Goal: Task Accomplishment & Management: Manage account settings

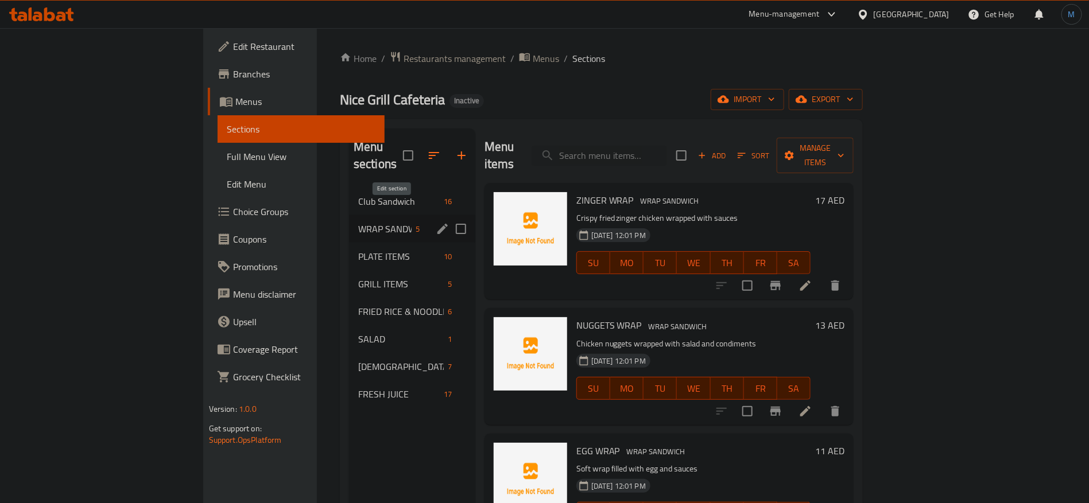
click at [436, 222] on icon "edit" at bounding box center [443, 229] width 14 height 14
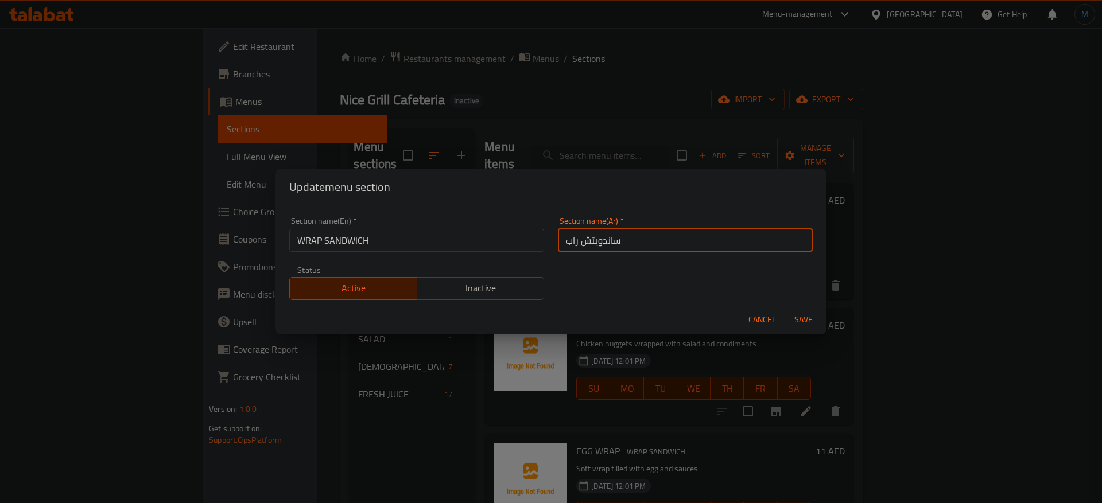
click at [665, 247] on input "ساندويتش راب" at bounding box center [685, 240] width 255 height 23
type input "ساندوتش راب"
click at [512, 245] on input "WRAP SANDWICH" at bounding box center [416, 240] width 255 height 23
type input "Wrap Sandwich"
click at [785, 309] on button "Save" at bounding box center [803, 319] width 37 height 21
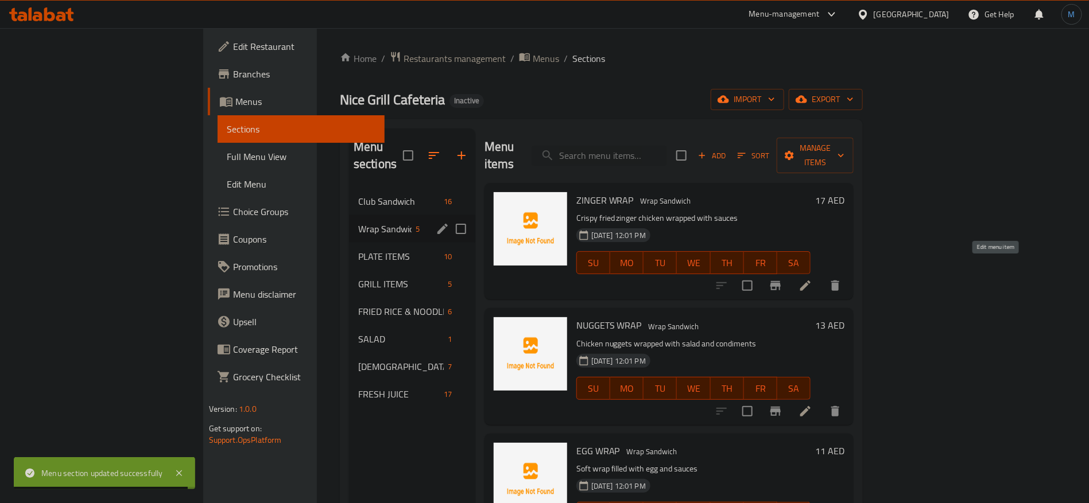
click at [812, 279] on icon at bounding box center [806, 286] width 14 height 14
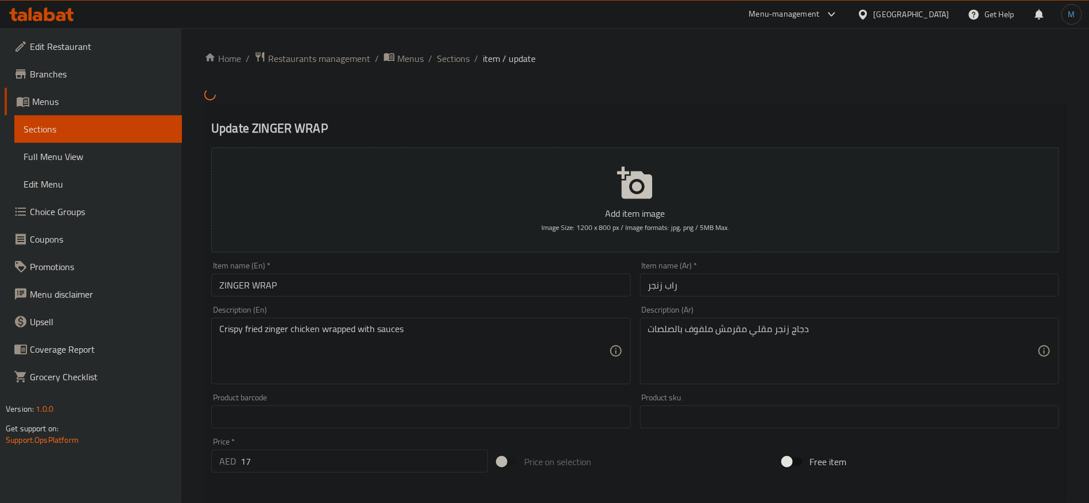
click at [545, 287] on input "ZINGER WRAP" at bounding box center [420, 285] width 419 height 23
type input "Zinger Wrap"
click at [579, 303] on div "Description (En) Crispy fried zinger chicken wrapped with sauces Description (E…" at bounding box center [421, 345] width 428 height 88
click at [570, 289] on input "Zinger Wrap" at bounding box center [420, 285] width 419 height 23
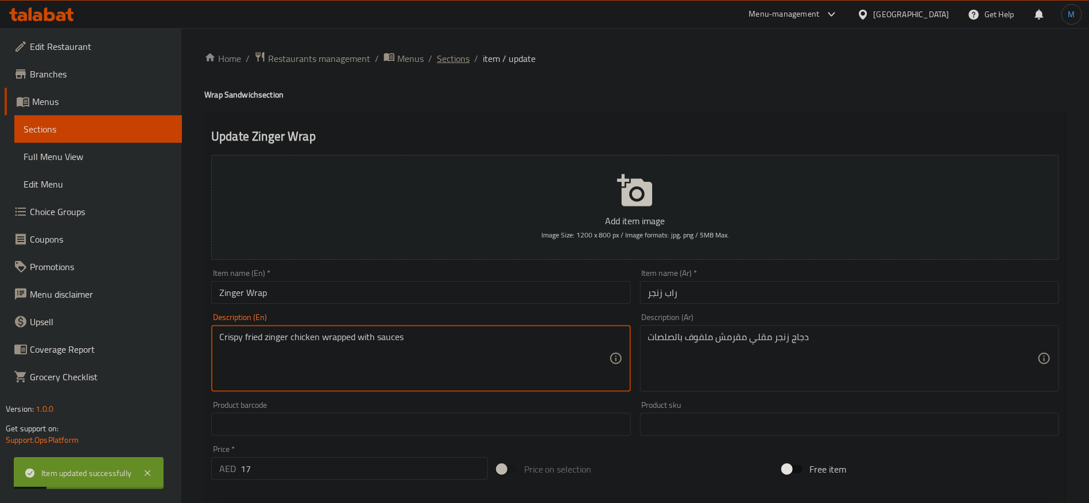
click at [452, 57] on span "Sections" at bounding box center [453, 59] width 33 height 14
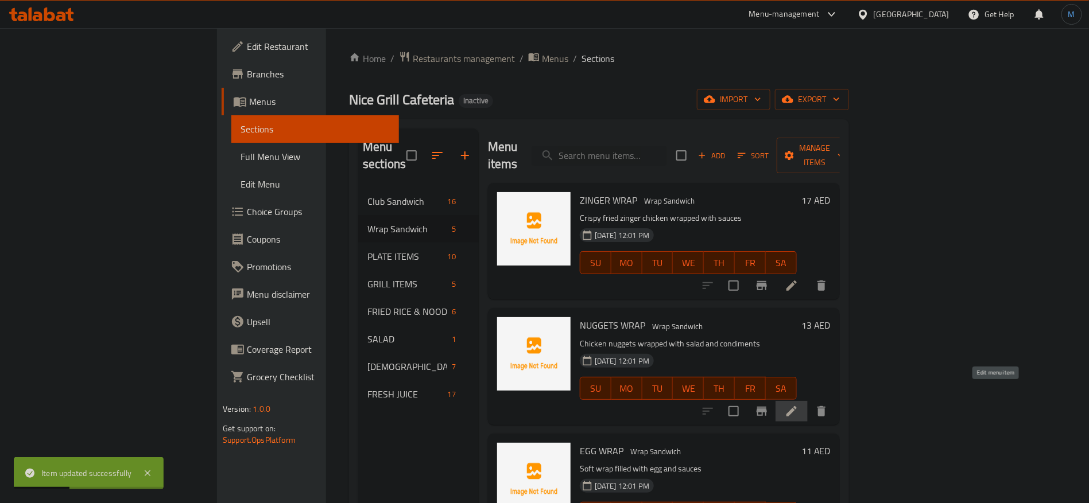
click at [799, 405] on icon at bounding box center [792, 412] width 14 height 14
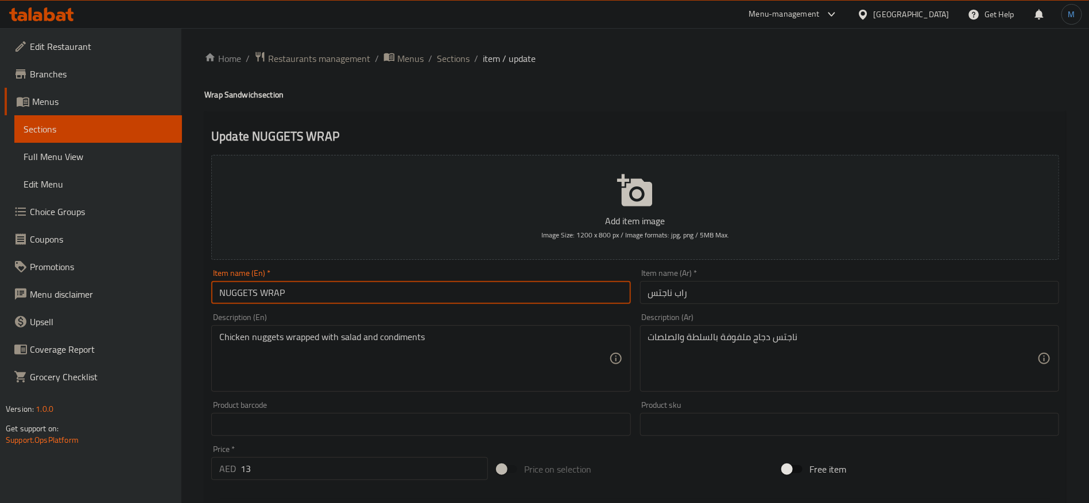
click at [573, 301] on input "NUGGETS WRAP" at bounding box center [420, 292] width 419 height 23
type input "Nuggets Wrap"
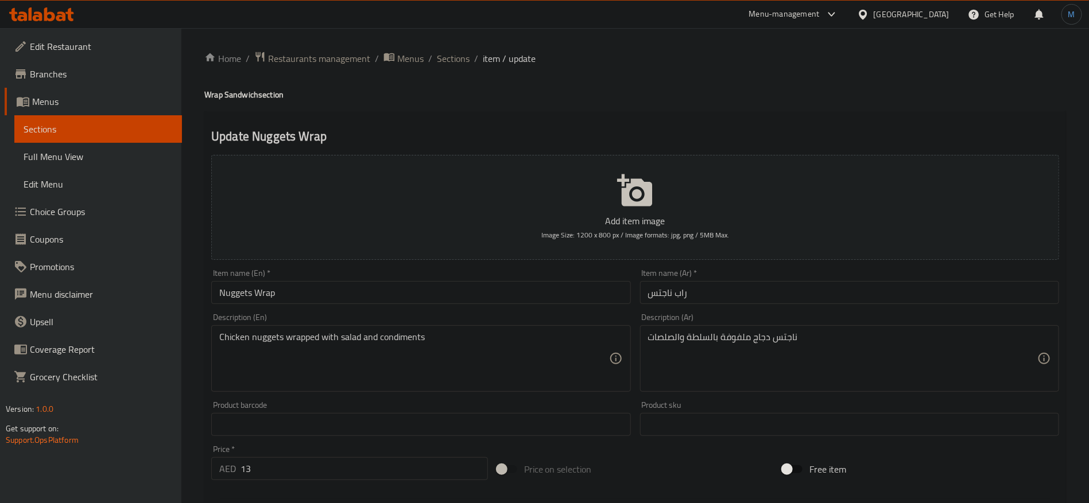
click at [882, 327] on div "ناجتس دجاج ملفوفة بالسلطة والصلصات Description (Ar)" at bounding box center [849, 359] width 419 height 67
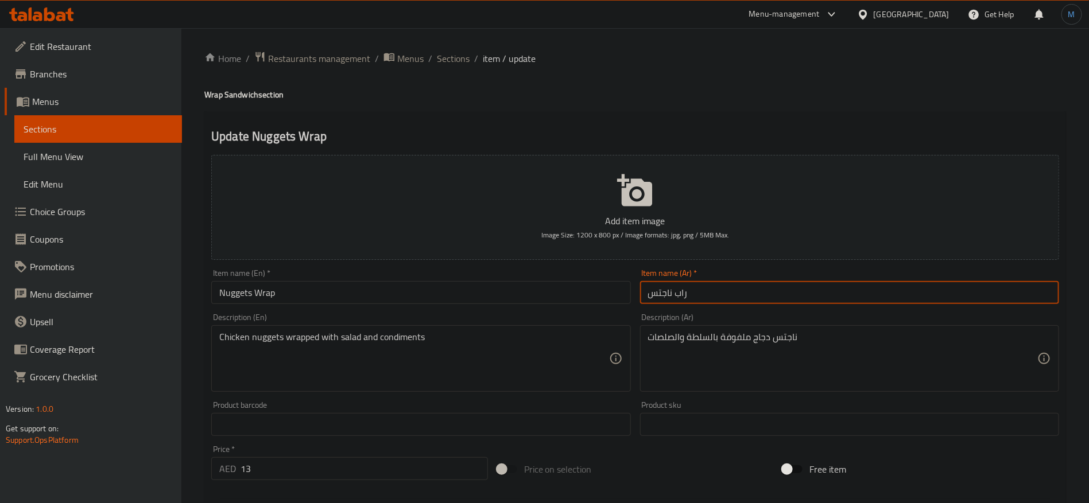
click at [795, 288] on input "راب ناجتس" at bounding box center [849, 292] width 419 height 23
click at [448, 61] on span "Sections" at bounding box center [453, 59] width 33 height 14
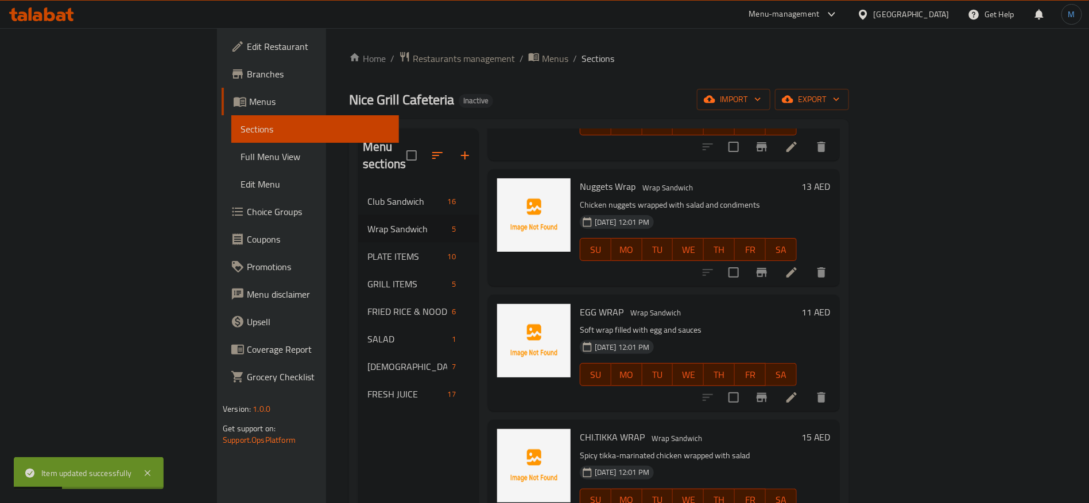
scroll to position [152, 0]
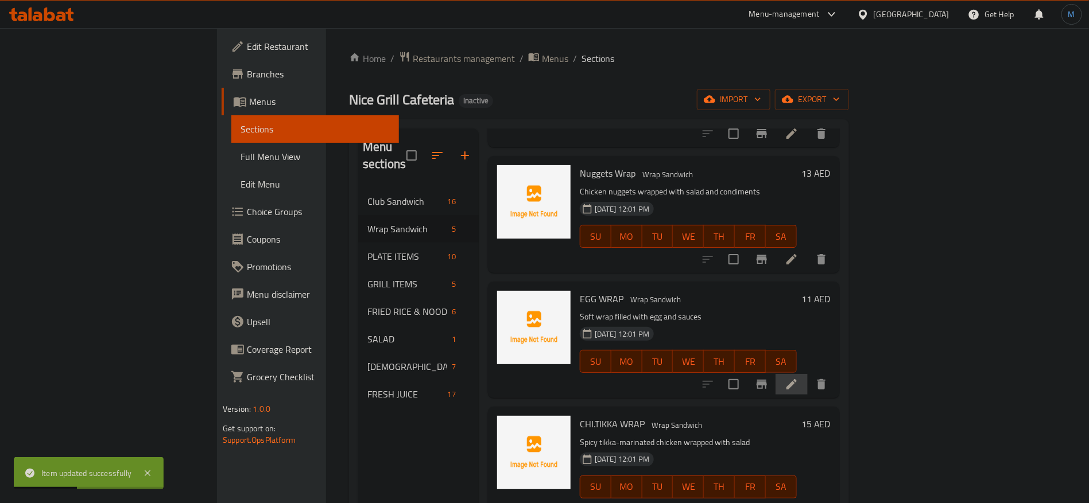
click at [808, 374] on li at bounding box center [792, 384] width 32 height 21
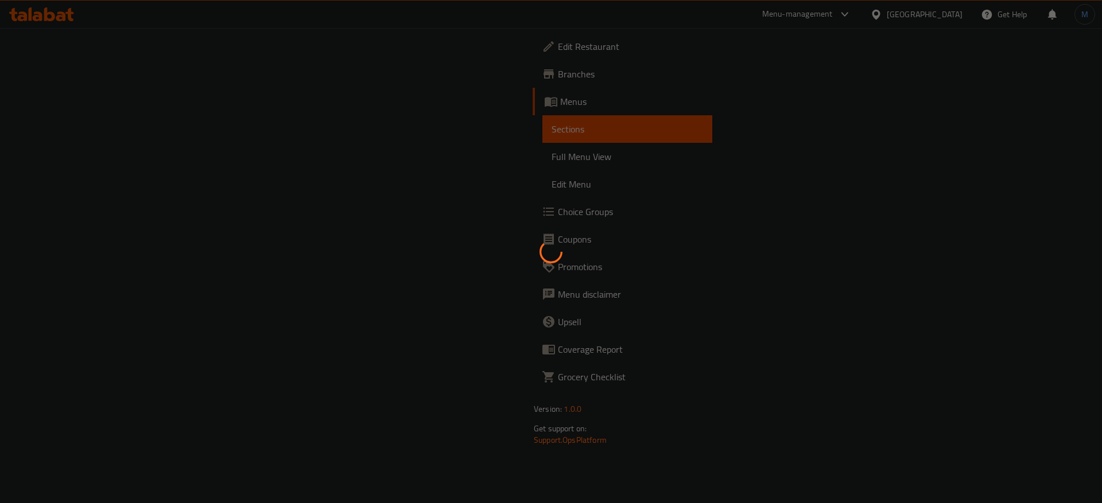
click at [520, 330] on div at bounding box center [551, 251] width 1102 height 503
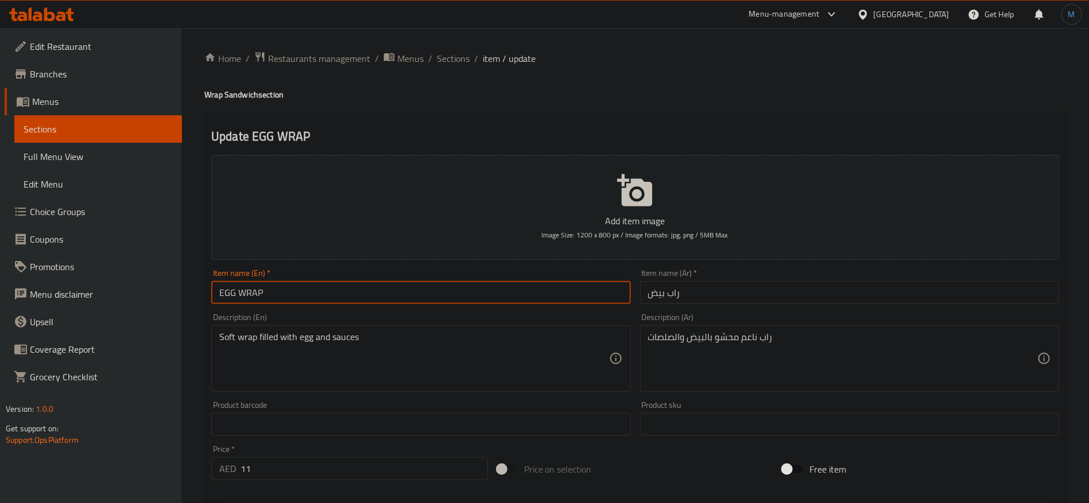
click at [526, 292] on input "EGG WRAP" at bounding box center [420, 292] width 419 height 23
type input "Egg Wrap"
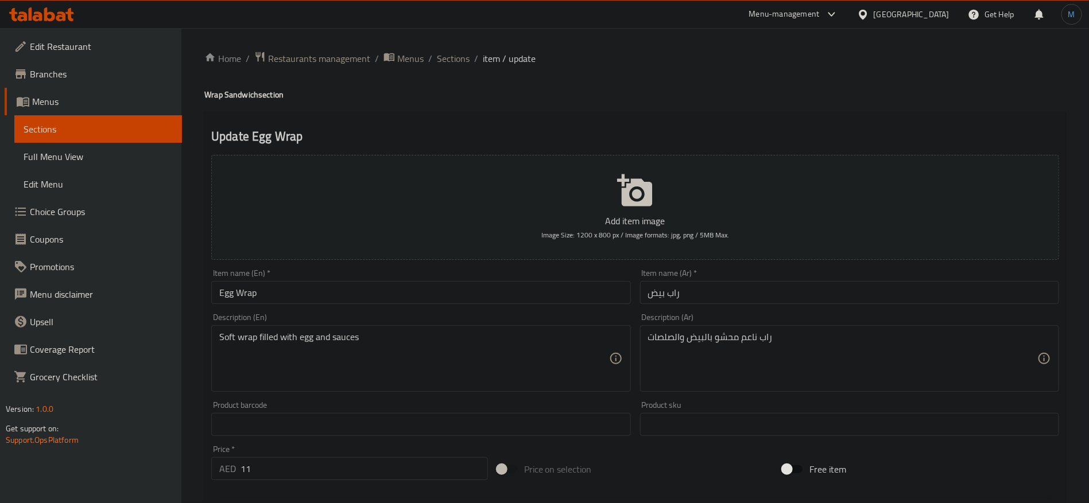
click at [913, 320] on div "Description (Ar) راب ناعم محشو بالبيض والصلصات Description (Ar)" at bounding box center [849, 352] width 419 height 79
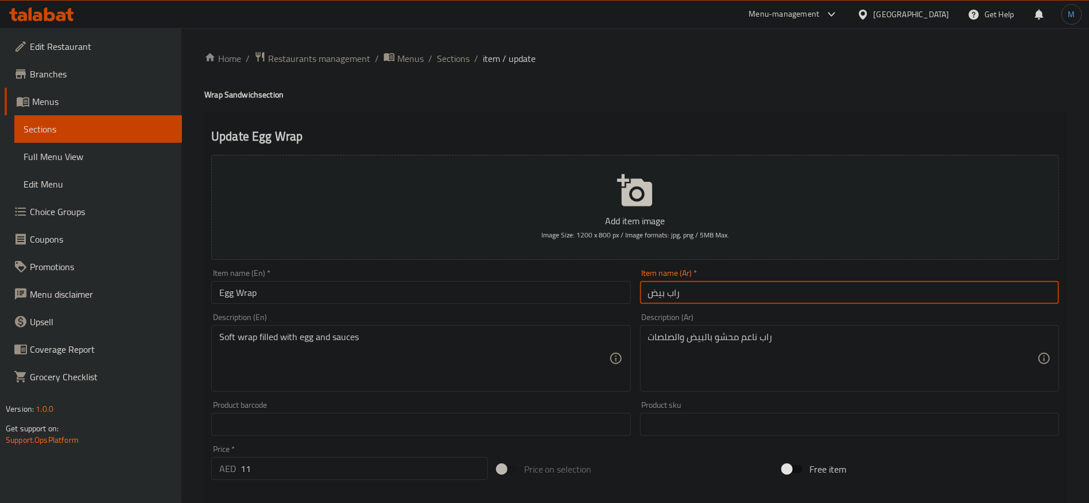
click at [727, 293] on input "راب بيض" at bounding box center [849, 292] width 419 height 23
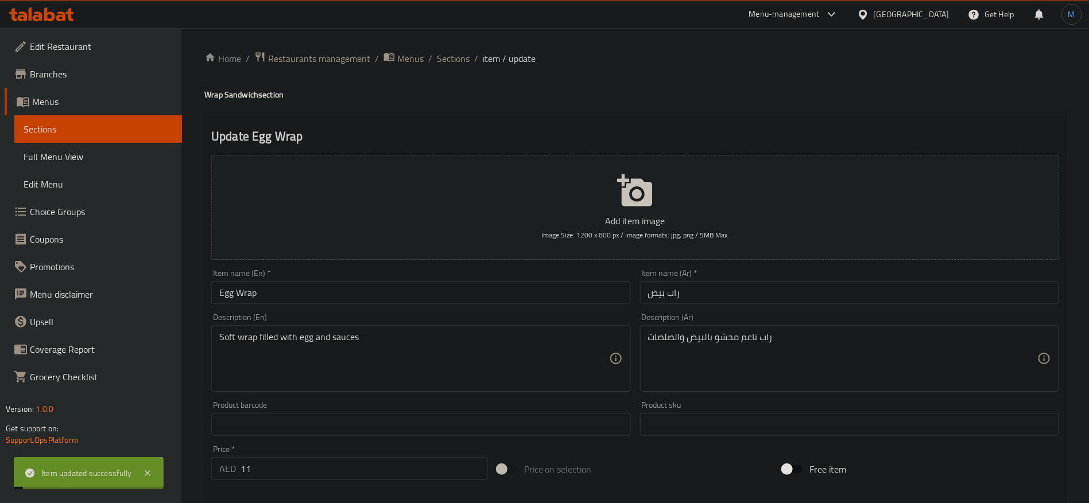
click at [469, 52] on ol "Home / Restaurants management / Menus / Sections / item / update" at bounding box center [635, 58] width 862 height 15
click at [464, 53] on span "Sections" at bounding box center [453, 59] width 33 height 14
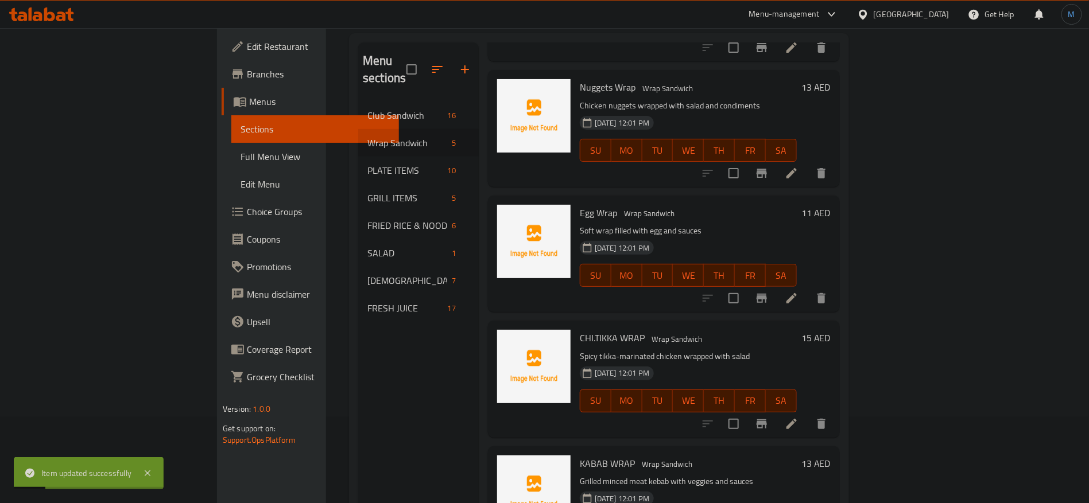
scroll to position [161, 0]
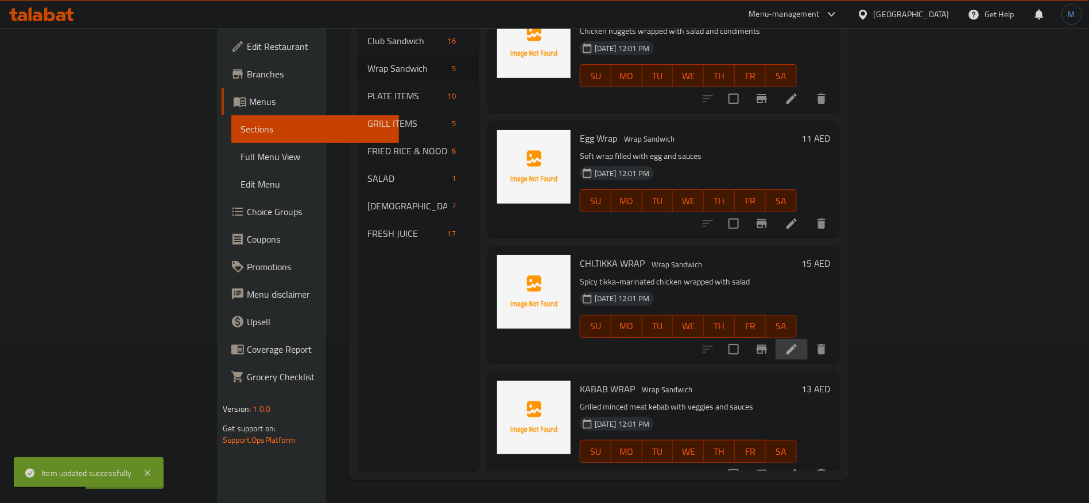
click at [808, 339] on li at bounding box center [792, 349] width 32 height 21
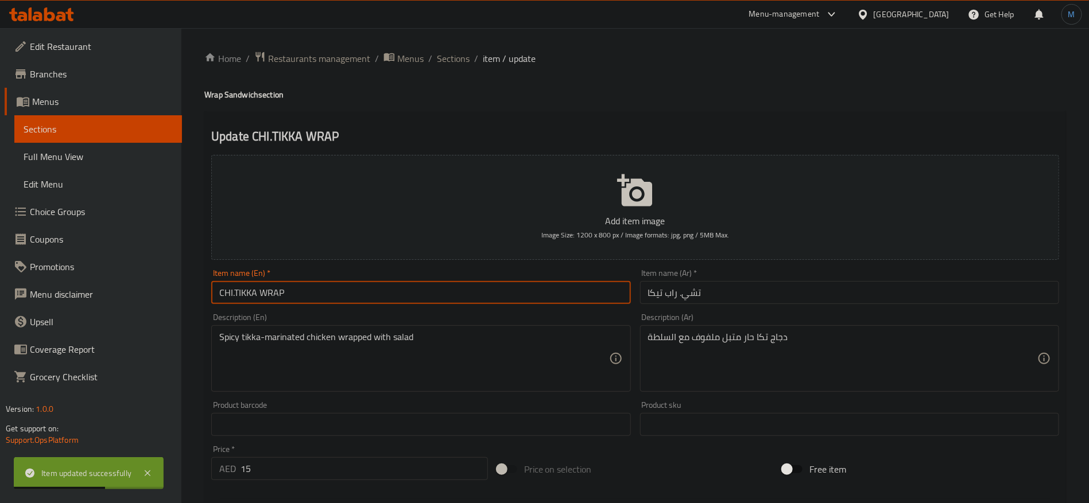
click at [366, 304] on input "CHI.TIKKA WRAP" at bounding box center [420, 292] width 419 height 23
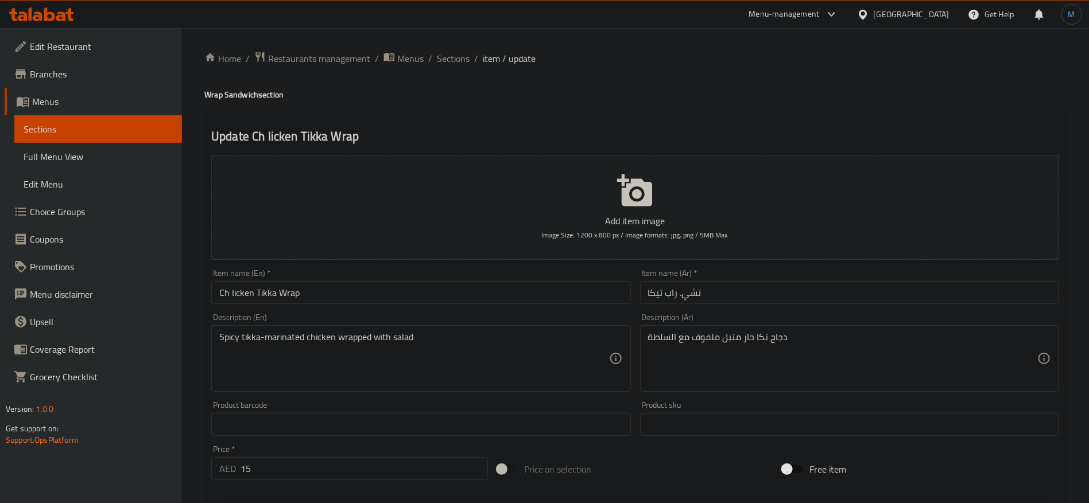
click at [270, 280] on div "Item name (En)   * Ch Iicken Tikka Wrap Item name (En) *" at bounding box center [420, 286] width 419 height 35
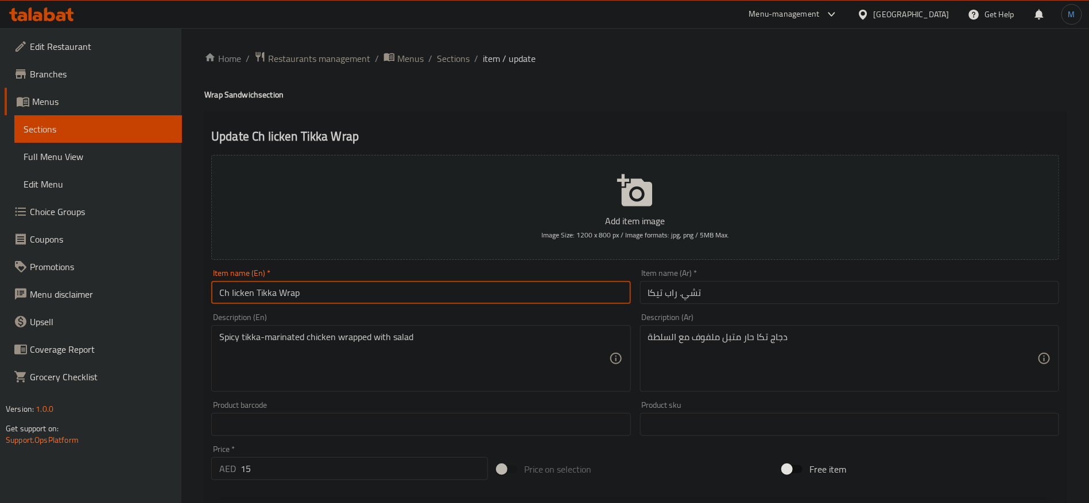
click at [262, 285] on input "Ch Iicken Tikka Wrap" at bounding box center [420, 292] width 419 height 23
click at [228, 291] on input "Ch Iicken Tikka Wrap" at bounding box center [420, 292] width 419 height 23
type input "Chicken Tikka Wrap"
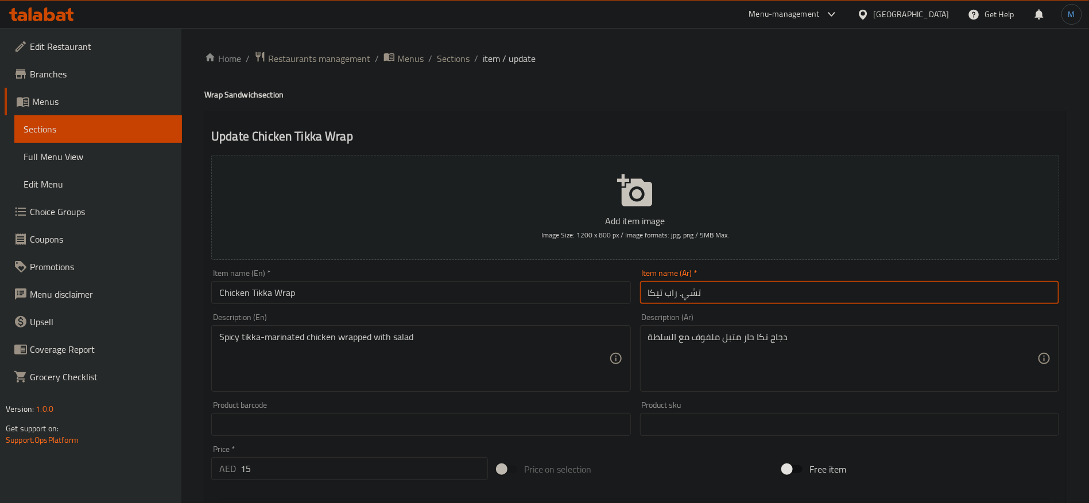
click at [683, 298] on input "تشي. راب تيكا" at bounding box center [849, 292] width 419 height 23
click at [746, 299] on input "راب دجاج تكا" at bounding box center [849, 292] width 419 height 23
type input "راب دجاج تكا"
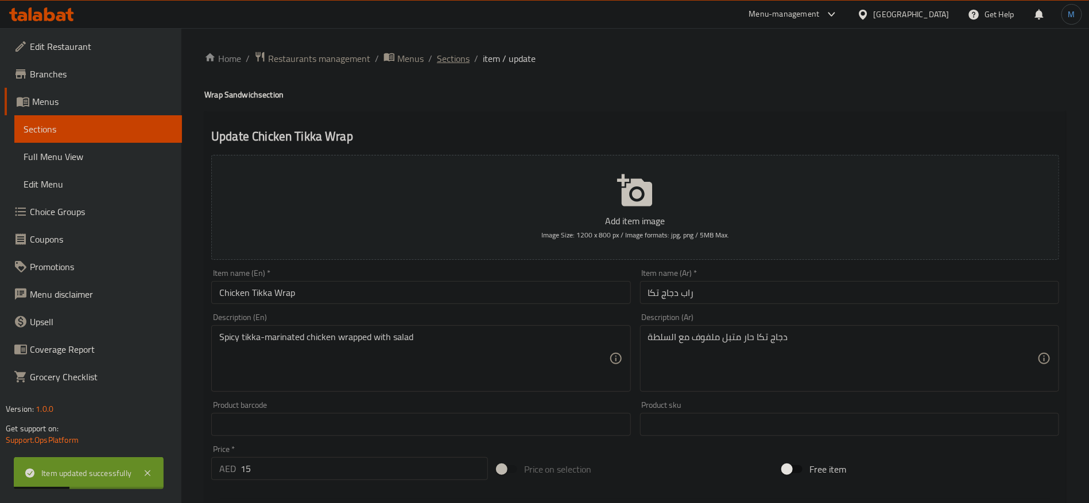
click at [442, 58] on span "Sections" at bounding box center [453, 59] width 33 height 14
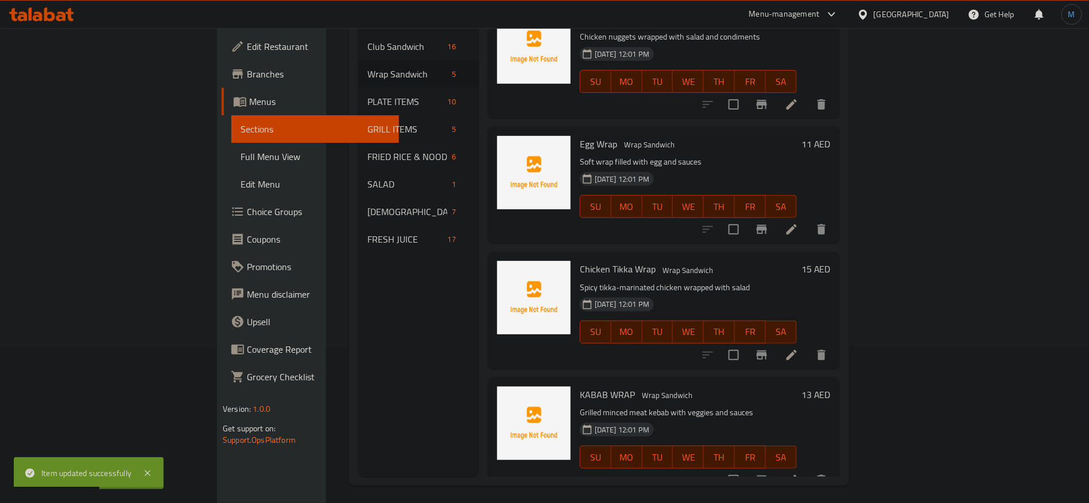
scroll to position [161, 0]
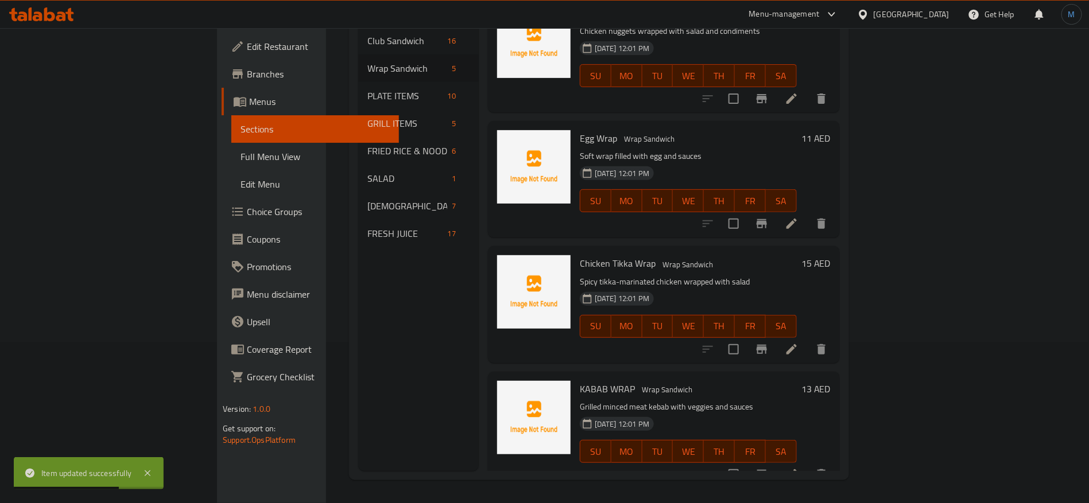
click at [799, 468] on icon at bounding box center [792, 475] width 14 height 14
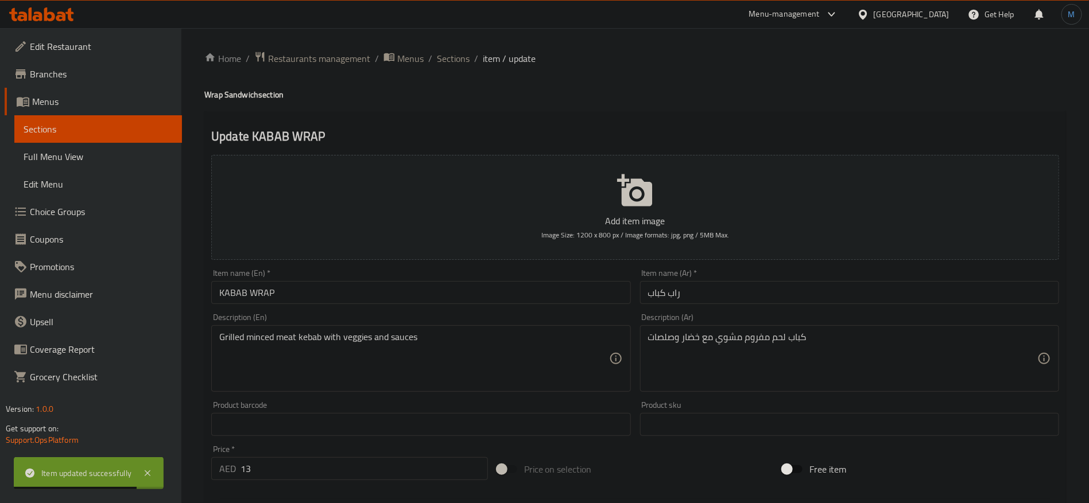
click at [345, 295] on input "KABAB WRAP" at bounding box center [420, 292] width 419 height 23
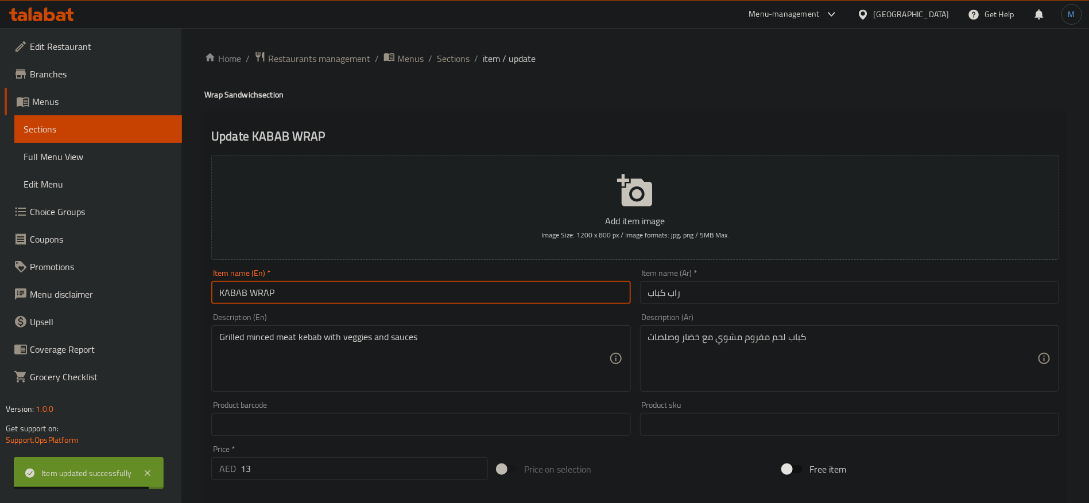
type input "Kabab Wrap"
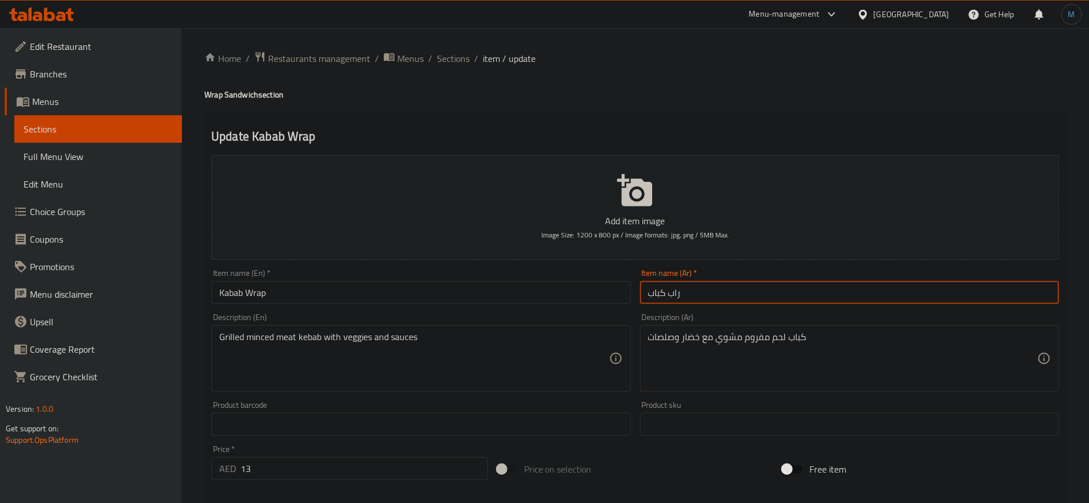
click at [791, 285] on input "راب كباب" at bounding box center [849, 292] width 419 height 23
click at [452, 69] on div "Home / Restaurants management / Menus / Sections / item / update Wrap Sandwich …" at bounding box center [635, 419] width 862 height 737
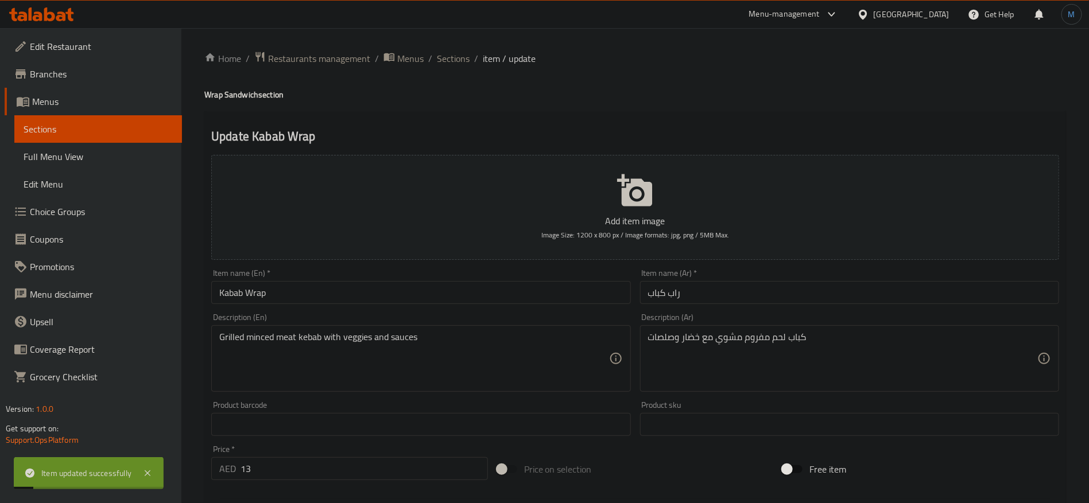
click at [452, 69] on div "Home / Restaurants management / Menus / Sections / item / update Wrap Sandwich …" at bounding box center [635, 419] width 862 height 737
click at [454, 65] on span "Sections" at bounding box center [453, 59] width 33 height 14
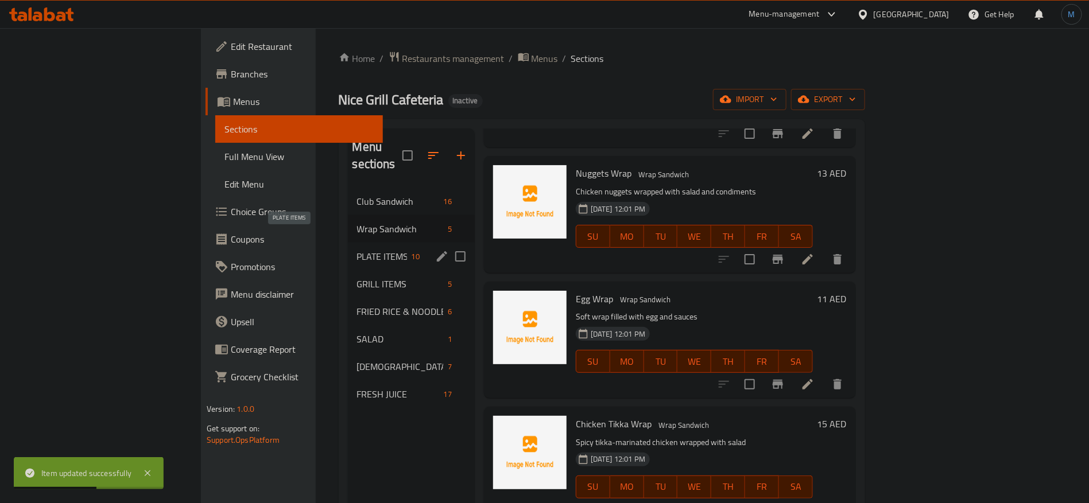
click at [357, 250] on span "PLATE ITEMS" at bounding box center [382, 257] width 50 height 14
click at [437, 251] on icon "edit" at bounding box center [442, 256] width 10 height 10
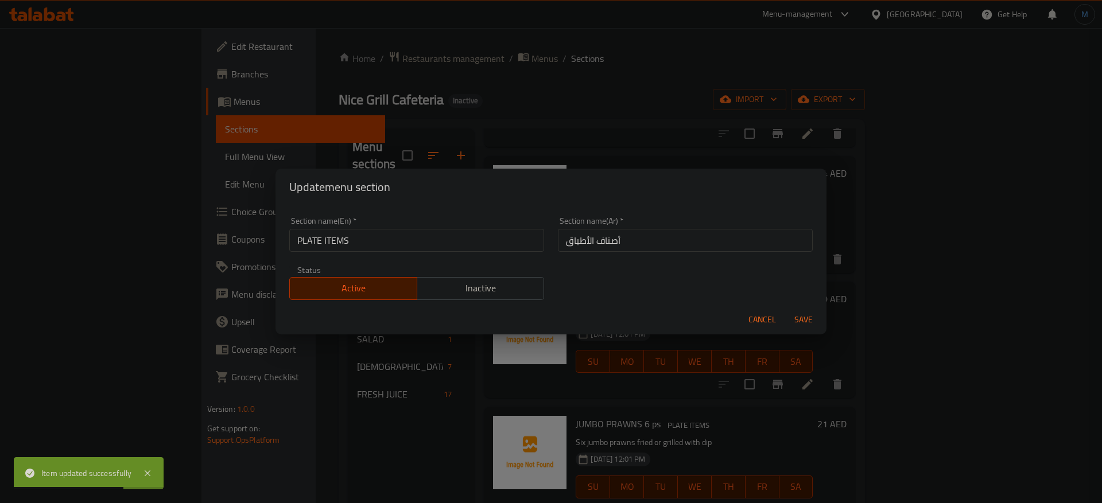
click at [417, 249] on input "PLATE ITEMS" at bounding box center [416, 240] width 255 height 23
type input "Plate Items"
click at [785, 309] on button "Save" at bounding box center [803, 319] width 37 height 21
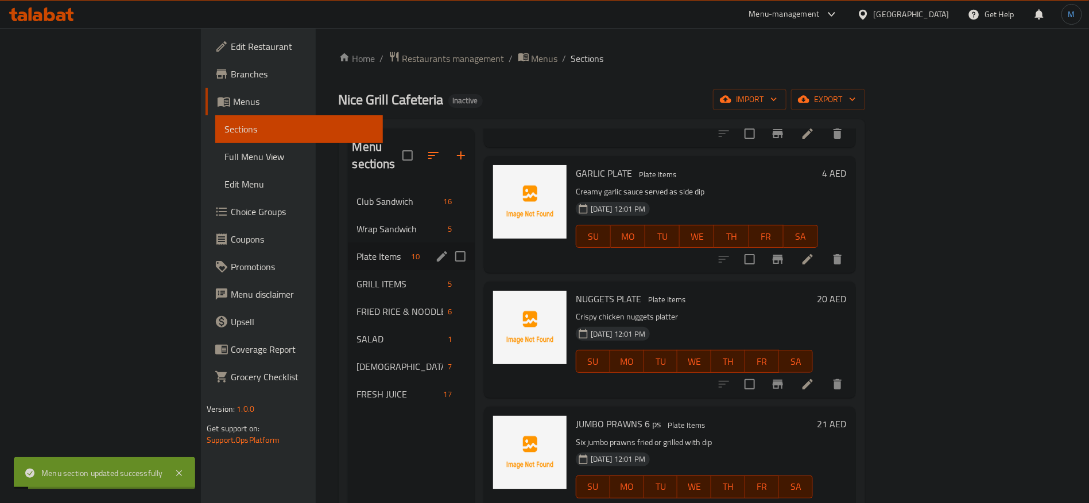
click at [813, 254] on icon at bounding box center [808, 259] width 10 height 10
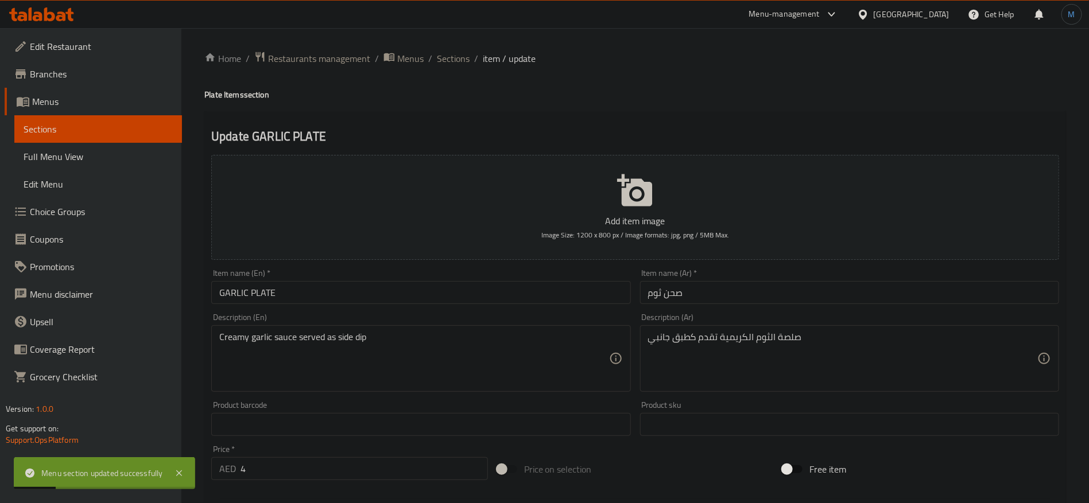
click at [532, 281] on div "Item name (En)   * GARLIC PLATE Item name (En) *" at bounding box center [420, 286] width 419 height 35
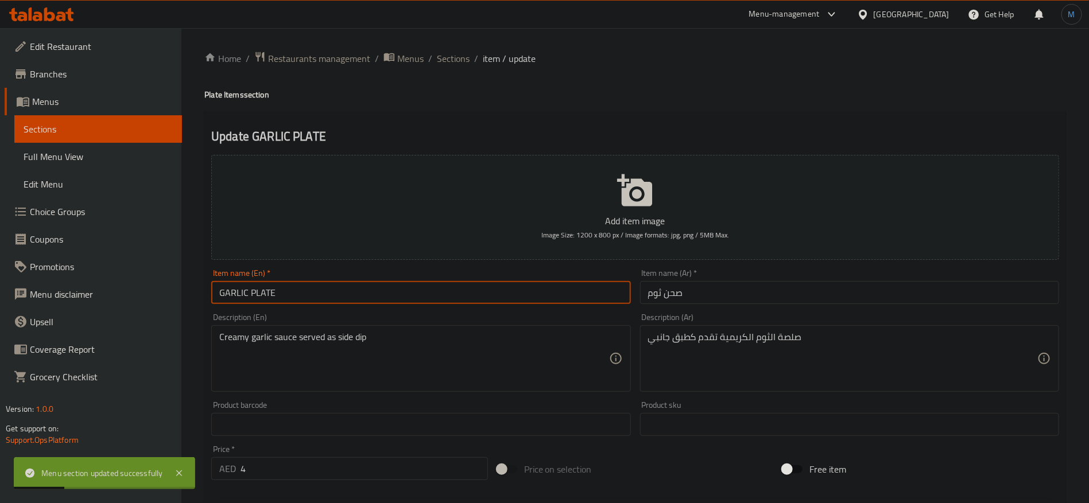
click at [533, 294] on input "GARLIC PLATE" at bounding box center [420, 292] width 419 height 23
type input "Garlic Plate"
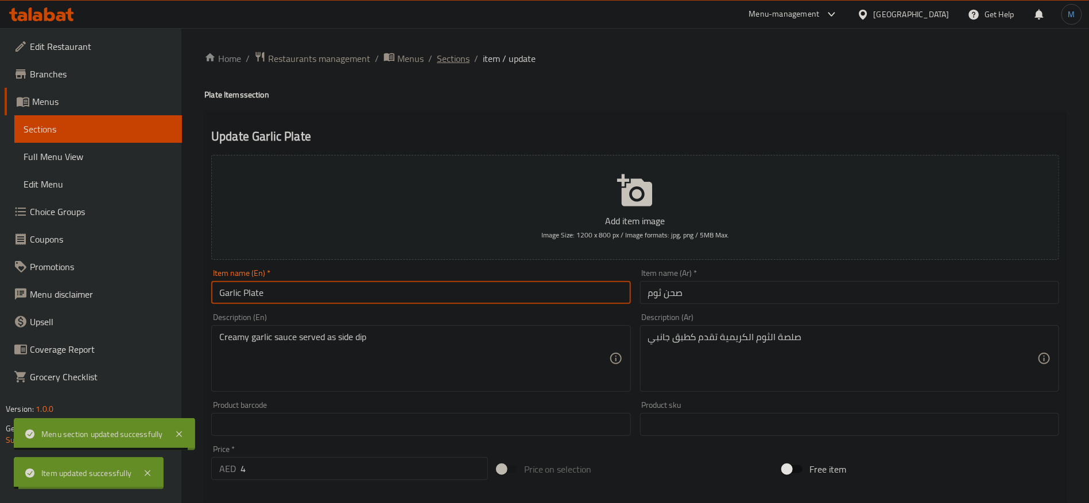
click at [451, 53] on span "Sections" at bounding box center [453, 59] width 33 height 14
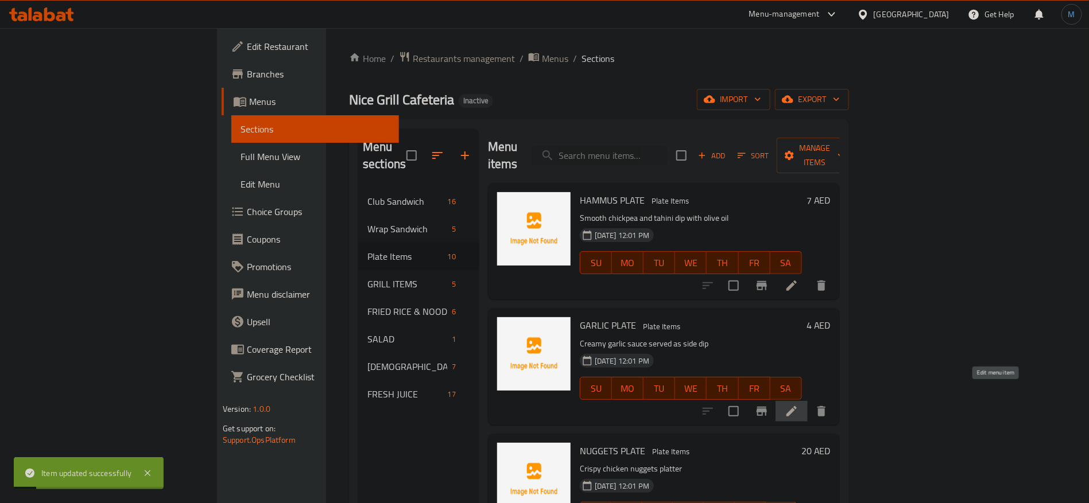
click at [799, 405] on icon at bounding box center [792, 412] width 14 height 14
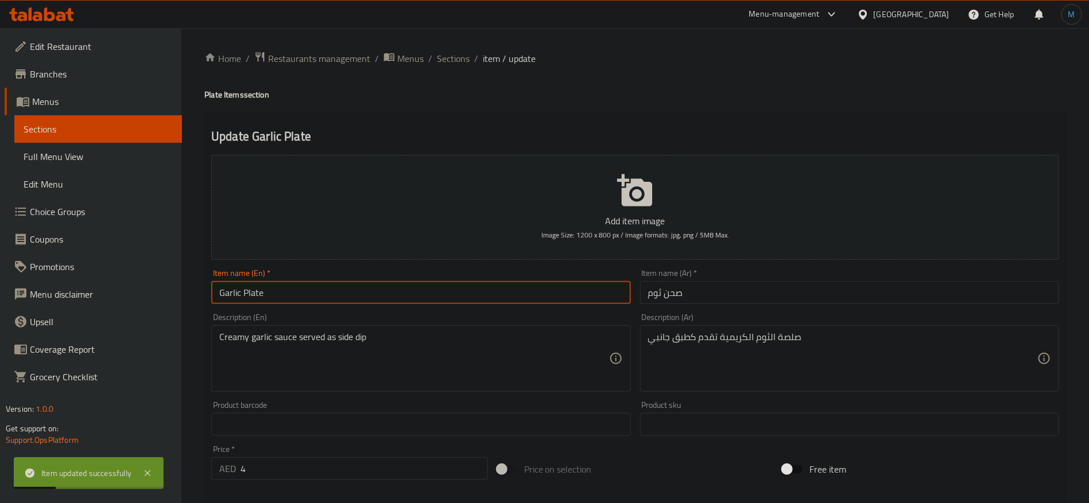
click at [557, 290] on input "Garlic Plate" at bounding box center [420, 292] width 419 height 23
click at [441, 54] on span "Sections" at bounding box center [453, 59] width 33 height 14
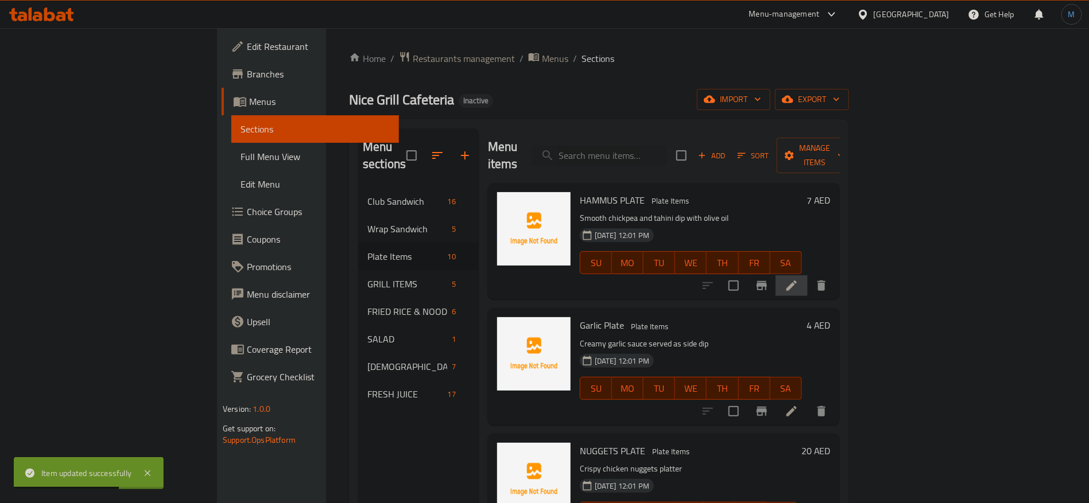
click at [808, 276] on li at bounding box center [792, 286] width 32 height 21
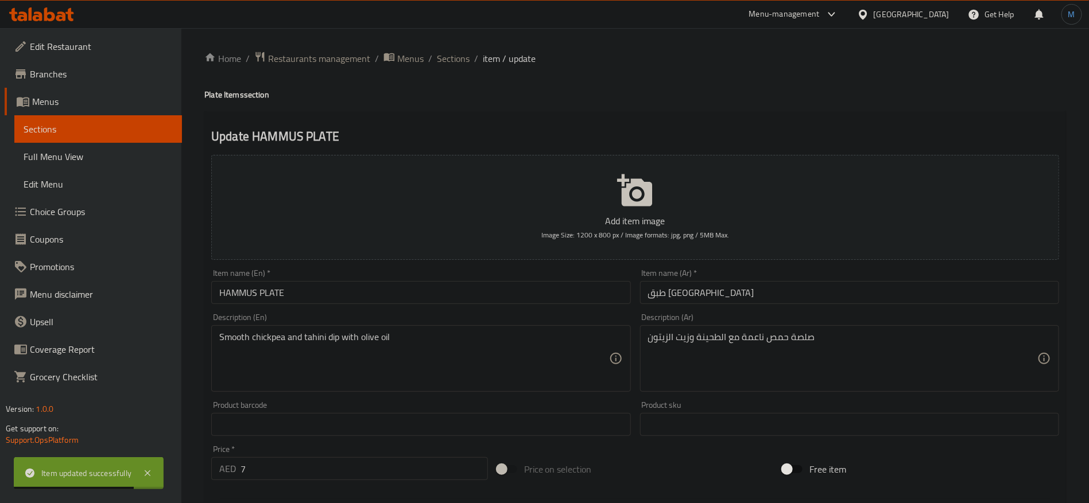
click at [479, 292] on input "HAMMUS PLATE" at bounding box center [420, 292] width 419 height 23
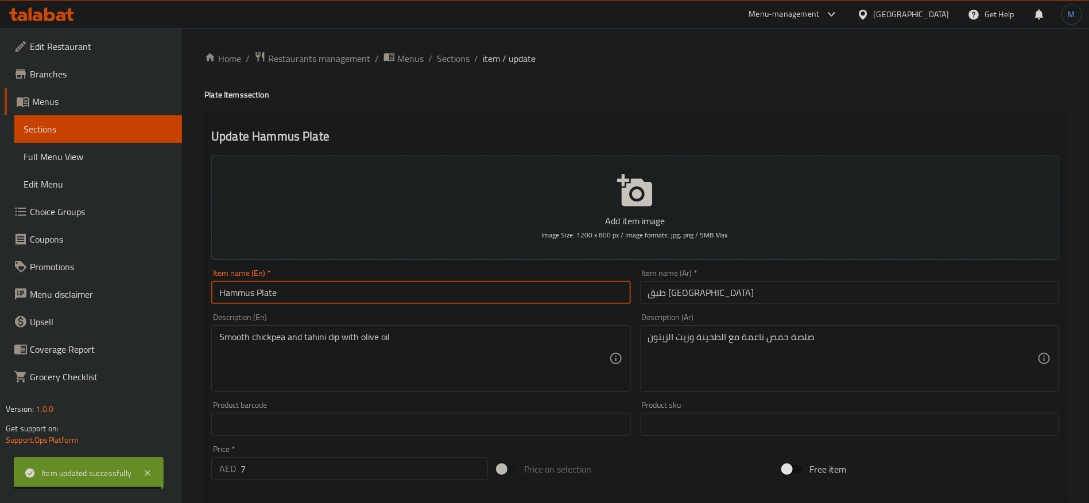
click at [479, 292] on input "Hammus Plate" at bounding box center [420, 292] width 419 height 23
click at [661, 292] on input "طبق [GEOGRAPHIC_DATA]" at bounding box center [849, 292] width 419 height 23
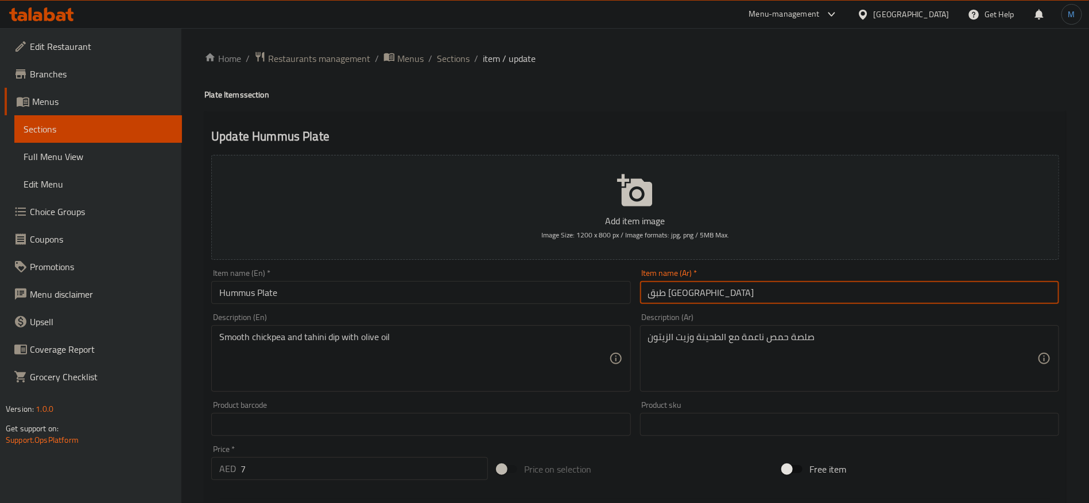
click at [661, 292] on input "طبق [GEOGRAPHIC_DATA]" at bounding box center [849, 292] width 419 height 23
click at [241, 295] on input "Hummus Plate" at bounding box center [420, 292] width 419 height 23
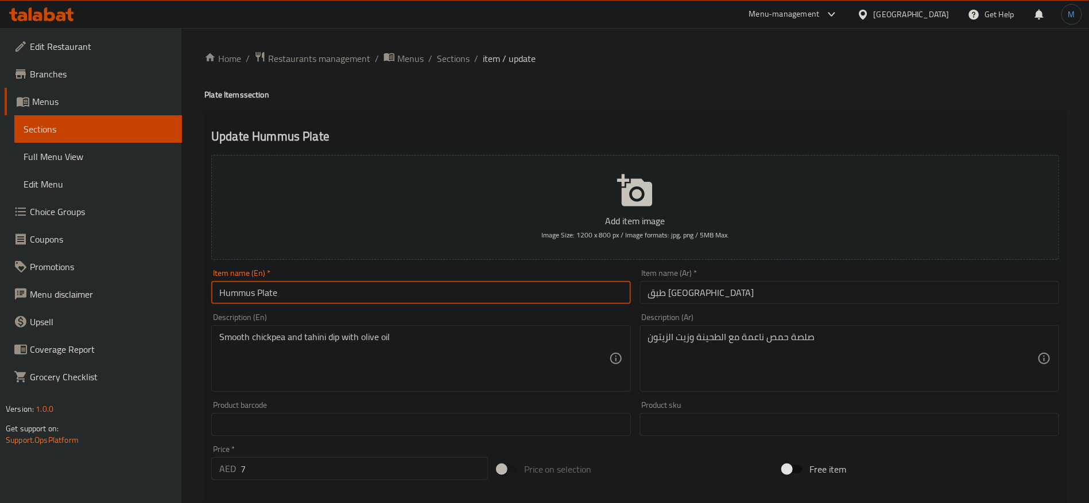
click at [241, 295] on input "Hummus Plate" at bounding box center [420, 292] width 419 height 23
paste input "text"
type input "Hummus Plate"
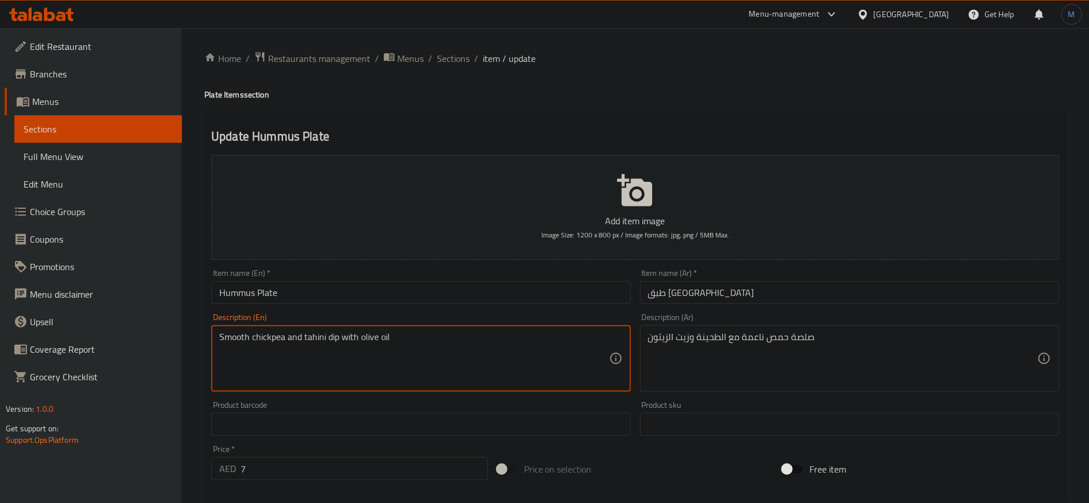
click at [467, 294] on input "Hummus Plate" at bounding box center [420, 292] width 419 height 23
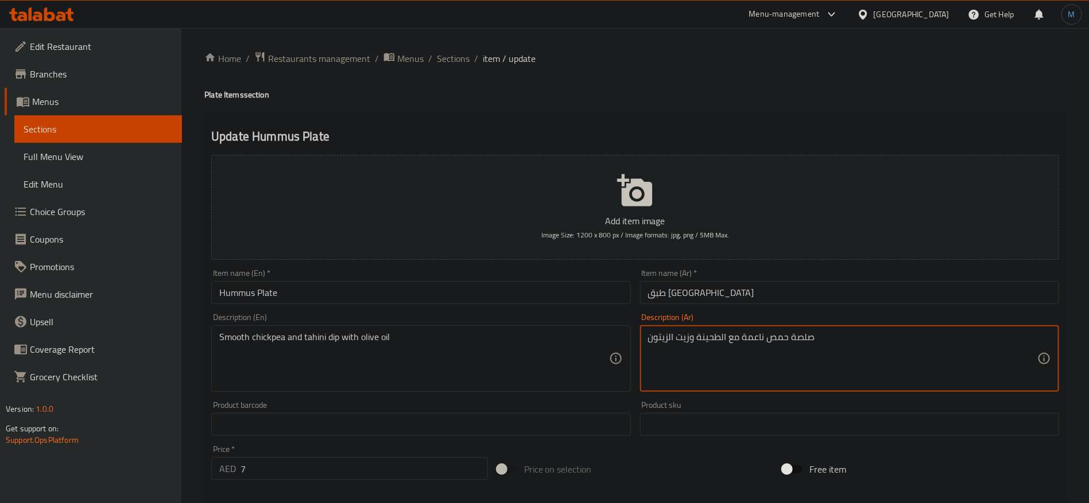
click at [801, 334] on textarea "صلصة حمص ناعمة مع الطحينة وزيت الزيتون" at bounding box center [842, 359] width 389 height 55
click at [725, 335] on textarea "حمص ناعمة مع الطحينة وزيت الزيتون" at bounding box center [842, 359] width 389 height 55
paste textarea "لصة"
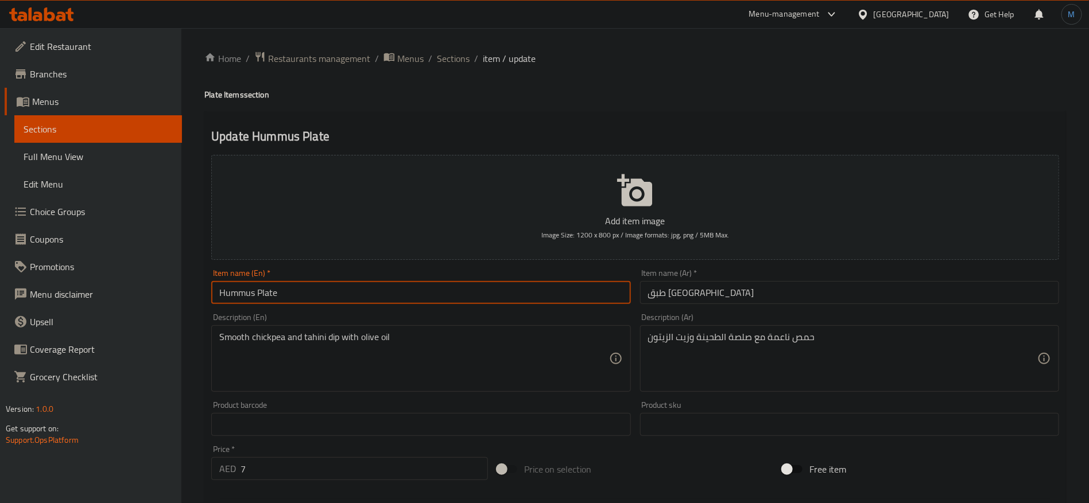
click at [448, 295] on input "Hummus Plate" at bounding box center [420, 292] width 419 height 23
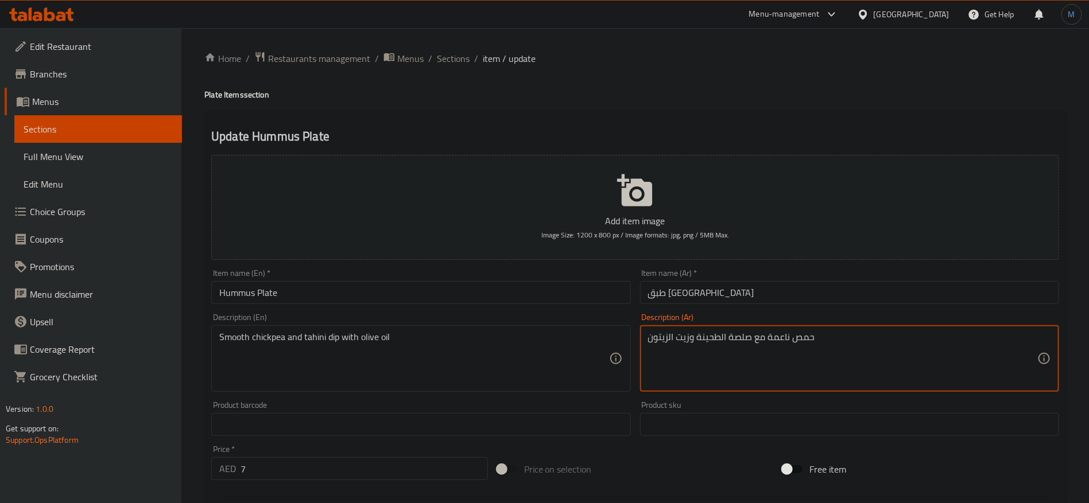
click at [757, 337] on textarea "حمص ناعمة مع صلصة الطحينة وزيت الزيتون" at bounding box center [842, 359] width 389 height 55
type textarea "حمص ناعم وصلصة الطحينة مع زيت الزيتون"
click at [814, 314] on div "Description (Ar) حمص ناعم وصلصة الطحينة مع زيت الزيتون Description (Ar)" at bounding box center [849, 352] width 419 height 79
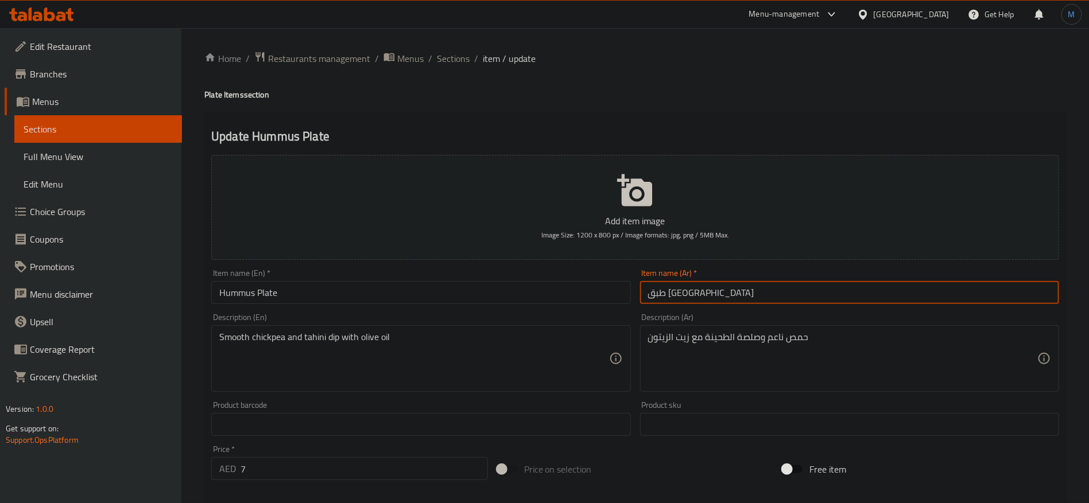
click at [808, 300] on input "طبق [GEOGRAPHIC_DATA]" at bounding box center [849, 292] width 419 height 23
click at [441, 52] on span "Sections" at bounding box center [453, 59] width 33 height 14
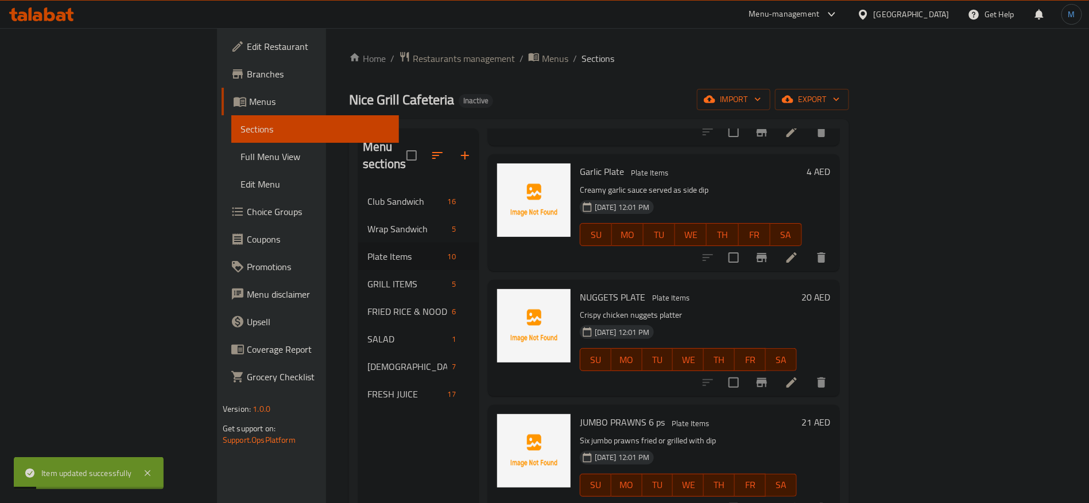
scroll to position [172, 0]
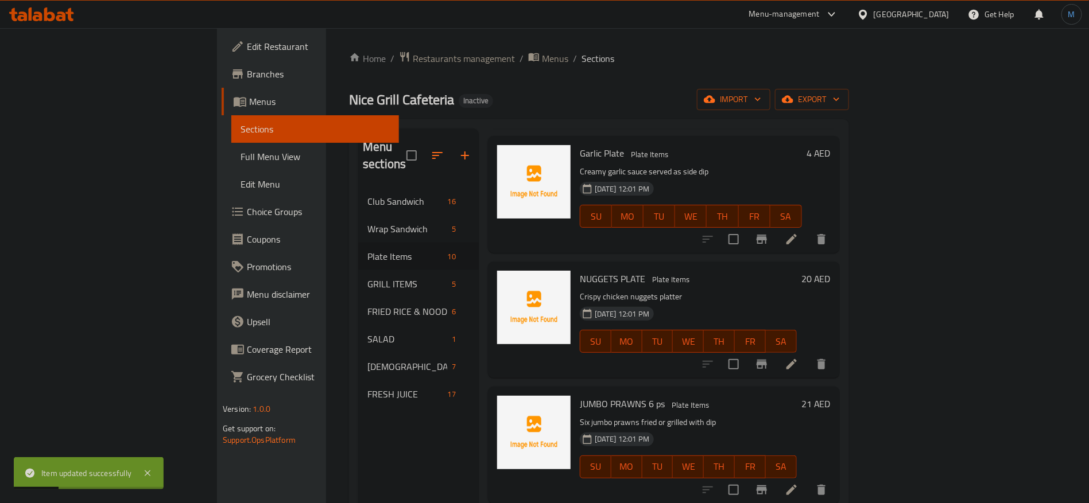
click at [808, 354] on li at bounding box center [792, 364] width 32 height 21
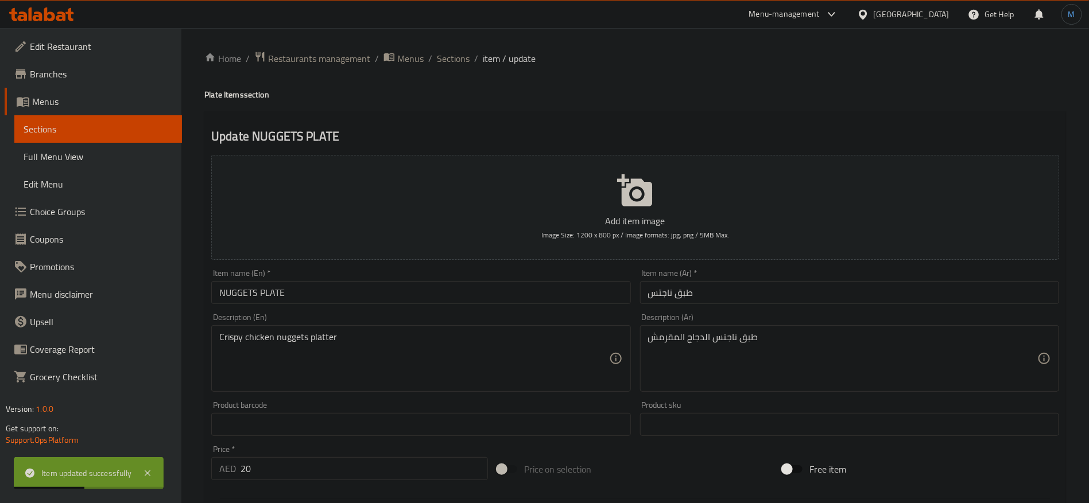
click at [521, 292] on input "NUGGETS PLATE" at bounding box center [420, 292] width 419 height 23
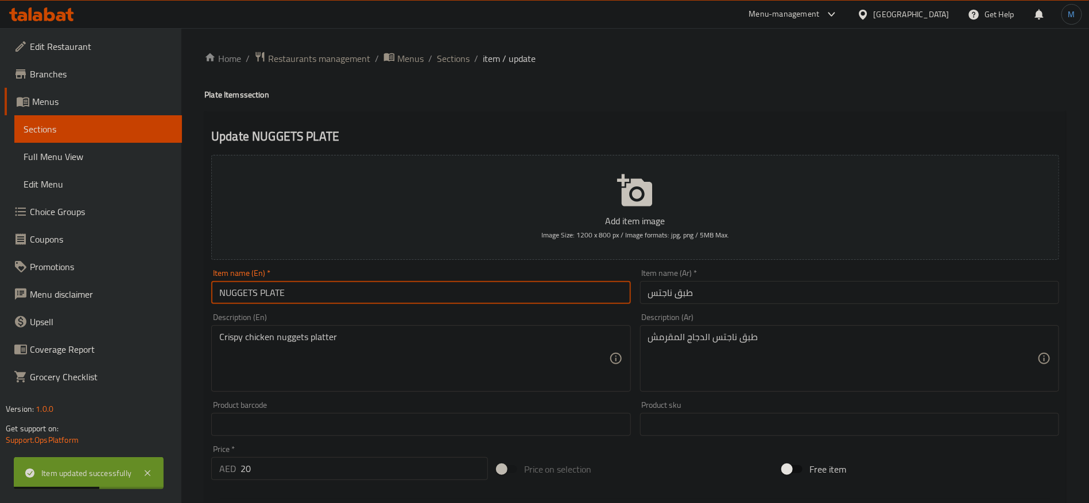
type input "Nuggets Plate"
click at [574, 290] on input "Nuggets Plate" at bounding box center [420, 292] width 419 height 23
click at [439, 52] on span "Sections" at bounding box center [453, 59] width 33 height 14
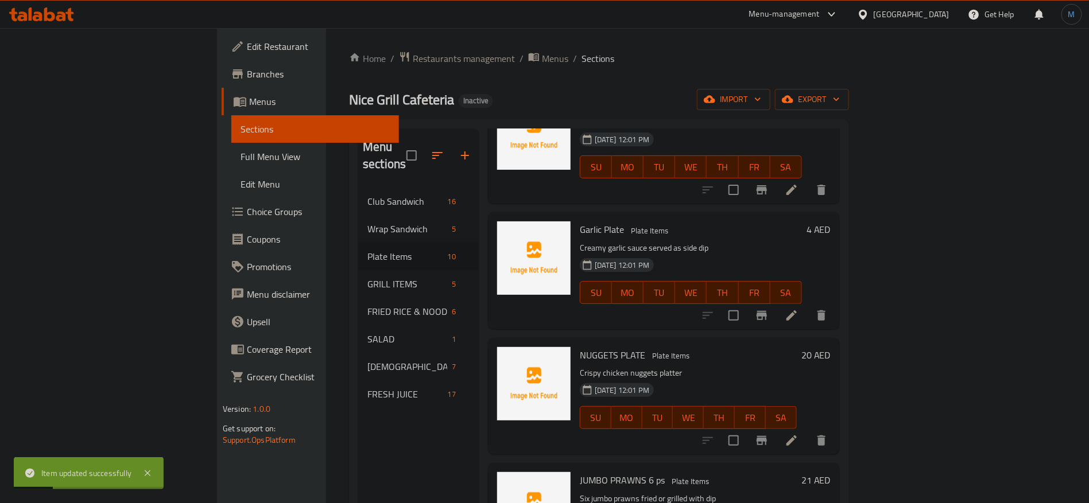
scroll to position [172, 0]
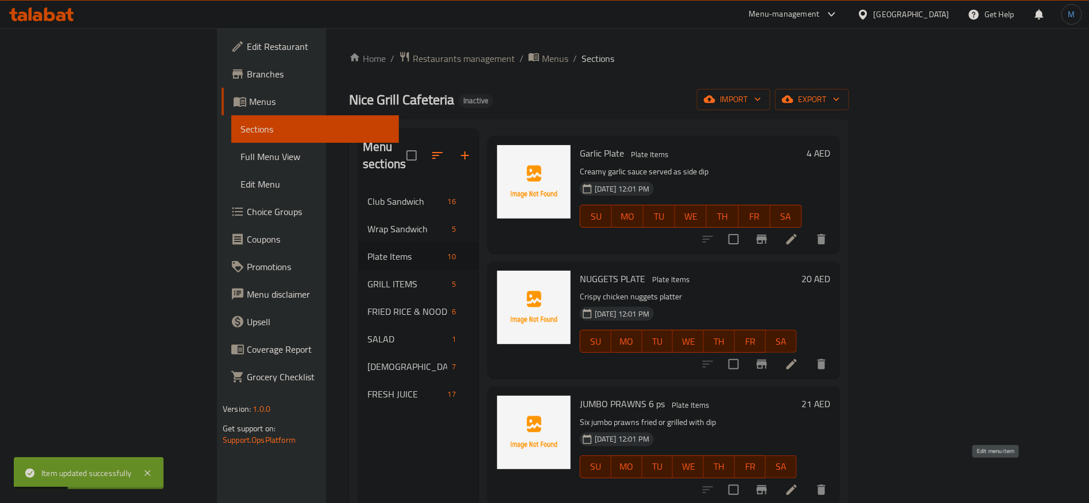
click at [799, 483] on icon at bounding box center [792, 490] width 14 height 14
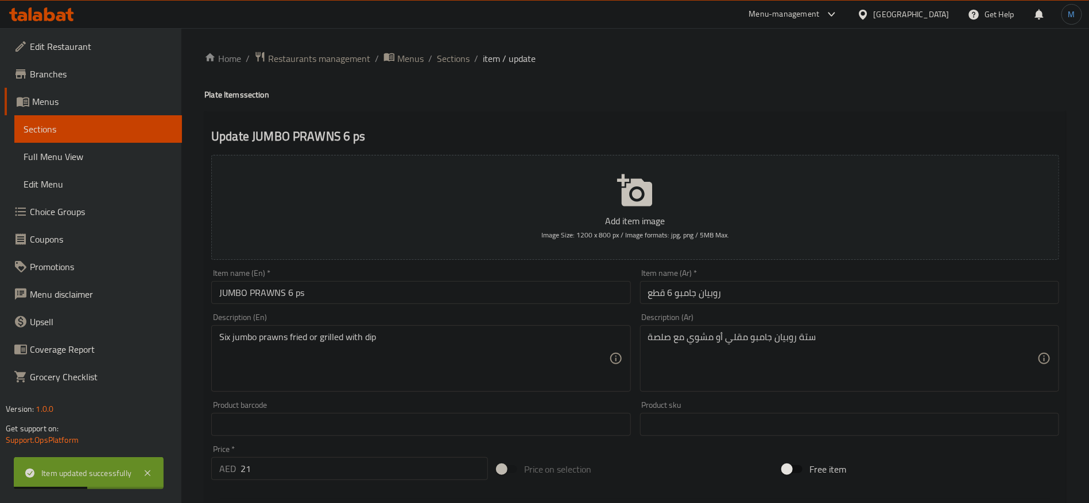
click at [480, 280] on div "Item name (En)   * JUMBO PRAWNS 6 ps Item name (En) *" at bounding box center [420, 286] width 419 height 35
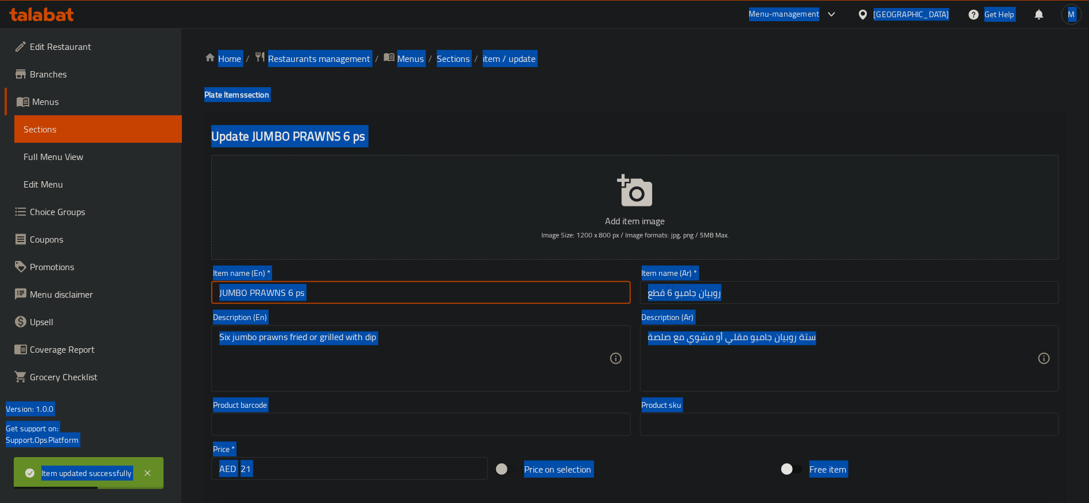
click at [470, 285] on input "JUMBO PRAWNS 6 ps" at bounding box center [420, 292] width 419 height 23
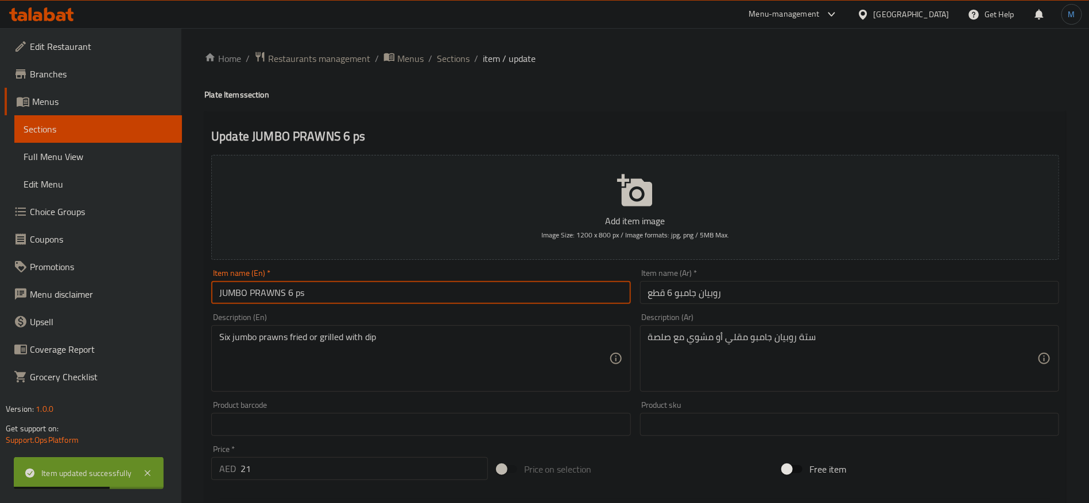
type input "Jumbo Prawns 6 Ps"
click at [470, 285] on input "Jumbo Prawns 6 Ps" at bounding box center [420, 292] width 419 height 23
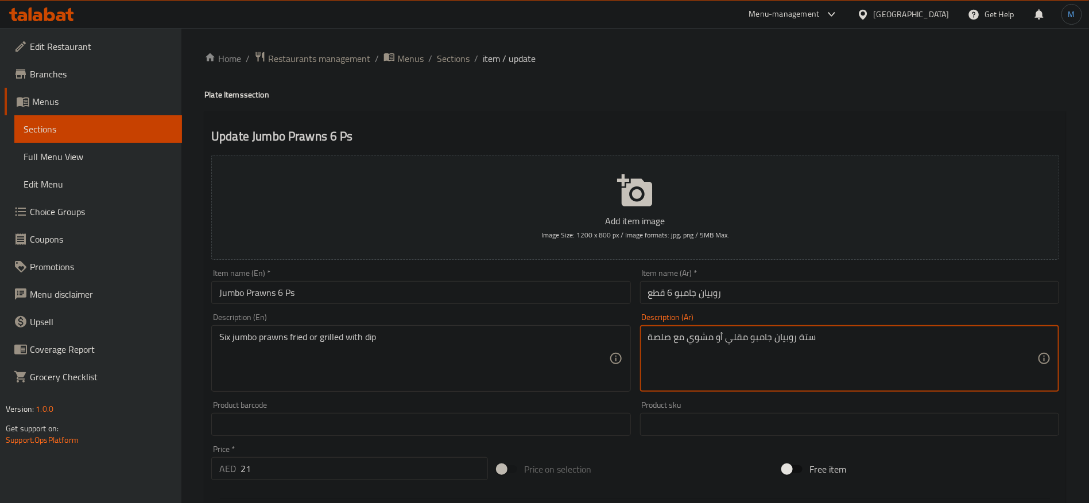
click at [804, 334] on textarea "ستة روبيان جامبو مقلي أو مشوي مع صلصة" at bounding box center [842, 359] width 389 height 55
type textarea "6 روبيان جامبو مقلي أو مشوي مع صلصة"
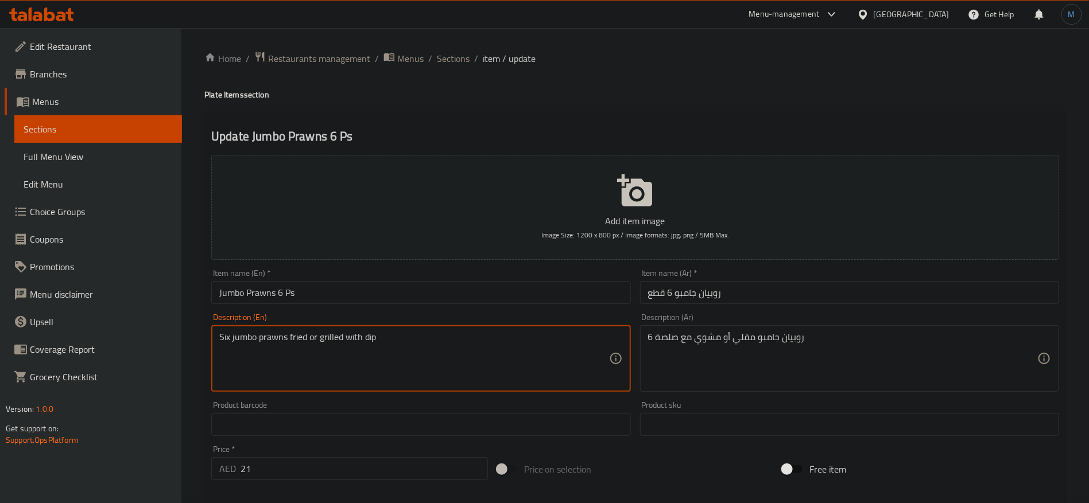
click at [221, 334] on textarea "Six jumbo prawns fried or grilled with dip" at bounding box center [413, 359] width 389 height 55
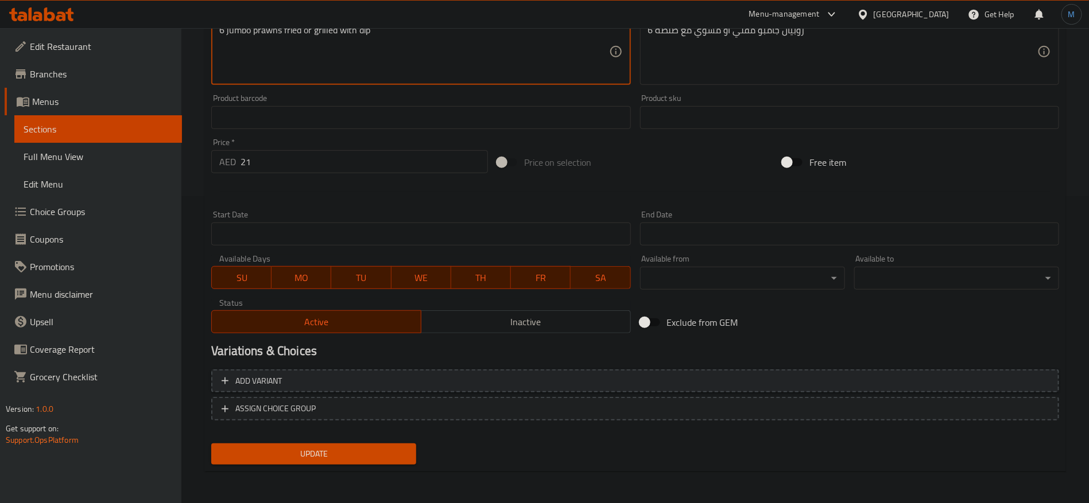
type textarea "6 jumbo prawns fried or grilled with dip"
click at [933, 377] on span "Add variant" at bounding box center [635, 381] width 827 height 14
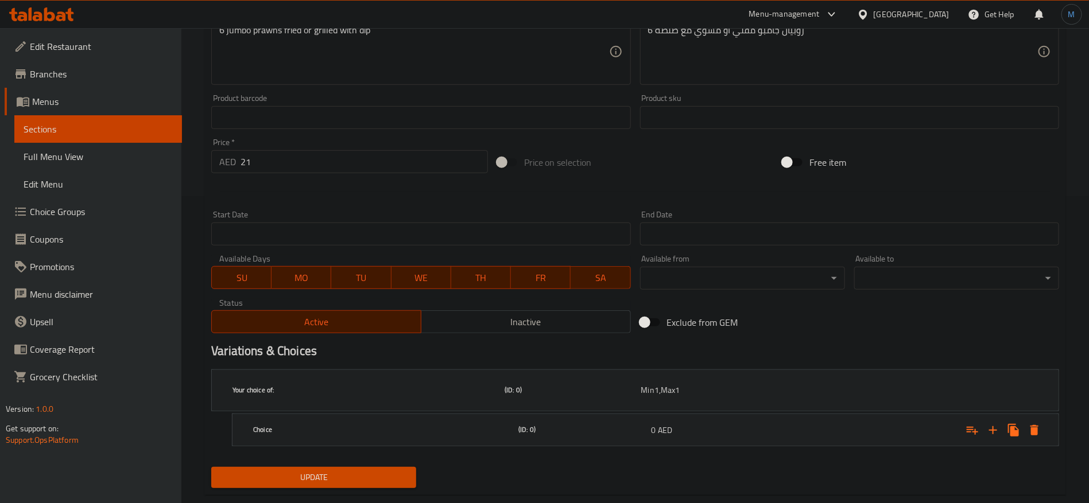
scroll to position [299, 0]
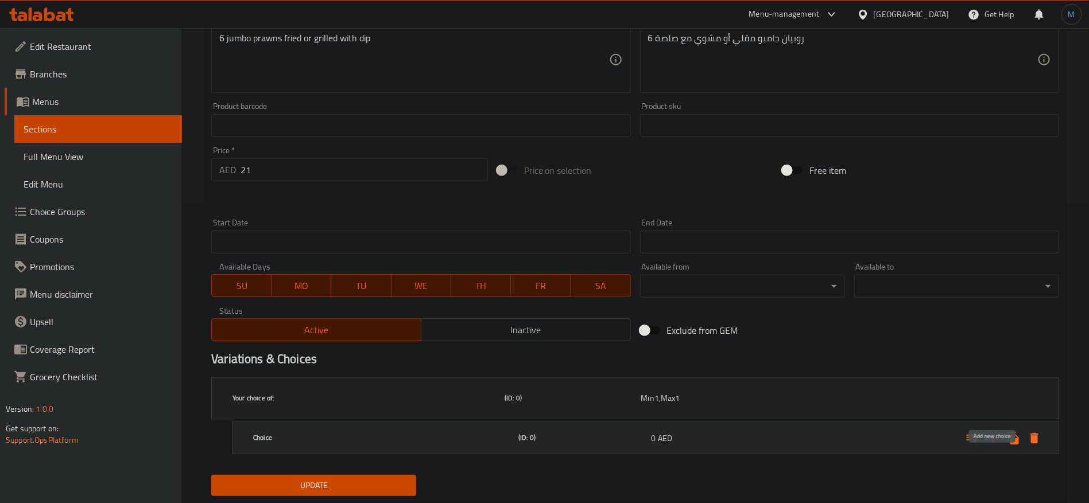
click at [992, 432] on icon "Expand" at bounding box center [993, 439] width 14 height 14
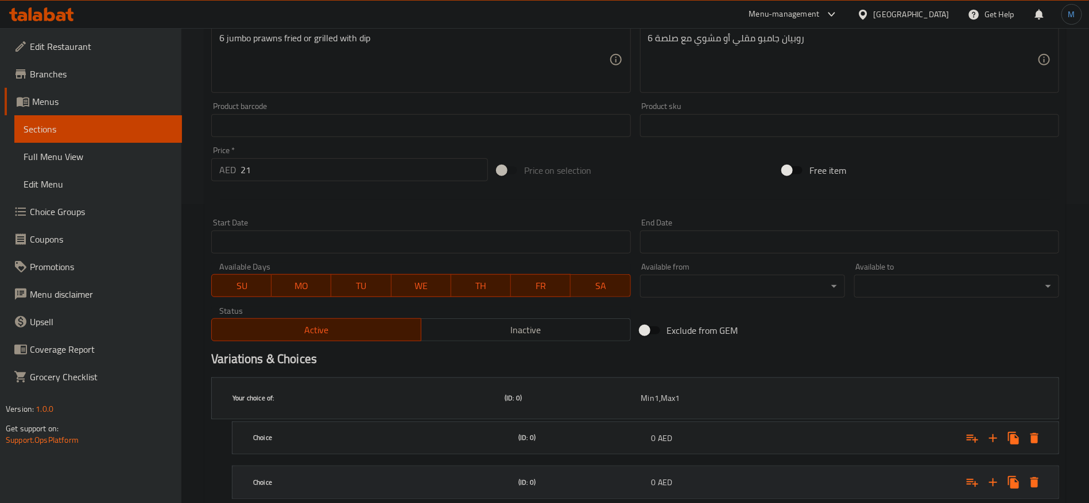
click at [649, 475] on div "0 AED" at bounding box center [715, 483] width 133 height 16
click at [645, 433] on h5 "(ID: 0)" at bounding box center [582, 438] width 128 height 10
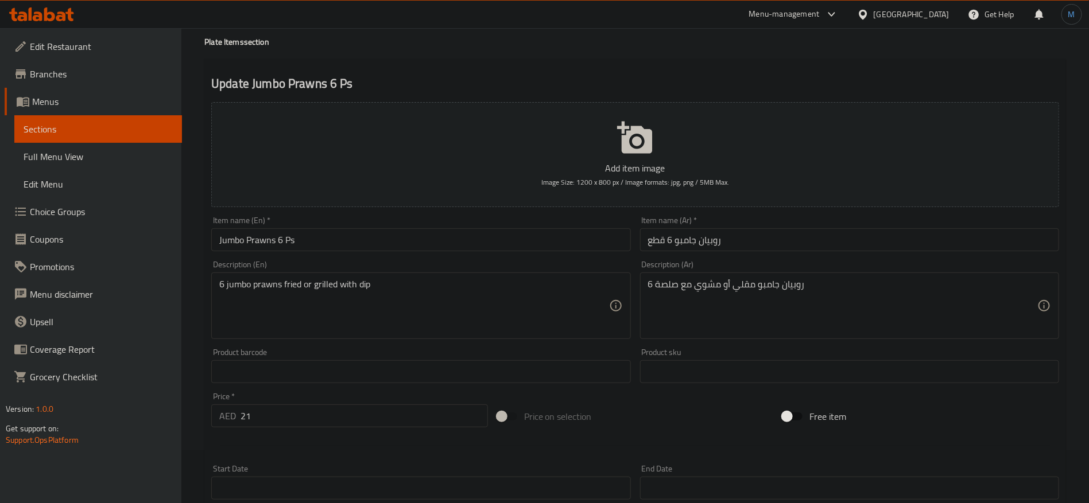
scroll to position [0, 0]
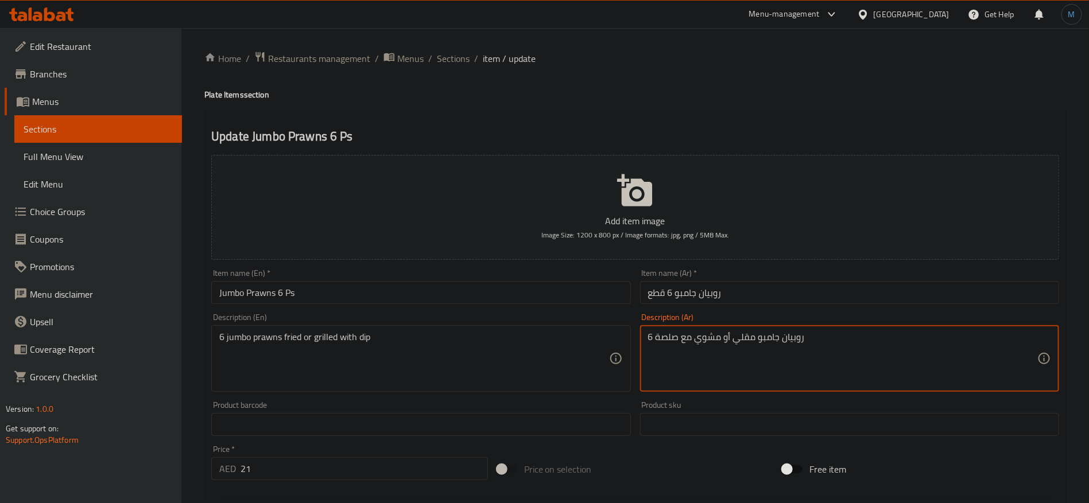
click at [714, 340] on textarea "6 روبيان جامبو مقلي أو مشوي مع صلصة" at bounding box center [842, 359] width 389 height 55
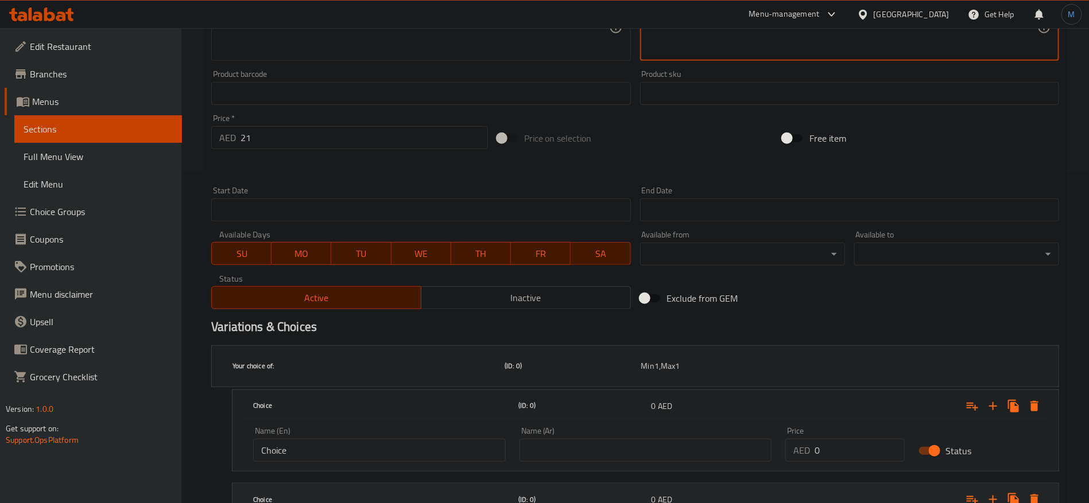
scroll to position [431, 0]
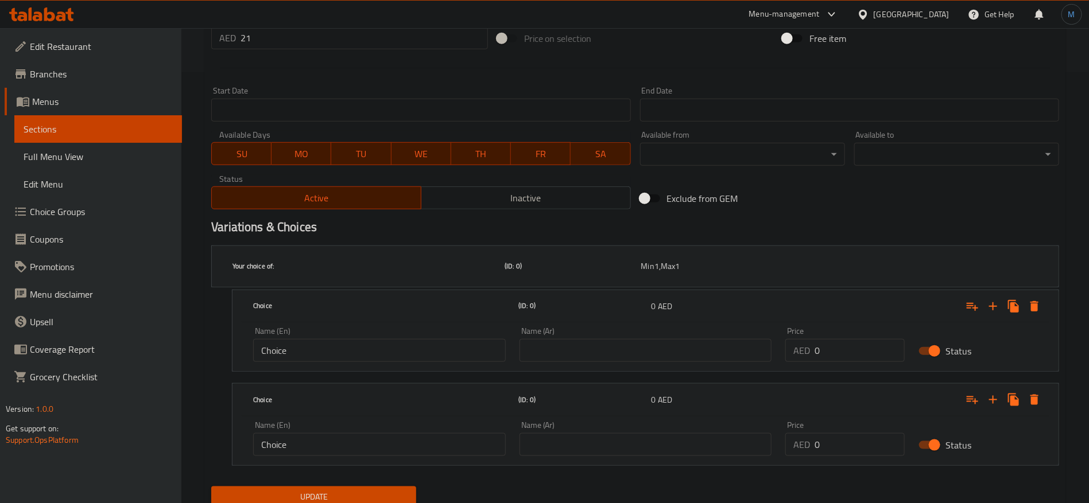
click at [709, 339] on input "text" at bounding box center [646, 350] width 253 height 23
paste input "مشوي"
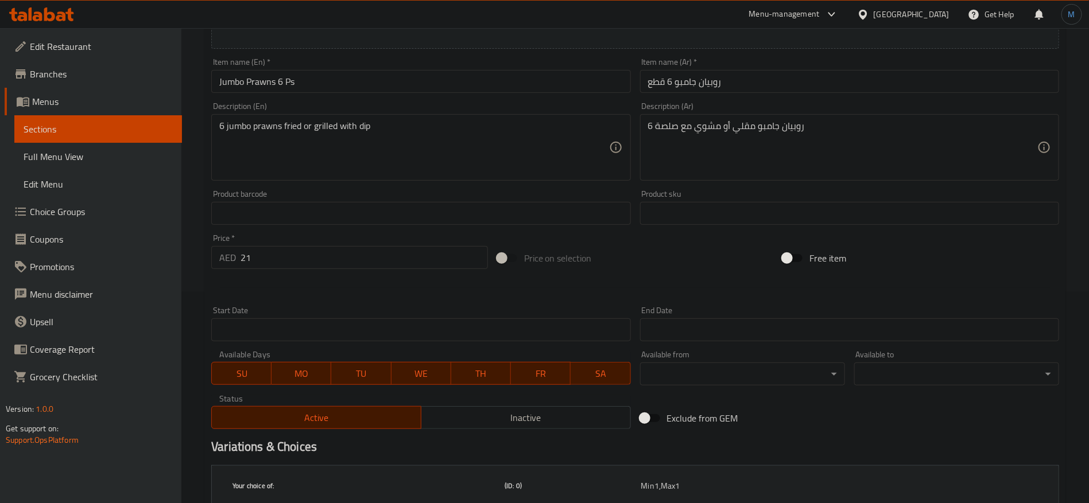
scroll to position [173, 0]
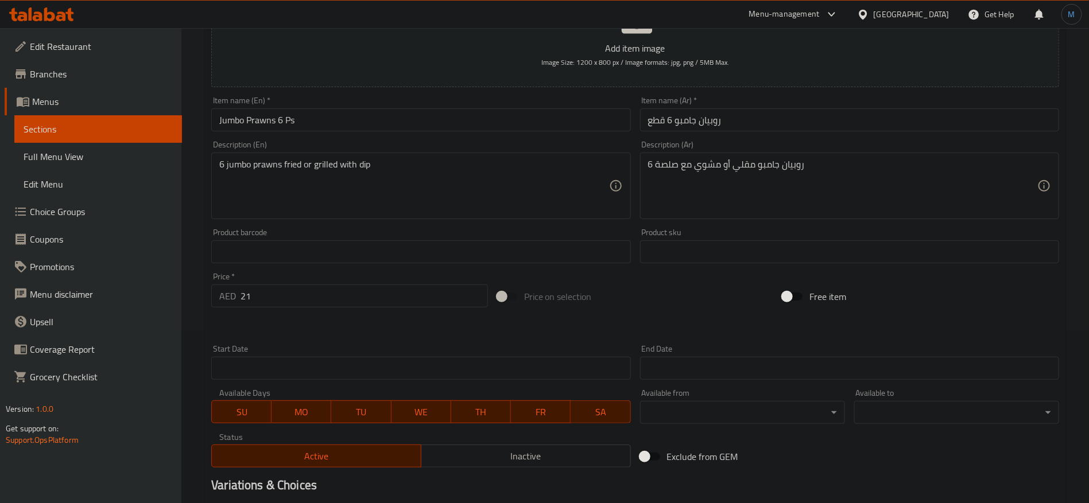
type input "مشوي"
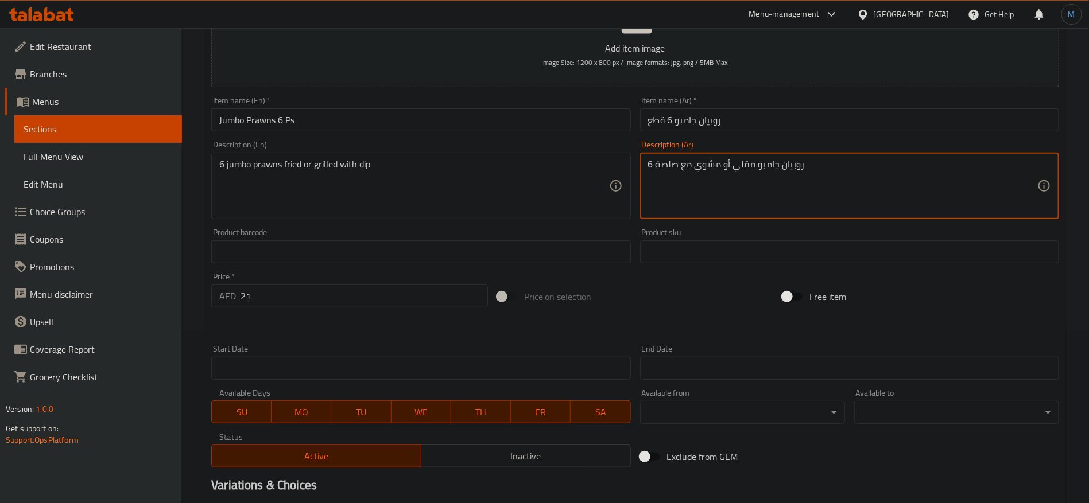
click at [749, 174] on textarea "6 روبيان جامبو مقلي أو مشوي مع صلصة" at bounding box center [842, 186] width 389 height 55
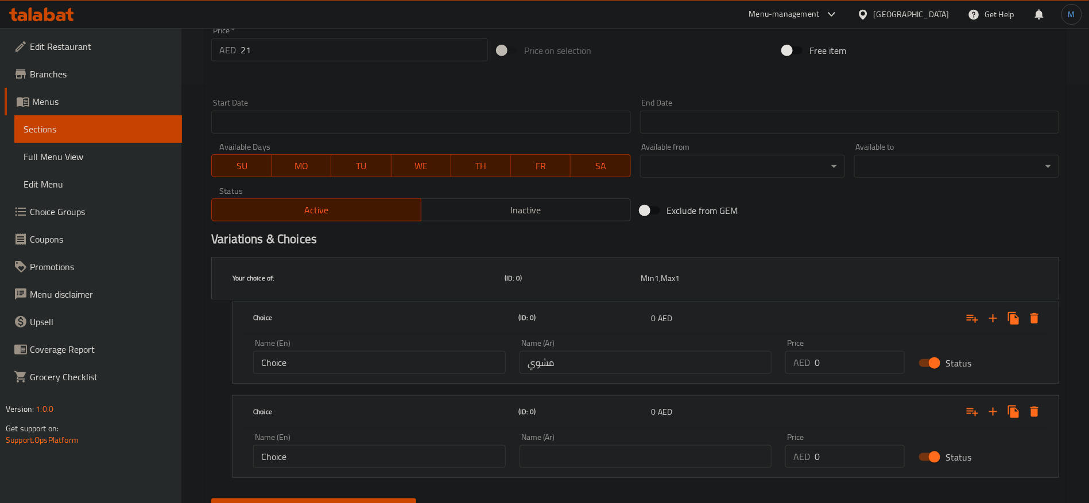
scroll to position [431, 0]
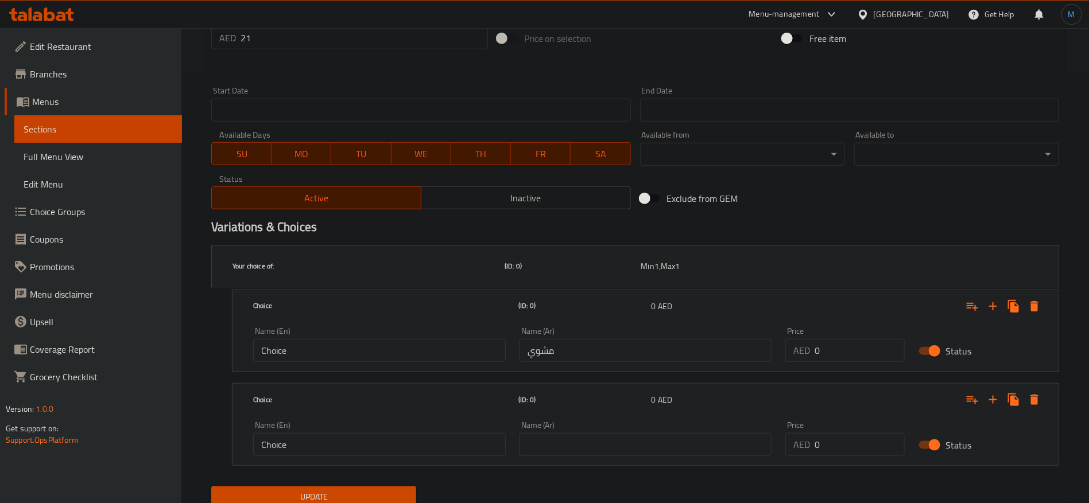
click at [597, 433] on input "text" at bounding box center [646, 444] width 253 height 23
paste input "مقلي"
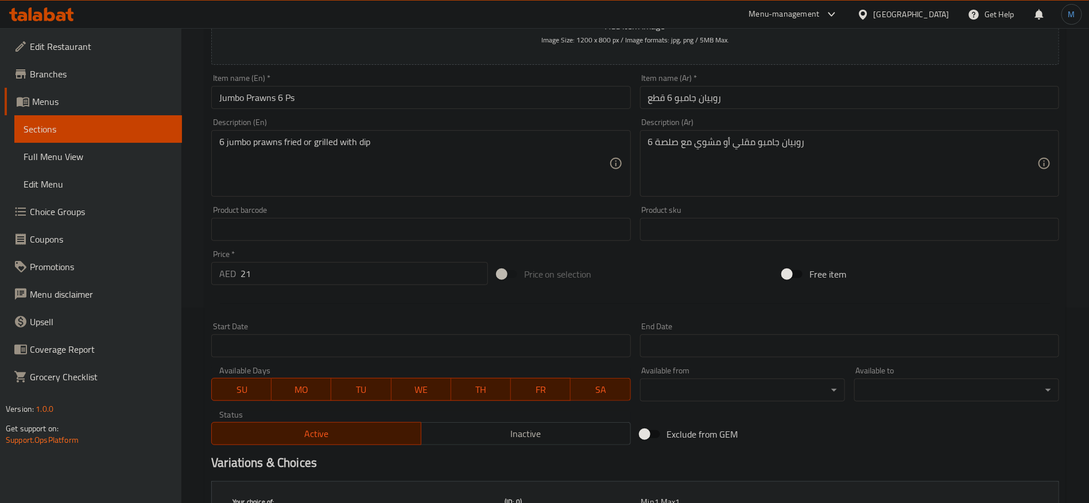
scroll to position [87, 0]
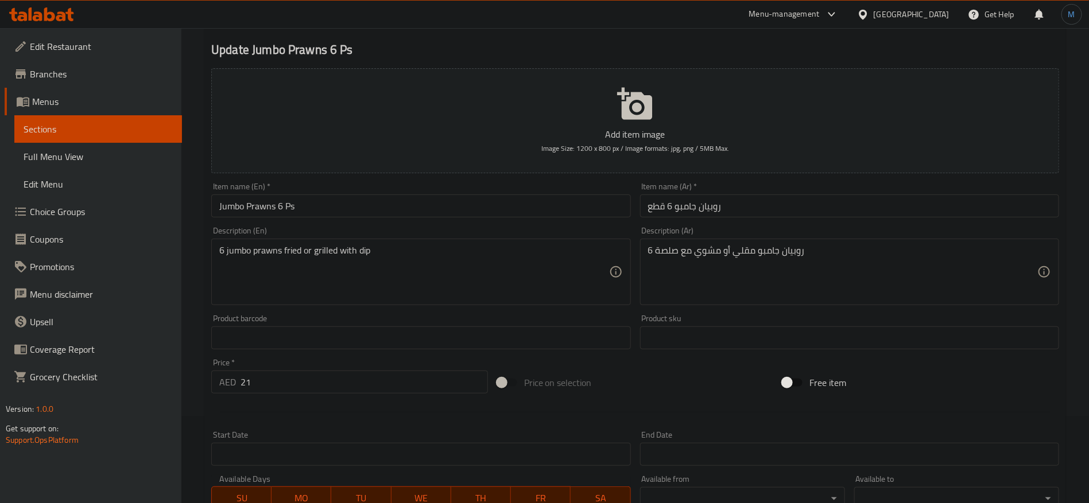
type input "مقلي"
click at [325, 248] on textarea "6 jumbo prawns fried or grilled with dip" at bounding box center [413, 272] width 389 height 55
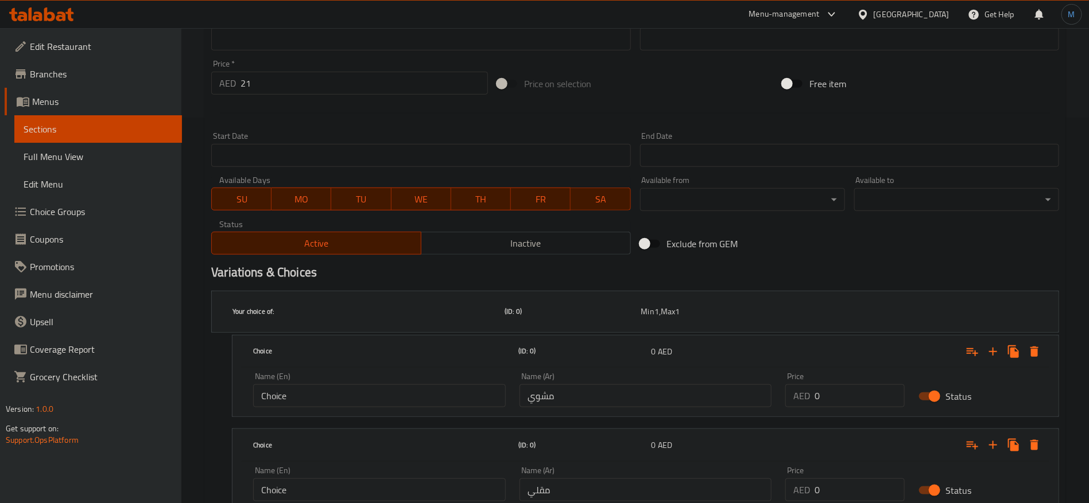
scroll to position [431, 0]
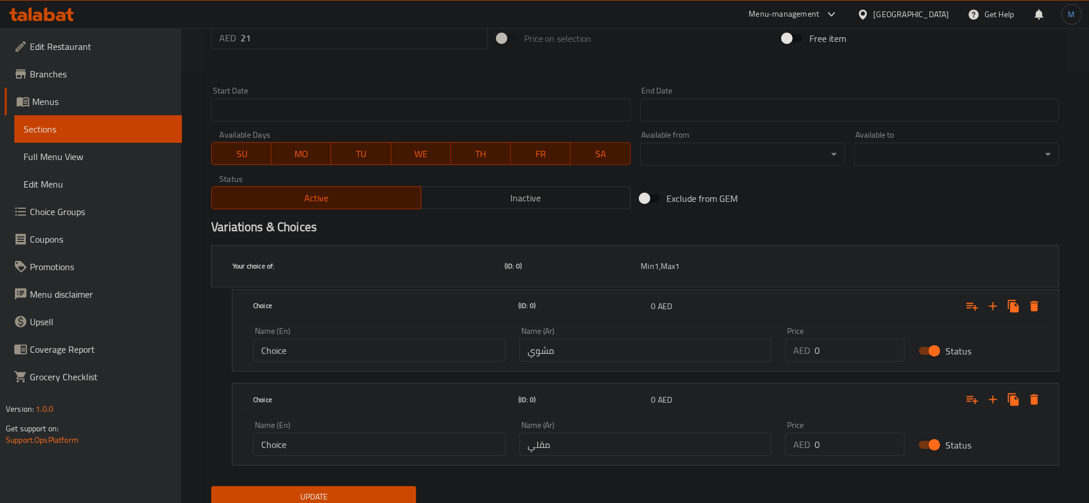
click at [371, 339] on input "Choice" at bounding box center [379, 350] width 253 height 23
paste input "grilled"
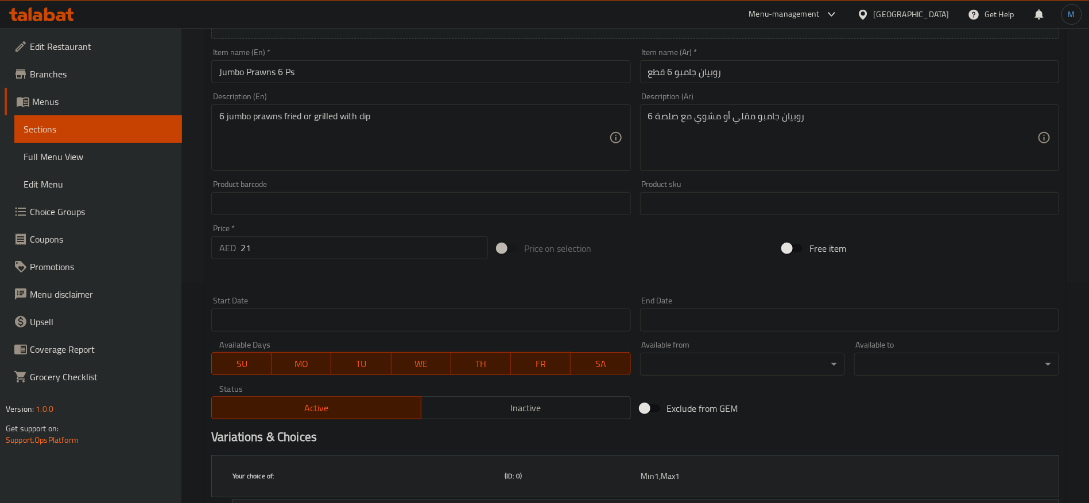
scroll to position [87, 0]
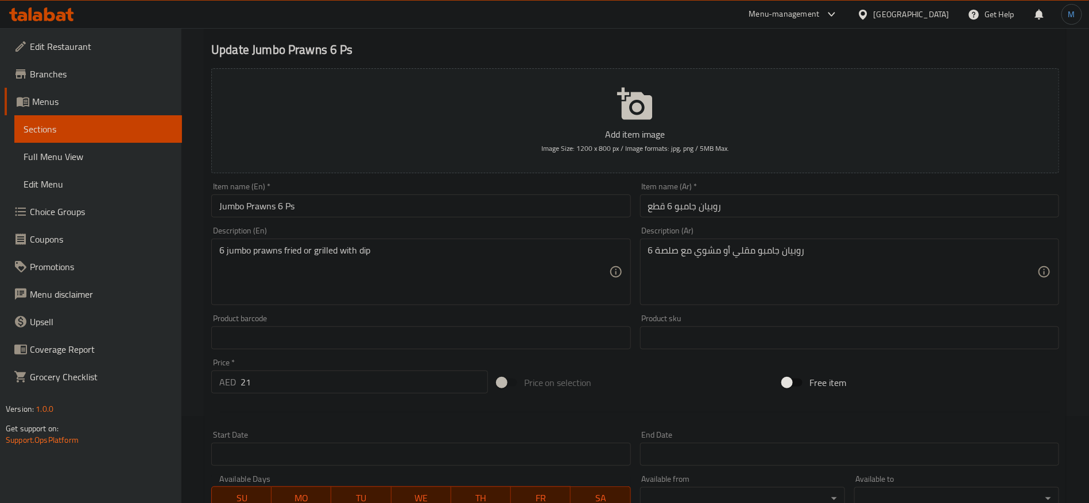
type input "Grilled"
click at [293, 254] on textarea "6 jumbo prawns fried or grilled with dip" at bounding box center [413, 272] width 389 height 55
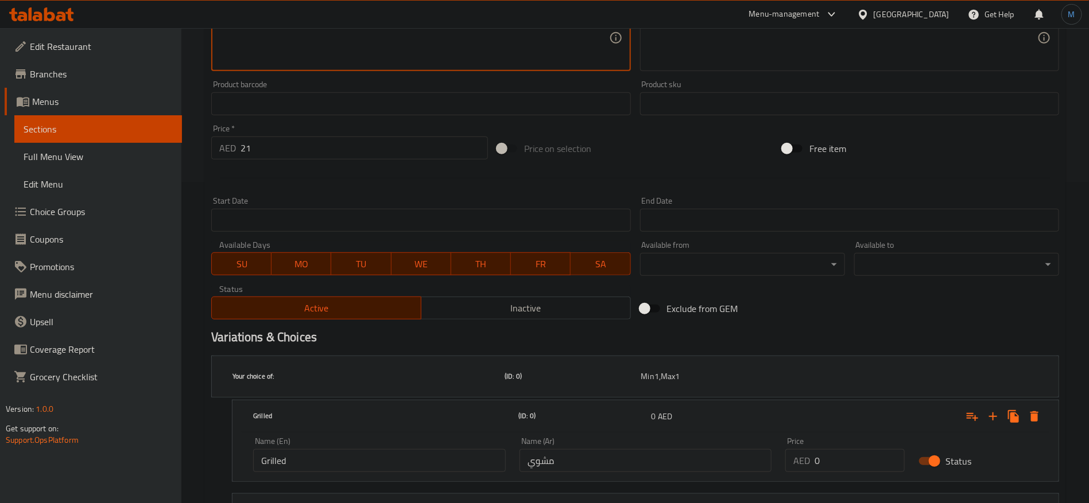
scroll to position [431, 0]
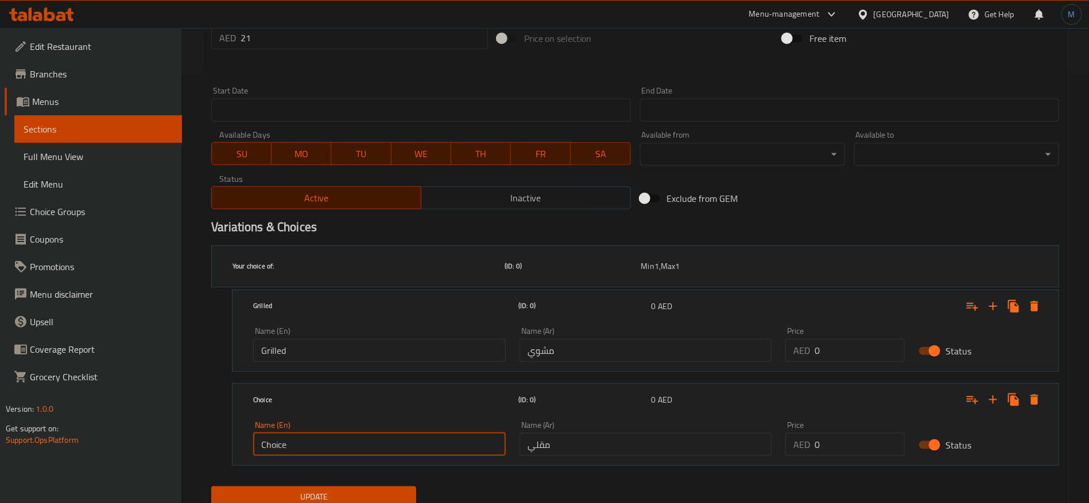
click at [327, 433] on input "Choice" at bounding box center [379, 444] width 253 height 23
paste input "fried"
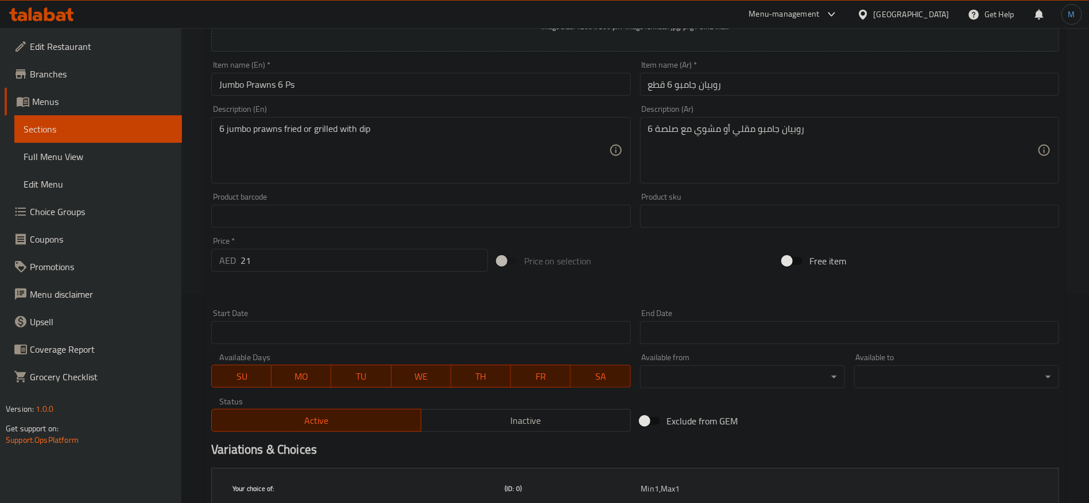
scroll to position [173, 0]
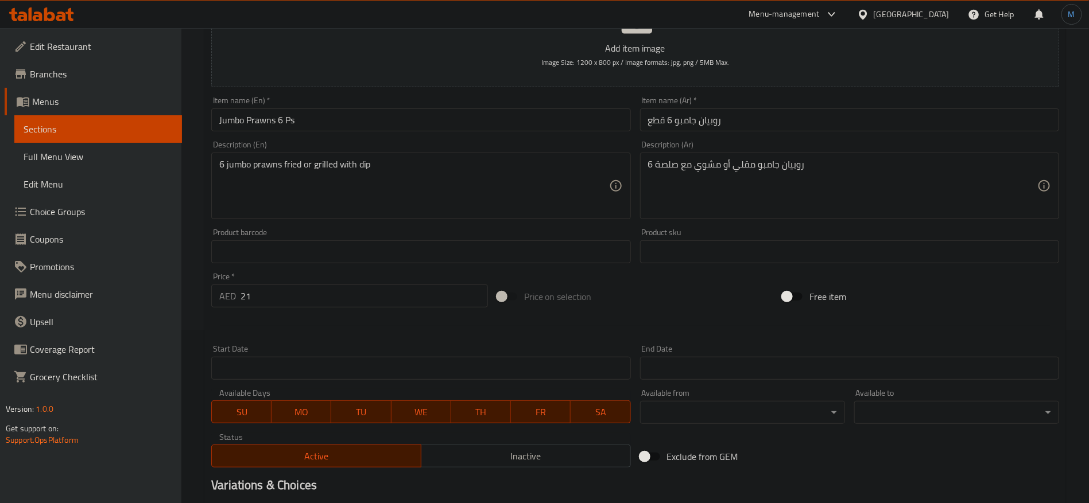
type input "Fried"
click at [281, 282] on div "Price   * AED 21 Price *" at bounding box center [349, 290] width 277 height 35
click at [281, 285] on input "21" at bounding box center [364, 296] width 247 height 23
type input "0"
click at [694, 294] on div "Price on selection" at bounding box center [636, 296] width 286 height 31
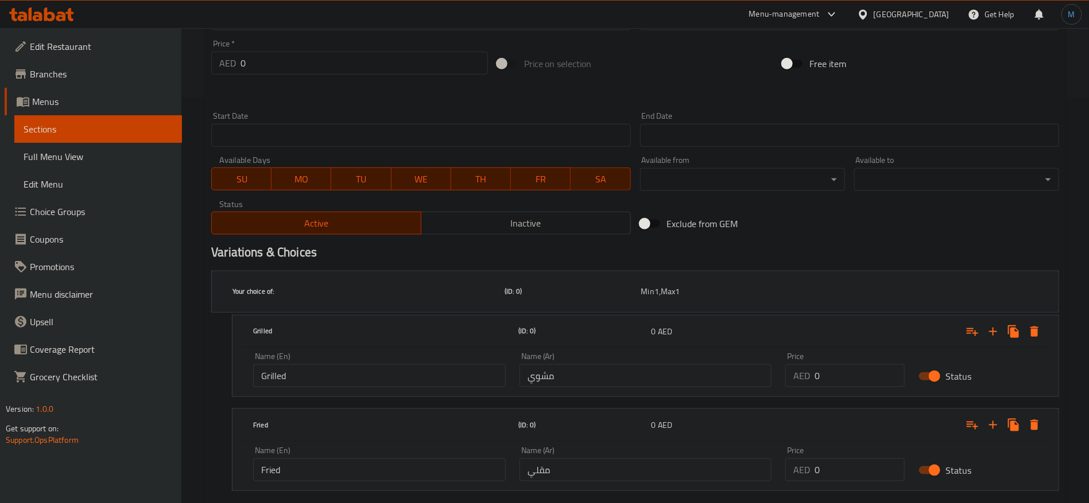
scroll to position [431, 0]
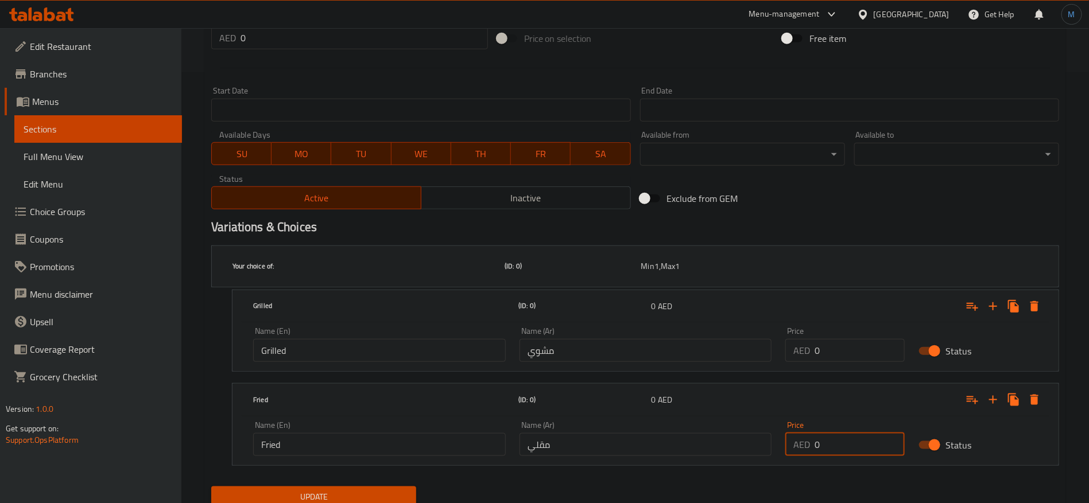
click at [881, 433] on input "0" at bounding box center [860, 444] width 90 height 23
paste input "21"
type input "21"
click at [859, 339] on input "0" at bounding box center [860, 350] width 90 height 23
paste input "21"
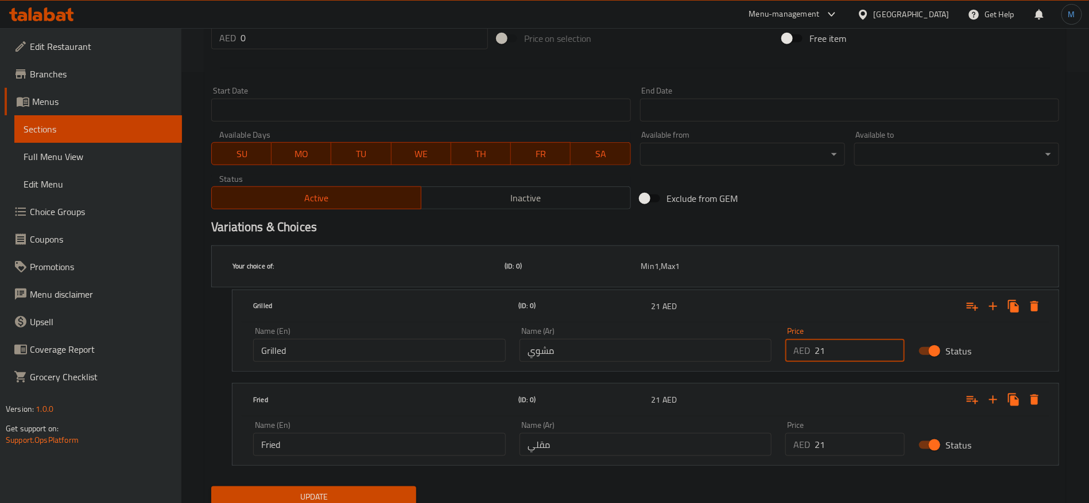
type input "21"
click at [312, 487] on button "Update" at bounding box center [313, 497] width 205 height 21
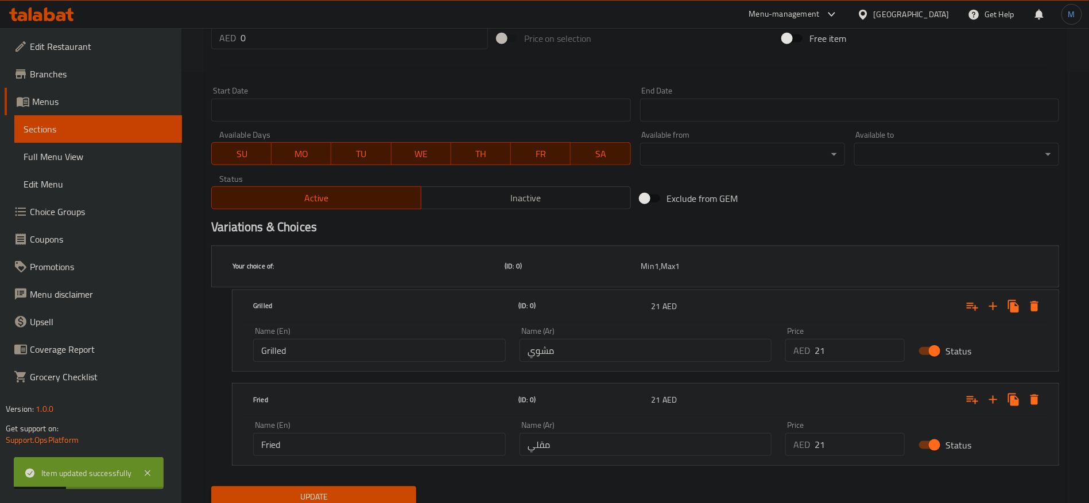
scroll to position [0, 0]
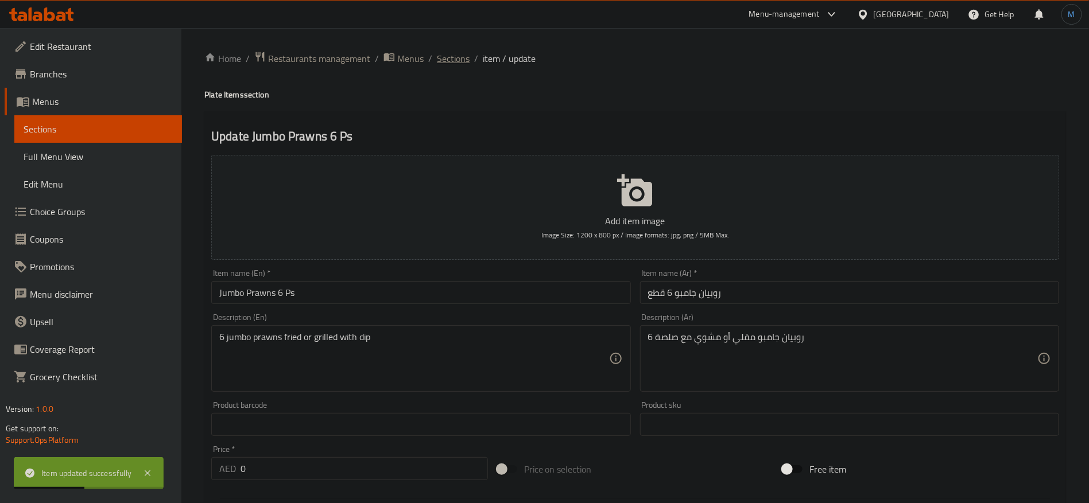
click at [437, 52] on span "Sections" at bounding box center [453, 59] width 33 height 14
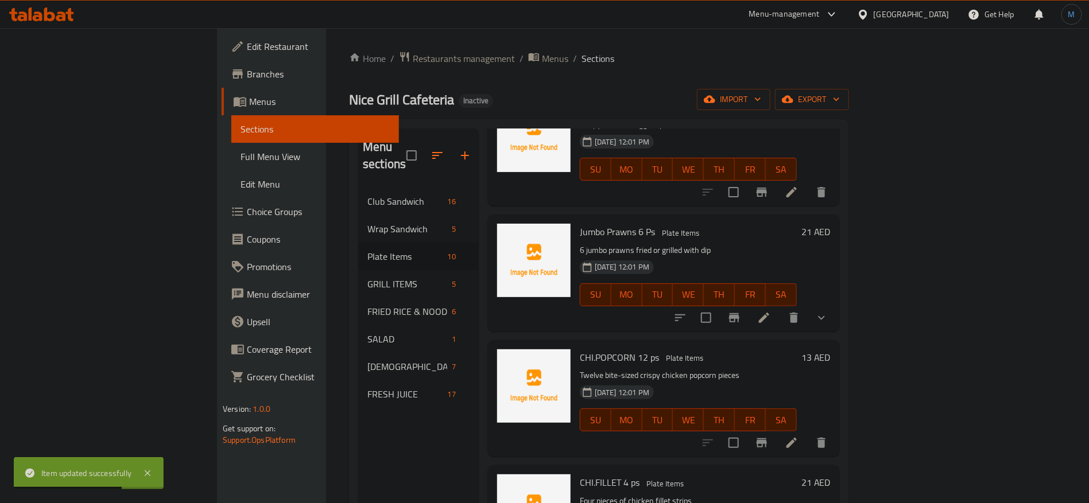
scroll to position [431, 0]
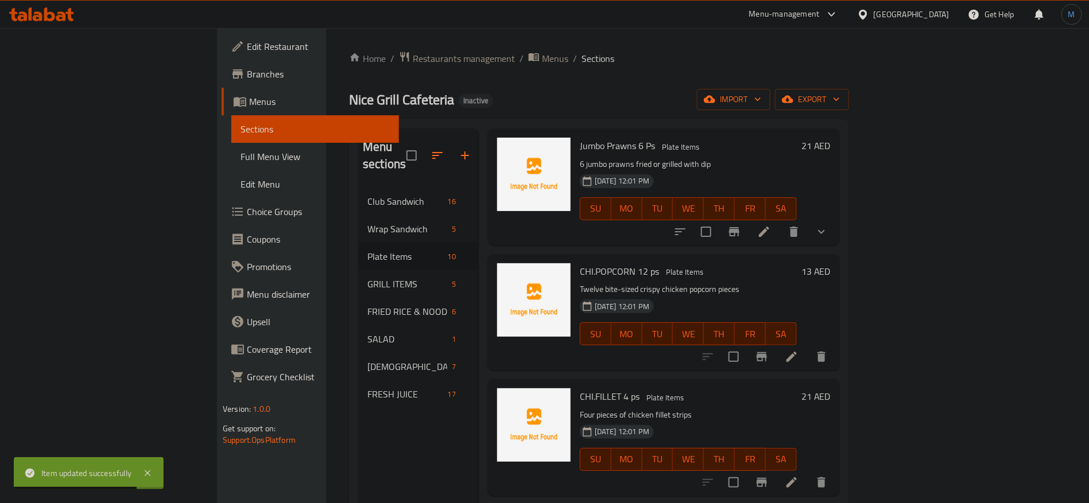
click at [797, 352] on icon at bounding box center [792, 357] width 10 height 10
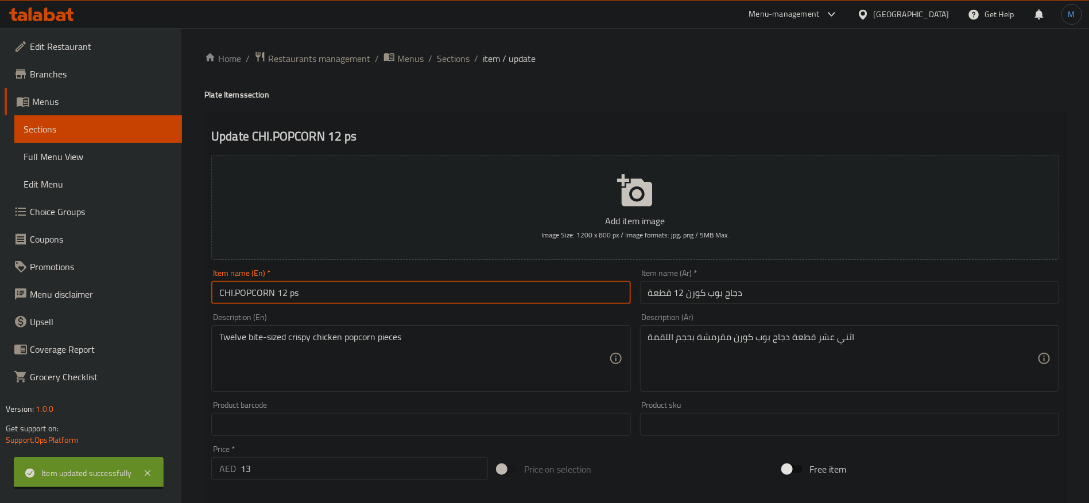
click at [291, 297] on input "CHI.POPCORN 12 ps" at bounding box center [420, 292] width 419 height 23
click at [330, 293] on input "CHI.POPCORN 12 ps" at bounding box center [420, 292] width 419 height 23
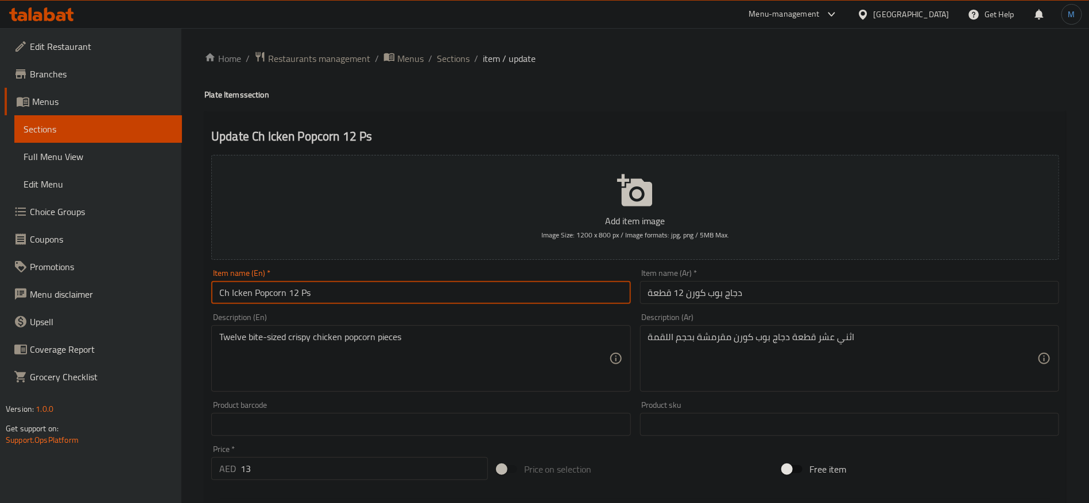
click at [330, 293] on input "Ch Icken Popcorn 12 Ps" at bounding box center [420, 292] width 419 height 23
click at [232, 291] on input "Ch Icken Popcorn 12 Ps" at bounding box center [420, 292] width 419 height 23
click at [347, 324] on div "Description (En) Twelve bite-sized crispy chicken popcorn pieces Description (E…" at bounding box center [420, 352] width 419 height 79
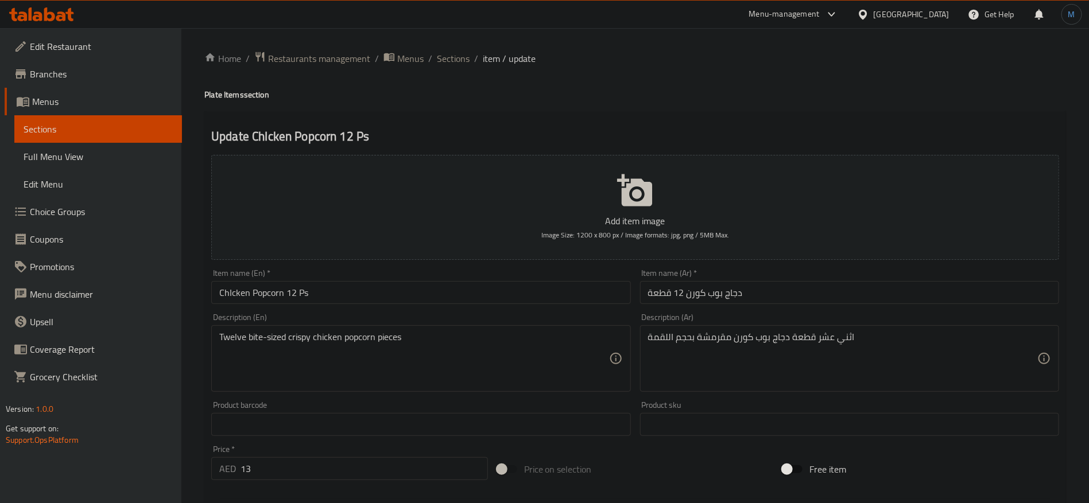
click at [292, 300] on input "ChIcken Popcorn 12 Ps" at bounding box center [420, 292] width 419 height 23
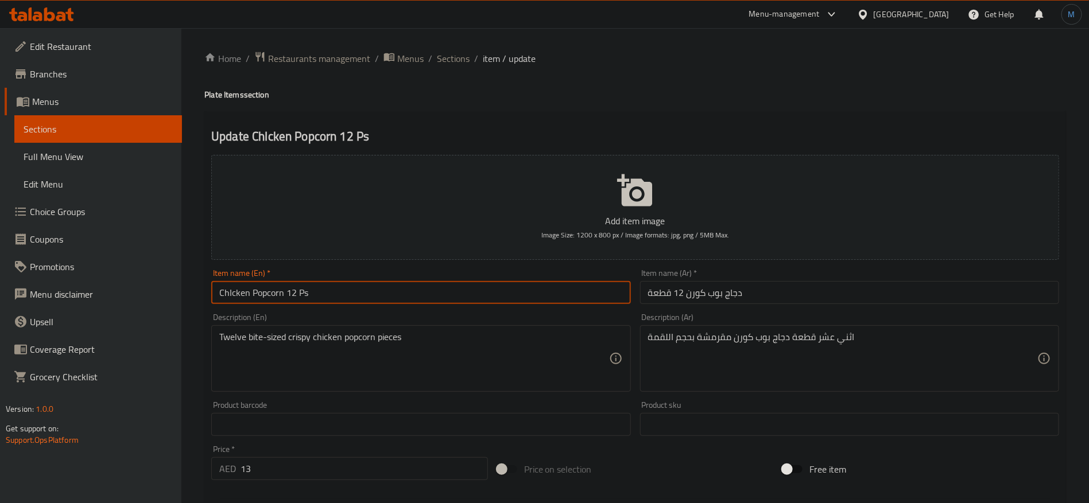
click at [274, 300] on input "ChIcken Popcorn 12 Ps" at bounding box center [420, 292] width 419 height 23
click at [253, 295] on input "ChIcken Popcorn 12 Ps" at bounding box center [420, 292] width 419 height 23
click at [244, 290] on input "ChIcken Popcorn 12 Ps" at bounding box center [420, 292] width 419 height 23
drag, startPoint x: 244, startPoint y: 290, endPoint x: 580, endPoint y: 296, distance: 336.5
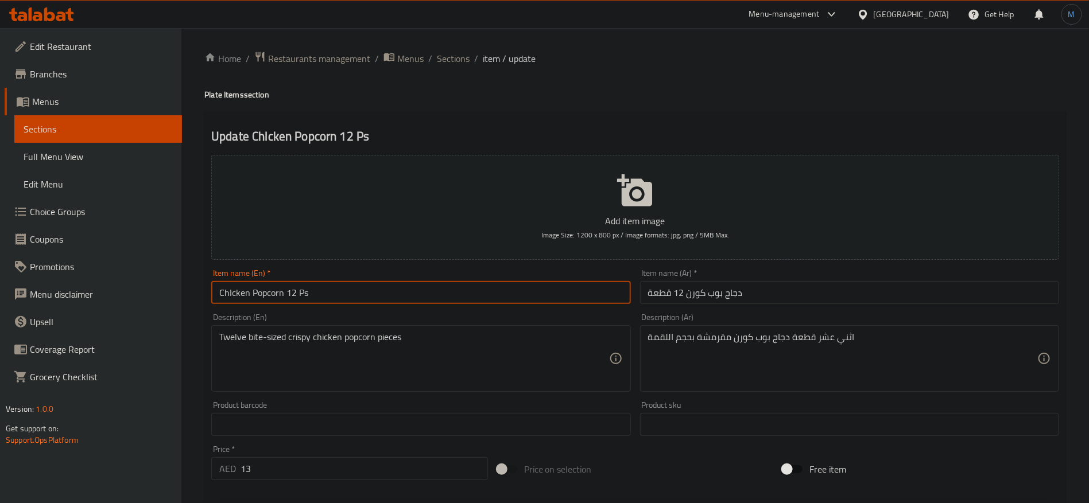
click at [580, 296] on input "ChIcken Popcorn 12 Ps" at bounding box center [420, 292] width 419 height 23
type input "Chicken Popcorn 12 Ps"
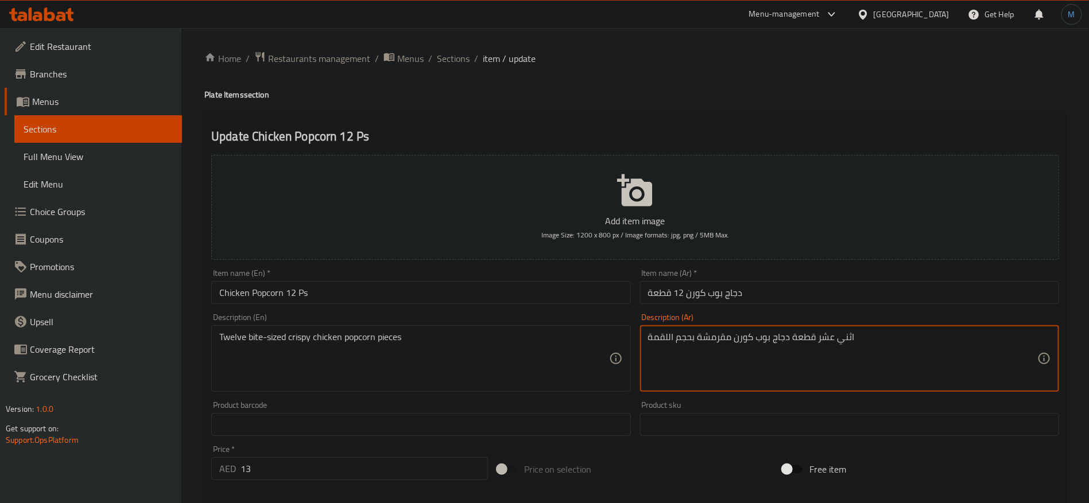
click at [842, 342] on textarea "اثني عشر قطعة دجاج بوب كورن مقرمشة بحجم اللقمة" at bounding box center [842, 359] width 389 height 55
click at [831, 339] on textarea "اثني عشر قطعة دجاج بوب كورن مقرمشة بحجم اللقمة" at bounding box center [842, 359] width 389 height 55
type textarea "12 قطعة دجاج بوب كورن مقرمشة بحجم اللقمة"
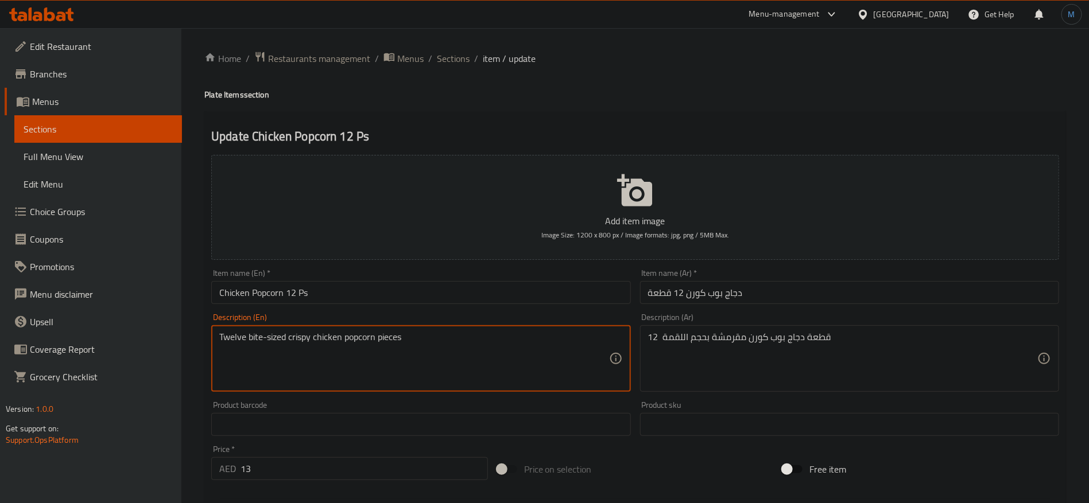
click at [234, 339] on textarea "Twelve bite-sized crispy chicken popcorn pieces" at bounding box center [413, 359] width 389 height 55
type textarea "12 bite-sized crispy chicken popcorn pieces"
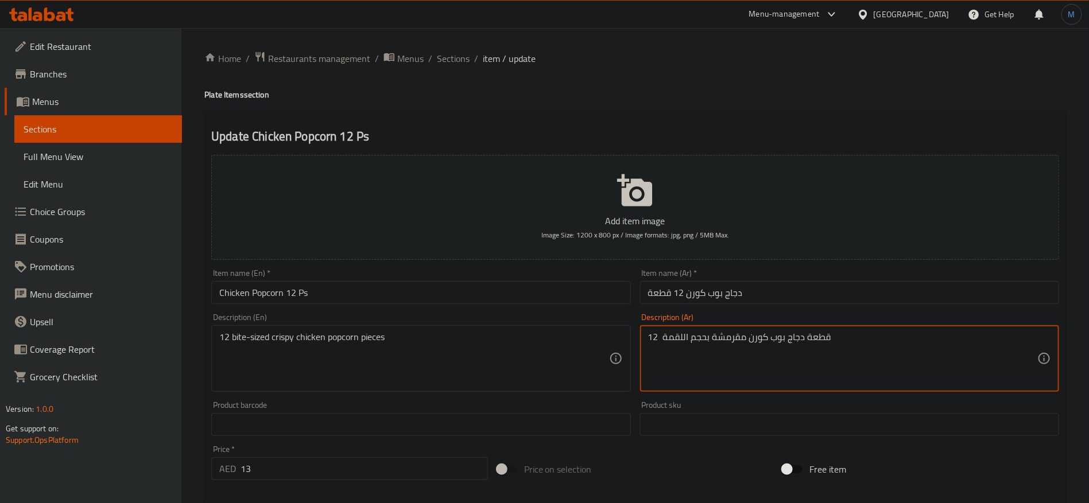
click at [683, 343] on textarea "12 قطعة دجاج بوب كورن مقرمشة بحجم اللقمة" at bounding box center [842, 359] width 389 height 55
click at [694, 342] on textarea "12 قطعة دجاج بوب كورن مقرمشة بحجم البايت" at bounding box center [842, 359] width 389 height 55
click at [676, 338] on textarea "12 قطعة دجاج بوب كورن مقرمشة بحجم البايت" at bounding box center [842, 359] width 389 height 55
click at [825, 336] on textarea "12 قطعة دجاج بوب كورن مقرمشة بحجم البايت" at bounding box center [842, 359] width 389 height 55
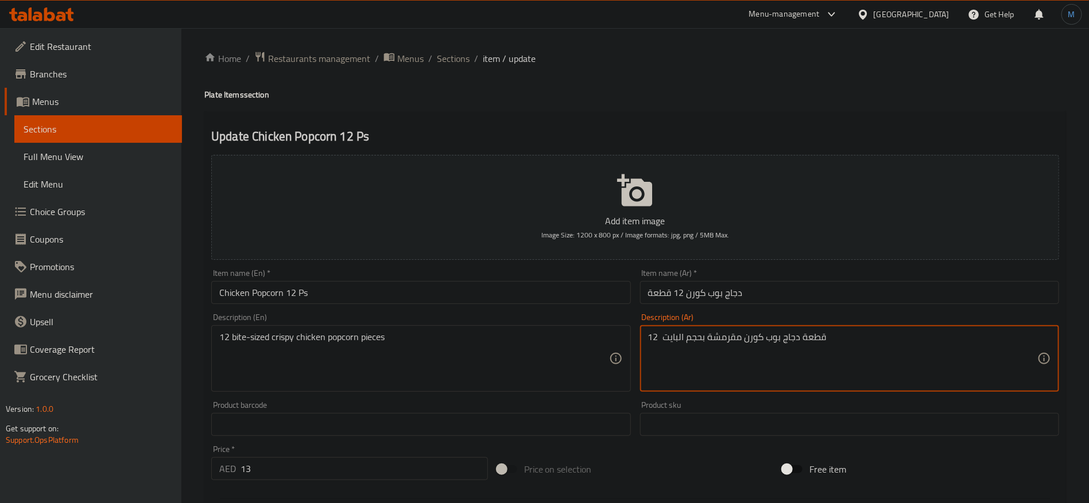
click at [708, 351] on textarea "12 قطعة دجاج بوب كورن مقرمشة بحجم البايت" at bounding box center [842, 359] width 389 height 55
paste textarea "حجم البايت دجاج بوب كورن مقرمش"
type textarea "12 قطعة بحجم البايت دجاج بوب كورن مقرمشة"
click at [405, 305] on div "Item name (En)   * Chicken Popcorn 12 Ps Item name (En) *" at bounding box center [421, 287] width 428 height 44
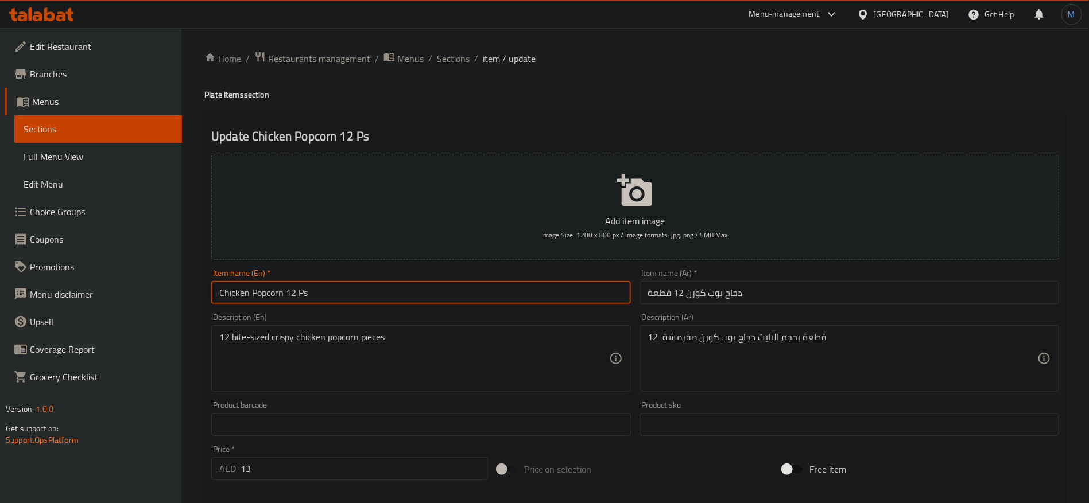
click at [412, 285] on input "Chicken Popcorn 12 Ps" at bounding box center [420, 292] width 419 height 23
click at [457, 59] on span "Sections" at bounding box center [453, 59] width 33 height 14
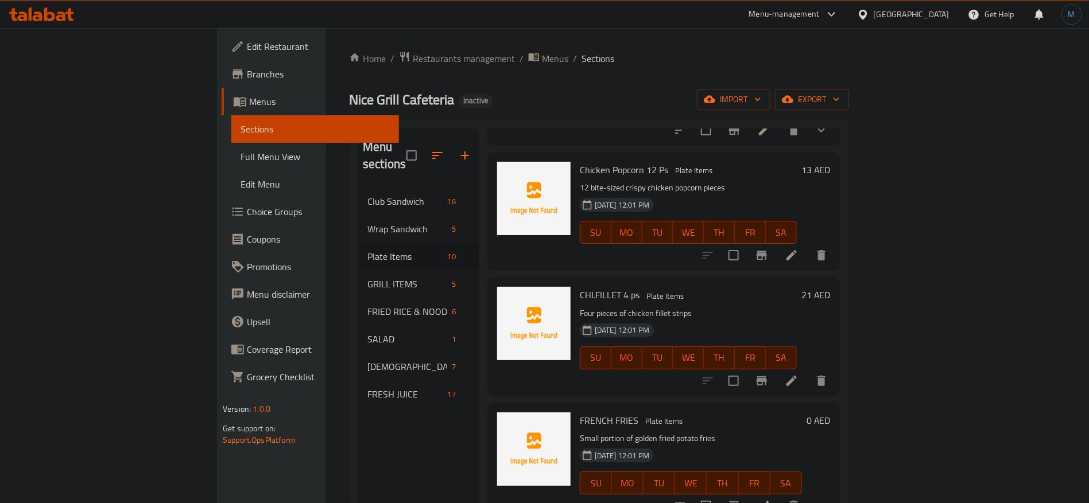
scroll to position [517, 0]
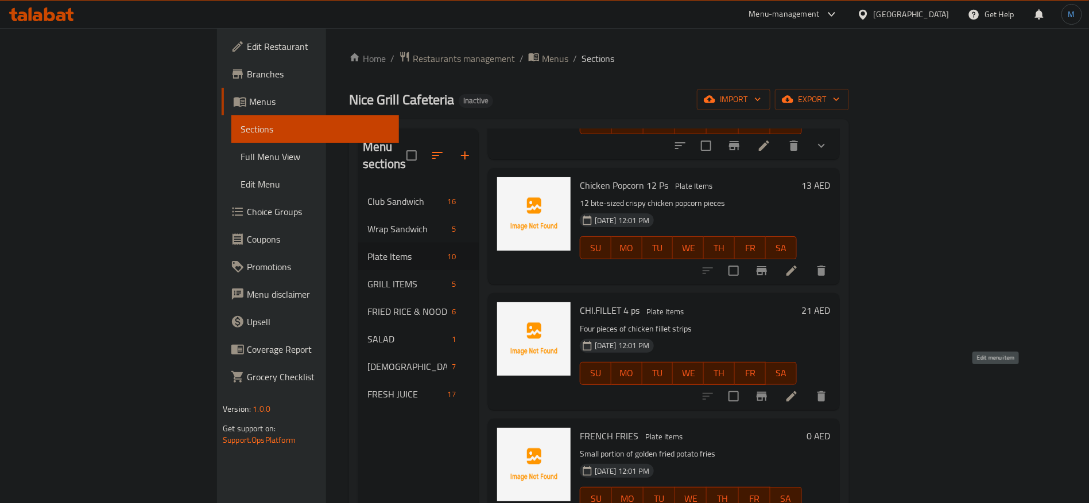
click at [799, 390] on icon at bounding box center [792, 397] width 14 height 14
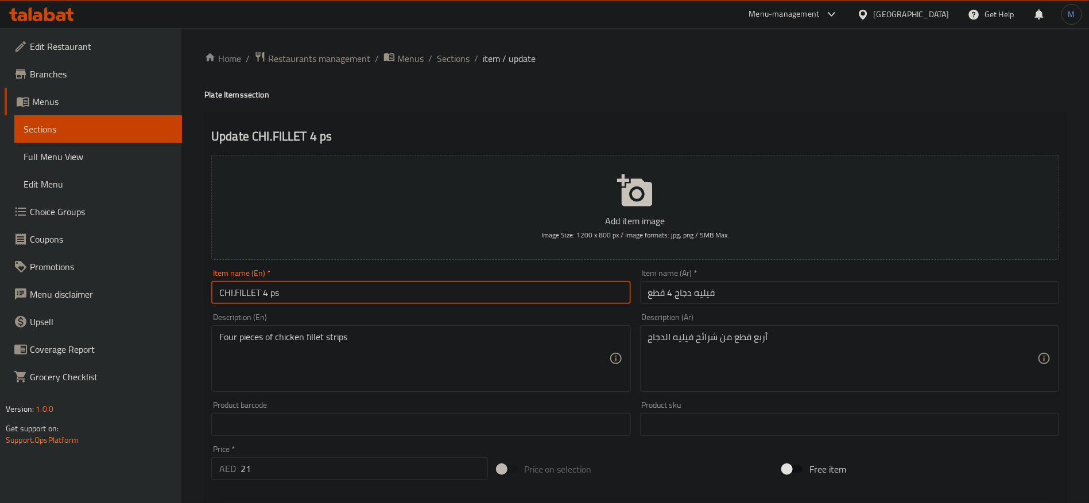
click at [511, 284] on input "CHI.FILLET 4 ps" at bounding box center [420, 292] width 419 height 23
type input "Chicken Fillet 4 Ps"
click at [932, 296] on input "فيليه دجاج 4 قطع" at bounding box center [849, 292] width 419 height 23
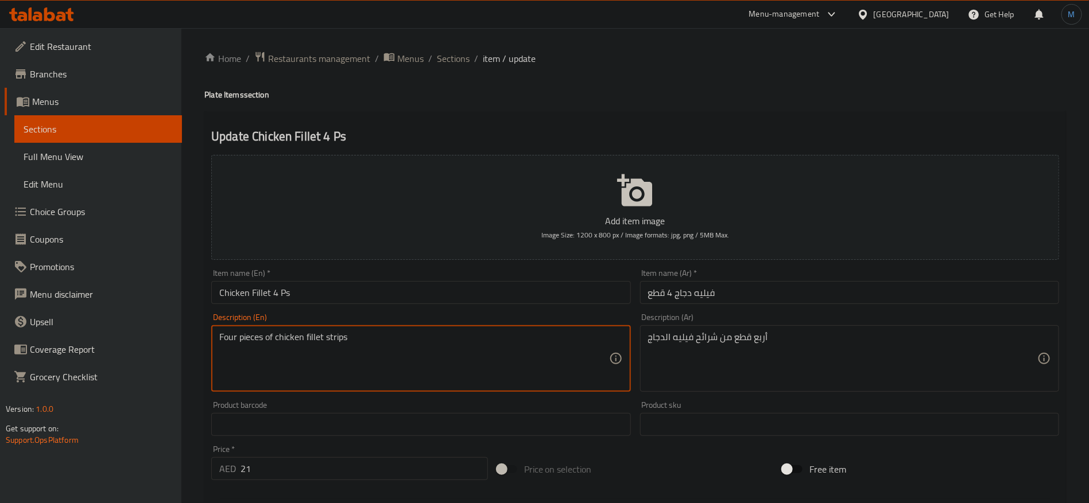
click at [229, 348] on textarea "Four pieces of chicken fillet strips" at bounding box center [413, 359] width 389 height 55
type textarea "4 pieces of chicken fillet strips"
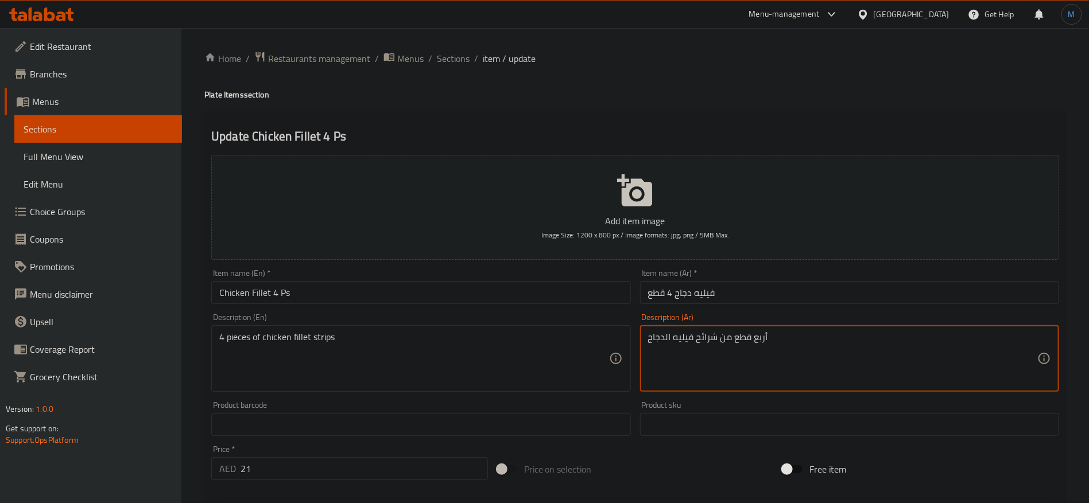
click at [758, 340] on textarea "أربع قطع من شرائح فيليه الدجاج" at bounding box center [842, 359] width 389 height 55
click at [710, 340] on textarea "4 قطع من شرائح فيليه الدجاج" at bounding box center [842, 359] width 389 height 55
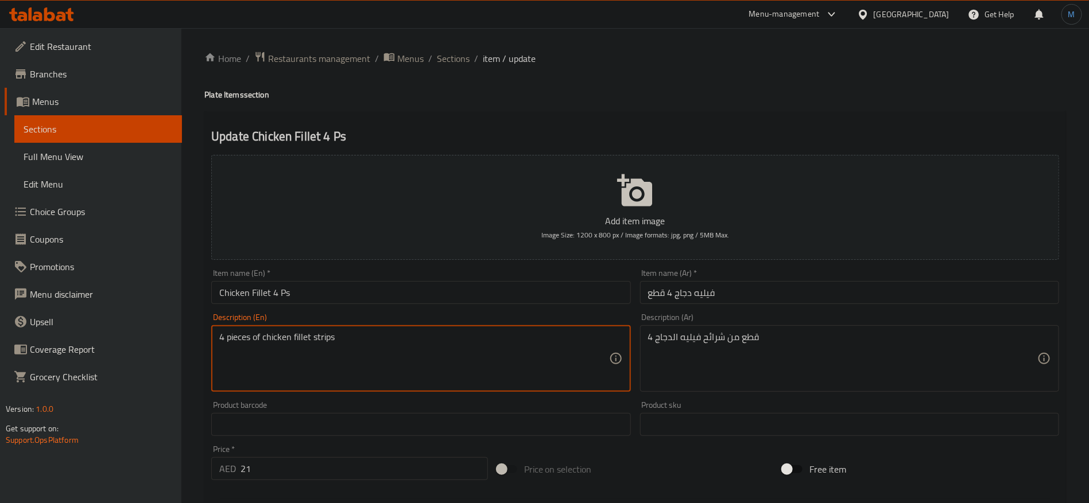
click at [327, 338] on textarea "4 pieces of chicken fillet strips" at bounding box center [413, 359] width 389 height 55
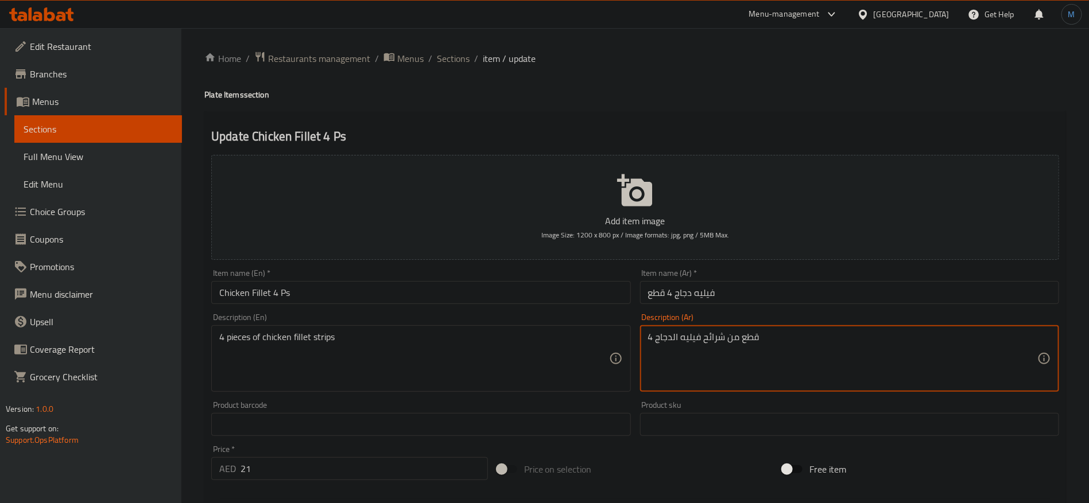
click at [715, 346] on textarea "4 قطع من شرائح فيليه الدجاج" at bounding box center [842, 359] width 389 height 55
paste textarea "ستربس"
type textarea "4 قطع من إستربس فيليه الدجاج"
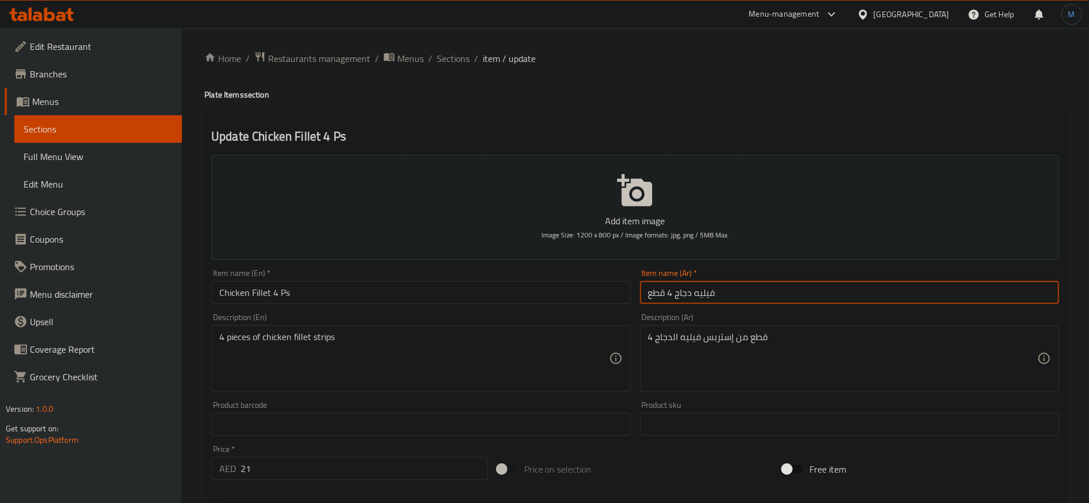
click at [754, 301] on input "فيليه دجاج 4 قطع" at bounding box center [849, 292] width 419 height 23
click at [467, 56] on span "Sections" at bounding box center [453, 59] width 33 height 14
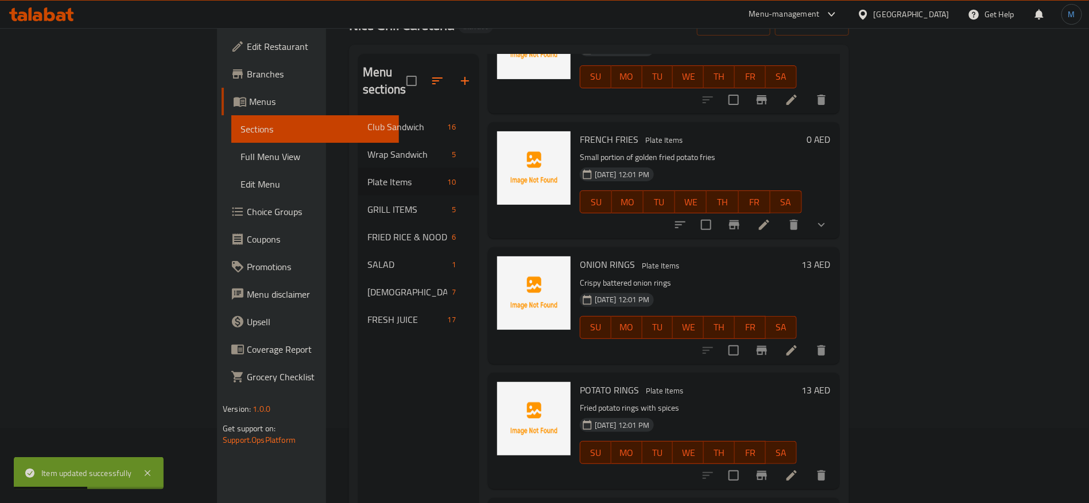
scroll to position [607, 0]
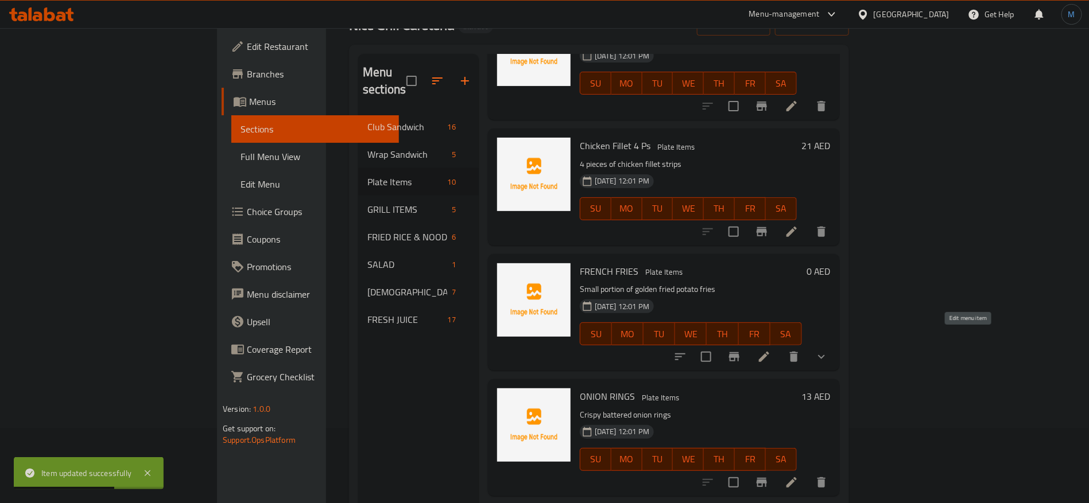
click at [771, 350] on icon at bounding box center [764, 357] width 14 height 14
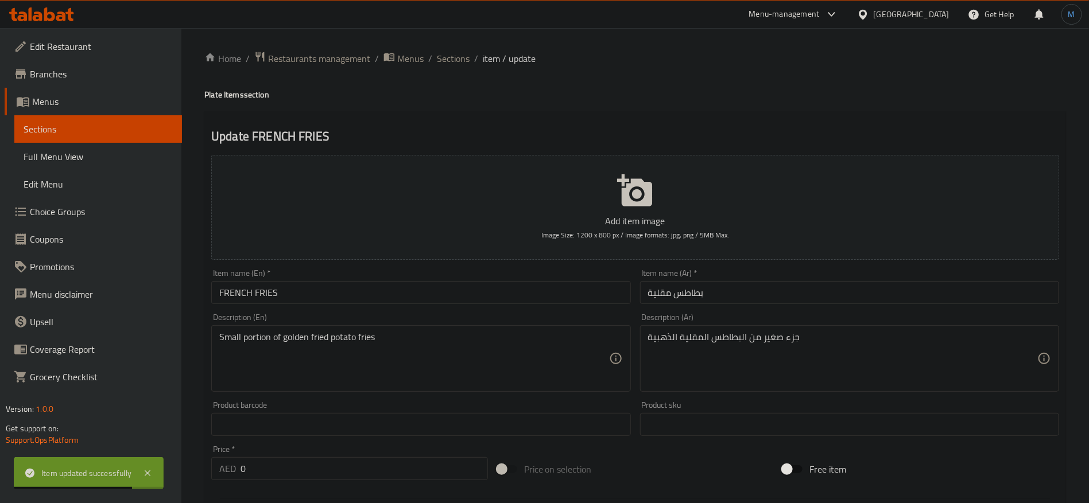
click at [441, 305] on div "Item name (En)   * FRENCH FRIES Item name (En) *" at bounding box center [421, 287] width 428 height 44
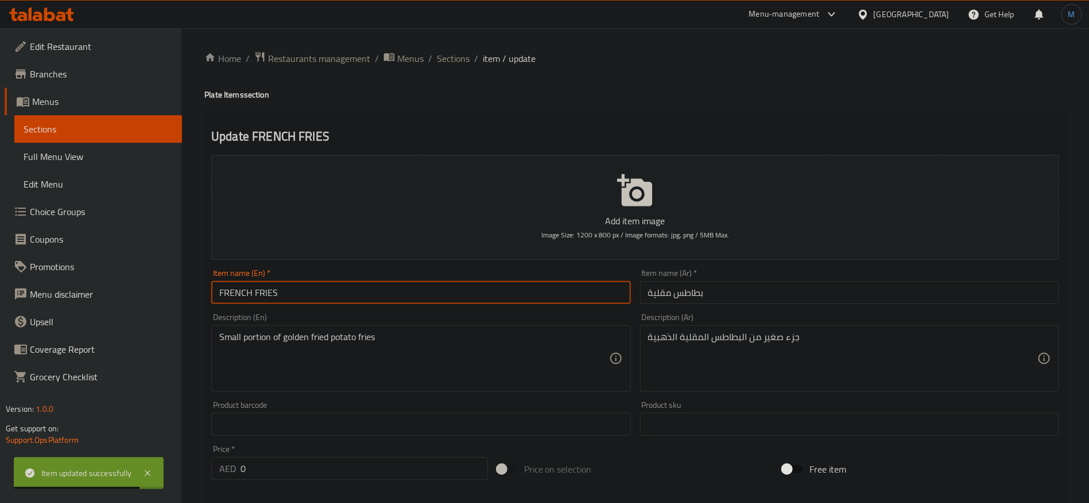
click at [440, 291] on input "FRENCH FRIES" at bounding box center [420, 292] width 419 height 23
type input "French Fries"
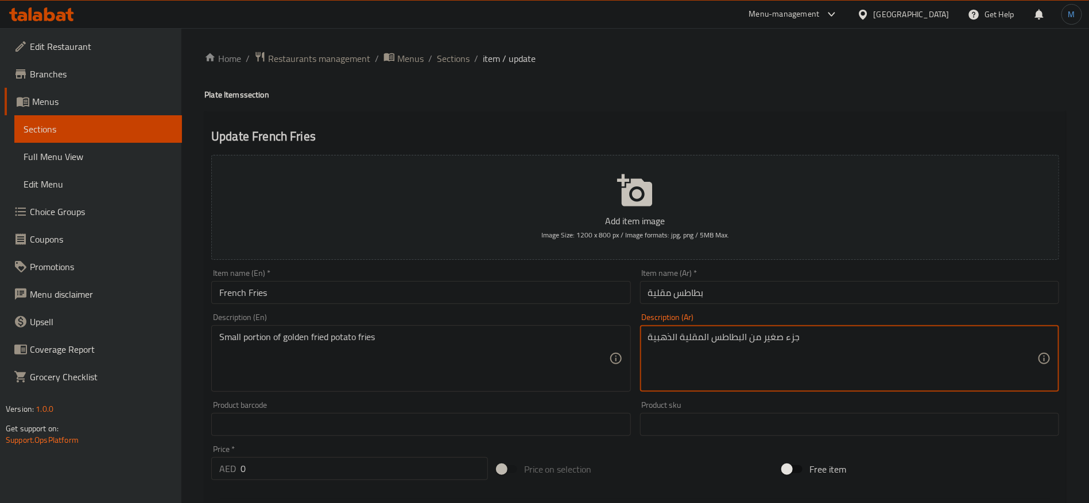
click at [768, 340] on textarea "جزء صغير من البطاطس المقلية الذهبية" at bounding box center [842, 359] width 389 height 55
type textarea "كمية صغيرة من البطاطس المقلية الذهبية"
click at [521, 293] on input "French Fries" at bounding box center [420, 292] width 419 height 23
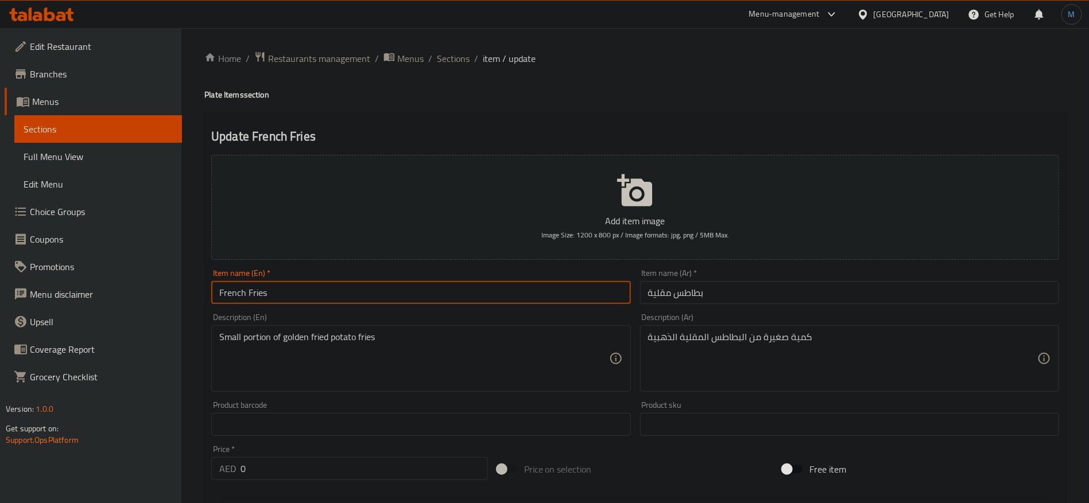
click at [566, 100] on h4 "Plate Items section" at bounding box center [635, 94] width 862 height 11
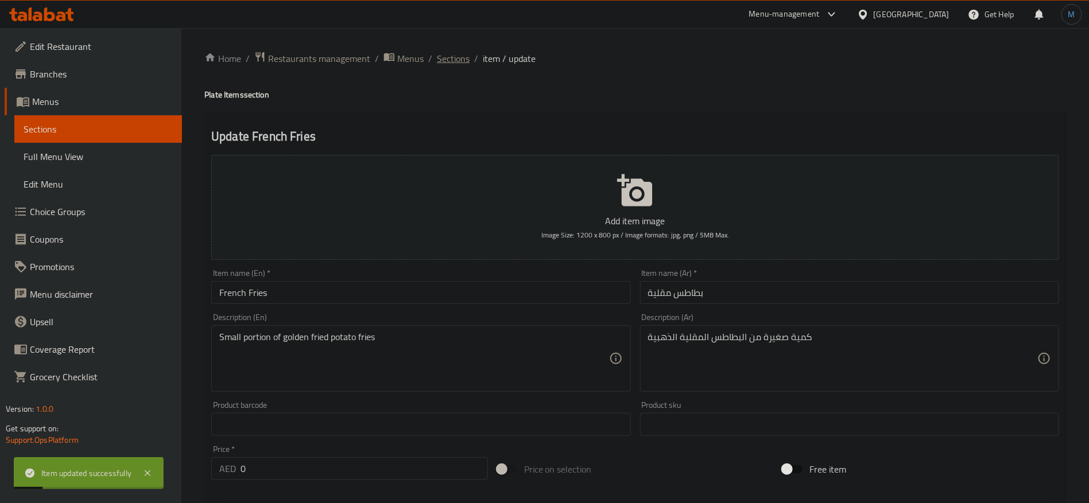
click at [457, 60] on span "Sections" at bounding box center [453, 59] width 33 height 14
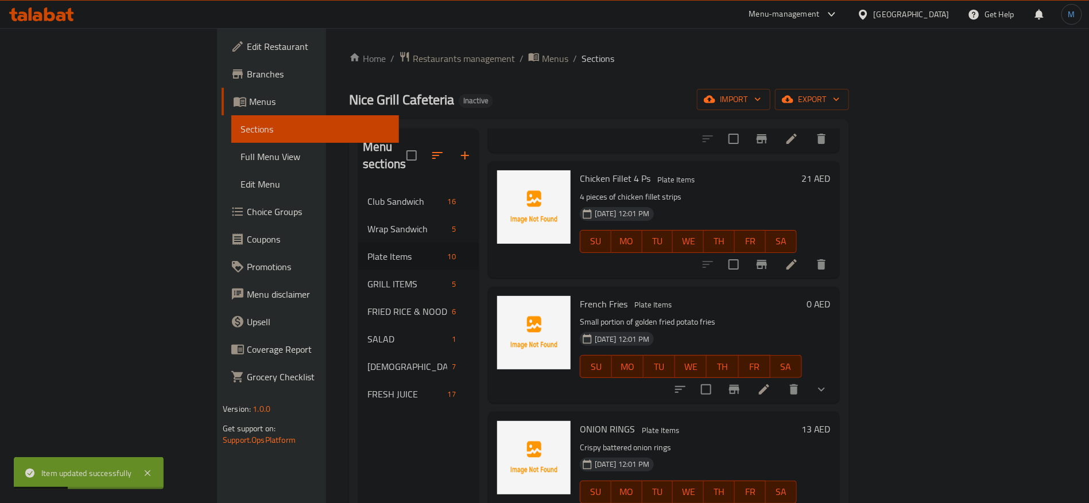
scroll to position [775, 0]
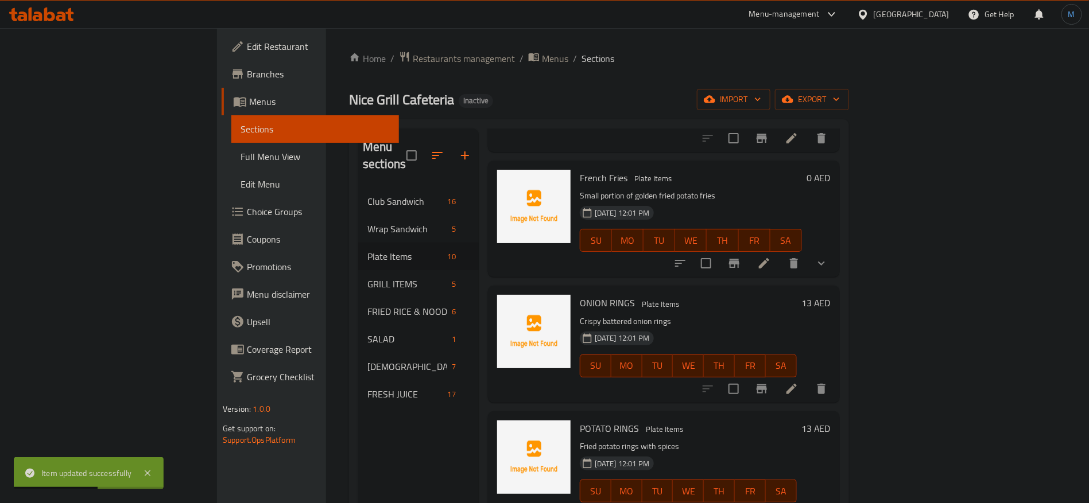
click at [835, 250] on button "show more" at bounding box center [822, 264] width 28 height 28
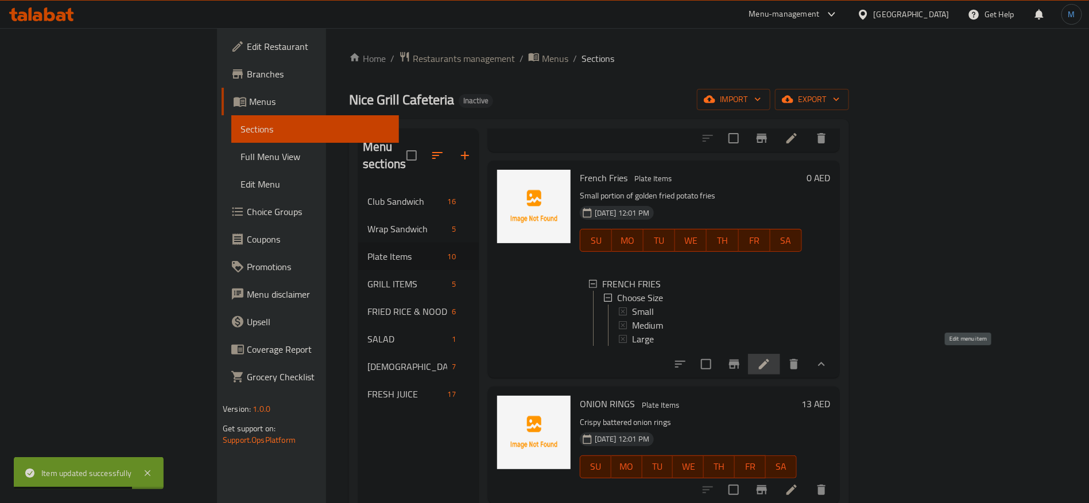
click at [771, 364] on icon at bounding box center [764, 365] width 14 height 14
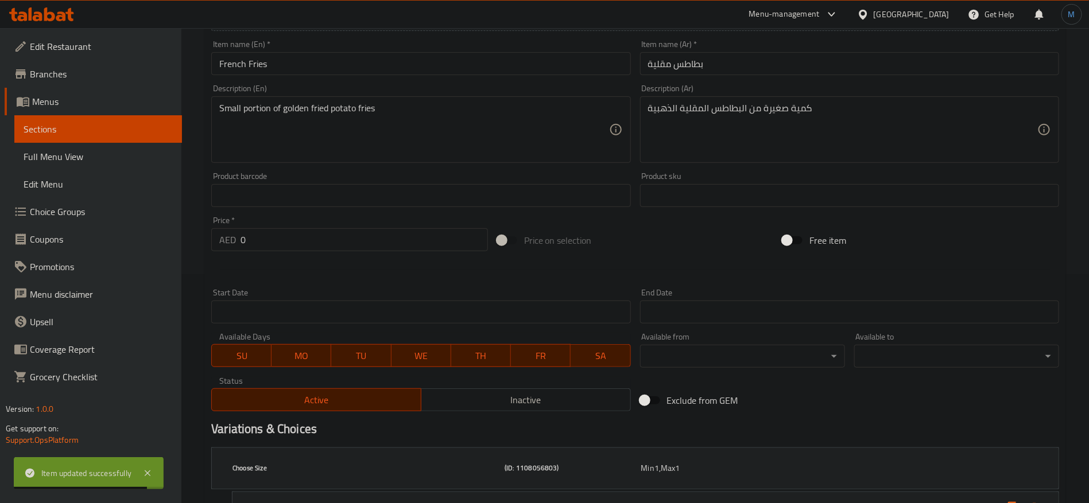
scroll to position [366, 0]
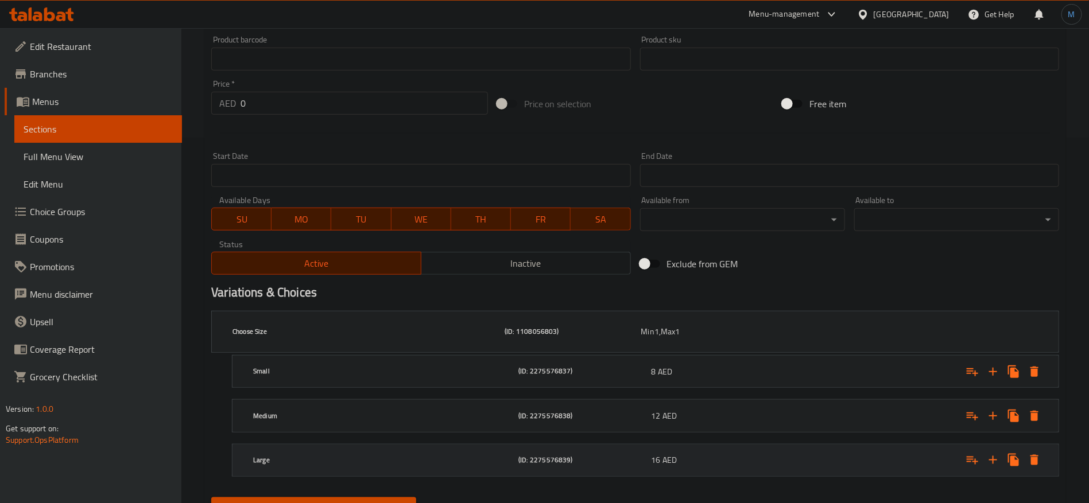
click at [639, 456] on h5 "(ID: 2275576839)" at bounding box center [582, 461] width 128 height 10
click at [633, 412] on h5 "(ID: 2275576838)" at bounding box center [582, 417] width 128 height 10
click at [629, 354] on div "Small (ID: 2275576837) 8 AED" at bounding box center [649, 372] width 796 height 36
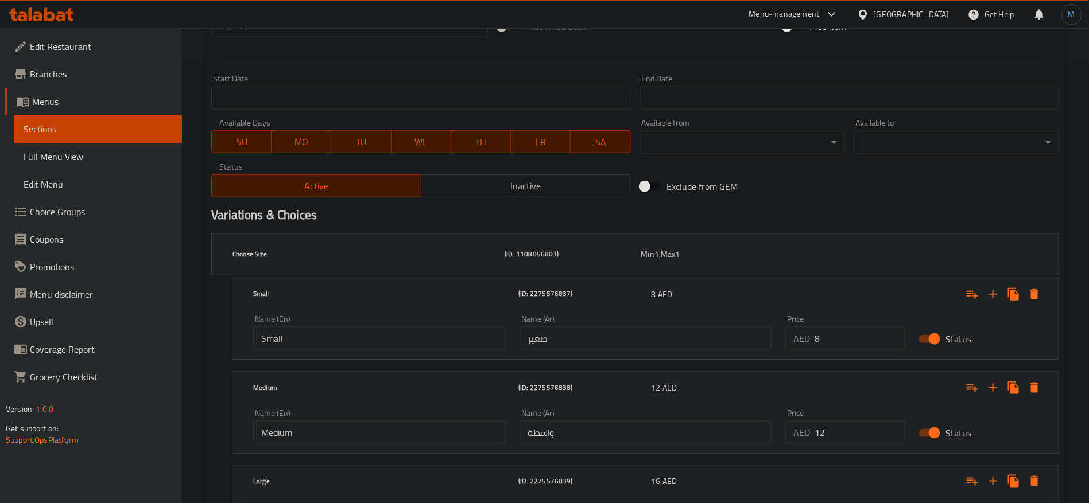
scroll to position [452, 0]
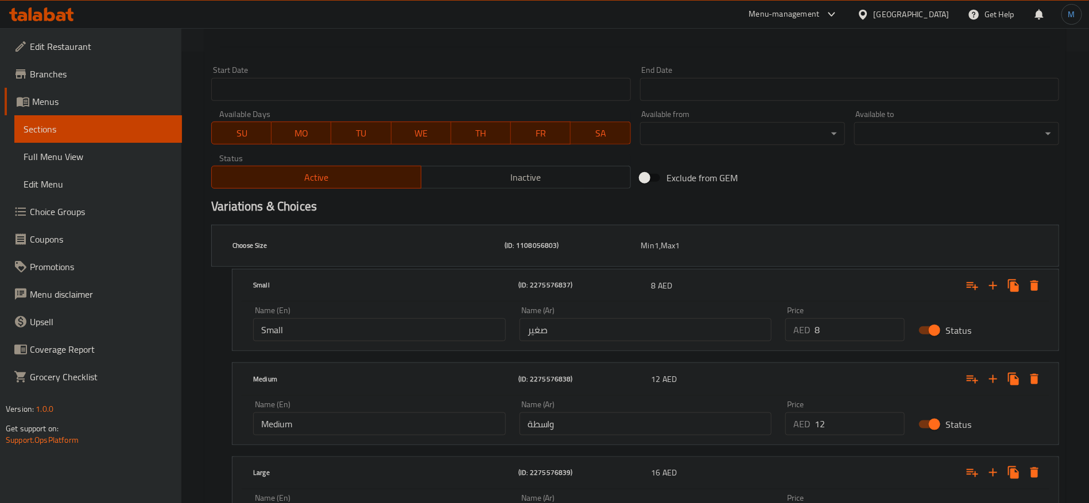
click at [607, 401] on div "Name (Ar) واسطة Name (Ar)" at bounding box center [646, 418] width 253 height 35
click at [614, 413] on input "واسطة" at bounding box center [646, 424] width 253 height 23
type input "وسط"
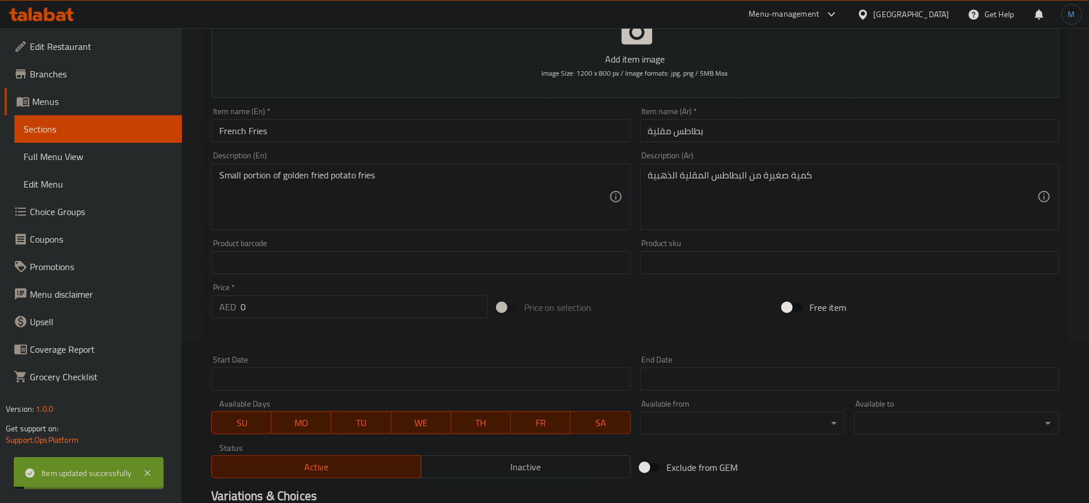
scroll to position [0, 0]
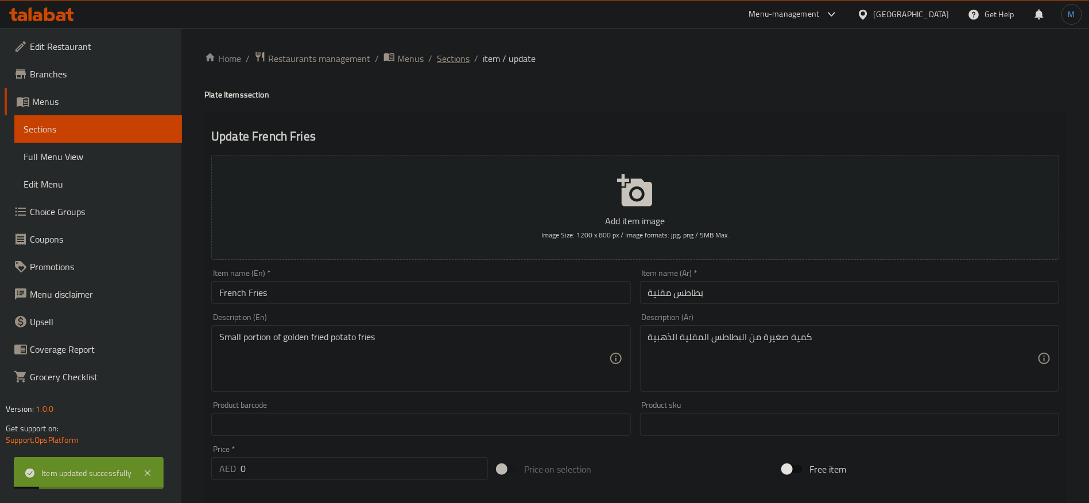
click at [455, 65] on span "Sections" at bounding box center [453, 59] width 33 height 14
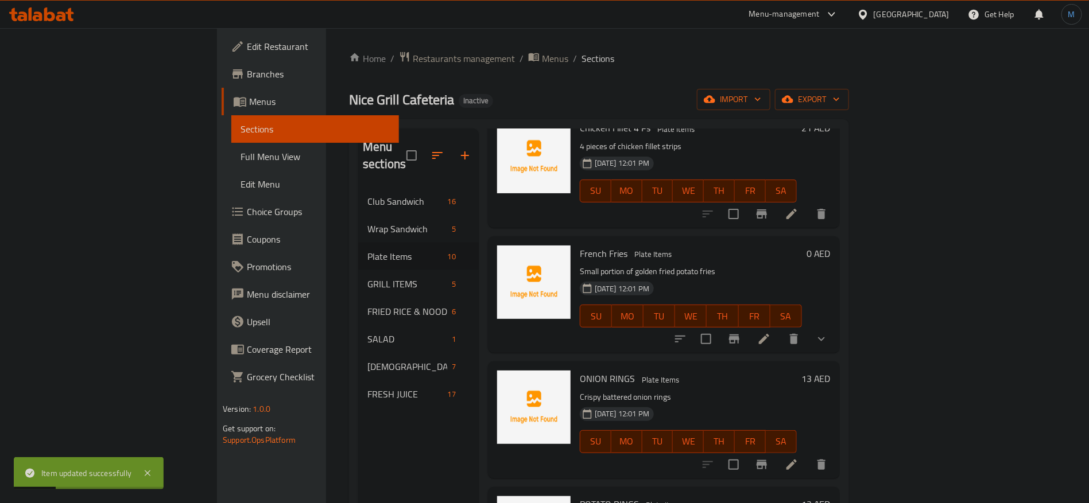
scroll to position [775, 0]
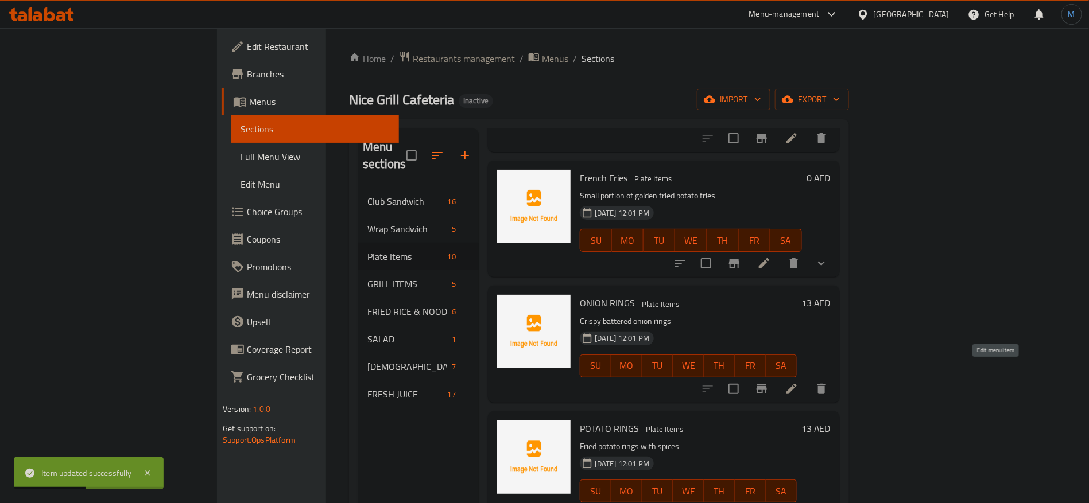
click at [797, 384] on icon at bounding box center [792, 389] width 10 height 10
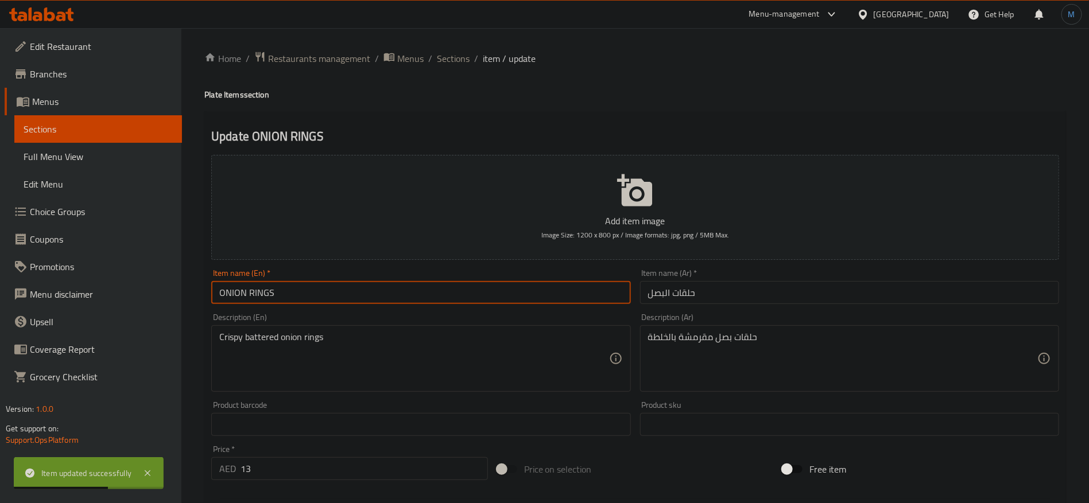
click at [555, 293] on input "ONION RINGS" at bounding box center [420, 292] width 419 height 23
click at [220, 95] on h4 "Plate Items section" at bounding box center [635, 94] width 862 height 11
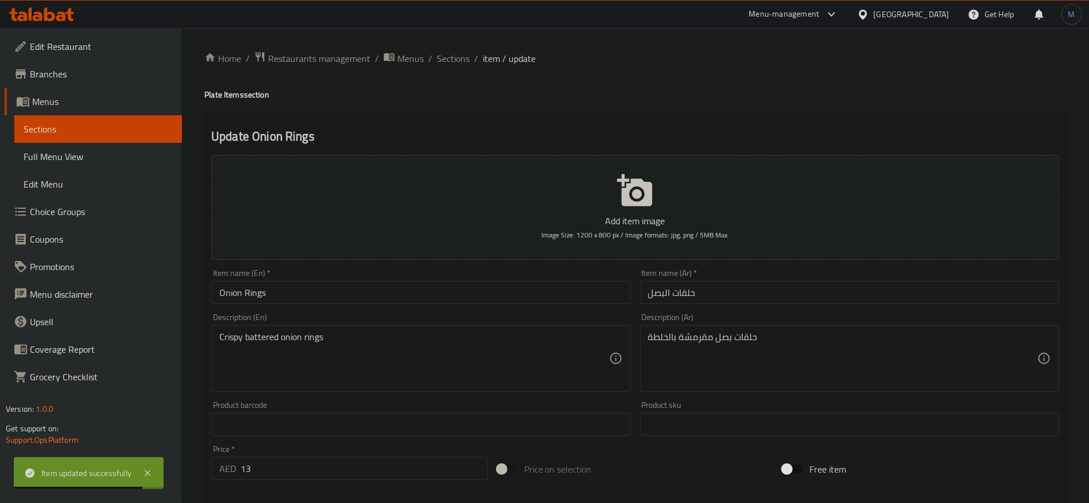
click at [218, 95] on h4 "Plate Items section" at bounding box center [635, 94] width 862 height 11
copy h4 "Plate"
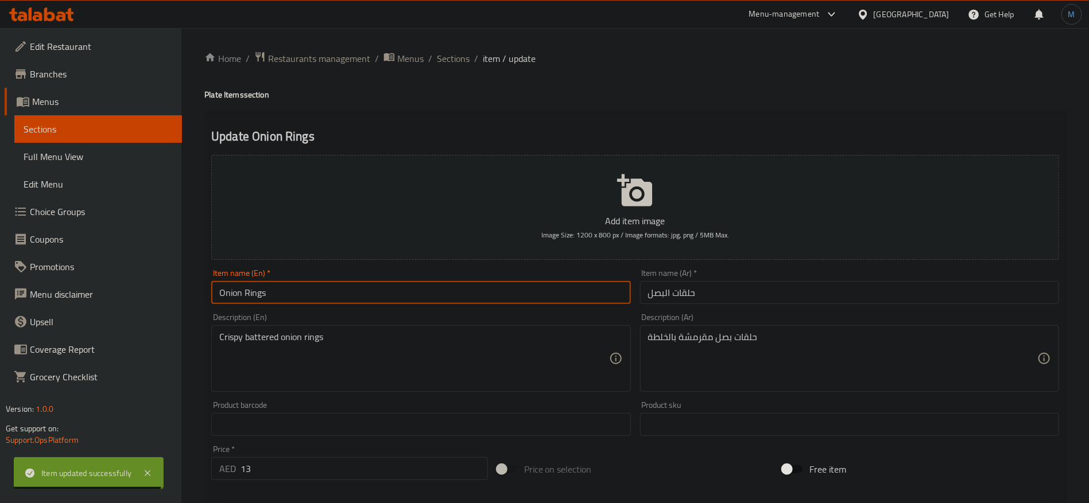
click at [326, 285] on input "Onion Rings" at bounding box center [420, 292] width 419 height 23
paste input "Plate"
type input "Onion Rings Plate"
click at [800, 299] on input "حلقات البصل" at bounding box center [849, 292] width 419 height 23
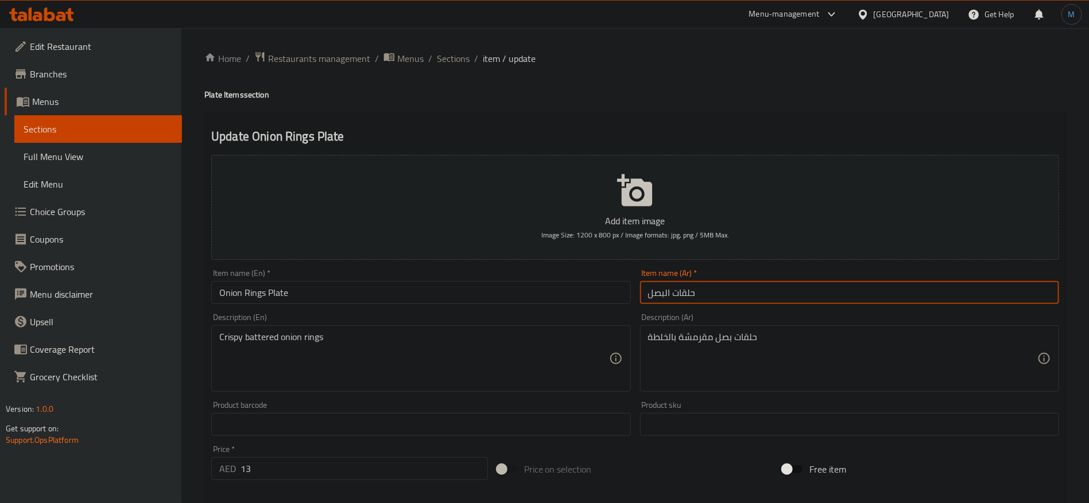
type input "طبق حلقات البصل"
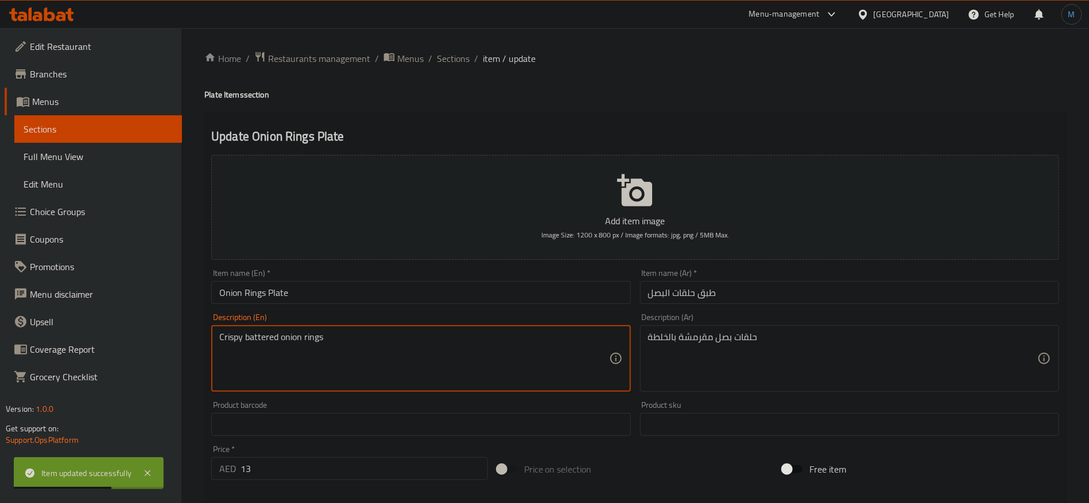
click at [261, 338] on textarea "Crispy battered onion rings" at bounding box center [413, 359] width 389 height 55
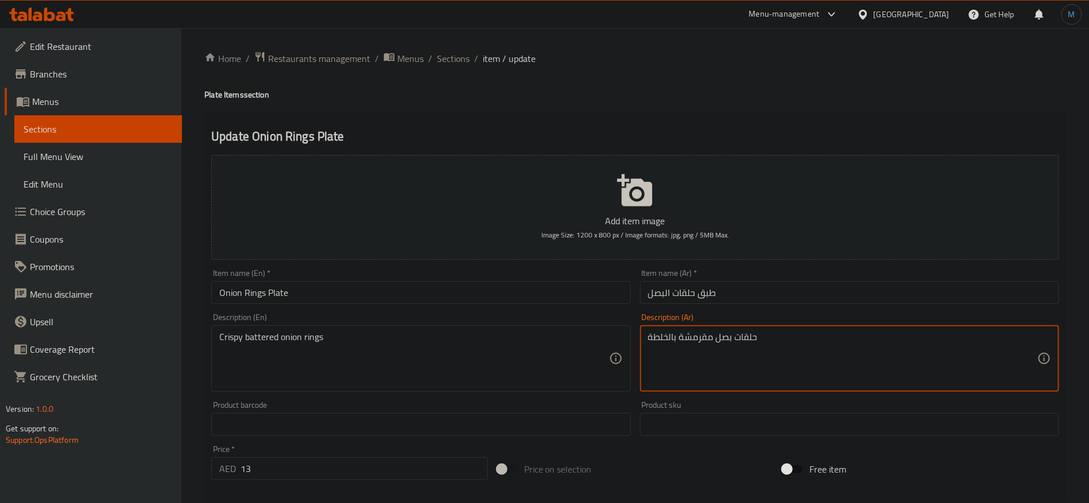
paste textarea "لبصل المقرمشة والمغطاة بالبقسماط"
click at [700, 344] on textarea "حلقات البصل المقرمشة والمغطاة بالبقسماط" at bounding box center [842, 359] width 389 height 55
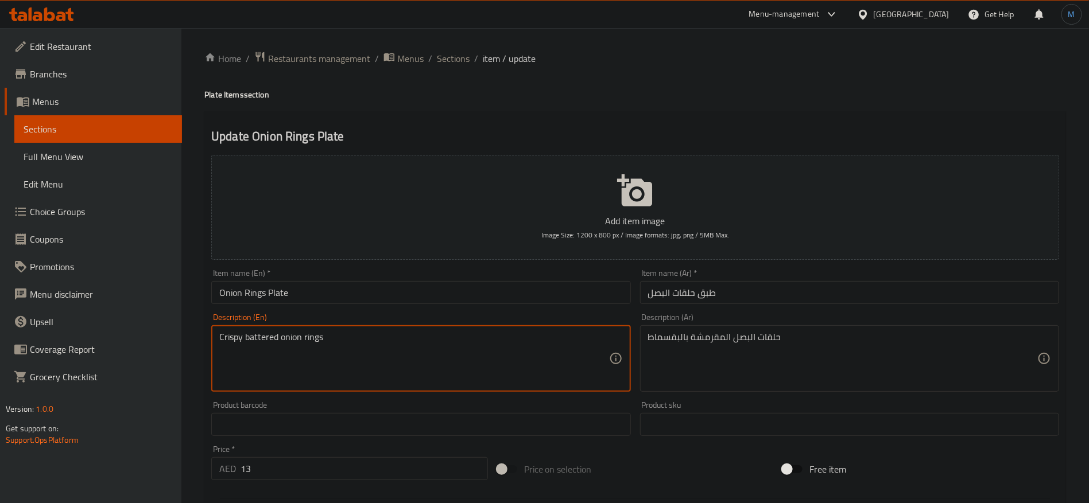
click at [262, 335] on textarea "Crispy battered onion rings" at bounding box center [413, 359] width 389 height 55
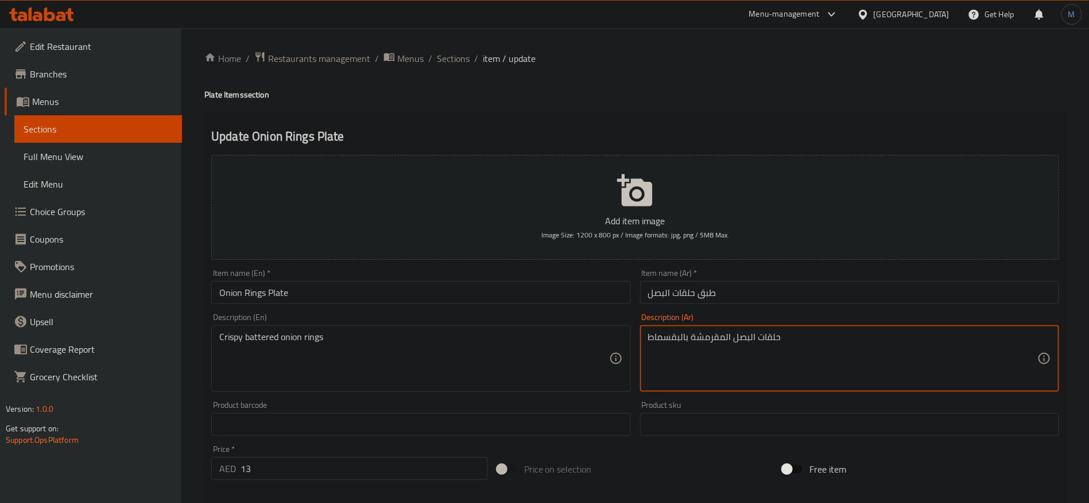
click at [672, 344] on textarea "حلقات البصل المقرمشة بالبقسماط" at bounding box center [842, 359] width 389 height 55
type textarea "حلقات البصل المقرمشة باتريد"
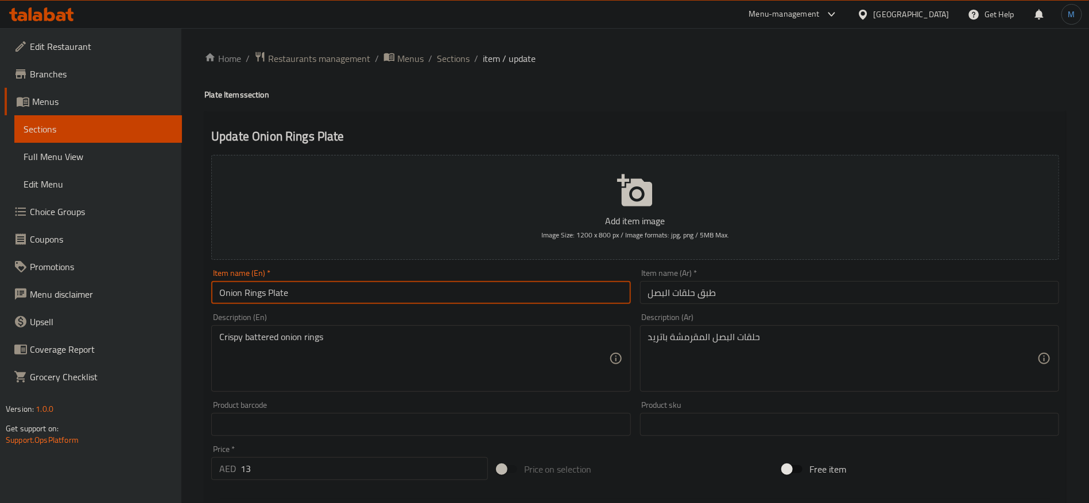
click at [599, 293] on input "Onion Rings Plate" at bounding box center [420, 292] width 419 height 23
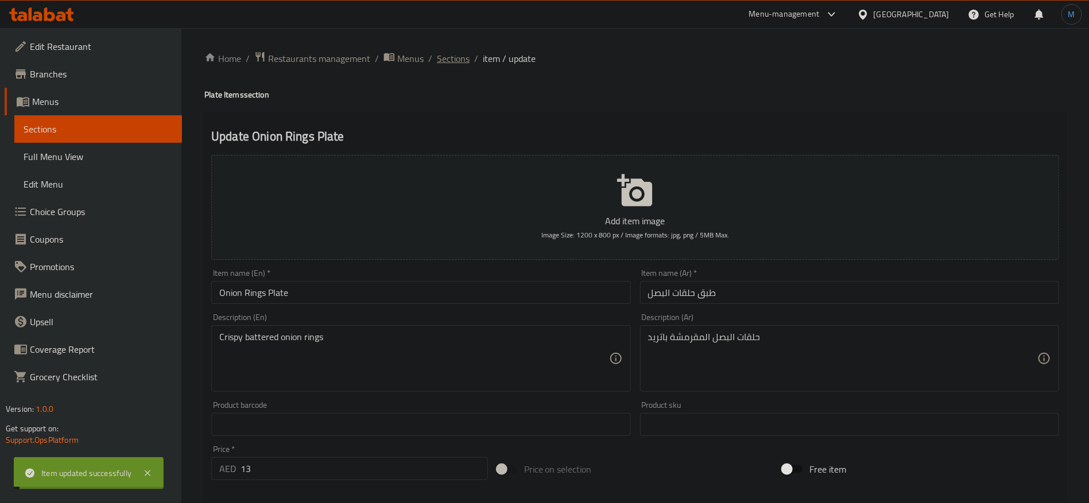
click at [455, 63] on span "Sections" at bounding box center [453, 59] width 33 height 14
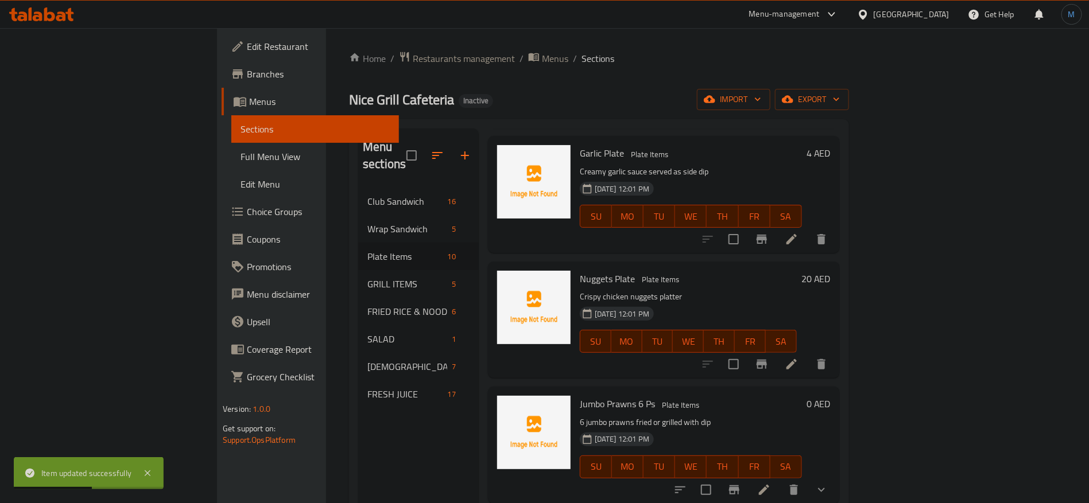
scroll to position [344, 0]
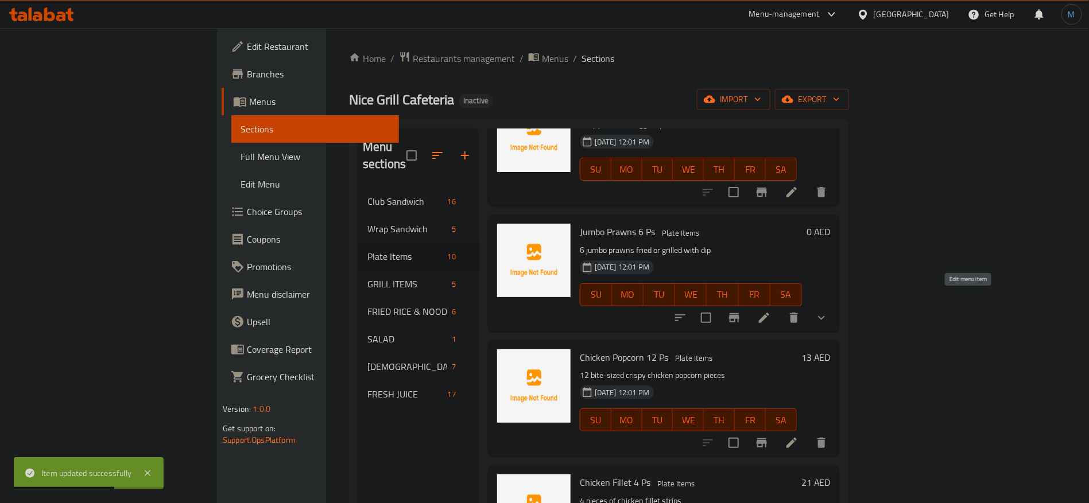
click at [771, 311] on icon at bounding box center [764, 318] width 14 height 14
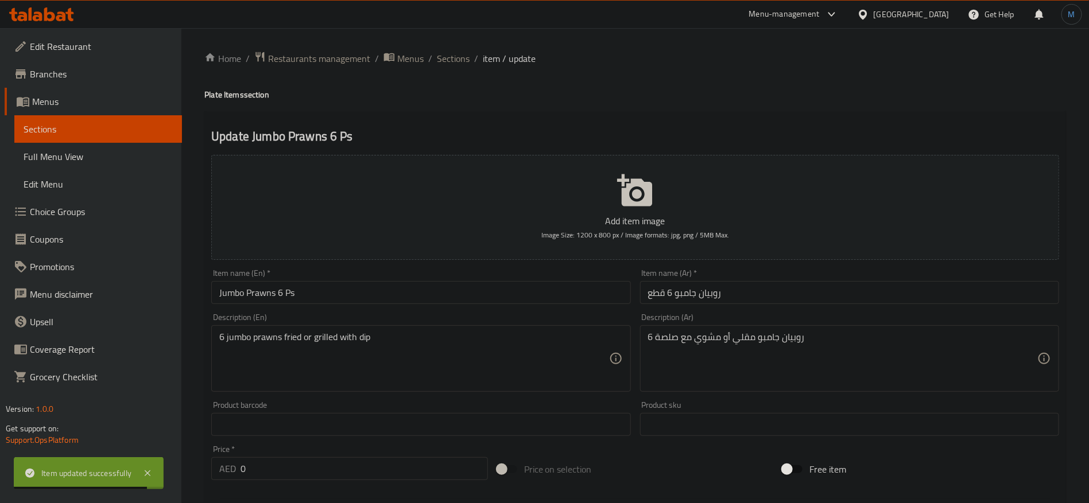
click at [215, 100] on h4 "Plate Items section" at bounding box center [635, 94] width 862 height 11
copy h4 "Plate"
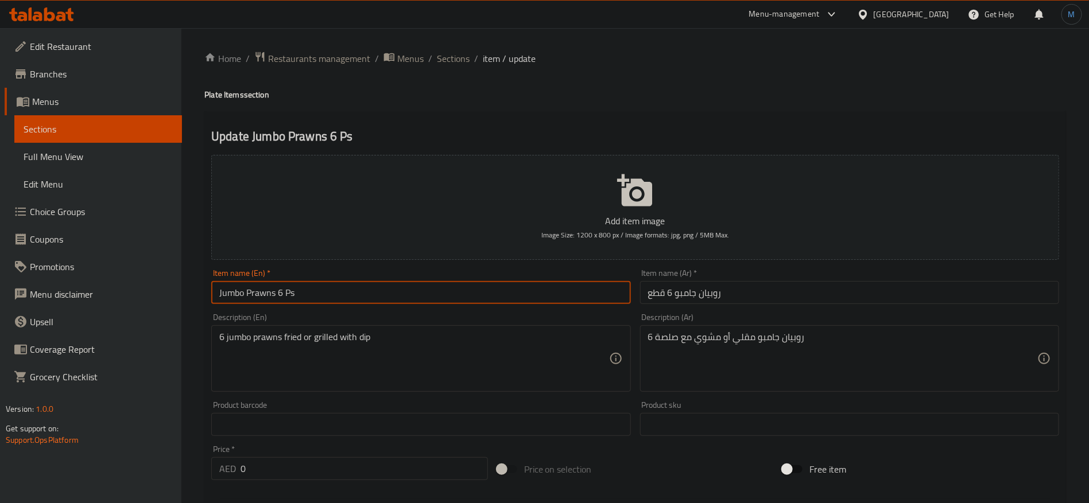
click at [371, 288] on input "Jumbo Prawns 6 Ps" at bounding box center [420, 292] width 419 height 23
paste input "Plate"
type input "Jumbo Prawns 6 Ps Plate"
click at [944, 316] on div "Description (Ar) 6 روبيان جامبو مقلي أو مشوي مع صلصة Description (Ar)" at bounding box center [849, 352] width 419 height 79
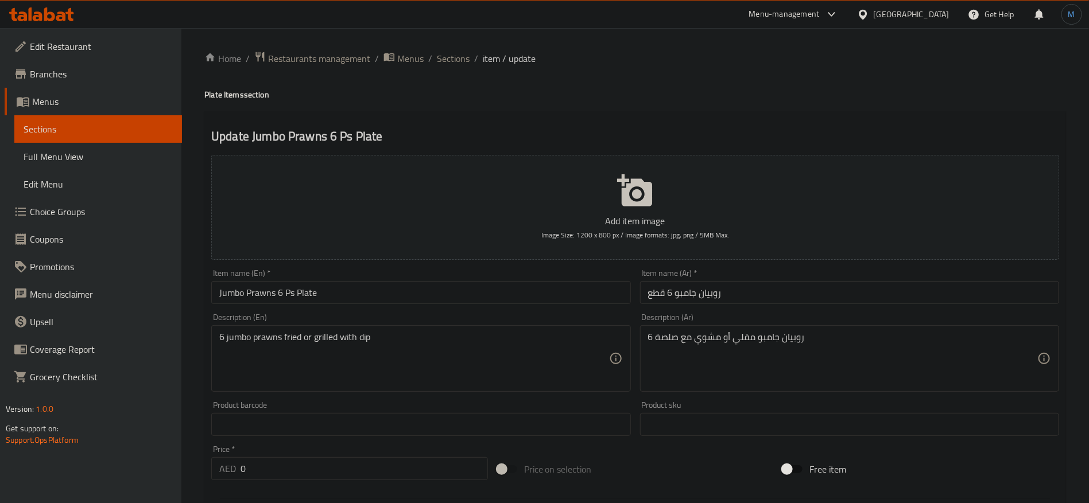
click at [942, 306] on div "Item name (Ar)   * روبيان جامبو 6 قطع Item name (Ar) *" at bounding box center [850, 287] width 428 height 44
click at [947, 290] on input "روبيان جامبو 6 قطع" at bounding box center [849, 292] width 419 height 23
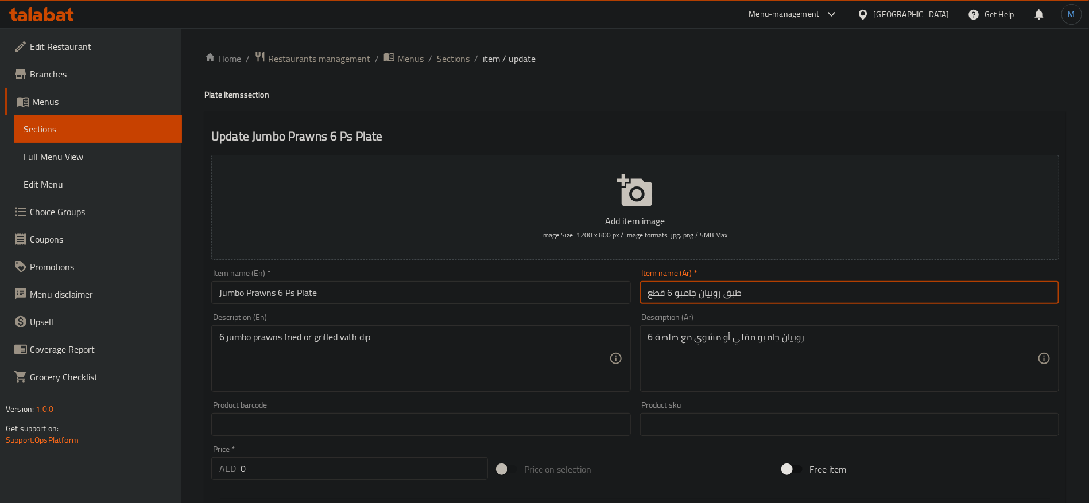
click at [738, 289] on input "طبق روبيان جامبو 6 قطع" at bounding box center [849, 292] width 419 height 23
type input "طبق روبيان جامبو 6 قطع"
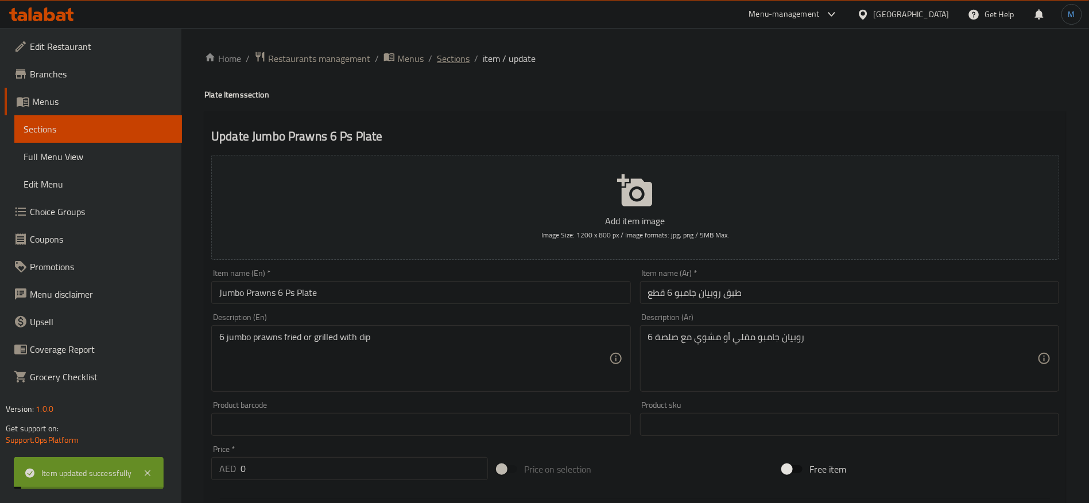
click at [455, 57] on span "Sections" at bounding box center [453, 59] width 33 height 14
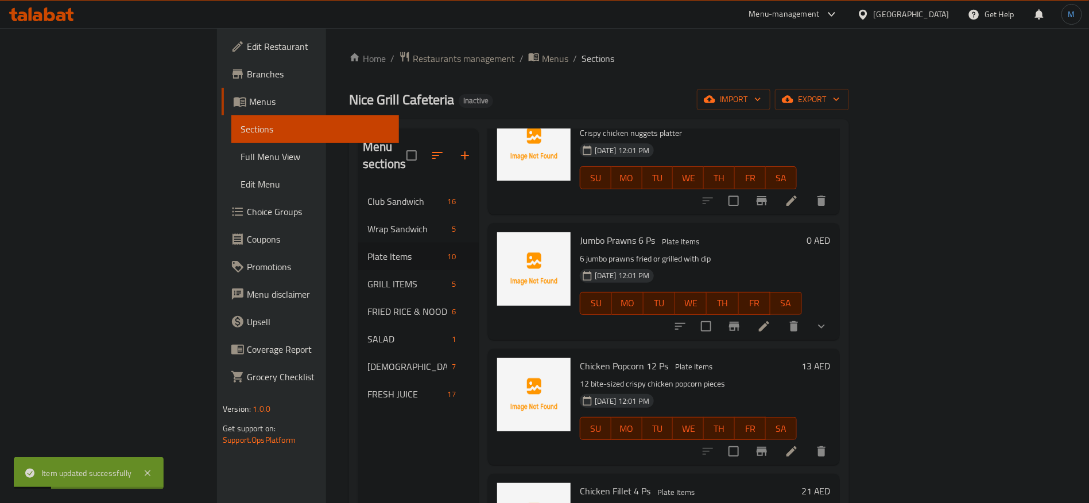
scroll to position [344, 0]
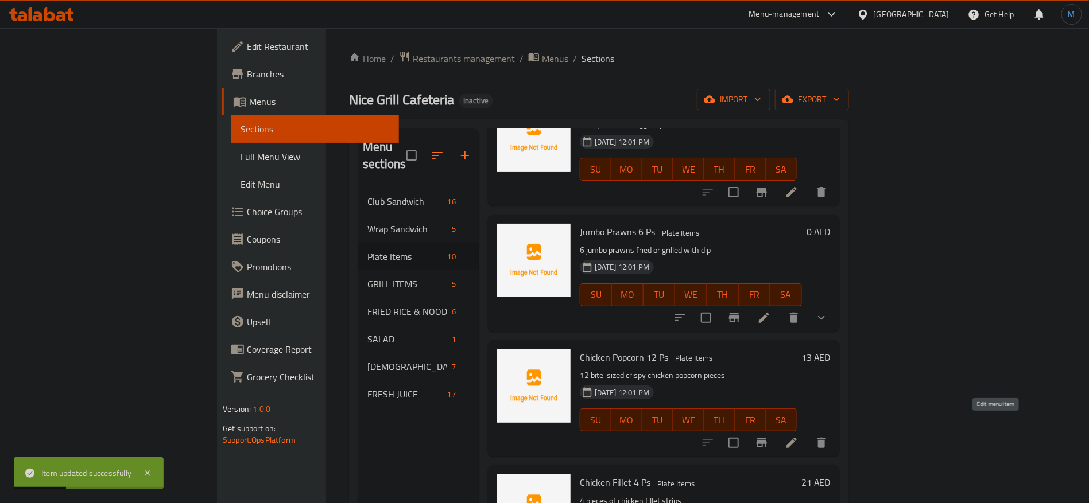
click at [799, 436] on icon at bounding box center [792, 443] width 14 height 14
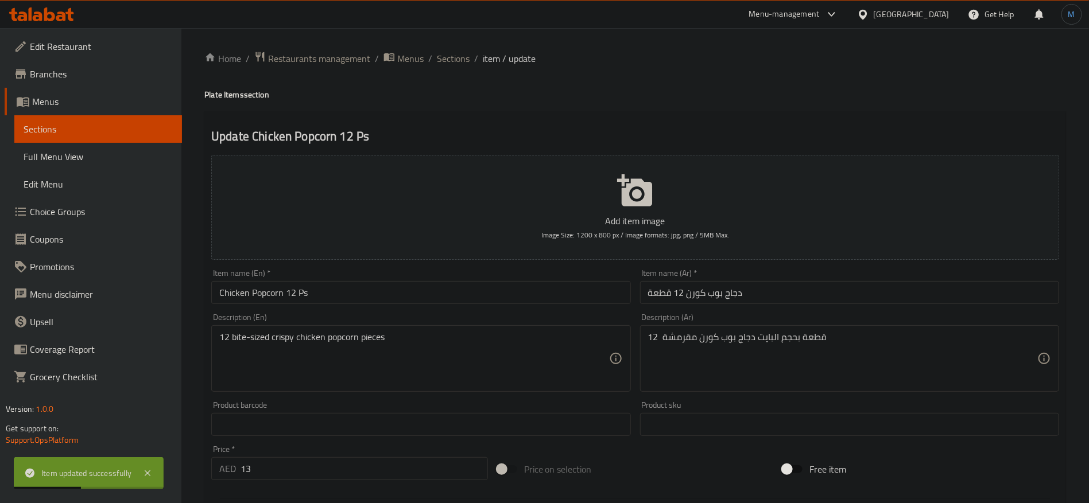
click at [792, 303] on input "دجاج بوب كورن 12 قطعة" at bounding box center [849, 292] width 419 height 23
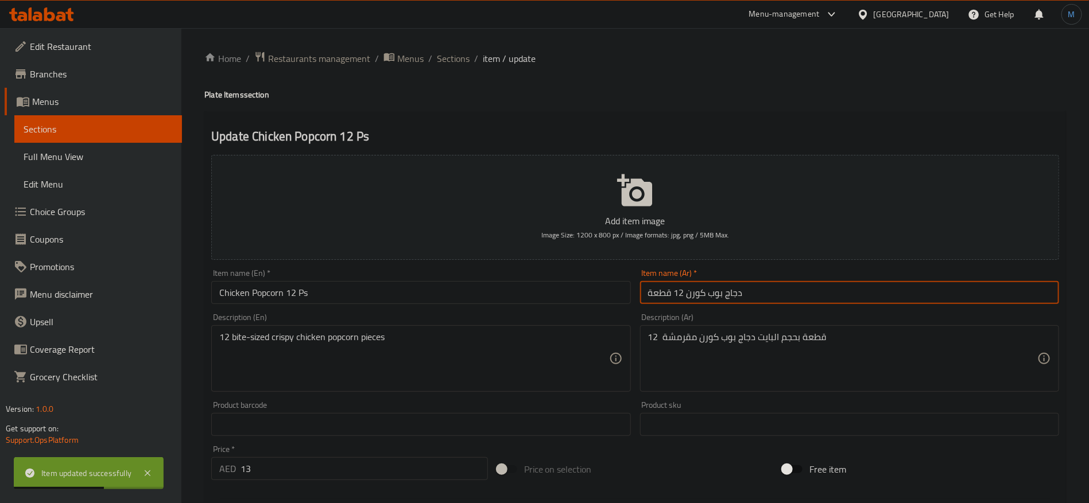
paste input "طبق"
type input "طبق دجاج بوب كورن 12 قطعة"
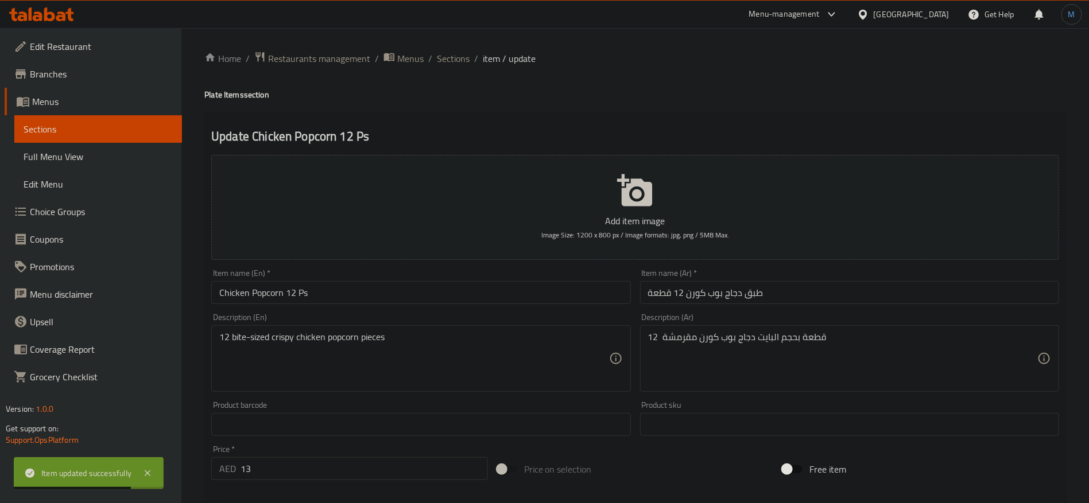
click at [213, 89] on h4 "Plate Items section" at bounding box center [635, 94] width 862 height 11
copy h4 "Plate"
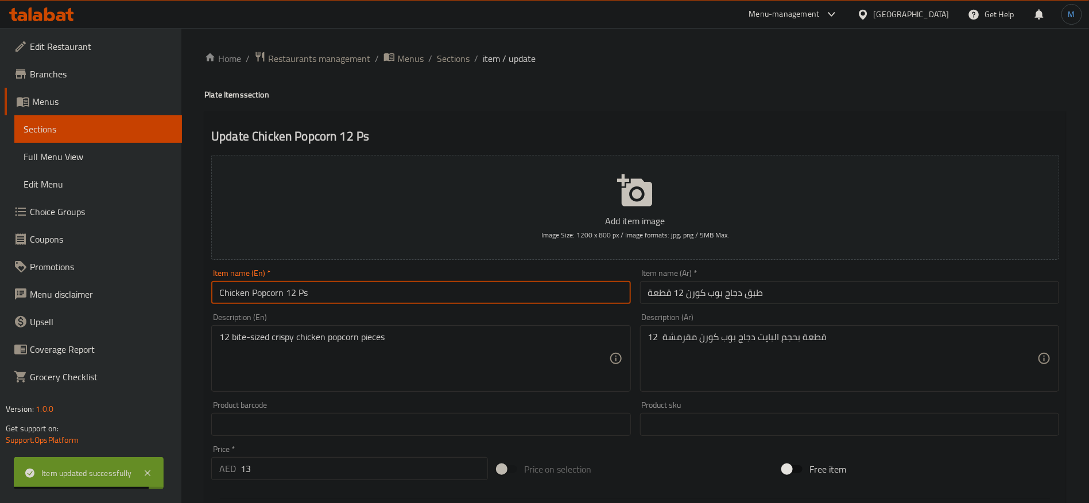
click at [363, 303] on input "Chicken Popcorn 12 Ps" at bounding box center [420, 292] width 419 height 23
paste input "Plate"
type input "Chicken Popcorn 12 Ps Plate"
click at [763, 296] on input "طبق دجاج بوب كورن 12 قطعة" at bounding box center [849, 292] width 419 height 23
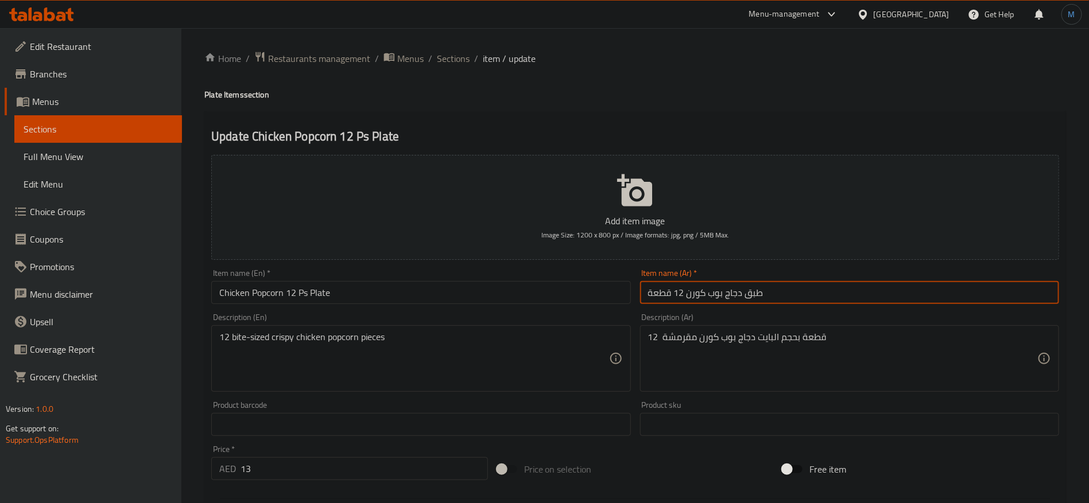
click at [759, 296] on input "طبق دجاج بوب كورن 12 قطعة" at bounding box center [849, 292] width 419 height 23
click at [754, 294] on input "طبق دجاج بوب كورن 12 قطعة" at bounding box center [849, 292] width 419 height 23
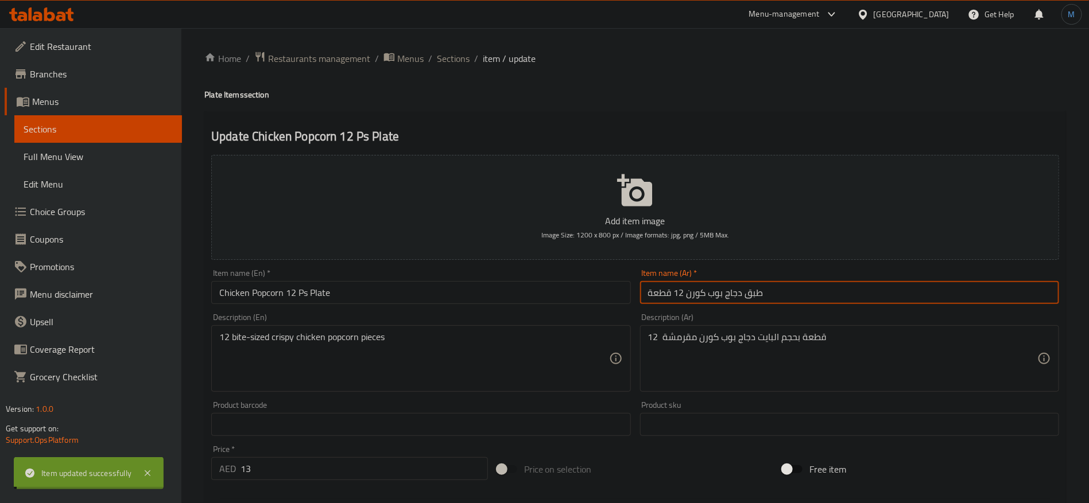
click at [452, 59] on span "Sections" at bounding box center [453, 59] width 33 height 14
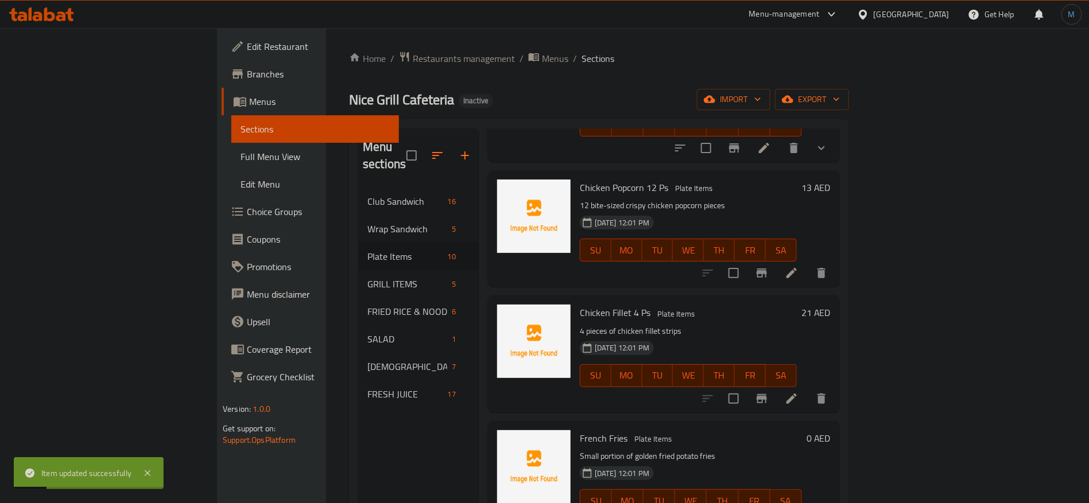
scroll to position [517, 0]
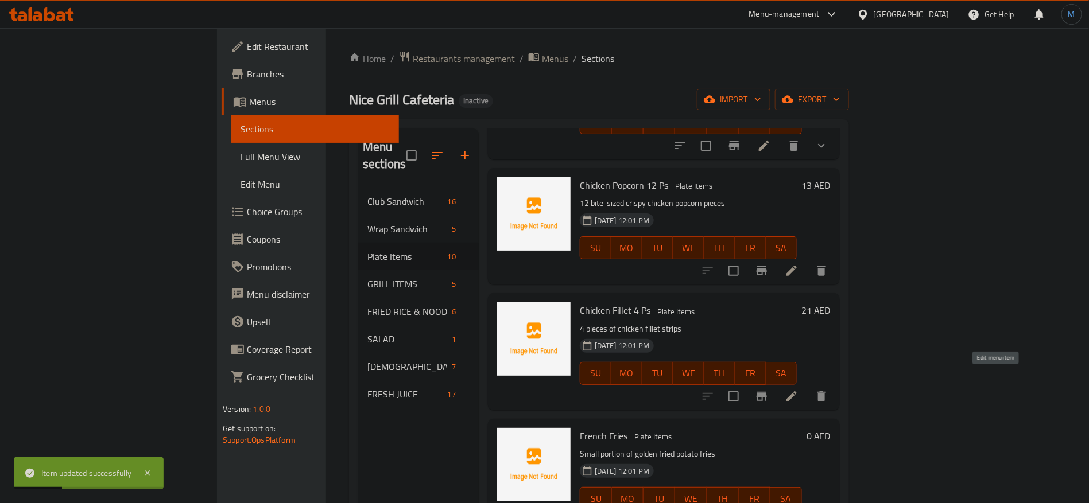
click at [797, 392] on icon at bounding box center [792, 397] width 10 height 10
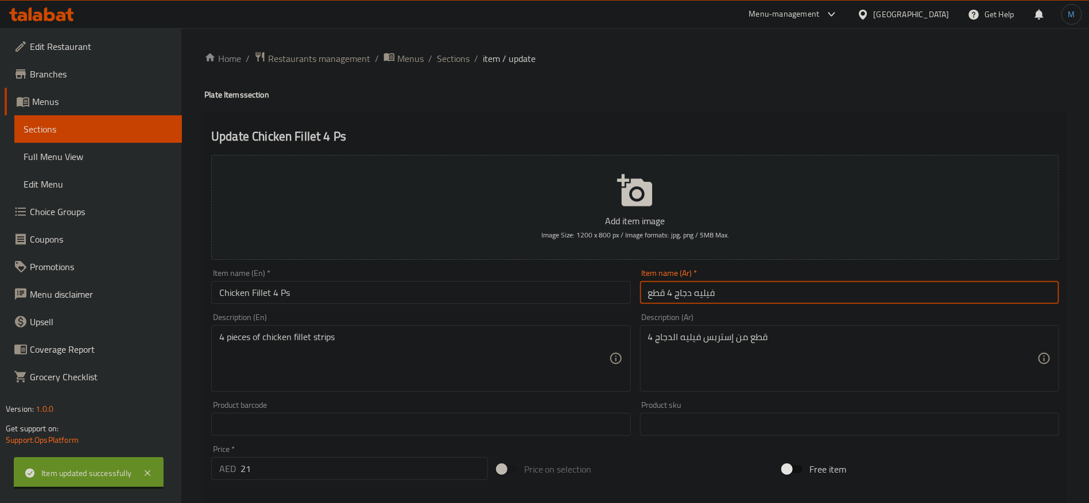
click at [776, 285] on input "فيليه دجاج 4 قطع" at bounding box center [849, 292] width 419 height 23
paste input "طبق"
type input "طبق فيليه دجاج 4 قطع"
click at [208, 96] on h4 "Plate Items section" at bounding box center [635, 94] width 862 height 11
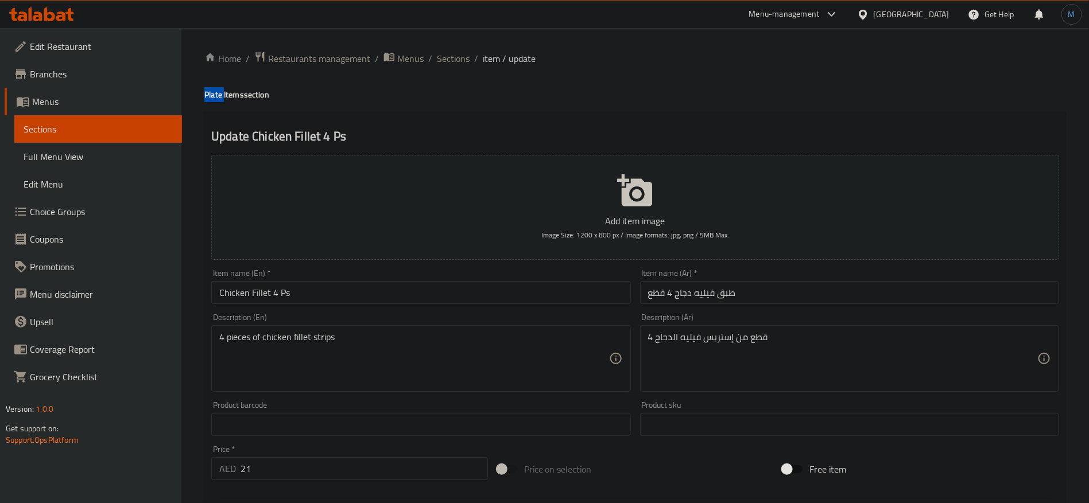
click at [208, 96] on h4 "Plate Items section" at bounding box center [635, 94] width 862 height 11
copy h4 "Plate"
click at [320, 292] on input "Chicken Fillet 4 Ps" at bounding box center [420, 292] width 419 height 23
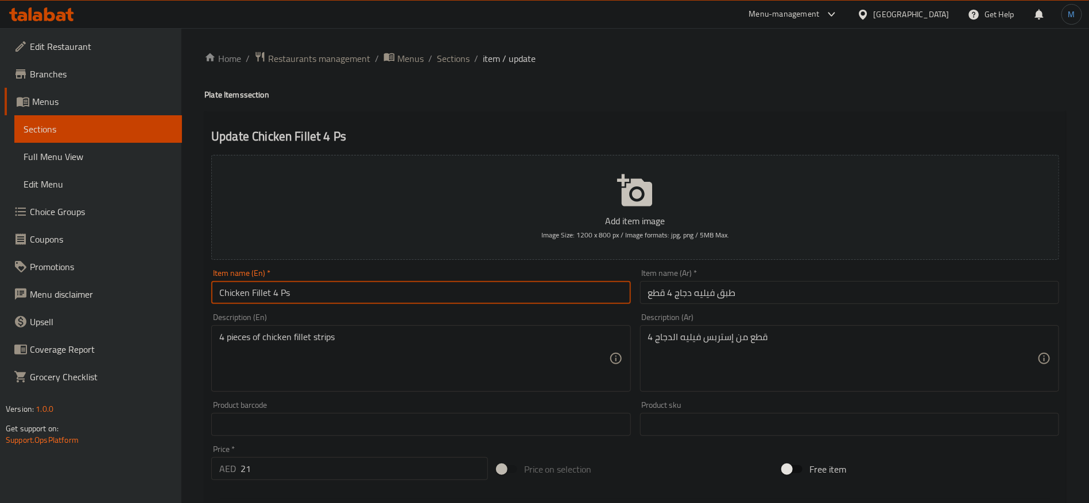
paste input "Plate"
type input "Chicken Fillet 4 Ps Plate"
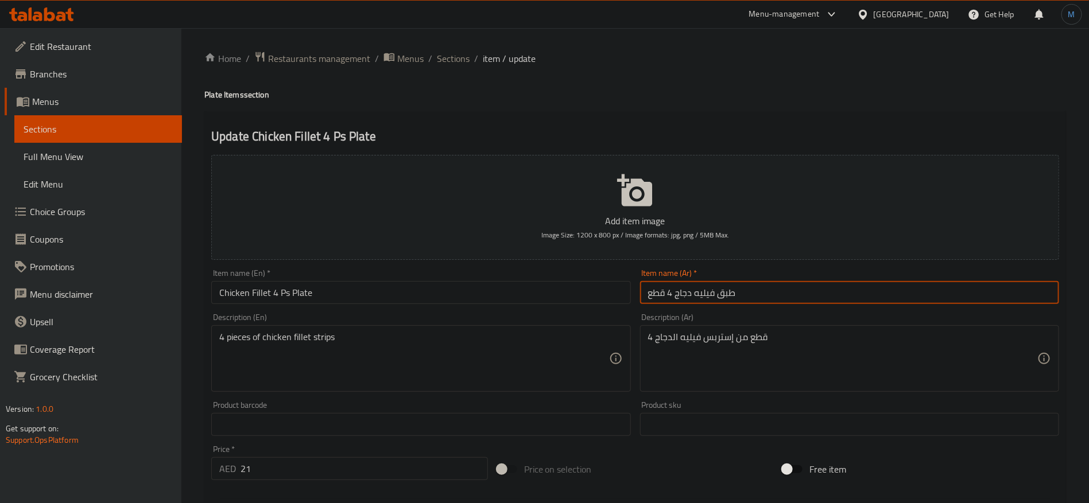
click at [720, 296] on input "طبق فيليه دجاج 4 قطع" at bounding box center [849, 292] width 419 height 23
click at [727, 295] on input "طبق فيليه دجاج 4 قطع" at bounding box center [849, 292] width 419 height 23
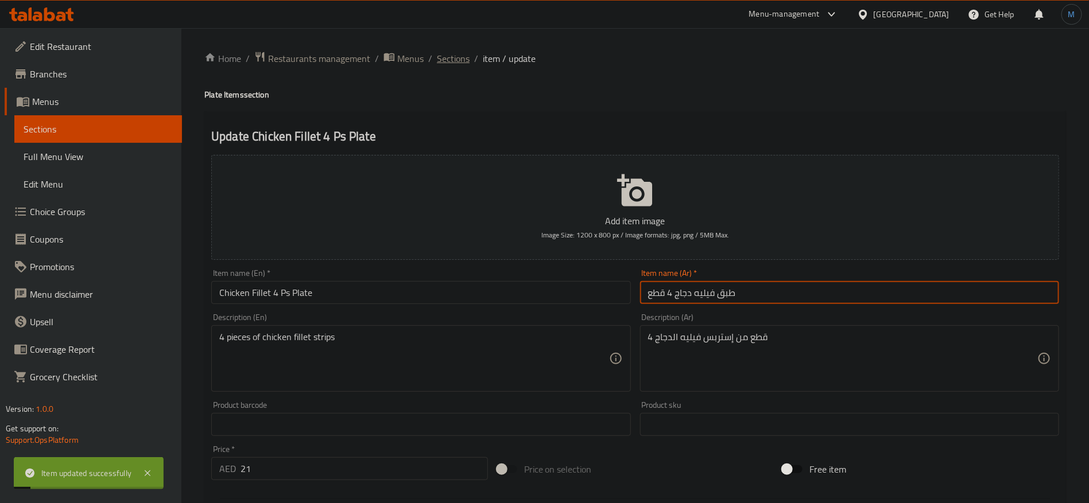
click at [456, 56] on span "Sections" at bounding box center [453, 59] width 33 height 14
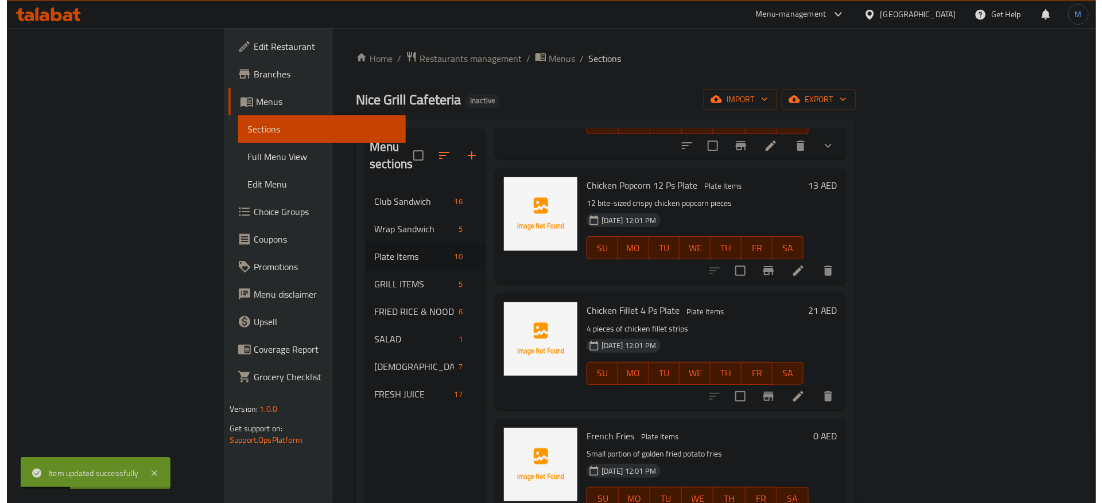
scroll to position [603, 0]
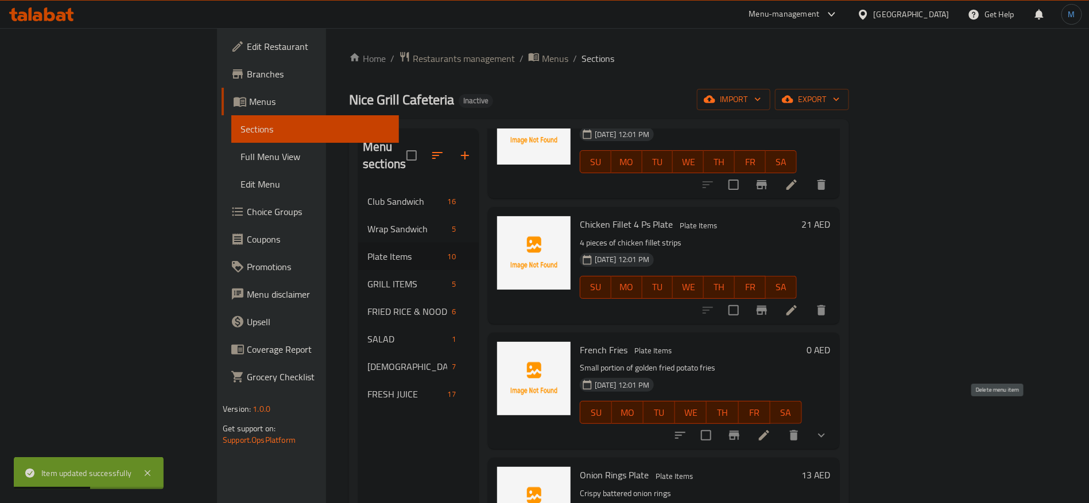
click at [801, 429] on icon "delete" at bounding box center [794, 436] width 14 height 14
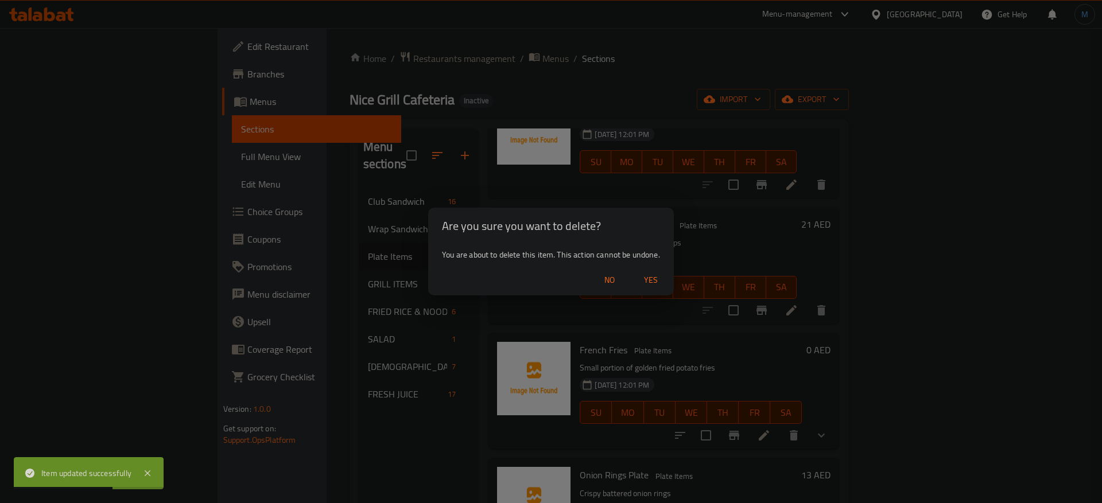
click at [649, 276] on span "Yes" at bounding box center [651, 280] width 28 height 14
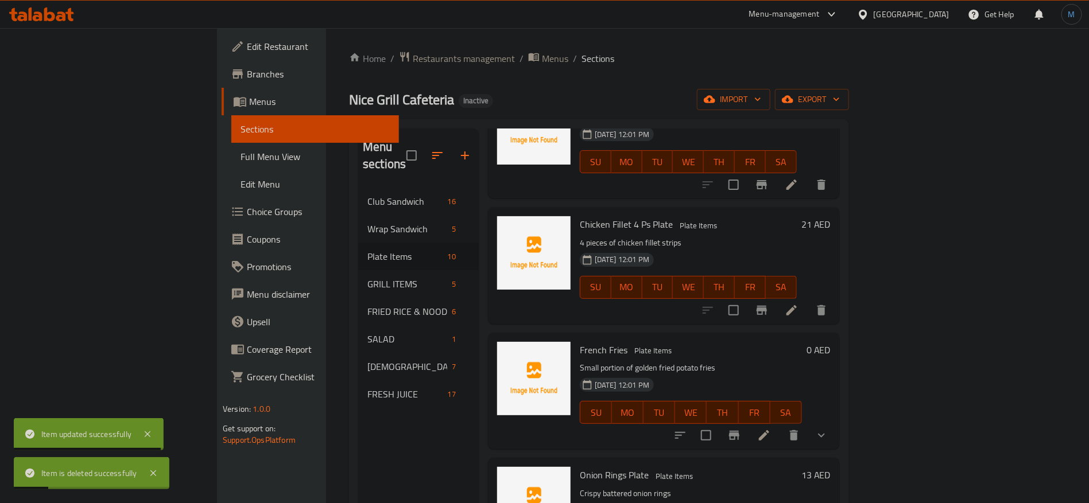
click at [835, 422] on div at bounding box center [751, 436] width 169 height 28
click at [780, 425] on li at bounding box center [764, 435] width 32 height 21
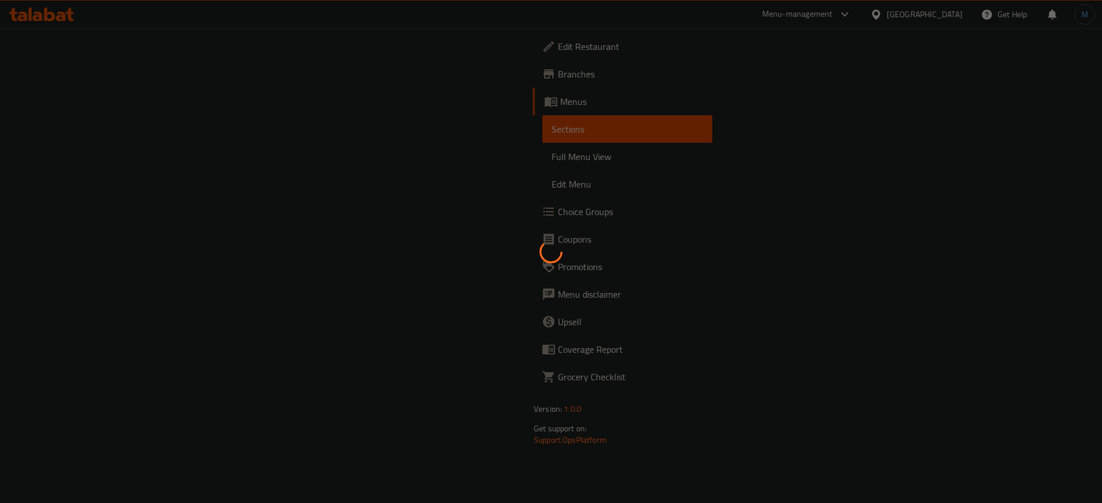
drag, startPoint x: 66, startPoint y: 2, endPoint x: 582, endPoint y: 75, distance: 520.6
click at [582, 75] on div at bounding box center [551, 251] width 1102 height 503
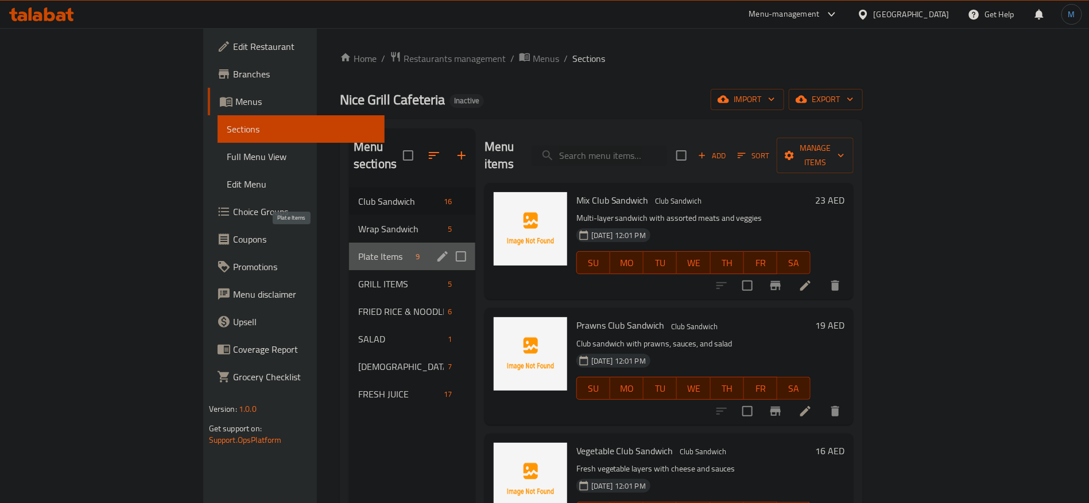
click at [358, 250] on span "Plate Items" at bounding box center [384, 257] width 53 height 14
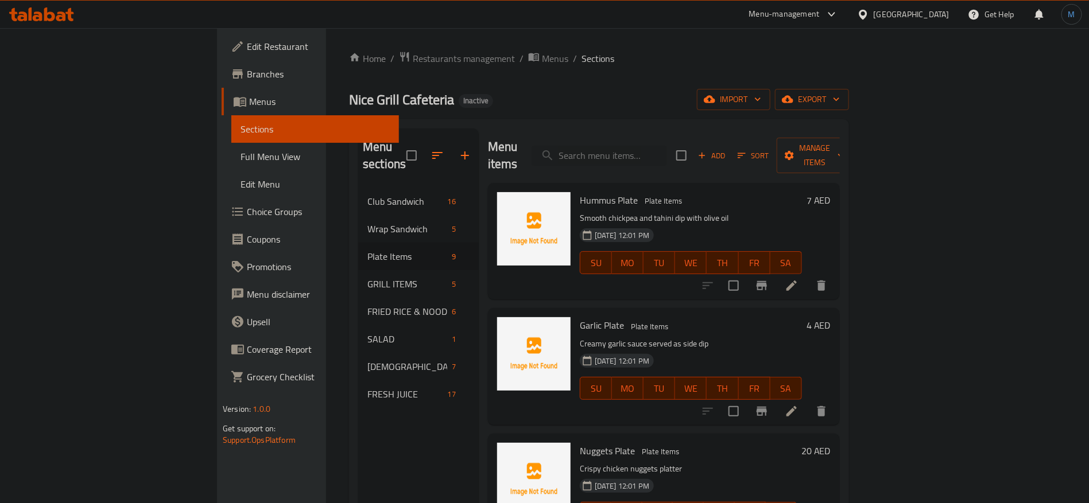
click at [854, 138] on div "Add Sort Manage items" at bounding box center [764, 156] width 177 height 36
click at [840, 162] on div "Menu items Add Sort Manage items" at bounding box center [664, 156] width 352 height 55
click at [727, 152] on span "Add" at bounding box center [711, 155] width 31 height 13
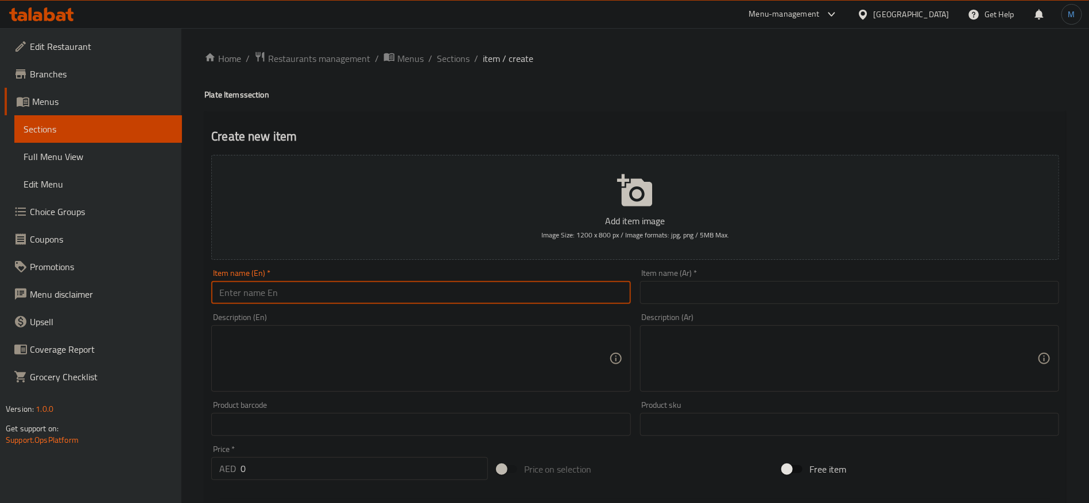
click at [523, 284] on input "text" at bounding box center [420, 292] width 419 height 23
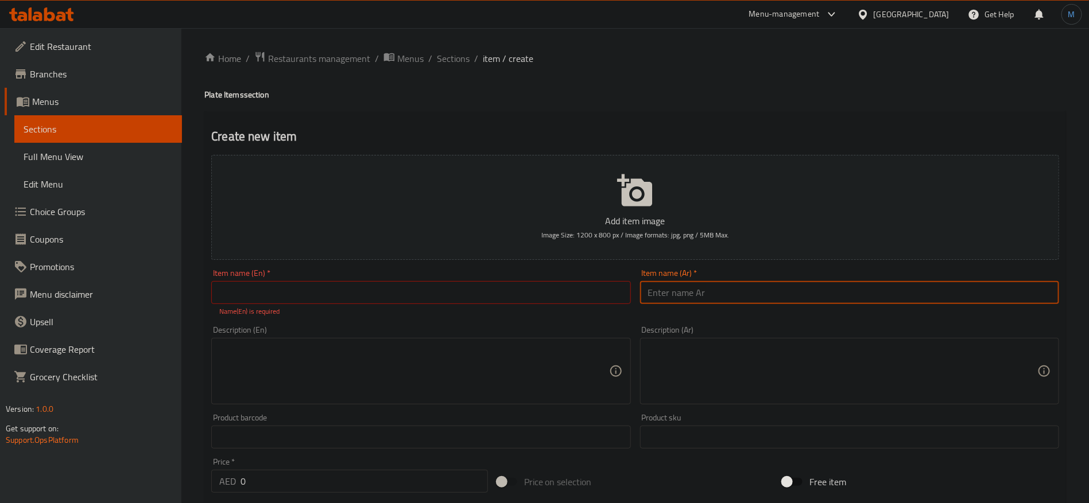
click at [708, 289] on input "text" at bounding box center [849, 292] width 419 height 23
type input "طبق بطاطس مقلية"
click at [601, 293] on input "text" at bounding box center [420, 292] width 419 height 23
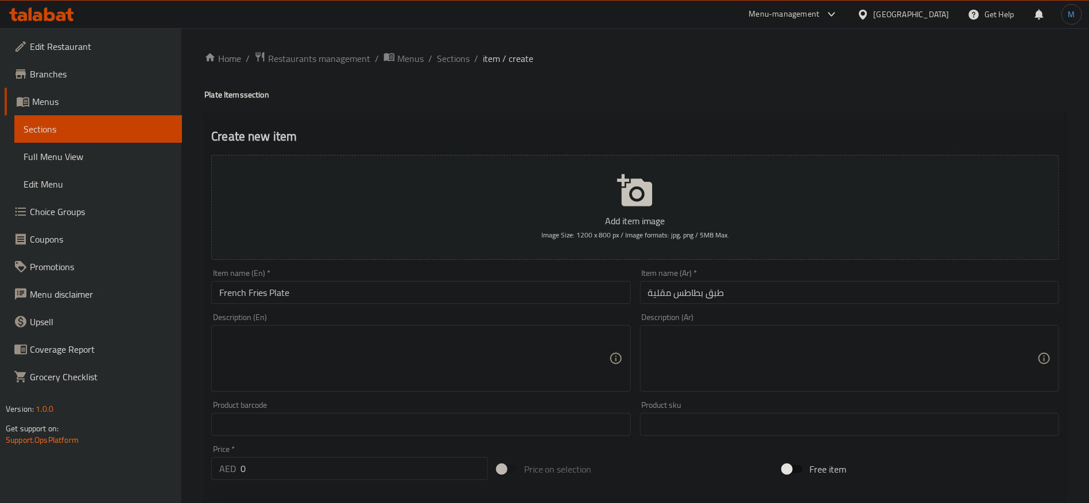
click at [210, 97] on h4 "Plate Items section" at bounding box center [635, 94] width 862 height 11
copy h4 "Plate"
click at [277, 291] on input "French Fries Plate" at bounding box center [420, 292] width 419 height 23
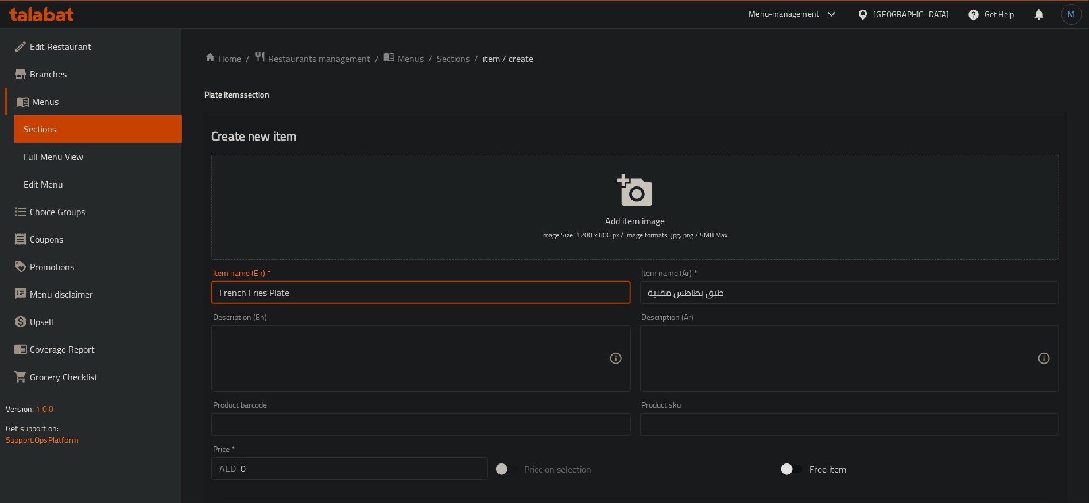
click at [277, 291] on input "French Fries Plate" at bounding box center [420, 292] width 419 height 23
paste input "text"
type input "French Fries Plate"
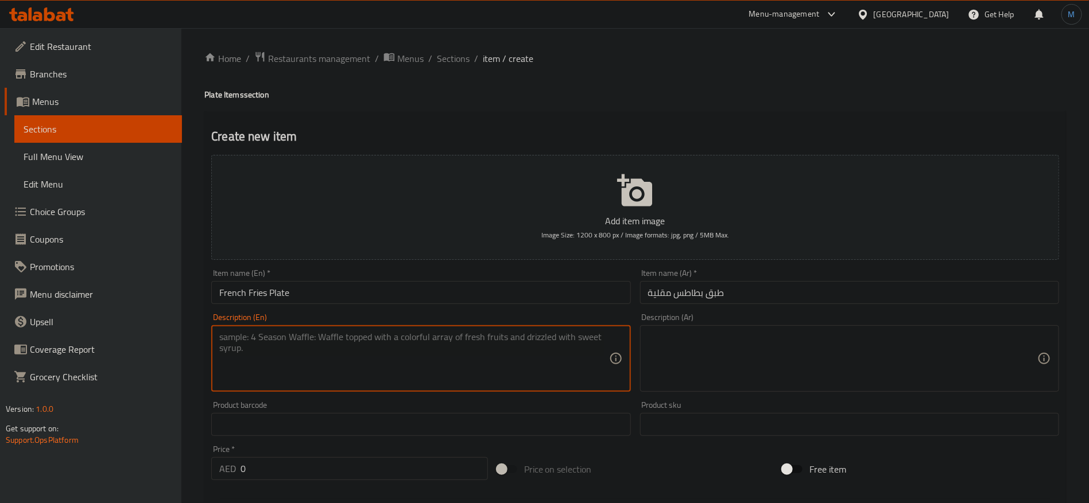
click at [420, 384] on textarea at bounding box center [413, 359] width 389 height 55
paste textarea "Small portion of golden fried potato fries"
type textarea "Small portion of golden fried potato fries"
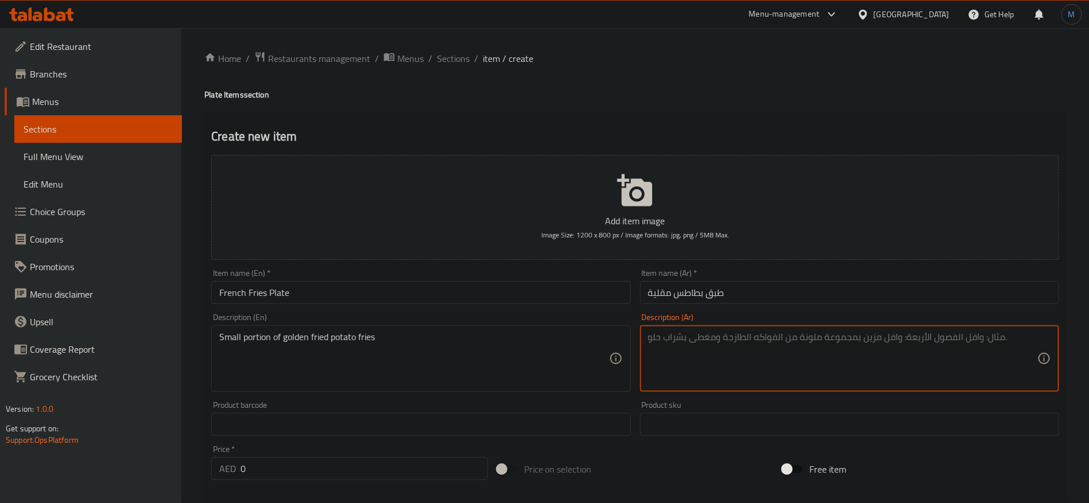
click at [780, 359] on textarea at bounding box center [842, 359] width 389 height 55
type textarea "كمية صغيرة"
click at [487, 302] on input "French Fries Plate" at bounding box center [420, 292] width 419 height 23
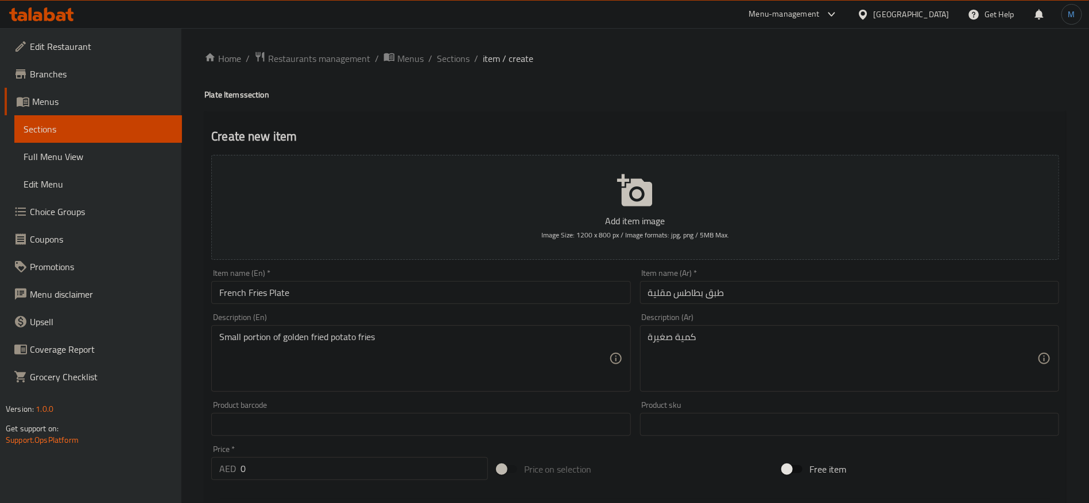
click at [430, 312] on div "Description (En) Small portion of golden fried potato fries Description (En)" at bounding box center [421, 353] width 428 height 88
click at [415, 295] on input "French Fries Plate" at bounding box center [420, 292] width 419 height 23
click at [454, 60] on span "Sections" at bounding box center [453, 59] width 33 height 14
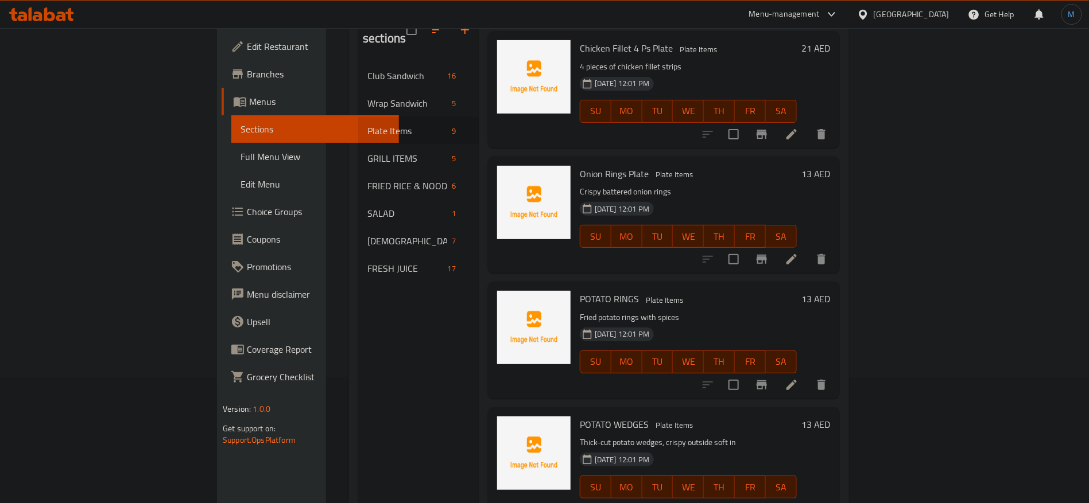
scroll to position [161, 0]
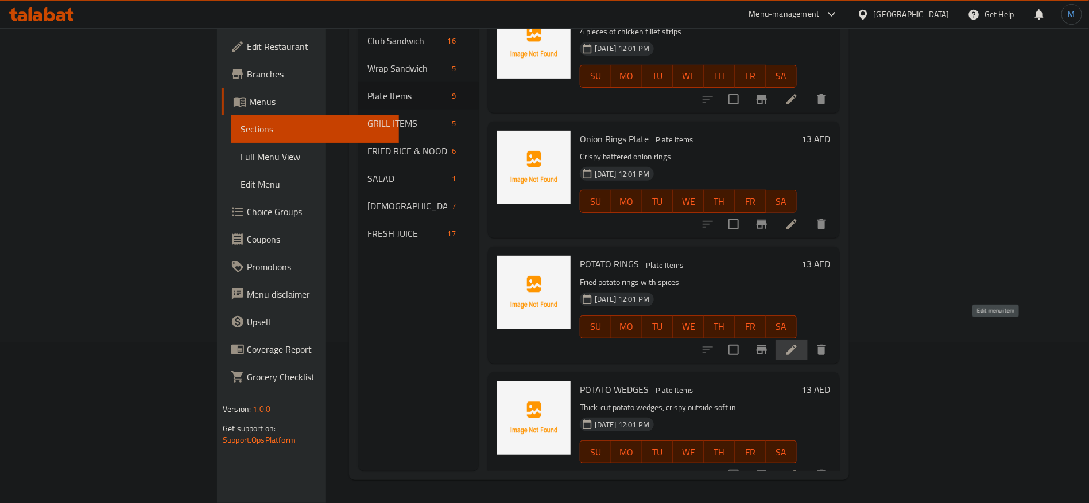
click at [799, 343] on icon at bounding box center [792, 350] width 14 height 14
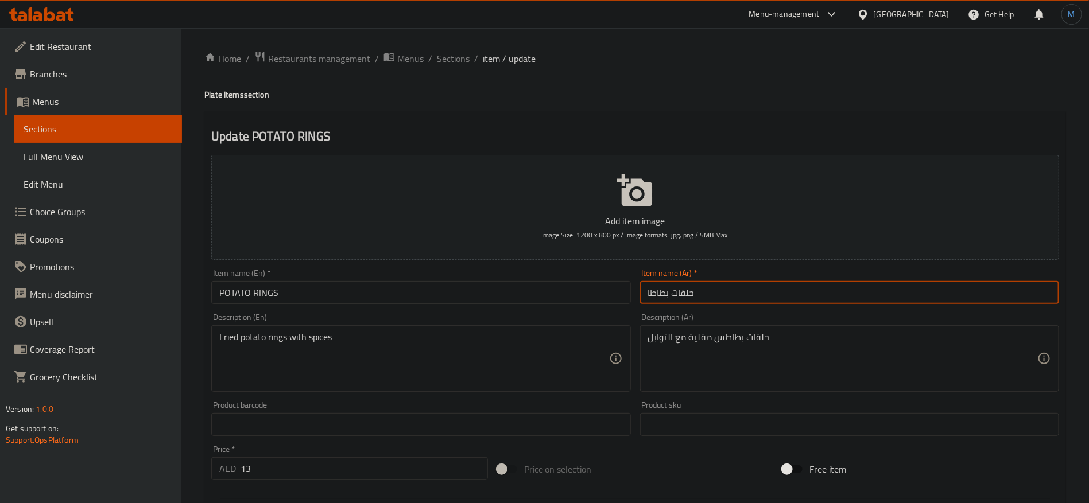
click at [898, 292] on input "حلقات بطاطا" at bounding box center [849, 292] width 419 height 23
type input "طبق حلقات بطاطا"
click at [222, 97] on h4 "Plate Items section" at bounding box center [635, 94] width 862 height 11
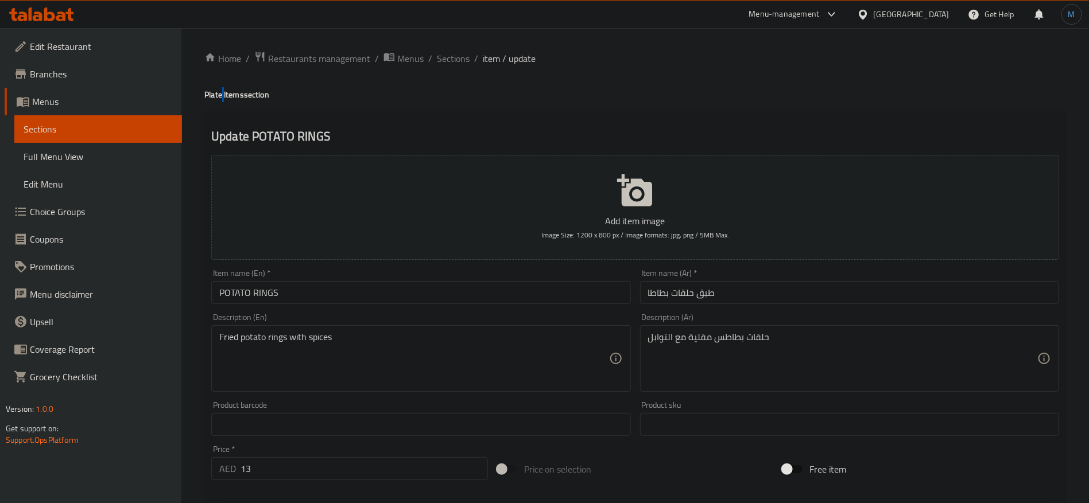
click at [222, 97] on h4 "Plate Items section" at bounding box center [635, 94] width 862 height 11
click at [208, 95] on h4 "Plate Items section" at bounding box center [635, 94] width 862 height 11
copy h4 "Plate"
drag, startPoint x: 329, startPoint y: 267, endPoint x: 333, endPoint y: 290, distance: 23.3
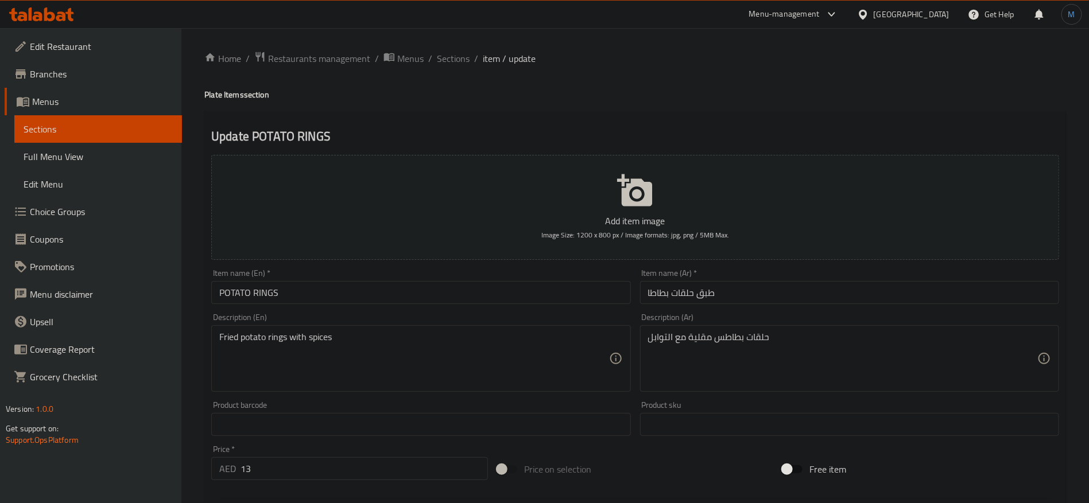
click at [329, 268] on div "Item name (En)   * POTATO RINGS Item name (En) *" at bounding box center [421, 287] width 428 height 44
click at [333, 290] on input "POTATO RINGS" at bounding box center [420, 292] width 419 height 23
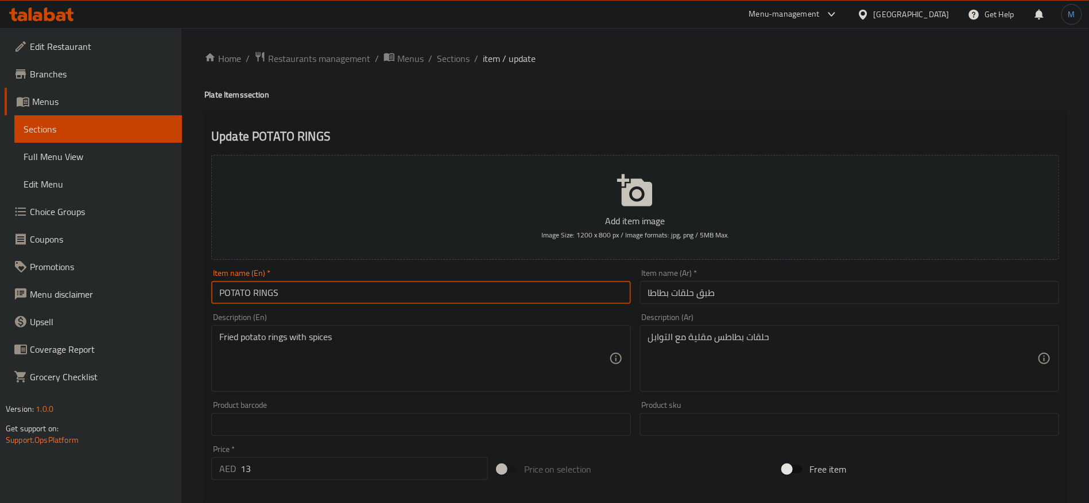
paste input "Plate"
type input "Potato Rings Plate"
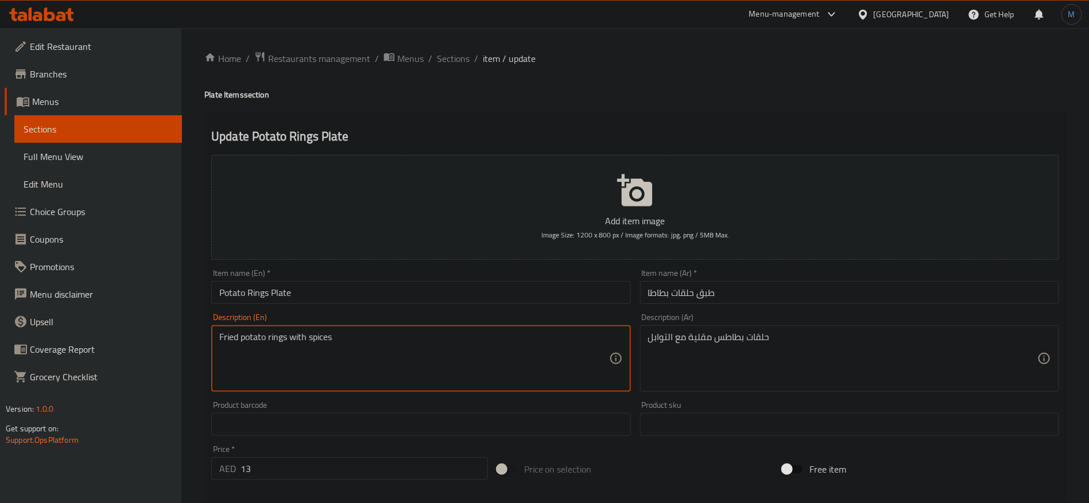
click at [757, 293] on input "طبق حلقات بطاطا" at bounding box center [849, 292] width 419 height 23
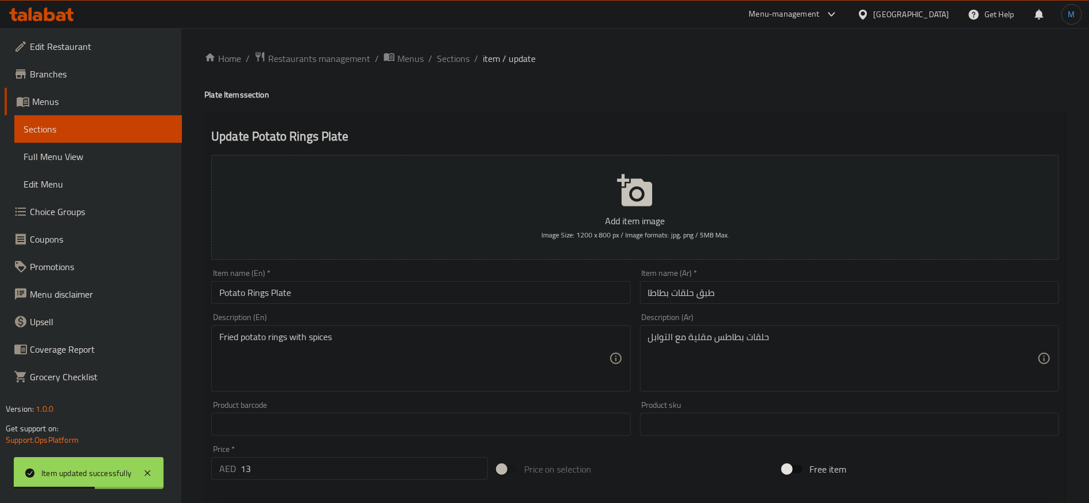
click at [472, 57] on ol "Home / Restaurants management / Menus / Sections / item / update" at bounding box center [635, 58] width 862 height 15
click at [470, 56] on ol "Home / Restaurants management / Menus / Sections / item / update" at bounding box center [635, 58] width 862 height 15
click at [466, 56] on span "Sections" at bounding box center [453, 59] width 33 height 14
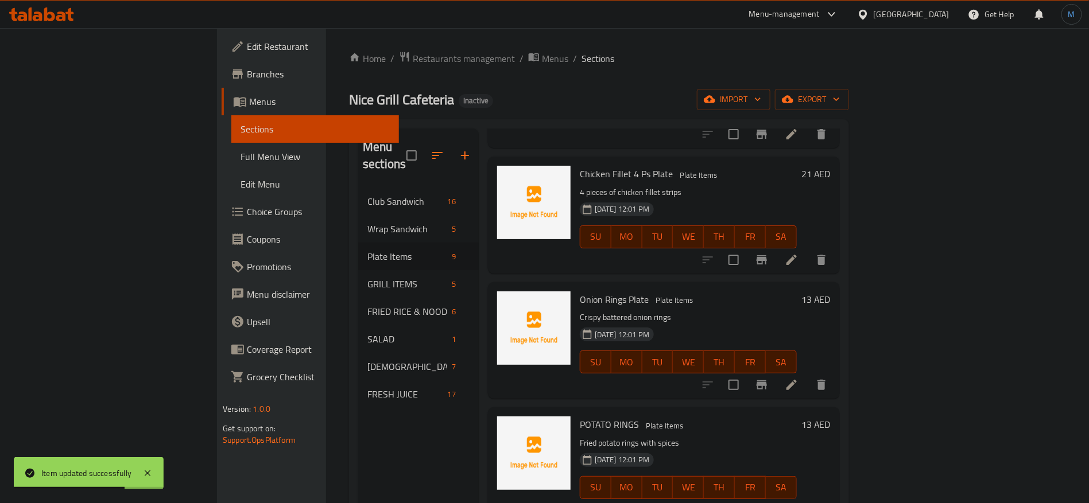
scroll to position [161, 0]
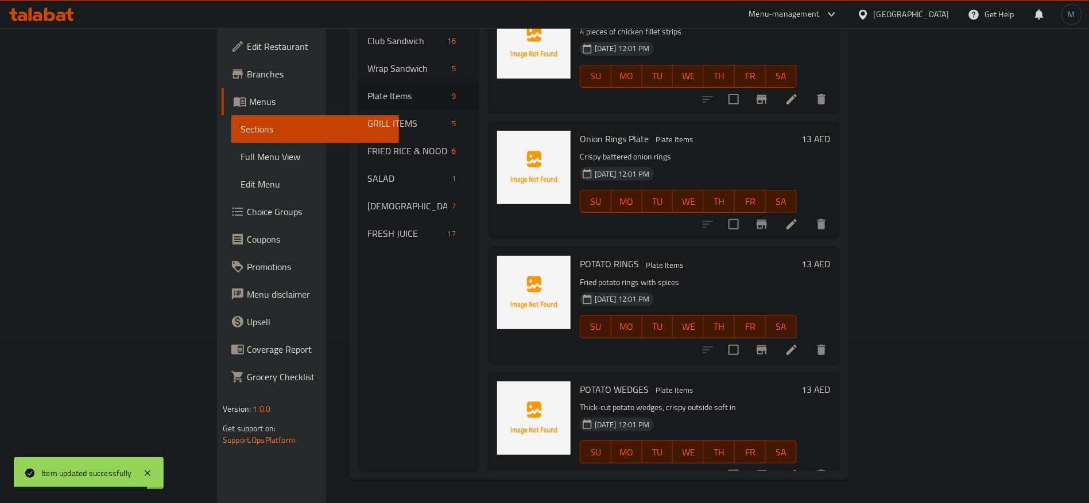
click at [808, 465] on li at bounding box center [792, 475] width 32 height 21
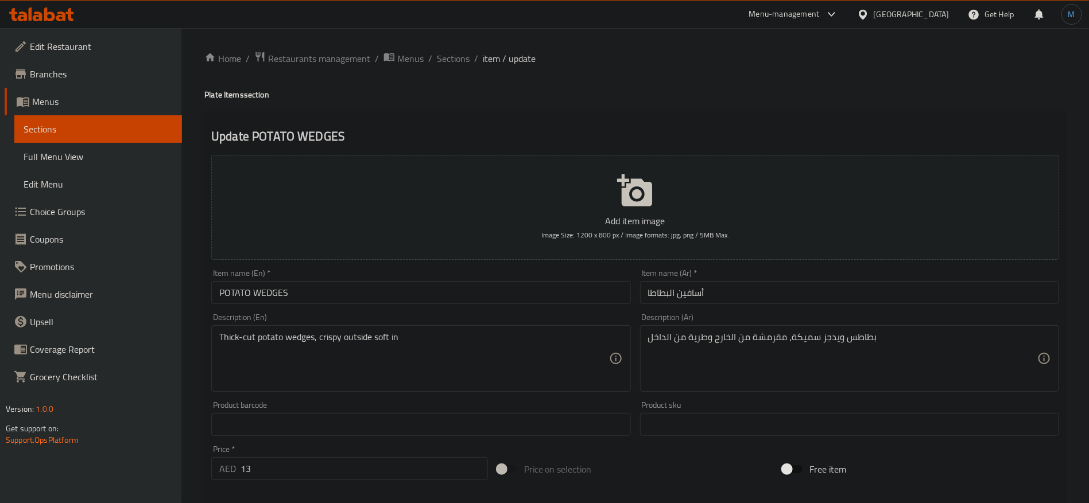
click at [739, 286] on input "أسافين البطاطا" at bounding box center [849, 292] width 419 height 23
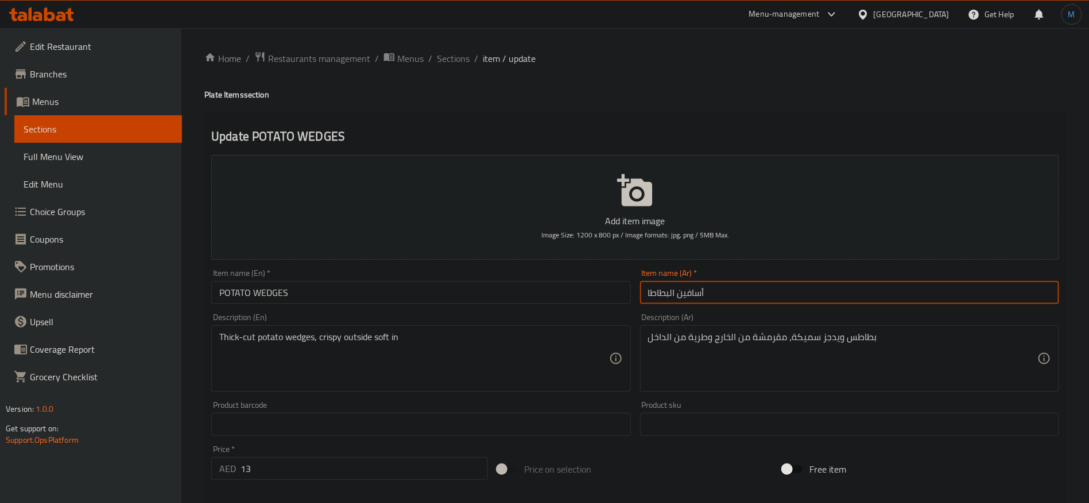
click at [704, 296] on input "أسافين البطاطا" at bounding box center [849, 292] width 419 height 23
click at [696, 296] on input "أسافين البطاطا" at bounding box center [849, 292] width 419 height 23
type input "طبق البطاطا"
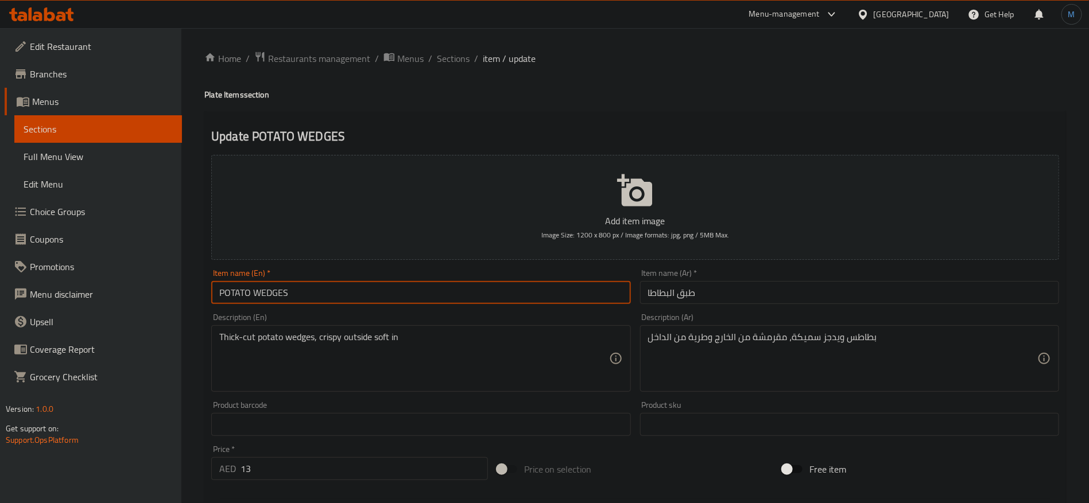
click at [335, 298] on input "POTATO WEDGES" at bounding box center [420, 292] width 419 height 23
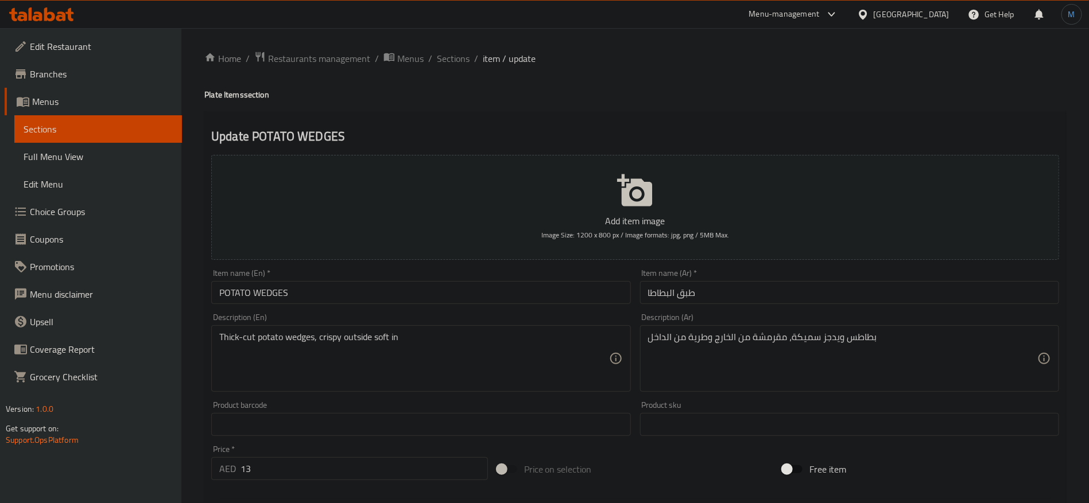
drag, startPoint x: 222, startPoint y: 90, endPoint x: 208, endPoint y: 96, distance: 15.9
click at [222, 90] on h4 "Plate Items section" at bounding box center [635, 94] width 862 height 11
click at [208, 96] on h4 "Plate Items section" at bounding box center [635, 94] width 862 height 11
copy h4 "Plate"
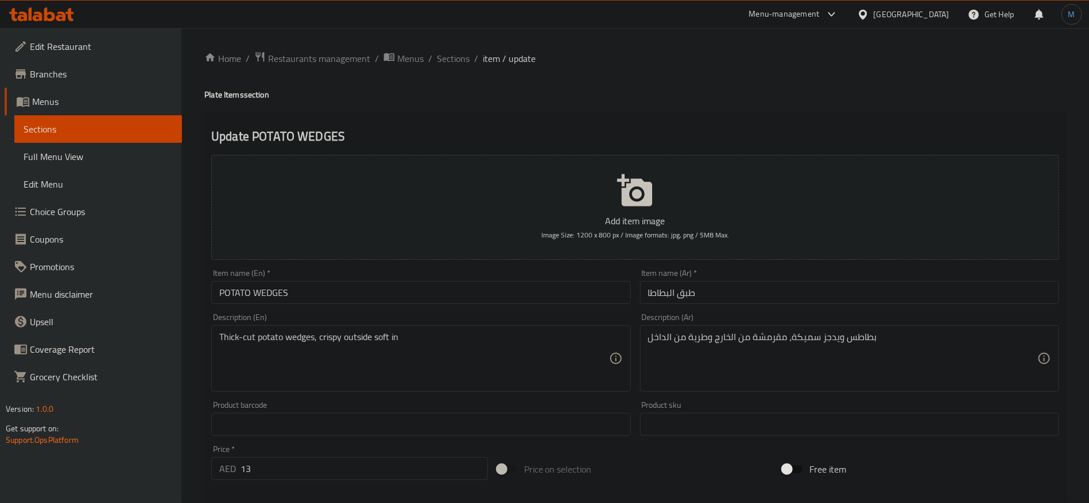
drag, startPoint x: 341, startPoint y: 276, endPoint x: 341, endPoint y: 284, distance: 8.6
click at [341, 278] on div "Item name (En)   * POTATO WEDGES Item name (En) *" at bounding box center [420, 286] width 419 height 35
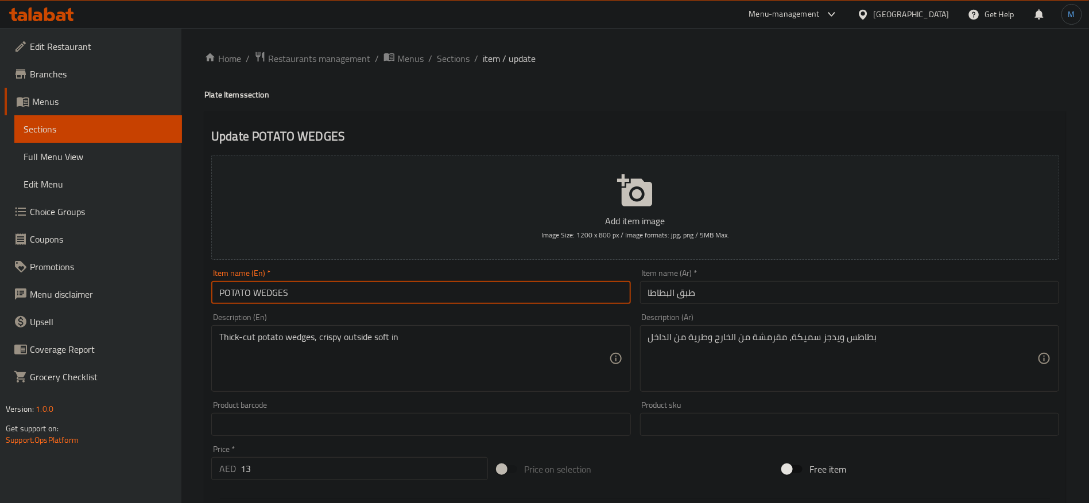
click at [341, 301] on input "POTATO WEDGES" at bounding box center [420, 292] width 419 height 23
paste input "Plate"
click at [262, 289] on input "Potato Wedges Plate" at bounding box center [420, 292] width 419 height 23
type input "Potato Wedges Plate"
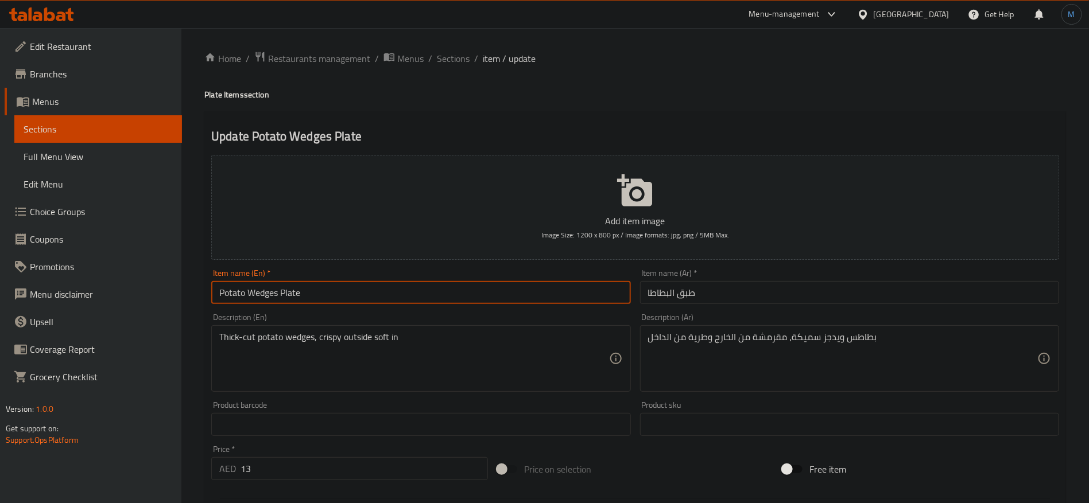
click at [677, 295] on input "طبق البطاطا" at bounding box center [849, 292] width 419 height 23
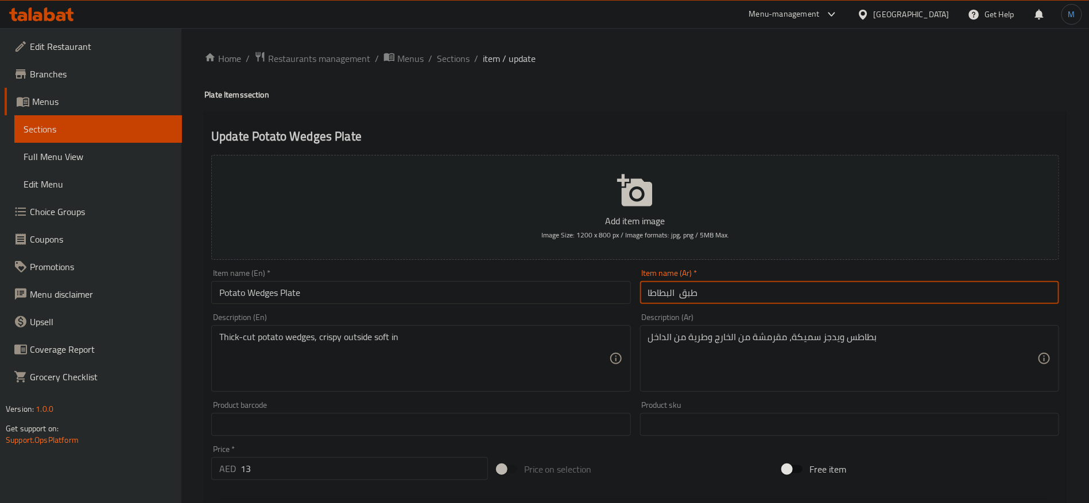
paste input "ويدجز"
click at [667, 290] on input "طبق ويدجز البطاطا" at bounding box center [849, 292] width 419 height 23
type input "طبق بطاطا ويدجز"
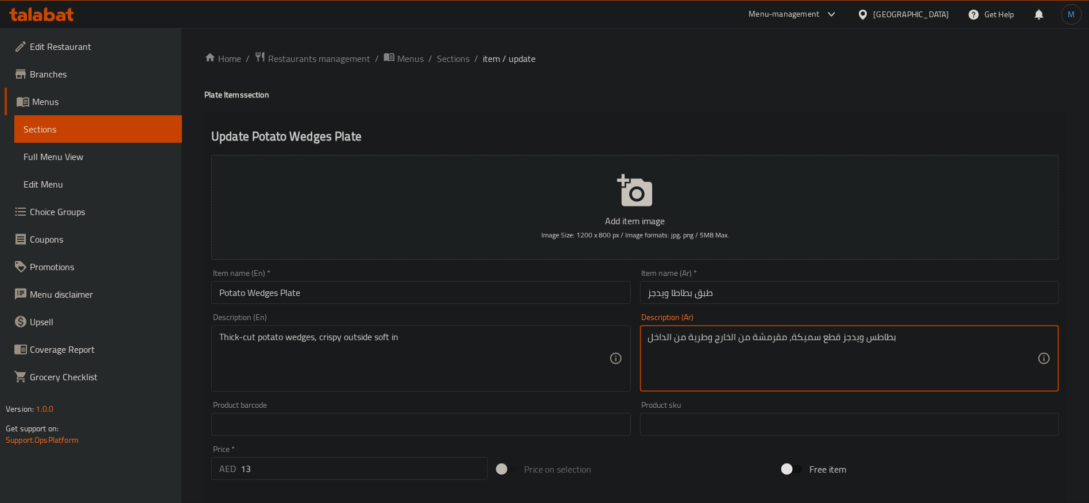
type textarea "بطاطس ويدجز قطع سميكة، مقرمشة من الخارج وطرية من الداخل"
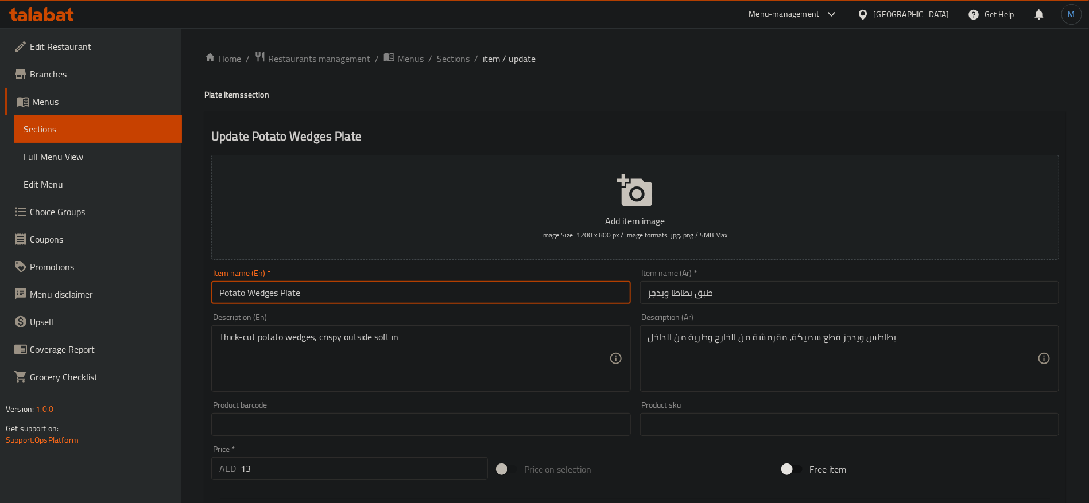
click at [532, 286] on input "Potato Wedges Plate" at bounding box center [420, 292] width 419 height 23
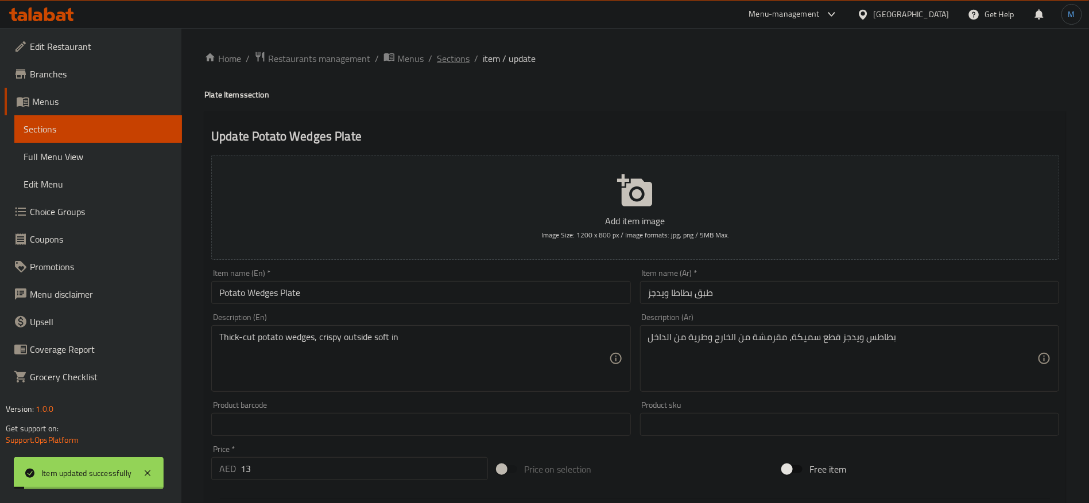
click at [445, 54] on span "Sections" at bounding box center [453, 59] width 33 height 14
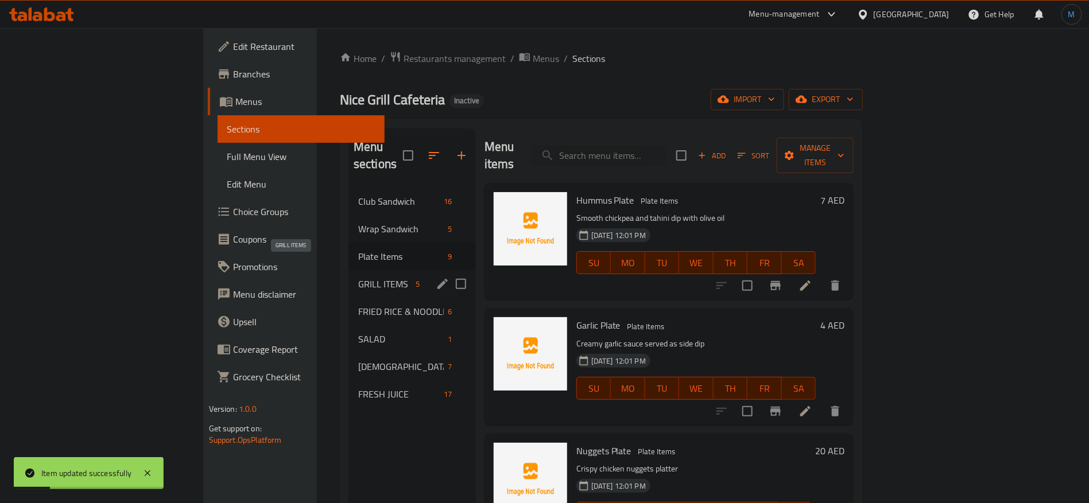
click at [349, 276] on div "GRILL ITEMS 5" at bounding box center [412, 284] width 126 height 28
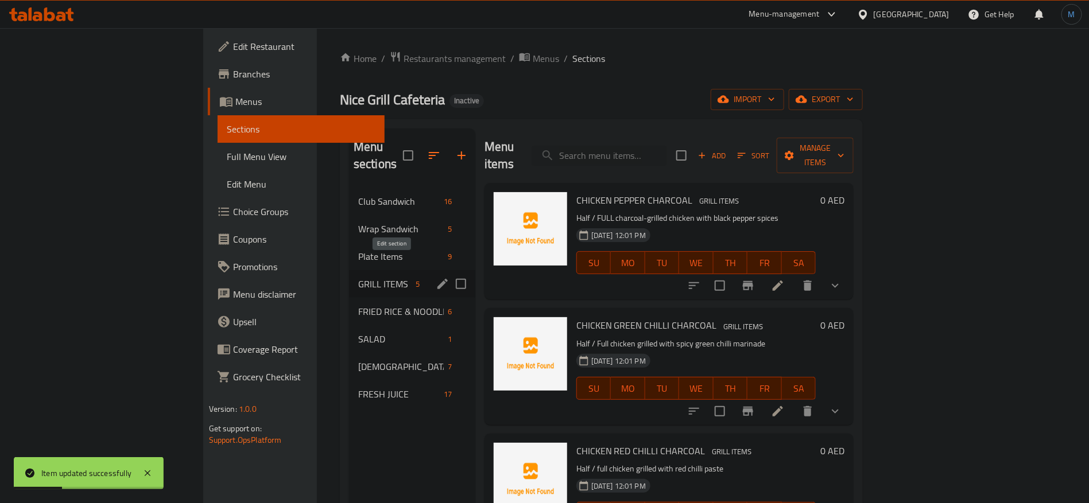
click at [437, 279] on icon "edit" at bounding box center [442, 284] width 10 height 10
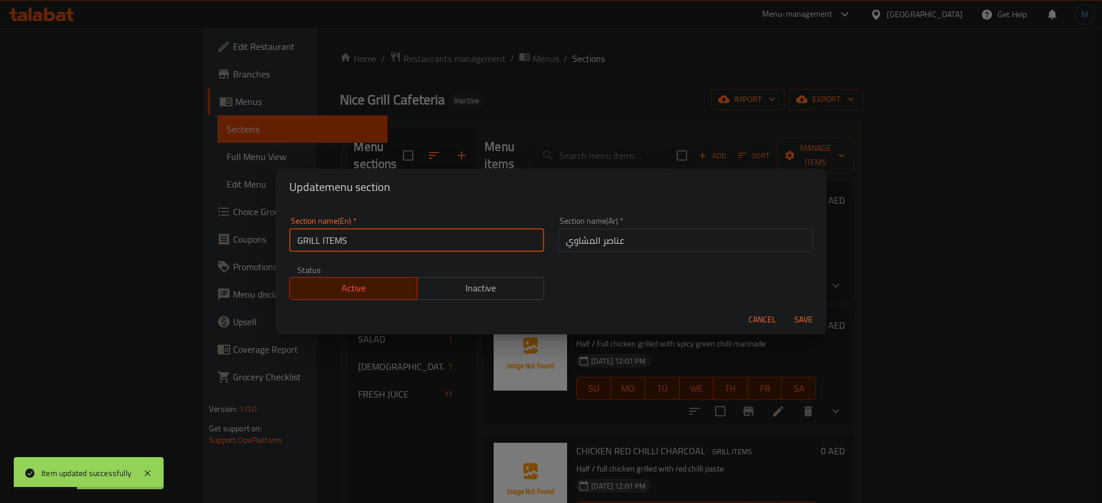
click at [414, 235] on input "GRILL ITEMS" at bounding box center [416, 240] width 255 height 23
type input "Grill Items"
click at [785, 309] on button "Save" at bounding box center [803, 319] width 37 height 21
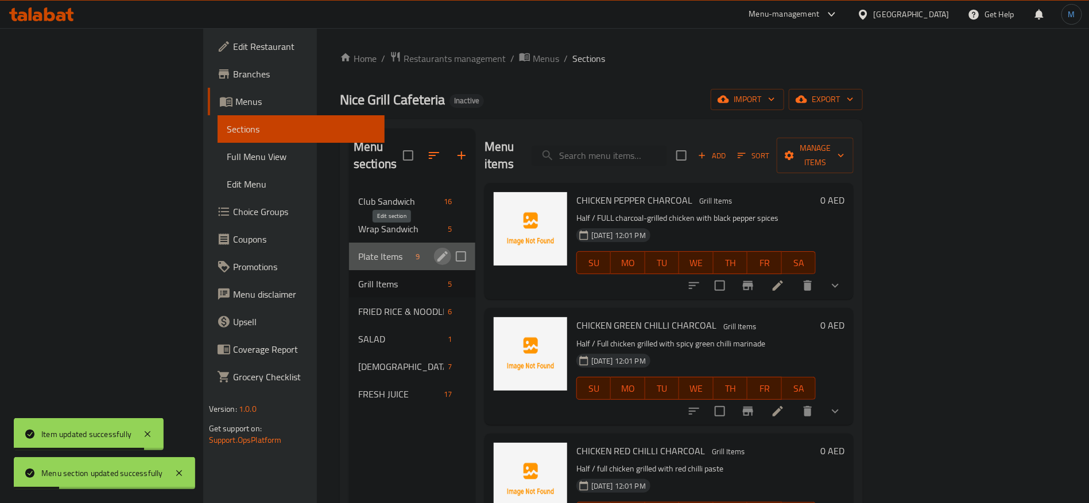
click at [436, 250] on icon "edit" at bounding box center [443, 257] width 14 height 14
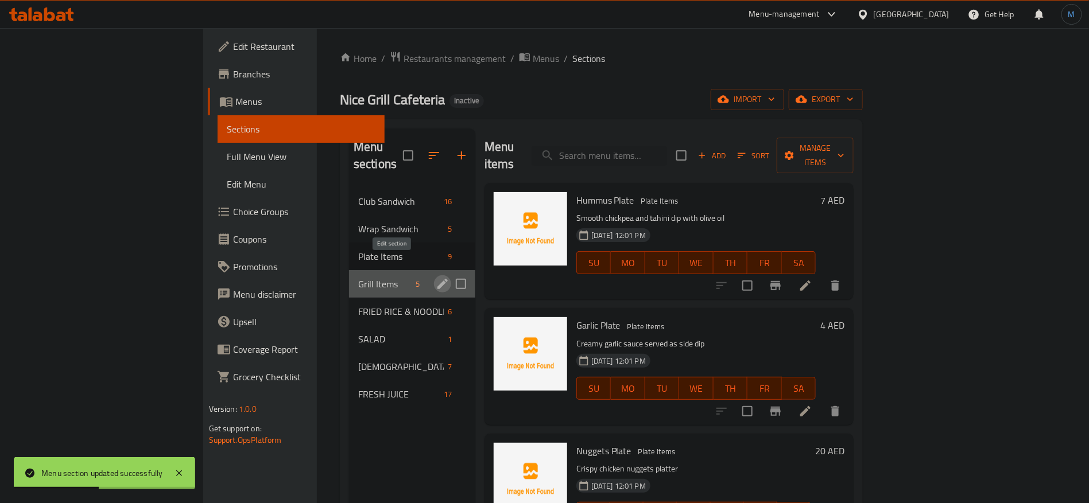
click at [436, 277] on icon "edit" at bounding box center [443, 284] width 14 height 14
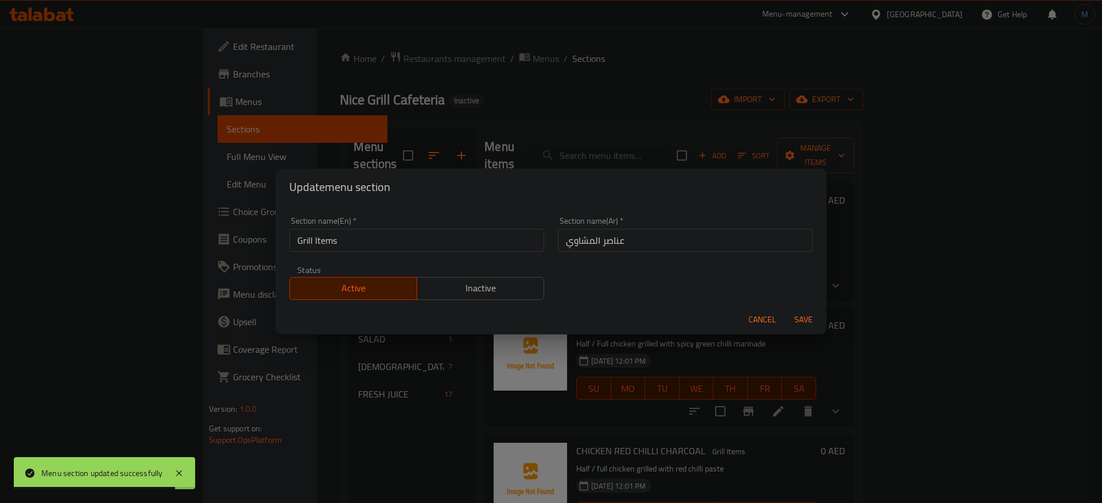
click at [602, 242] on input "عناصر المشاوي" at bounding box center [685, 240] width 255 height 23
click at [602, 241] on input "عناصر المشاوي" at bounding box center [685, 240] width 255 height 23
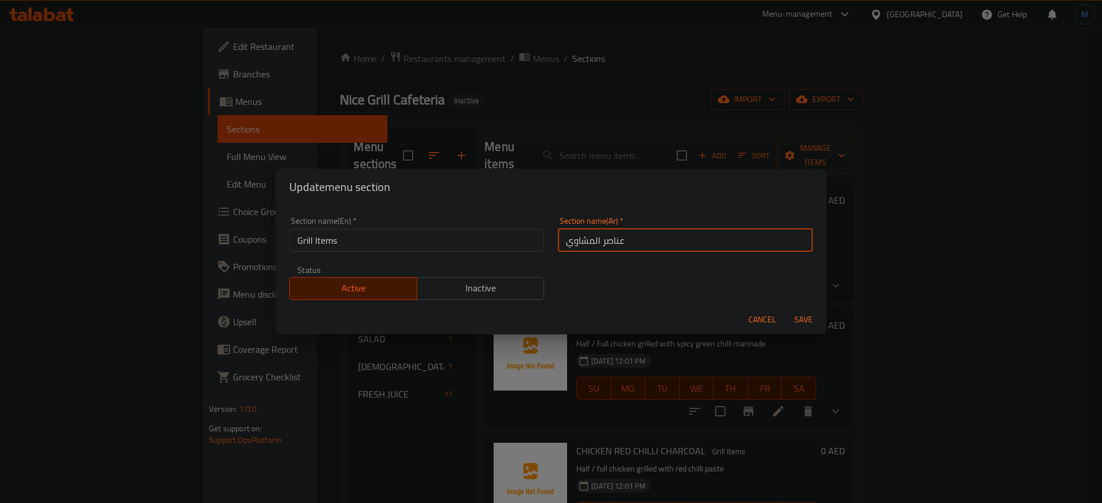
click at [766, 328] on button "Cancel" at bounding box center [762, 319] width 37 height 21
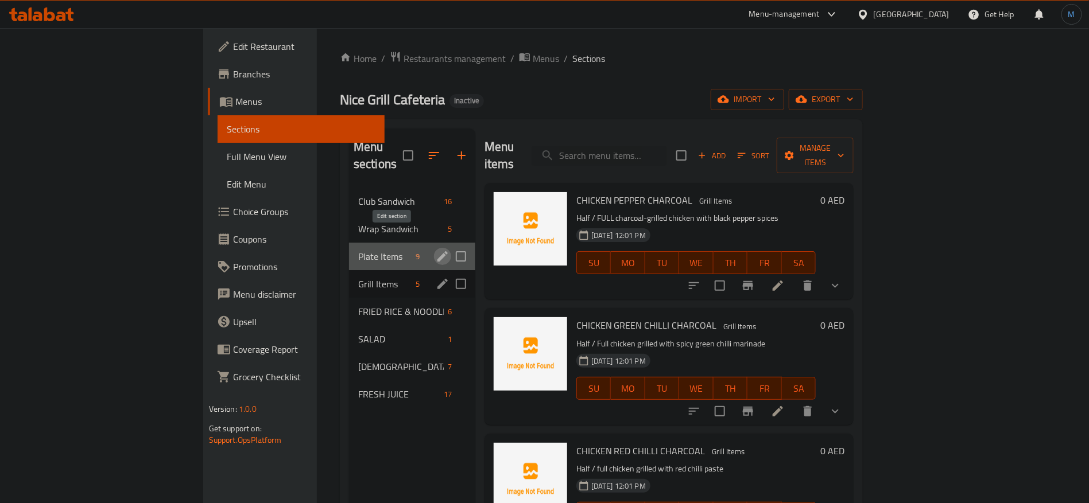
click at [437, 251] on icon "edit" at bounding box center [442, 256] width 10 height 10
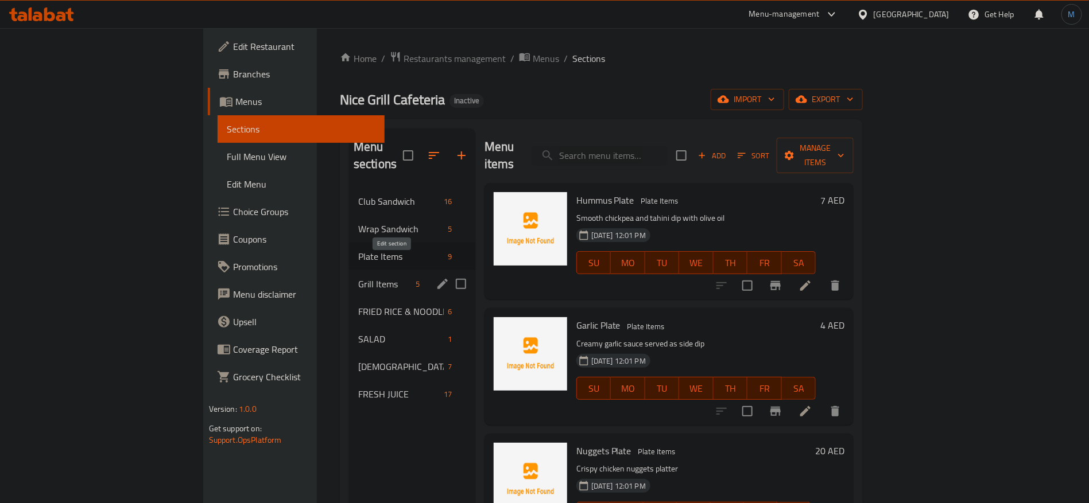
click at [437, 279] on icon "edit" at bounding box center [442, 284] width 10 height 10
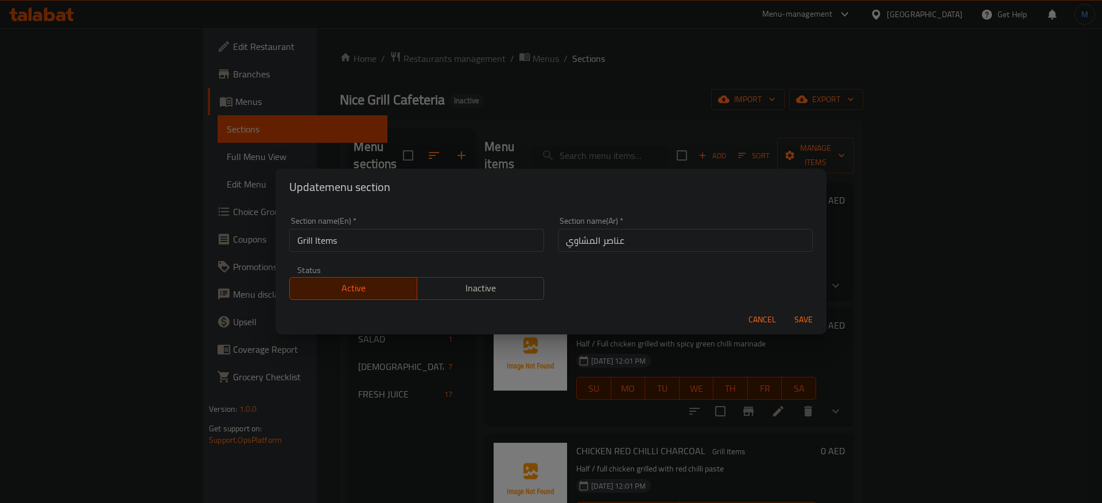
click at [593, 236] on input "عناصر المشاوي" at bounding box center [685, 240] width 255 height 23
click at [611, 245] on input "عناصر المشاوي" at bounding box center [685, 240] width 255 height 23
type input "اصناف مشوية"
click at [785, 309] on button "Save" at bounding box center [803, 319] width 37 height 21
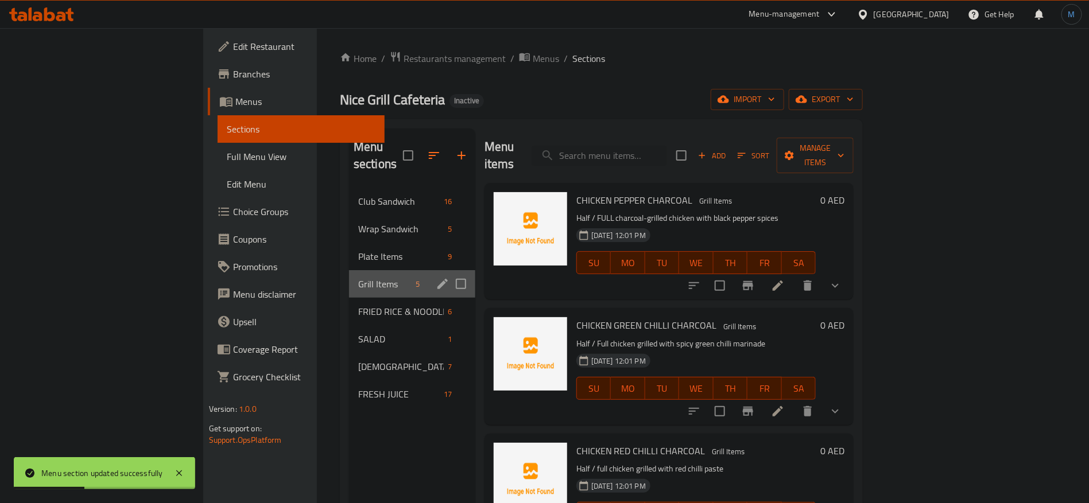
click at [383, 270] on div "Grill Items 5" at bounding box center [412, 284] width 126 height 28
click at [436, 277] on icon "edit" at bounding box center [443, 284] width 14 height 14
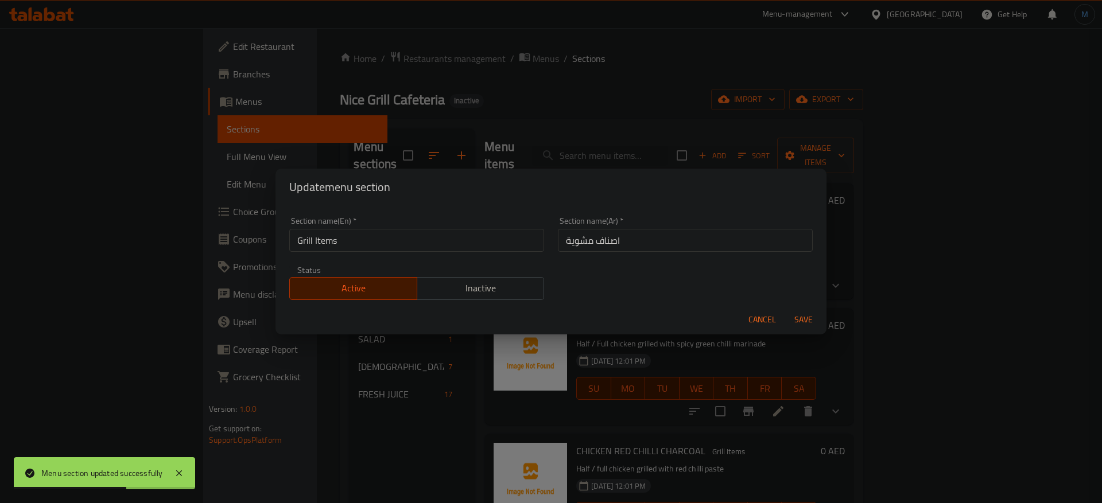
click at [570, 239] on input "اصناف مشوية" at bounding box center [685, 240] width 255 height 23
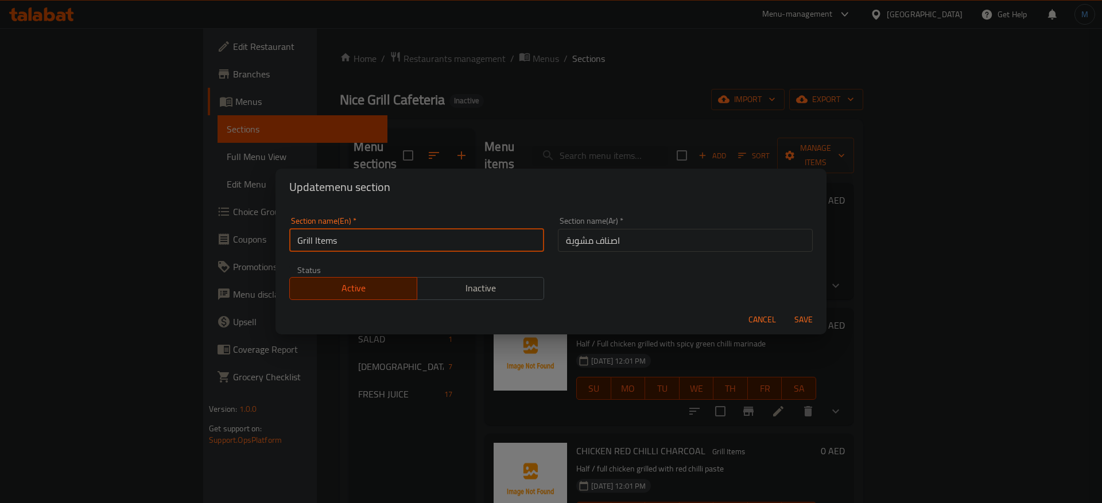
click at [355, 234] on input "Grill Items" at bounding box center [416, 240] width 255 height 23
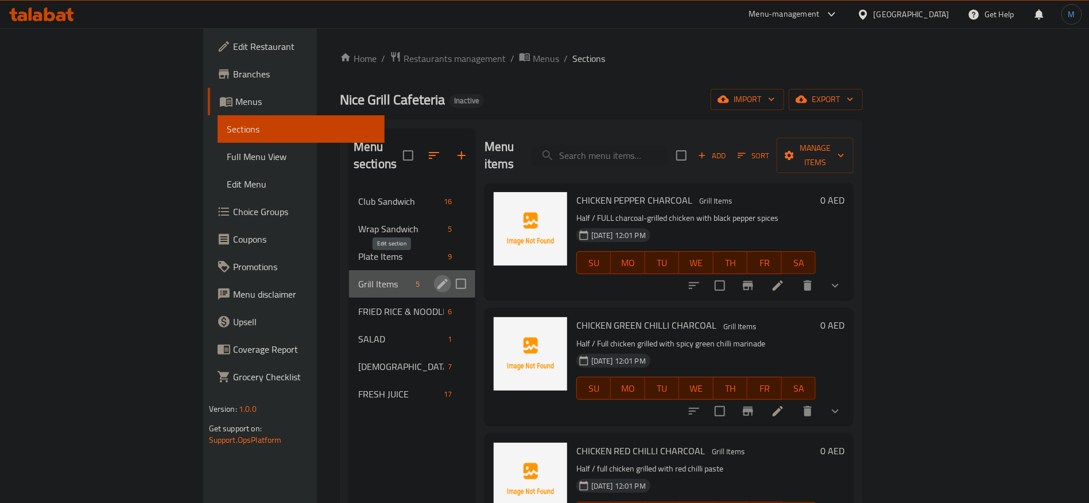
click at [437, 279] on icon "edit" at bounding box center [442, 284] width 10 height 10
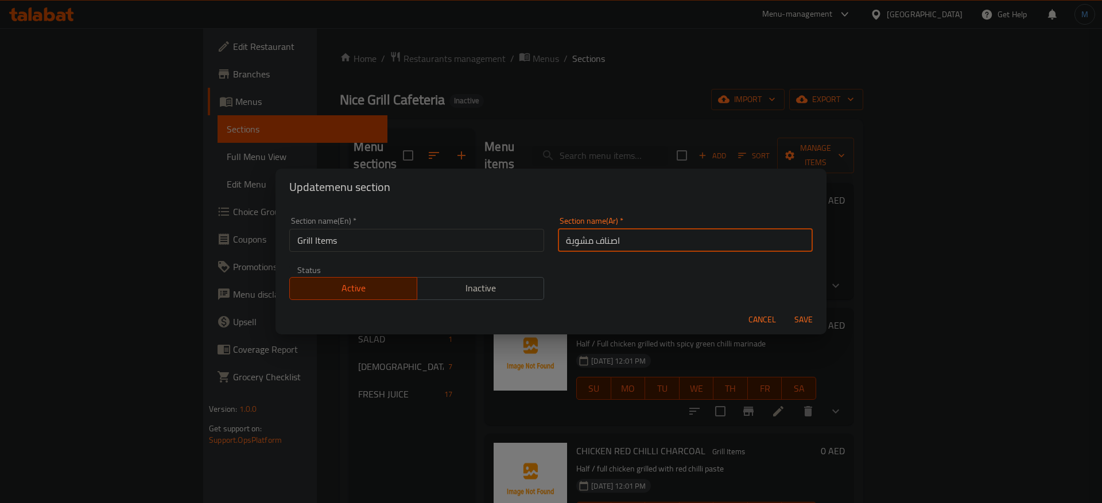
click at [627, 241] on input "اصناف مشوية" at bounding box center [685, 240] width 255 height 23
paste input "[PERSON_NAME]"
type input "عناصر الشواء"
click at [785, 309] on button "Save" at bounding box center [803, 319] width 37 height 21
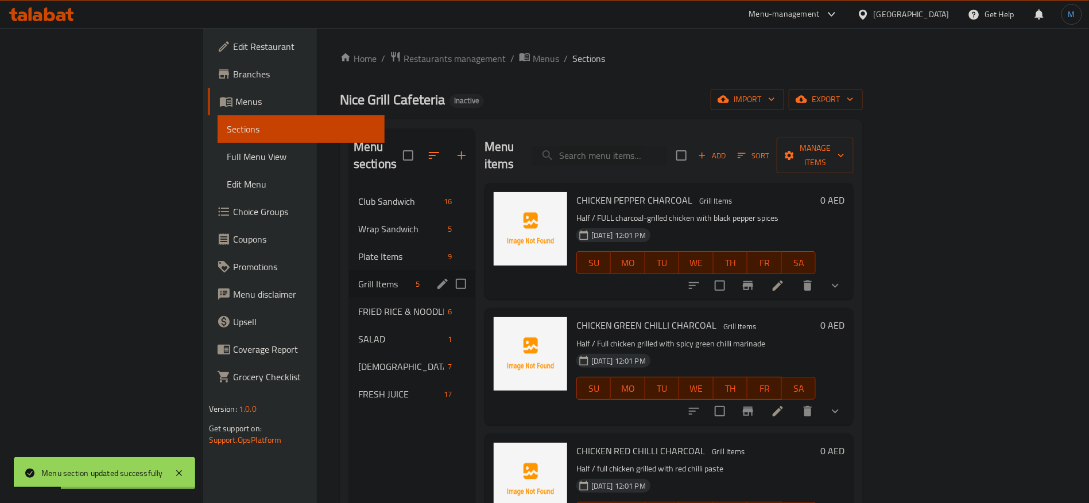
click at [794, 276] on li at bounding box center [778, 286] width 32 height 21
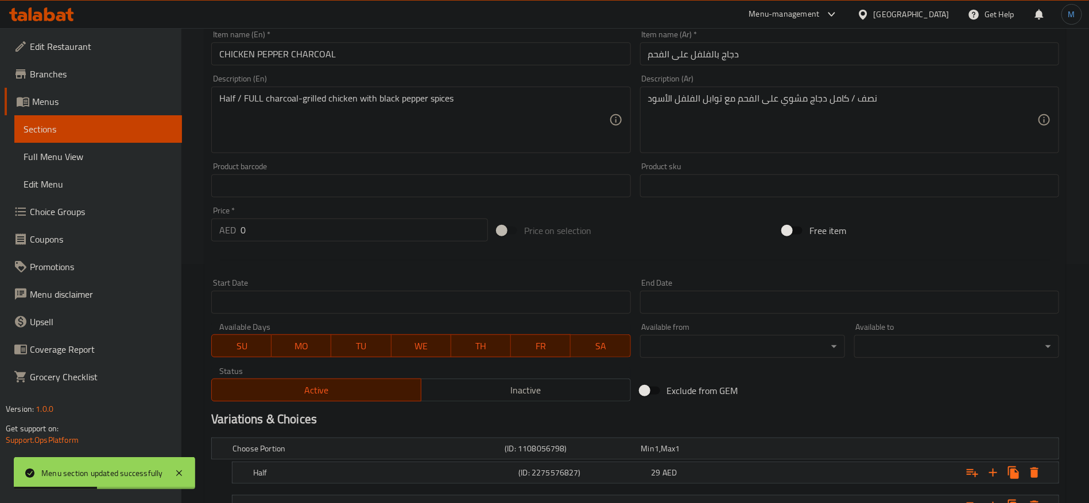
scroll to position [332, 0]
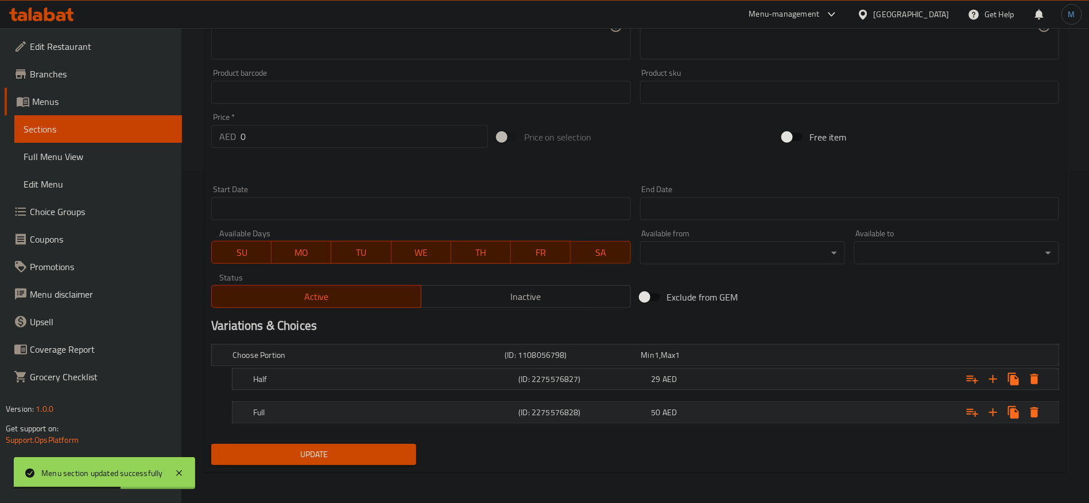
click at [660, 423] on div "Full (ID: 2275576828) 50 AED" at bounding box center [649, 412] width 796 height 25
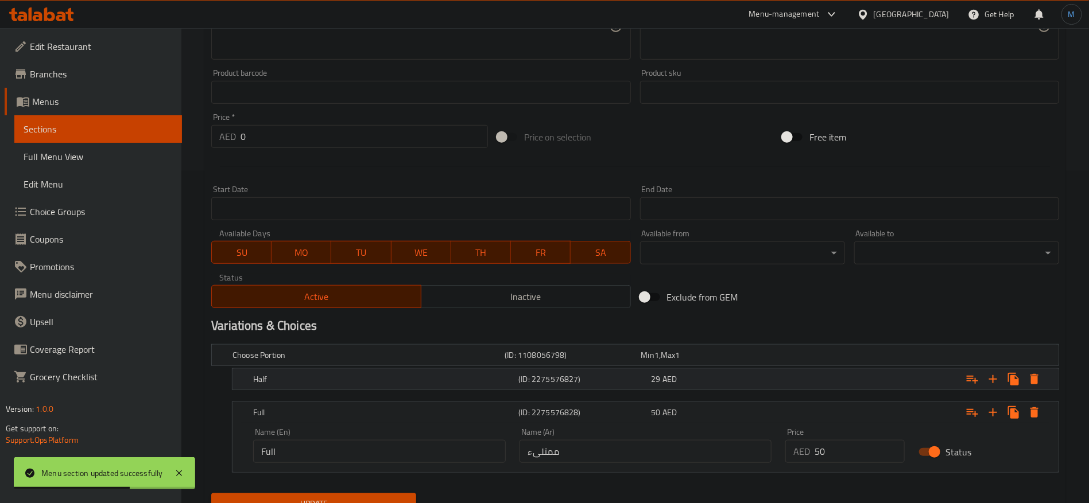
click at [652, 377] on span "29" at bounding box center [656, 379] width 9 height 15
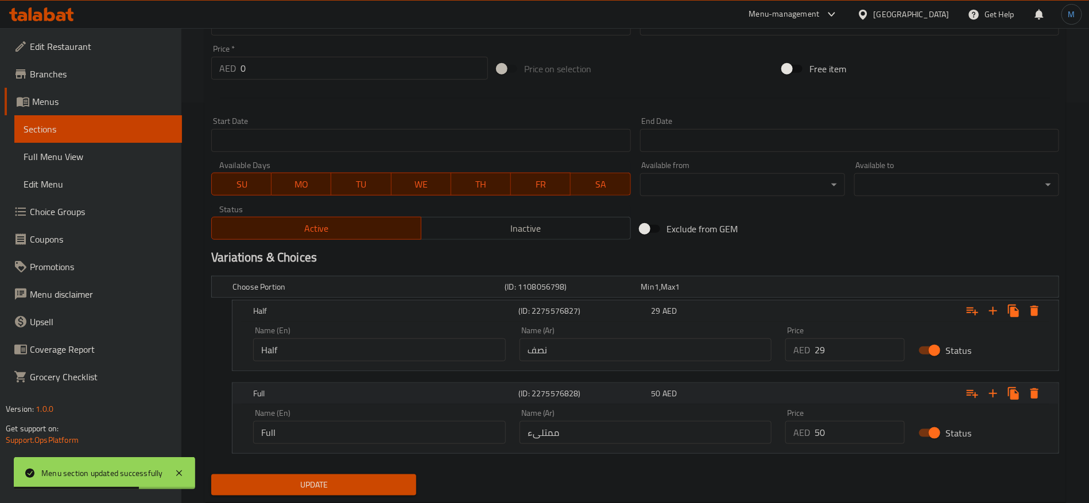
scroll to position [431, 0]
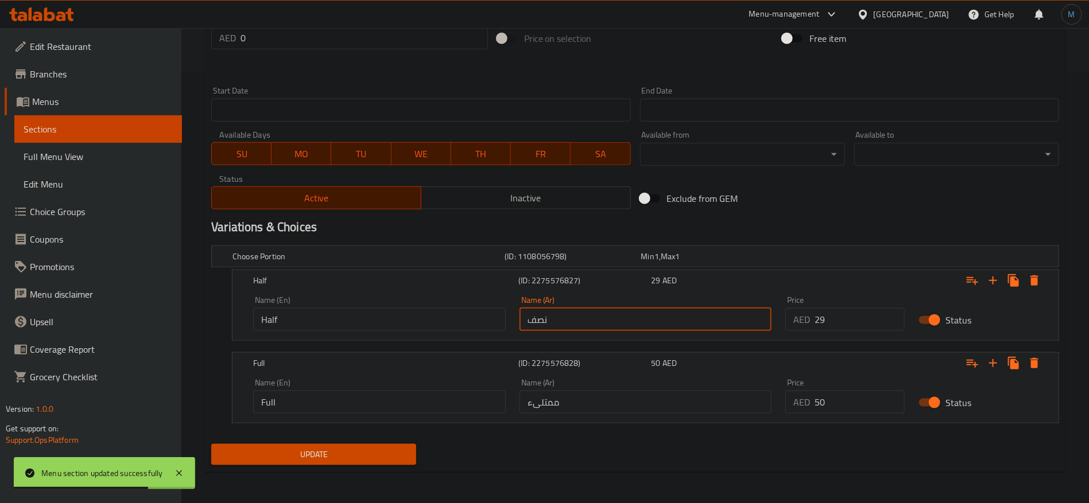
click at [621, 316] on input "نصف" at bounding box center [646, 319] width 253 height 23
click at [586, 413] on div "Name (Ar) ممتلىء Name (Ar)" at bounding box center [646, 396] width 266 height 49
click at [585, 404] on input "ممتلىء" at bounding box center [646, 402] width 253 height 23
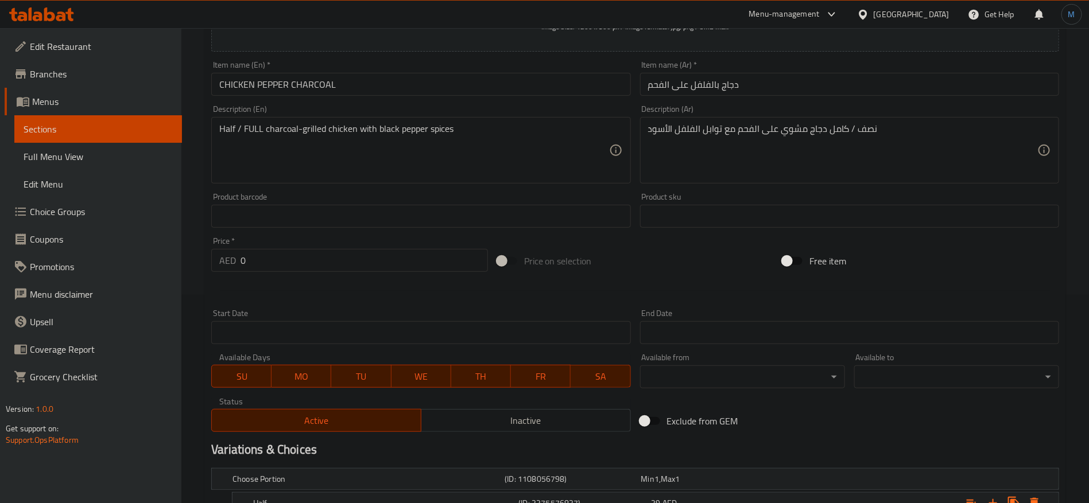
scroll to position [0, 0]
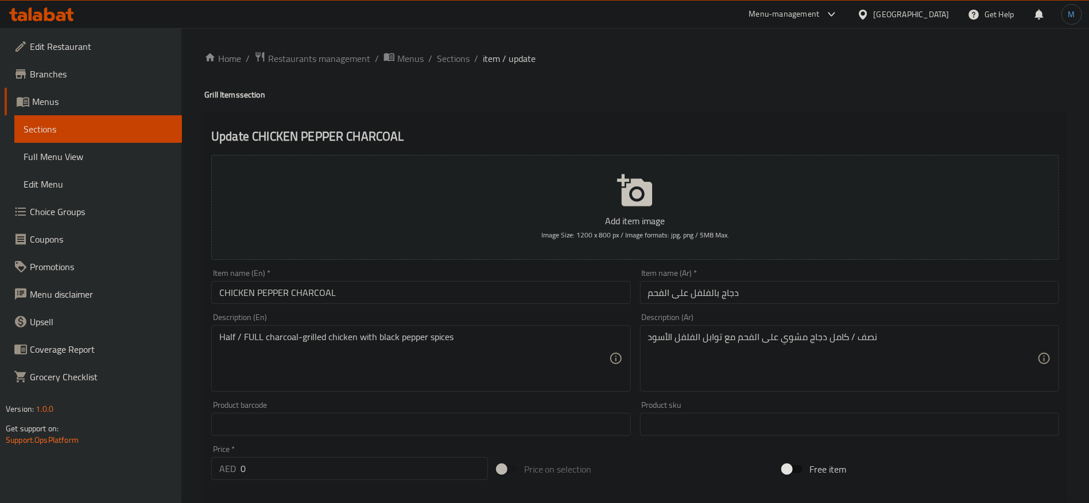
type input "كامل"
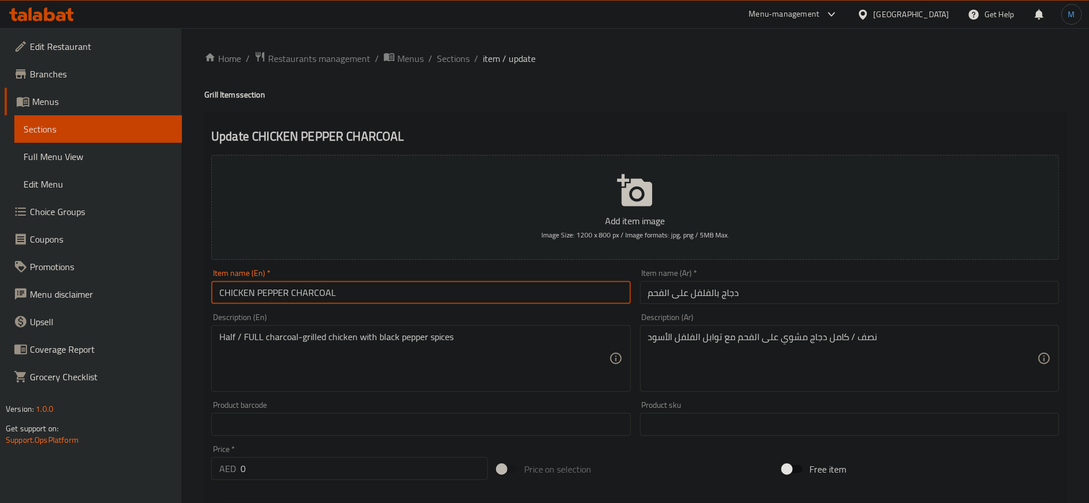
click at [529, 294] on input "CHICKEN PEPPER CHARCOAL" at bounding box center [420, 292] width 419 height 23
type input "Chicken Pepper Charcoal"
drag, startPoint x: 978, startPoint y: 373, endPoint x: 962, endPoint y: 371, distance: 16.8
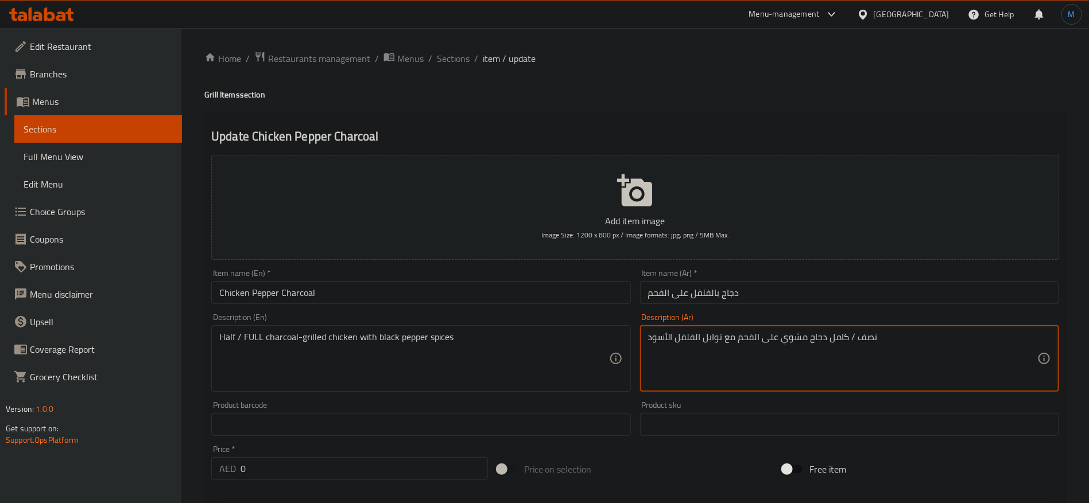
click at [850, 336] on textarea "نصف / كامل دجاج مشوي على الفحم مع توابل الفلفل الأسود" at bounding box center [842, 359] width 389 height 55
type textarea "نصف او كامل دجاج مشوي على الفحم مع توابل الفلفل الأسود"
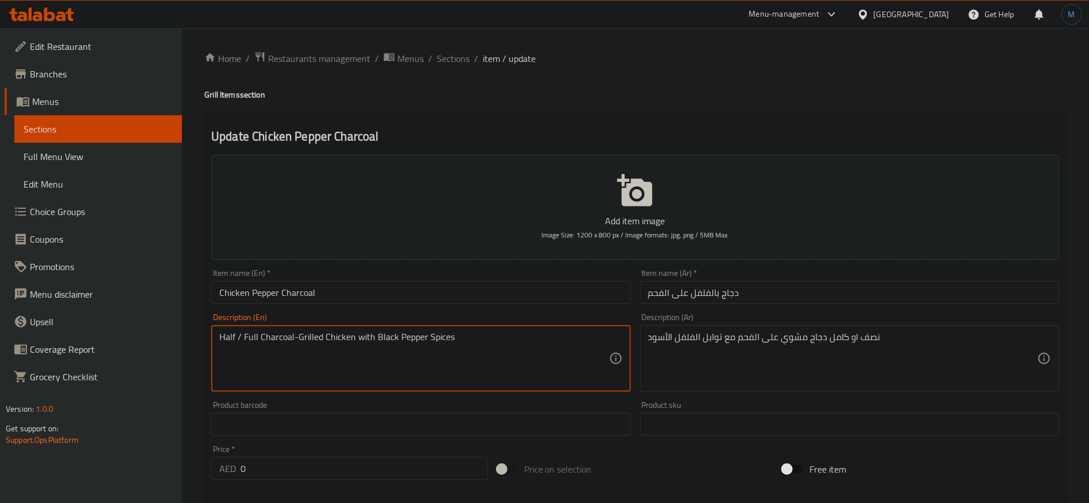
click at [265, 352] on textarea "Half / Full Charcoal-Grilled Chicken with Black Pepper Spices" at bounding box center [413, 359] width 389 height 55
click at [241, 340] on textarea "Half / Full Charcoal-Grilled Chicken with Black Pepper Spices" at bounding box center [413, 359] width 389 height 55
type textarea "Half or Full Charcoal-Grilled Chicken with Black Pepper Spices"
click at [412, 308] on div "Item name (En)   * Chicken Pepper Charcoal Item name (En) *" at bounding box center [421, 287] width 428 height 44
click at [419, 293] on input "Chicken Pepper Charcoal" at bounding box center [420, 292] width 419 height 23
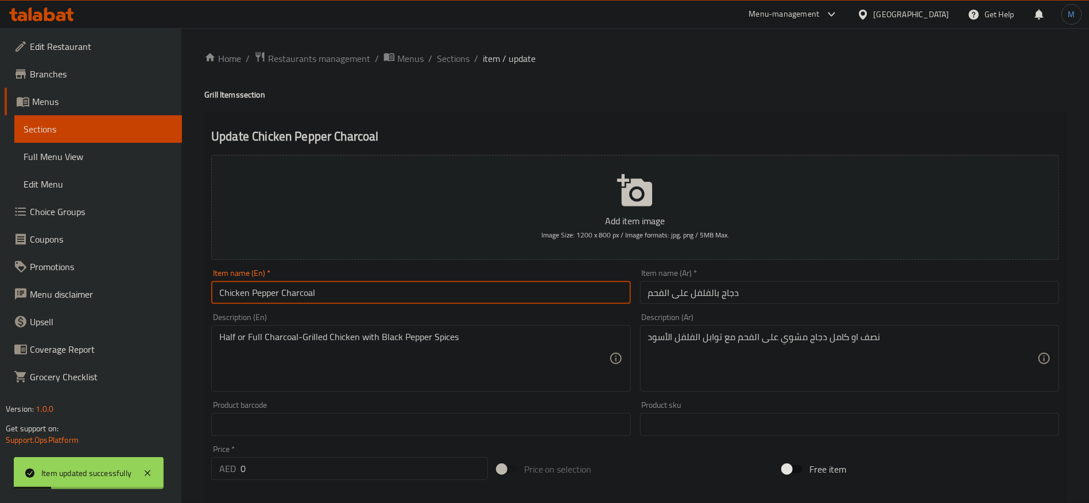
click at [475, 63] on li "/" at bounding box center [476, 59] width 4 height 14
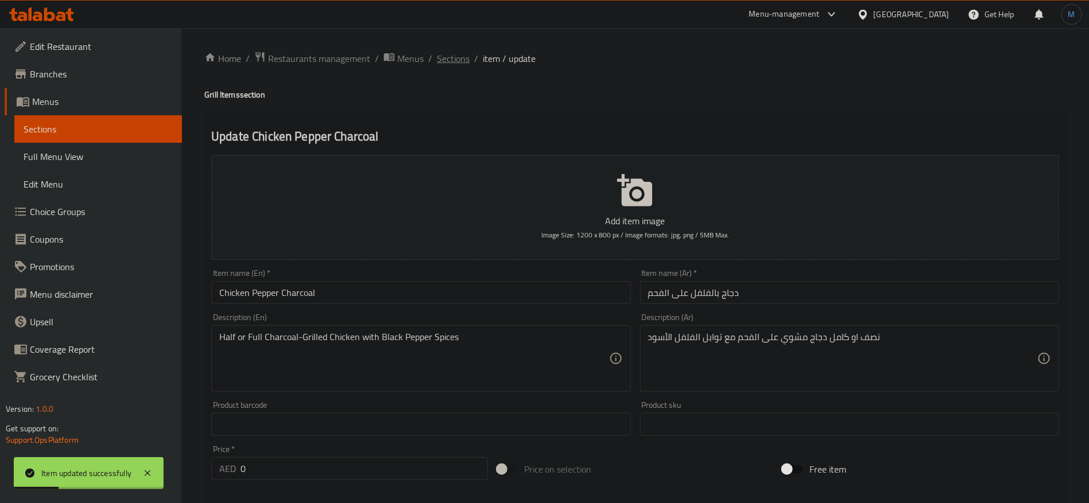
click at [467, 61] on span "Sections" at bounding box center [453, 59] width 33 height 14
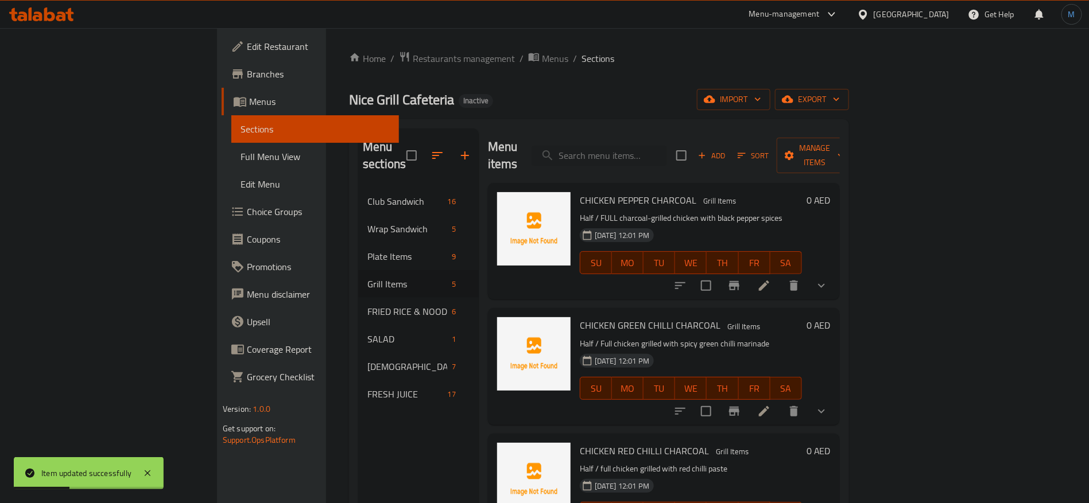
scroll to position [86, 0]
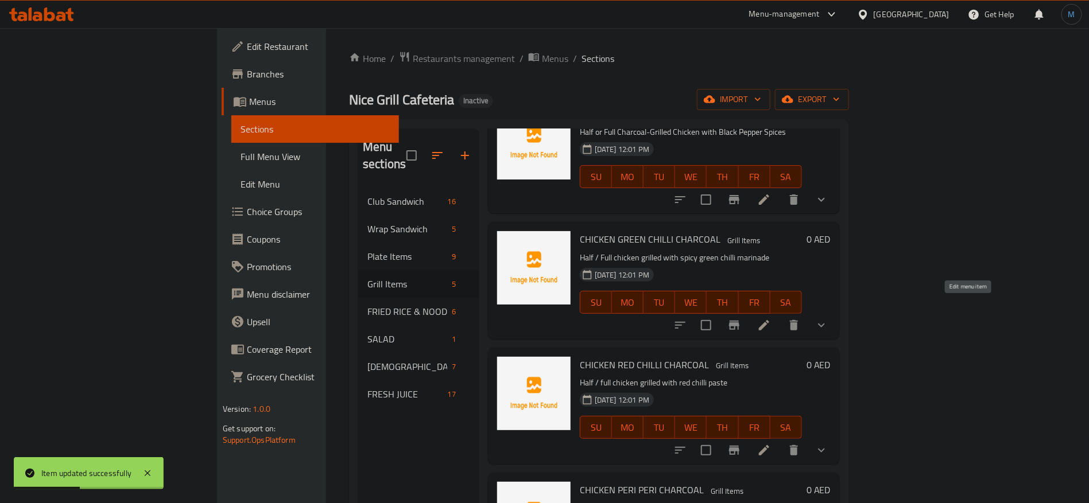
click at [771, 319] on icon at bounding box center [764, 326] width 14 height 14
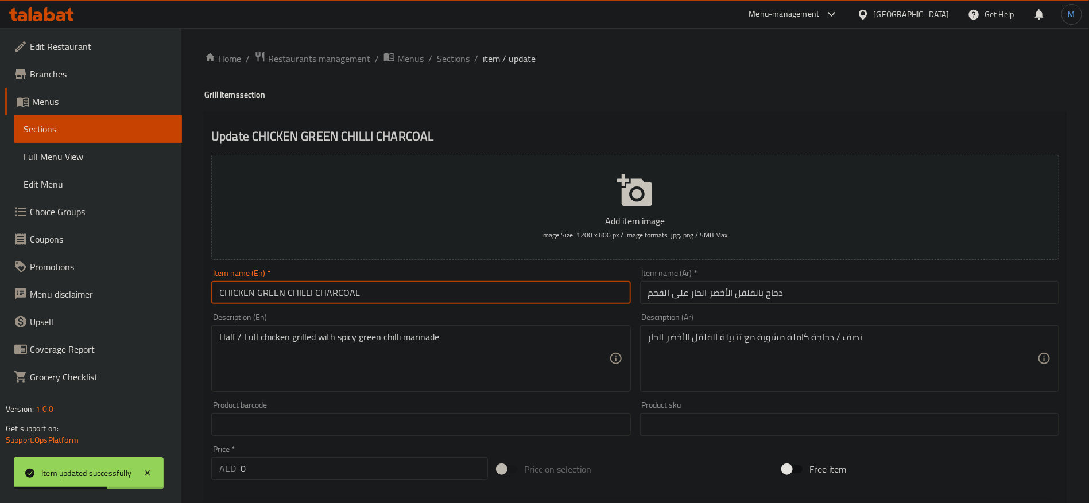
click at [629, 293] on input "CHICKEN GREEN CHILLI CHARCOAL" at bounding box center [420, 292] width 419 height 23
type input "Chicken Green Chilli Charcoal"
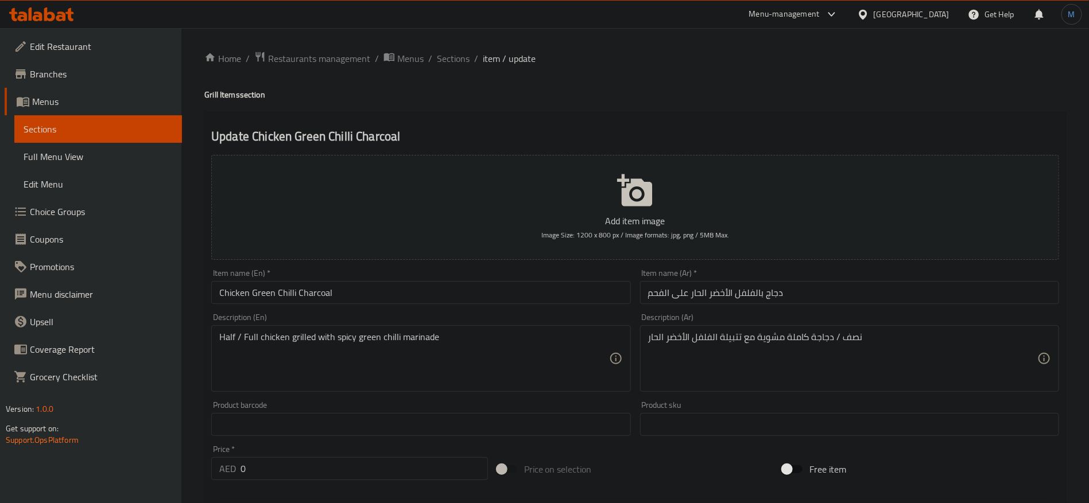
click at [354, 278] on div "Item name (En)   * Chicken Green Chilli Charcoal Item name (En) *" at bounding box center [420, 286] width 419 height 35
type textarea "نصف او دجاجة كاملة مشوية مع تتبيلة الفلفل الأخضر الحار"
click at [242, 336] on textarea "Half / Full chicken grilled with spicy green chilli marinade" at bounding box center [413, 359] width 389 height 55
type textarea "Half or Full chicken grilled with spicy green chilli marinade"
click at [402, 296] on input "Chicken Green Chilli Charcoal" at bounding box center [420, 292] width 419 height 23
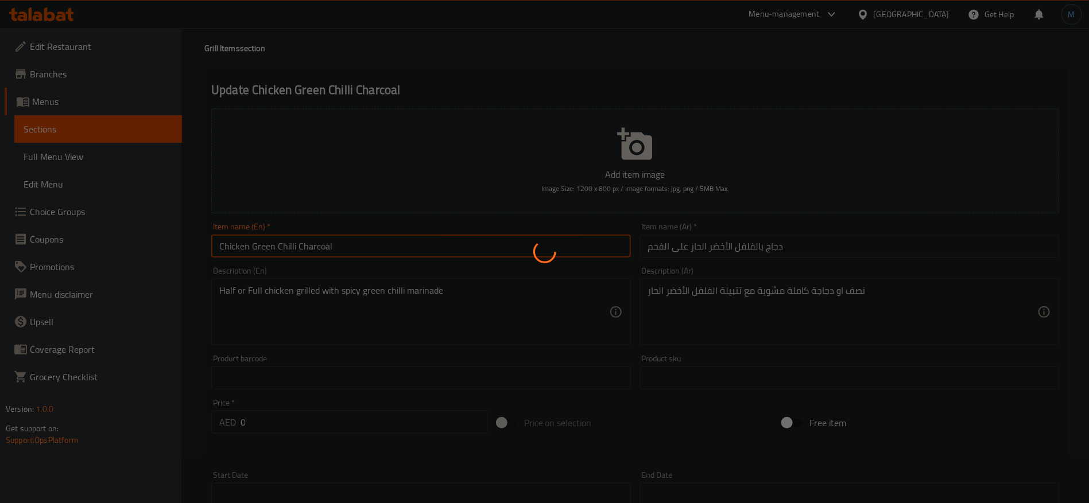
scroll to position [332, 0]
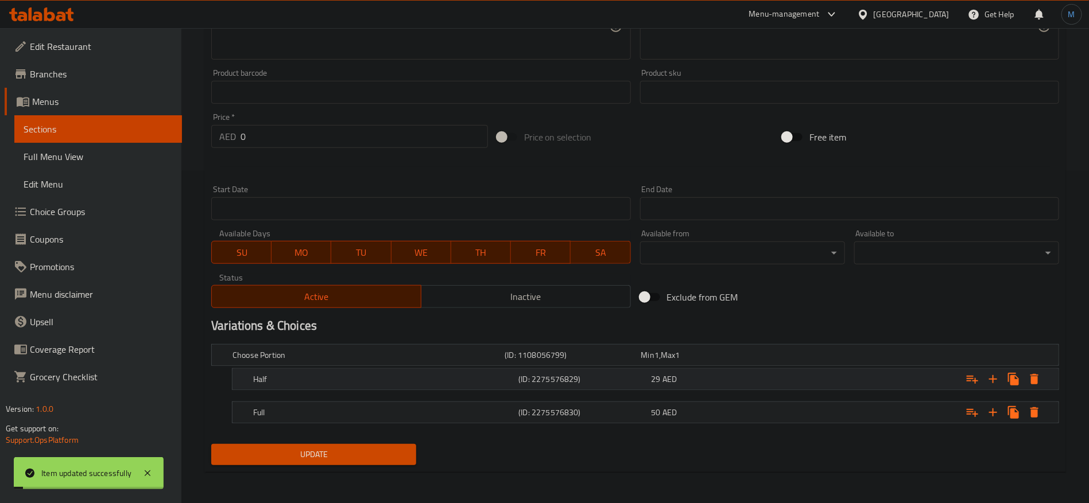
drag, startPoint x: 592, startPoint y: 371, endPoint x: 587, endPoint y: 375, distance: 6.5
click at [590, 373] on div "(ID: 2275576829)" at bounding box center [582, 379] width 133 height 16
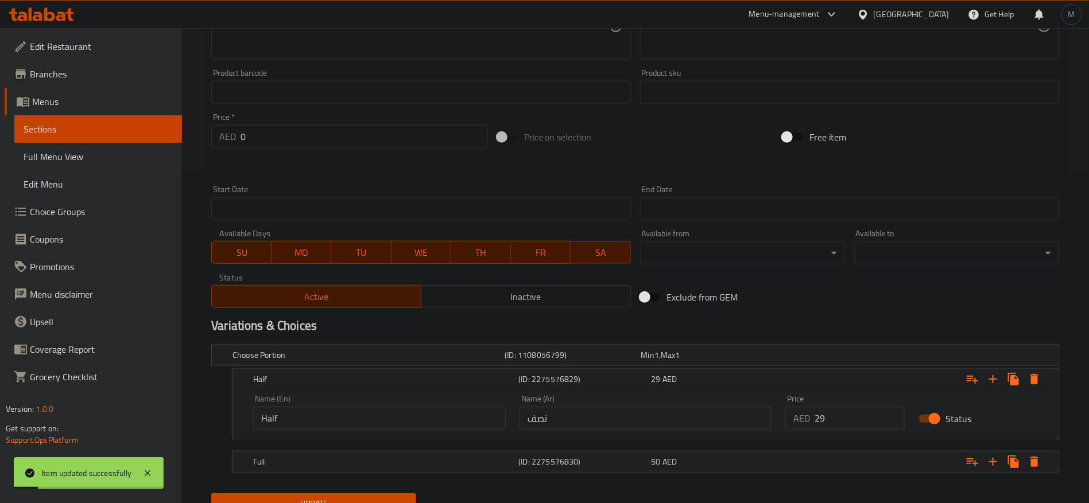
click at [627, 416] on input "نصف" at bounding box center [646, 418] width 253 height 23
click at [602, 454] on div "(ID: 2275576830)" at bounding box center [582, 462] width 133 height 16
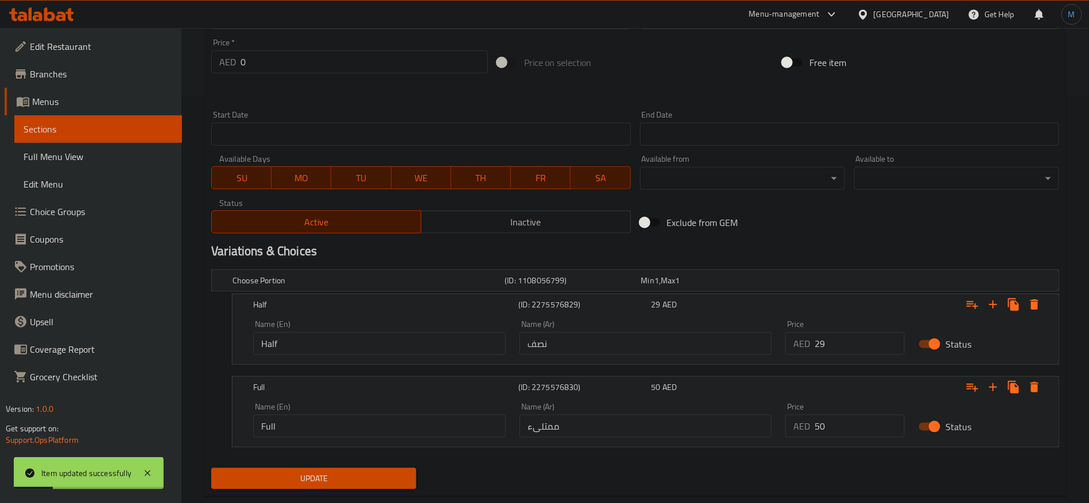
scroll to position [430, 0]
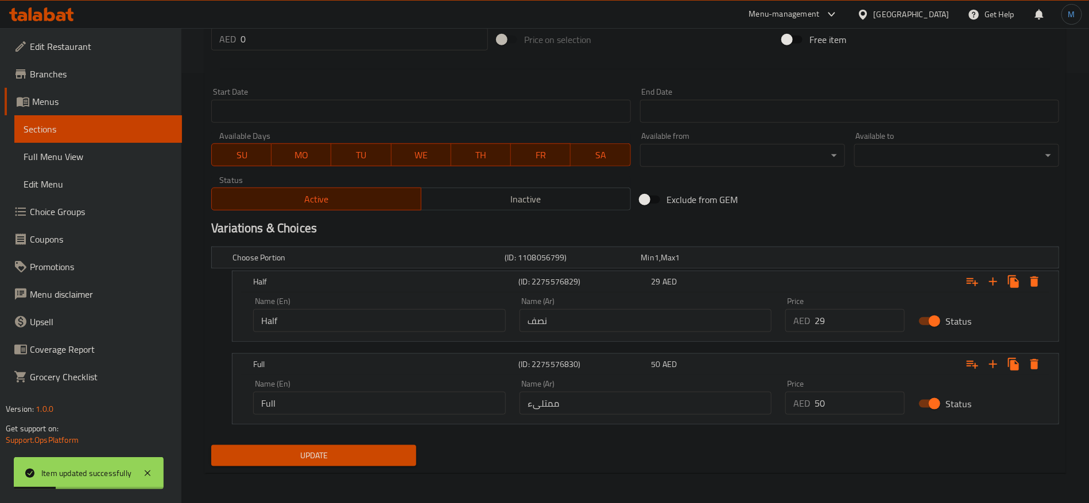
click at [613, 414] on div "Name (Ar) ممتلىء Name (Ar)" at bounding box center [646, 397] width 266 height 49
click at [616, 410] on input "ممتلىء" at bounding box center [646, 403] width 253 height 23
type input "م"
type input "كامل"
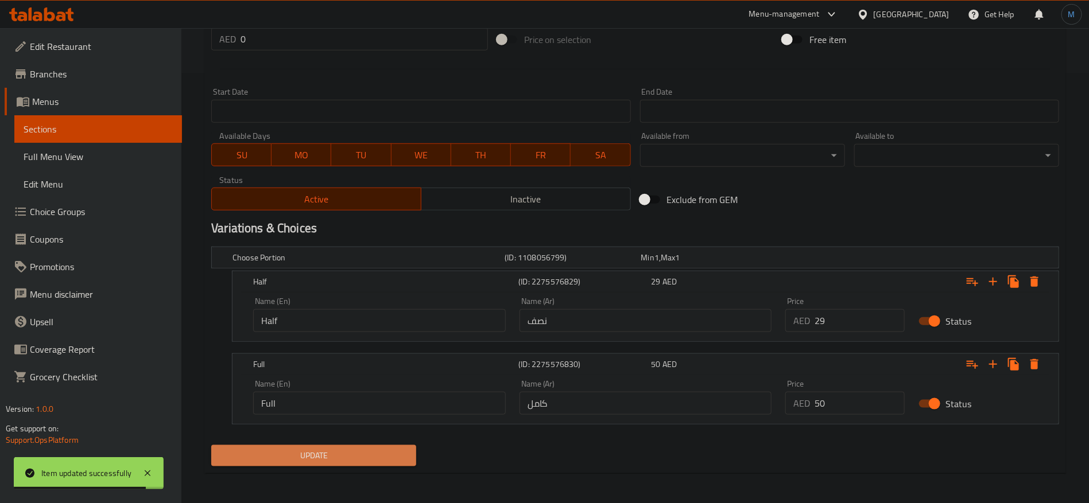
click at [295, 450] on span "Update" at bounding box center [313, 456] width 187 height 14
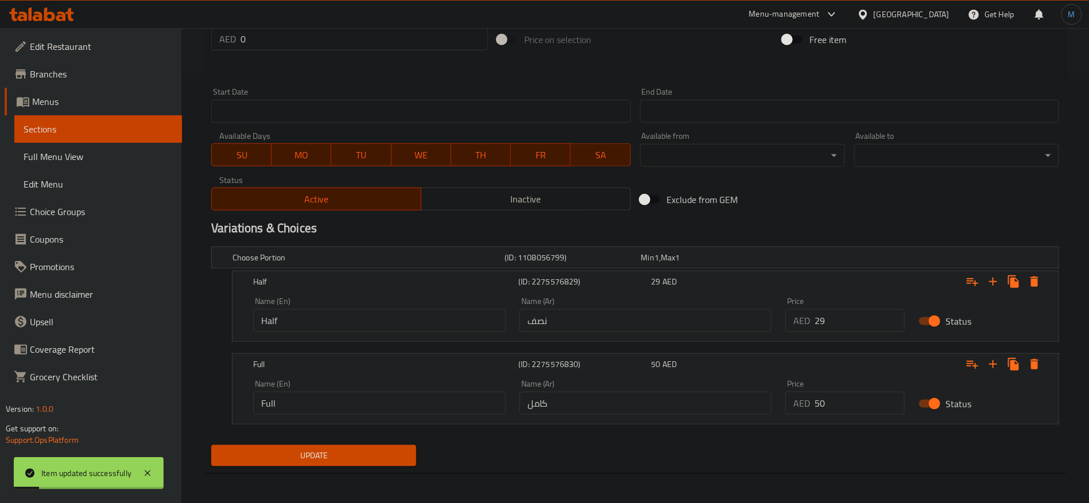
scroll to position [0, 0]
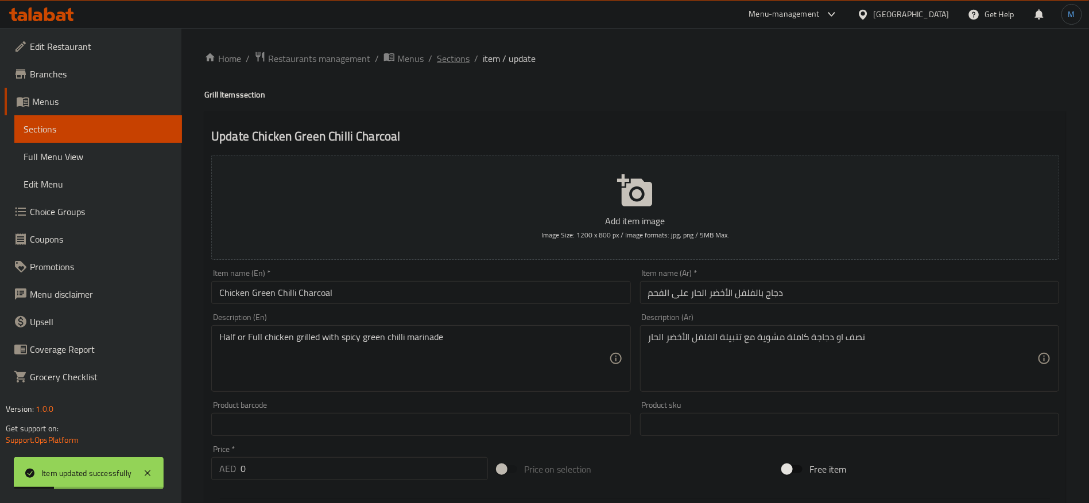
drag, startPoint x: 452, startPoint y: 43, endPoint x: 452, endPoint y: 51, distance: 7.5
click at [452, 51] on div "Home / Restaurants management / Menus / Sections / item / update Grill Items se…" at bounding box center [635, 482] width 908 height 908
click at [451, 53] on span "Sections" at bounding box center [453, 59] width 33 height 14
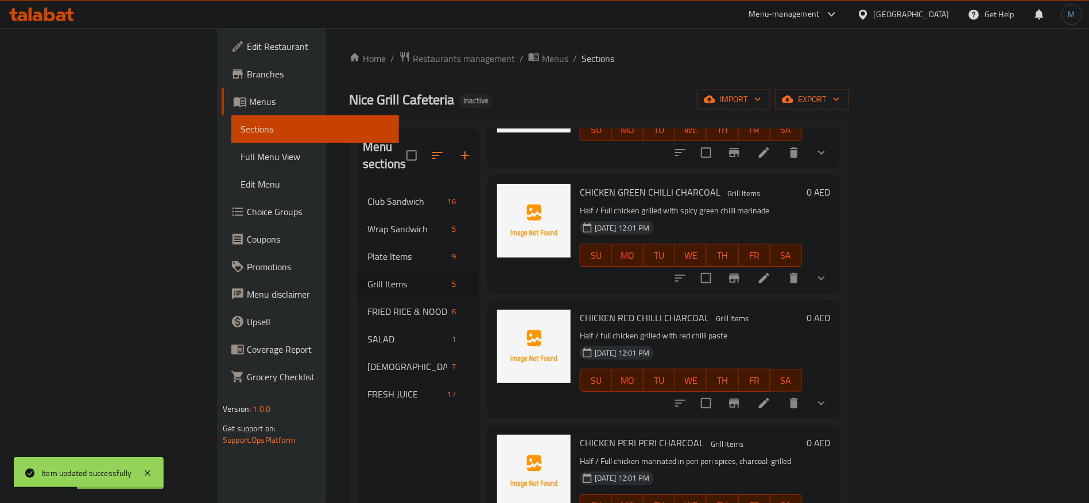
scroll to position [152, 0]
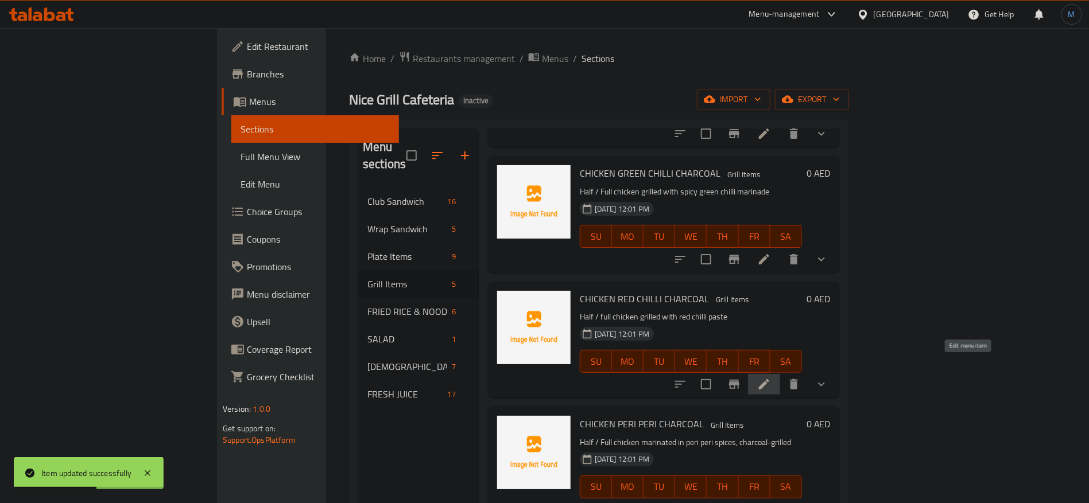
click at [771, 378] on icon at bounding box center [764, 385] width 14 height 14
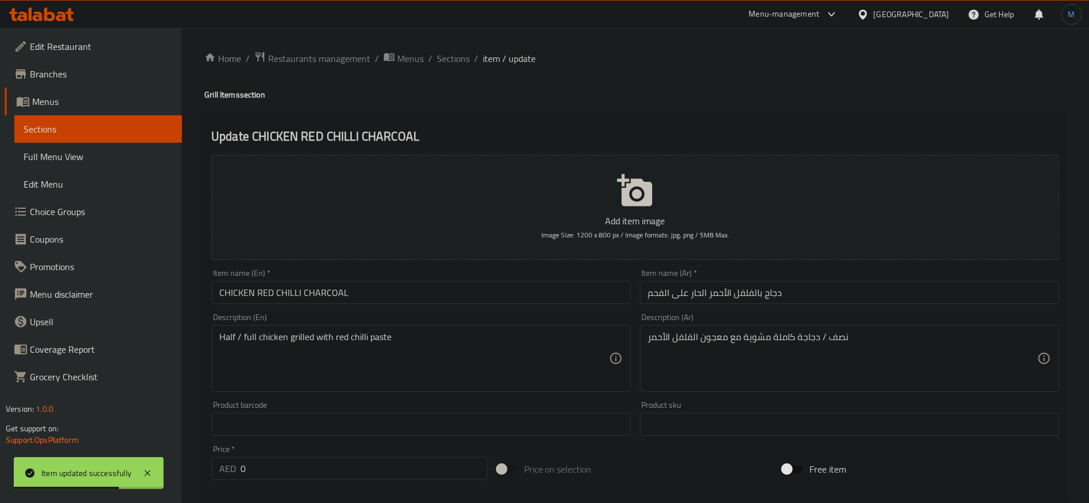
click at [412, 301] on input "CHICKEN RED CHILLI CHARCOAL" at bounding box center [420, 292] width 419 height 23
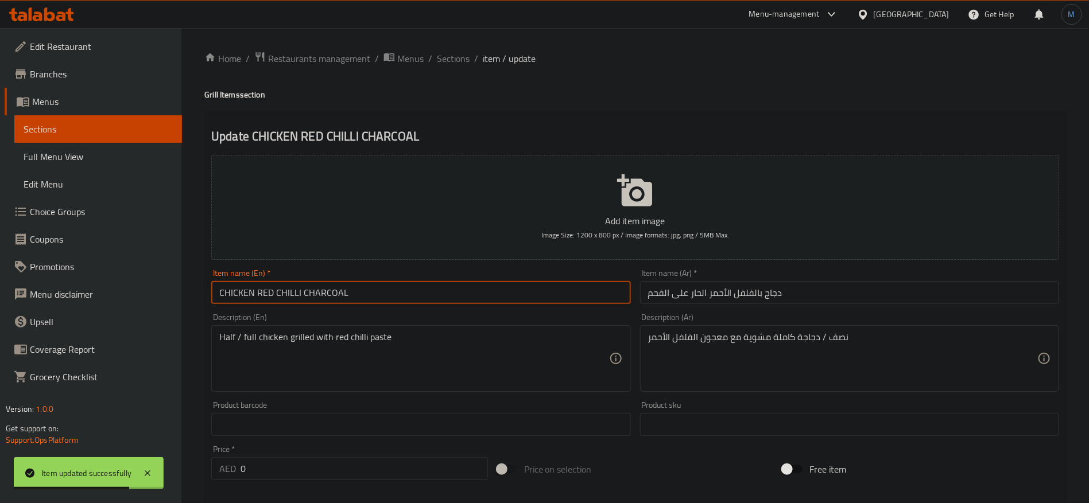
type input "Chicken Red Chilli Charcoal"
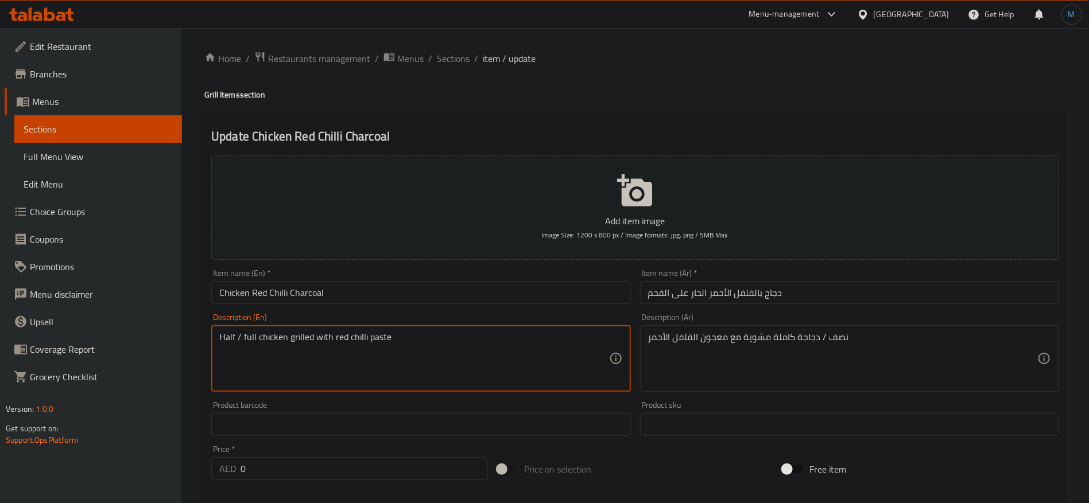
click at [243, 334] on textarea "Half / full chicken grilled with red chilli paste" at bounding box center [413, 359] width 389 height 55
type textarea "Half or full chicken grilled with red chilli paste"
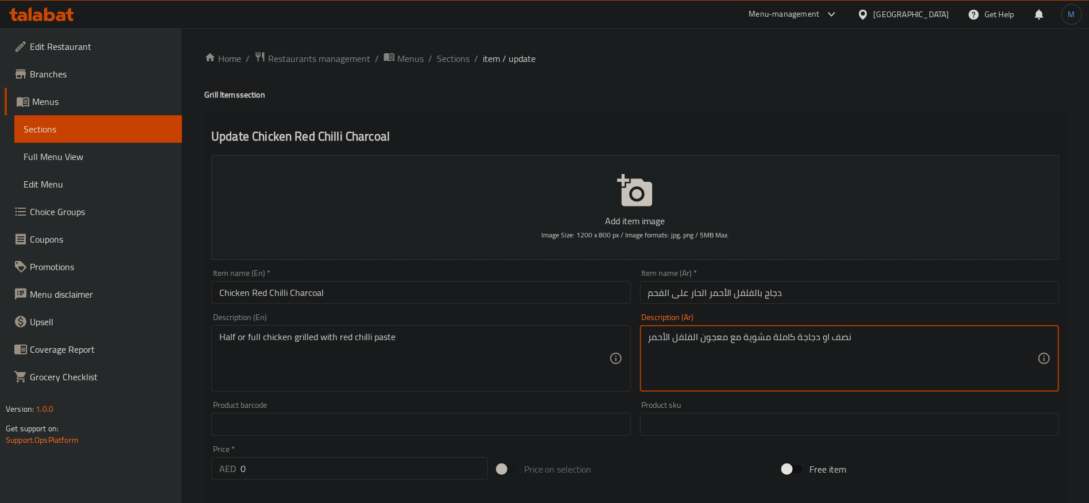
click at [809, 344] on textarea "نصف او دجاجة كاملة مشوية مع معجون الفلفل الأحمر" at bounding box center [842, 359] width 389 height 55
paste textarea "دجاجة"
click at [894, 352] on textarea "نصف او كامل دجاجة مشوية مع معجون الفلفل الأحمر" at bounding box center [842, 359] width 389 height 55
type textarea "نصف او كامل دجاجة مشوية مع معجون الفلفل الأحمر الحار"
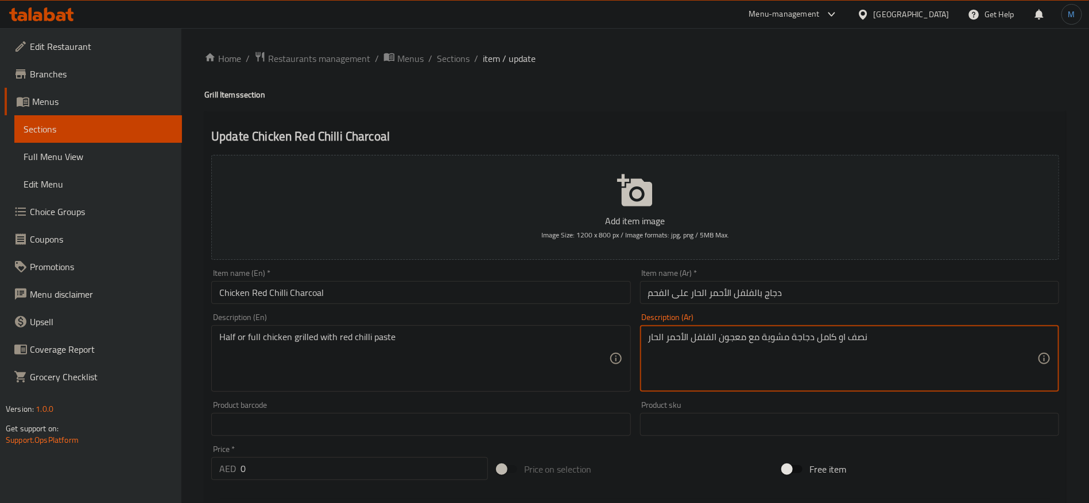
click at [802, 292] on input "دجاج بالفلفل الأحمر الحار على الفحم" at bounding box center [849, 292] width 419 height 23
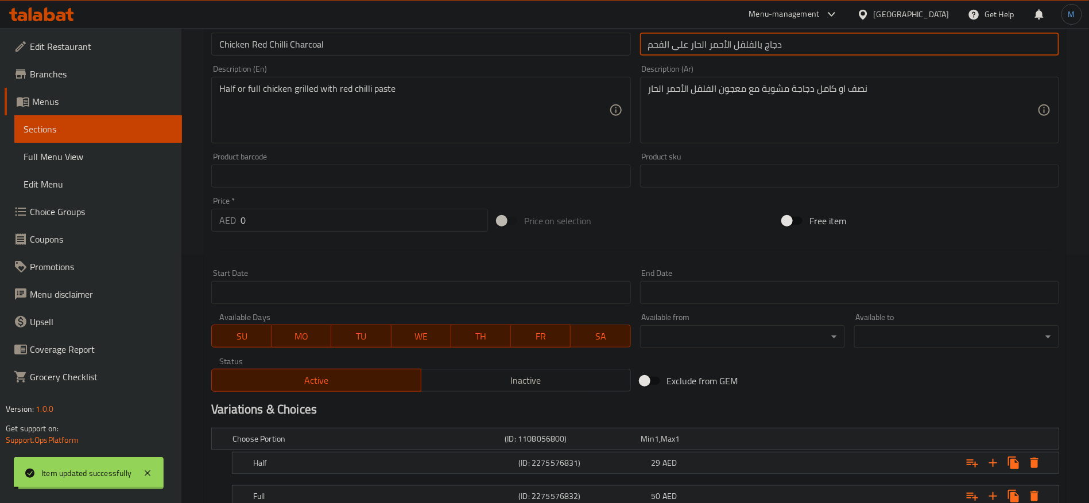
scroll to position [332, 0]
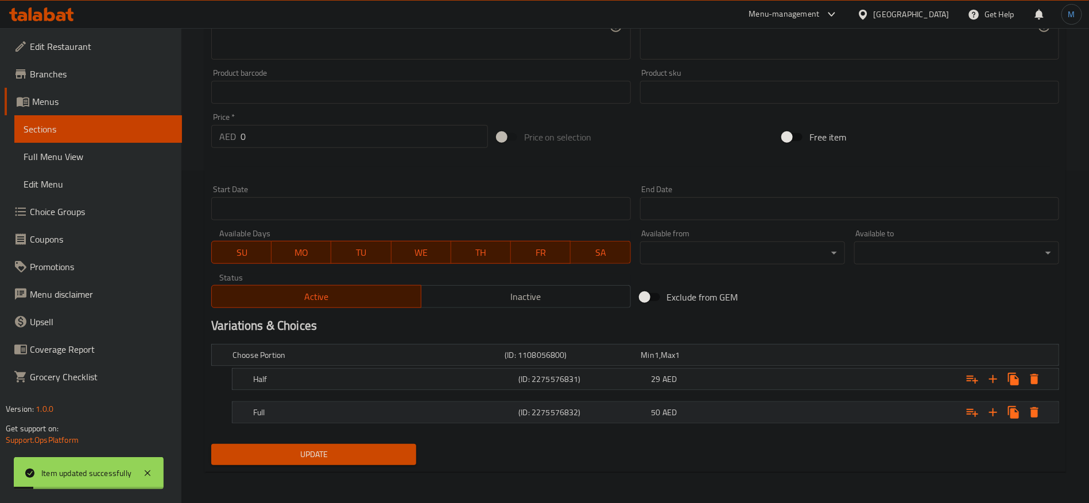
click at [670, 411] on span "AED" at bounding box center [670, 412] width 14 height 15
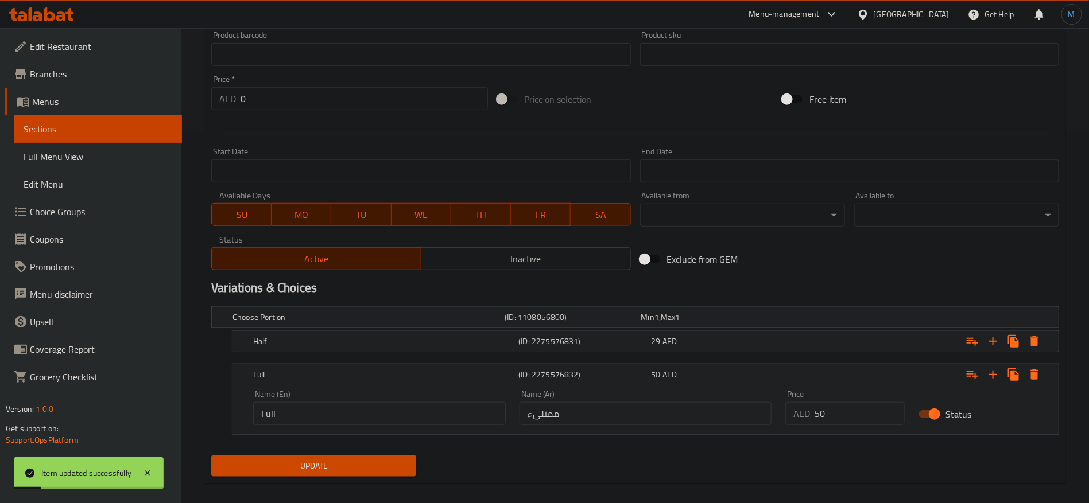
scroll to position [371, 0]
click at [621, 410] on input "ممتلىء" at bounding box center [646, 413] width 253 height 23
type input "كامل"
click at [211, 455] on button "Update" at bounding box center [313, 465] width 205 height 21
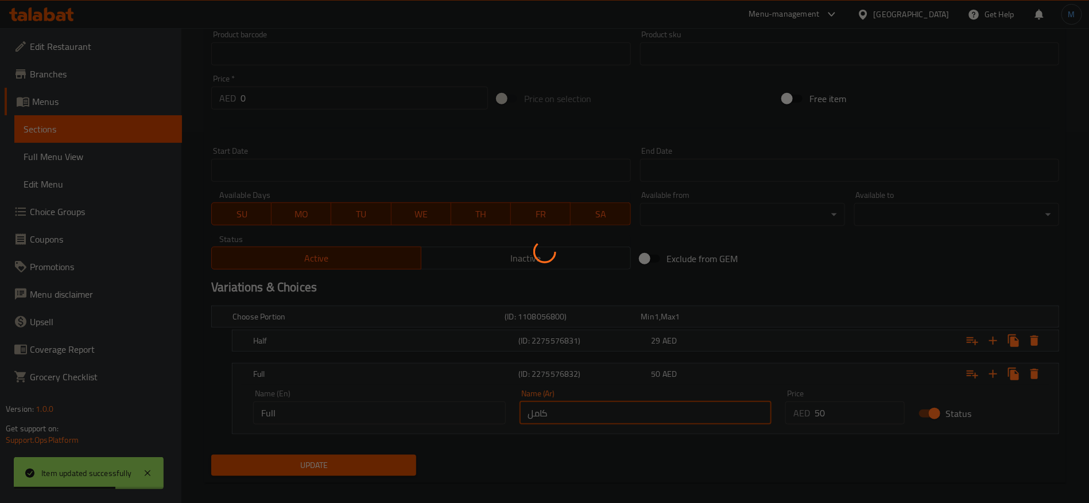
click at [588, 341] on div at bounding box center [544, 251] width 1089 height 503
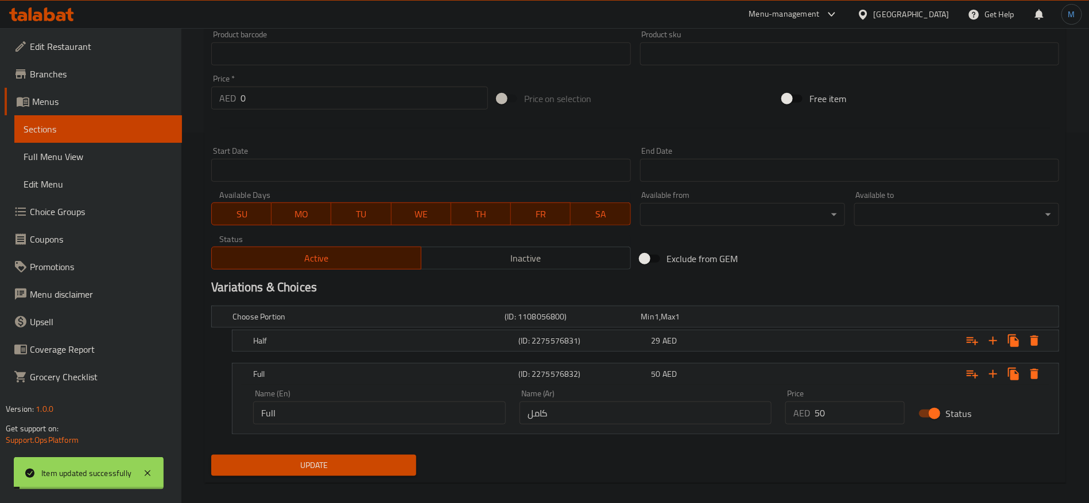
click at [588, 341] on h5 "(ID: 2275576831)" at bounding box center [582, 340] width 128 height 11
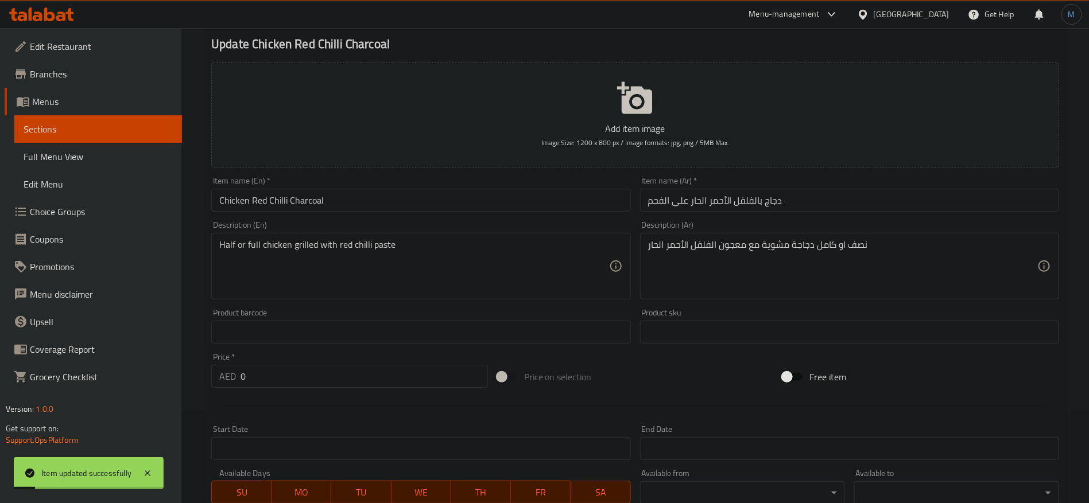
scroll to position [0, 0]
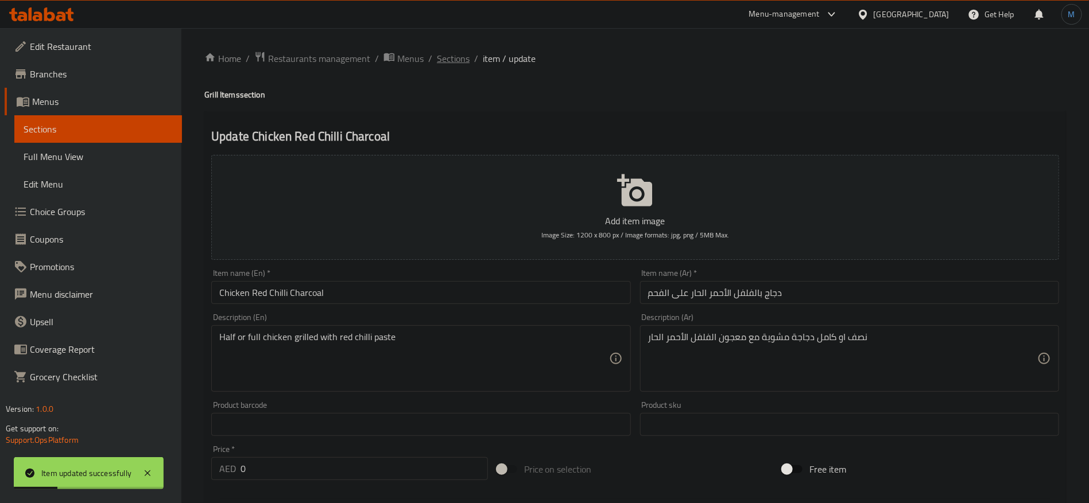
click at [470, 61] on ol "Home / Restaurants management / Menus / Sections / item / update" at bounding box center [635, 58] width 862 height 15
click at [462, 61] on span "Sections" at bounding box center [453, 59] width 33 height 14
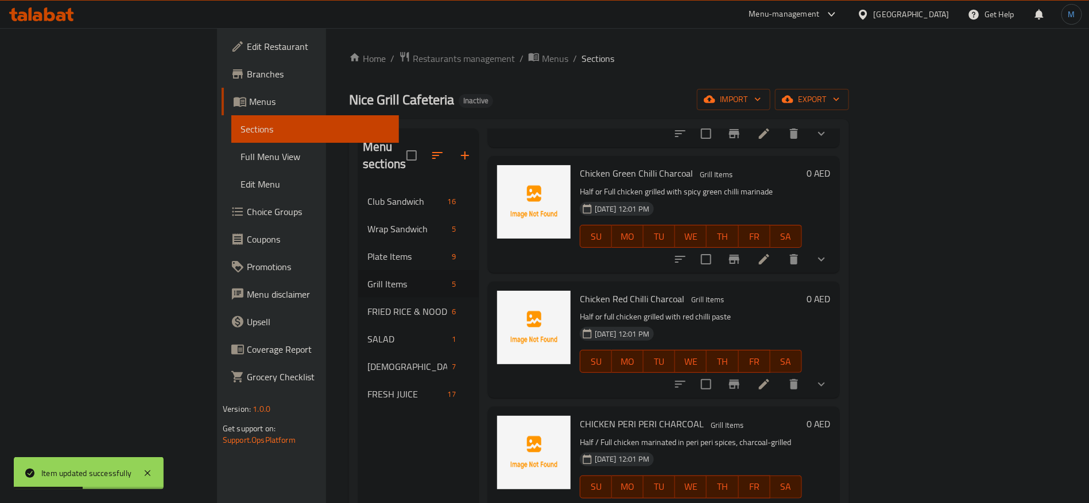
scroll to position [161, 0]
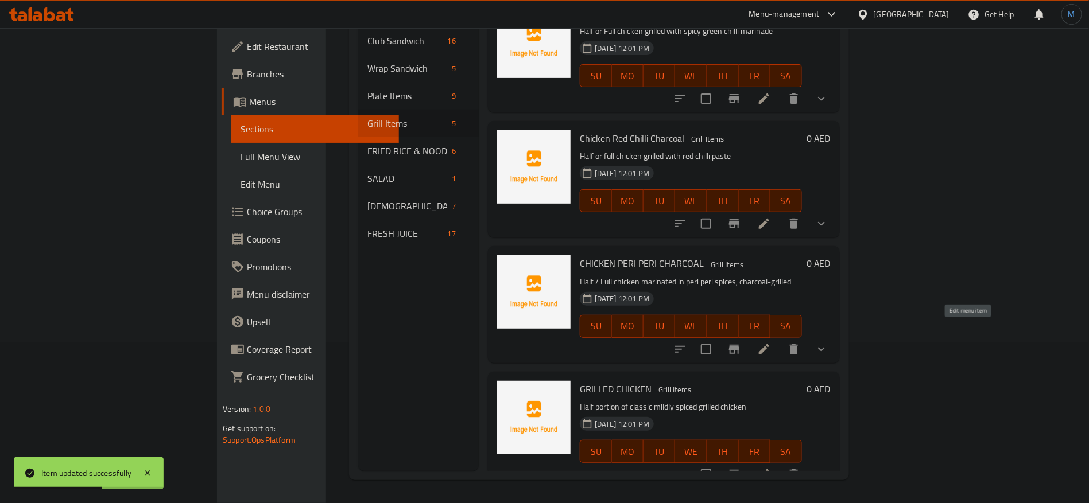
click at [769, 344] on icon at bounding box center [764, 349] width 10 height 10
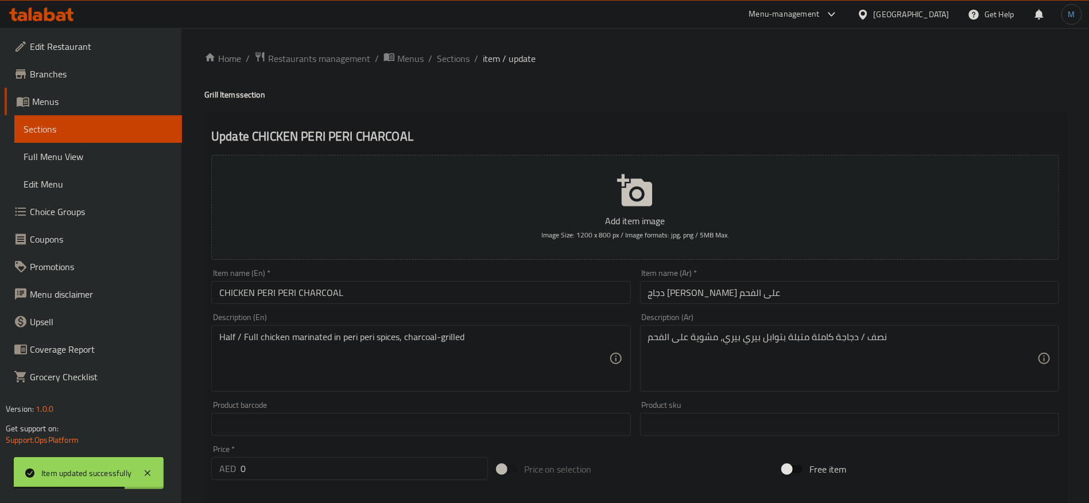
click at [498, 321] on div "Description (En) Half / Full chicken marinated in peri peri spices, charcoal-gr…" at bounding box center [420, 352] width 419 height 79
click at [494, 306] on div "Item name (En)   * CHICKEN PERI PERI CHARCOAL Item name (En) *" at bounding box center [421, 287] width 428 height 44
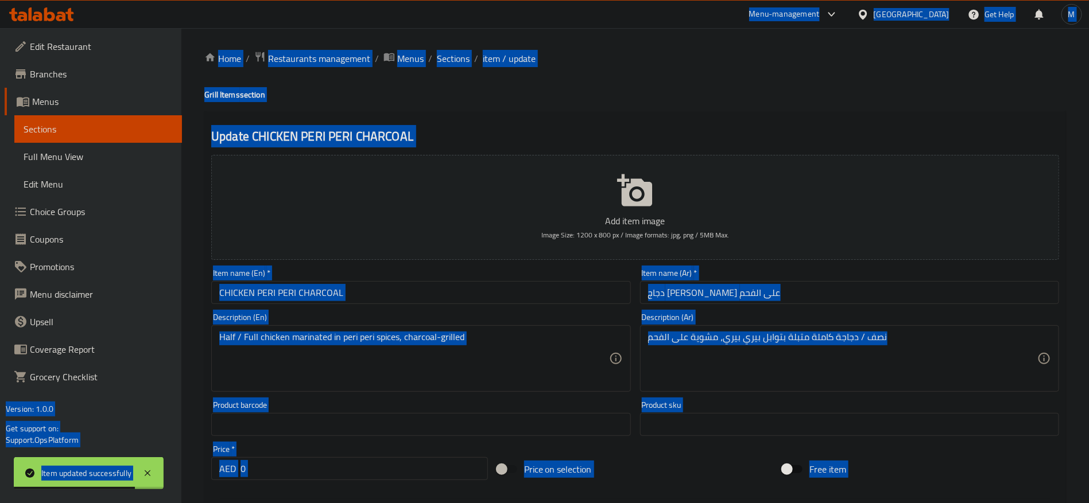
click at [492, 299] on input "CHICKEN PERI PERI CHARCOAL" at bounding box center [420, 292] width 419 height 23
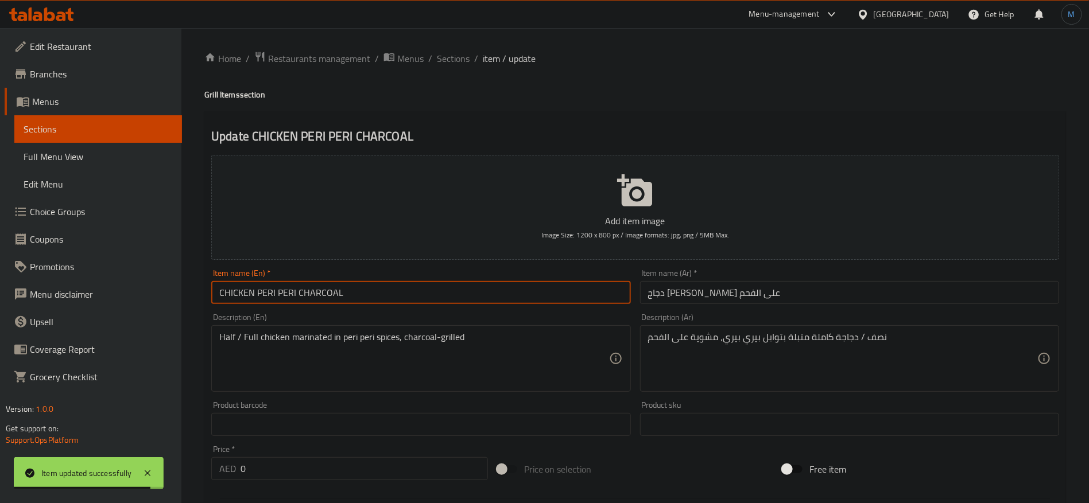
type input "Chicken Peri Peri Charcoal"
click at [873, 291] on input "دجاج [PERSON_NAME] على الفحم" at bounding box center [849, 292] width 419 height 23
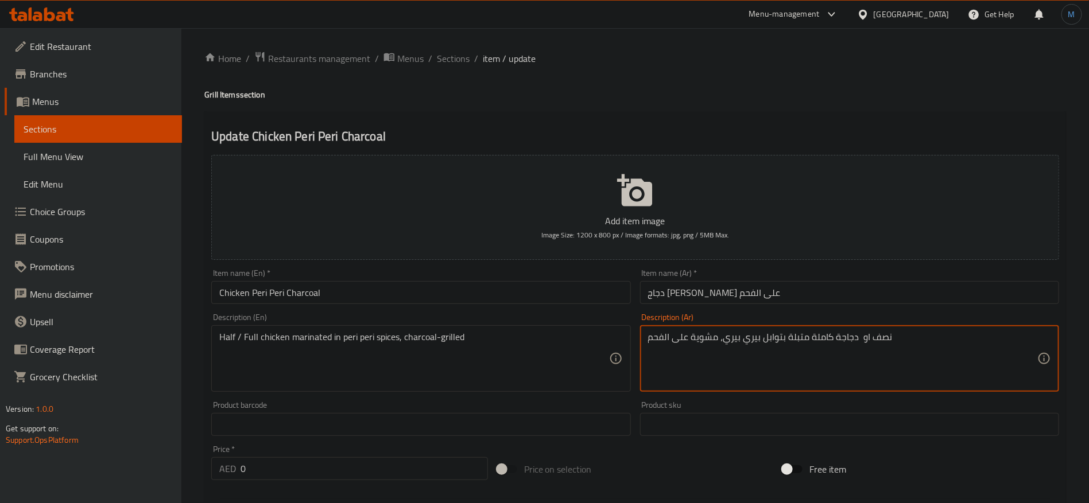
type textarea "نصف او دجاجة كاملة متبلة بتوابل بيري بيري، مشوية على الفحم"
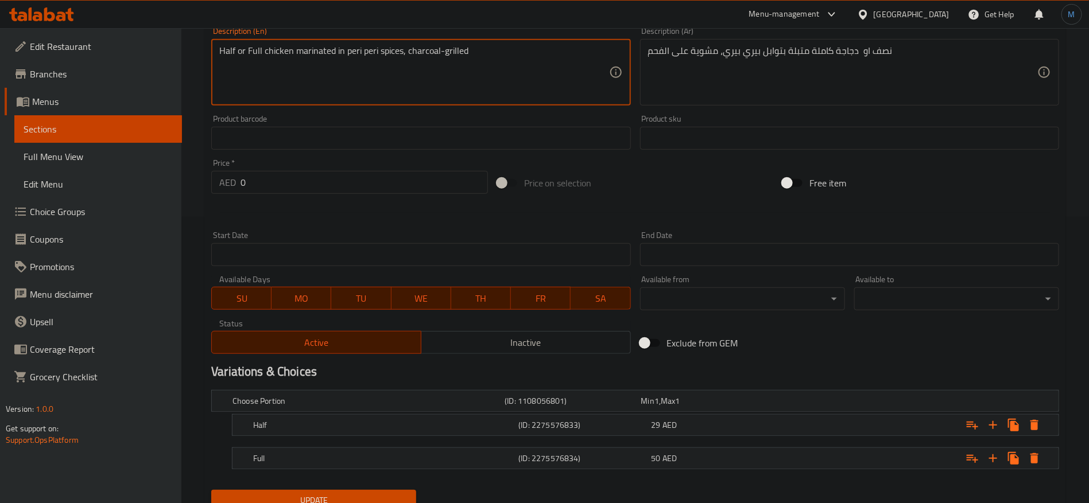
scroll to position [332, 0]
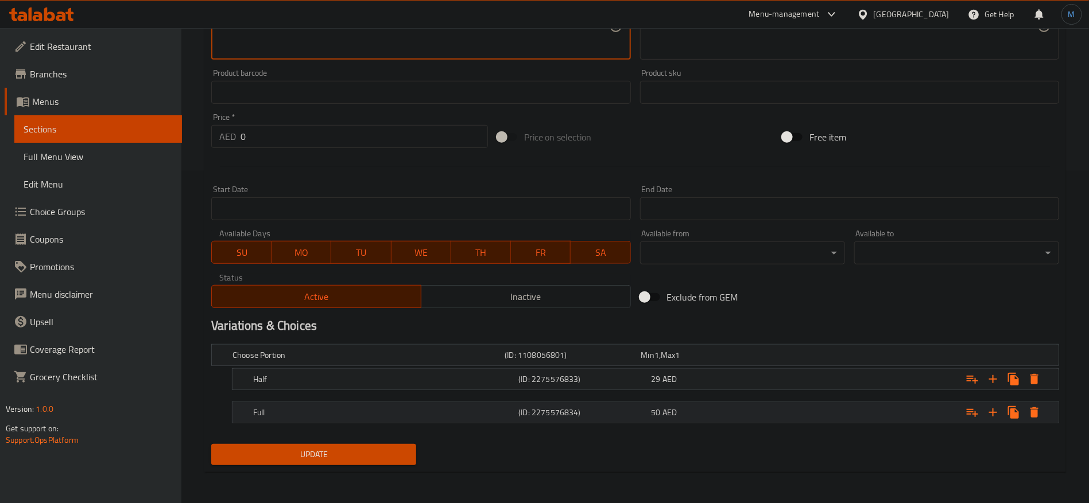
type textarea "Half or Full chicken marinated in peri peri spices, charcoal-grilled"
click at [726, 419] on div "50 AED" at bounding box center [715, 413] width 133 height 16
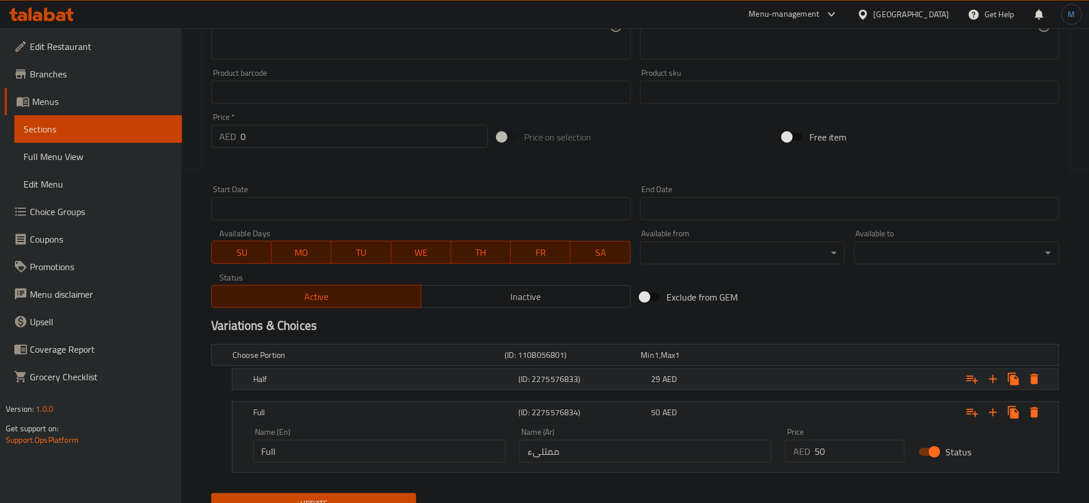
click at [703, 379] on div "29 AED" at bounding box center [716, 379] width 128 height 11
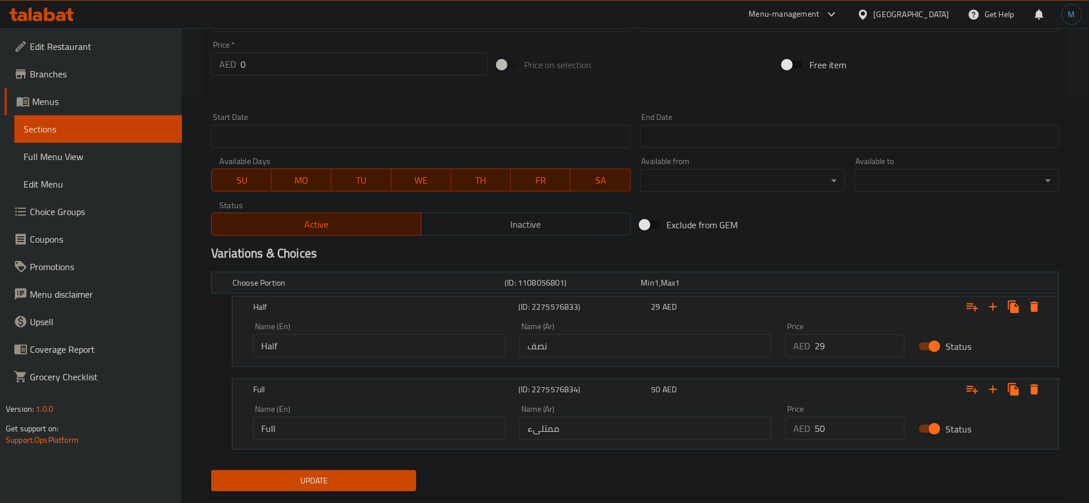
scroll to position [431, 0]
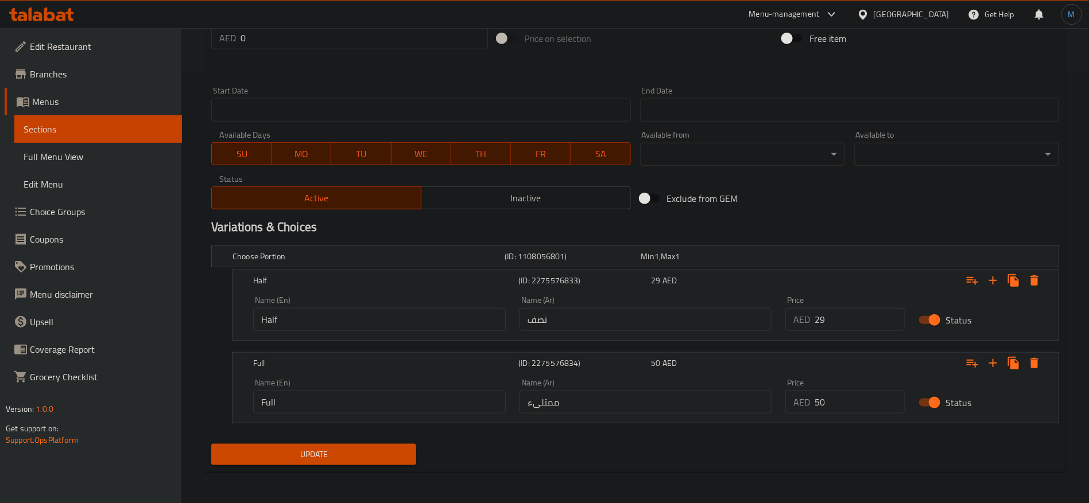
click at [620, 400] on input "ممتلىء" at bounding box center [646, 402] width 253 height 23
type input ";"
type input "كامل"
click at [269, 460] on span "Update" at bounding box center [313, 455] width 187 height 14
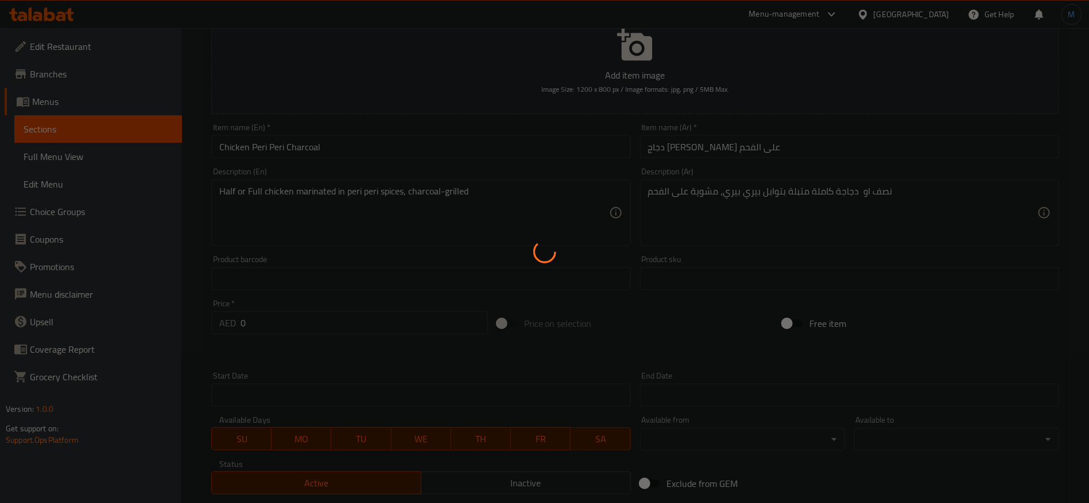
scroll to position [0, 0]
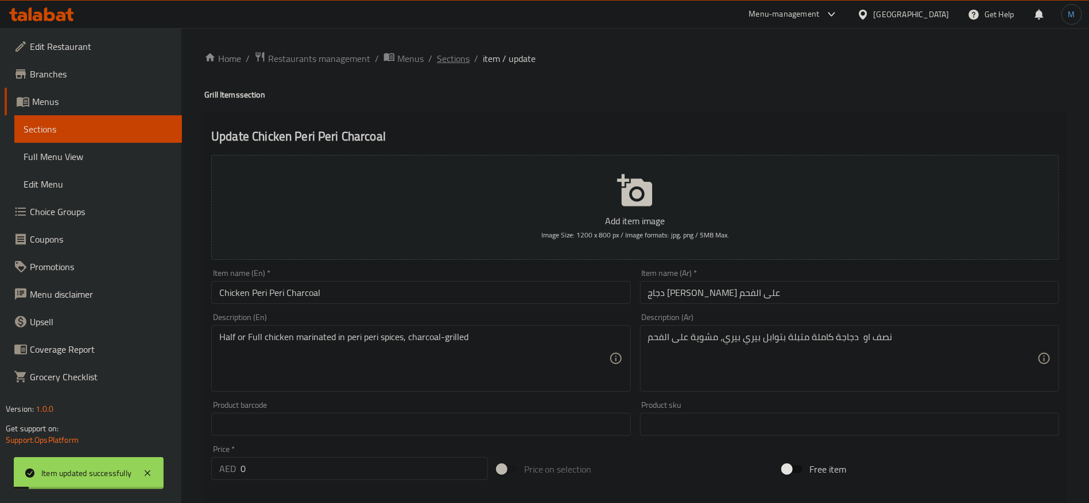
click at [456, 63] on span "Sections" at bounding box center [453, 59] width 33 height 14
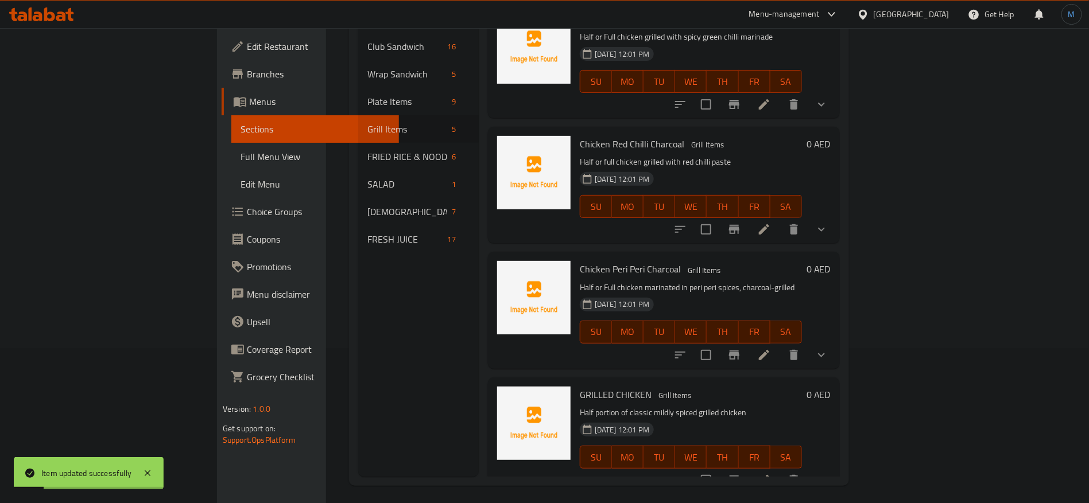
scroll to position [161, 0]
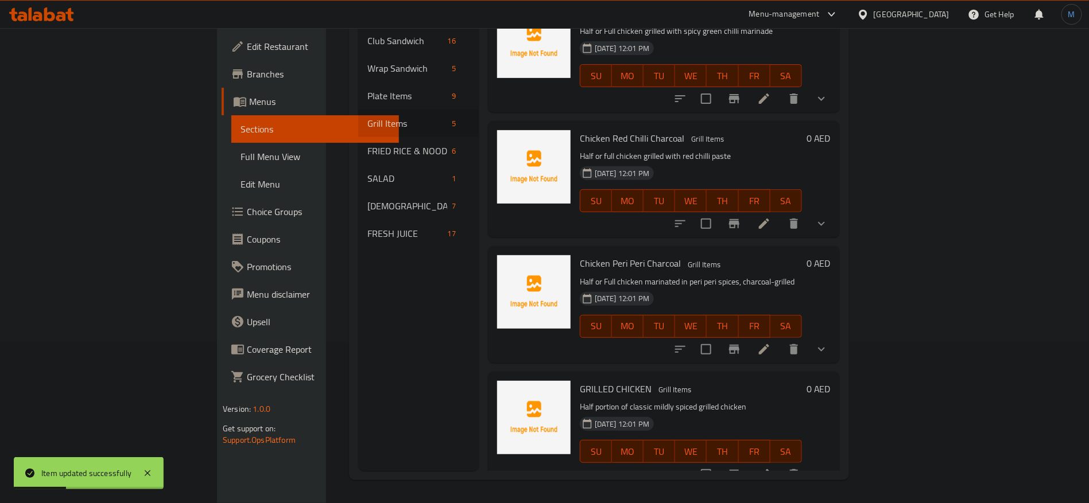
click at [780, 464] on li at bounding box center [764, 474] width 32 height 21
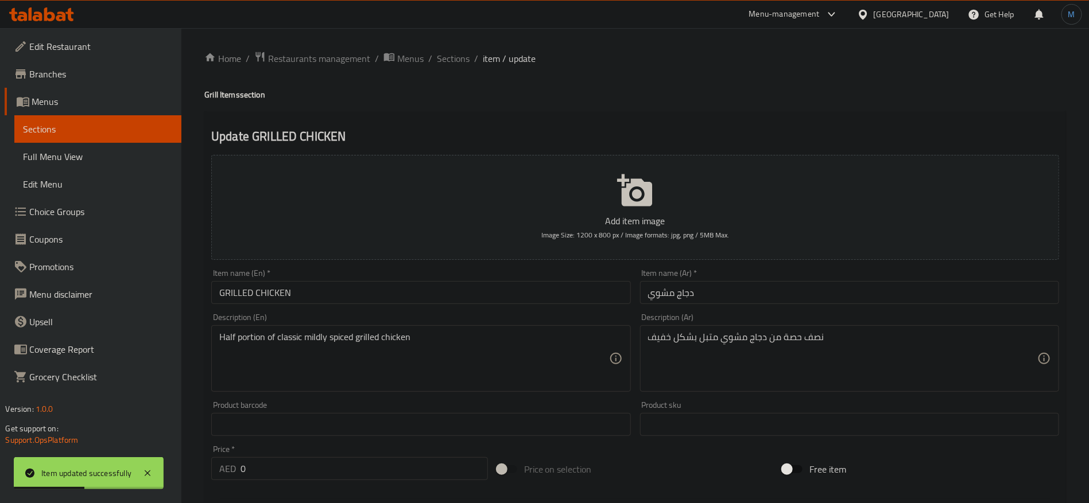
click at [354, 283] on input "GRILLED CHICKEN" at bounding box center [420, 292] width 419 height 23
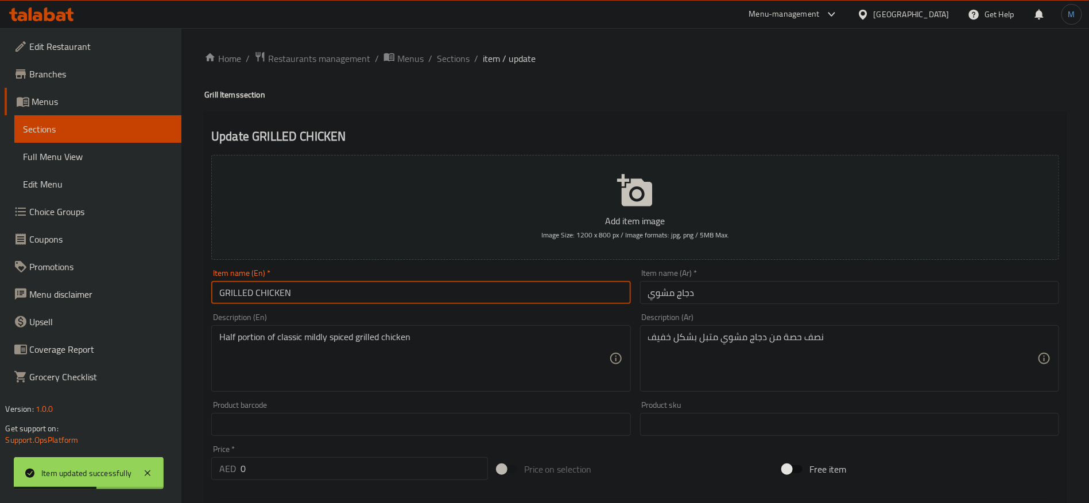
type input "Grilled Chicken"
click at [756, 300] on input "دجاج مشوي" at bounding box center [849, 292] width 419 height 23
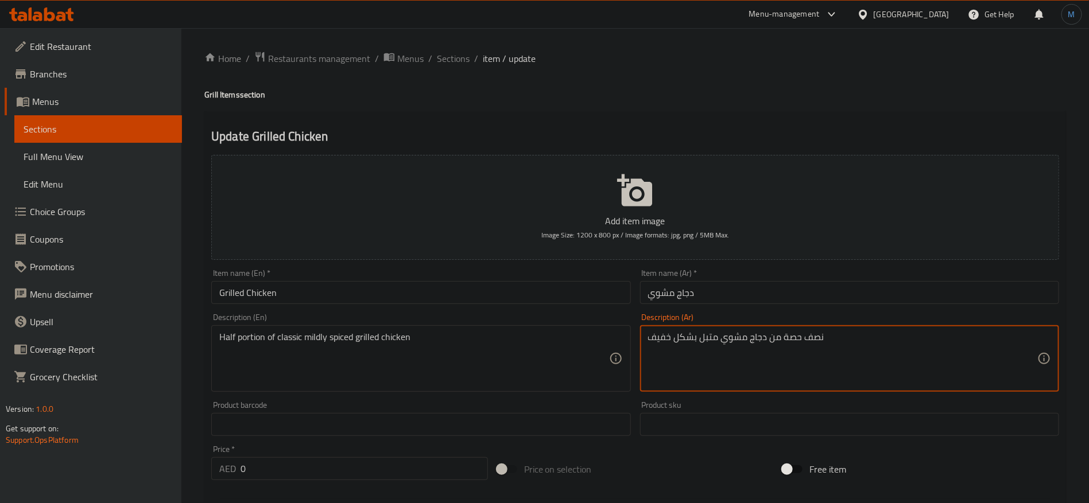
click at [782, 340] on textarea "نصف حصة من دجاج مشوي متبل بشكل خفيف" at bounding box center [842, 359] width 389 height 55
click at [791, 336] on textarea "نصف حصة من دجاج مشوي متبل بشكل خفيف" at bounding box center [842, 359] width 389 height 55
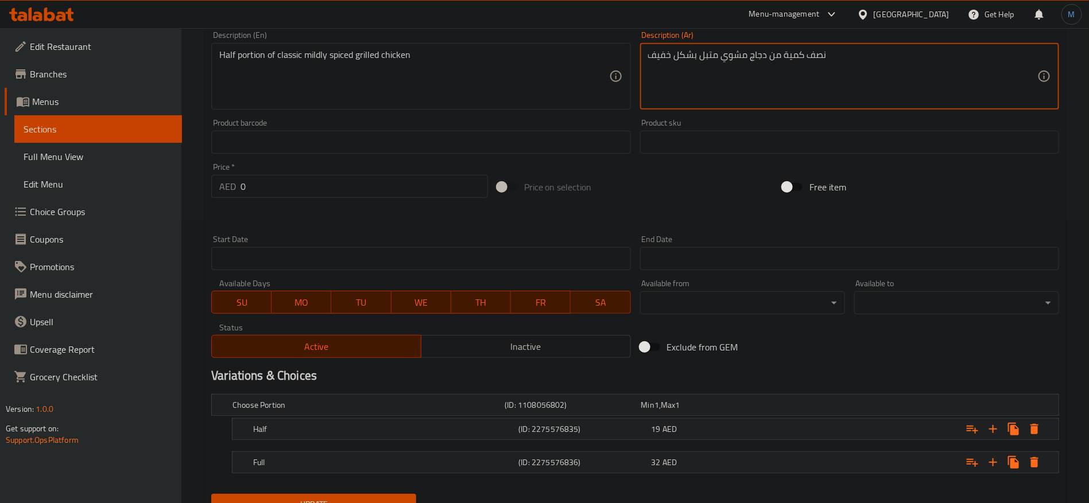
scroll to position [332, 0]
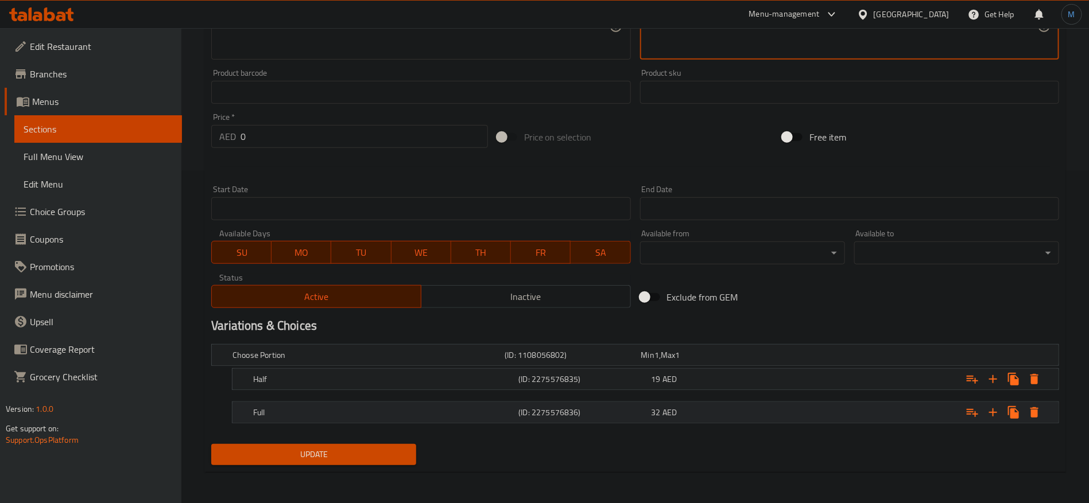
type textarea "نصف كمية من دجاج مشوي متبل بشكل خفيف"
click at [626, 406] on div "(ID: 2275576836)" at bounding box center [582, 413] width 133 height 16
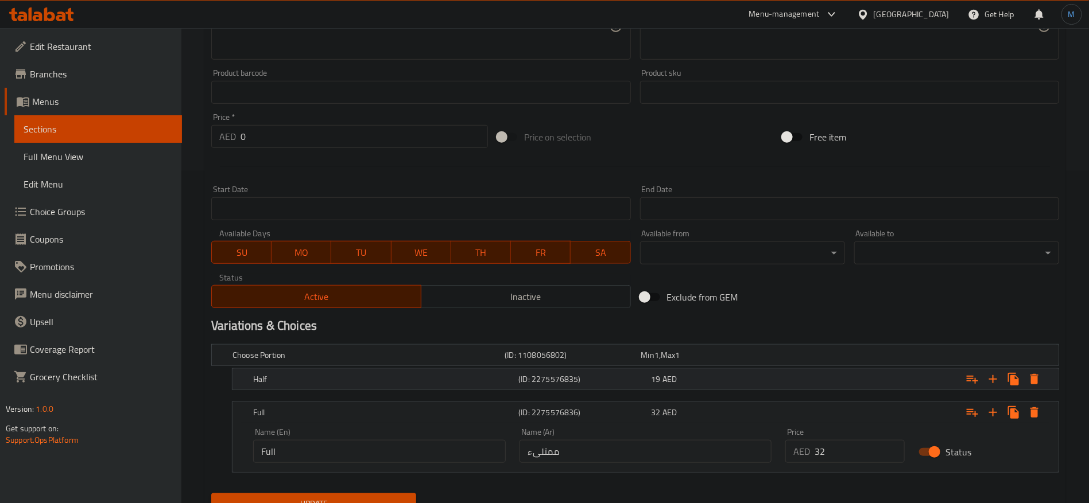
click at [624, 385] on div "(ID: 2275576835)" at bounding box center [582, 379] width 133 height 16
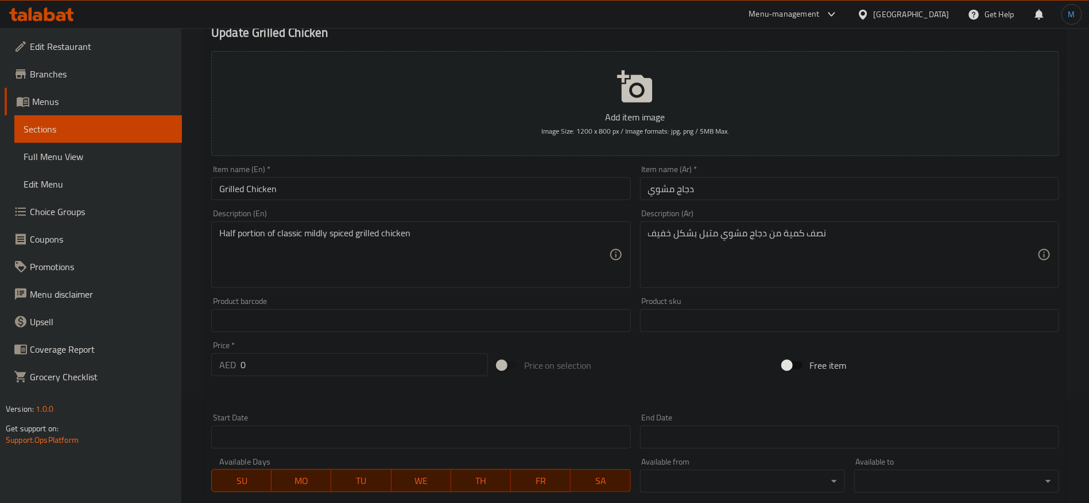
scroll to position [74, 0]
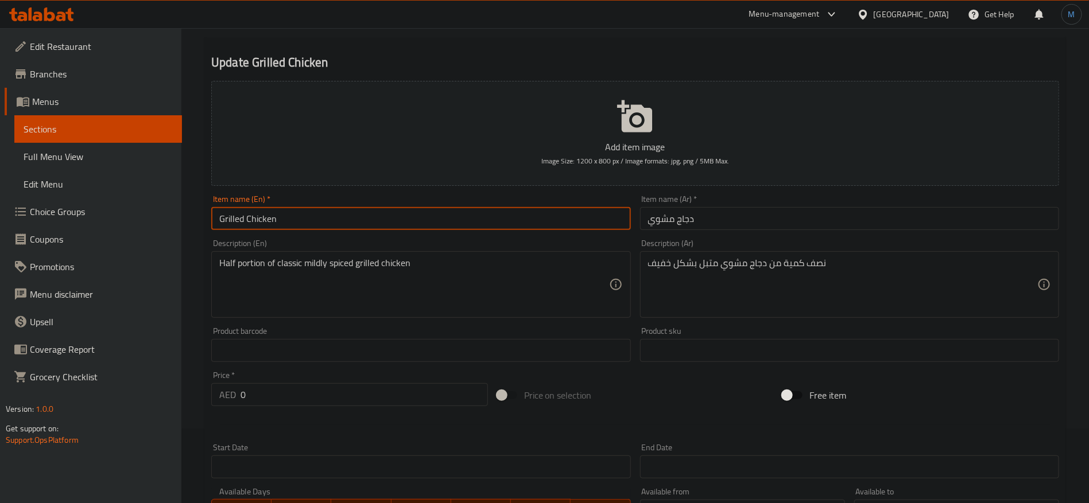
click at [494, 216] on input "Grilled Chicken" at bounding box center [420, 218] width 419 height 23
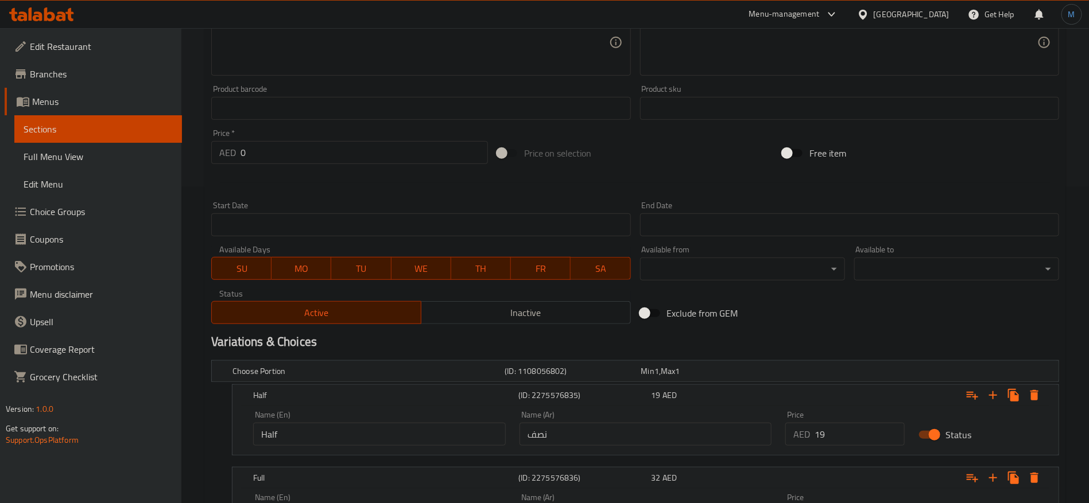
scroll to position [332, 0]
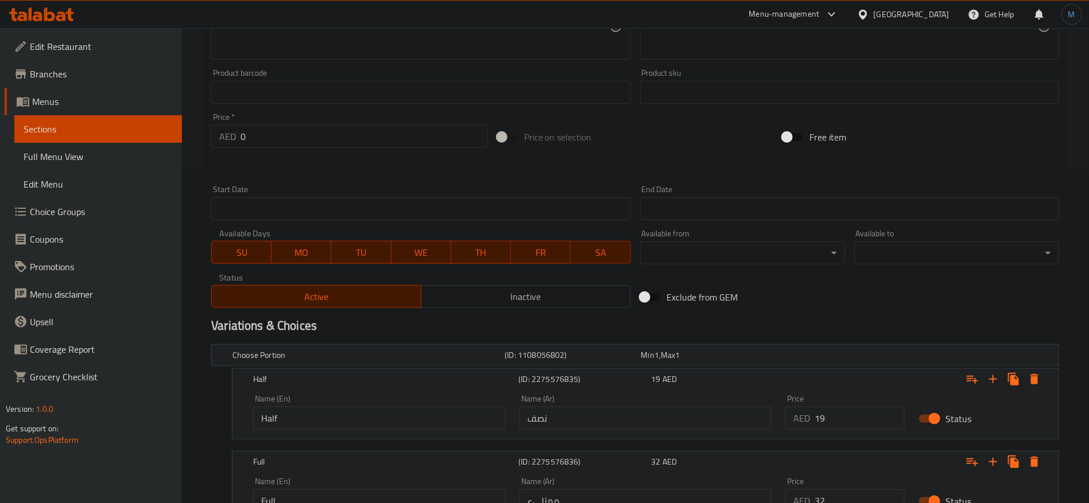
click at [467, 272] on div "Status Active Inactive" at bounding box center [421, 291] width 428 height 44
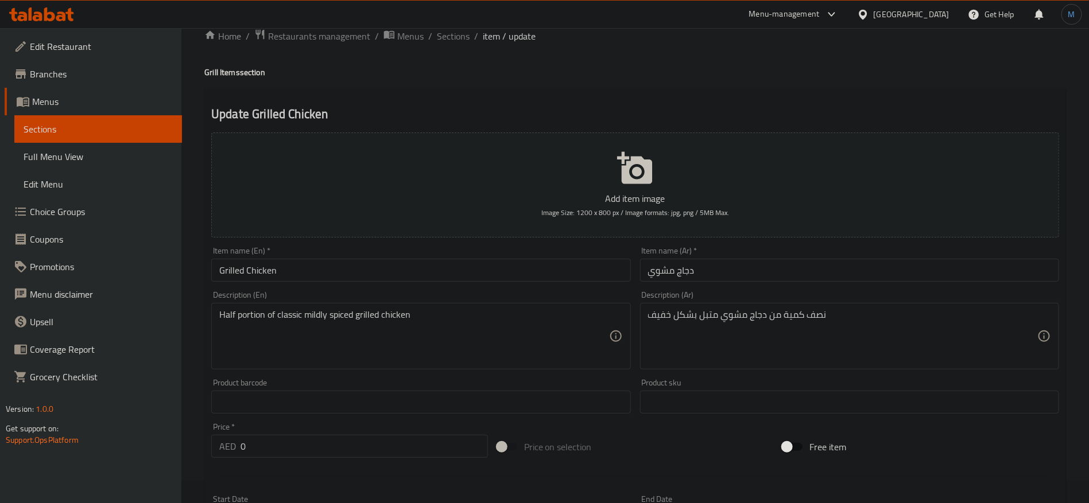
scroll to position [0, 0]
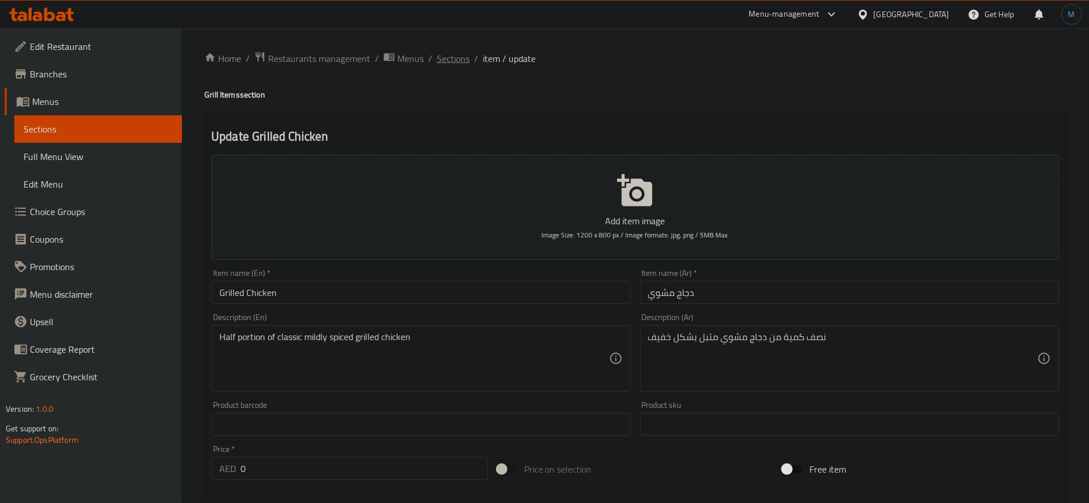
click at [454, 65] on span "Sections" at bounding box center [453, 59] width 33 height 14
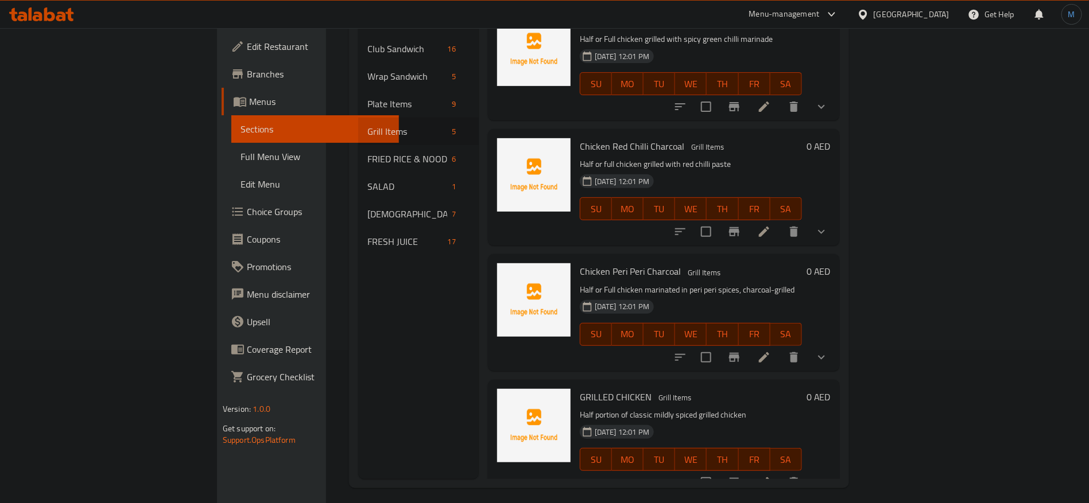
scroll to position [161, 0]
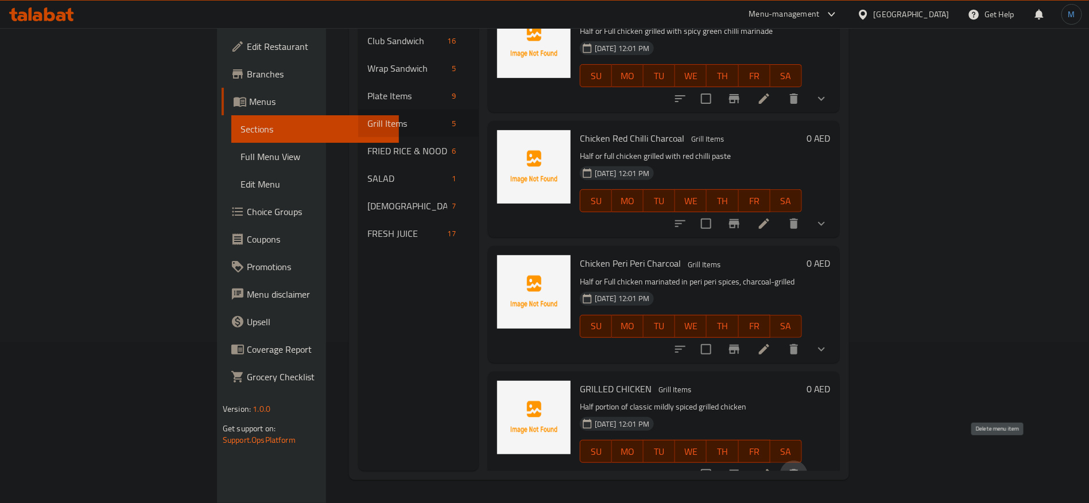
click at [808, 461] on button "delete" at bounding box center [794, 475] width 28 height 28
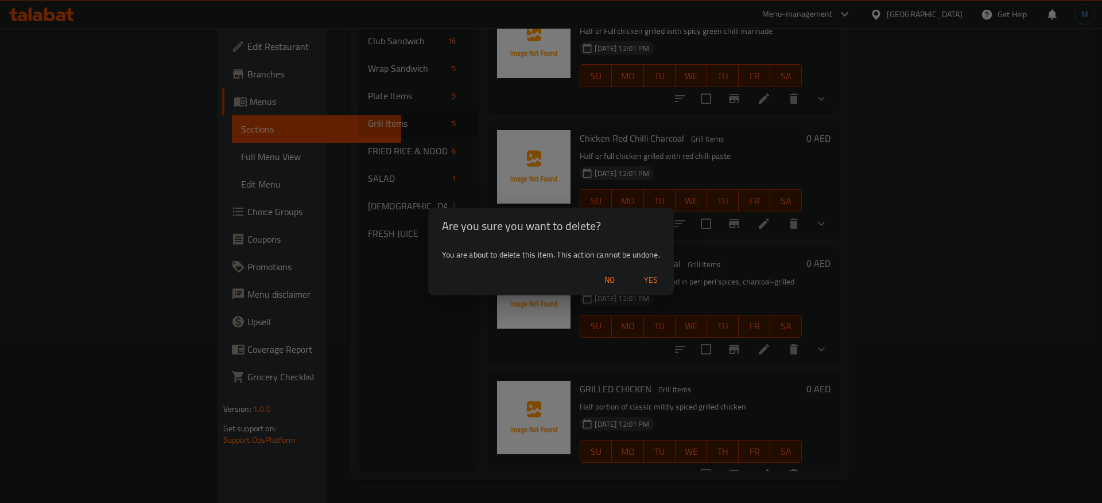
click at [649, 284] on span "Yes" at bounding box center [651, 280] width 28 height 14
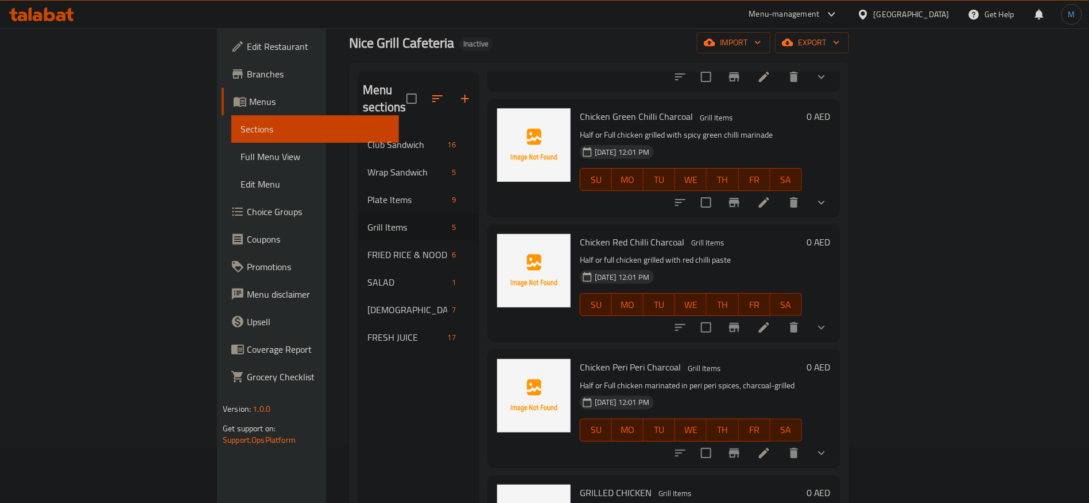
scroll to position [0, 0]
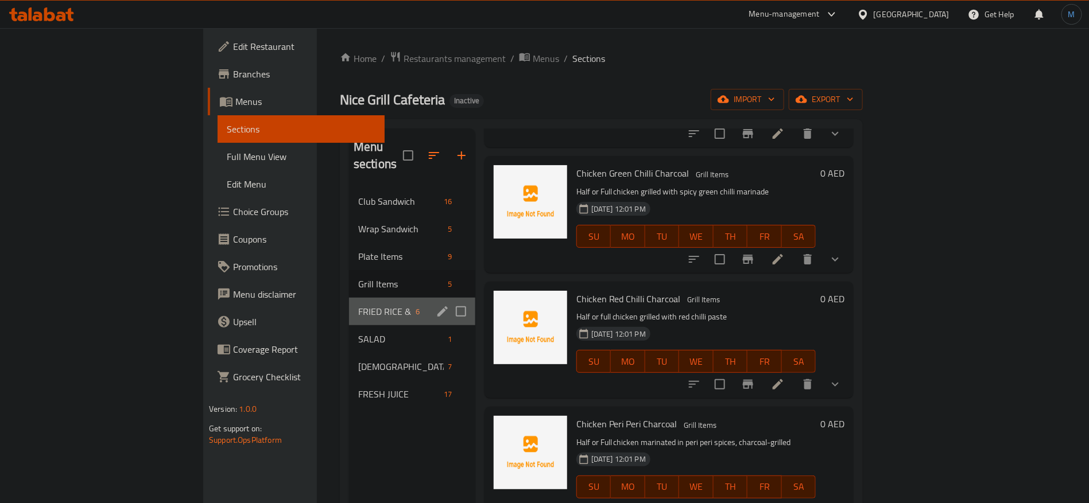
click at [358, 305] on span "FRIED RICE & NOODLES" at bounding box center [384, 312] width 53 height 14
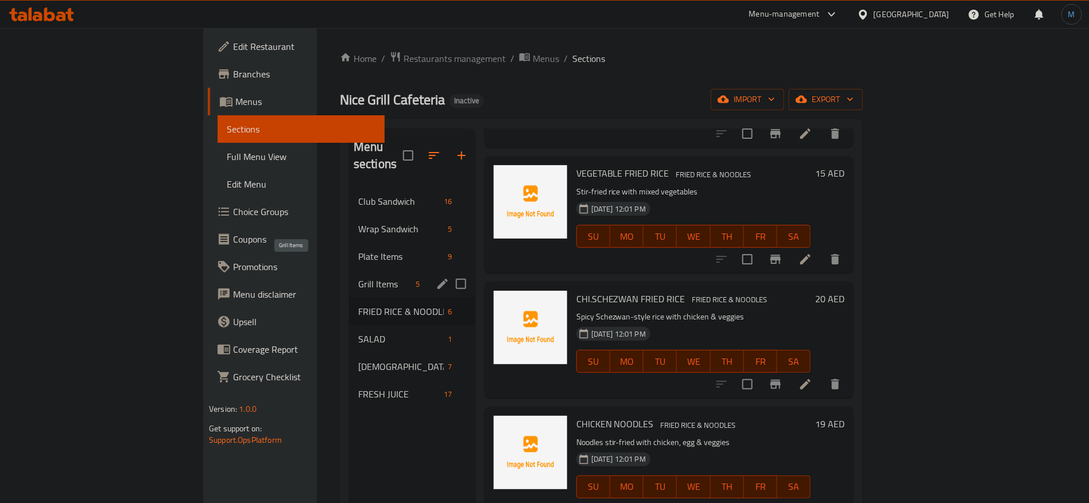
click at [358, 277] on span "Grill Items" at bounding box center [384, 284] width 53 height 14
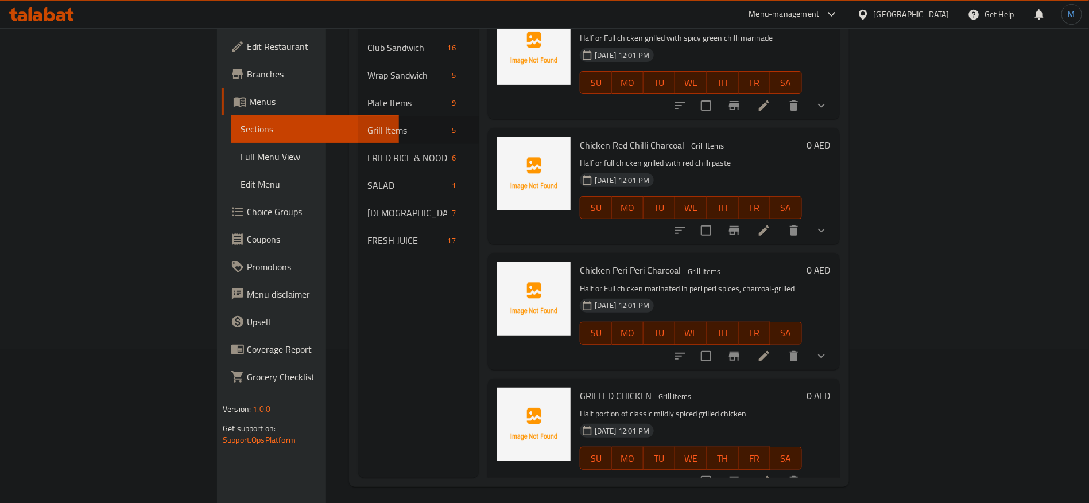
scroll to position [161, 0]
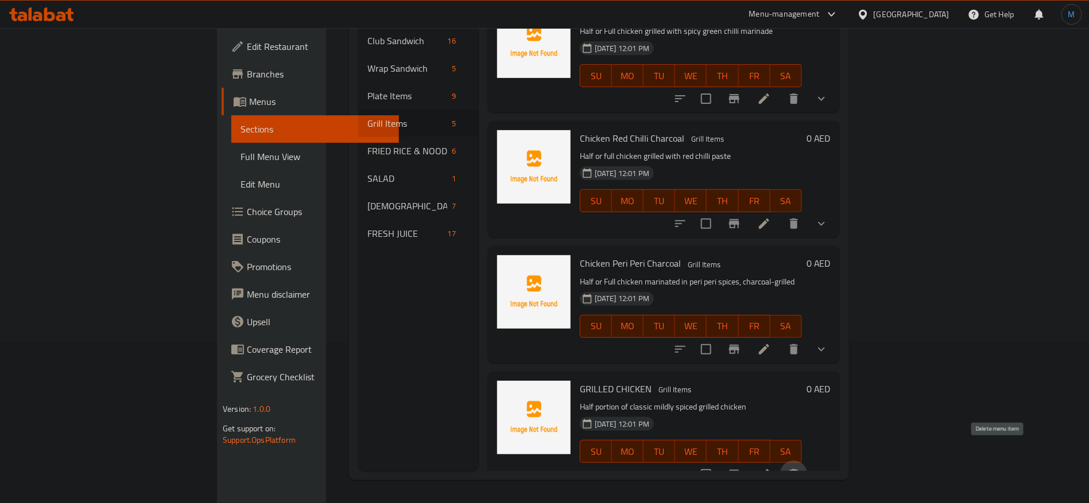
click at [808, 461] on button "delete" at bounding box center [794, 475] width 28 height 28
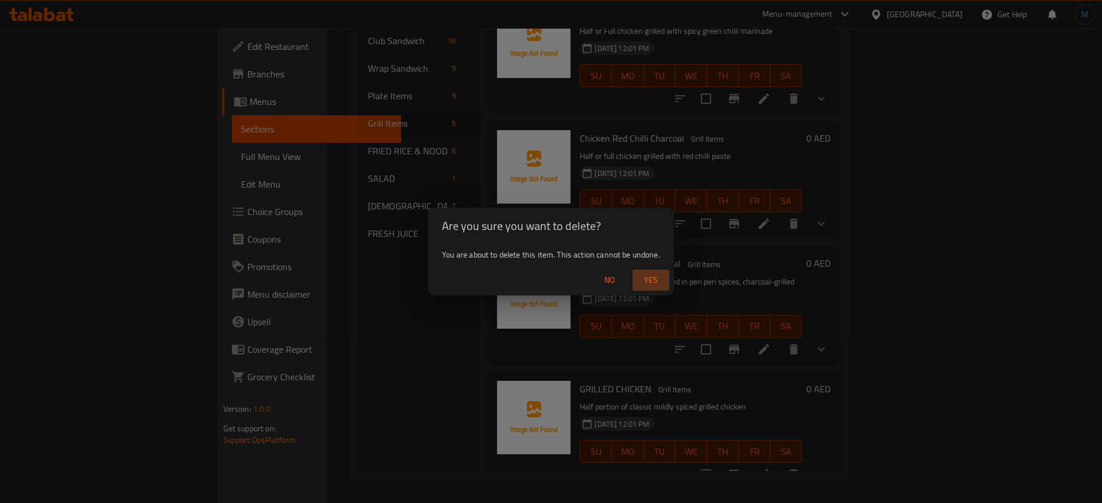
click at [660, 286] on span "Yes" at bounding box center [651, 280] width 28 height 14
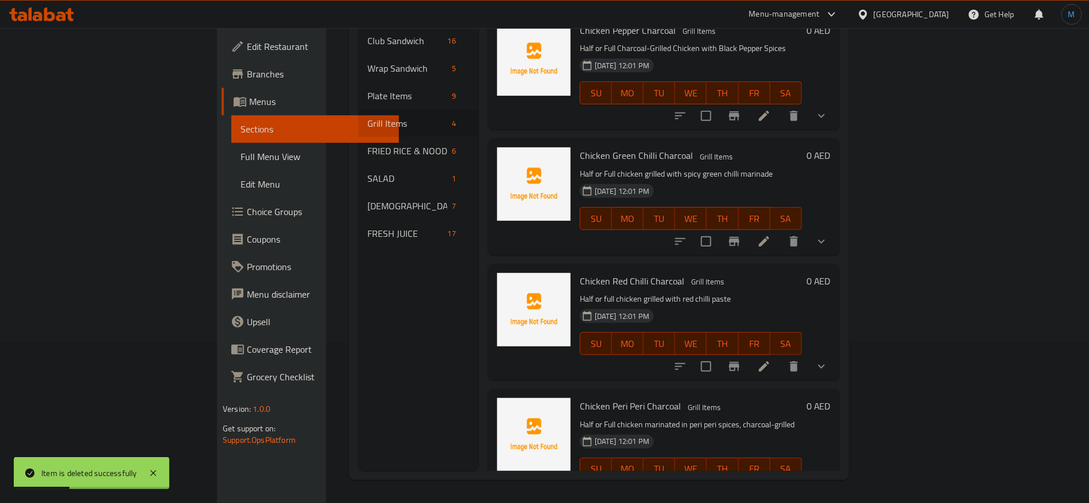
scroll to position [0, 0]
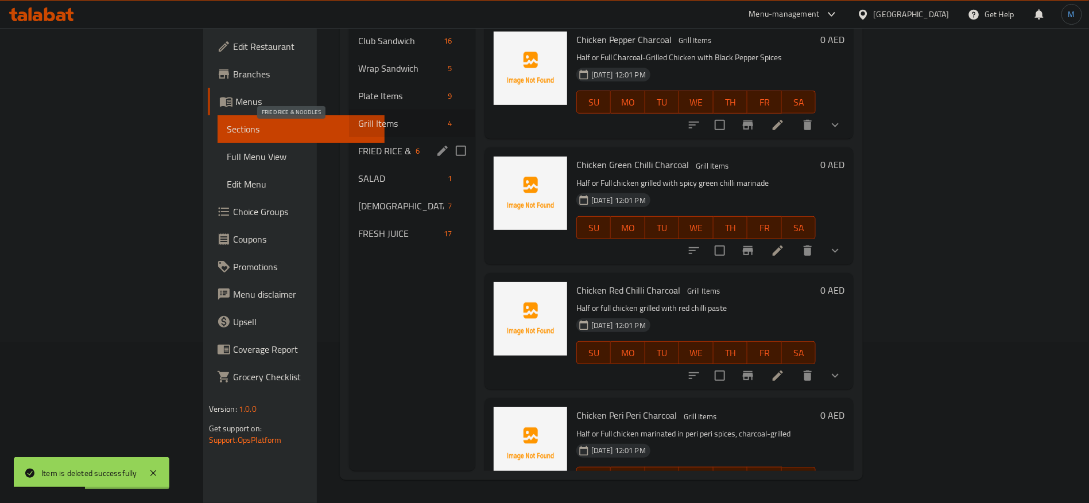
click at [358, 144] on span "FRIED RICE & NOODLES" at bounding box center [384, 151] width 53 height 14
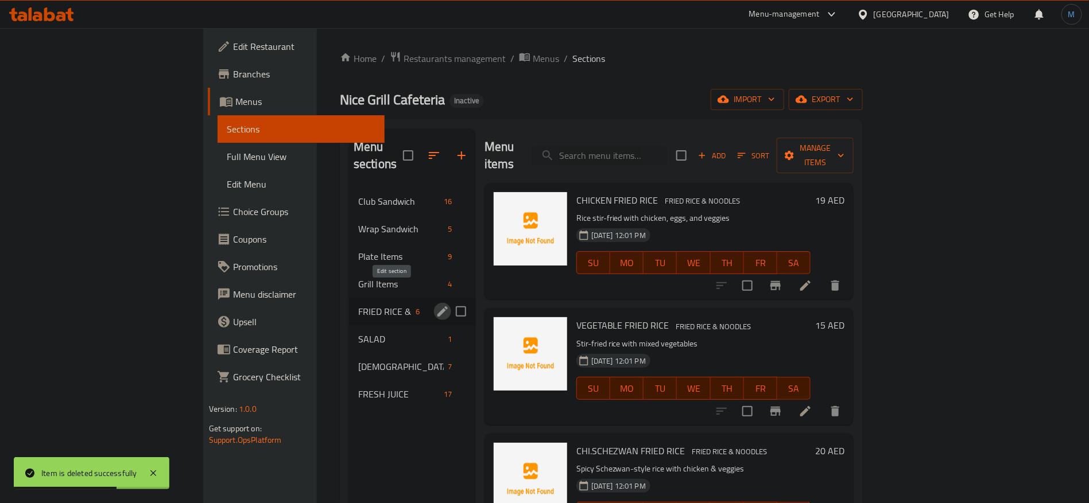
click at [437, 307] on icon "edit" at bounding box center [442, 312] width 10 height 10
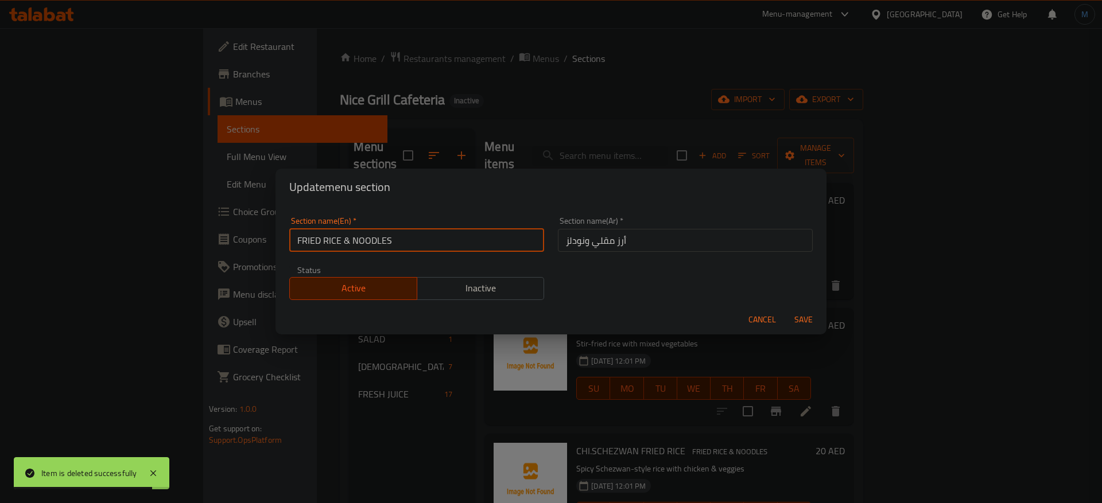
click at [347, 239] on input "FRIED RICE & NOODLES" at bounding box center [416, 240] width 255 height 23
type input "Fried Rice and Noodles"
click at [785, 309] on button "Save" at bounding box center [803, 319] width 37 height 21
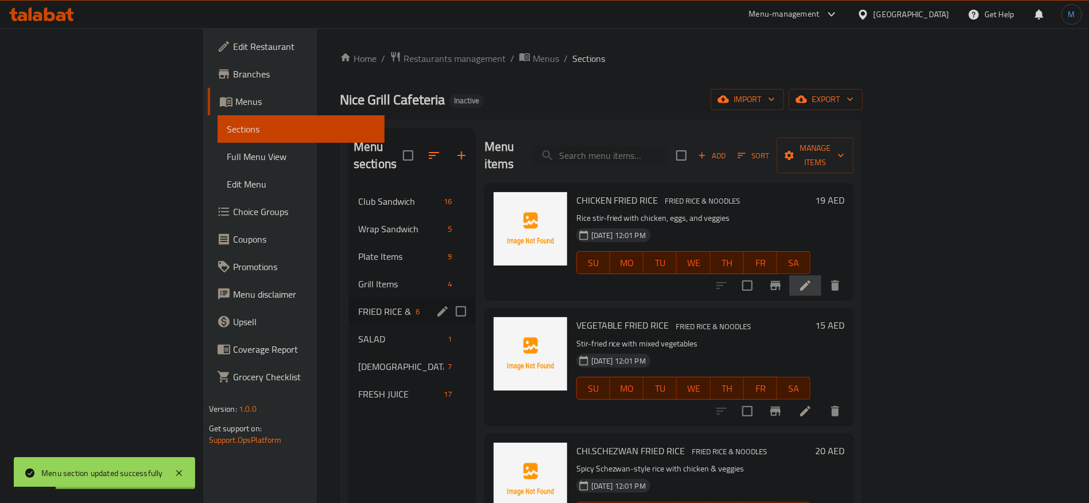
click at [822, 276] on li at bounding box center [805, 286] width 32 height 21
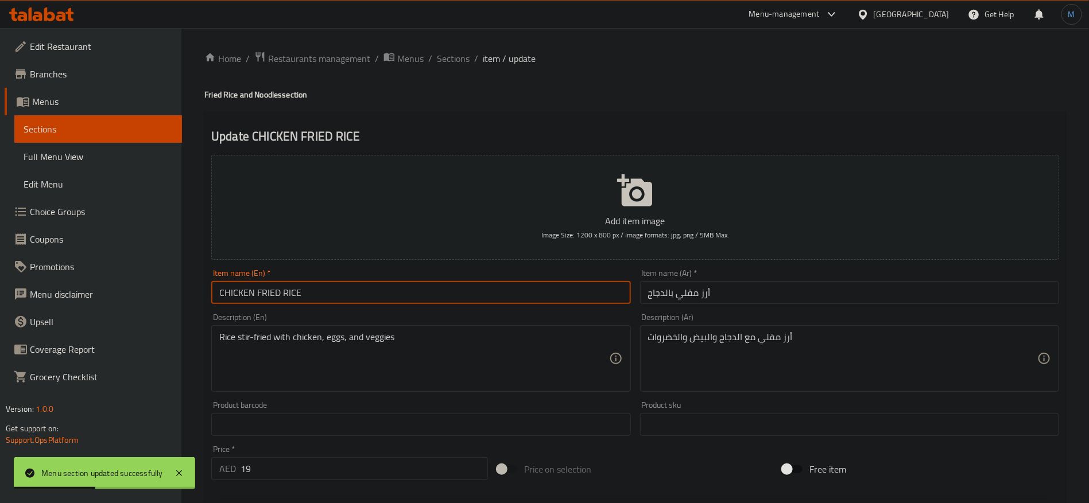
click at [511, 284] on input "CHICKEN FRIED RICE" at bounding box center [420, 292] width 419 height 23
type input "Chicken Fried Rice"
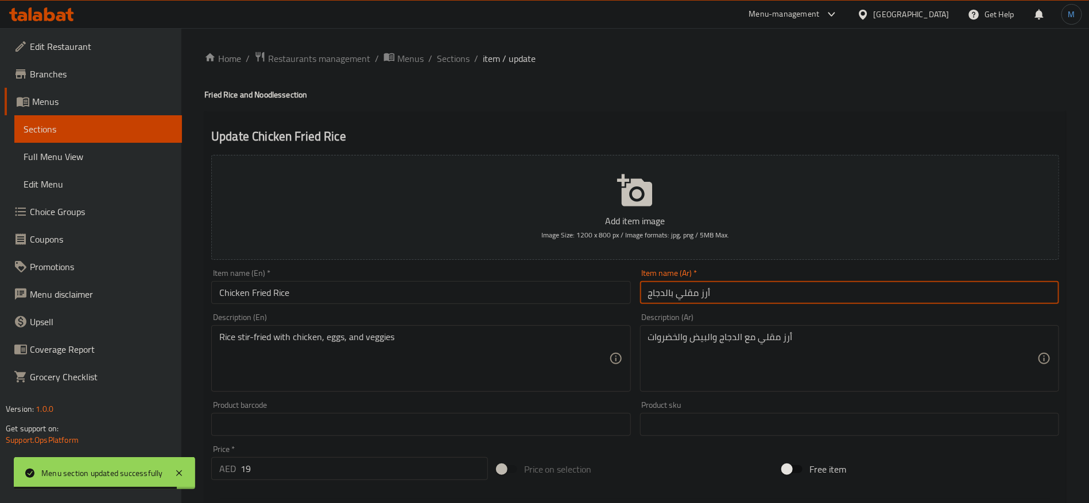
click at [765, 290] on input "أرز مقلي بالدجاج" at bounding box center [849, 292] width 419 height 23
click at [463, 65] on span "Sections" at bounding box center [453, 59] width 33 height 14
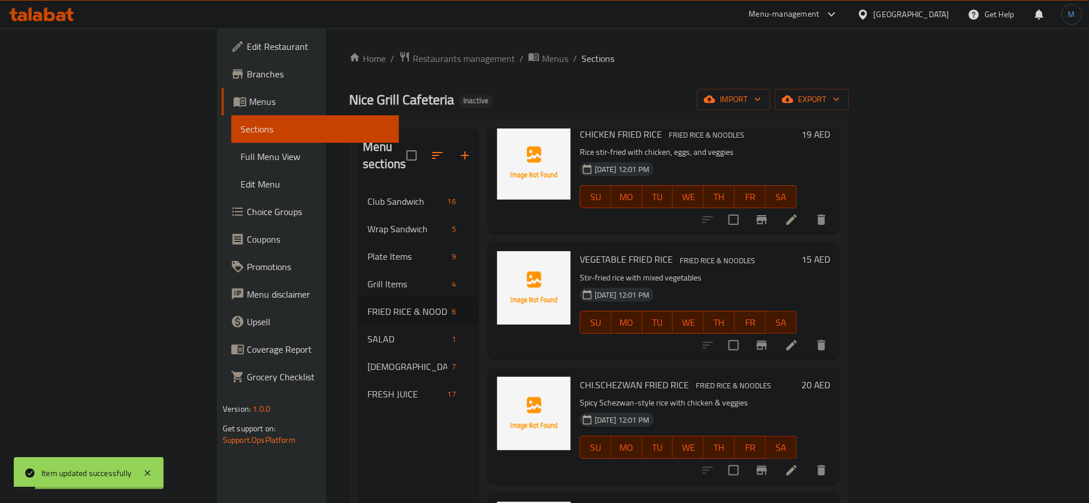
scroll to position [86, 0]
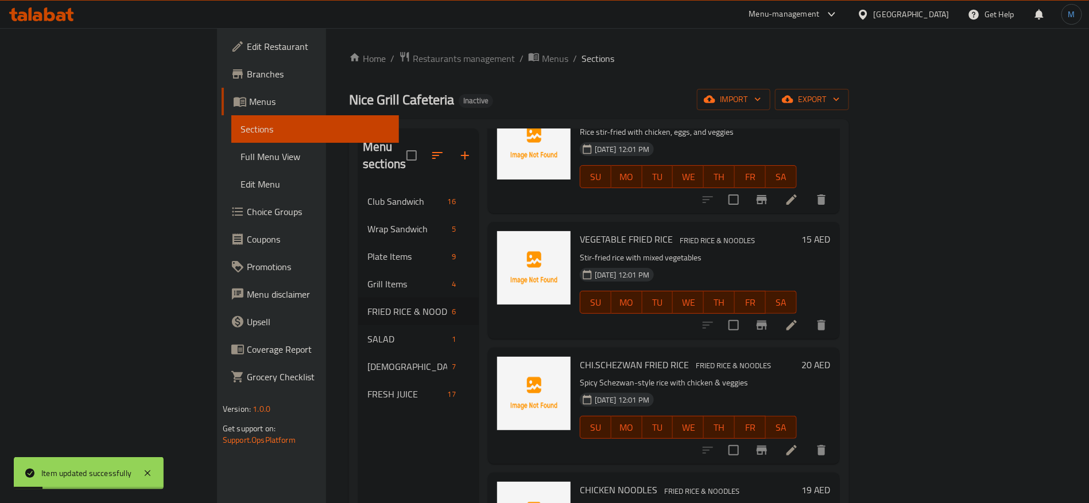
click at [808, 315] on li at bounding box center [792, 325] width 32 height 21
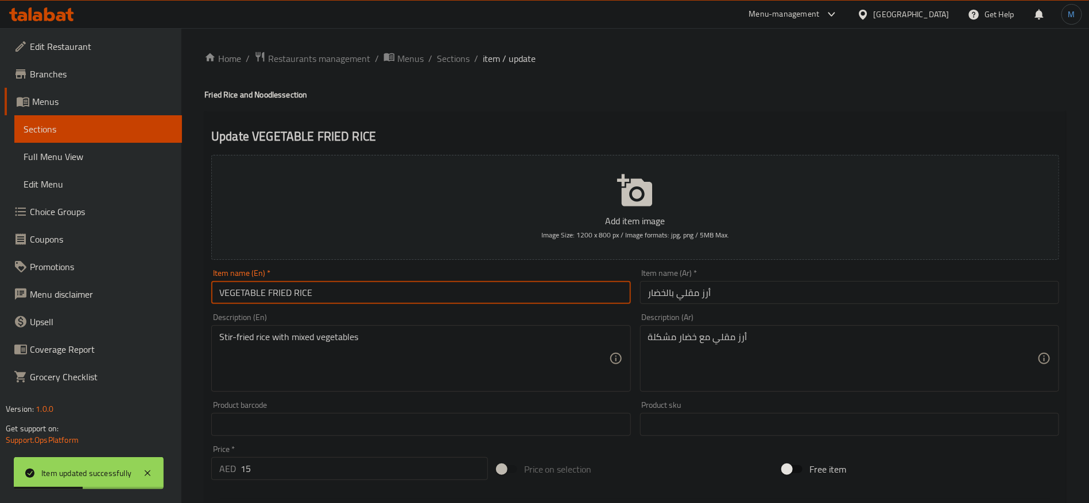
click at [586, 282] on input "VEGETABLE FRIED RICE" at bounding box center [420, 292] width 419 height 23
type input "Vegetable Fried Rice"
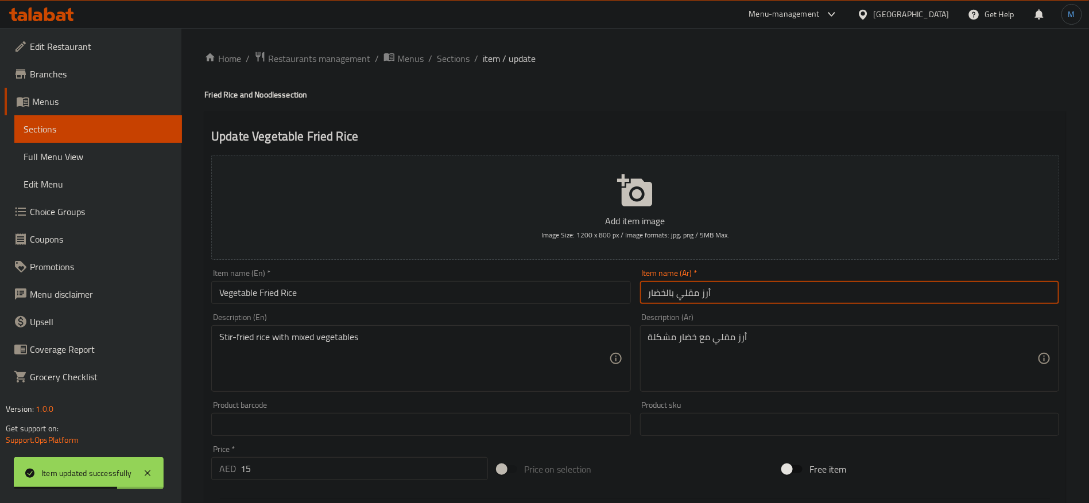
click at [787, 285] on input "أرز مقلي بالخضار" at bounding box center [849, 292] width 419 height 23
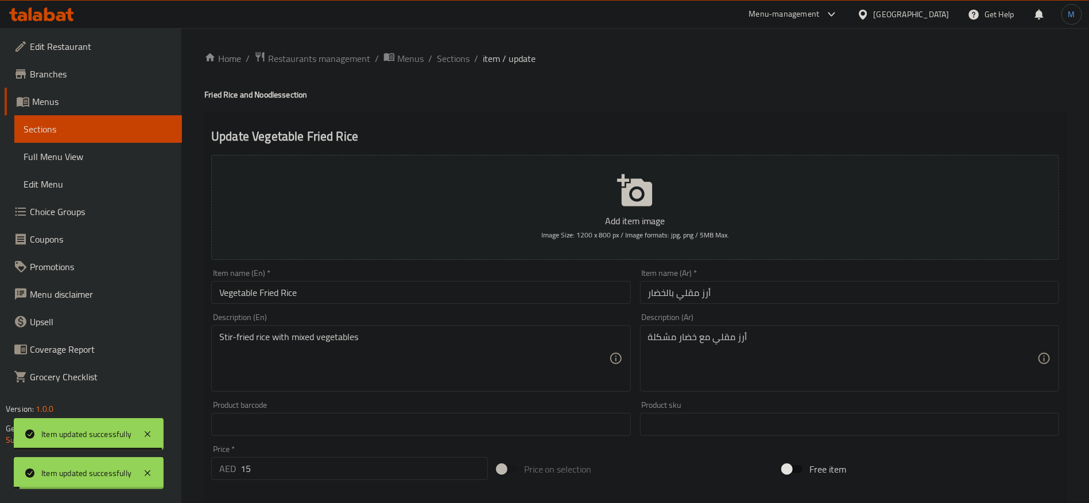
click at [458, 68] on div "Home / Restaurants management / Menus / Sections / item / update Fried Rice and…" at bounding box center [635, 419] width 862 height 737
click at [458, 64] on span "Sections" at bounding box center [453, 59] width 33 height 14
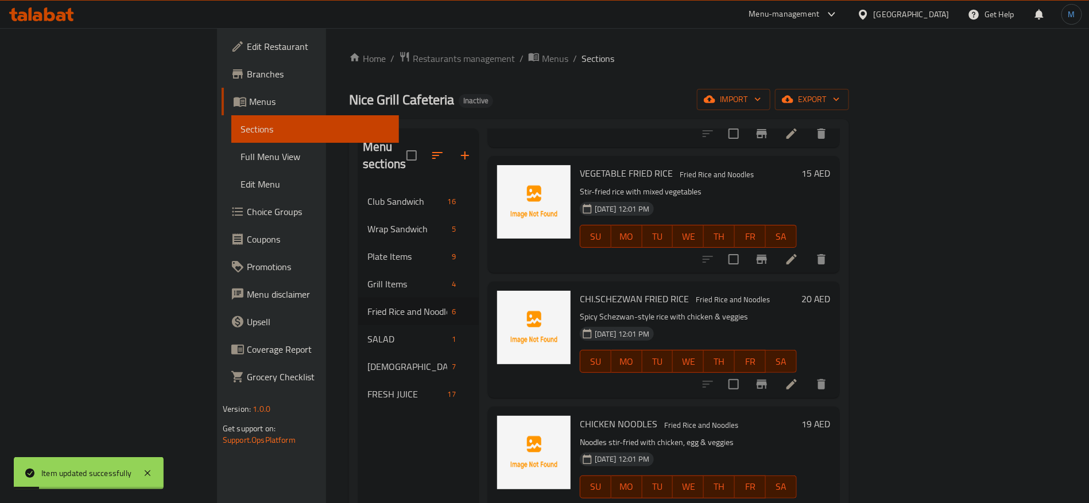
scroll to position [172, 0]
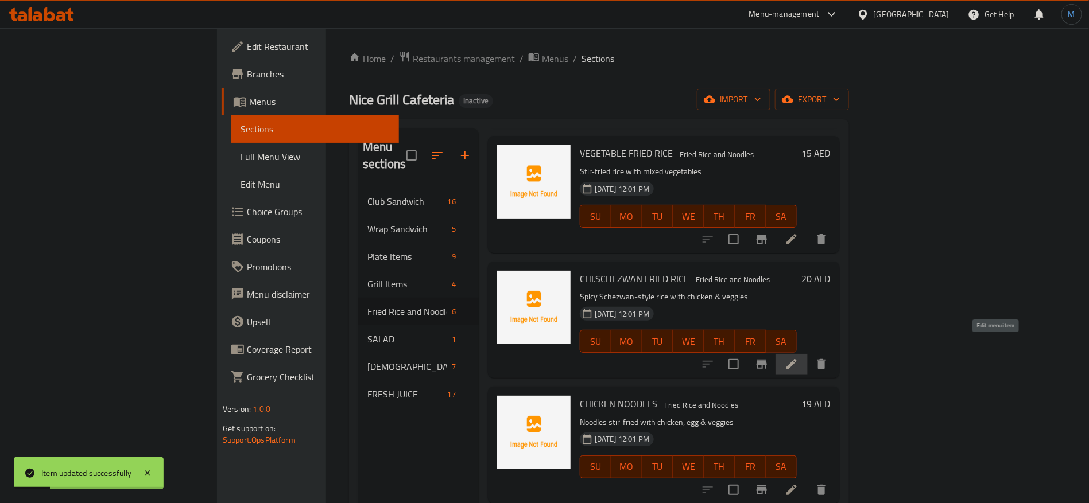
click at [799, 358] on icon at bounding box center [792, 365] width 14 height 14
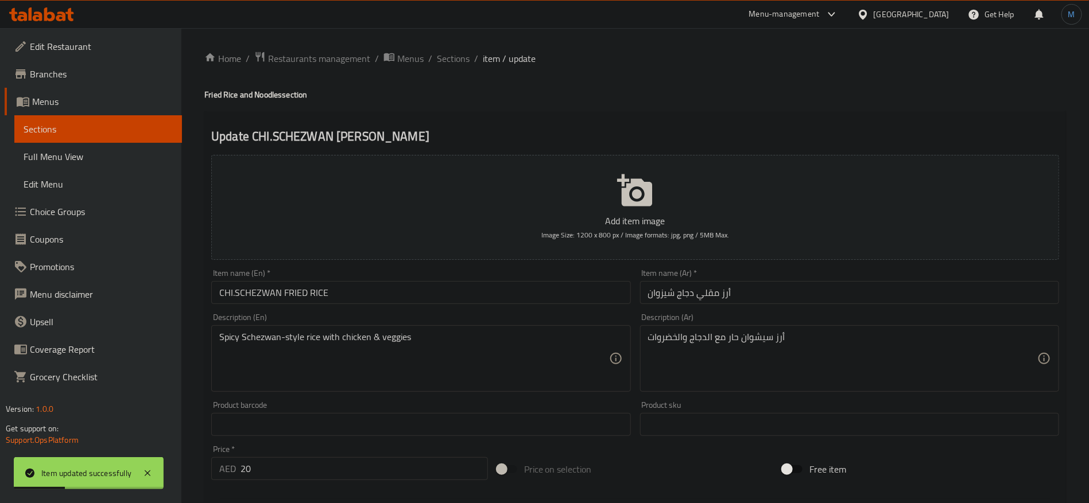
click at [452, 296] on input "CHI.SCHEZWAN FRIED RICE" at bounding box center [420, 292] width 419 height 23
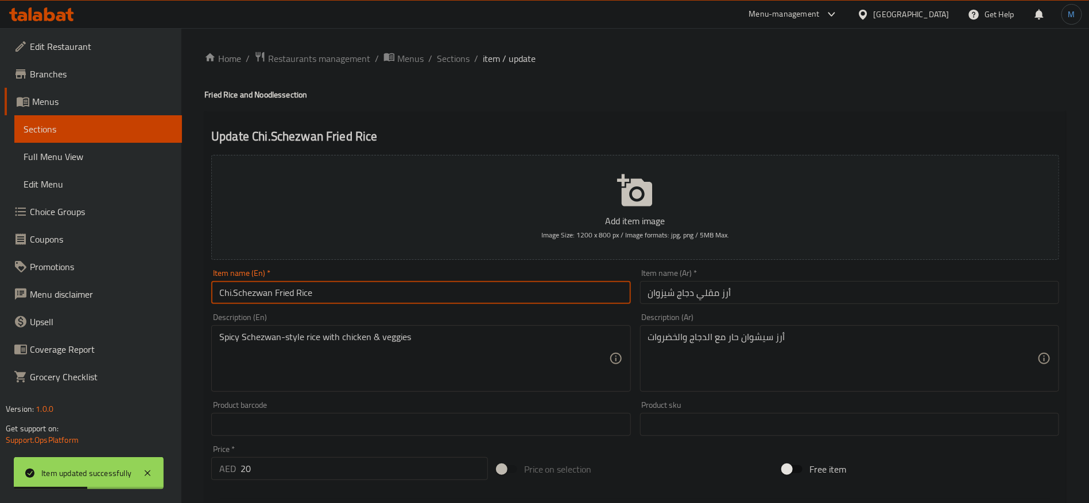
click at [452, 296] on input "Chi.Schezwan Fried Rice" at bounding box center [420, 292] width 419 height 23
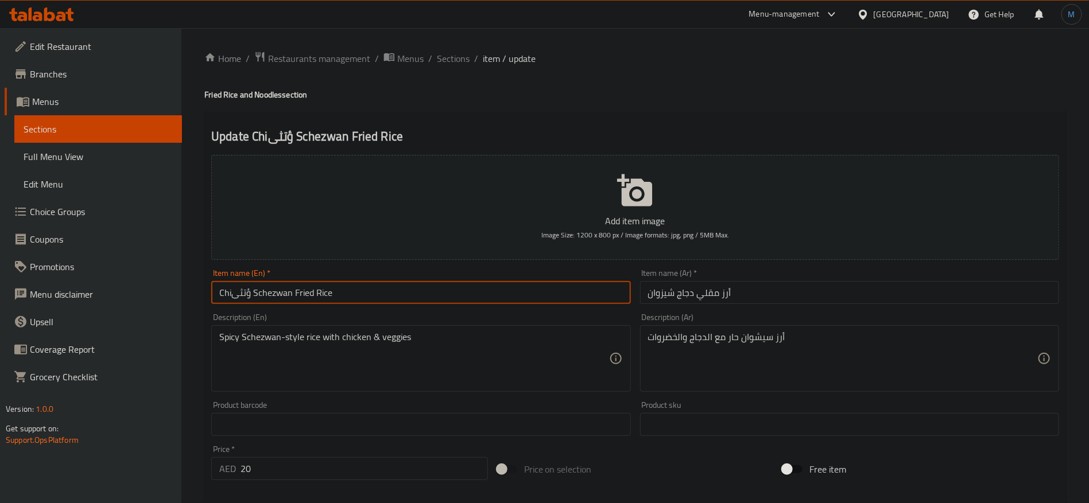
click at [452, 296] on input "Chiؤتثى Schezwan Fried Rice" at bounding box center [420, 292] width 419 height 23
click at [273, 304] on input "Chicken Schezwan Fried Rice" at bounding box center [420, 292] width 419 height 23
type input "Chicken Schezwan Fried Rice"
click at [664, 289] on input "أرز مقلي دجاج شيزوان" at bounding box center [849, 292] width 419 height 23
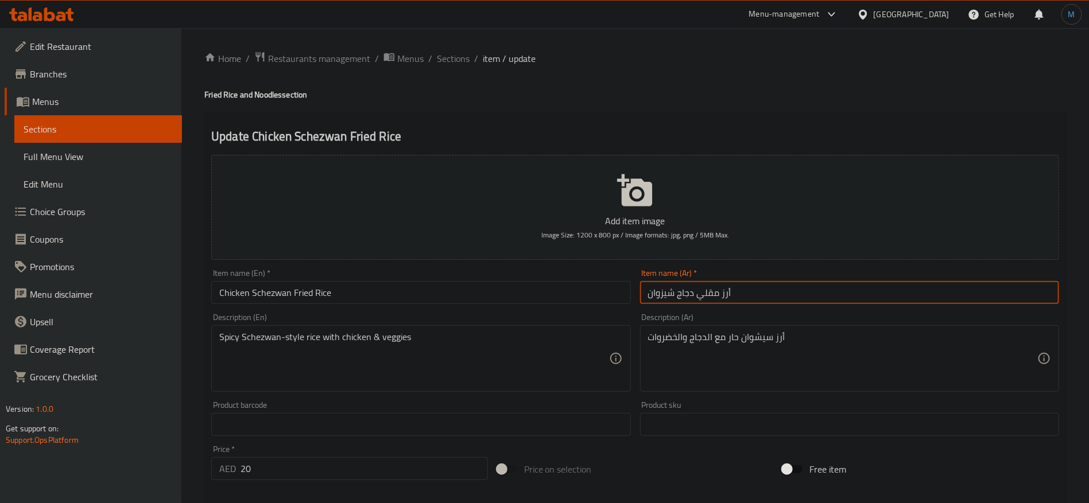
click at [664, 289] on input "أرز مقلي دجاج شيزوان" at bounding box center [849, 292] width 419 height 23
paste input "يشوان"
type input "أرز مقلي دجاج سيشوان"
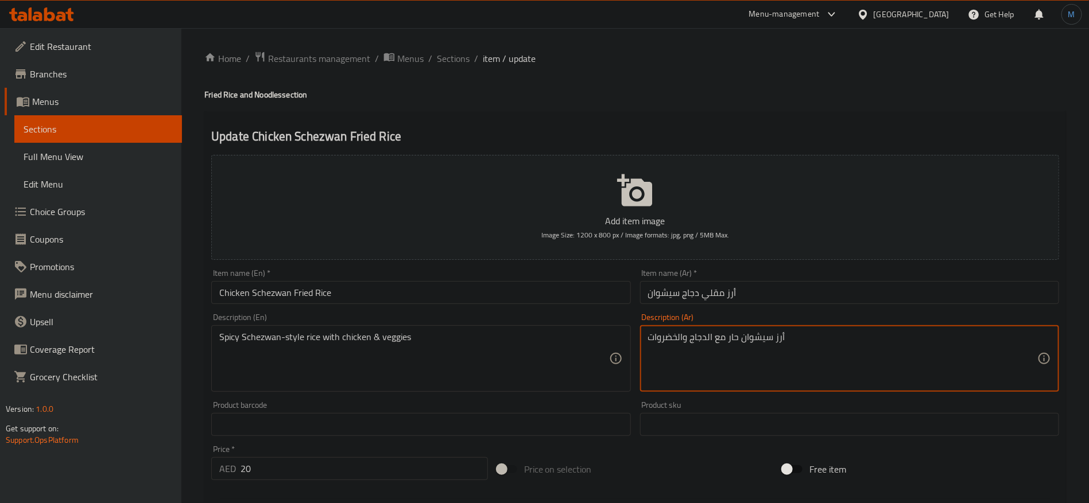
click at [745, 339] on textarea "أرز سيشوان حار مع الدجاج والخضروات" at bounding box center [842, 359] width 389 height 55
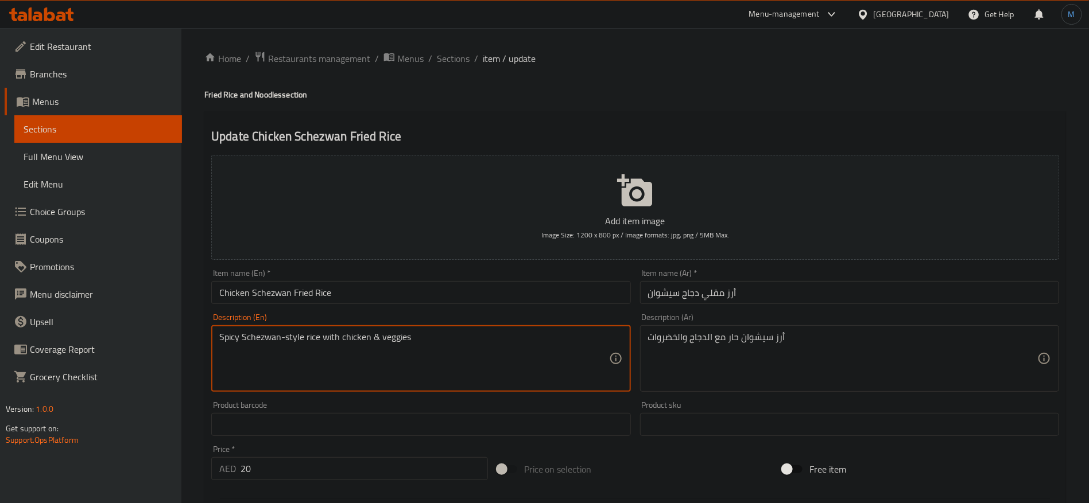
drag, startPoint x: 237, startPoint y: 336, endPoint x: 316, endPoint y: 342, distance: 80.0
click at [316, 342] on textarea "Spicy Schezwan-style rice with chicken & veggies" at bounding box center [413, 359] width 389 height 55
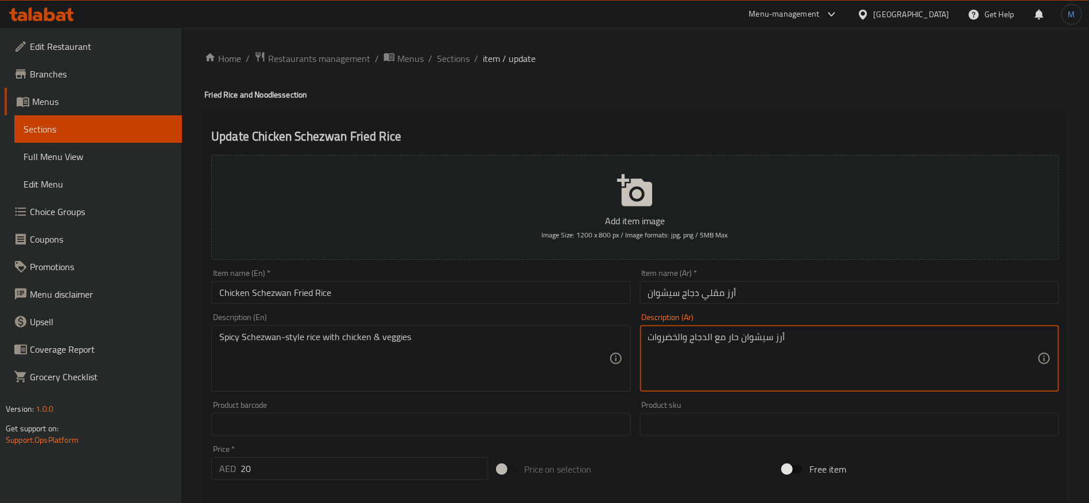
paste textarea "لى طريقة"
type textarea "أرز على طريقة سيشوان ألحارة مع الدجاج والخضروات"
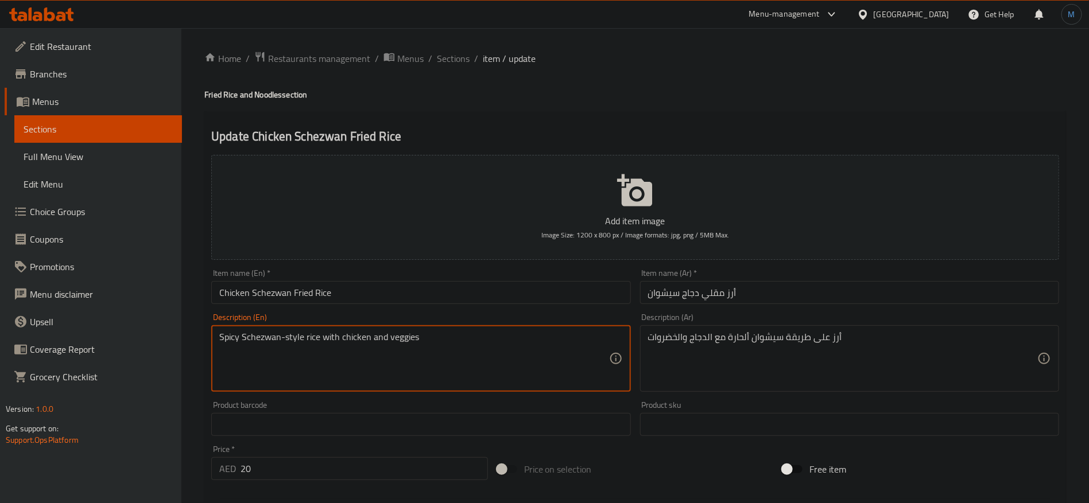
type textarea "Spicy Schezwan-style rice with chicken and veggies"
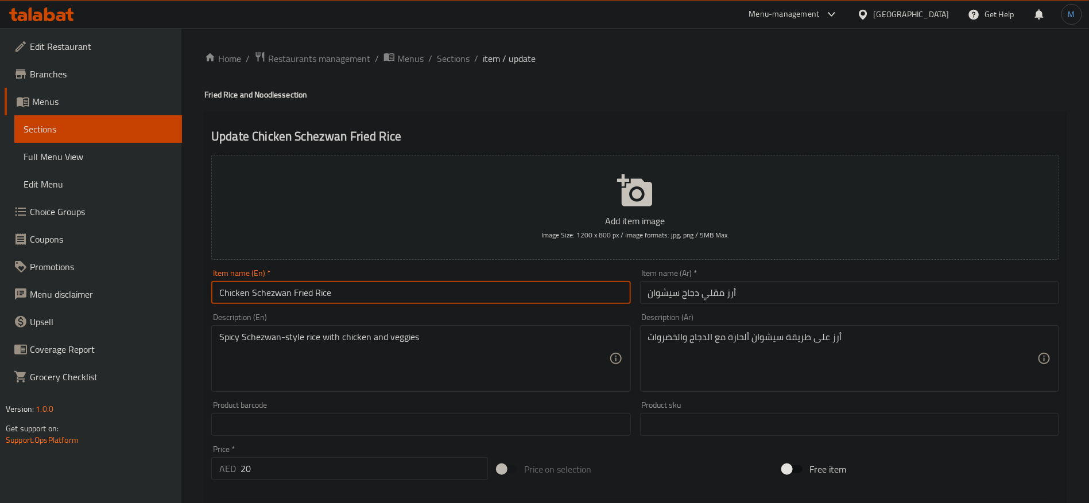
click at [386, 299] on input "Chicken Schezwan Fried Rice" at bounding box center [420, 292] width 419 height 23
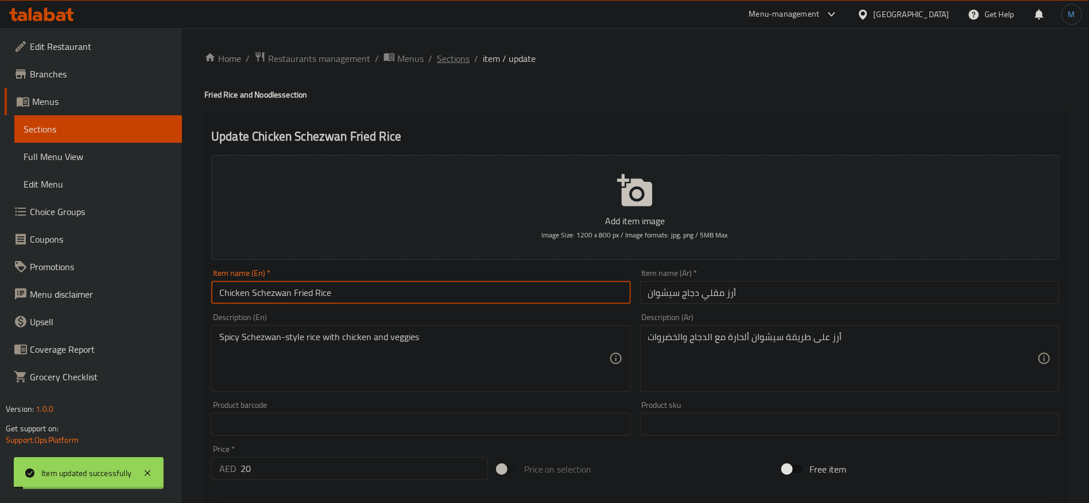
click at [460, 56] on span "Sections" at bounding box center [453, 59] width 33 height 14
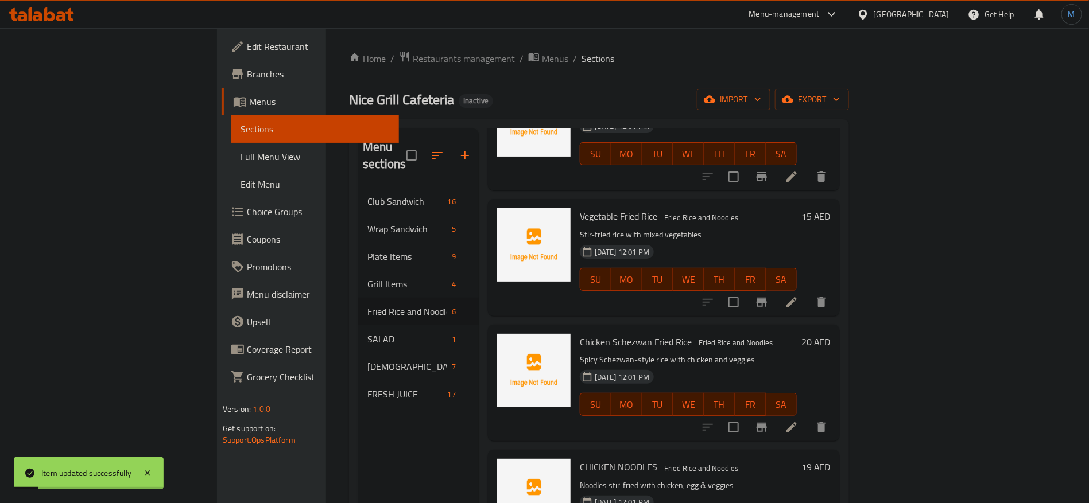
scroll to position [258, 0]
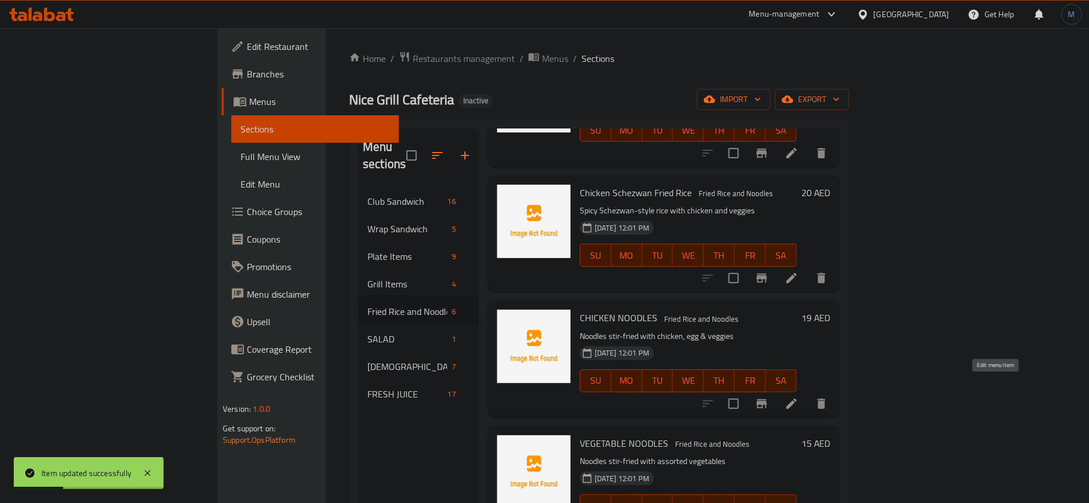
click at [797, 399] on icon at bounding box center [792, 404] width 10 height 10
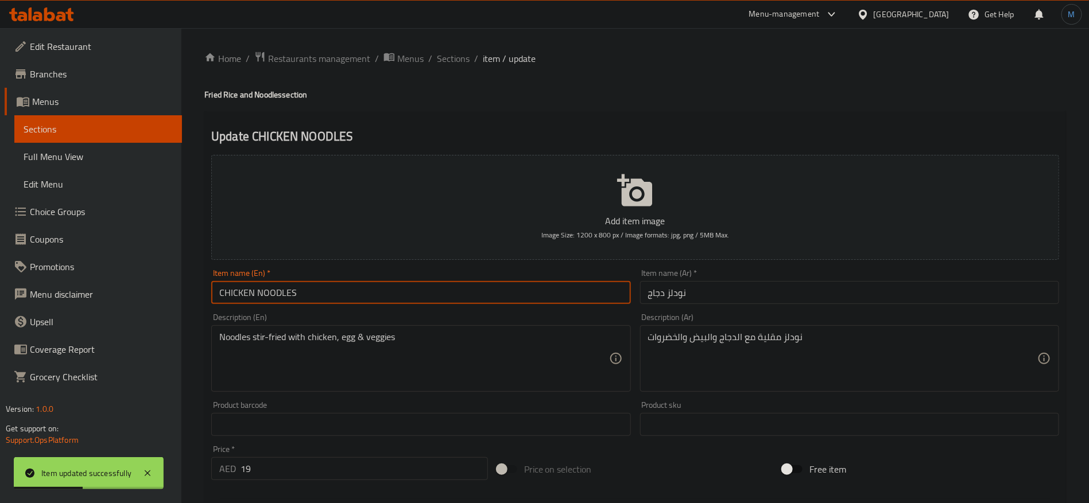
click at [417, 283] on input "CHICKEN NOODLES" at bounding box center [420, 292] width 419 height 23
type input "Chicken Noodles"
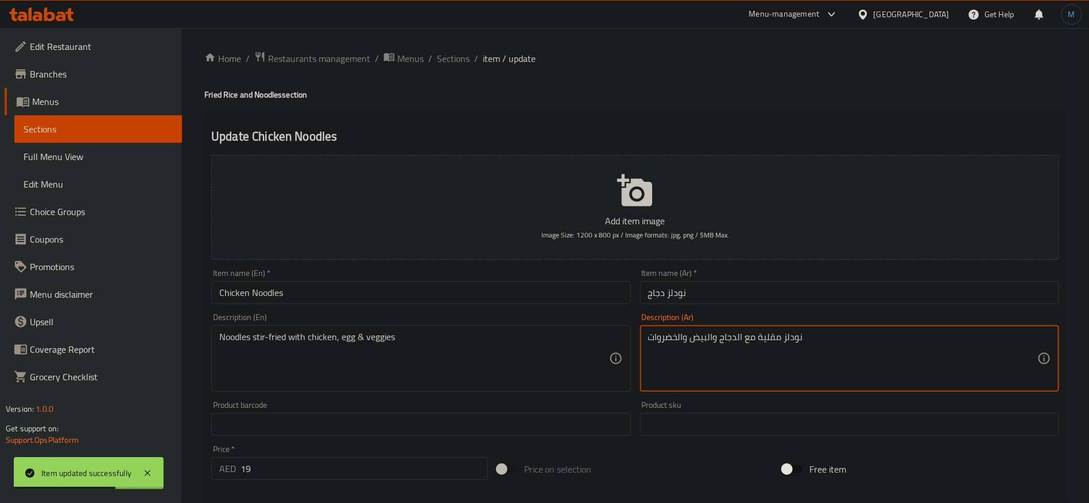
click at [719, 288] on input "نودلز دجاج" at bounding box center [849, 292] width 419 height 23
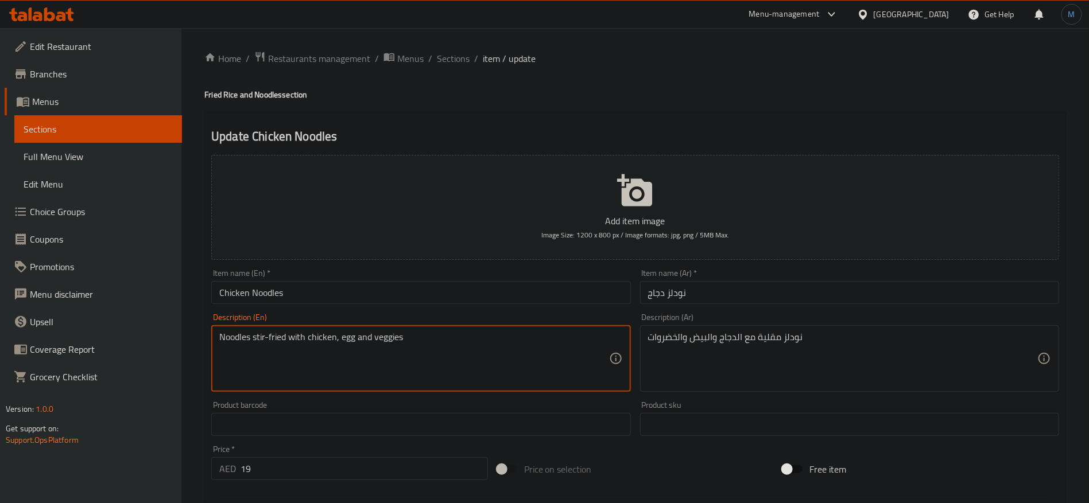
type textarea "Noodles stir-fried with chicken, egg and veggies"
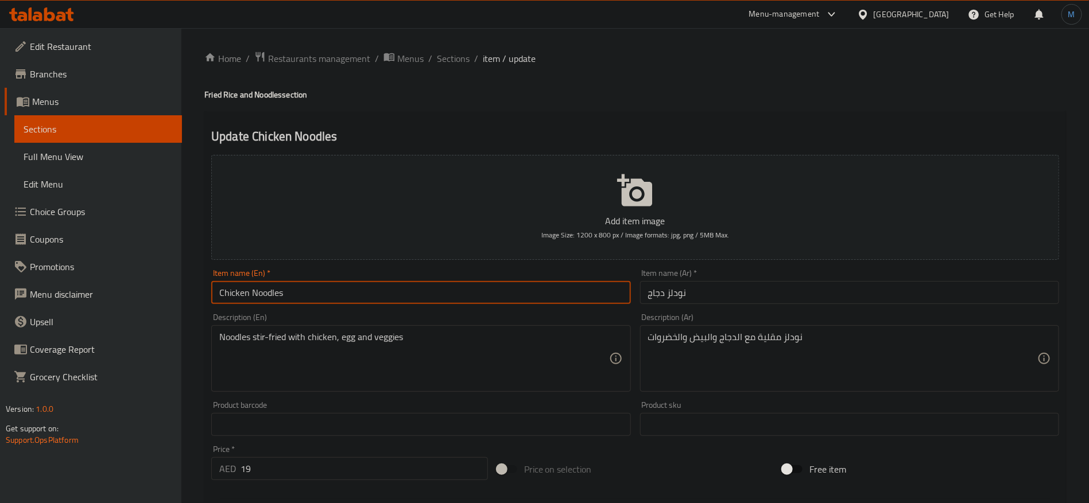
click at [429, 282] on input "Chicken Noodles" at bounding box center [420, 292] width 419 height 23
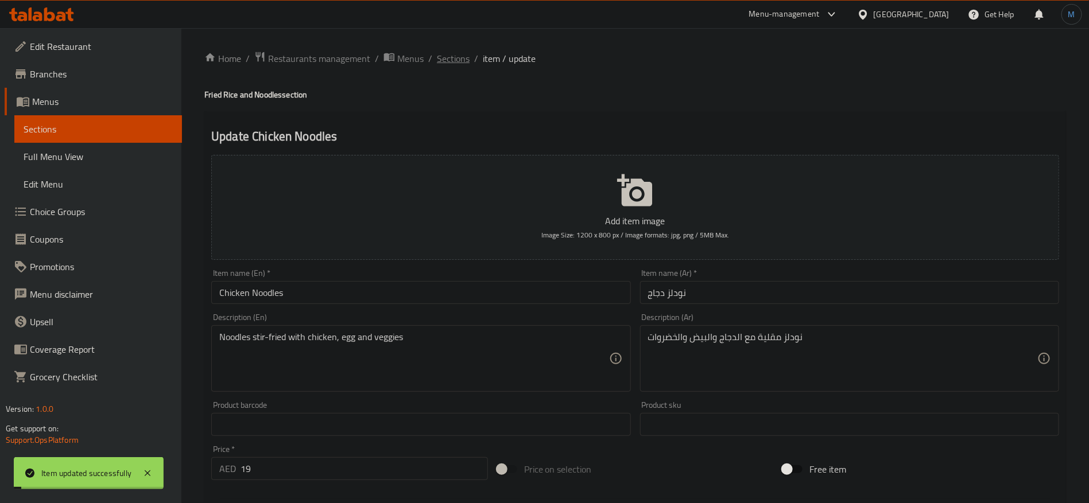
click at [461, 52] on span "Sections" at bounding box center [453, 59] width 33 height 14
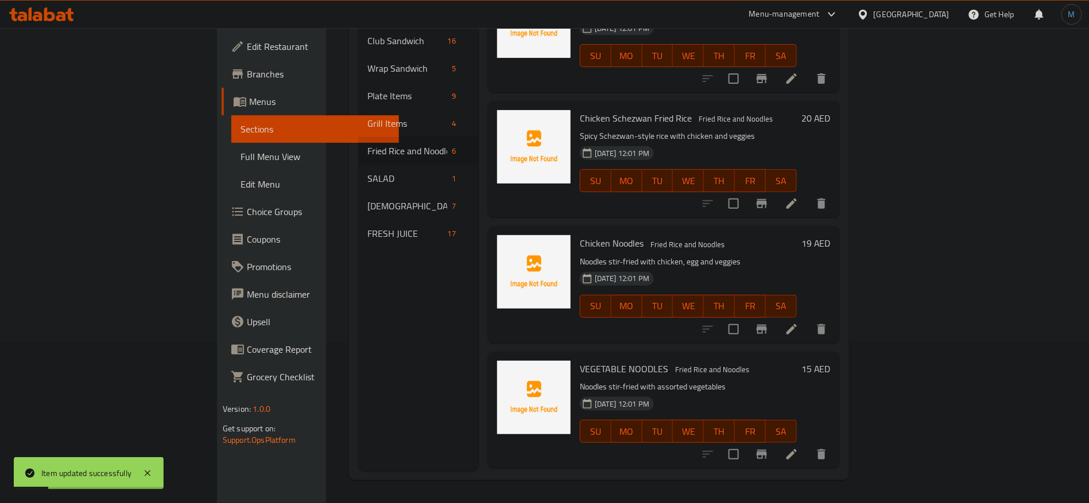
scroll to position [277, 0]
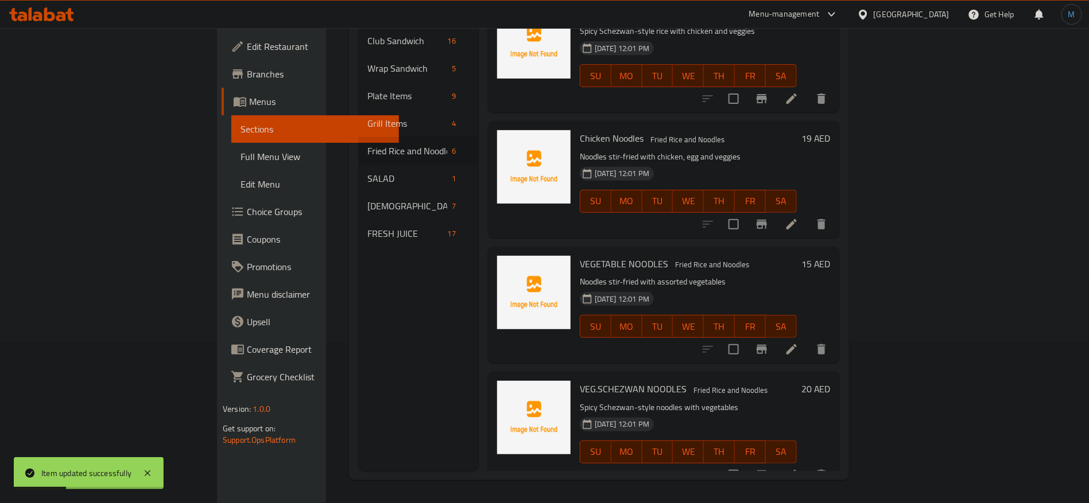
click at [808, 339] on li at bounding box center [792, 349] width 32 height 21
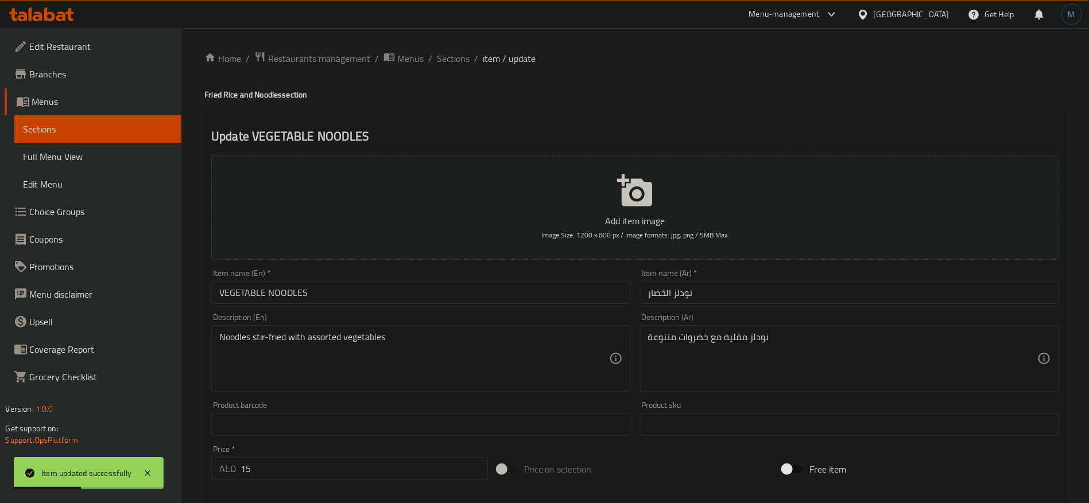
click at [495, 295] on input "VEGETABLE NOODLES" at bounding box center [420, 292] width 419 height 23
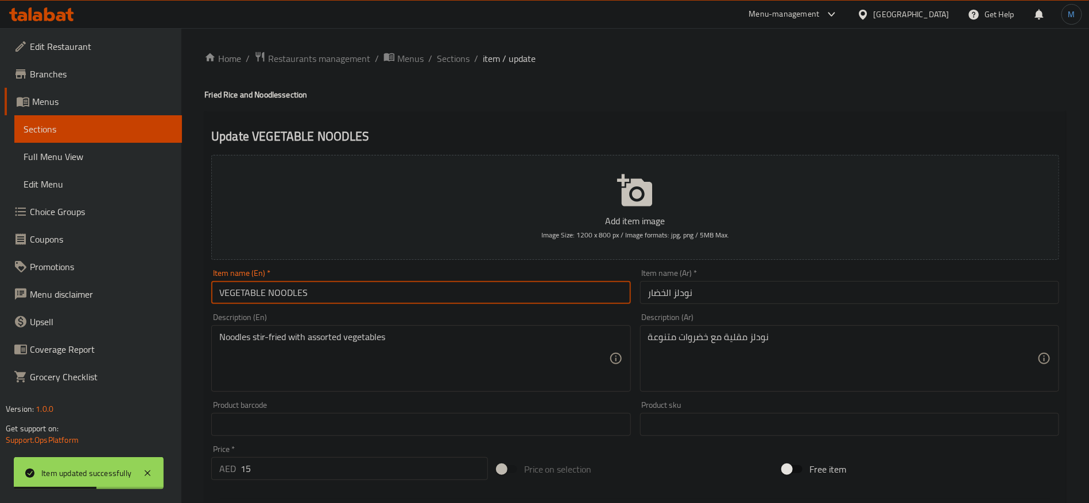
type input "Vegetable Noodles"
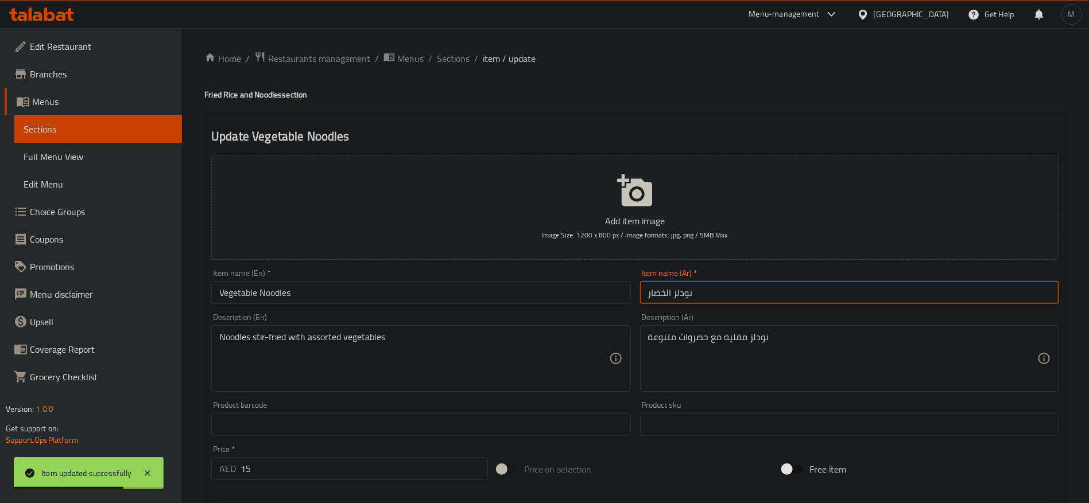
click at [745, 289] on input "نودلز الخضار" at bounding box center [849, 292] width 419 height 23
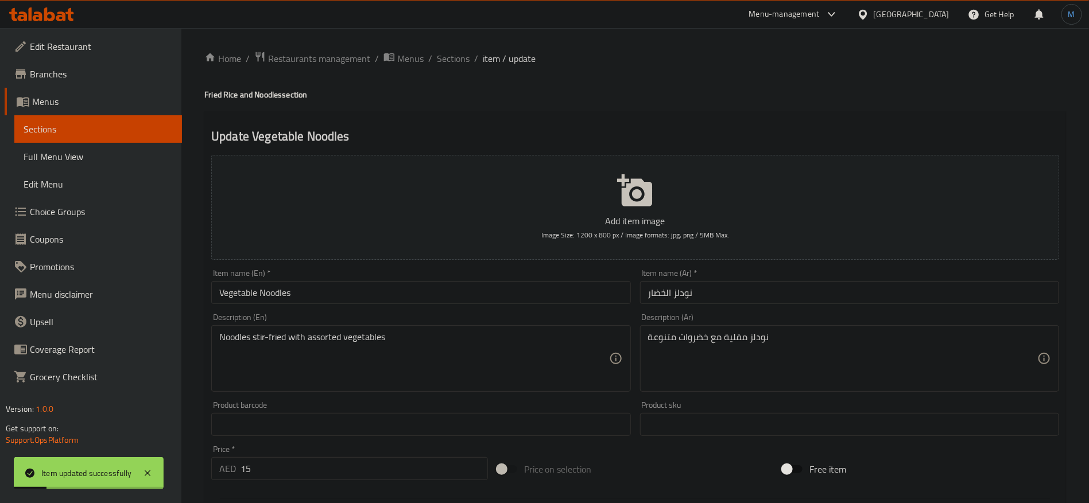
click at [431, 55] on li "/" at bounding box center [430, 59] width 4 height 14
click at [456, 58] on span "Sections" at bounding box center [453, 59] width 33 height 14
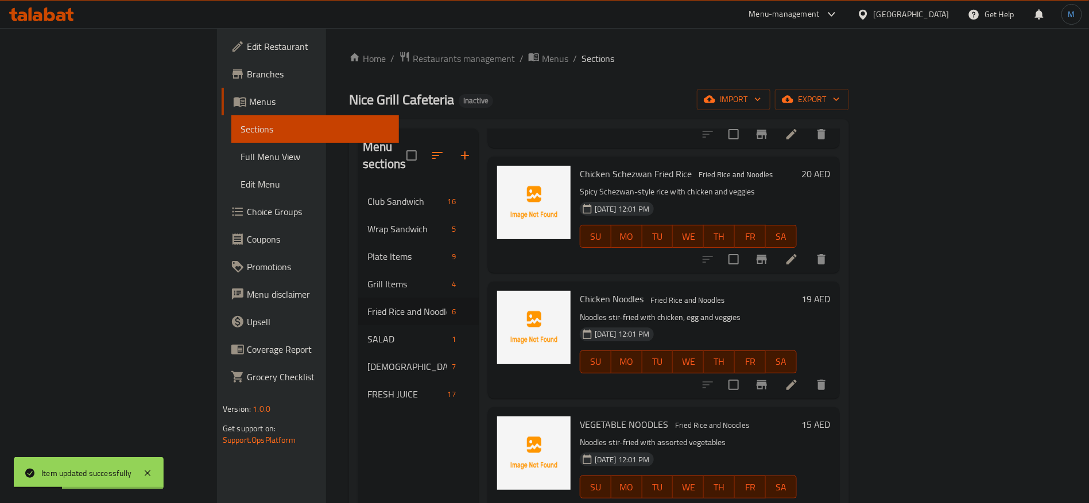
scroll to position [161, 0]
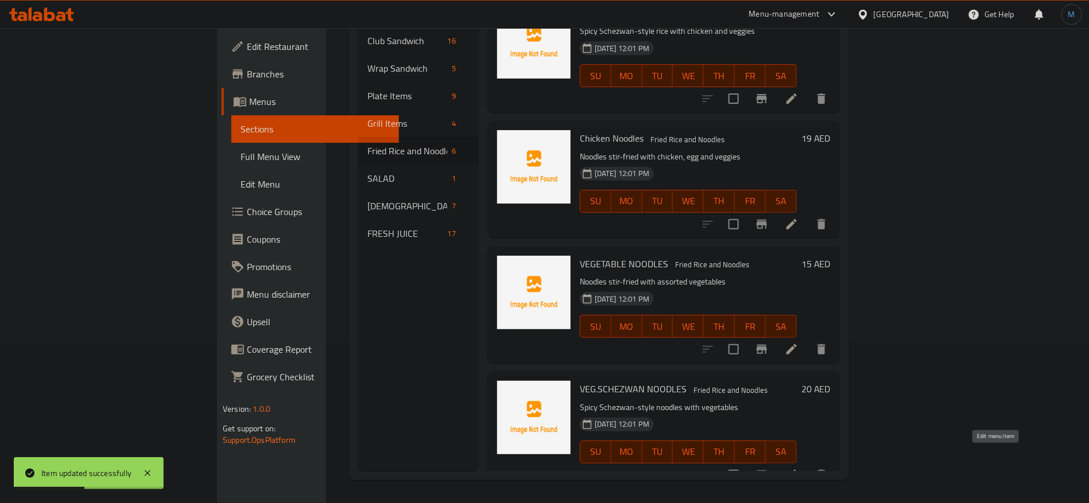
click at [797, 470] on icon at bounding box center [792, 475] width 10 height 10
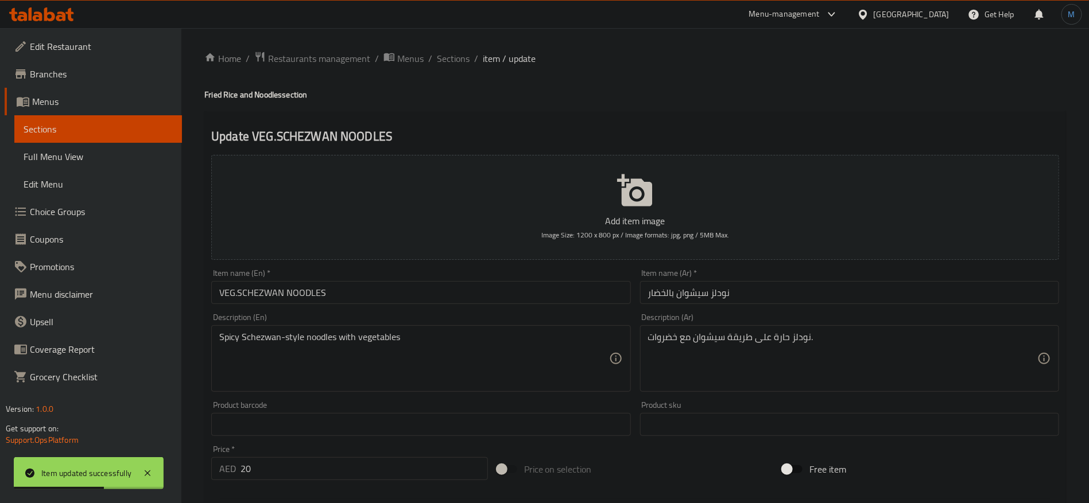
click at [472, 292] on input "VEG.SCHEZWAN NOODLES" at bounding box center [420, 292] width 419 height 23
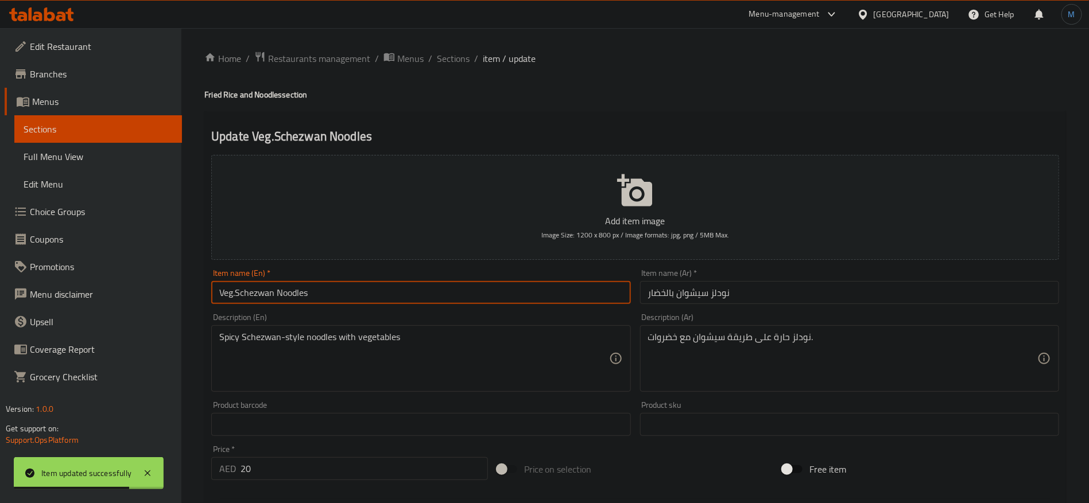
click at [472, 295] on input "Veg.Schezwan Noodles" at bounding box center [420, 292] width 419 height 23
type input "Veg Schezwan Noodles"
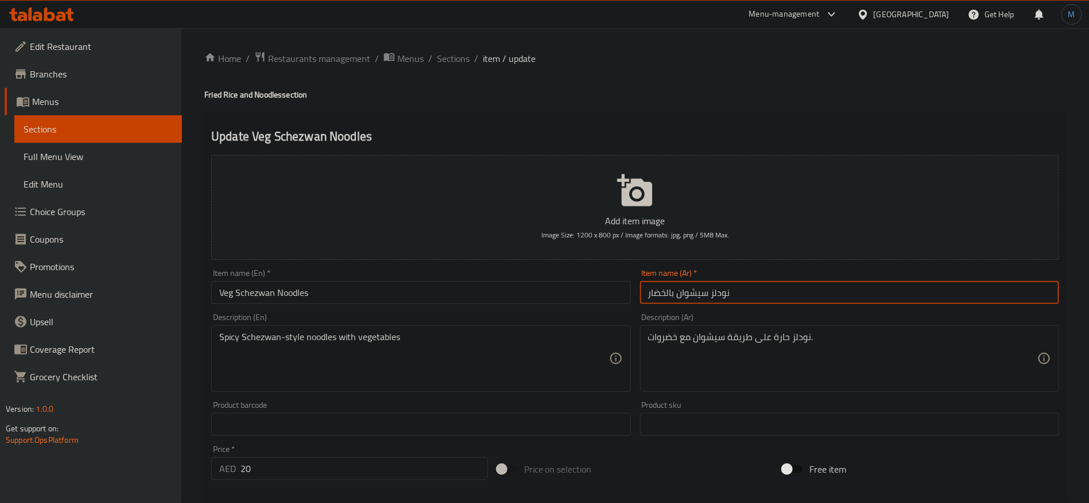
click at [760, 282] on input "نودلز سيشوان بالخضار" at bounding box center [849, 292] width 419 height 23
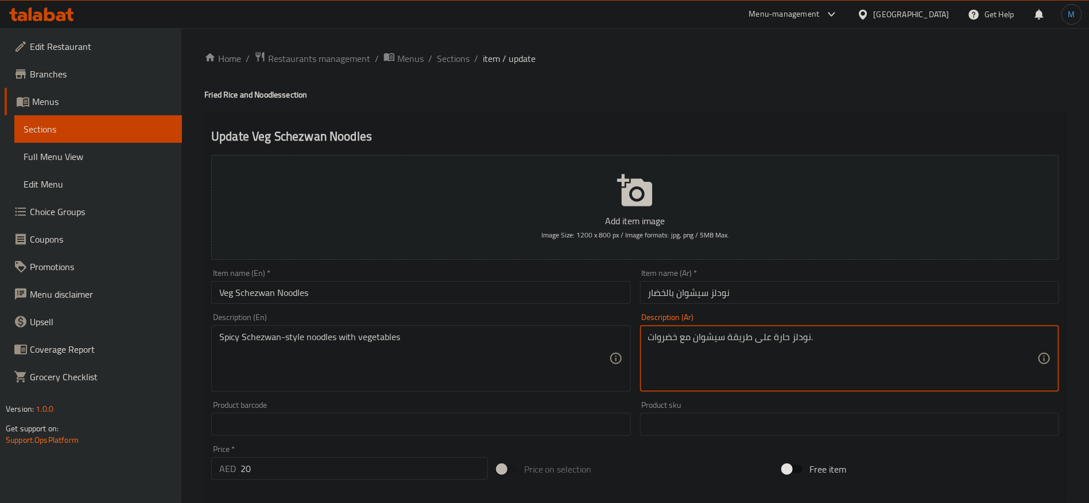
click at [782, 342] on textarea "نودلز حارة على طريقة سيشوان مع خضروات." at bounding box center [842, 359] width 389 height 55
type textarea "نودلز على طريقة سيشوان الحارة مع خضروات."
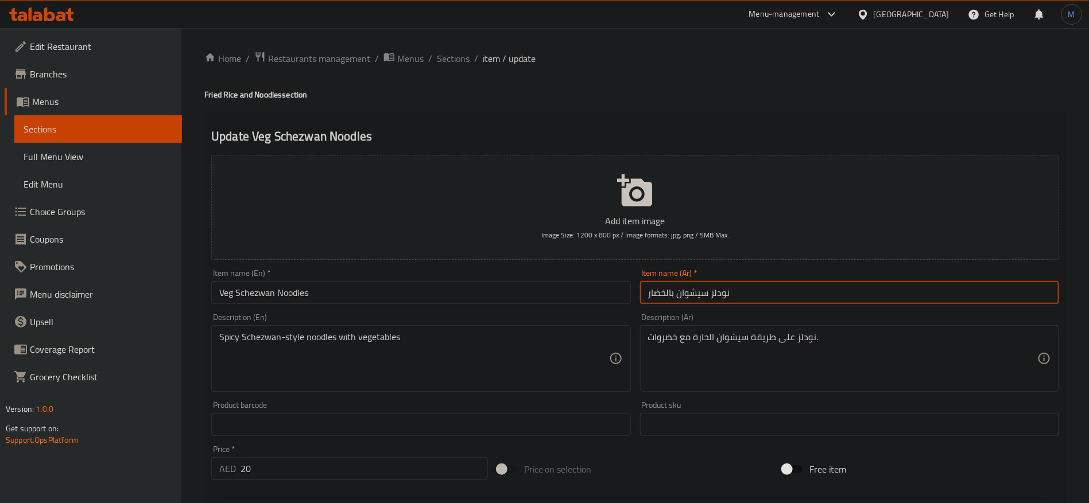
click at [791, 301] on input "نودلز سيشوان بالخضار" at bounding box center [849, 292] width 419 height 23
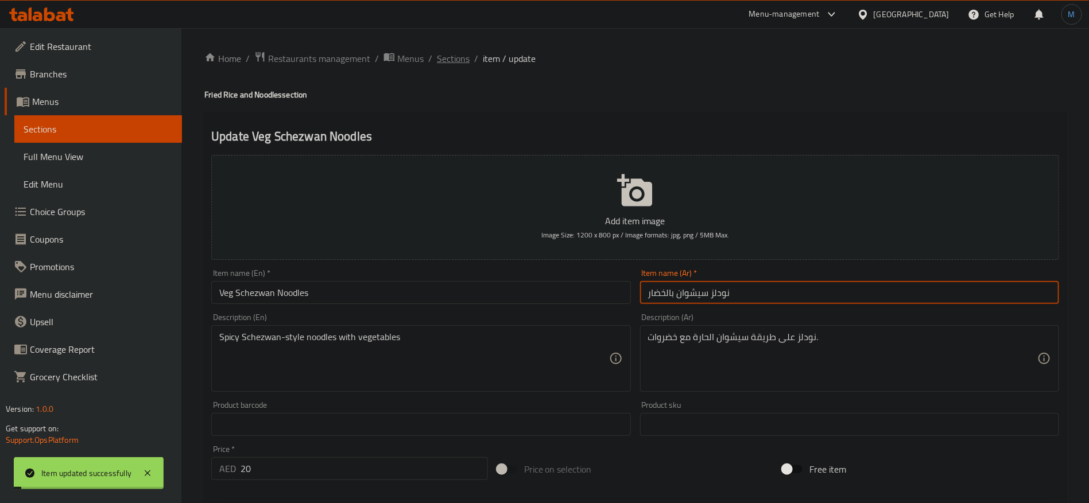
click at [441, 56] on span "Sections" at bounding box center [453, 59] width 33 height 14
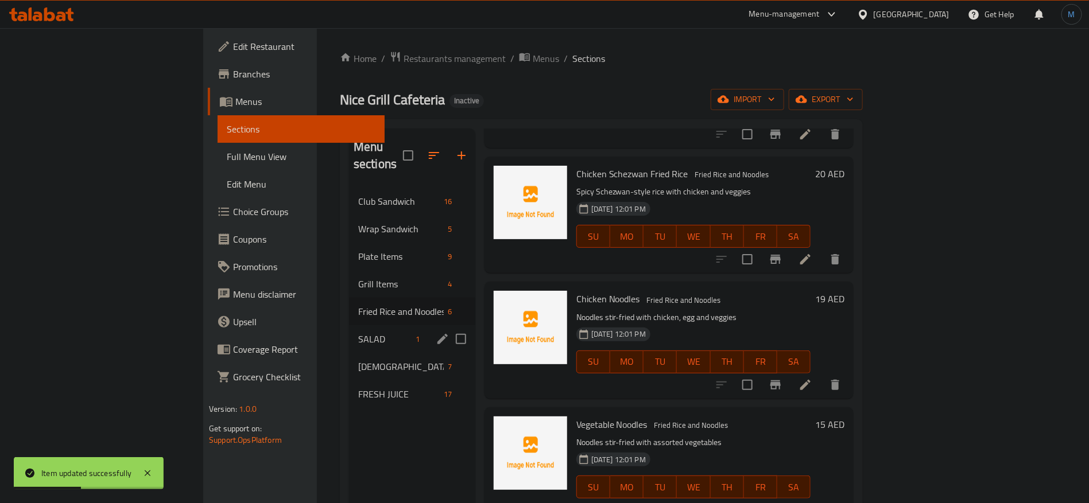
click at [358, 332] on span "SALAD" at bounding box center [384, 339] width 53 height 14
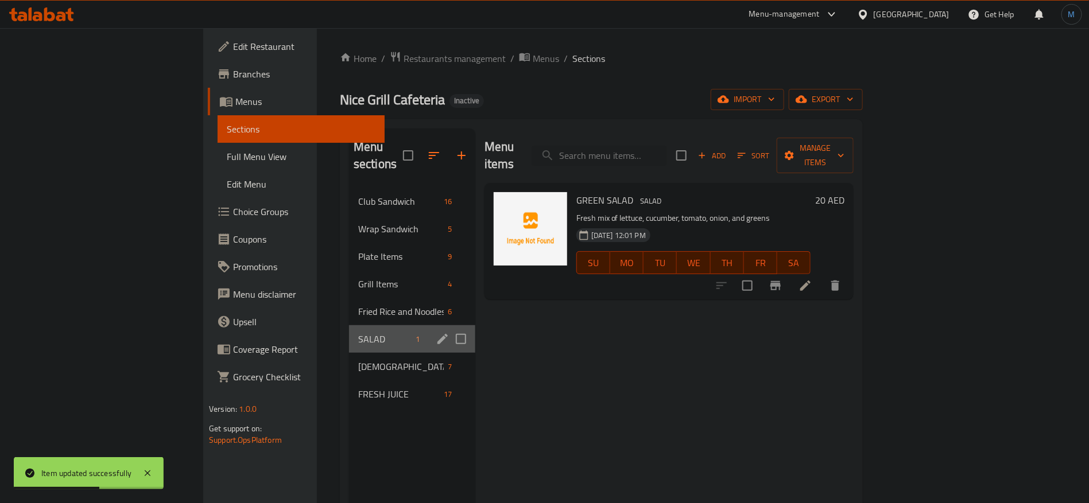
click at [382, 326] on div "SALAD 1" at bounding box center [412, 340] width 126 height 28
click at [437, 334] on icon "edit" at bounding box center [442, 339] width 10 height 10
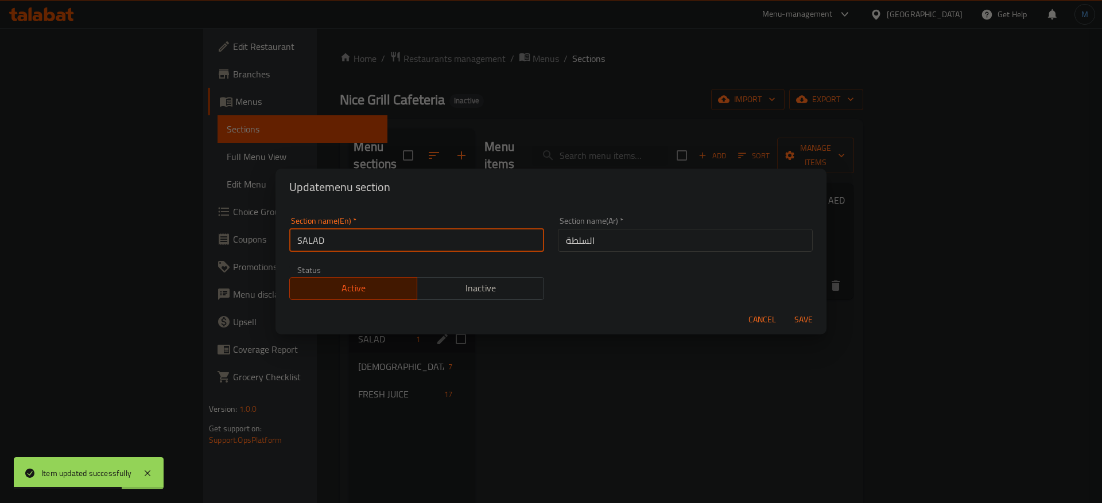
click at [496, 237] on input "SALAD" at bounding box center [416, 240] width 255 height 23
type input "Salad"
click at [785, 309] on button "Save" at bounding box center [803, 319] width 37 height 21
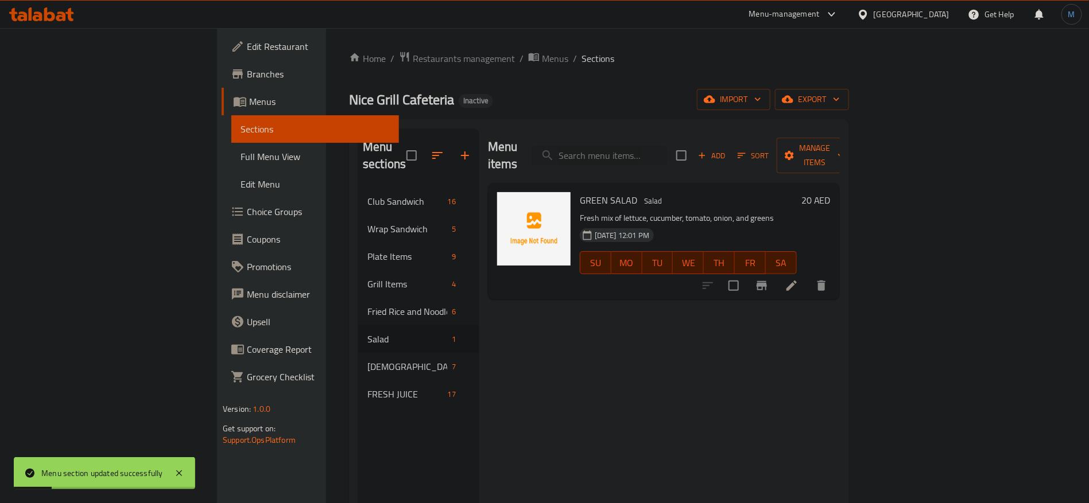
click at [808, 276] on li at bounding box center [792, 286] width 32 height 21
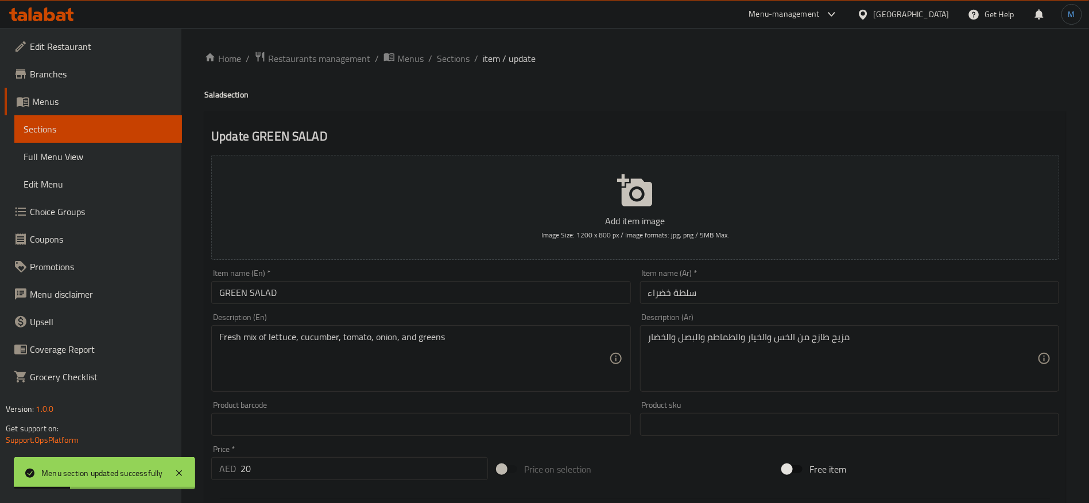
click at [461, 290] on input "GREEN SALAD" at bounding box center [420, 292] width 419 height 23
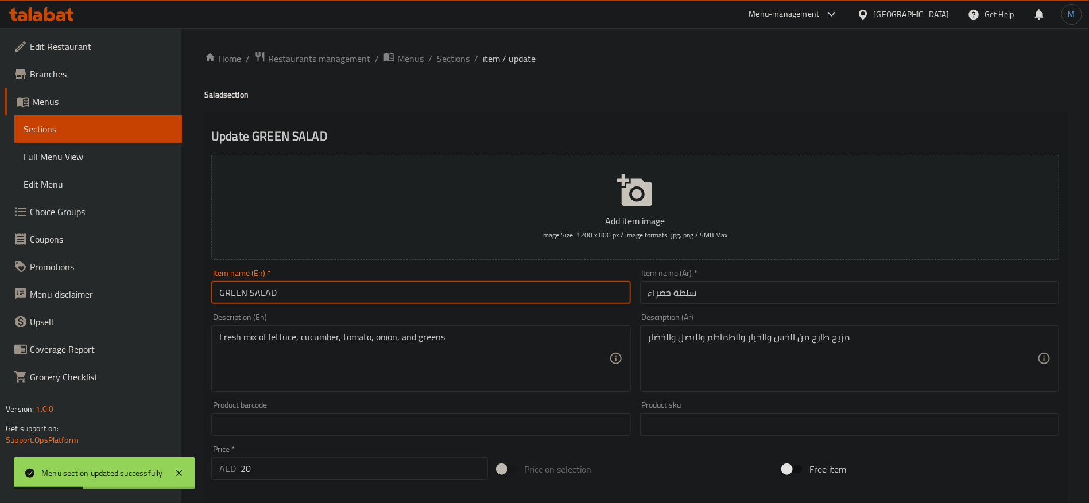
type input "Green Salad"
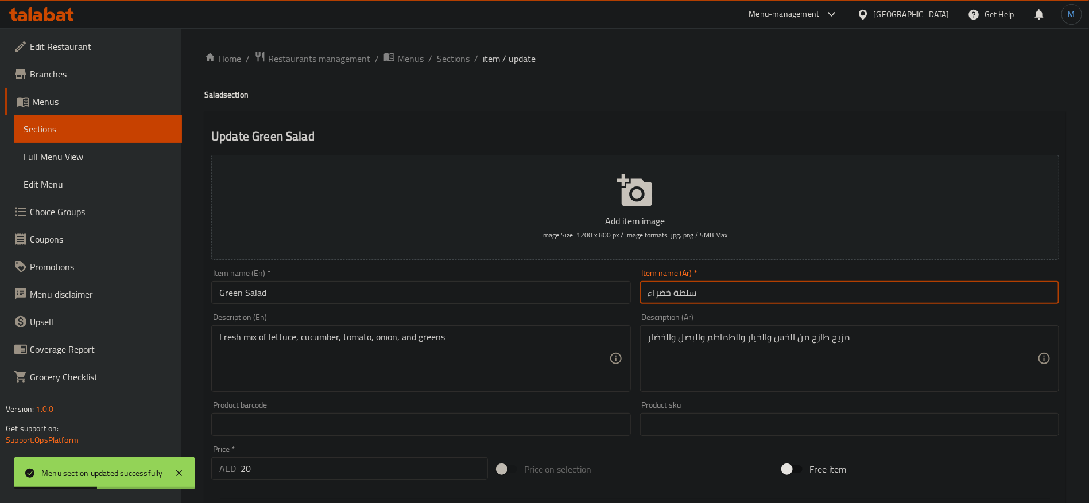
click at [950, 303] on input "سلطة خضراء" at bounding box center [849, 292] width 419 height 23
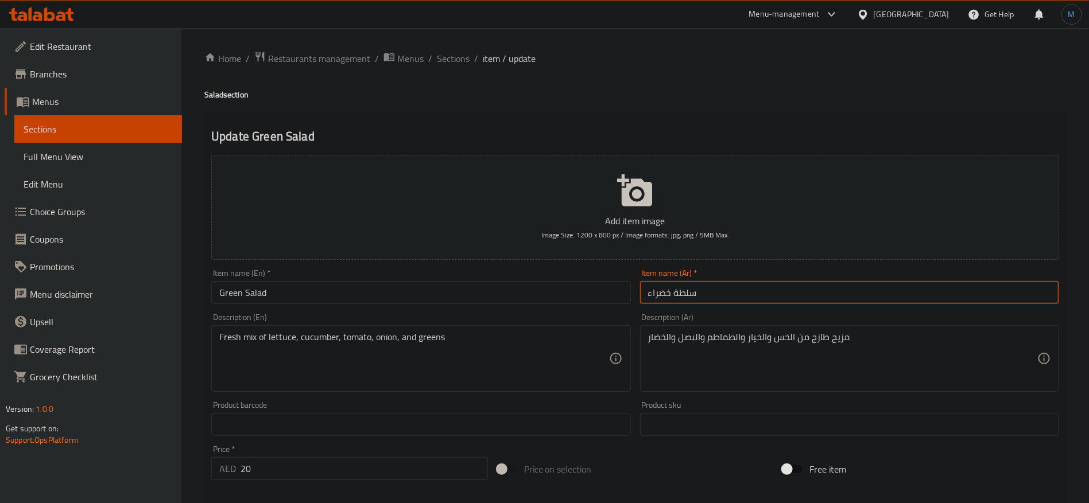
click at [772, 301] on input "سلطة خضراء" at bounding box center [849, 292] width 419 height 23
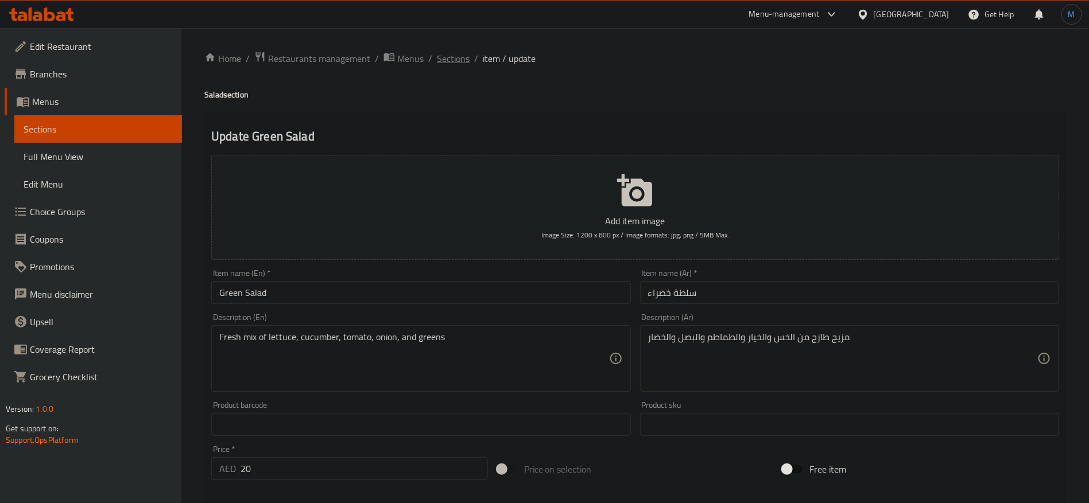
click at [454, 65] on span "Sections" at bounding box center [453, 59] width 33 height 14
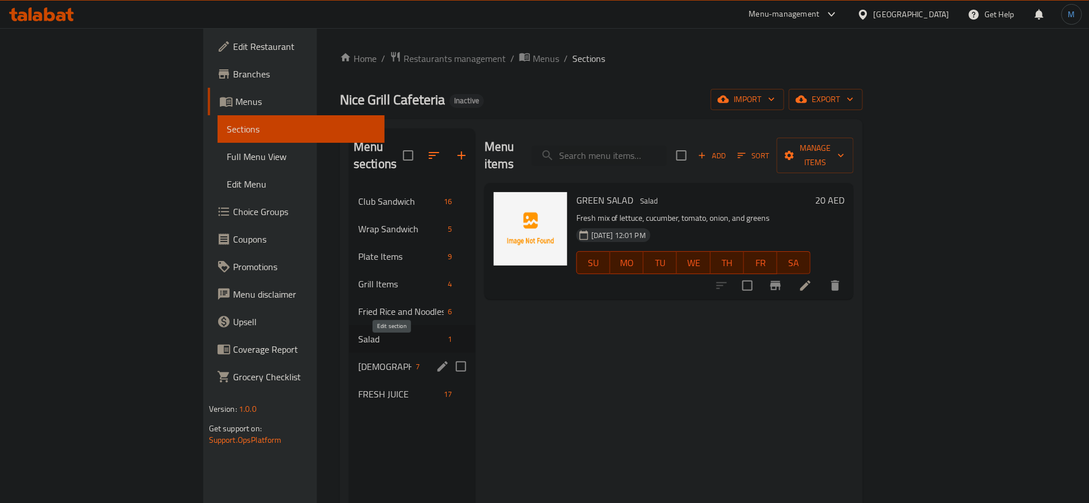
click at [436, 360] on icon "edit" at bounding box center [443, 367] width 14 height 14
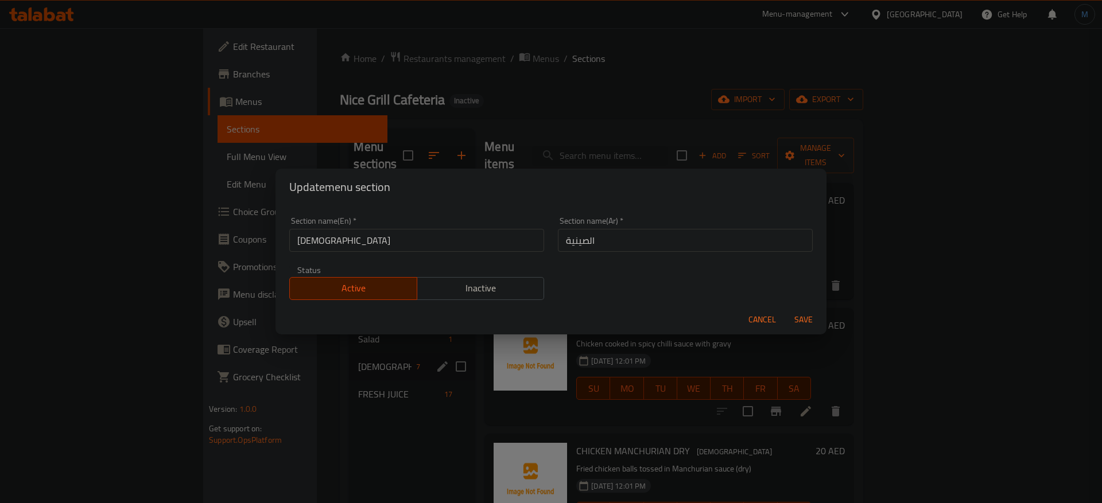
click at [427, 245] on input "[DEMOGRAPHIC_DATA]" at bounding box center [416, 240] width 255 height 23
type input "Chinese"
click at [785, 309] on button "Save" at bounding box center [803, 319] width 37 height 21
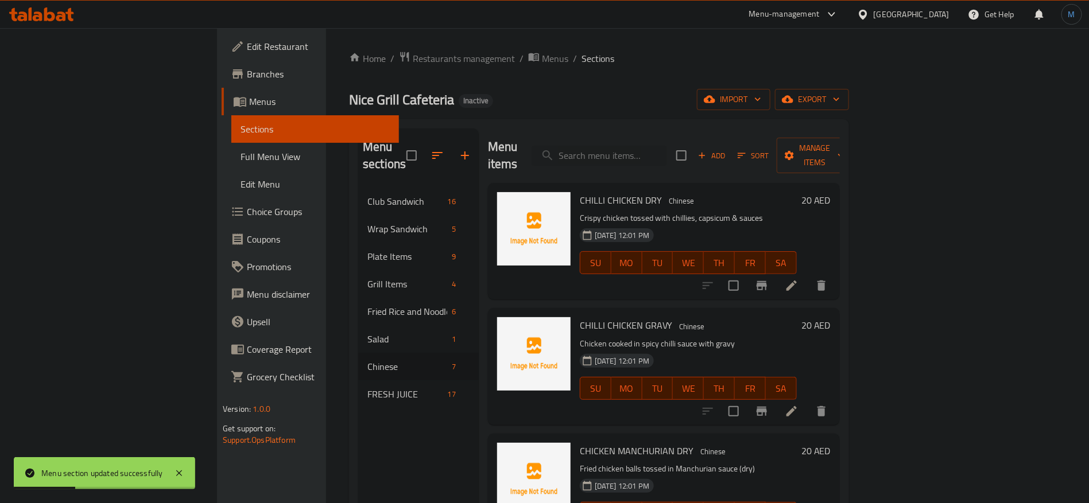
click at [835, 272] on div at bounding box center [764, 286] width 141 height 28
click at [808, 276] on li at bounding box center [792, 286] width 32 height 21
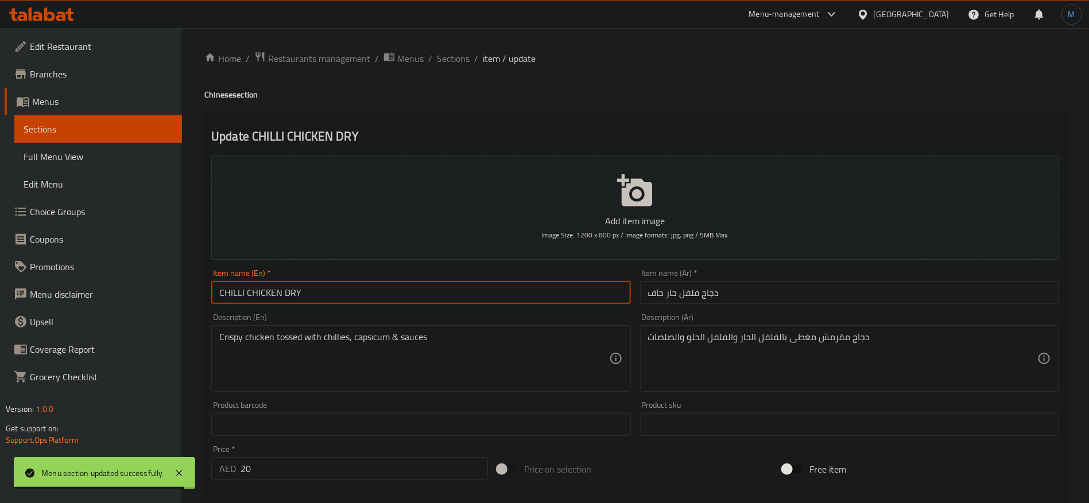
click at [455, 294] on input "CHILLI CHICKEN DRY" at bounding box center [420, 292] width 419 height 23
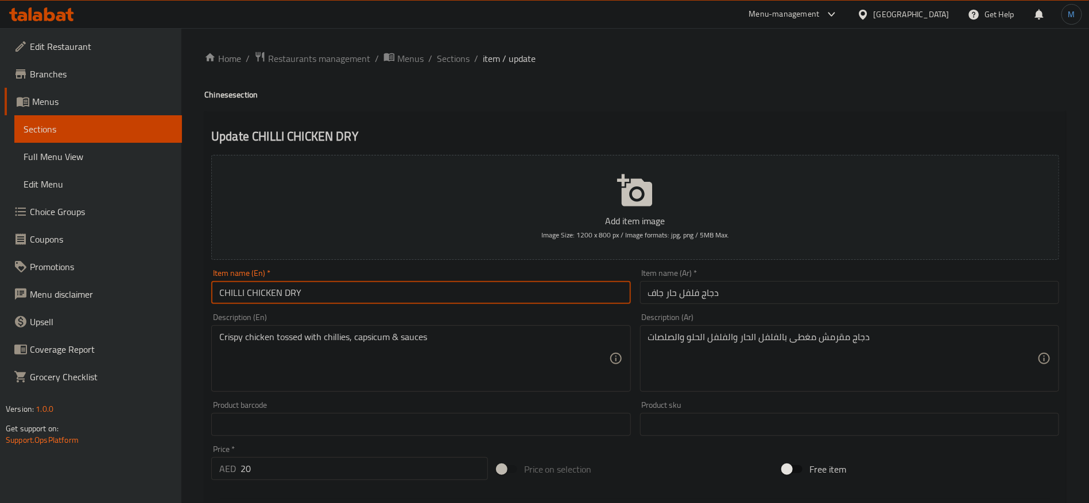
type input "Chilli Chicken Dry"
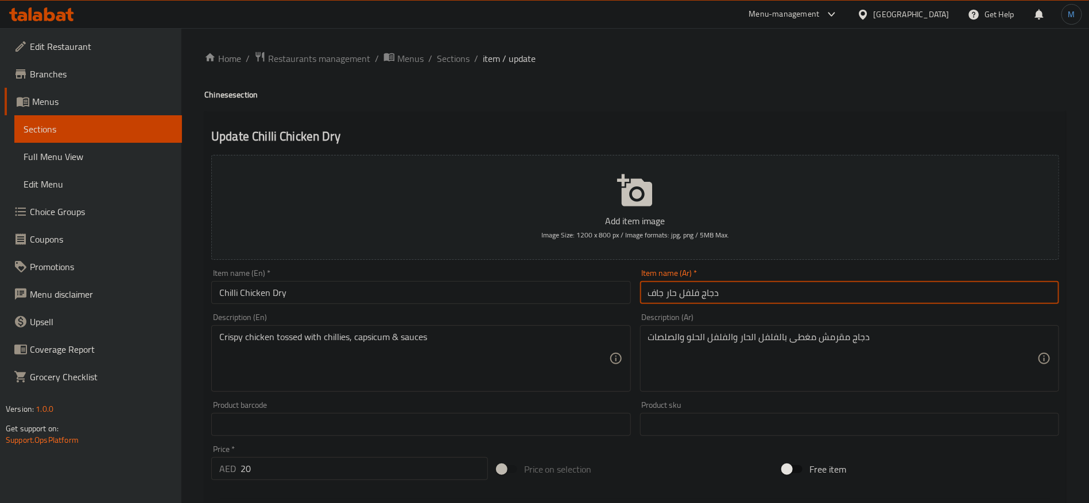
click at [785, 297] on input "دجاج فلفل حار جاف" at bounding box center [849, 292] width 419 height 23
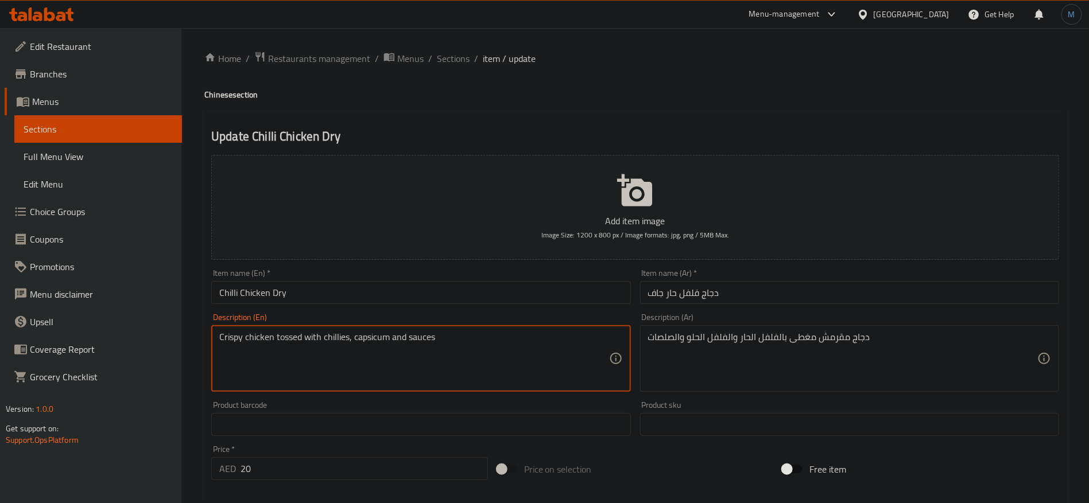
type textarea "Crispy chicken tossed with chillies, capsicum and sauces"
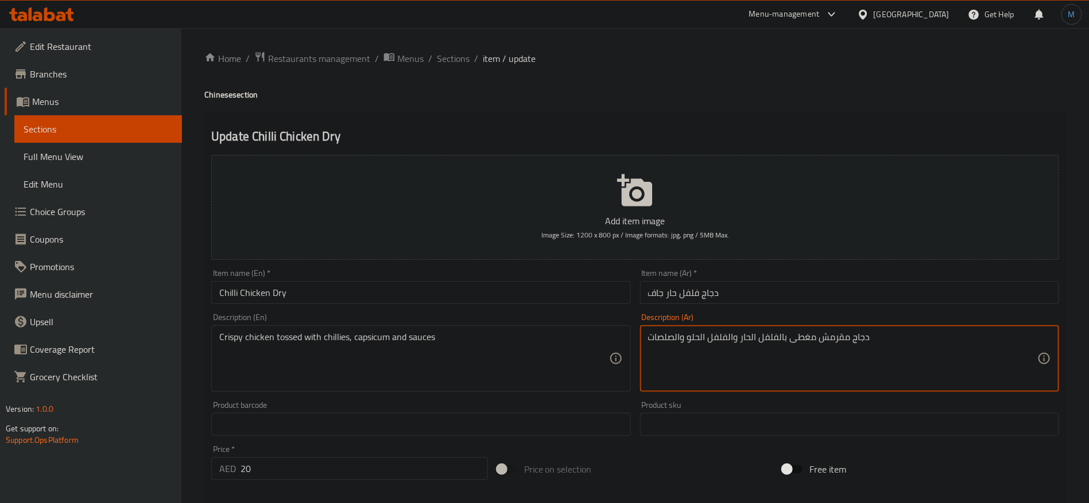
click at [805, 339] on textarea "دجاج مقرمش مغطى بالفلفل الحار والفلفل الحلو والصلصات" at bounding box center [842, 359] width 389 height 55
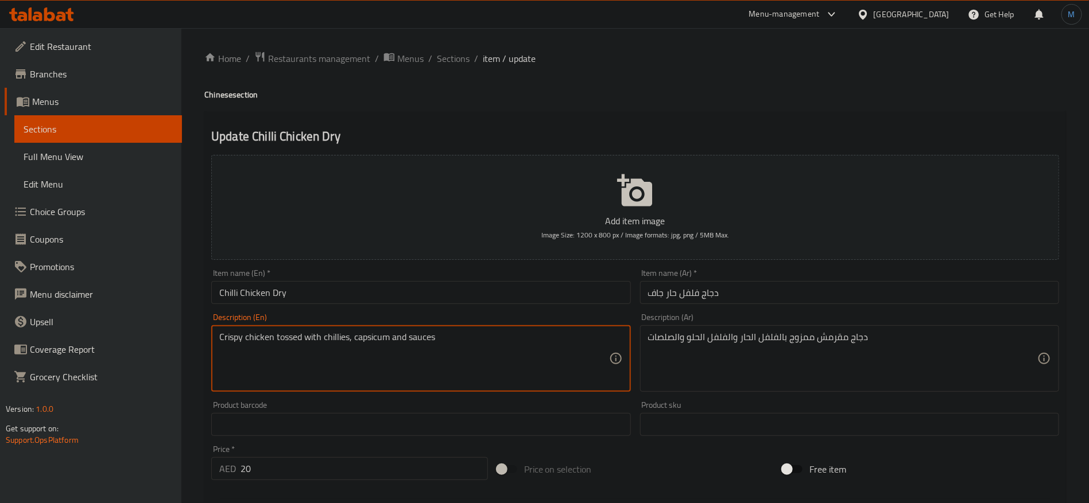
click at [373, 347] on textarea "Crispy chicken tossed with chillies, capsicum and sauces" at bounding box center [413, 359] width 389 height 55
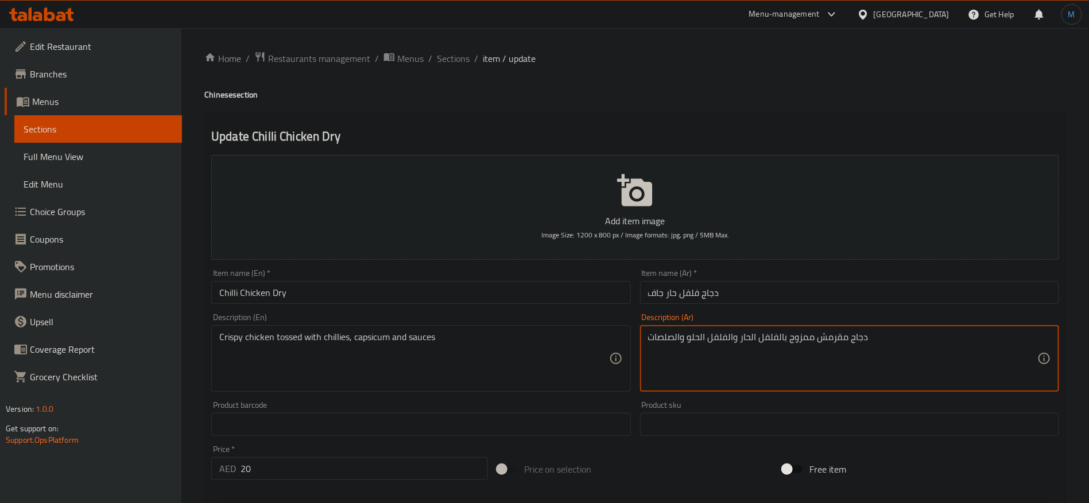
click at [725, 337] on textarea "دجاج مقرمش ممزوج بالفلفل الحار والفلفل الحلو والصلصات" at bounding box center [842, 359] width 389 height 55
paste textarea "فليفلة"
type textarea "دجاج مقرمش ممزوج بالفلفل الحار وفليفلة والصلصات"
click at [718, 293] on input "دجاج فلفل حار جاف" at bounding box center [849, 292] width 419 height 23
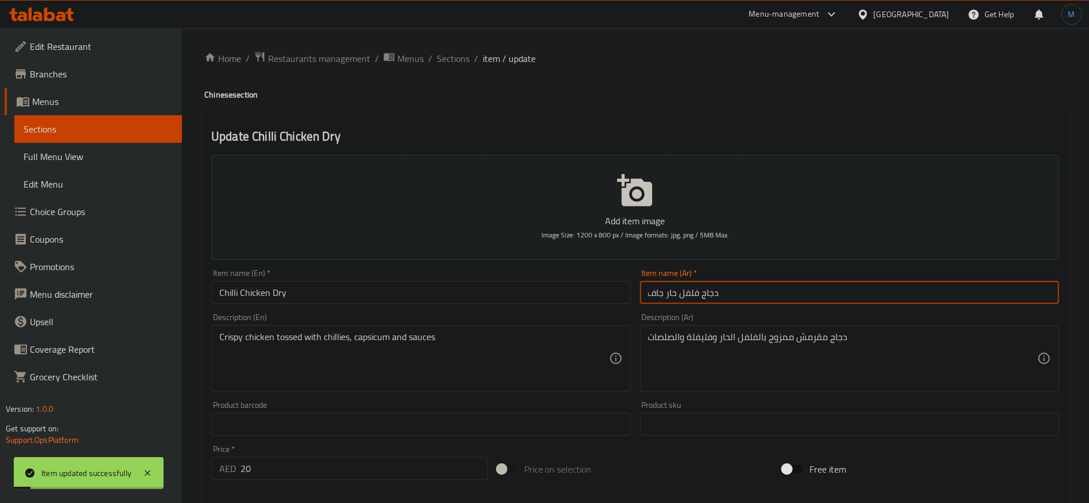
click at [454, 71] on div "Home / Restaurants management / Menus / Sections / item / update Chinese sectio…" at bounding box center [635, 419] width 862 height 737
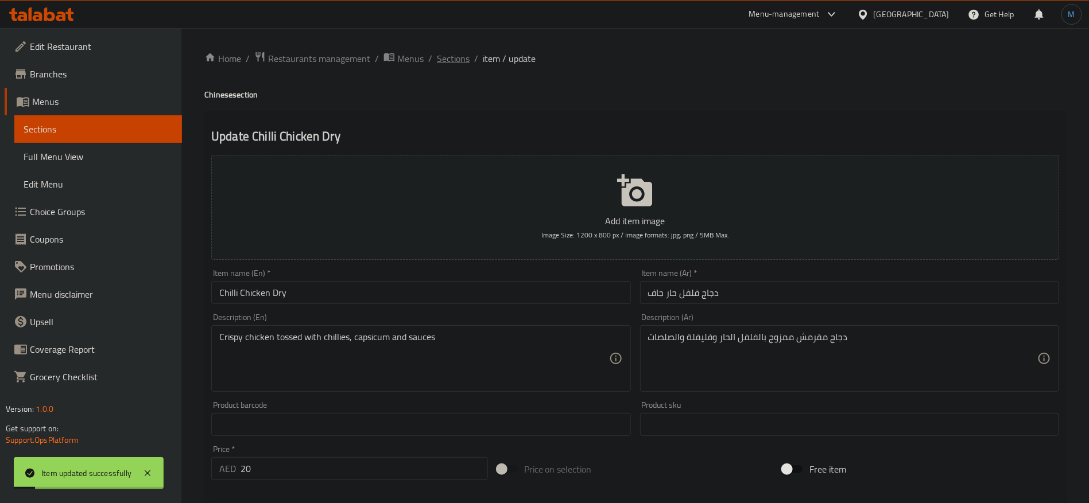
click at [457, 59] on span "Sections" at bounding box center [453, 59] width 33 height 14
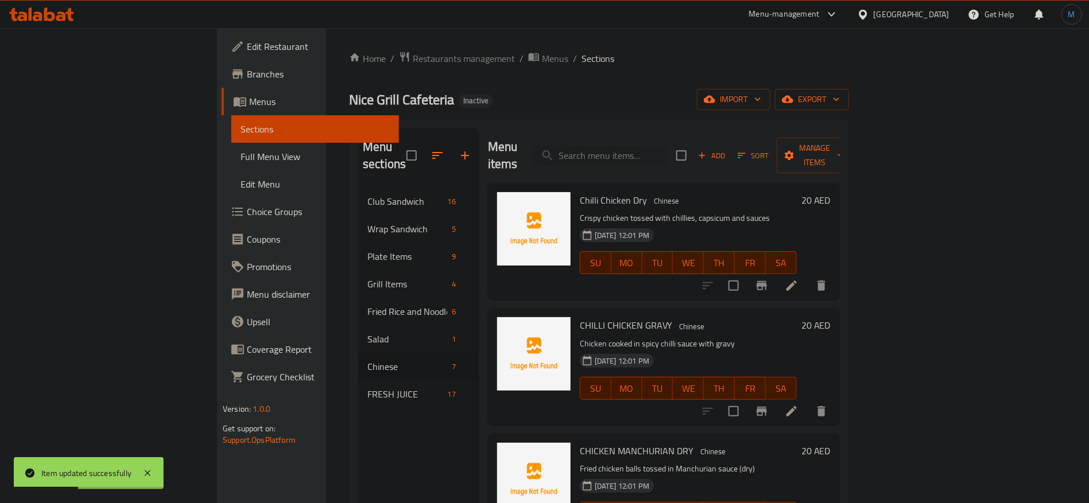
click at [799, 405] on icon at bounding box center [792, 412] width 14 height 14
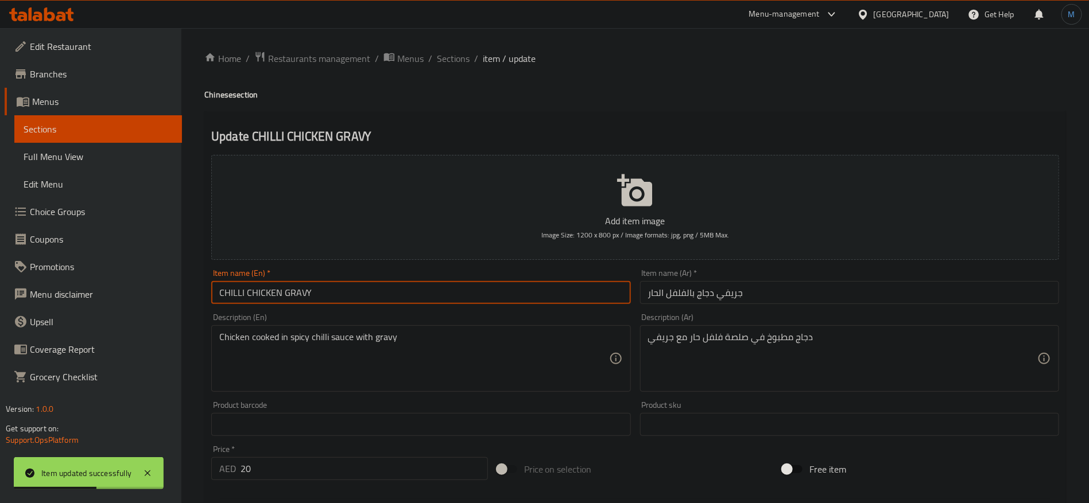
click at [568, 303] on input "CHILLI CHICKEN GRAVY" at bounding box center [420, 292] width 419 height 23
click at [568, 289] on input "CHILLI CHICKEN GRAVY" at bounding box center [420, 292] width 419 height 23
type input "Chilli Chicken Gravy"
click at [745, 306] on div "Item name (Ar)   * جريفي دجاج بالفلفل الحار Item name (Ar) *" at bounding box center [850, 287] width 428 height 44
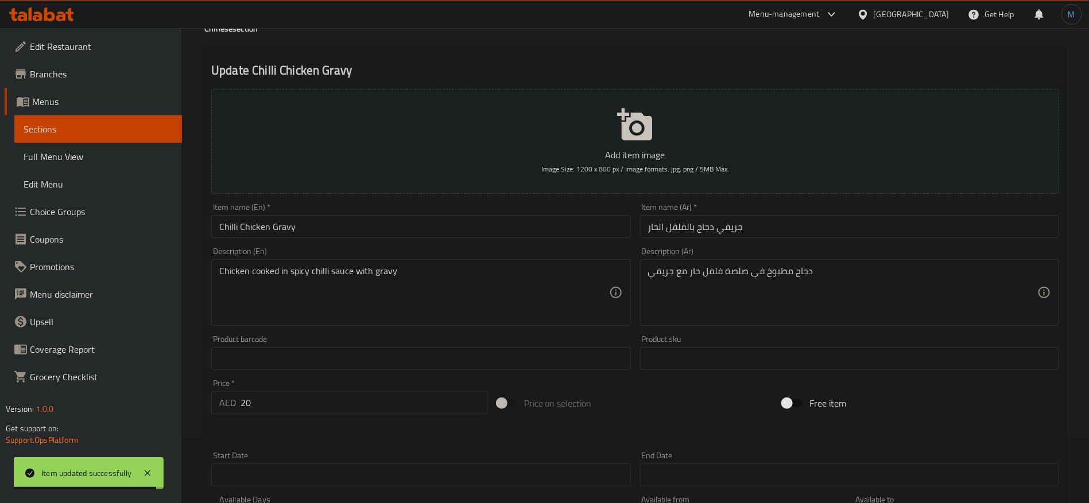
scroll to position [86, 0]
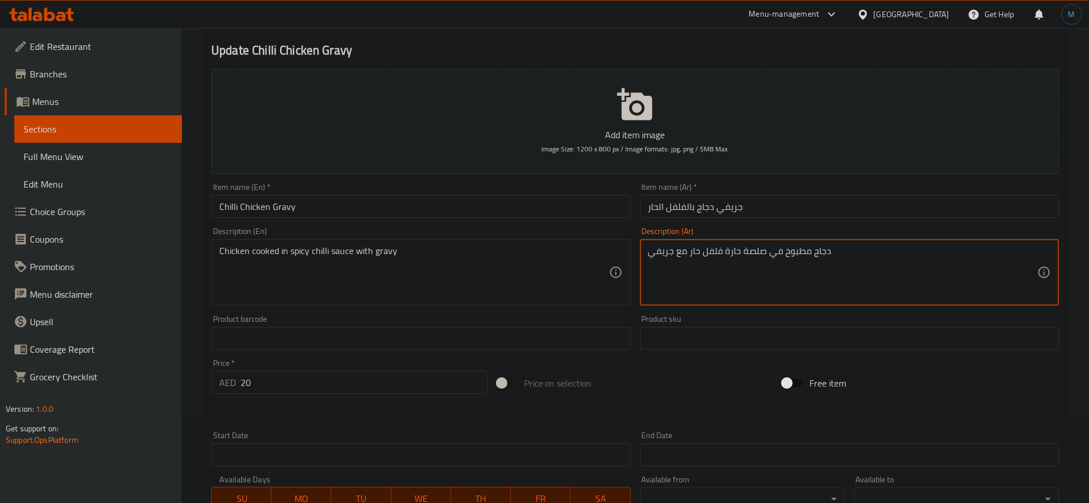
type textarea "دجاج مطبوخ في صلصة حارة فلفل حار مع جريفي"
click at [811, 204] on input "جريفي دجاج بالفلفل الحار" at bounding box center [849, 206] width 419 height 23
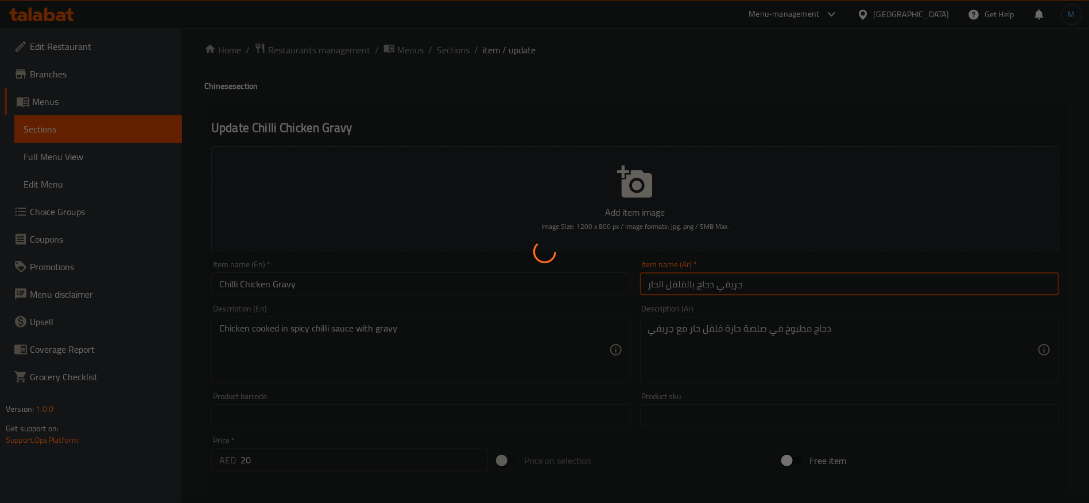
scroll to position [0, 0]
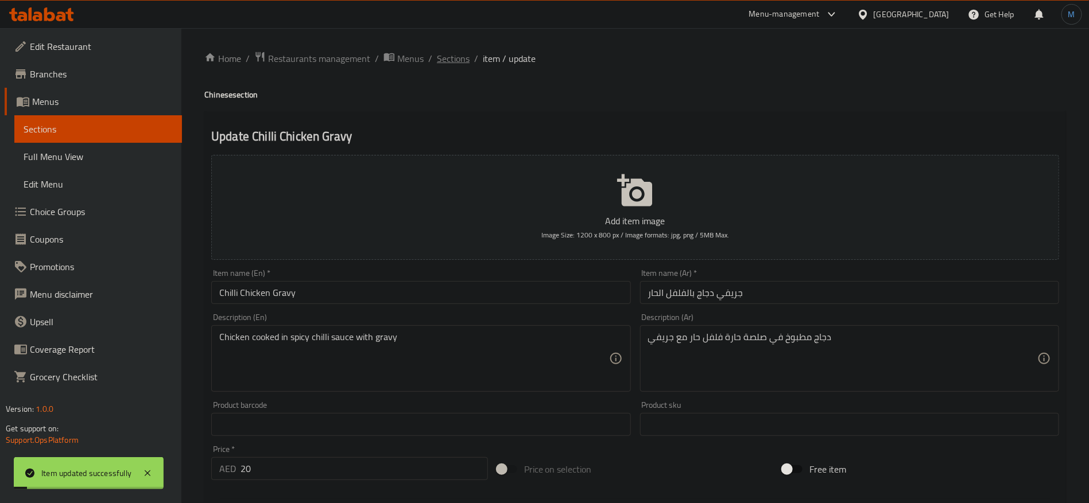
click at [453, 54] on span "Sections" at bounding box center [453, 59] width 33 height 14
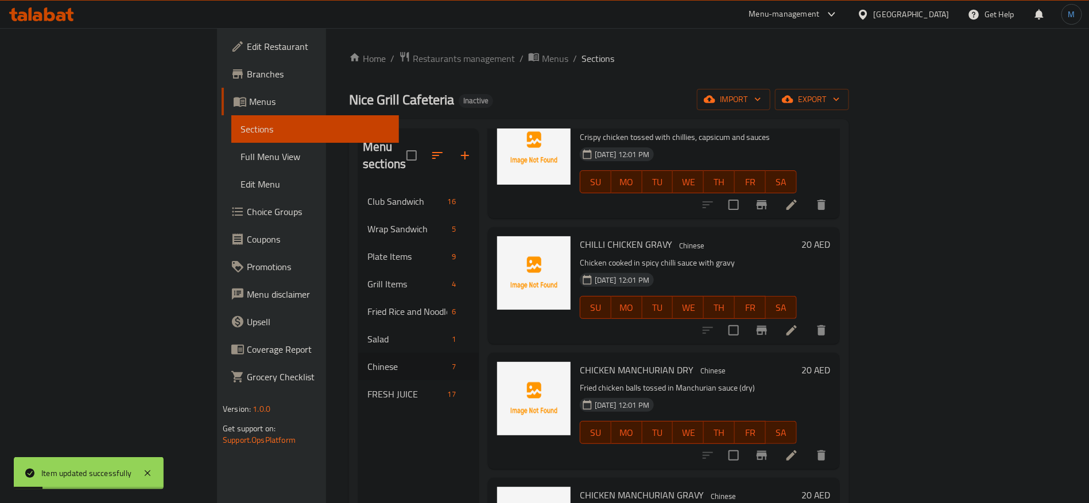
scroll to position [86, 0]
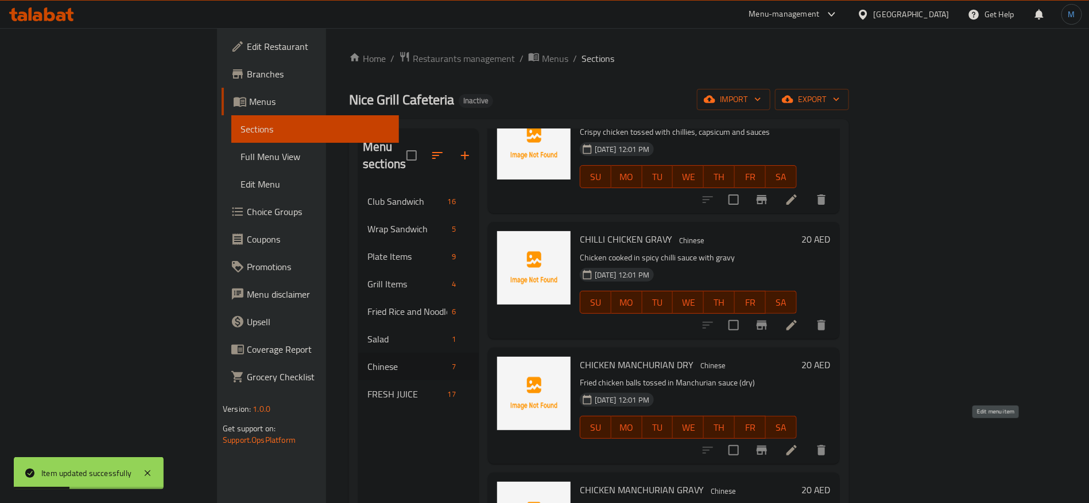
click at [797, 445] on icon at bounding box center [792, 450] width 10 height 10
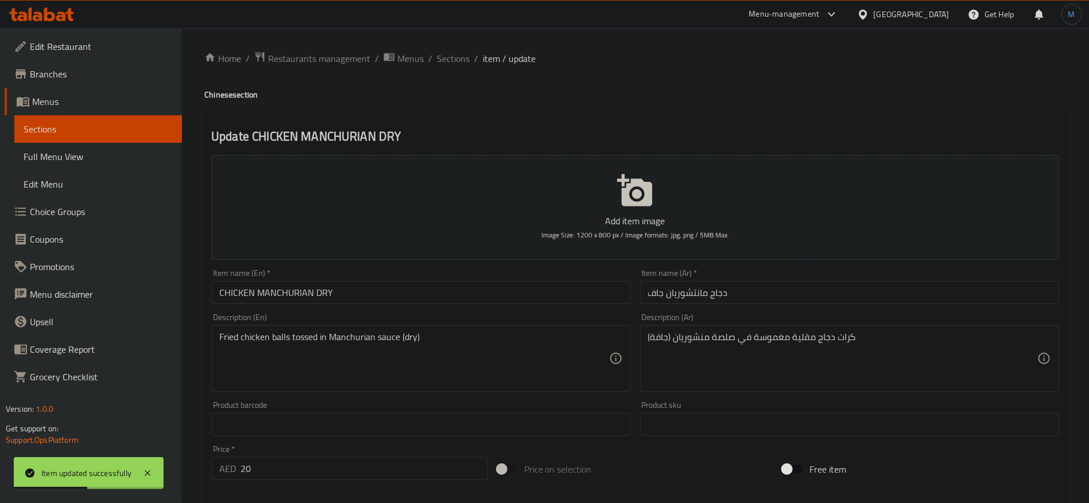
click at [439, 289] on input "CHICKEN MANCHURIAN DRY" at bounding box center [420, 292] width 419 height 23
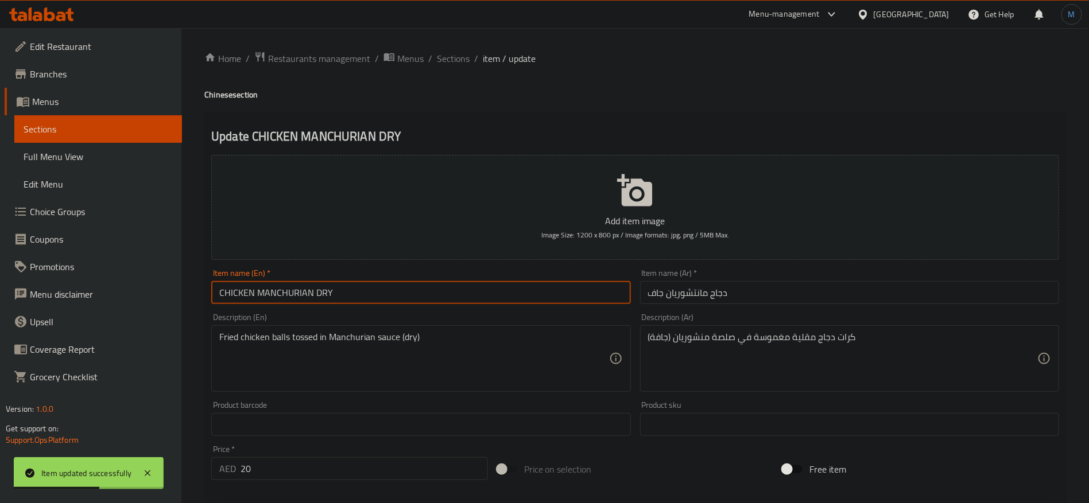
type input "Chicken Manchurian Dry"
click at [762, 306] on div "Item name (Ar)   * دجاج مانتشوريان جاف Item name (Ar) *" at bounding box center [850, 287] width 428 height 44
click at [280, 291] on input "Chicken Manchurian Dry" at bounding box center [420, 292] width 419 height 23
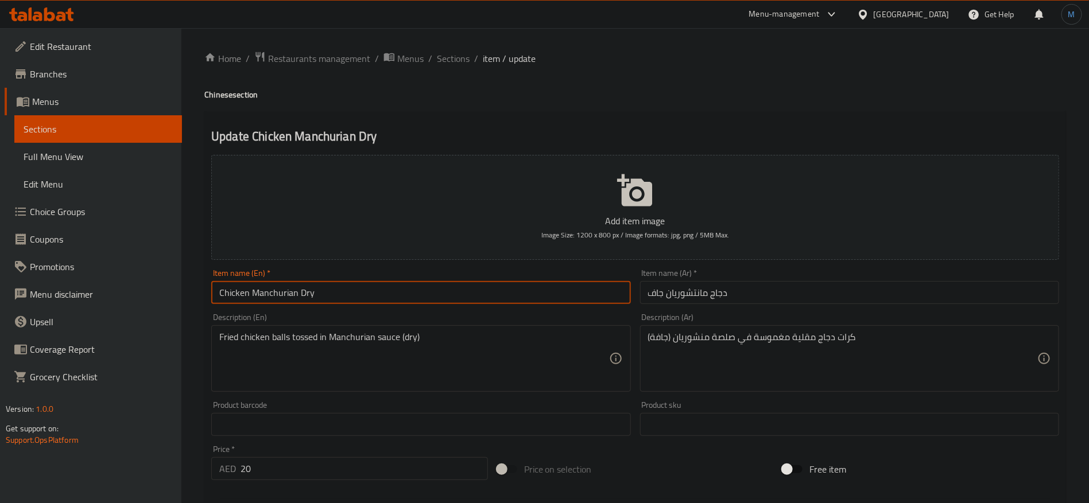
click at [694, 296] on input "دجاج مانتشوريان جاف" at bounding box center [849, 292] width 419 height 23
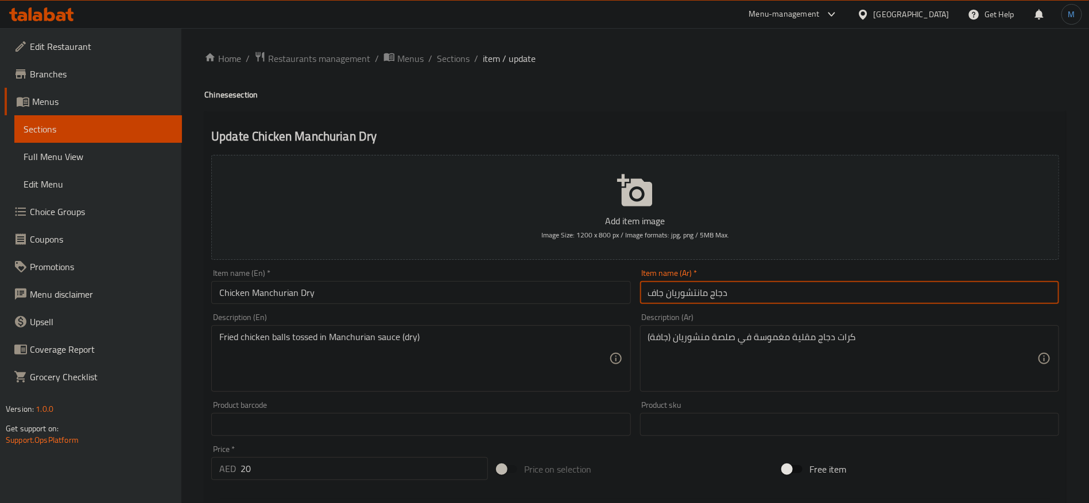
click at [694, 296] on input "دجاج مانتشوريان جاف" at bounding box center [849, 292] width 419 height 23
paste input "نشوريان"
type input "دجاج منشوريان جاف"
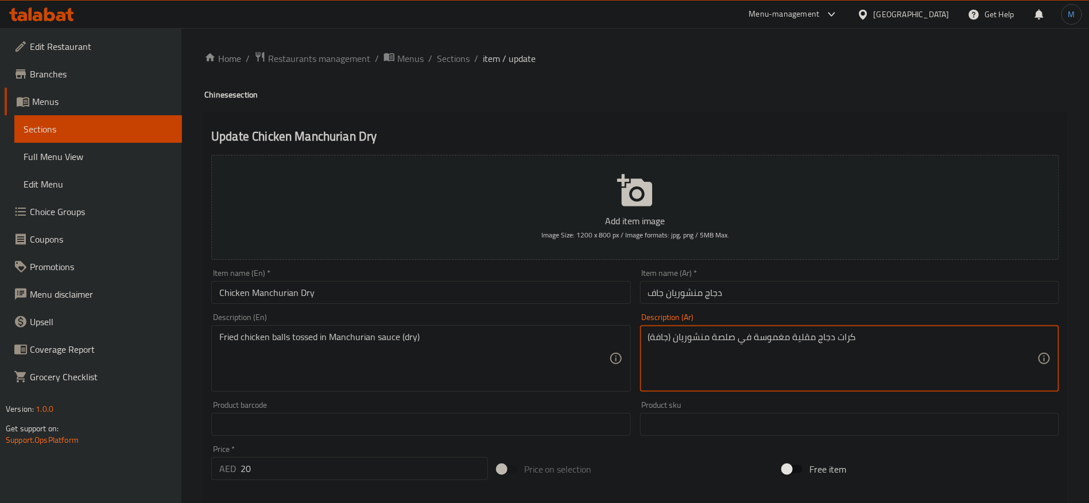
click at [766, 338] on textarea "كرات دجاج مقلية مغموسة في صلصة منشوريان (جافة)" at bounding box center [842, 359] width 389 height 55
click at [703, 339] on textarea "كرات دجاج مقلية ممزوجة في صلصة منشوريان (جافة)" at bounding box center [842, 359] width 389 height 55
paste textarea
click at [939, 335] on textarea "كرات دجاج مقلية ممزوجة في صلصة منشوريان (جافة)" at bounding box center [842, 359] width 389 height 55
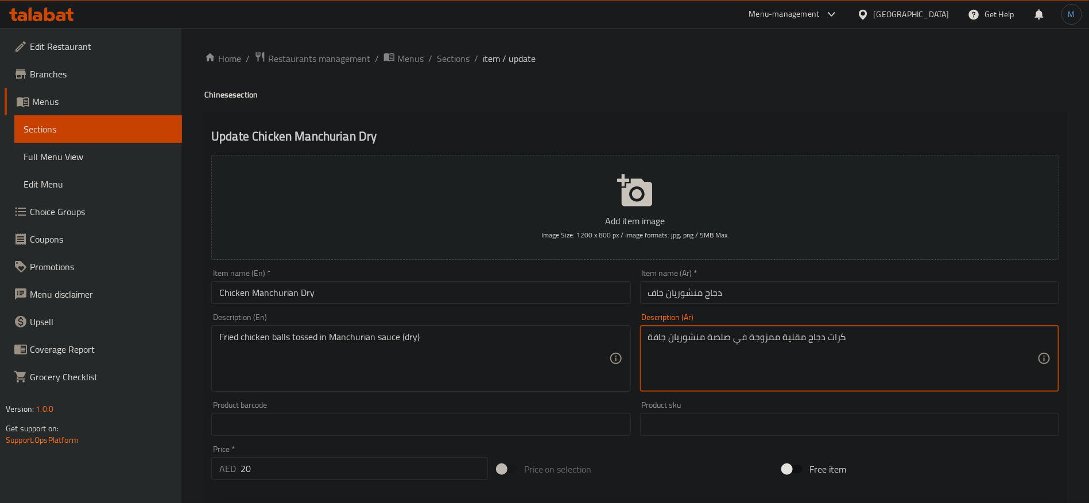
type textarea "كرات دجاج مقلية ممزوجة في صلصة منشوريان جافة"
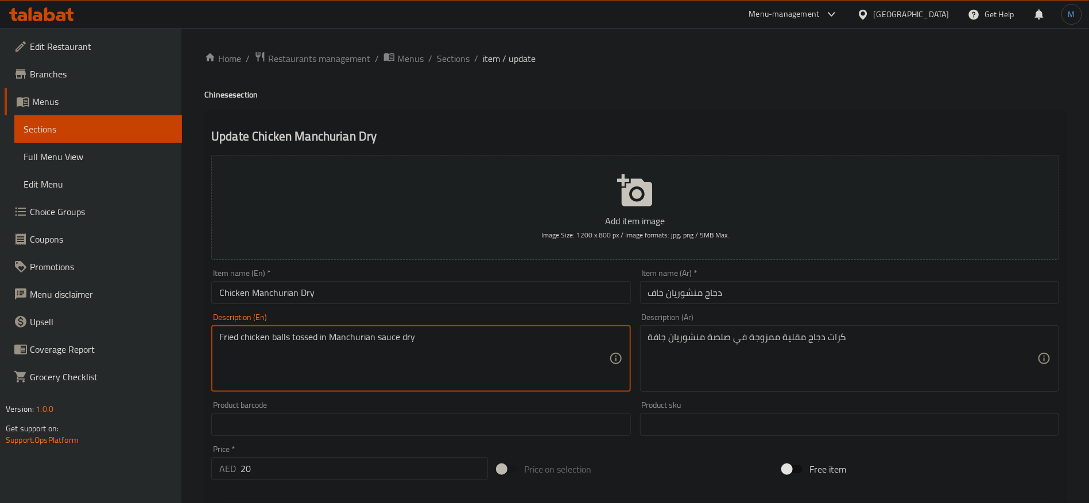
type textarea "Fried chicken balls tossed in Manchurian sauce dry"
click at [499, 285] on input "Chicken Manchurian Dry" at bounding box center [420, 292] width 419 height 23
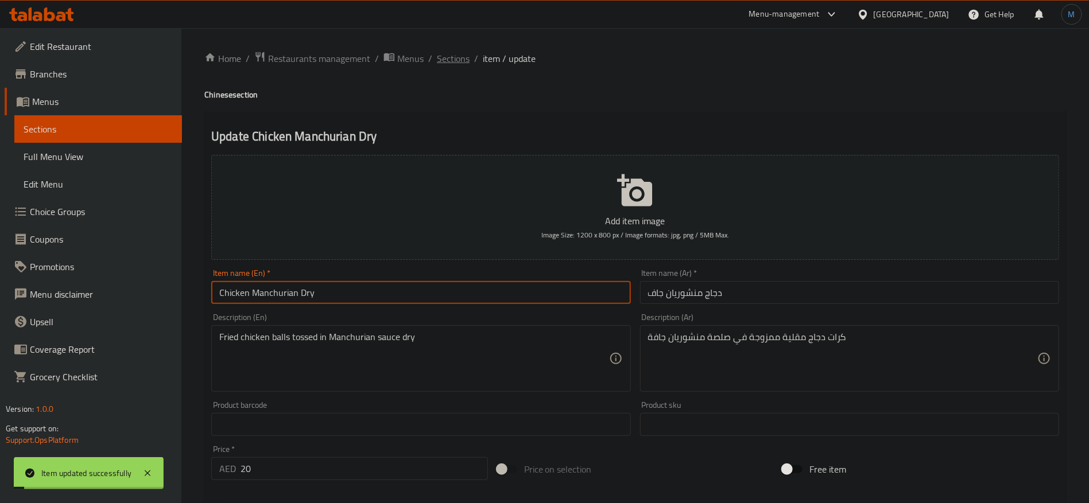
click at [453, 65] on span "Sections" at bounding box center [453, 59] width 33 height 14
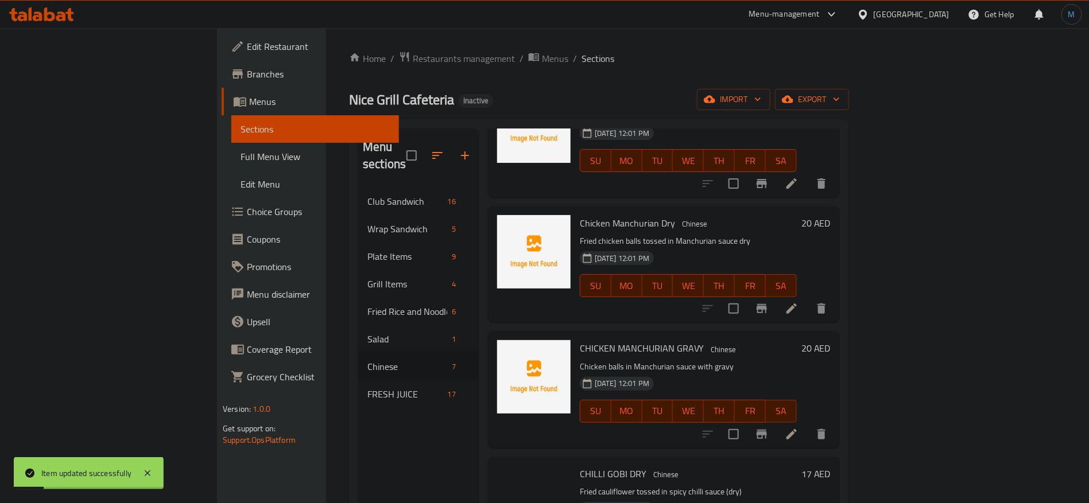
scroll to position [258, 0]
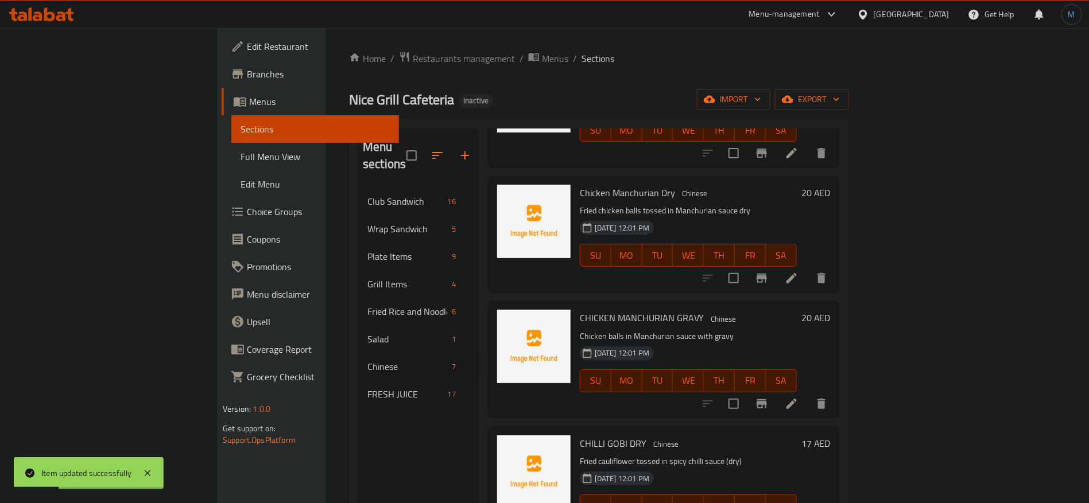
click at [808, 395] on li at bounding box center [792, 404] width 32 height 21
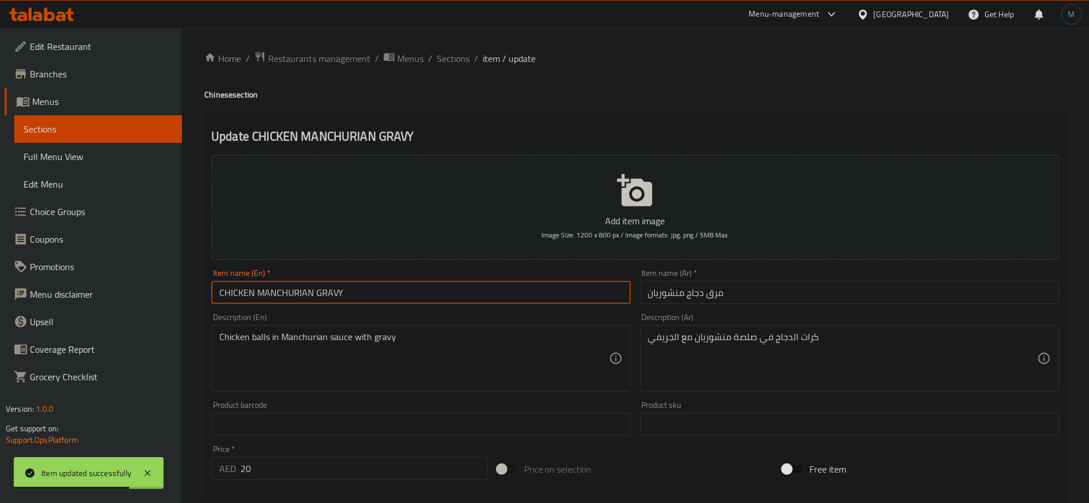
click at [503, 299] on input "CHICKEN MANCHURIAN GRAVY" at bounding box center [420, 292] width 419 height 23
type input "Chicken Manchurian Gravy"
click at [718, 295] on input "مرق دجاج منشوريان" at bounding box center [849, 292] width 419 height 23
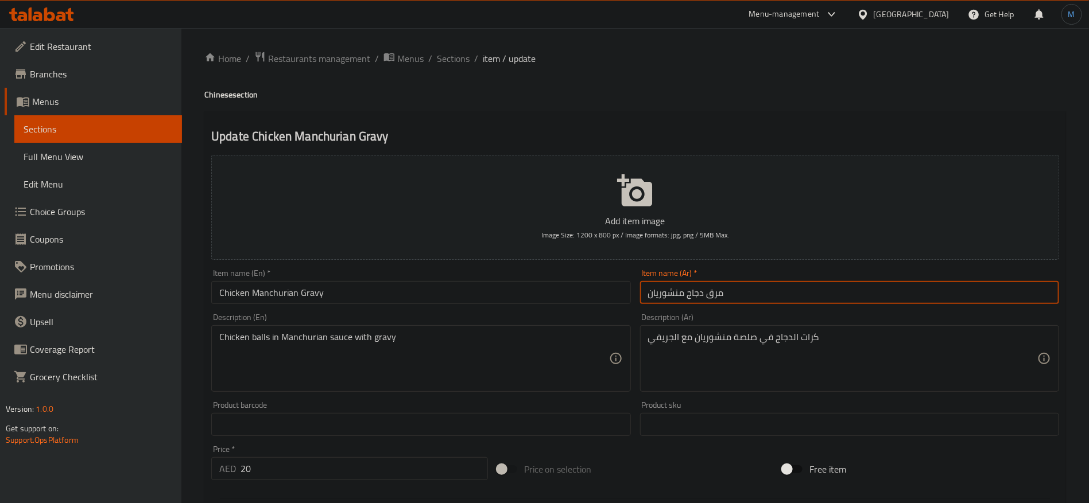
click at [718, 295] on input "مرق دجاج منشوريان" at bounding box center [849, 292] width 419 height 23
click at [756, 300] on input "مرق دجاج منشوريان" at bounding box center [849, 292] width 419 height 23
click at [720, 295] on input "مرق دجاج منشوريان" at bounding box center [849, 292] width 419 height 23
click at [718, 294] on input "مرق دجاج منشوريان" at bounding box center [849, 292] width 419 height 23
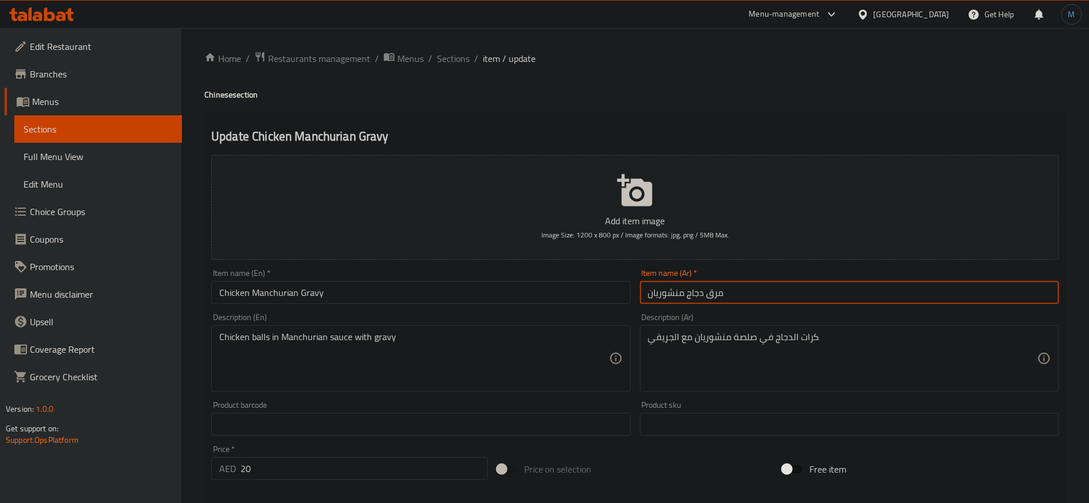
click at [718, 294] on input "مرق دجاج منشوريان" at bounding box center [849, 292] width 419 height 23
type input "جريفي دجاج منشوريان"
click at [285, 293] on input "Chicken Manchurian Gravy" at bounding box center [420, 292] width 419 height 23
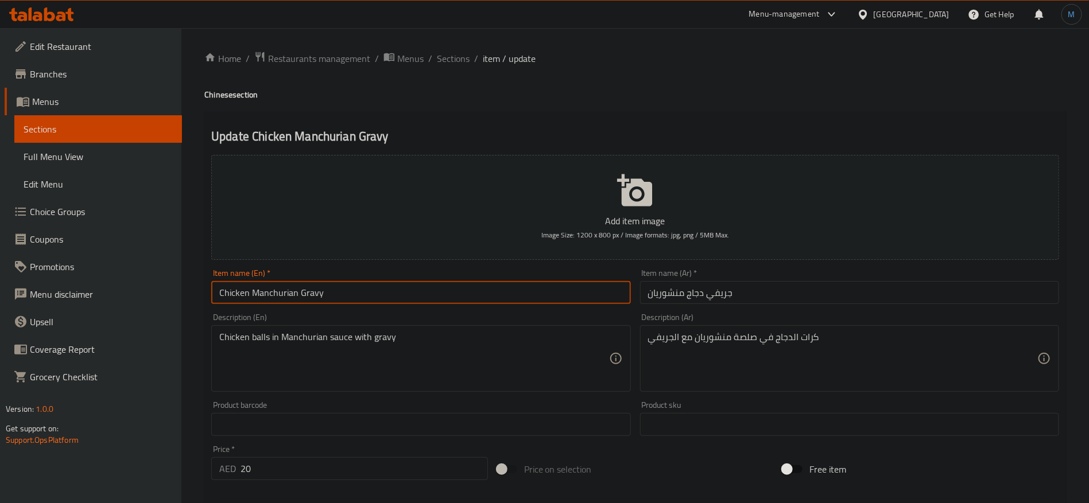
click at [285, 293] on input "Chicken Manchurian Gravy" at bounding box center [420, 292] width 419 height 23
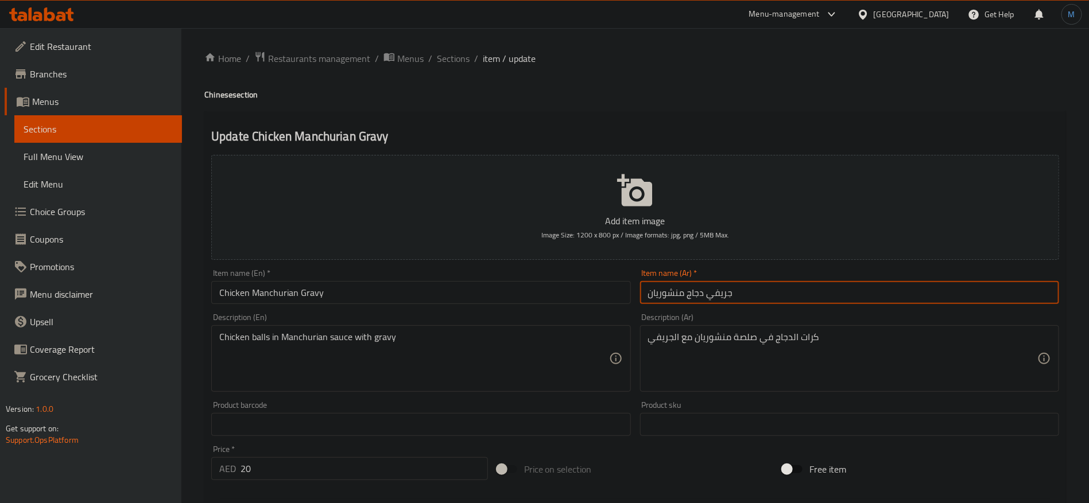
click at [668, 294] on input "جريفي دجاج منشوريان" at bounding box center [849, 292] width 419 height 23
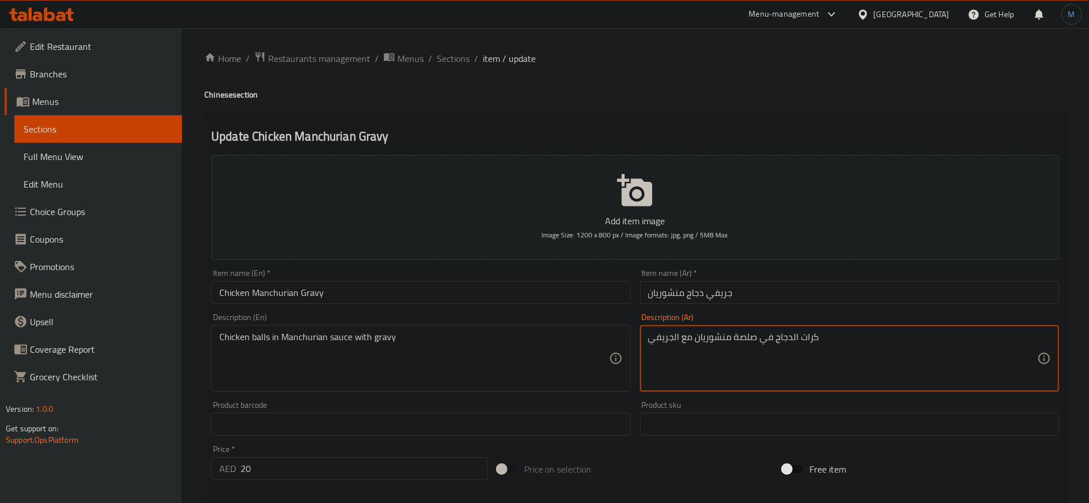
click at [722, 342] on textarea "كرات الدجاج في صلصة منشوريان مع الجريفي" at bounding box center [842, 359] width 389 height 55
paste textarea
type textarea "كرات الدجاج في صلصة منشوريان مع الجريفي"
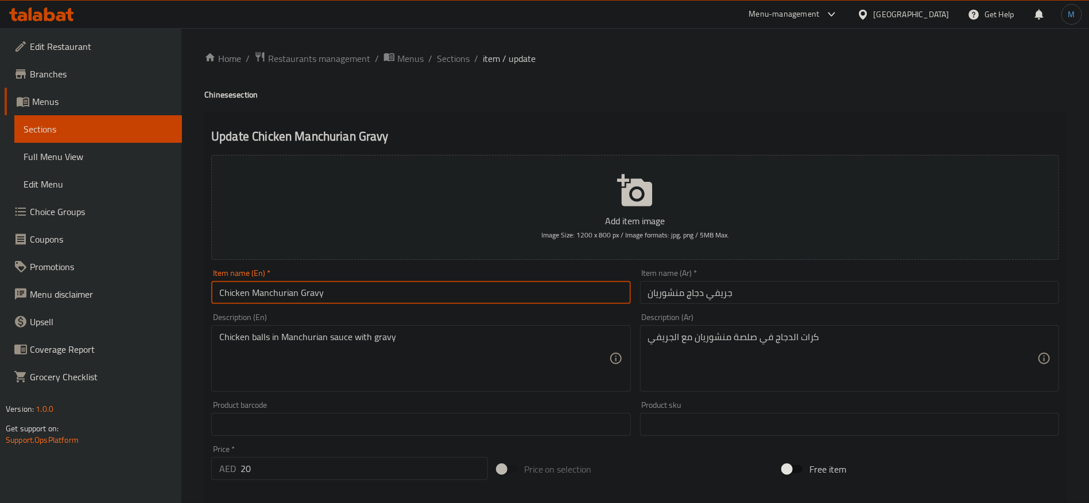
click at [468, 298] on input "Chicken Manchurian Gravy" at bounding box center [420, 292] width 419 height 23
click at [449, 59] on span "Sections" at bounding box center [453, 59] width 33 height 14
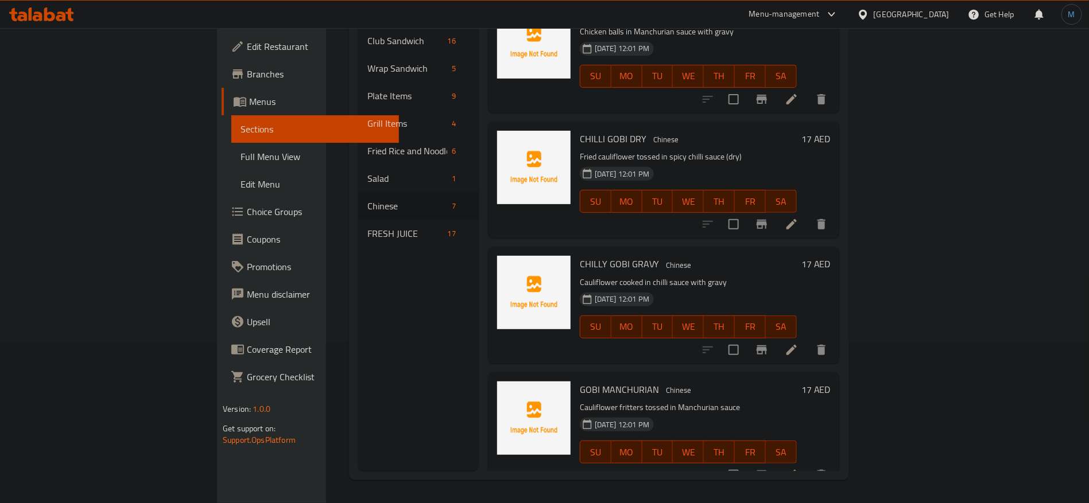
scroll to position [316, 0]
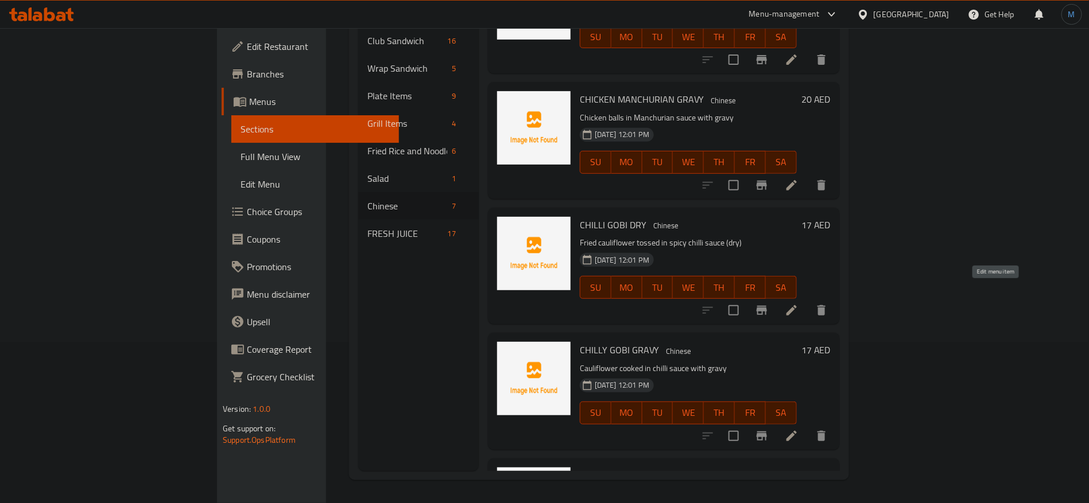
click at [797, 305] on icon at bounding box center [792, 310] width 10 height 10
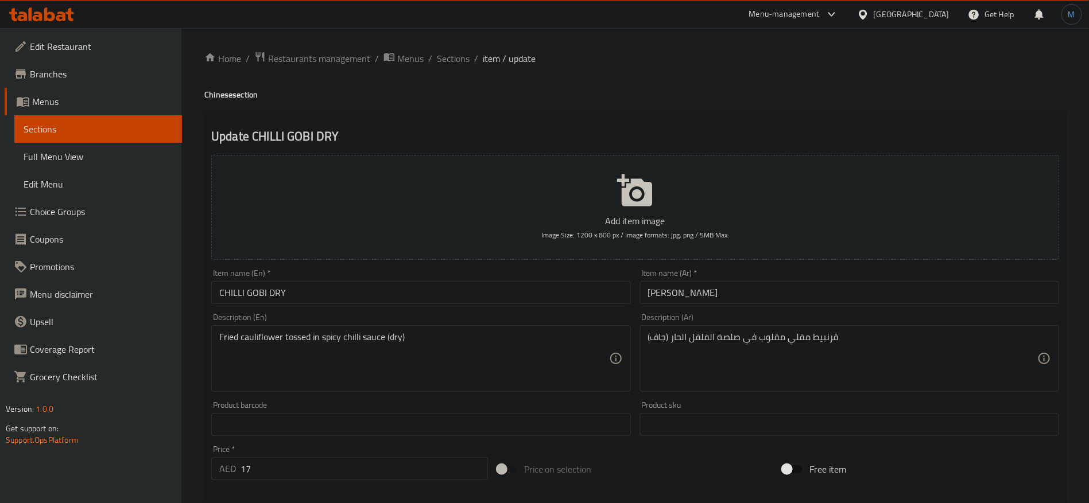
click at [632, 290] on div "Item name (En)   * CHILLI GOBI DRY Item name (En) *" at bounding box center [421, 287] width 428 height 44
click at [576, 290] on input "CHILLI GOBI DRY" at bounding box center [420, 292] width 419 height 23
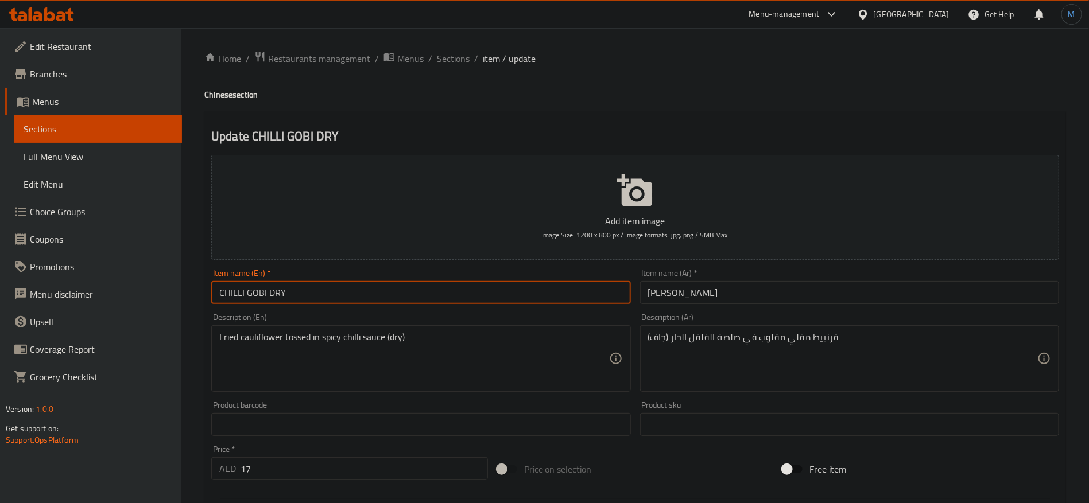
type input "Chilli Gobi Dry"
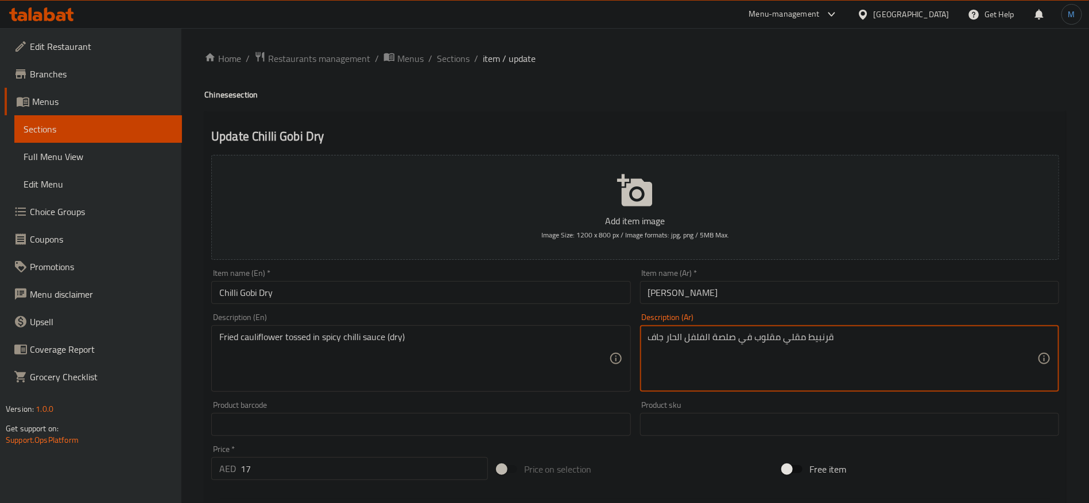
type textarea "قرنبيط مقلي مقلوب في صلصة الفلفل الحار جاف"
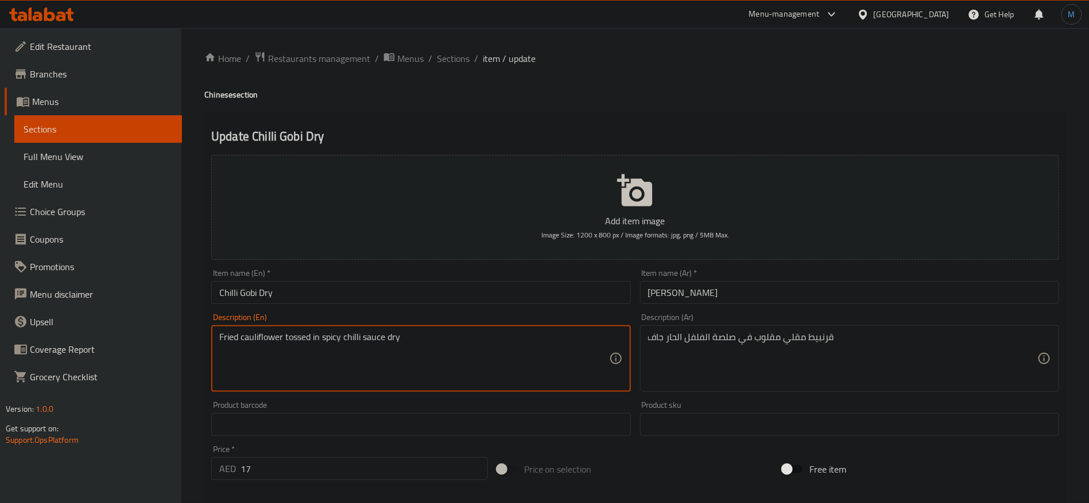
type textarea "Fried cauliflower tossed in spicy chilli sauce dry"
click at [503, 298] on input "Chilli Gobi Dry" at bounding box center [420, 292] width 419 height 23
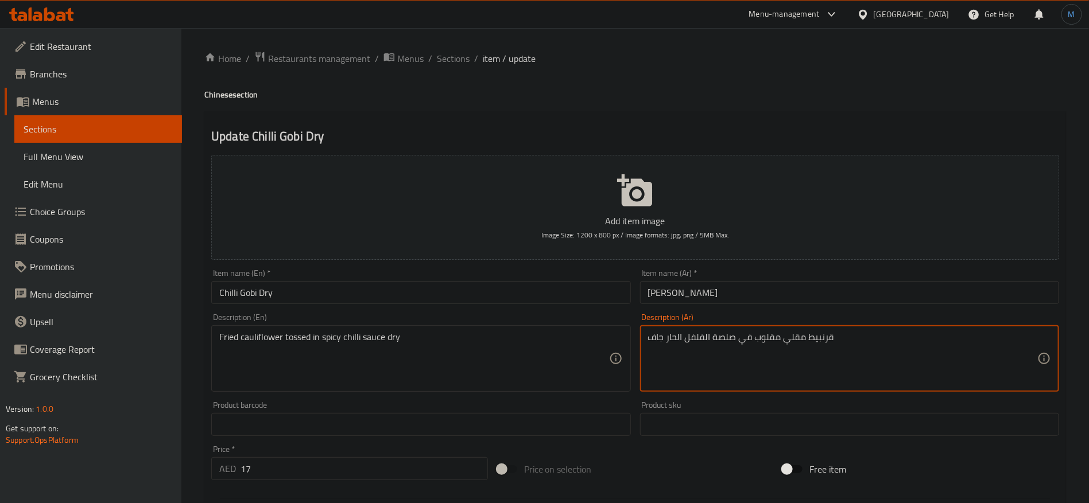
click at [764, 337] on textarea "قرنبيط مقلي مقلوب في صلصة الفلفل الحار جاف" at bounding box center [842, 359] width 389 height 55
type textarea "قرنبيط مقلي ممزوج في صلصة الفلفل الحار جاف"
click at [486, 297] on input "Chilli Gobi Dry" at bounding box center [420, 292] width 419 height 23
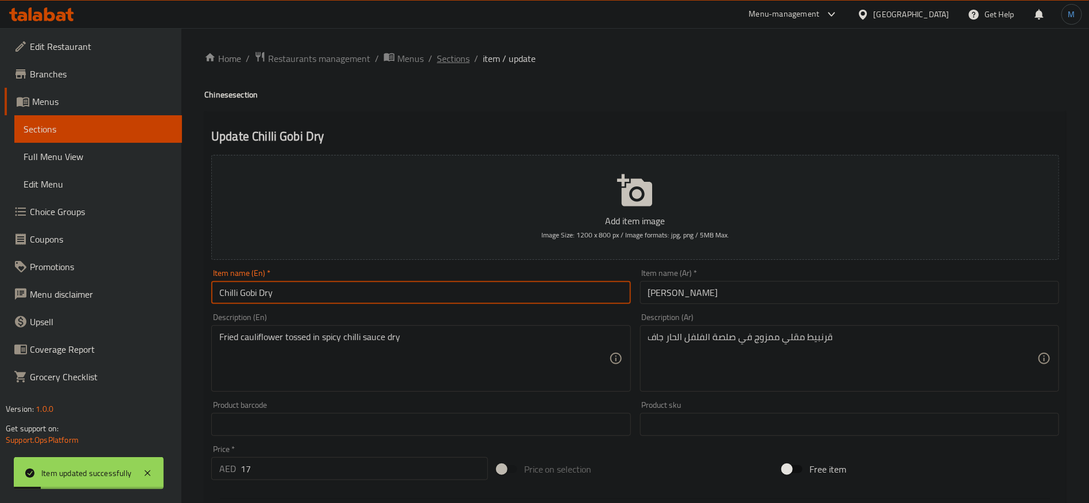
click at [440, 55] on span "Sections" at bounding box center [453, 59] width 33 height 14
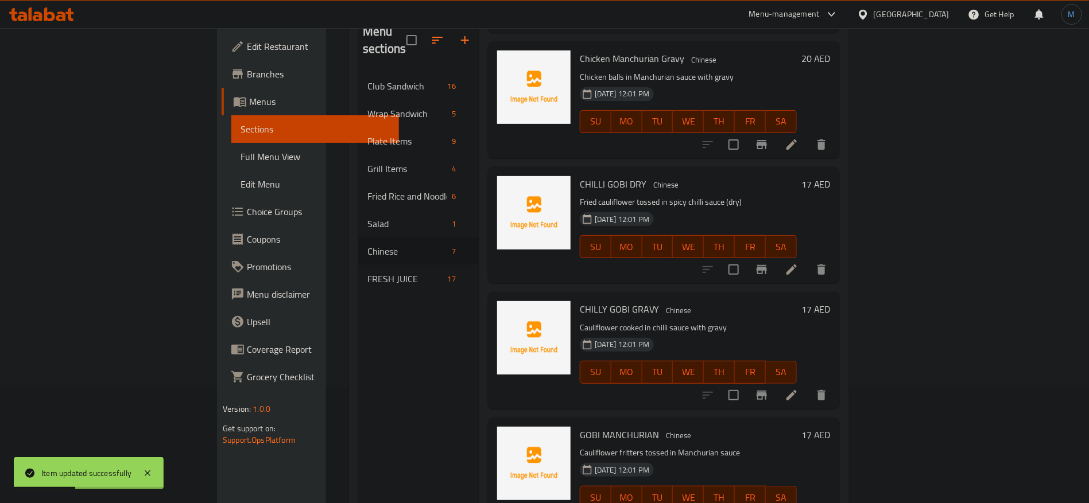
scroll to position [161, 0]
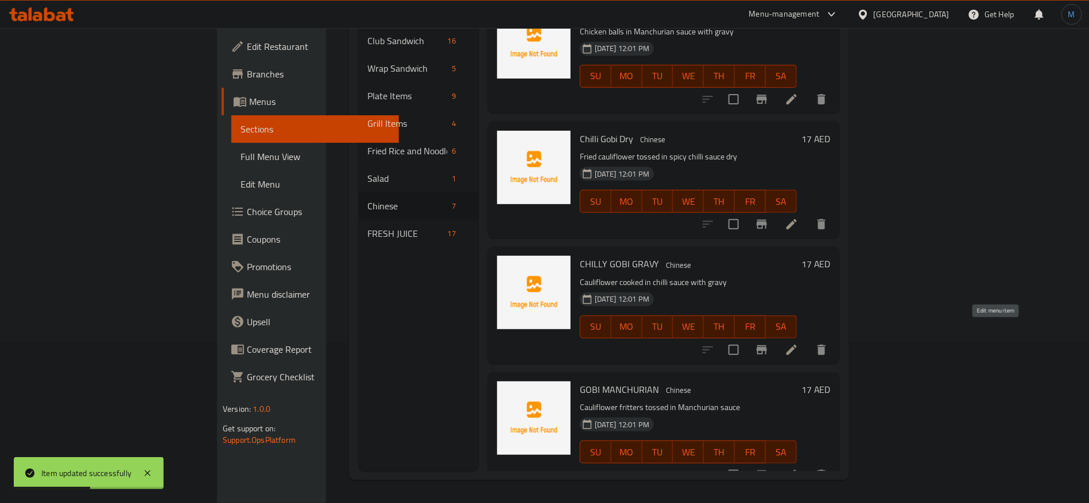
click at [799, 343] on icon at bounding box center [792, 350] width 14 height 14
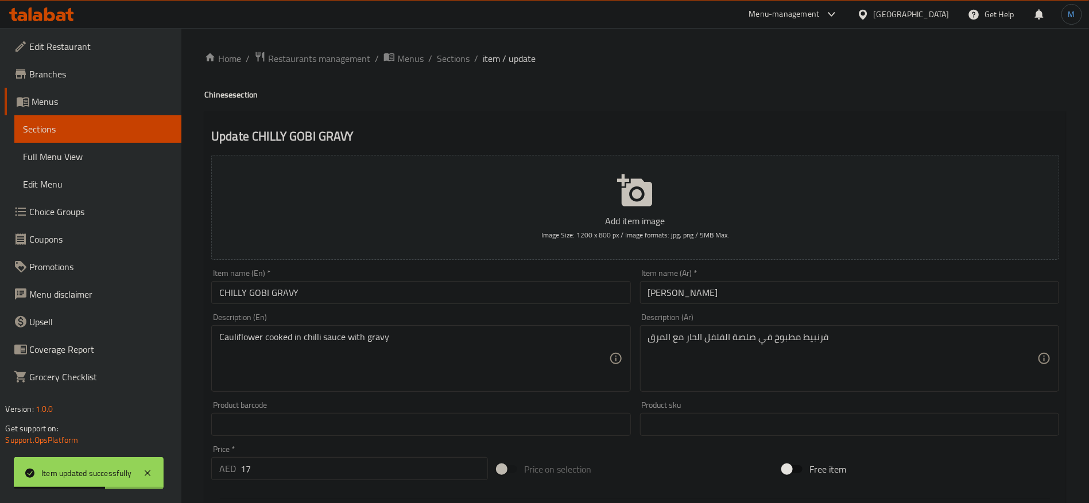
click at [533, 292] on input "CHILLY GOBI GRAVY" at bounding box center [420, 292] width 419 height 23
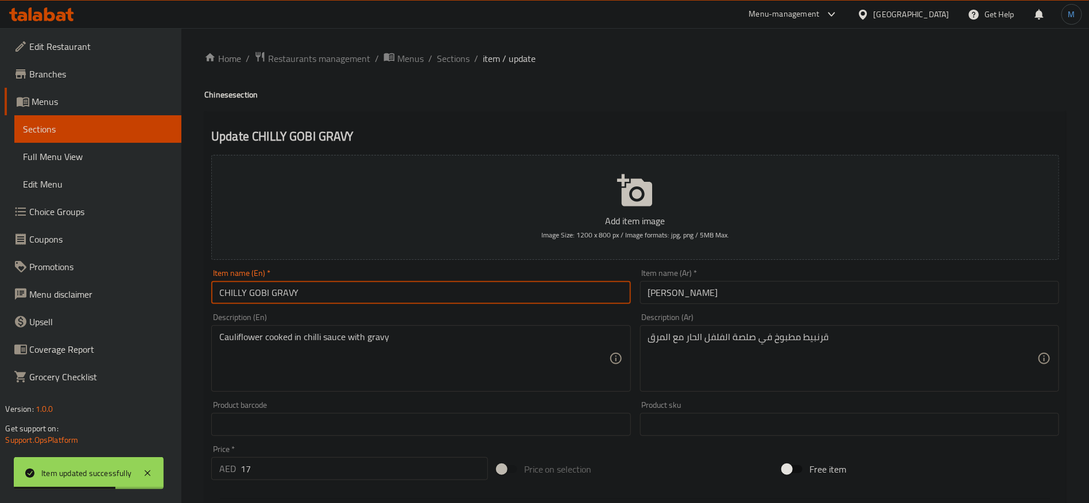
type input "Chilly Gobi Gravy"
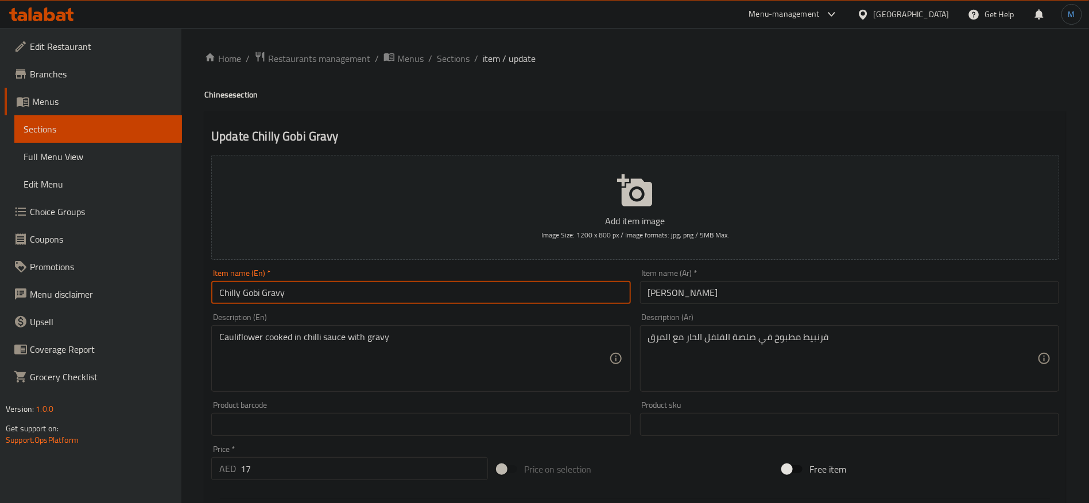
click at [672, 294] on input "[PERSON_NAME]" at bounding box center [849, 292] width 419 height 23
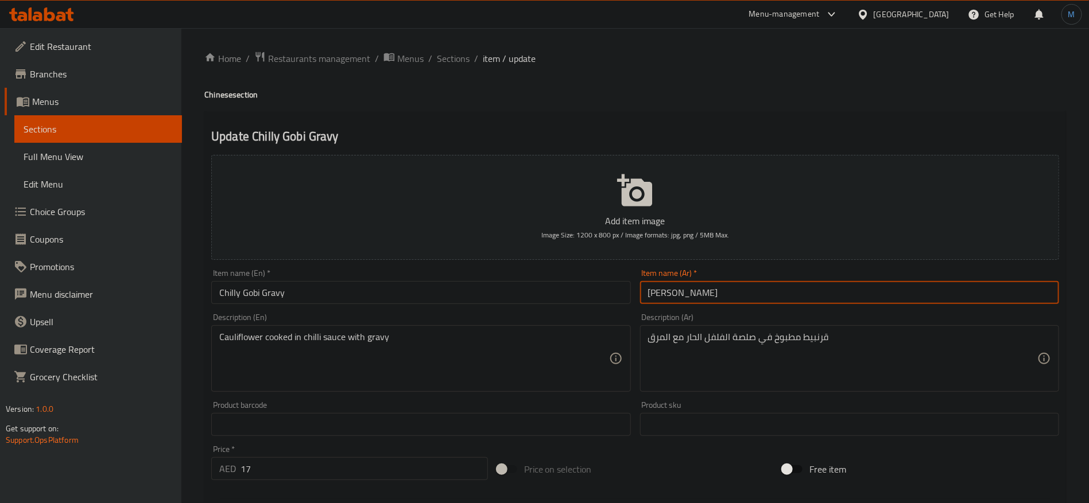
click at [672, 294] on input "[PERSON_NAME]" at bounding box center [849, 292] width 419 height 23
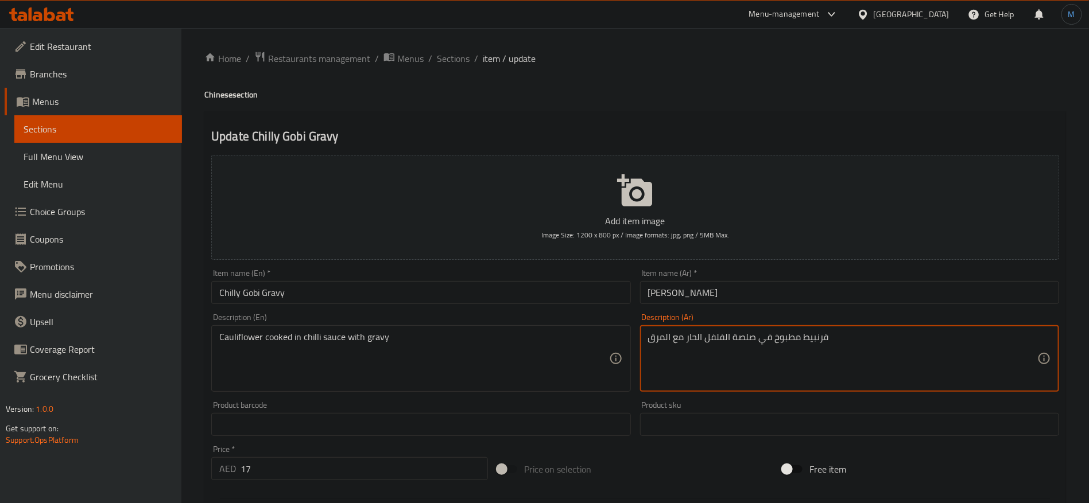
click at [659, 351] on textarea "قرنبيط مطبوخ في صلصة الفلفل الحار مع المرق" at bounding box center [842, 359] width 389 height 55
paste textarea "ريفي"
type textarea "قرنبيط مطبوخ في صلصة الفلفل الحار مع جريفي"
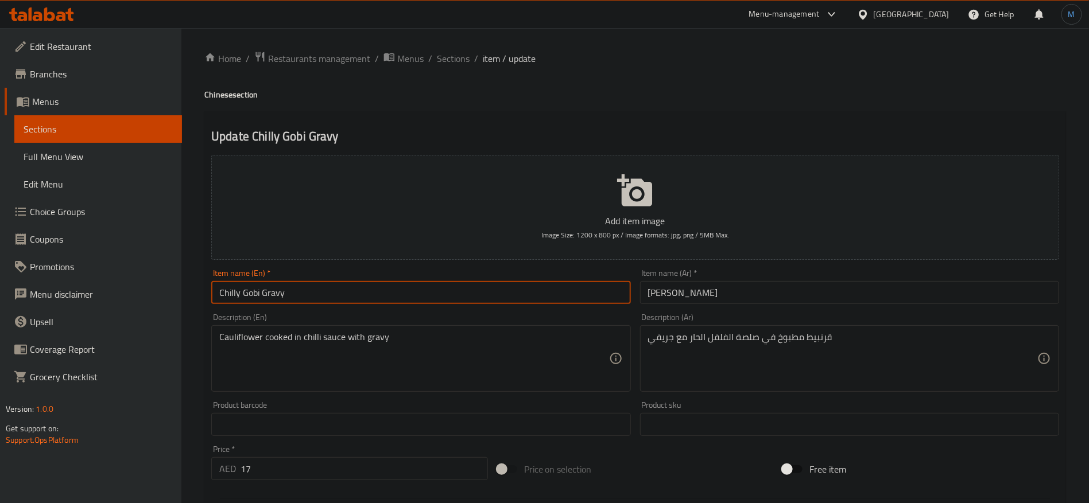
click at [550, 295] on input "Chilly Gobi Gravy" at bounding box center [420, 292] width 419 height 23
click at [452, 61] on span "Sections" at bounding box center [453, 59] width 33 height 14
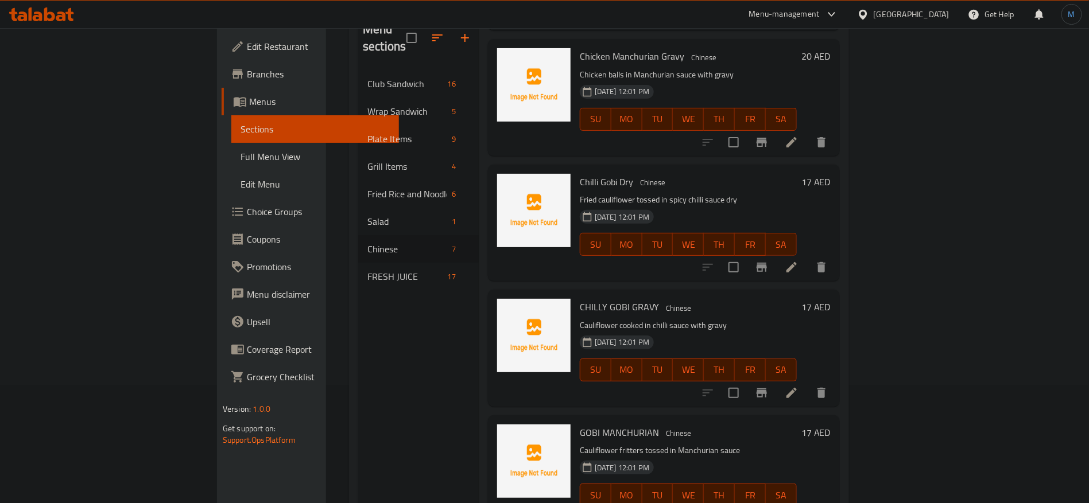
scroll to position [161, 0]
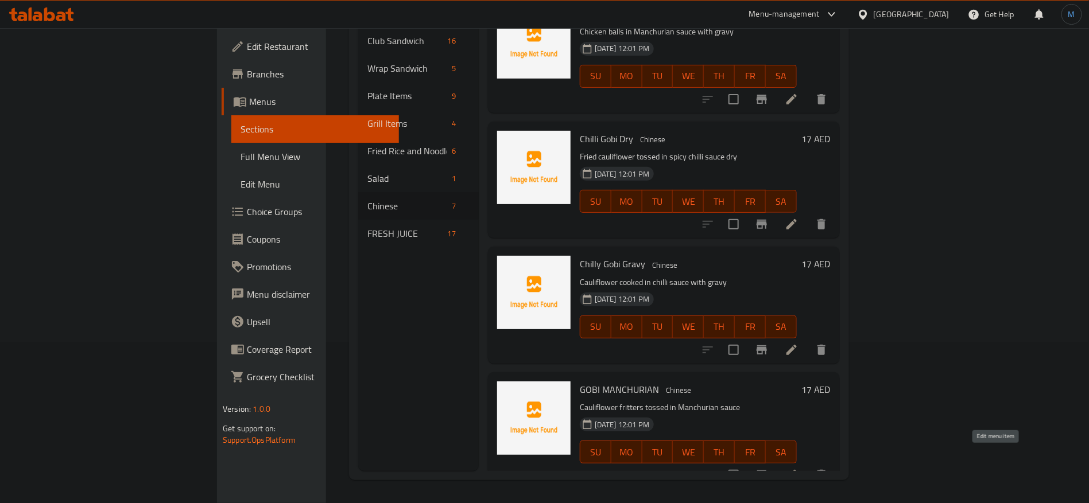
click at [799, 468] on icon at bounding box center [792, 475] width 14 height 14
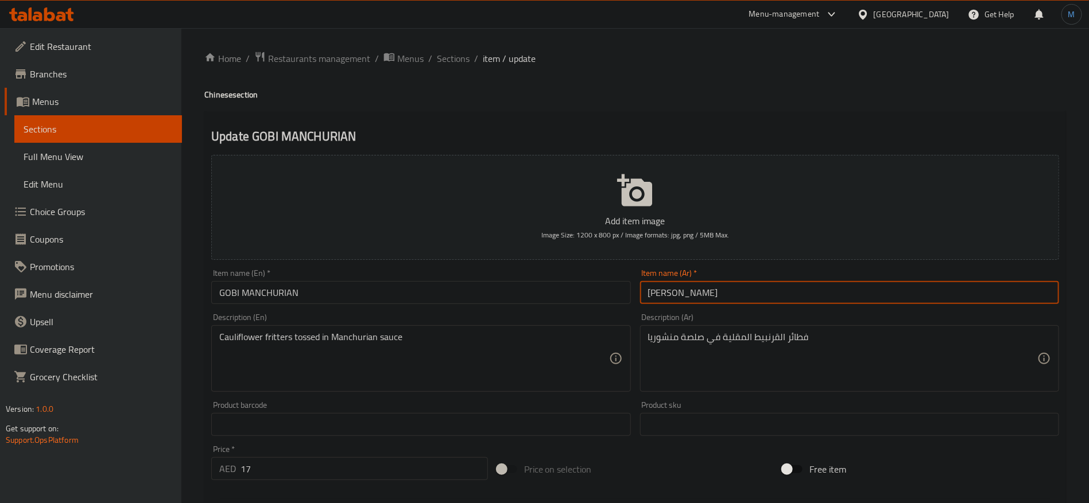
click at [679, 302] on input "[PERSON_NAME]" at bounding box center [849, 292] width 419 height 23
click at [674, 300] on input "[PERSON_NAME]" at bounding box center [849, 292] width 419 height 23
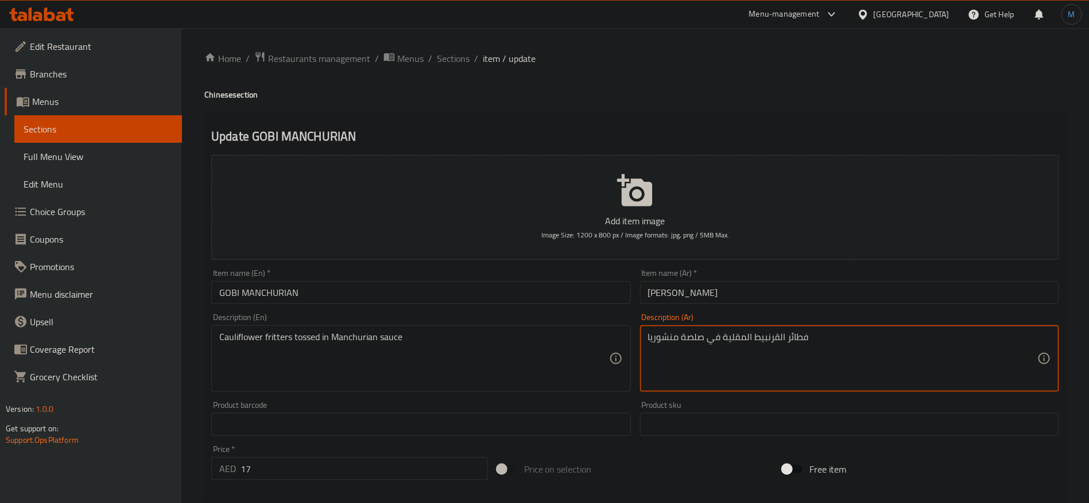
click at [674, 332] on textarea "فطائر القرنبيط المقلية في صلصة منشوريا" at bounding box center [842, 359] width 389 height 55
paste textarea "انشوريان"
type textarea "فطائر القرنبيط المقلية في صلصة مانشوريان"
click at [429, 293] on input "GOBI MANCHURIAN" at bounding box center [420, 292] width 419 height 23
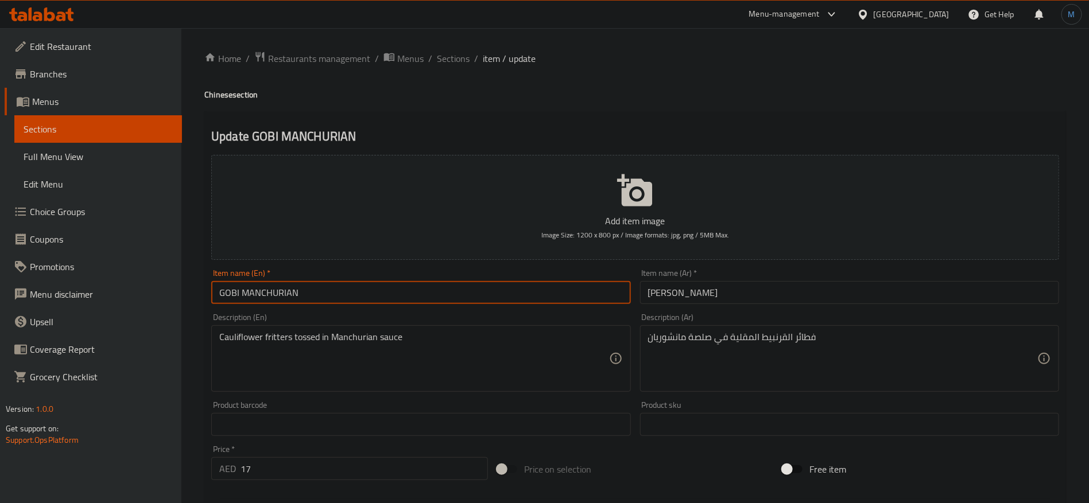
type input "Gobi Manchurian"
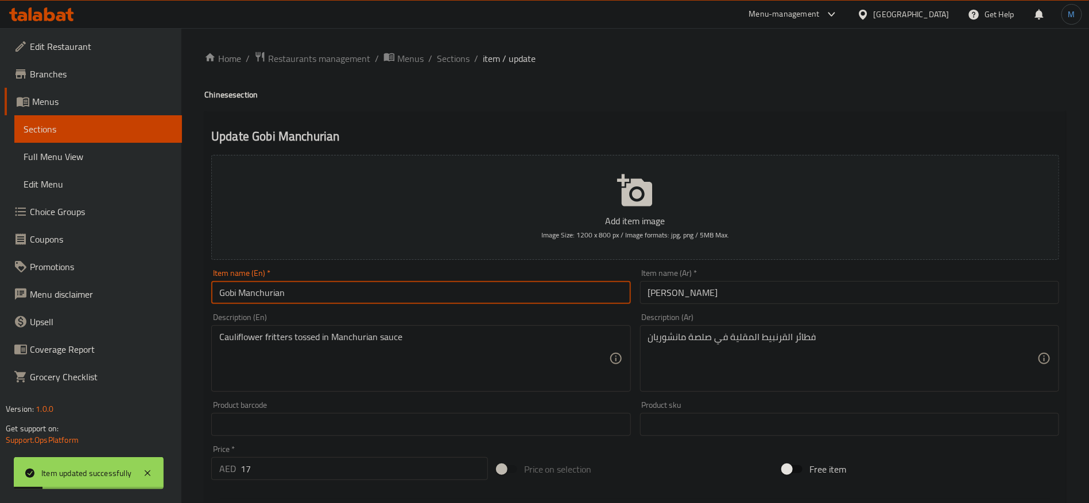
click at [469, 60] on ol "Home / Restaurants management / Menus / Sections / item / update" at bounding box center [635, 58] width 862 height 15
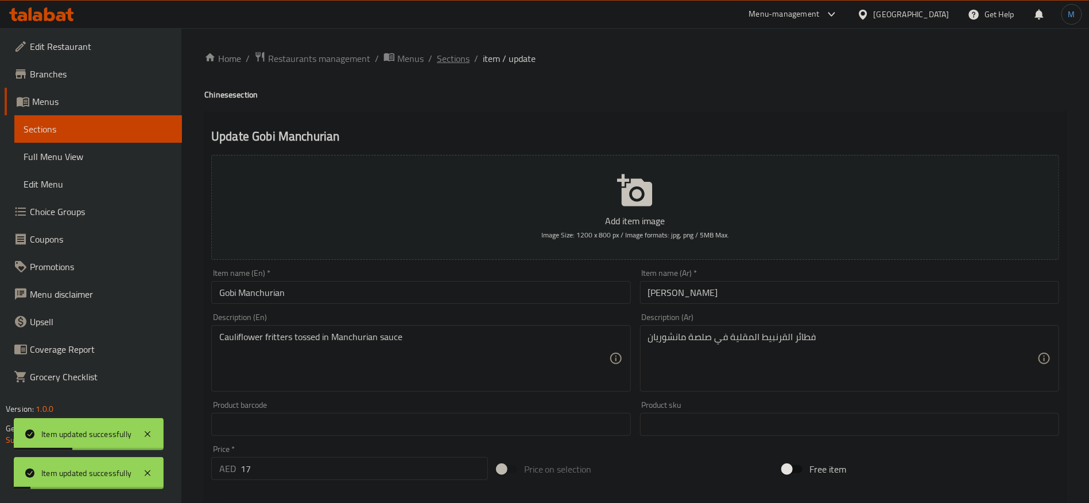
click at [465, 60] on span "Sections" at bounding box center [453, 59] width 33 height 14
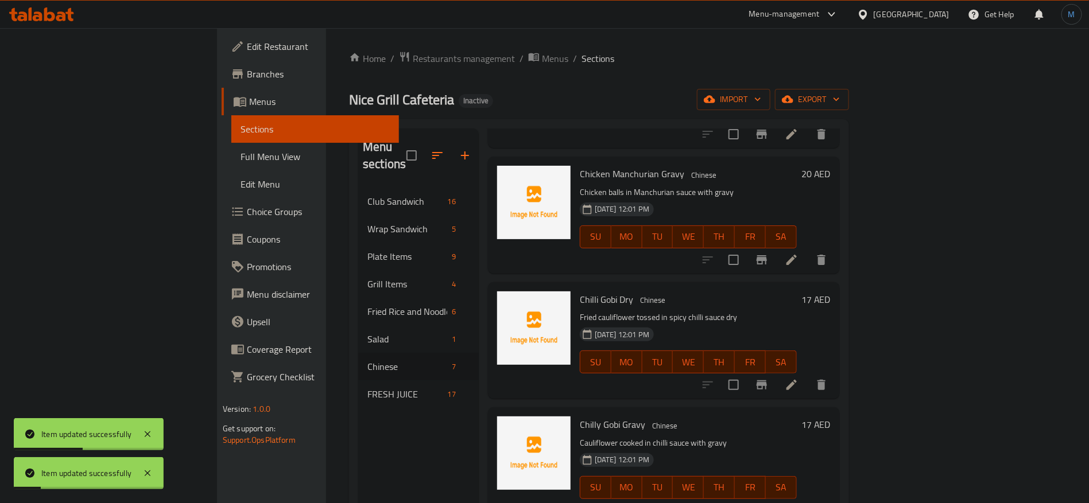
scroll to position [161, 0]
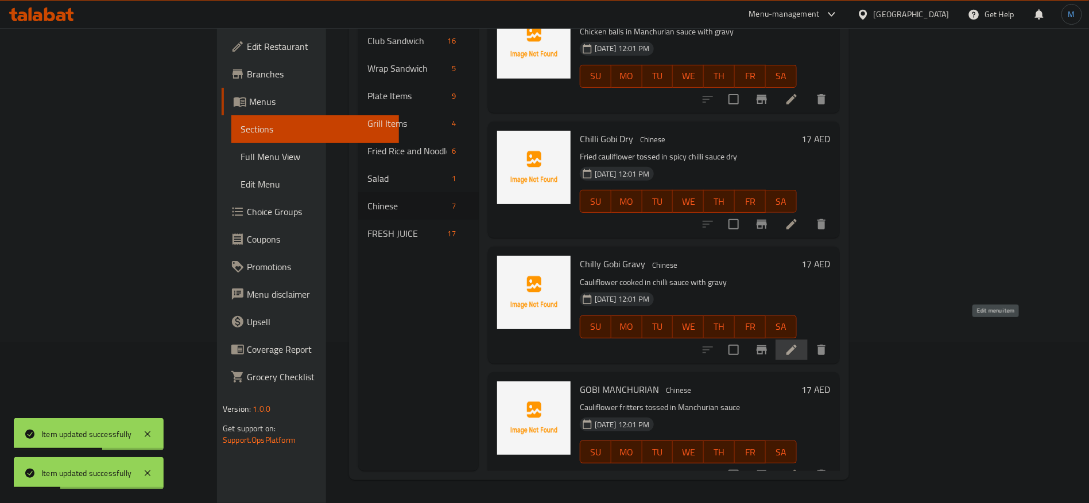
click at [797, 345] on icon at bounding box center [792, 350] width 10 height 10
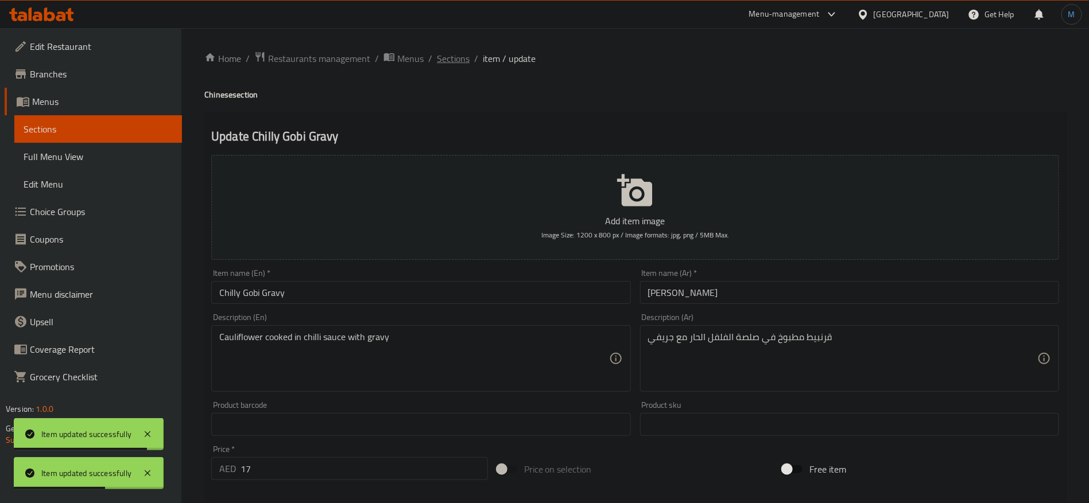
click at [440, 56] on span "Sections" at bounding box center [453, 59] width 33 height 14
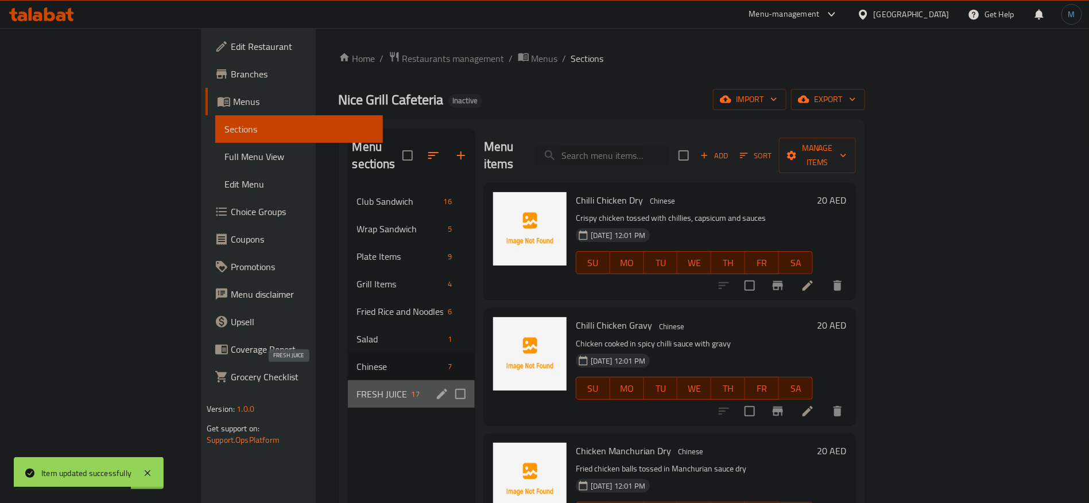
click at [357, 388] on span "FRESH JUICE" at bounding box center [382, 395] width 50 height 14
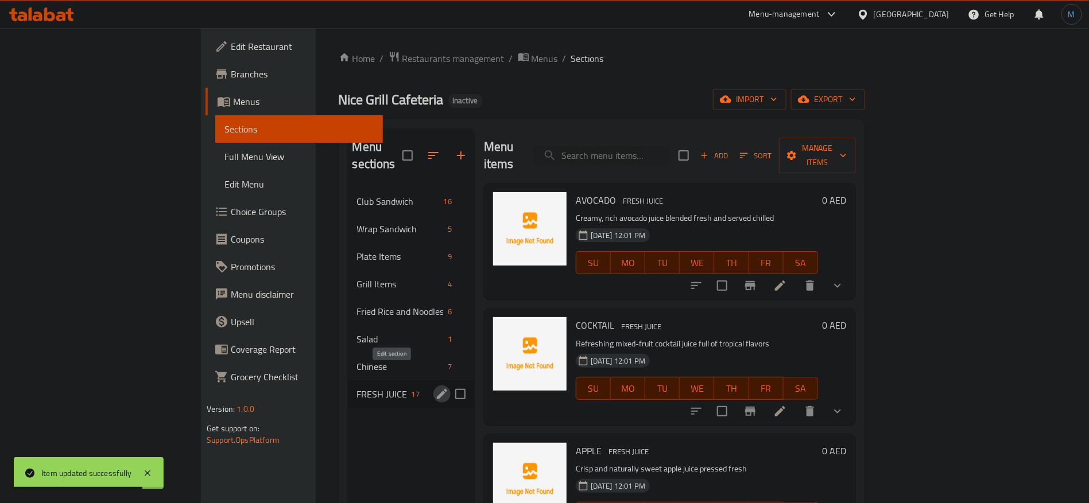
click at [437, 389] on icon "edit" at bounding box center [442, 394] width 10 height 10
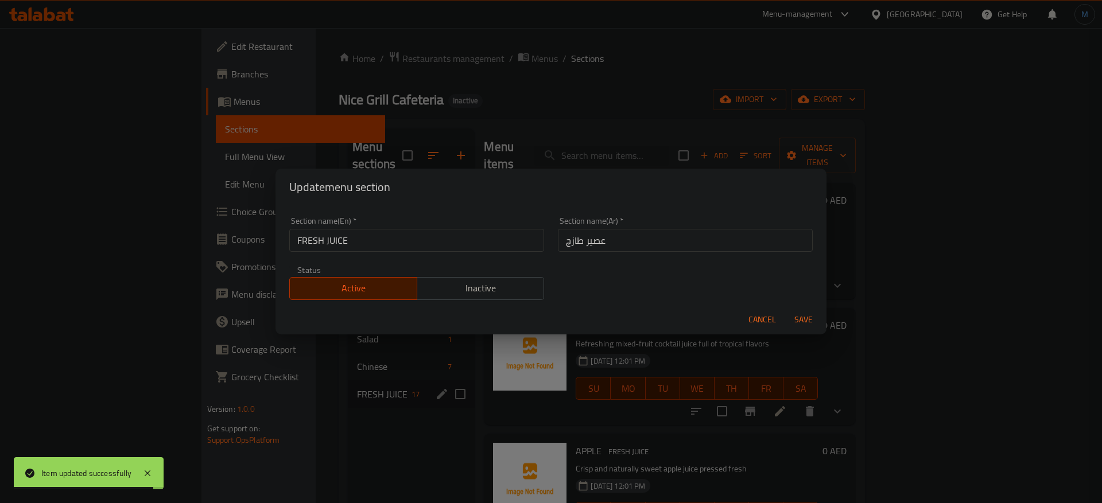
click at [432, 234] on input "FRESH JUICE" at bounding box center [416, 240] width 255 height 23
type input "Fresh Juice"
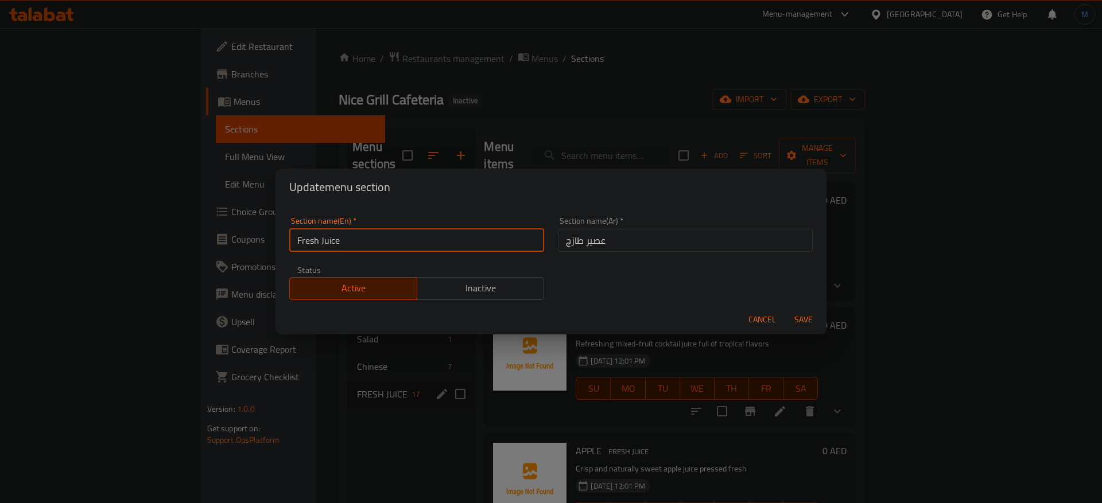
click at [785, 309] on button "Save" at bounding box center [803, 319] width 37 height 21
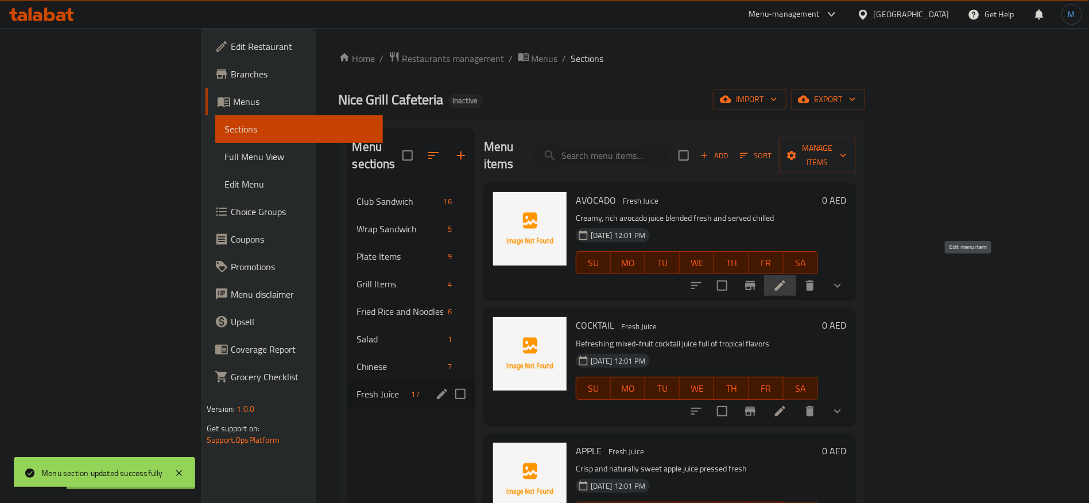
click at [787, 279] on icon at bounding box center [780, 286] width 14 height 14
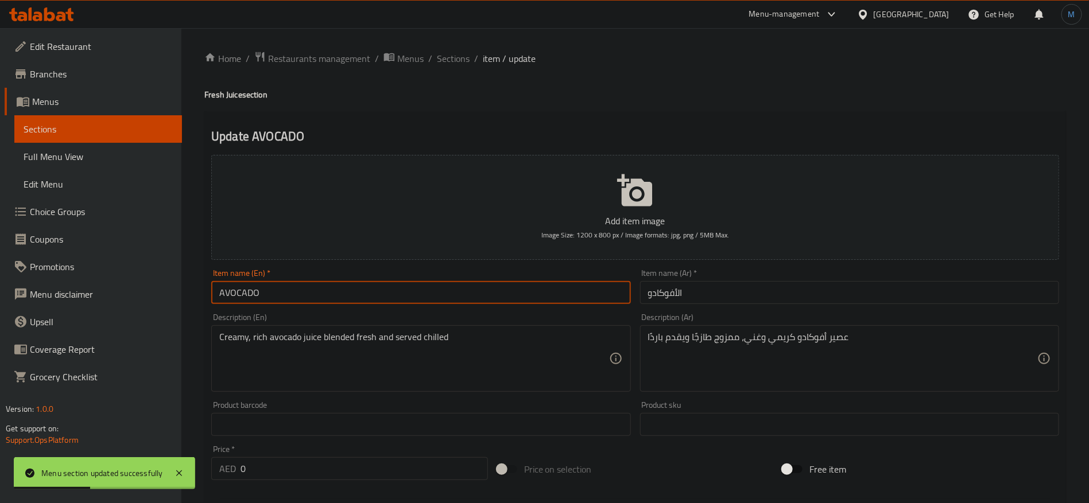
click at [428, 284] on input "AVOCADO" at bounding box center [420, 292] width 419 height 23
click at [428, 284] on input "Avocado" at bounding box center [420, 292] width 419 height 23
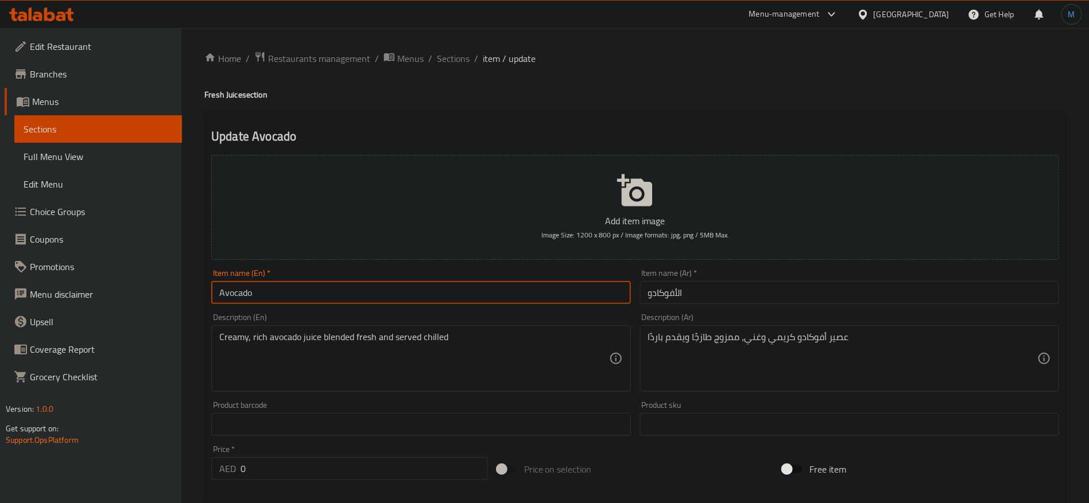
type input "Avocado Juice"
click at [720, 302] on input "الأفوكادو" at bounding box center [849, 292] width 419 height 23
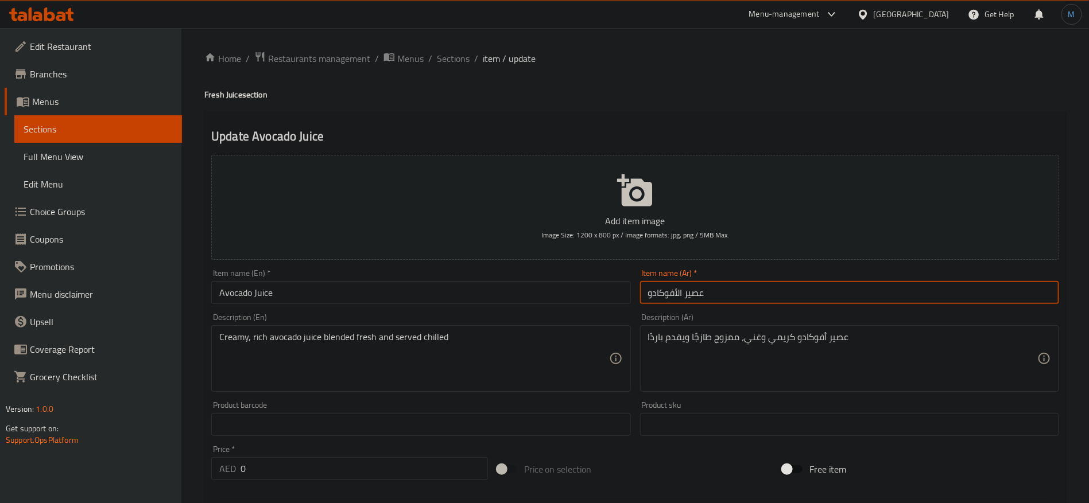
type input "عصير الأفوكادو"
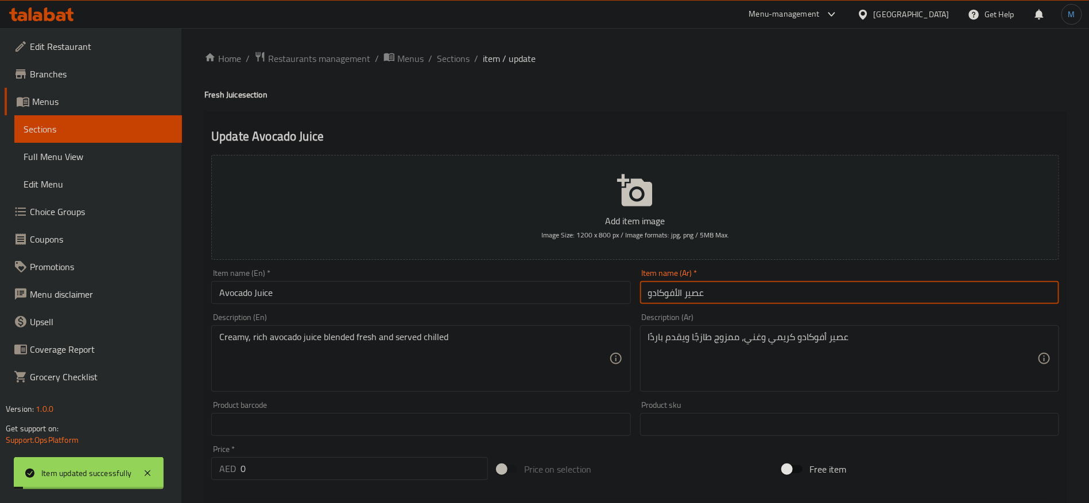
click at [695, 291] on input "عصير الأفوكادو" at bounding box center [849, 292] width 419 height 23
click at [694, 293] on input "عصير الأفوكادو" at bounding box center [849, 292] width 419 height 23
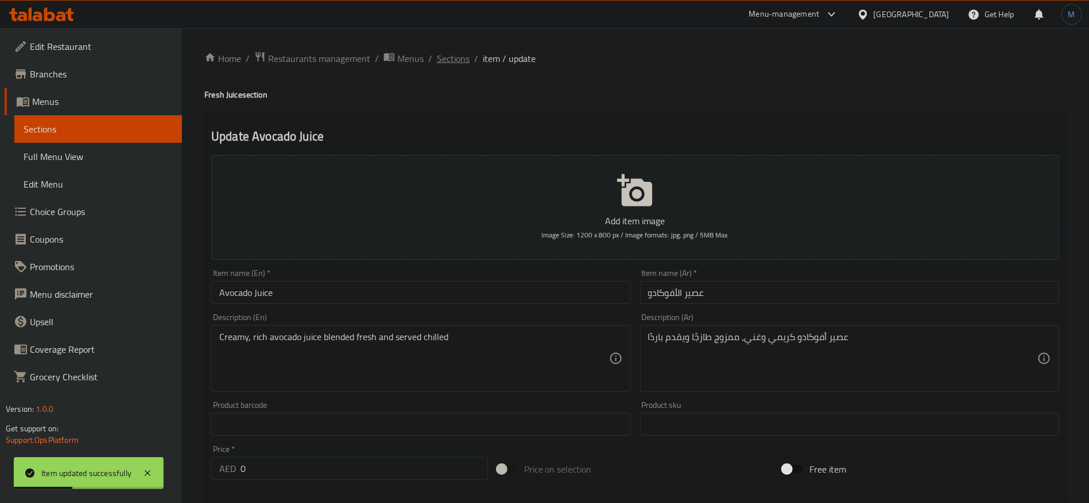
click at [439, 52] on span "Sections" at bounding box center [453, 59] width 33 height 14
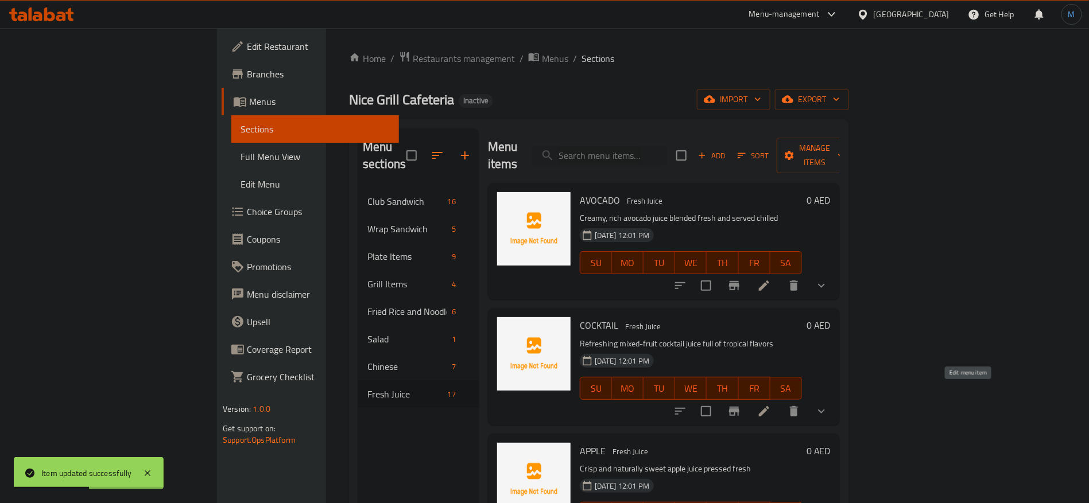
click at [771, 405] on icon at bounding box center [764, 412] width 14 height 14
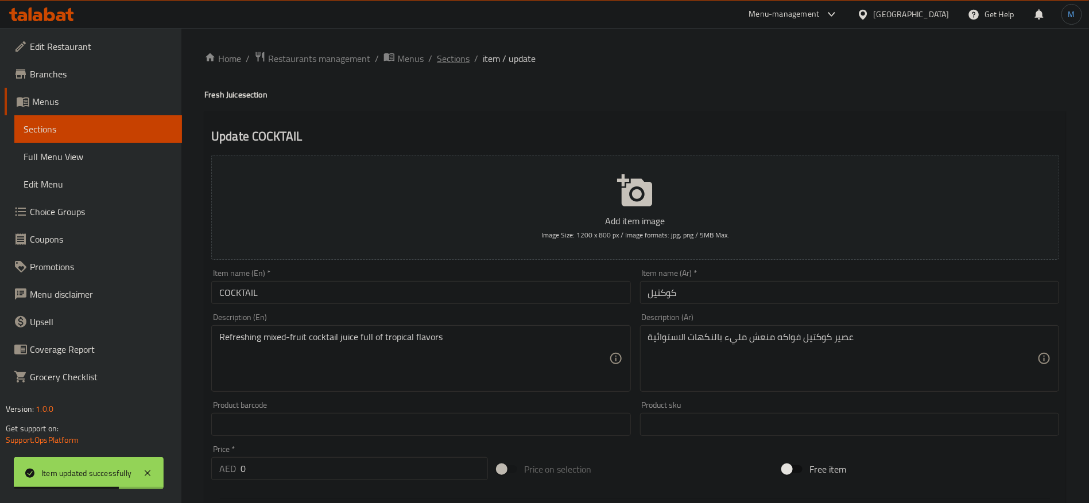
click at [459, 60] on span "Sections" at bounding box center [453, 59] width 33 height 14
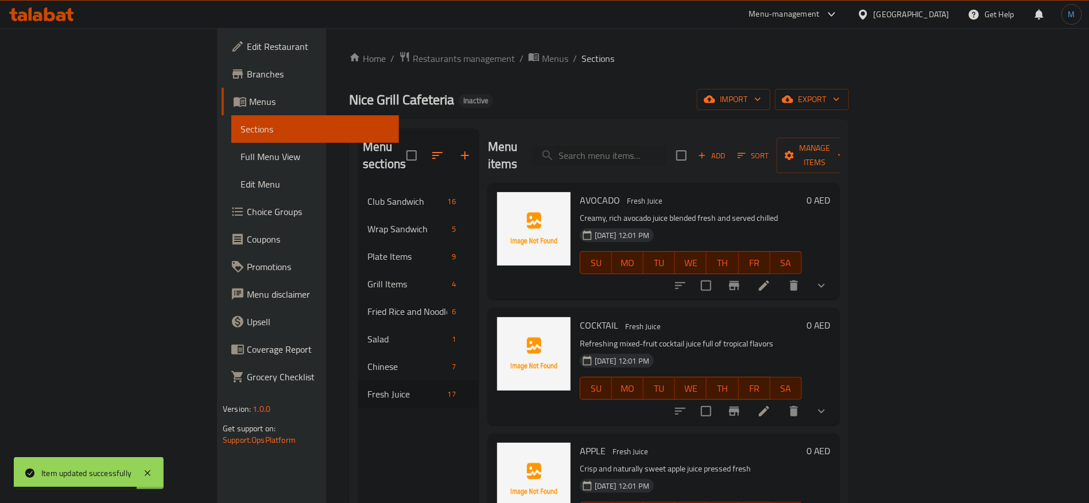
click at [780, 276] on li at bounding box center [764, 286] width 32 height 21
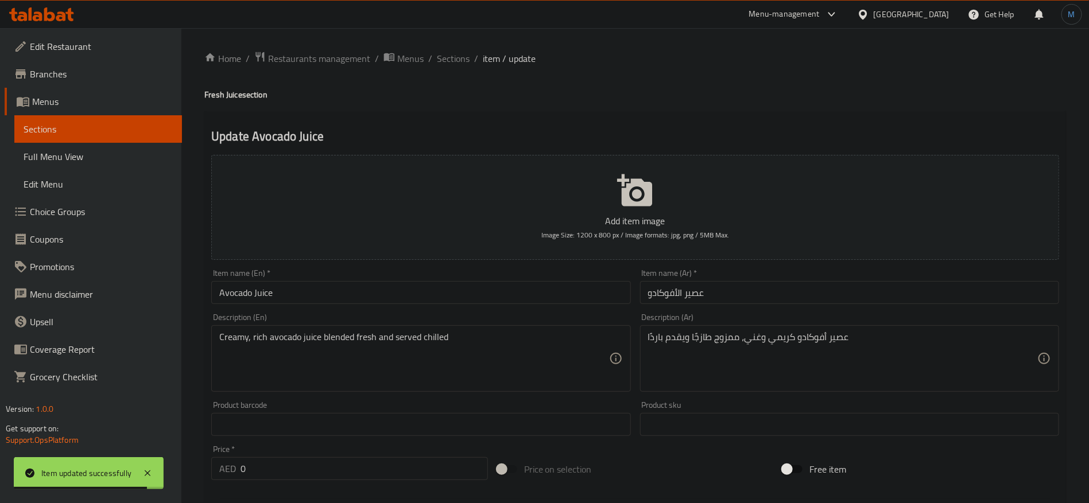
scroll to position [366, 0]
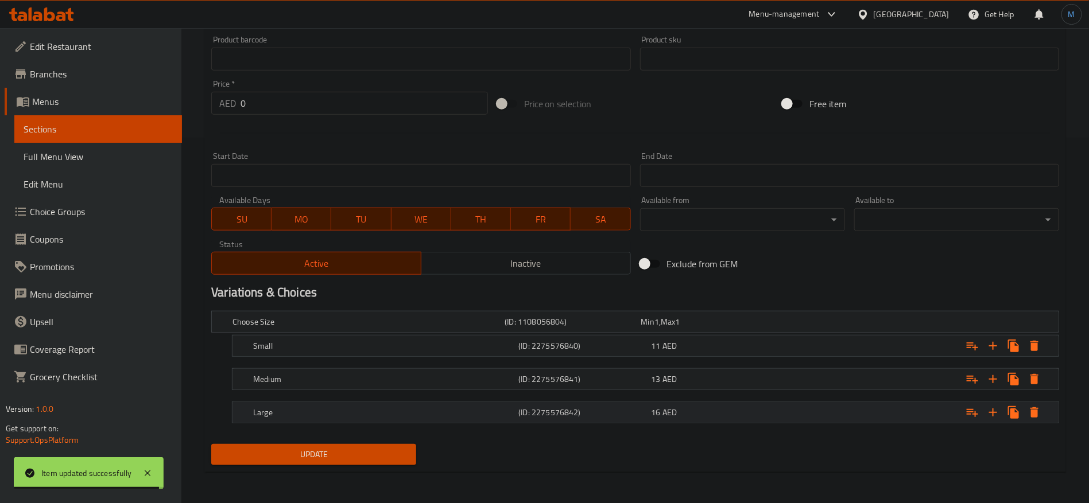
click at [665, 405] on span "AED" at bounding box center [670, 412] width 14 height 15
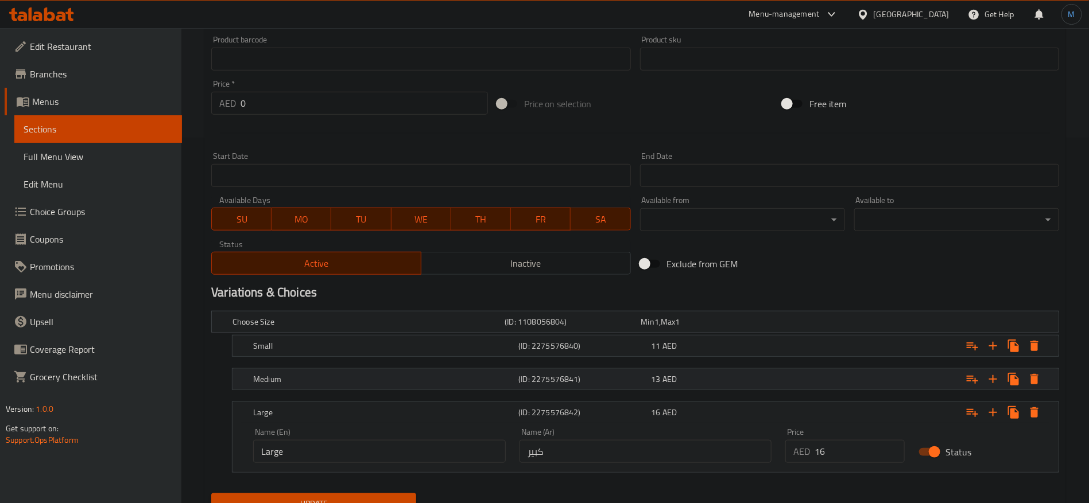
click at [656, 372] on span "13" at bounding box center [656, 379] width 9 height 15
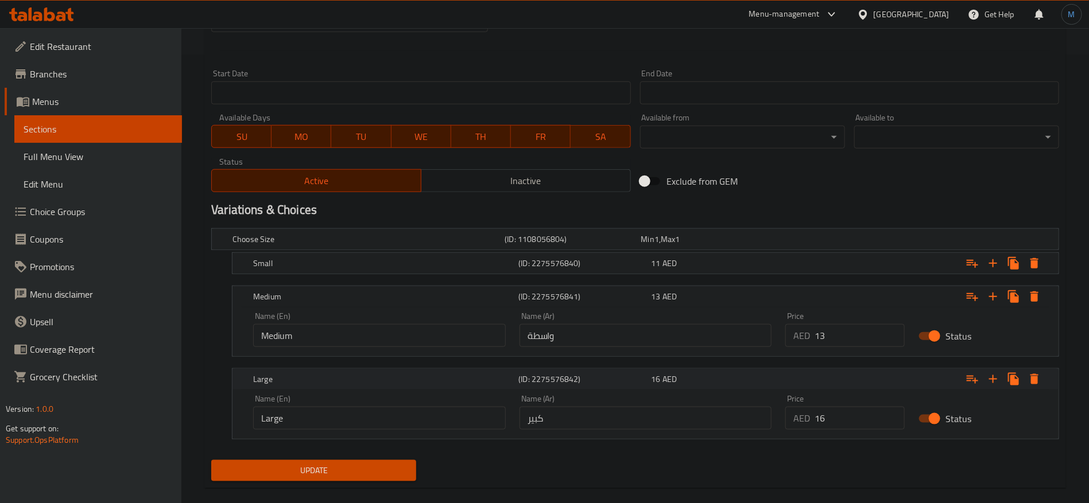
scroll to position [464, 0]
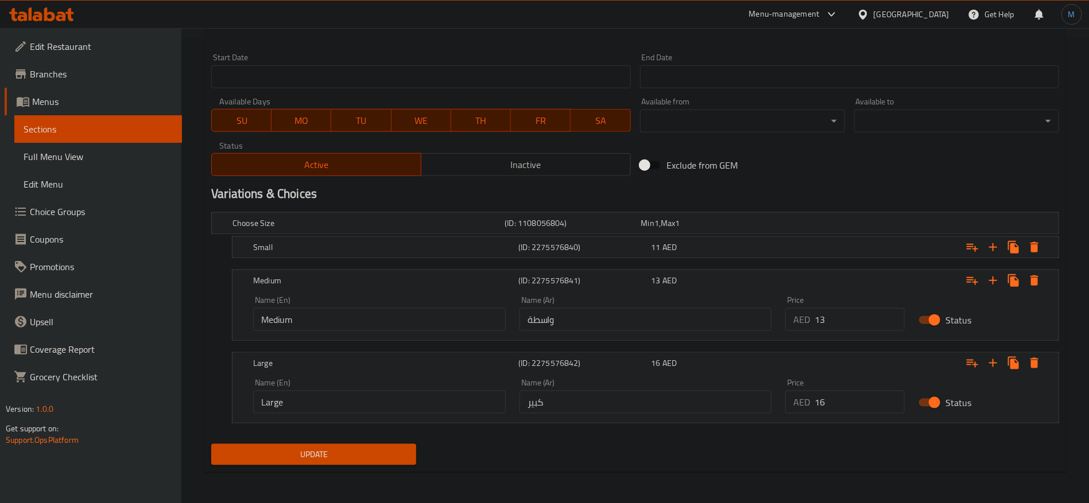
drag, startPoint x: 617, startPoint y: 330, endPoint x: 616, endPoint y: 324, distance: 5.8
click at [617, 329] on input "واسطة" at bounding box center [646, 319] width 253 height 23
type input "وسط"
click at [605, 237] on div "Small (ID: 2275576840) 11 AED" at bounding box center [649, 247] width 796 height 25
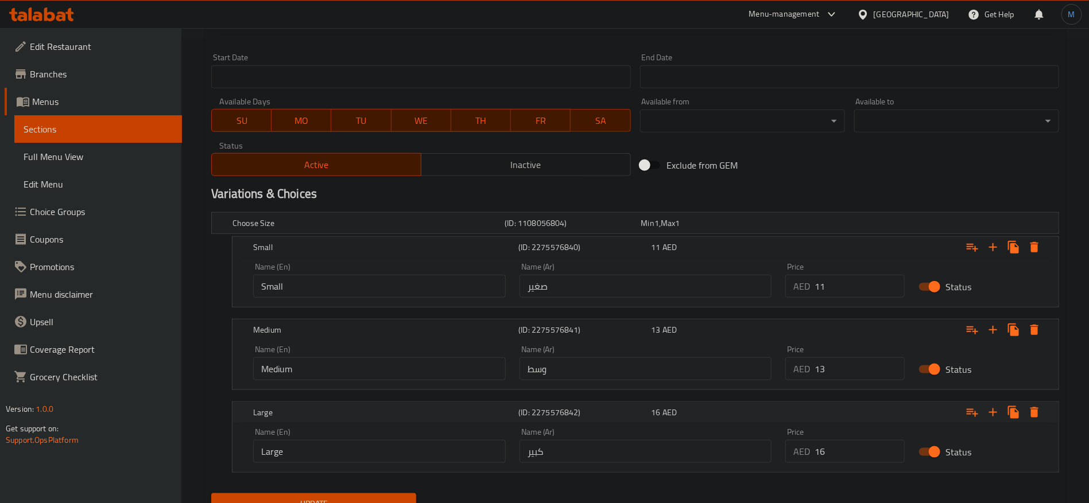
scroll to position [514, 0]
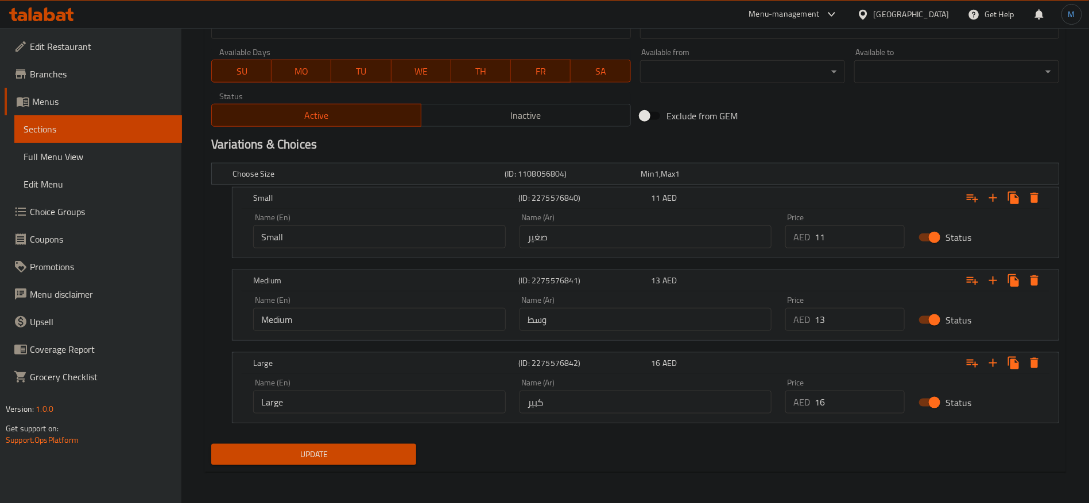
click at [349, 436] on div "Choose Size (ID: 1108056804) Min 1 , Max 1 Name (En) Choose Size Name (En) Name…" at bounding box center [635, 298] width 857 height 281
click at [351, 440] on div "Add item image Image Size: 1200 x 800 px / Image formats: jpg, png / 5MB Max. I…" at bounding box center [635, 53] width 857 height 833
click at [347, 448] on span "Update" at bounding box center [313, 455] width 187 height 14
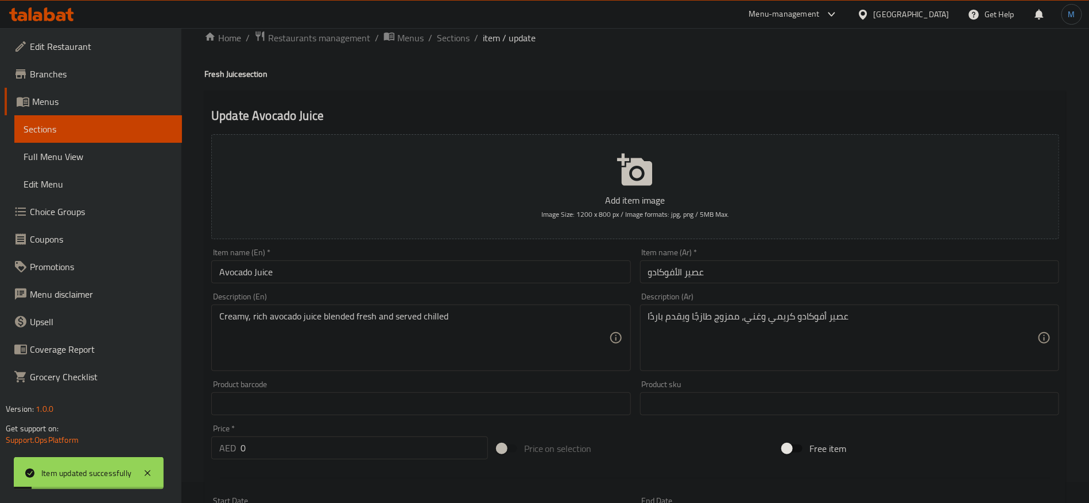
scroll to position [0, 0]
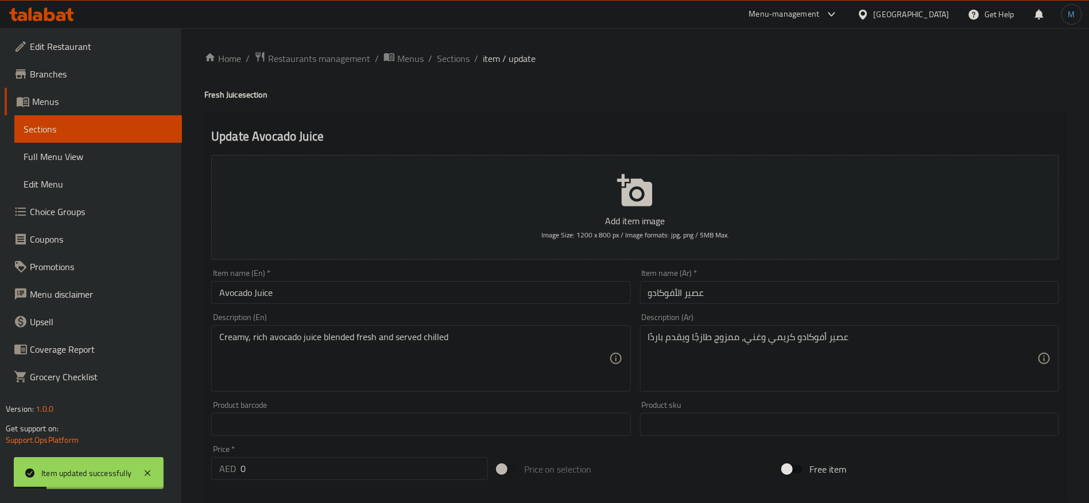
click at [458, 65] on span "Sections" at bounding box center [453, 59] width 33 height 14
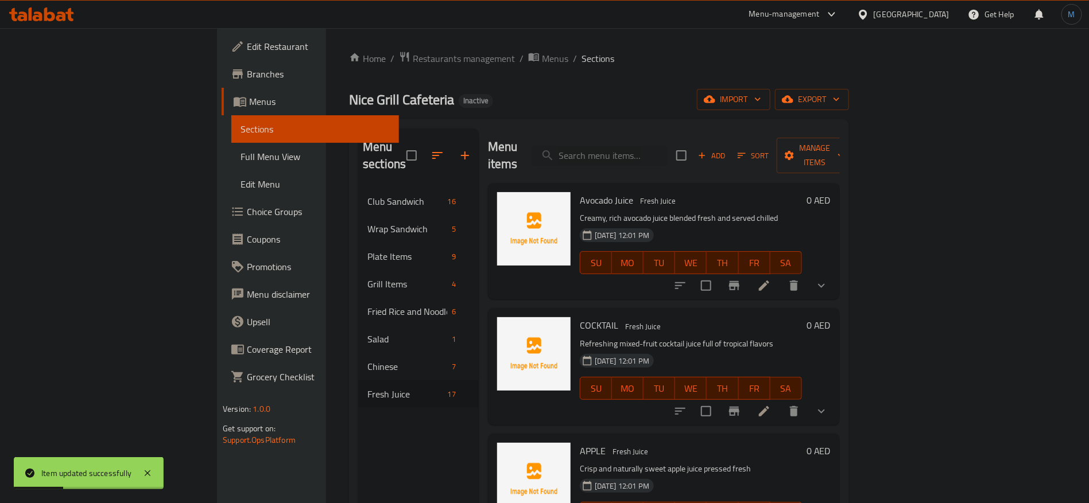
click at [771, 405] on icon at bounding box center [764, 412] width 14 height 14
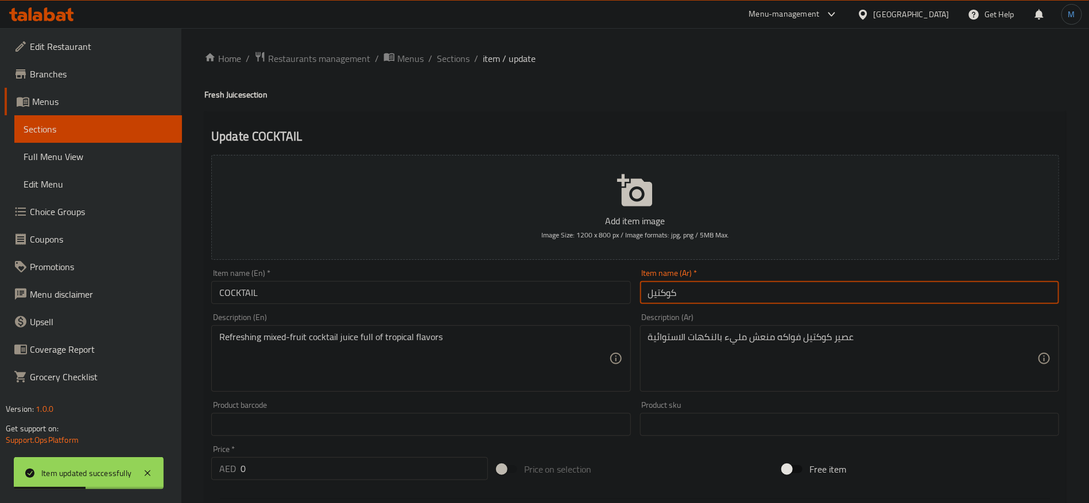
click at [741, 297] on input "كوكتيل" at bounding box center [849, 292] width 419 height 23
paste input "عصير"
type input "عصير كوكتيل"
click at [227, 92] on h4 "Fresh Juice section" at bounding box center [635, 94] width 862 height 11
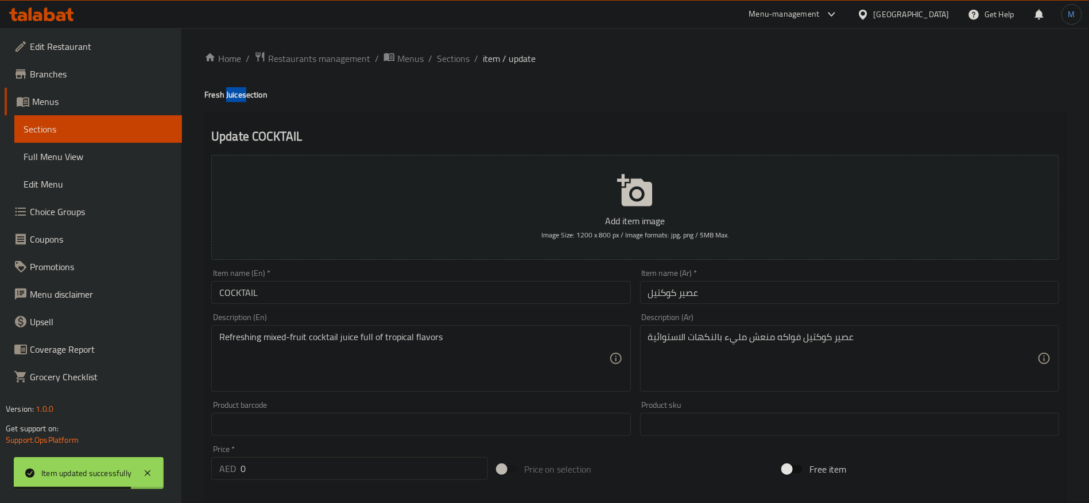
click at [227, 92] on h4 "Fresh Juice section" at bounding box center [635, 94] width 862 height 11
copy h4 "Juice"
click at [312, 297] on input "COCKTAIL" at bounding box center [420, 292] width 419 height 23
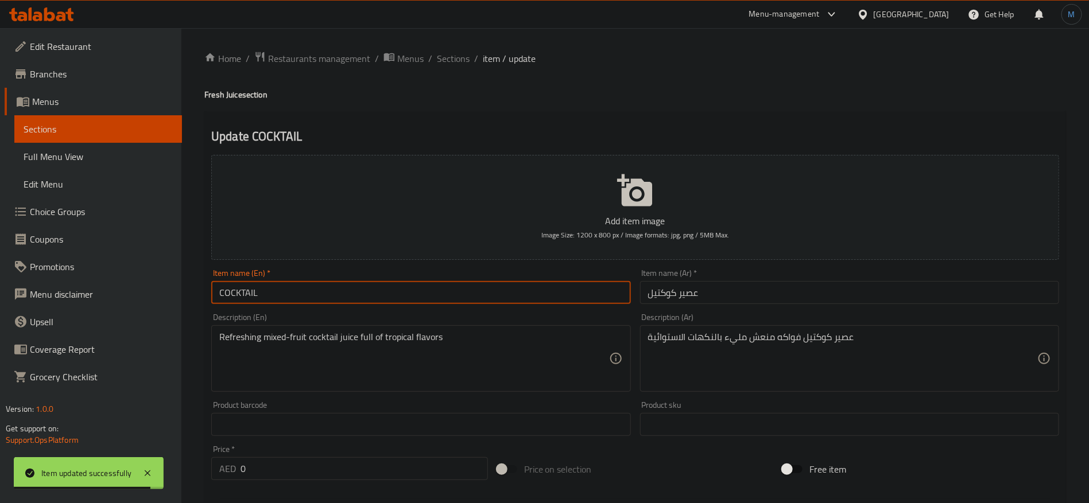
paste input "Juice"
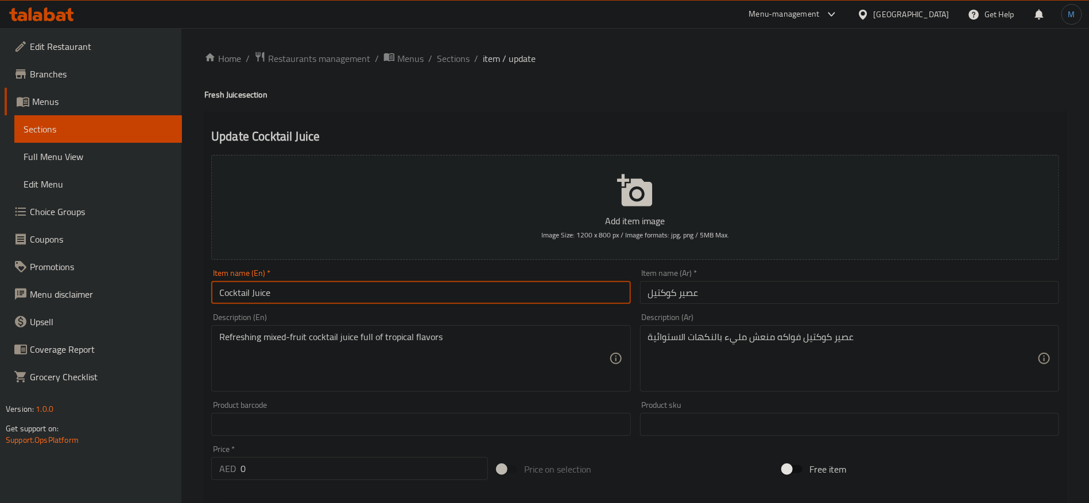
type input "Cocktail Juice"
click at [406, 327] on div "Refreshing mixed-fruit cocktail juice full of tropical flavors Description (En)" at bounding box center [420, 359] width 419 height 67
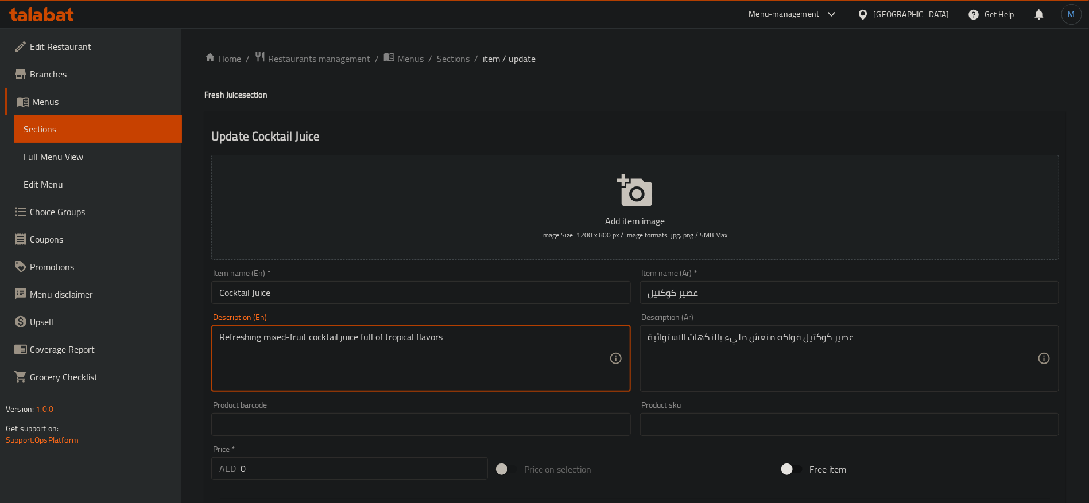
click at [393, 332] on textarea "Refreshing mixed-fruit cocktail juice full of tropical flavors" at bounding box center [413, 359] width 389 height 55
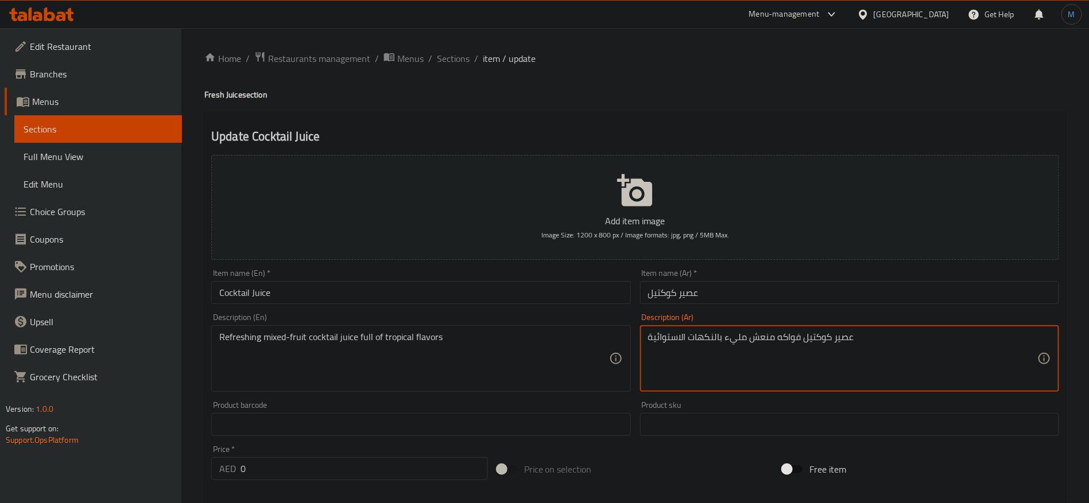
click at [665, 343] on textarea "عصير كوكتيل فواكه منعش مليء بالنكهات الاستوائية" at bounding box center [842, 359] width 389 height 55
paste textarea "تروبيكال"
click at [778, 341] on textarea "عصير كوكتيل فواكه منعش مليء بالنكهات التروبيكال" at bounding box center [842, 359] width 389 height 55
type textarea "عصير كوكتيل فواكه مشكلة منعش مليء بالنكهات التروبيكال"
click at [529, 293] on input "Cocktail Juice" at bounding box center [420, 292] width 419 height 23
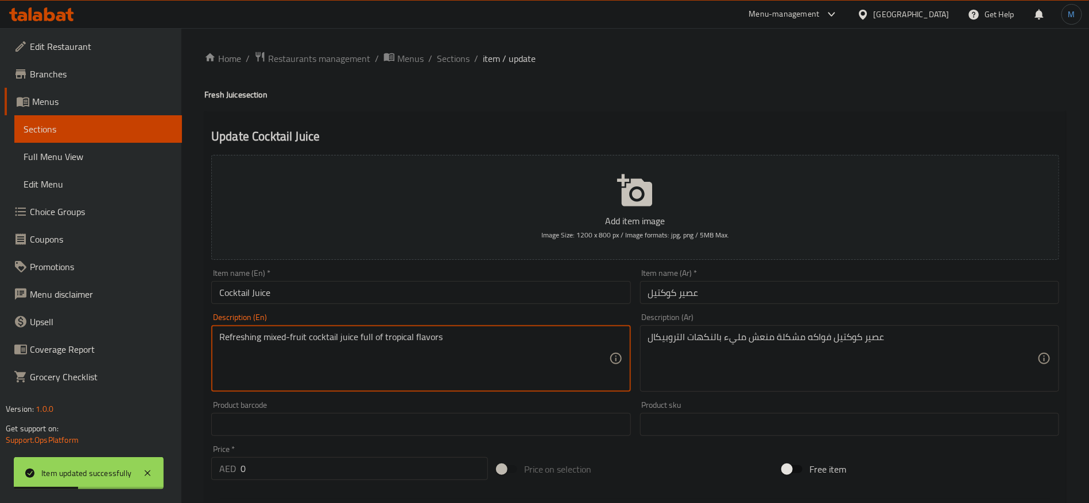
click at [367, 340] on textarea "Refreshing mixed-fruit cocktail juice full of tropical flavors" at bounding box center [413, 359] width 389 height 55
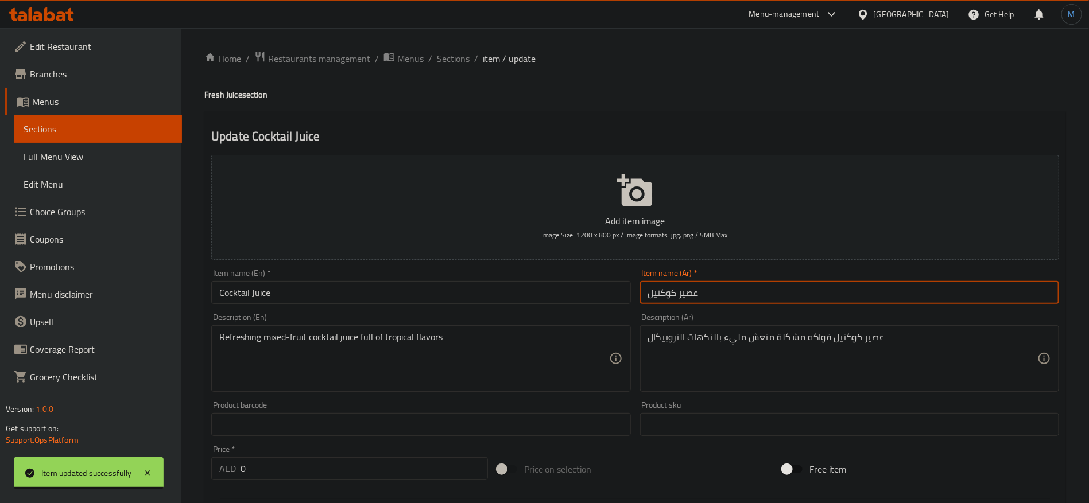
click at [689, 296] on input "عصير كوكتيل" at bounding box center [849, 292] width 419 height 23
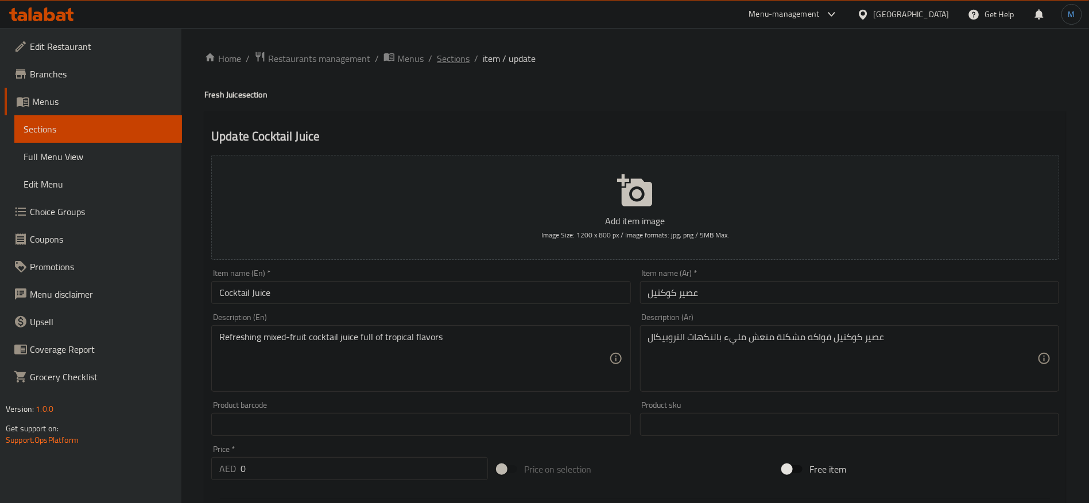
click at [452, 57] on span "Sections" at bounding box center [453, 59] width 33 height 14
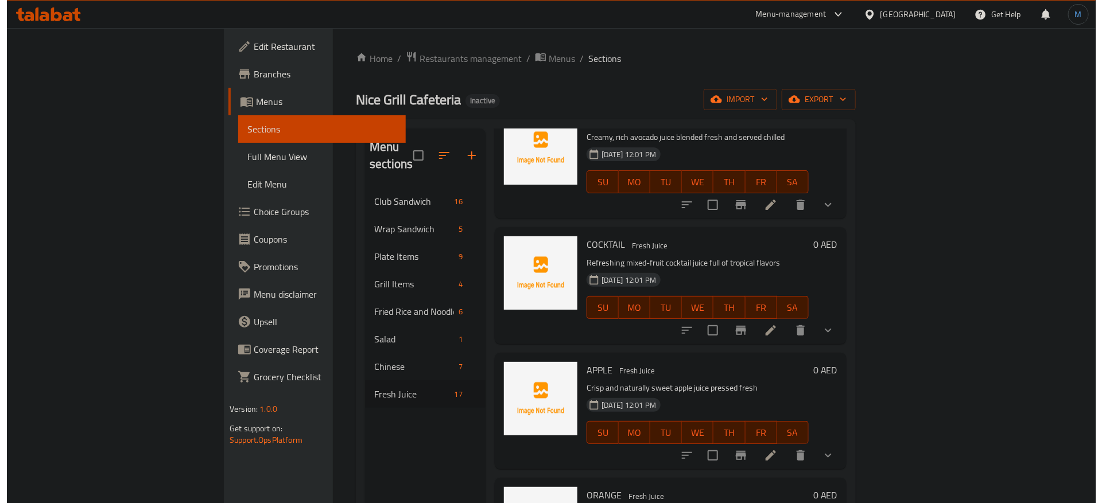
scroll to position [86, 0]
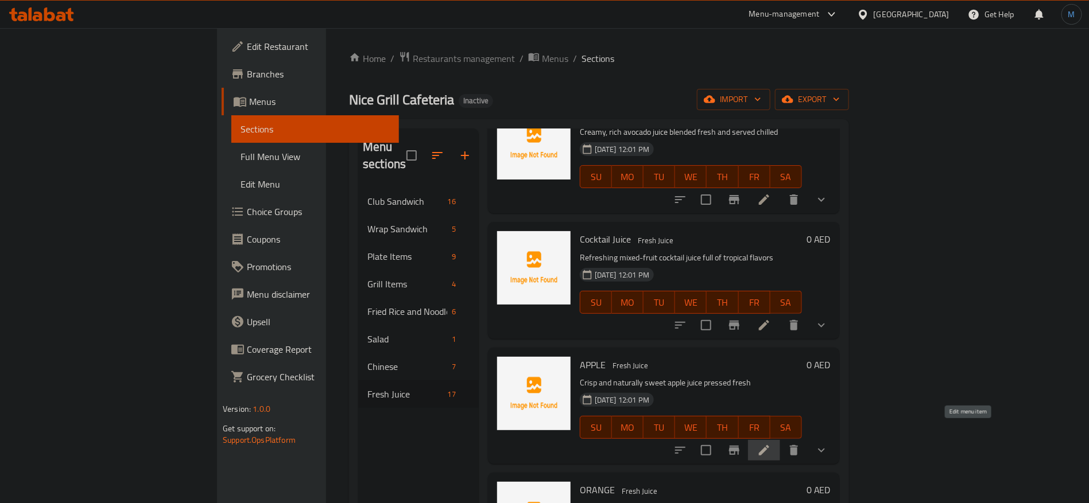
click at [769, 445] on icon at bounding box center [764, 450] width 10 height 10
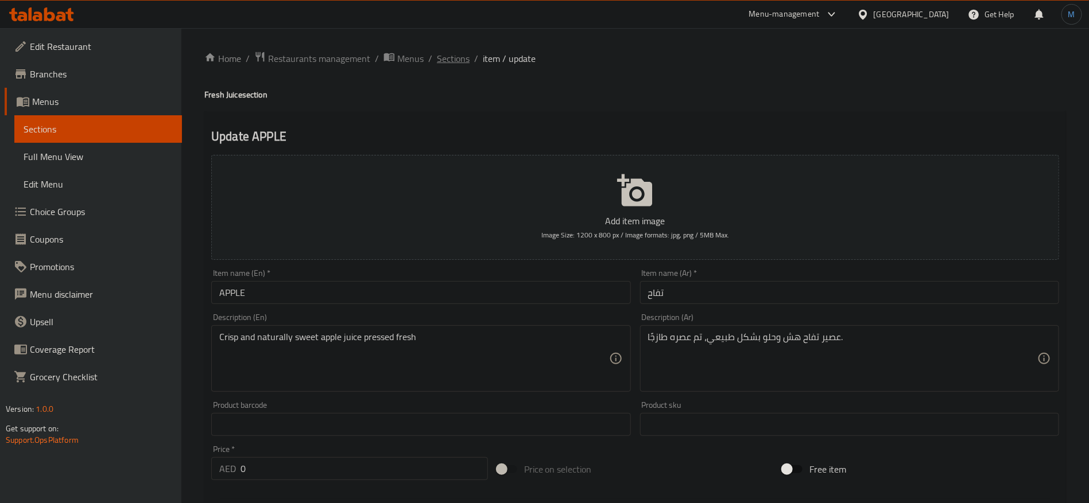
click at [449, 52] on span "Sections" at bounding box center [453, 59] width 33 height 14
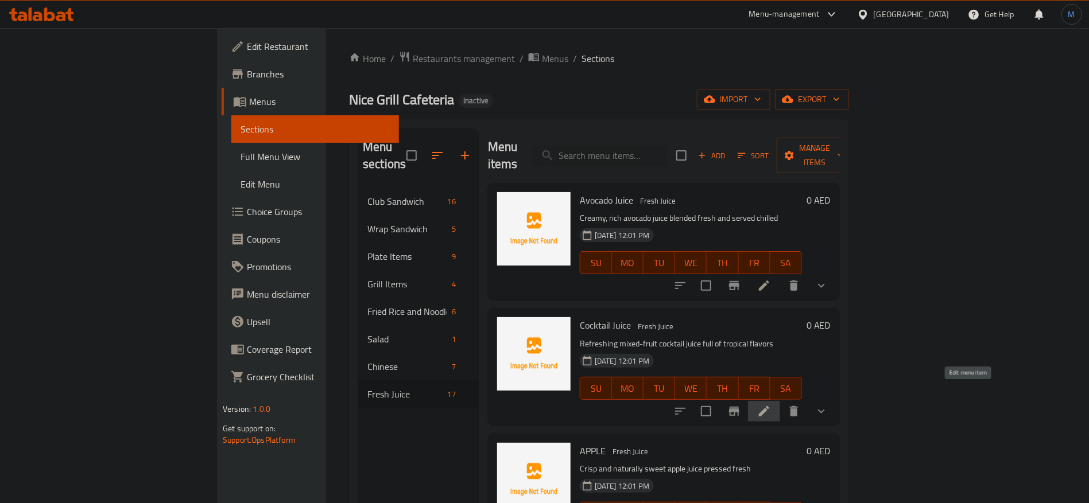
click at [771, 405] on icon at bounding box center [764, 412] width 14 height 14
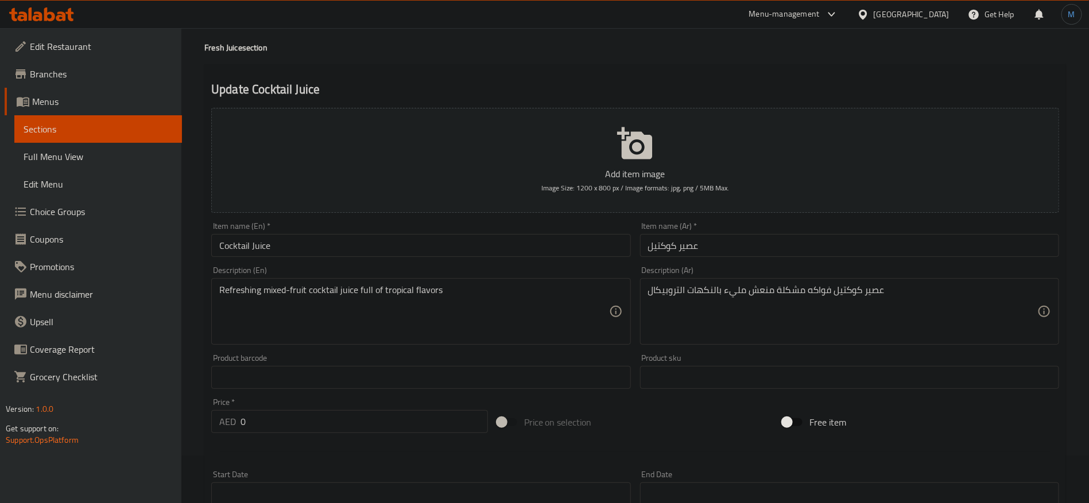
scroll to position [332, 0]
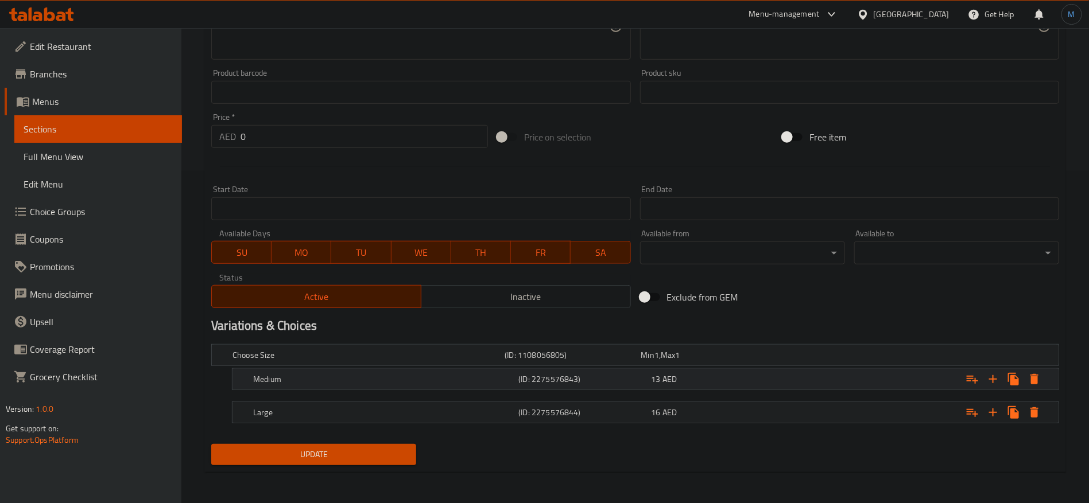
click at [696, 377] on div "13 AED" at bounding box center [716, 379] width 128 height 11
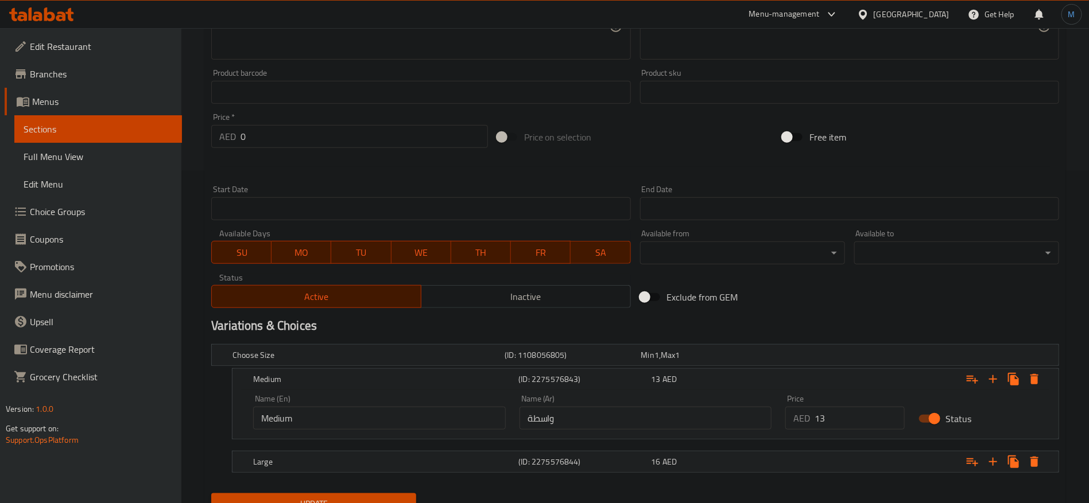
click at [672, 423] on input "واسطة" at bounding box center [646, 418] width 253 height 23
type input "وسط"
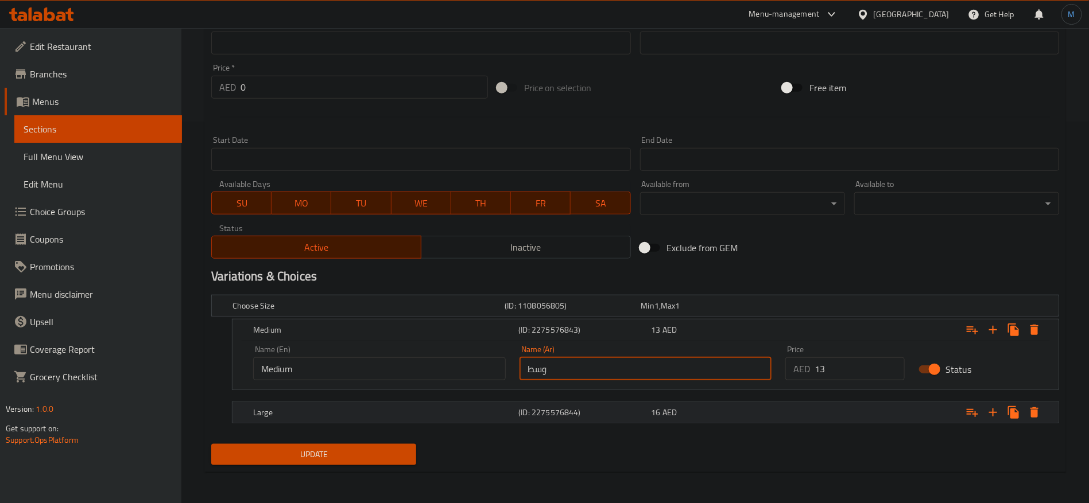
click at [642, 421] on div "Large (ID: 2275576844) 16 AED" at bounding box center [649, 412] width 796 height 25
click at [342, 463] on button "Update" at bounding box center [313, 454] width 205 height 21
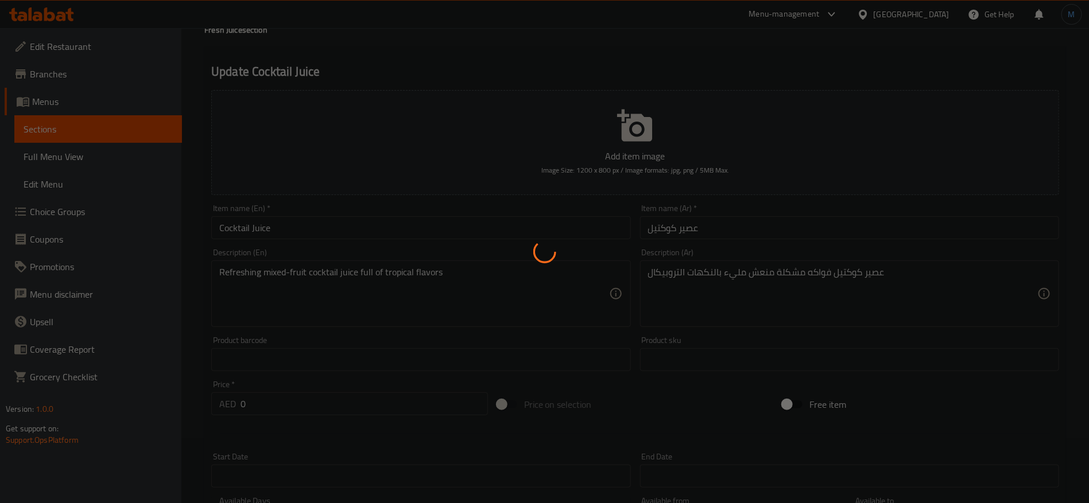
scroll to position [0, 0]
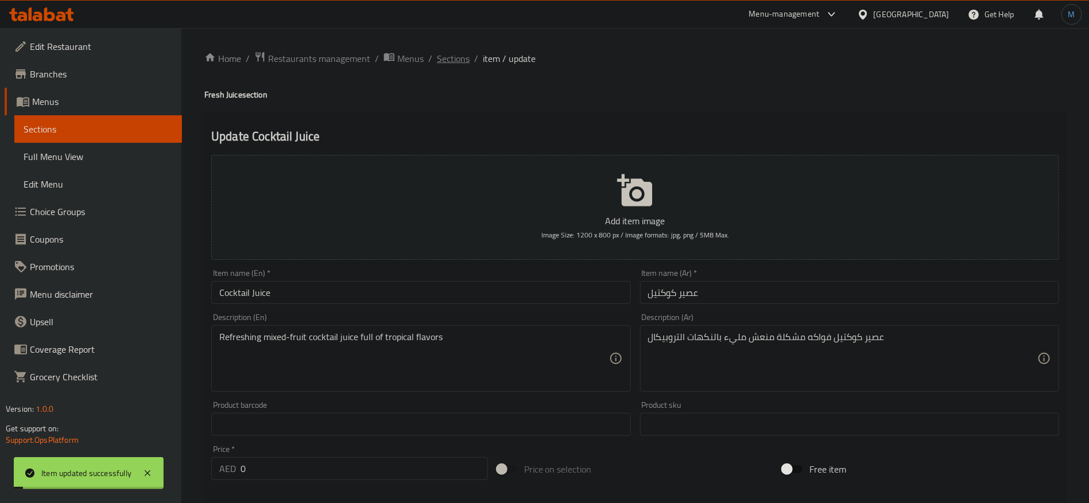
click at [447, 61] on span "Sections" at bounding box center [453, 59] width 33 height 14
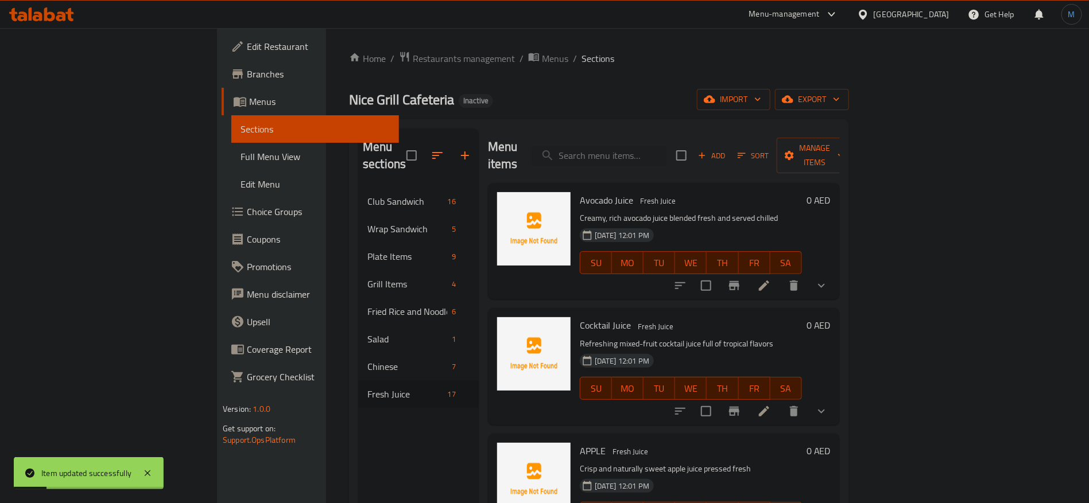
scroll to position [86, 0]
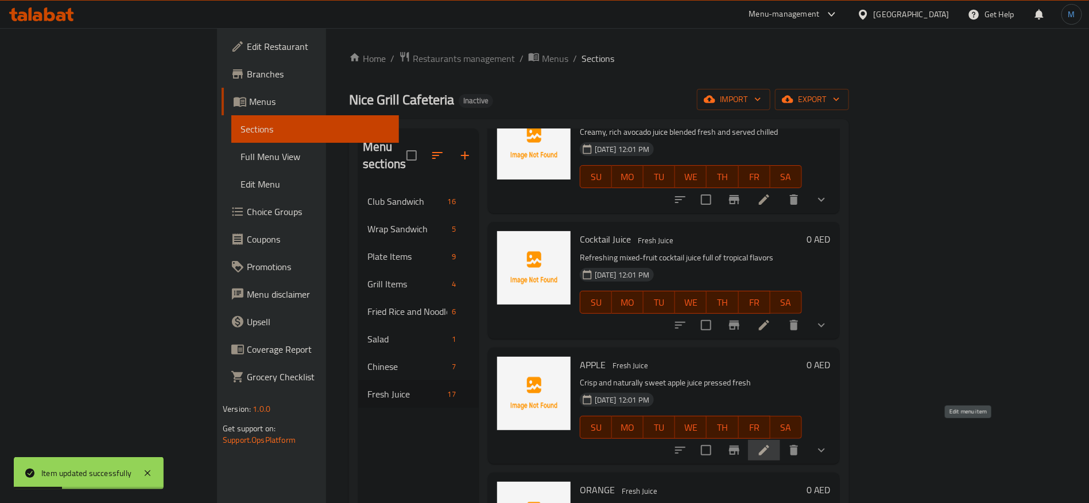
click at [771, 444] on icon at bounding box center [764, 451] width 14 height 14
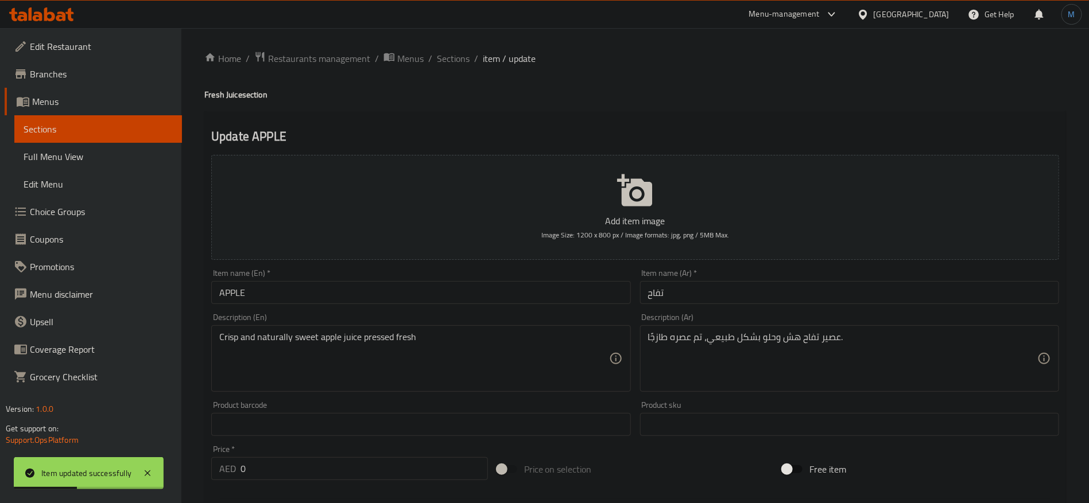
click at [716, 303] on input "تفاح" at bounding box center [849, 292] width 419 height 23
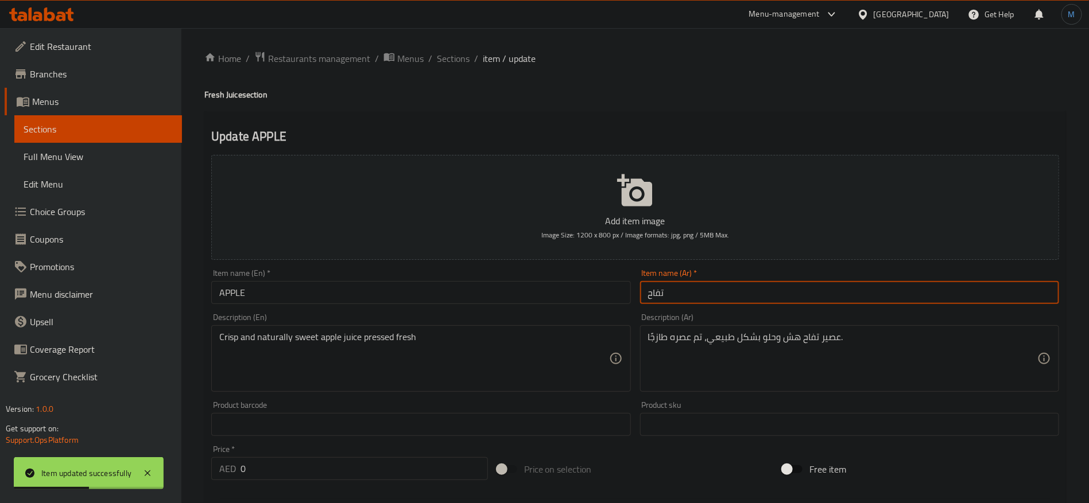
paste input "عصير"
type input "عصير تفاح"
click at [237, 91] on h4 "Fresh Juice section" at bounding box center [635, 94] width 862 height 11
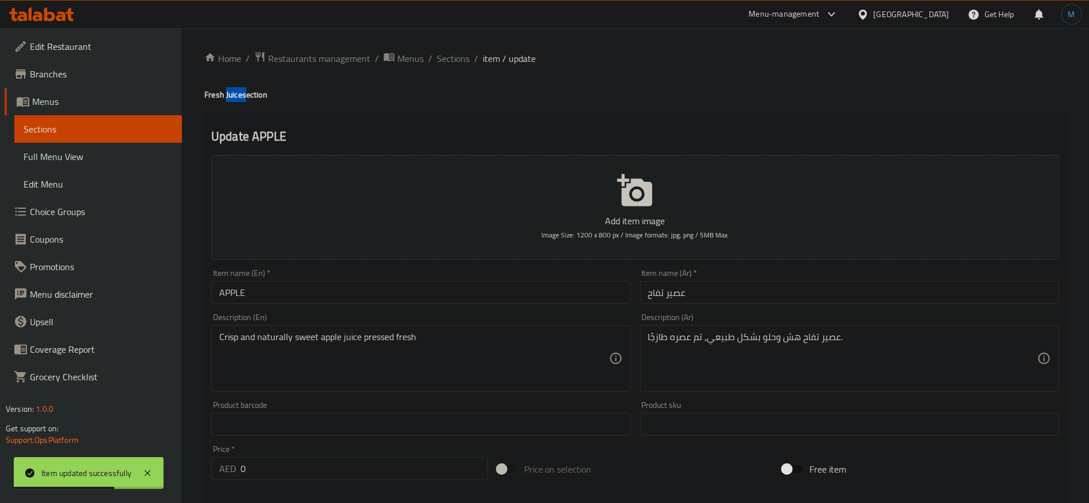
click at [237, 91] on h4 "Fresh Juice section" at bounding box center [635, 94] width 862 height 11
copy h4 "Juice"
click at [329, 286] on input "APPLE" at bounding box center [420, 292] width 419 height 23
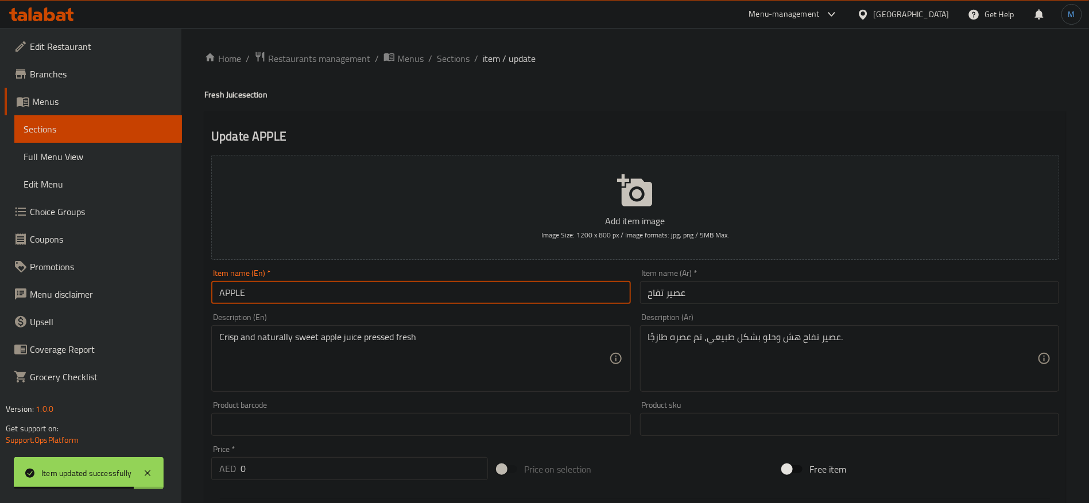
paste input "Juice"
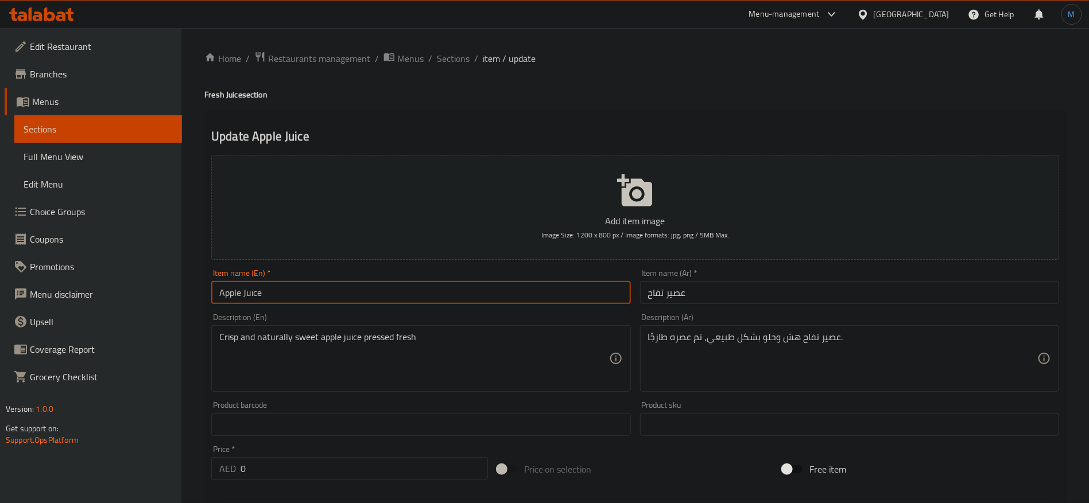
type input "Apple Juice"
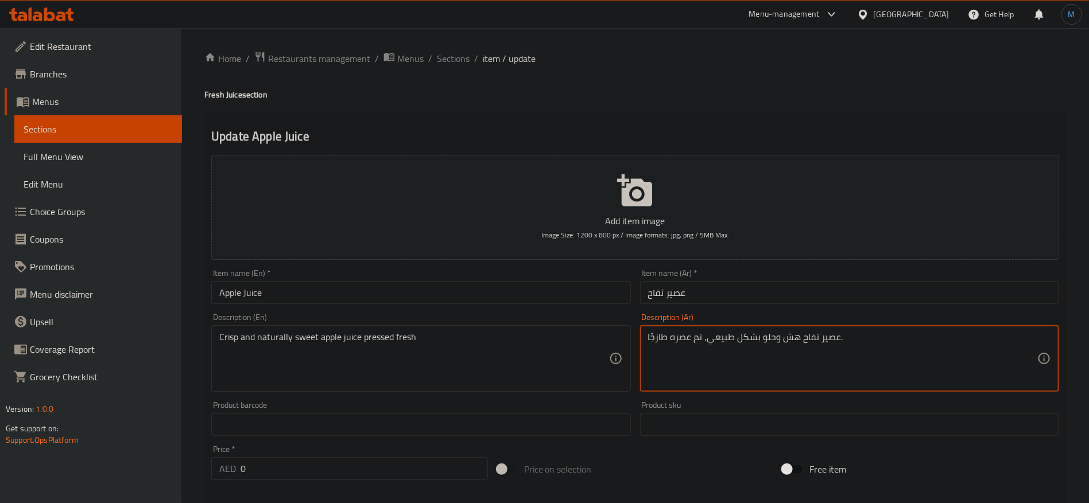
click at [767, 342] on textarea "عصير تفاح هش وحلو بشكل طبيعي، تم عصره طازجًا." at bounding box center [842, 359] width 389 height 55
click at [781, 342] on textarea "عصير تفاح هش وحلو بشكل طبيعي، تم عصره طازجًا." at bounding box center [842, 359] width 389 height 55
click at [793, 338] on textarea "عصير تفاح هش وحلو بشكل طبيعي، تم عصره طازجًا." at bounding box center [842, 359] width 389 height 55
type textarea "عصير تفاح كرسب وحلو بشكل طبيعي، تم عصره طازجًا."
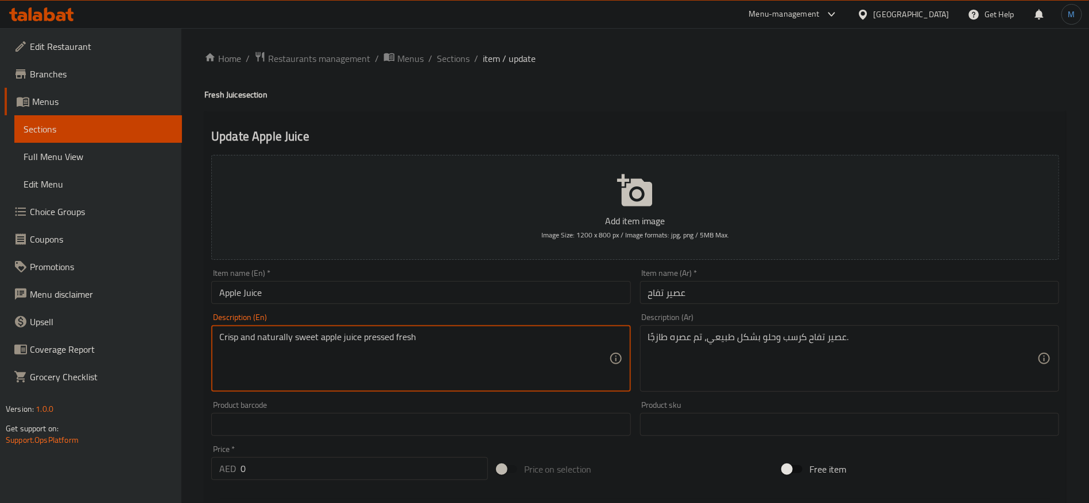
drag, startPoint x: 383, startPoint y: 339, endPoint x: 406, endPoint y: 339, distance: 22.4
click at [406, 339] on textarea "Crisp and naturally sweet apple juice pressed fresh" at bounding box center [413, 359] width 389 height 55
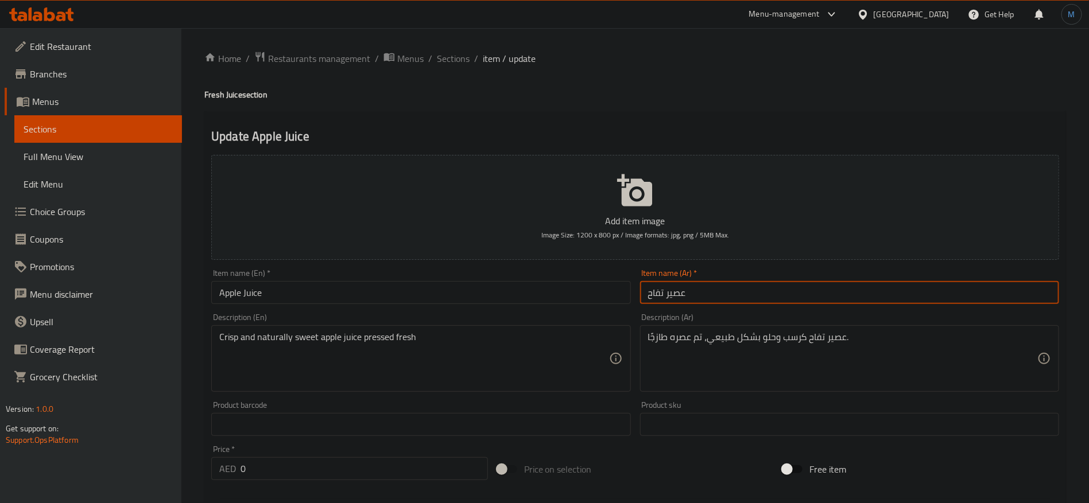
click at [684, 289] on input "عصير تفاح" at bounding box center [849, 292] width 419 height 23
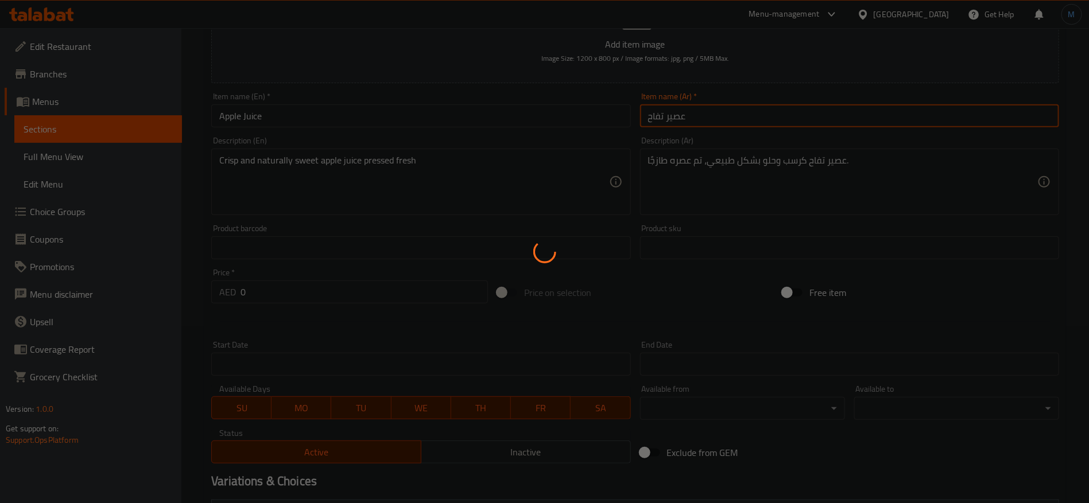
scroll to position [366, 0]
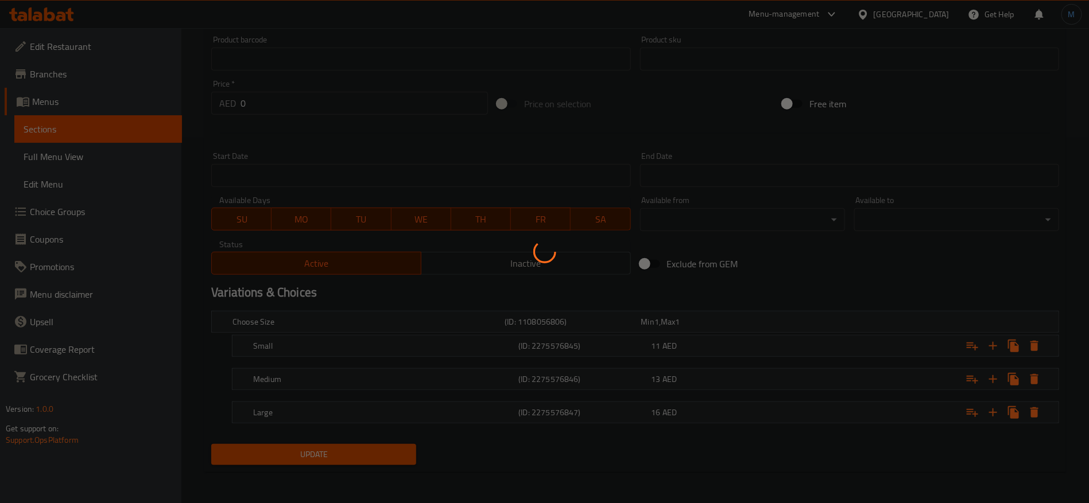
click at [549, 374] on div at bounding box center [544, 251] width 1089 height 503
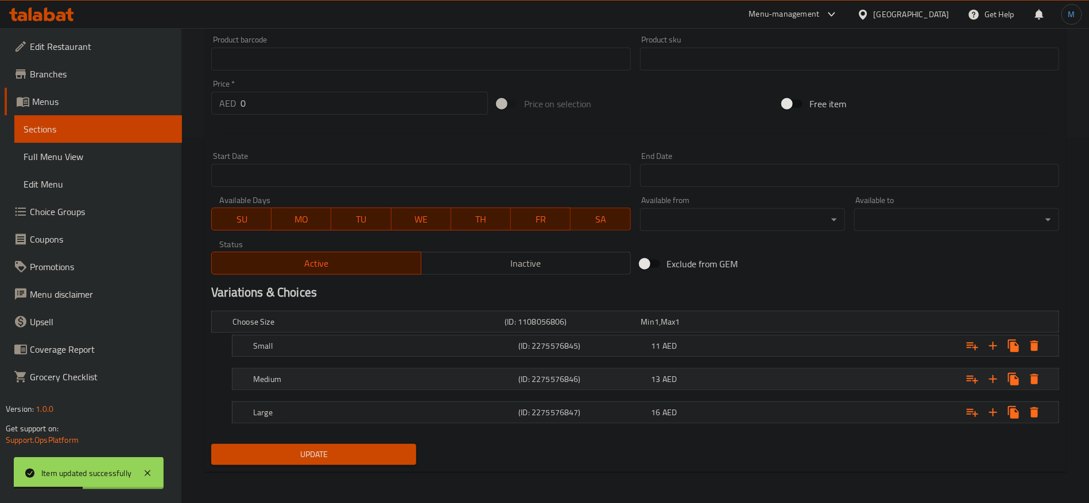
click at [549, 369] on div "Medium (ID: 2275576846) 13 AED" at bounding box center [649, 379] width 796 height 25
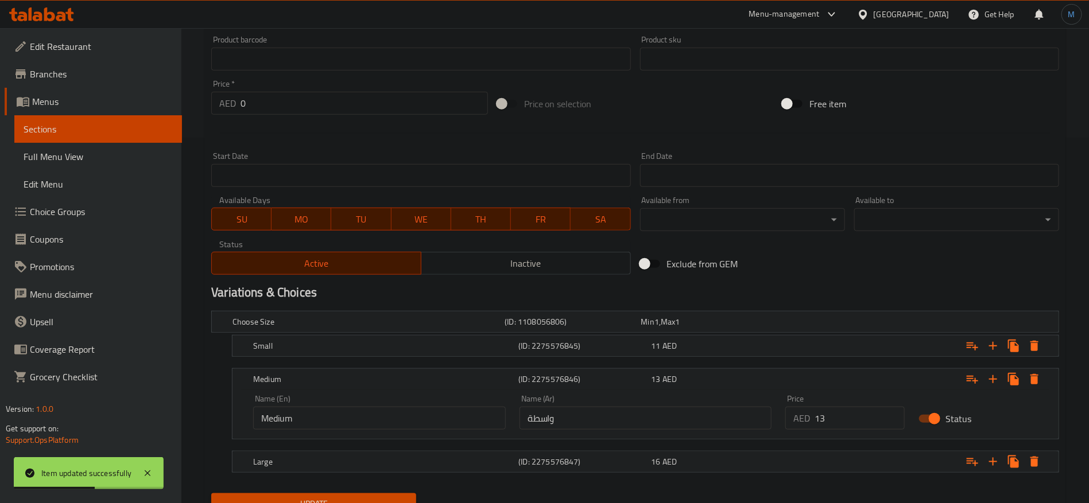
click at [589, 416] on input "واسطة" at bounding box center [646, 418] width 253 height 23
type input "وسط"
click at [429, 344] on h5 "Small" at bounding box center [383, 345] width 261 height 11
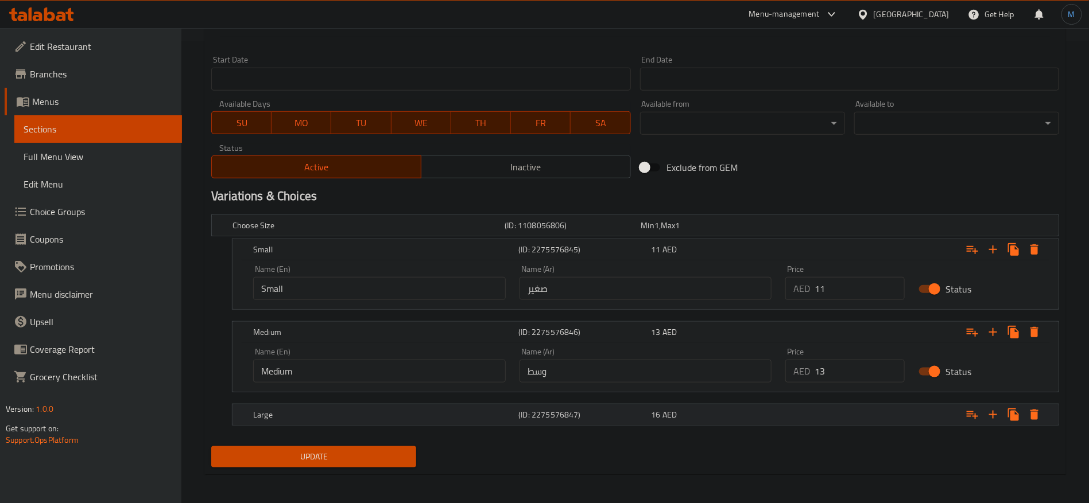
click at [512, 416] on h5 "Large" at bounding box center [383, 414] width 261 height 11
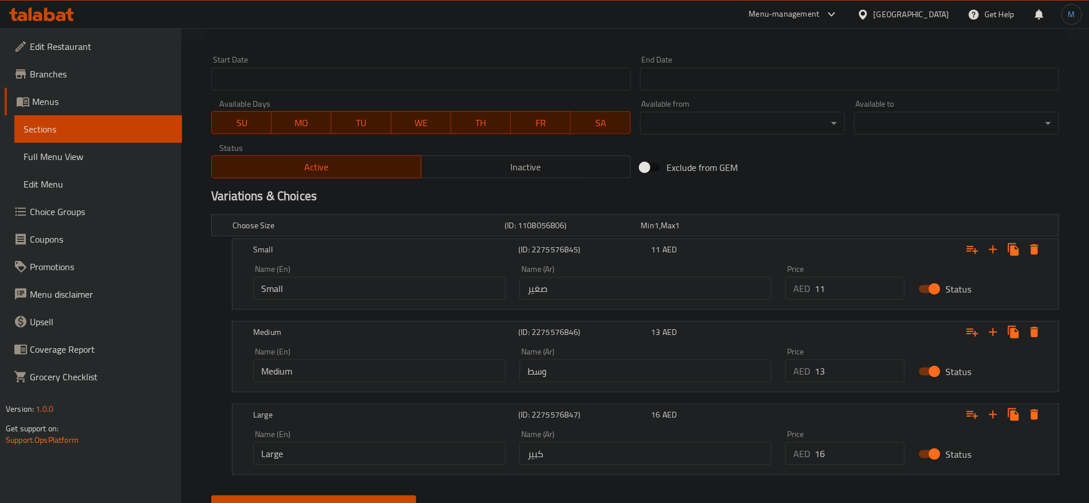
scroll to position [498, 0]
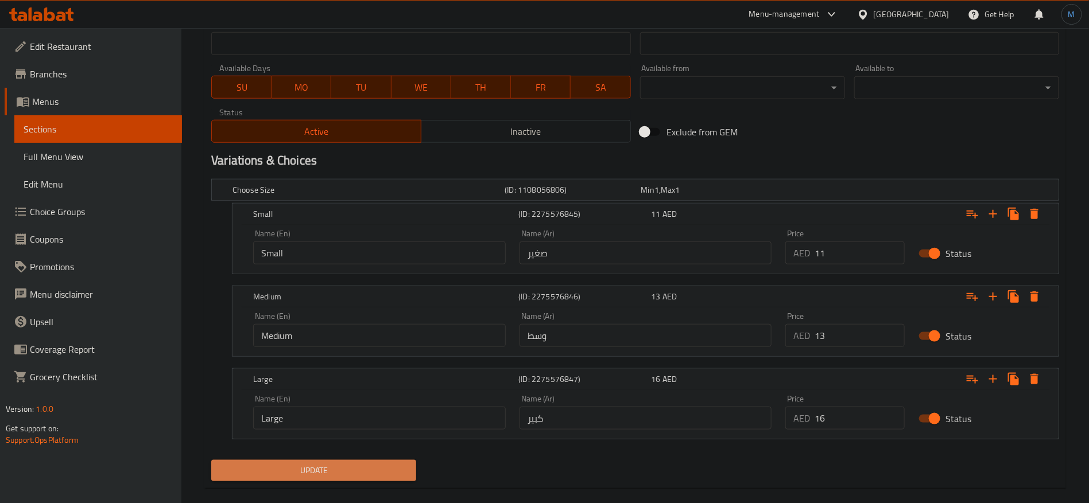
click at [364, 475] on span "Update" at bounding box center [313, 471] width 187 height 14
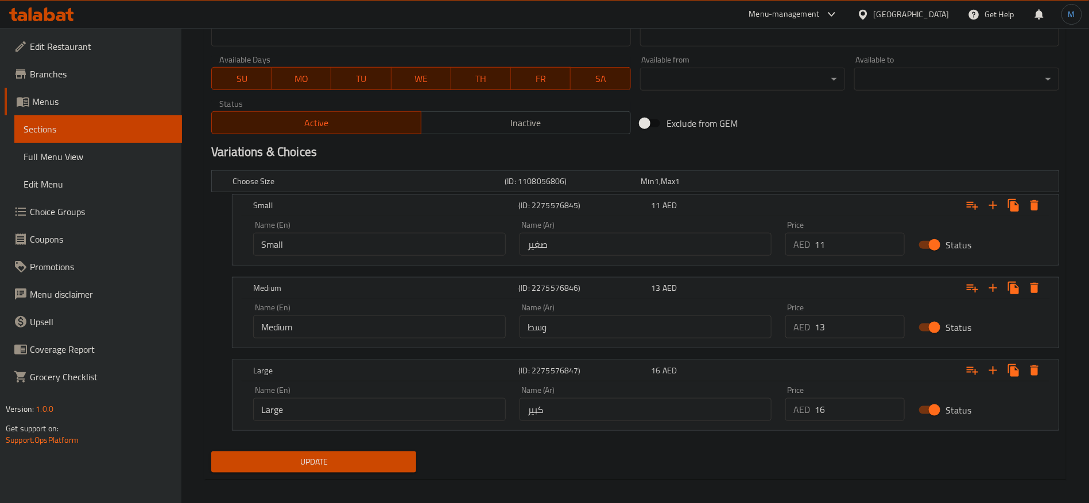
scroll to position [514, 0]
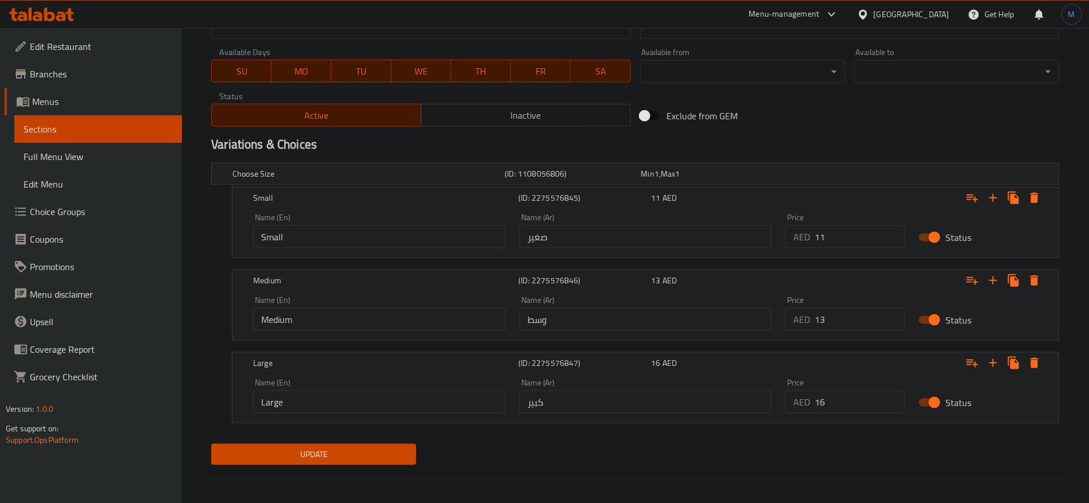
click at [388, 455] on span "Update" at bounding box center [313, 455] width 187 height 14
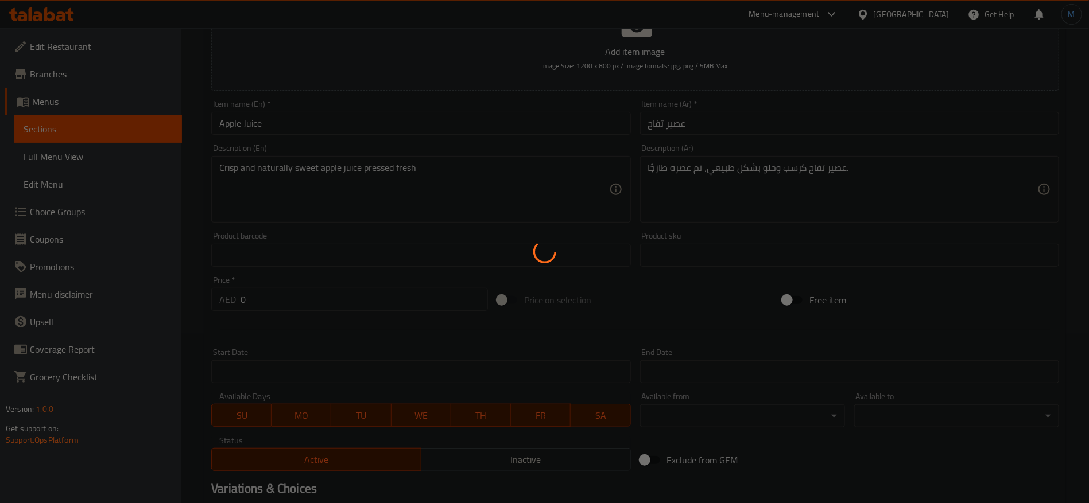
scroll to position [0, 0]
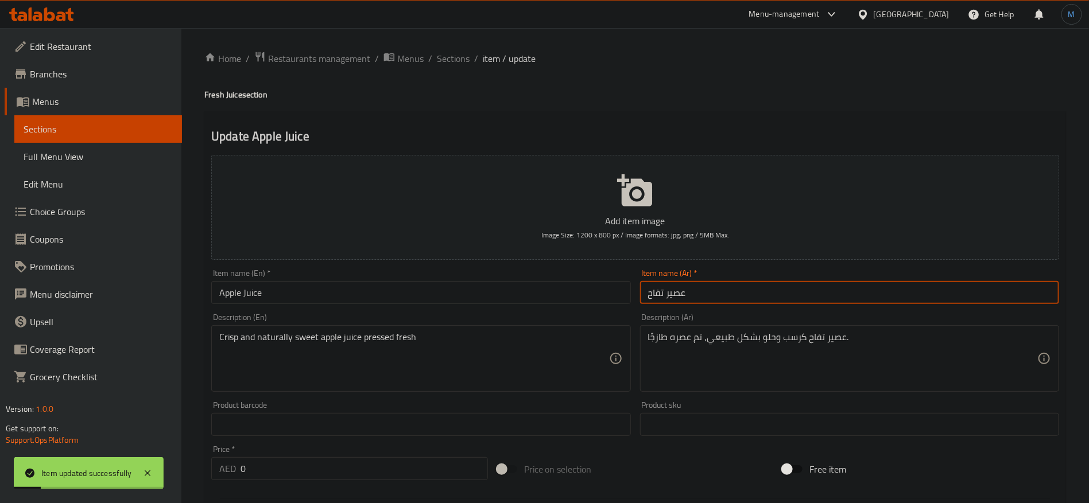
click at [674, 296] on input "عصير تفاح" at bounding box center [849, 292] width 419 height 23
click at [675, 304] on input "عصير تفاح" at bounding box center [849, 292] width 419 height 23
click at [677, 297] on input "عصير تفاح" at bounding box center [849, 292] width 419 height 23
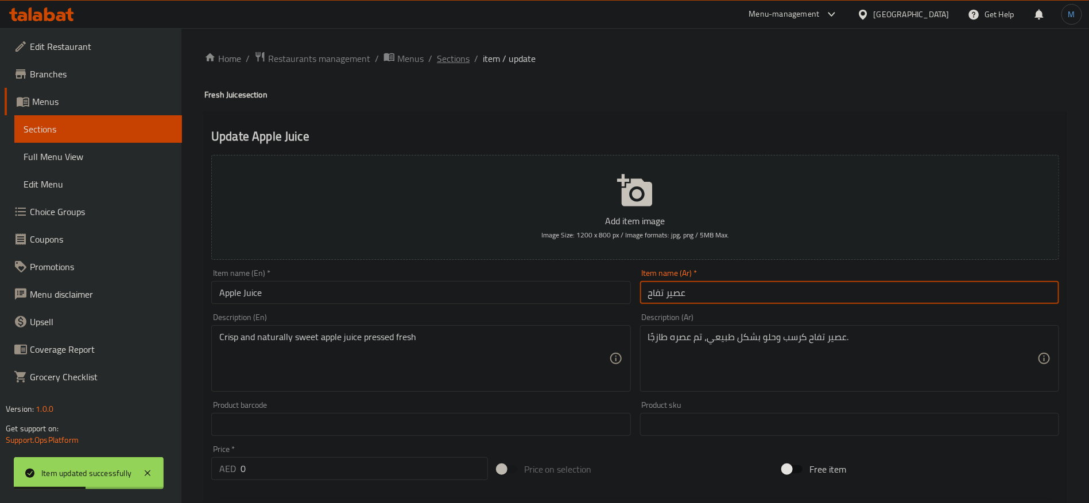
click at [463, 60] on span "Sections" at bounding box center [453, 59] width 33 height 14
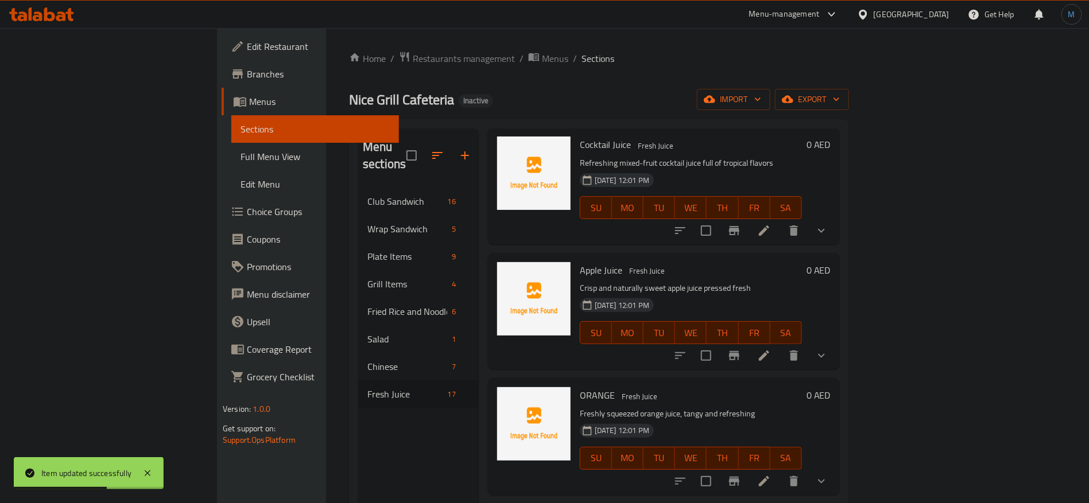
scroll to position [258, 0]
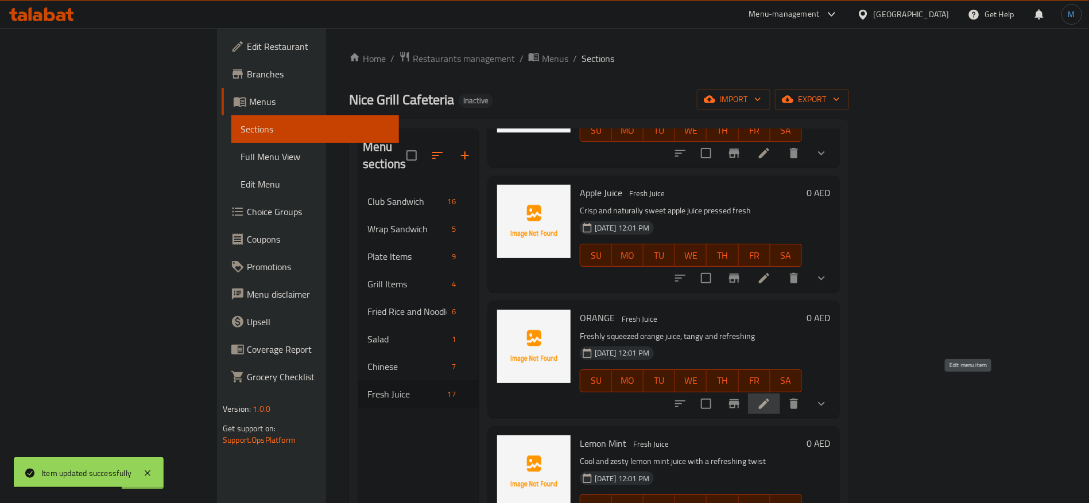
click at [771, 397] on icon at bounding box center [764, 404] width 14 height 14
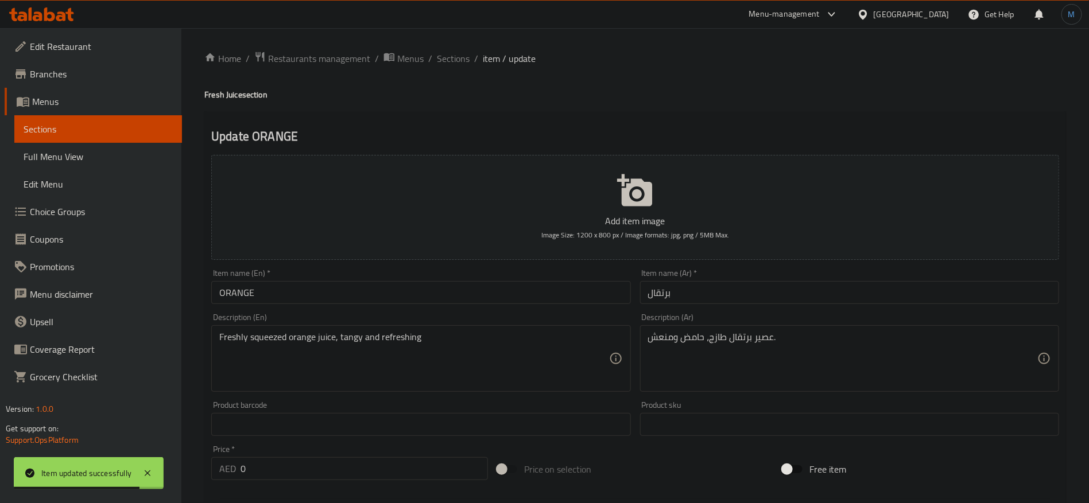
click at [730, 284] on input "برتقال" at bounding box center [849, 292] width 419 height 23
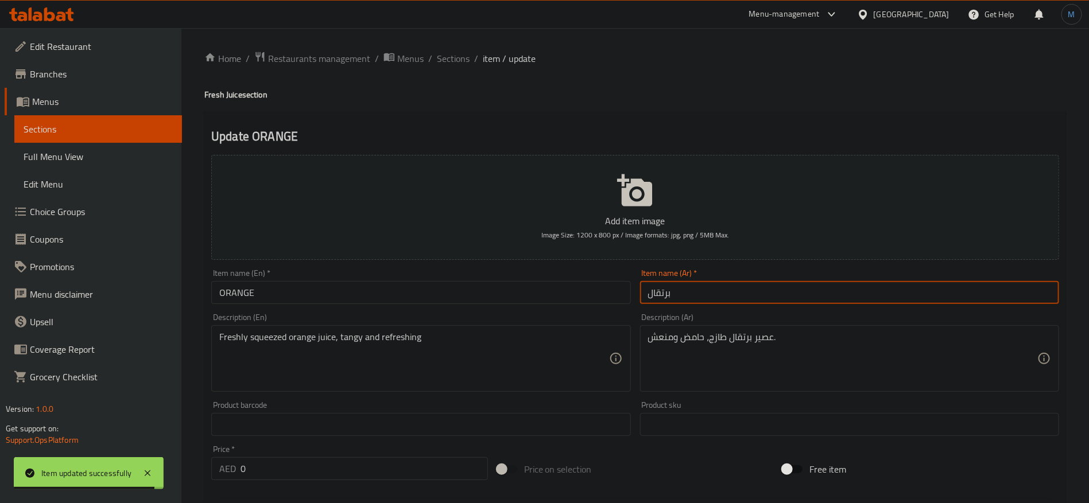
paste input "عصير"
type input "عصير برتقال"
click at [233, 93] on h4 "Fresh Juice section" at bounding box center [635, 94] width 862 height 11
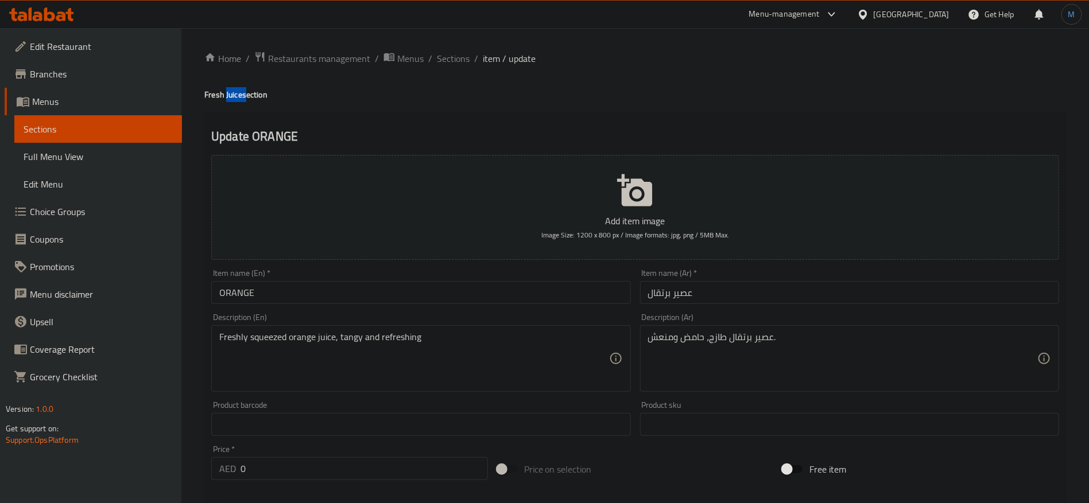
click at [233, 93] on h4 "Fresh Juice section" at bounding box center [635, 94] width 862 height 11
copy h4 "Juice"
click at [335, 293] on input "ORANGE" at bounding box center [420, 292] width 419 height 23
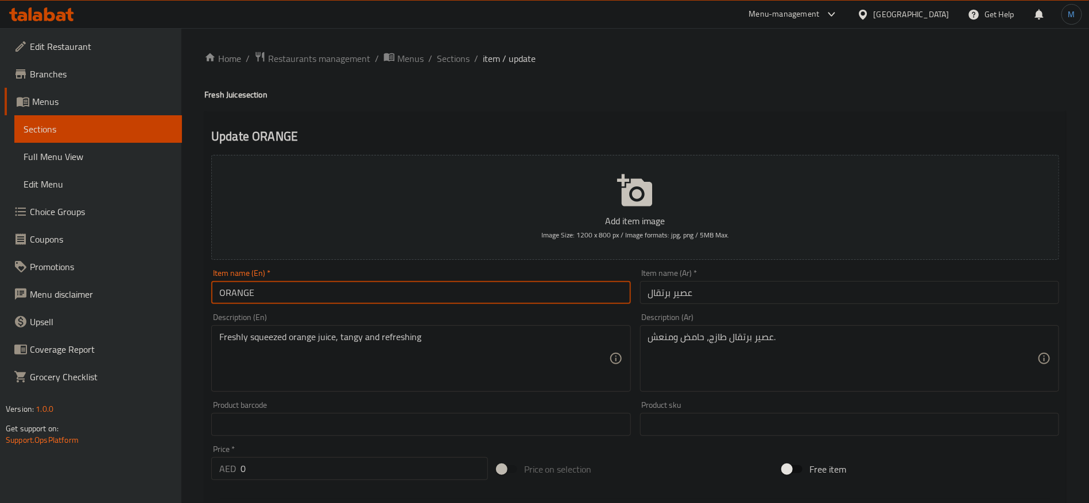
paste input "Juice"
type input "Orange Juice"
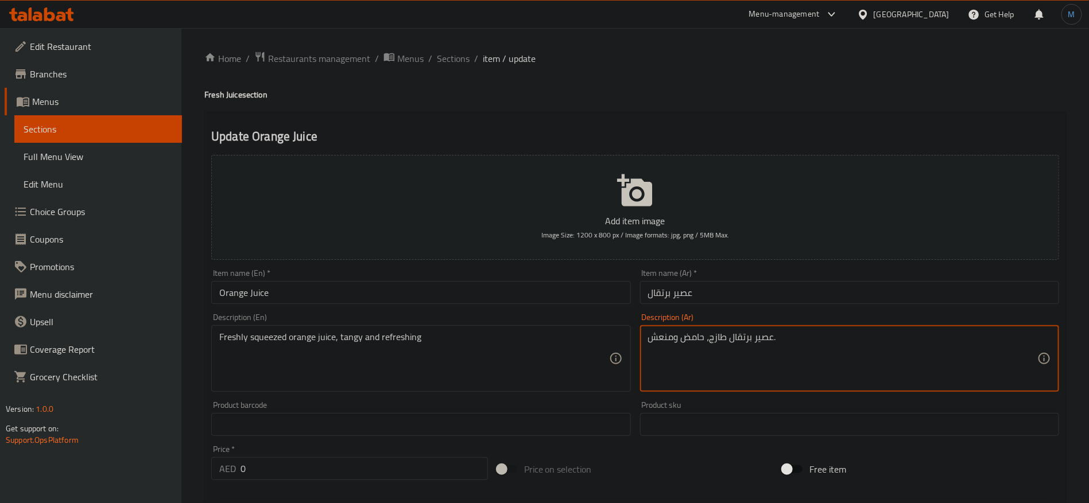
click at [687, 338] on textarea "عصير برتقال طازج، حامض ومنعش." at bounding box center [842, 359] width 389 height 55
click at [508, 291] on input "Orange Juice" at bounding box center [420, 292] width 419 height 23
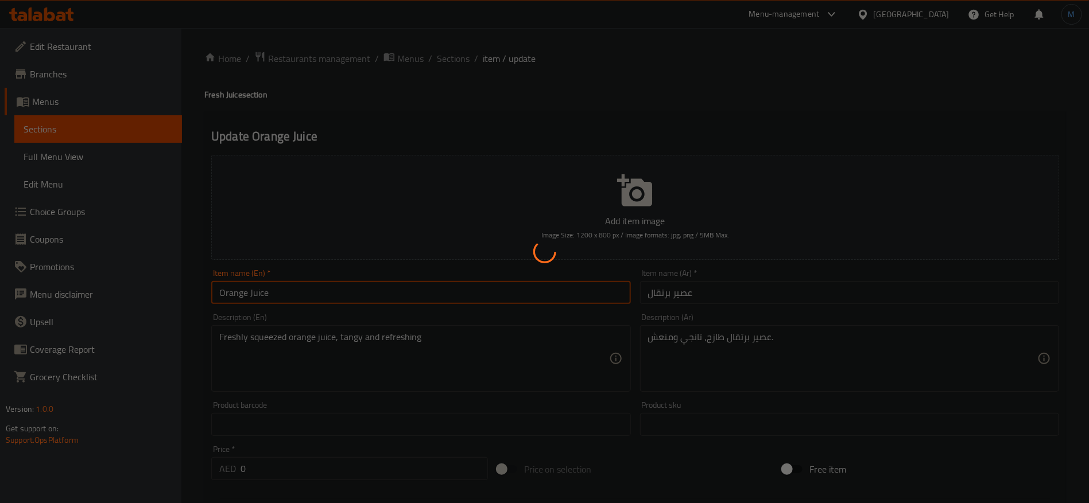
click at [774, 338] on div at bounding box center [544, 251] width 1089 height 503
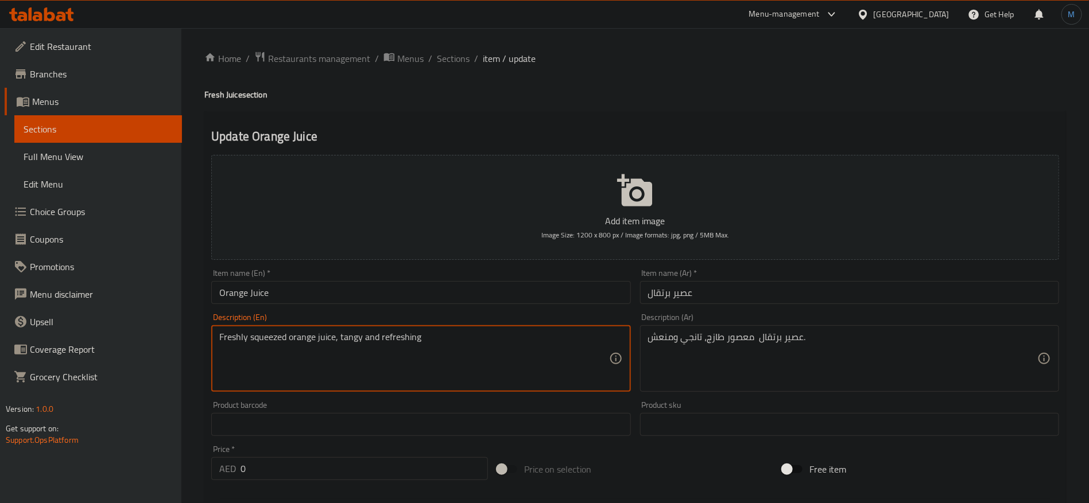
click at [222, 343] on textarea "Freshly squeezed orange juice, tangy and refreshing" at bounding box center [413, 359] width 389 height 55
click at [720, 321] on div "Description (Ar) عصير برتقال معصور طازج، تانجي ومنعش. Description (Ar)" at bounding box center [849, 352] width 419 height 79
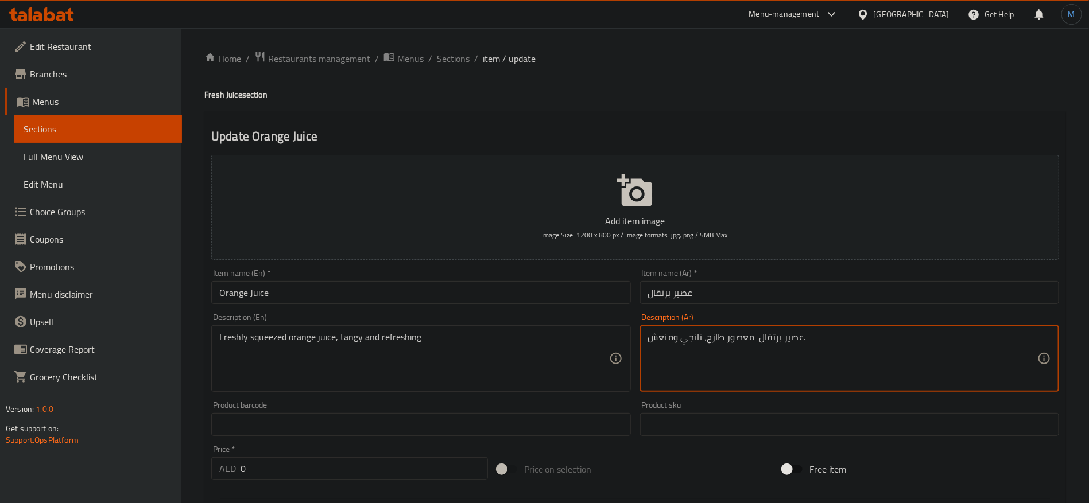
click at [711, 339] on textarea "عصير برتقال معصور طازج، تانجي ومنعش." at bounding box center [842, 359] width 389 height 55
paste textarea "ًا"
click at [750, 338] on textarea "عصير برتقال معصور طازجًا، تانجي ومنعش." at bounding box center [842, 359] width 389 height 55
click at [755, 338] on textarea "عصير برتقال معصور طازجًا، تانجي ومنعش." at bounding box center [842, 359] width 389 height 55
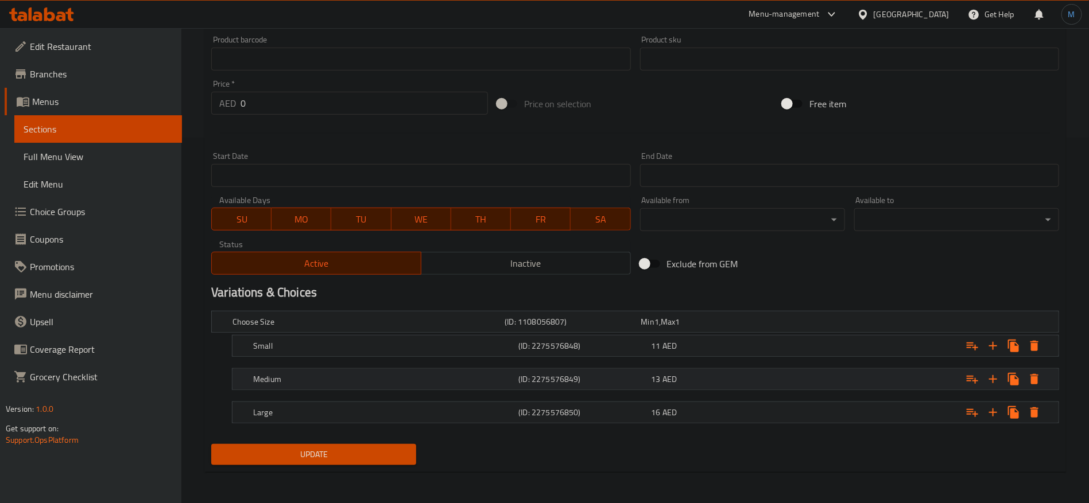
type textarea "عصير برتقال معصور طازجًا، تانجي ومنعش."
click at [668, 376] on span "AED" at bounding box center [670, 379] width 14 height 15
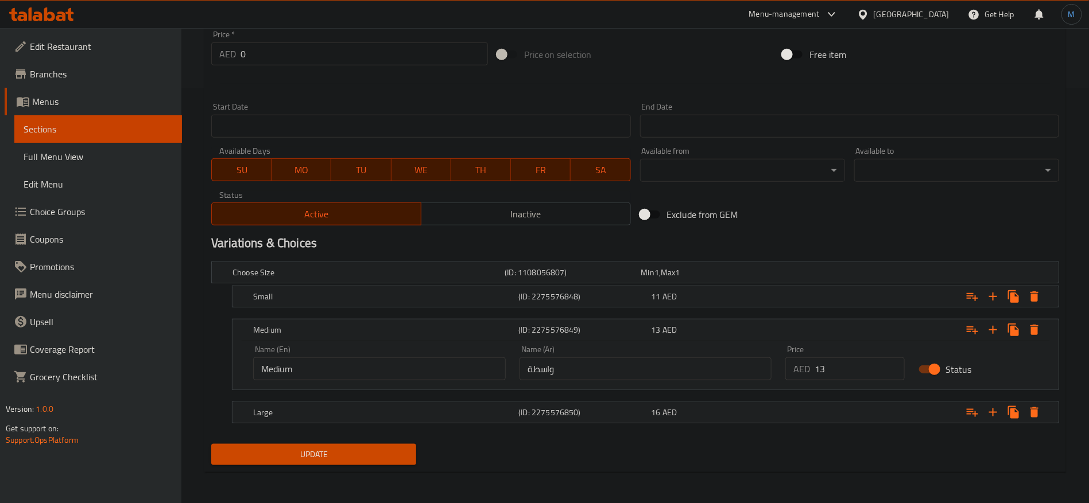
scroll to position [415, 0]
click at [579, 363] on input "واسطة" at bounding box center [646, 369] width 253 height 23
type input "وسط"
click at [358, 459] on span "Update" at bounding box center [313, 455] width 187 height 14
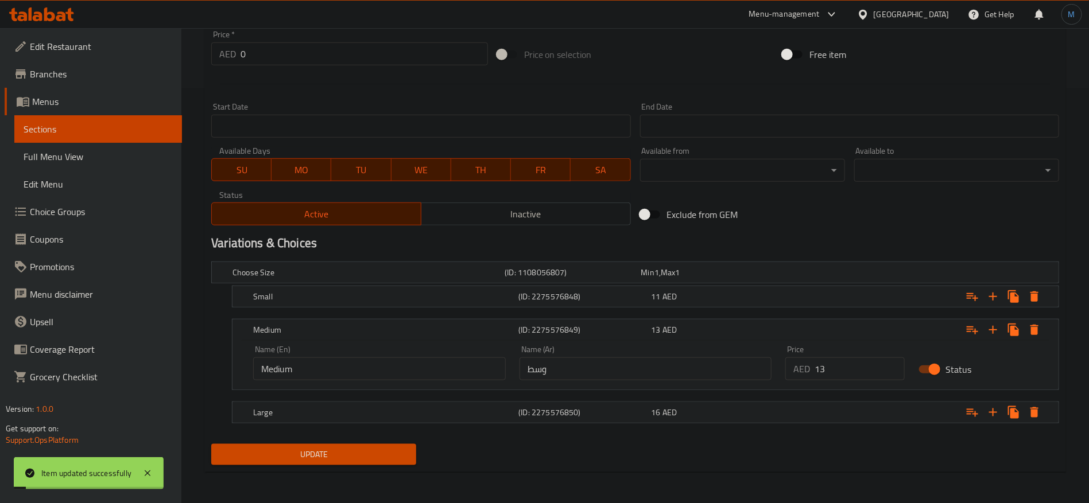
click at [524, 417] on h5 "(ID: 2275576850)" at bounding box center [582, 412] width 128 height 11
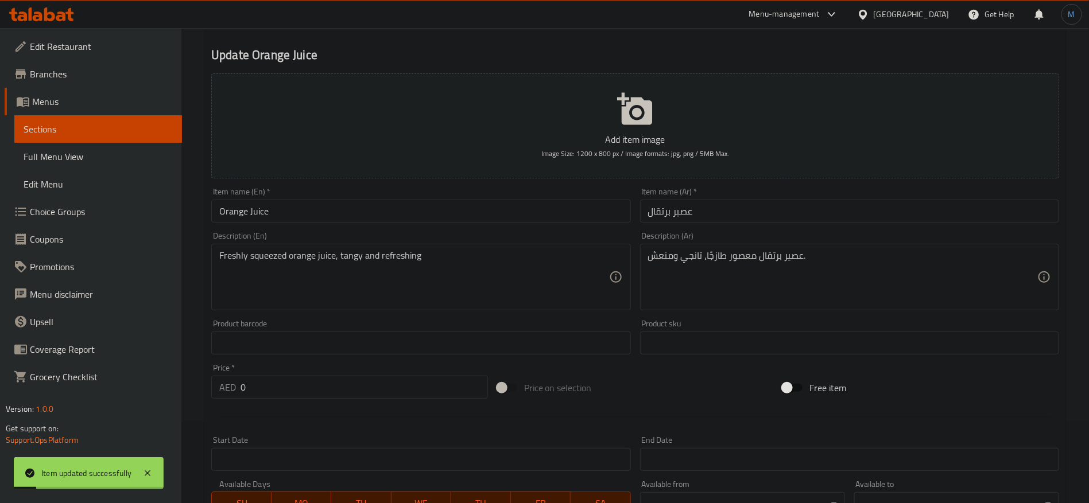
scroll to position [0, 0]
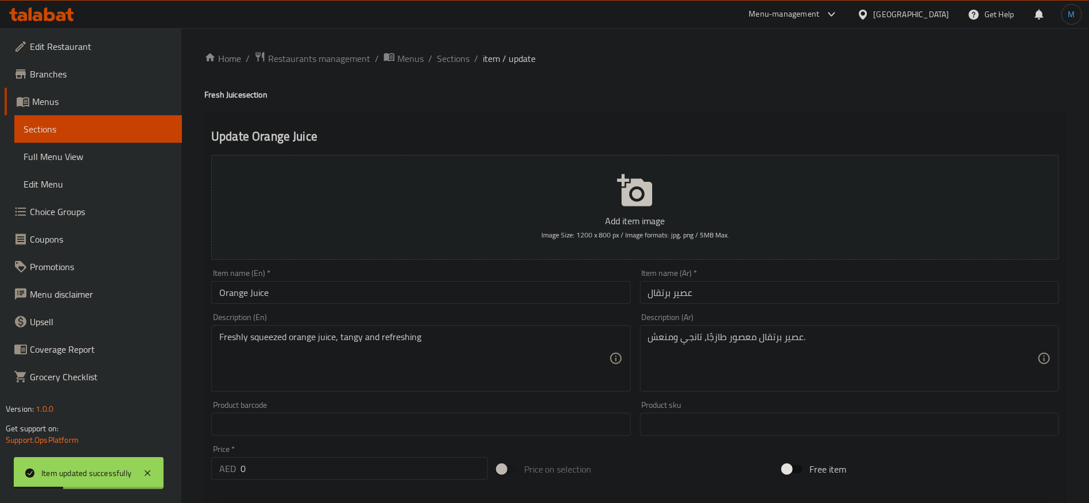
click at [685, 294] on input "عصير برتقال" at bounding box center [849, 292] width 419 height 23
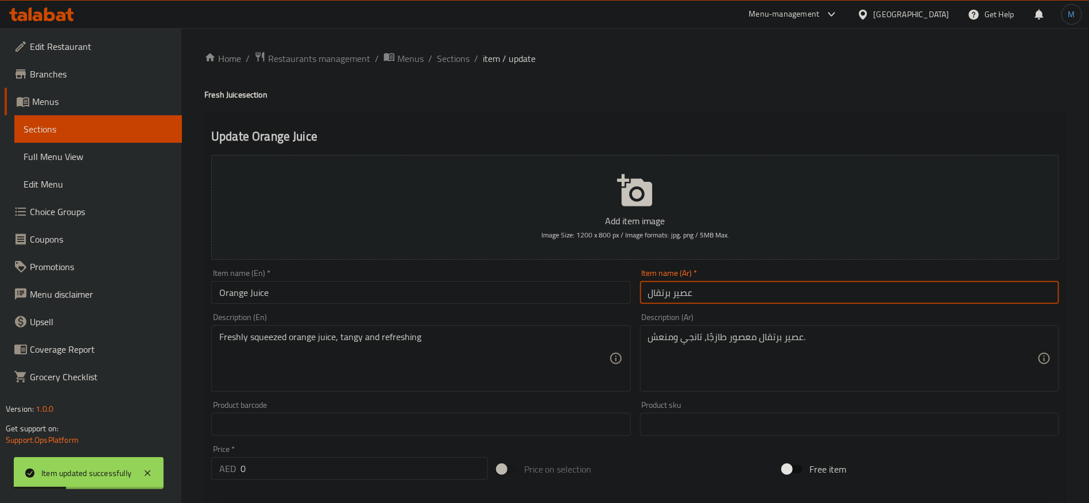
click at [685, 294] on input "عصير برتقال" at bounding box center [849, 292] width 419 height 23
click at [681, 298] on input "عصير برتقال" at bounding box center [849, 292] width 419 height 23
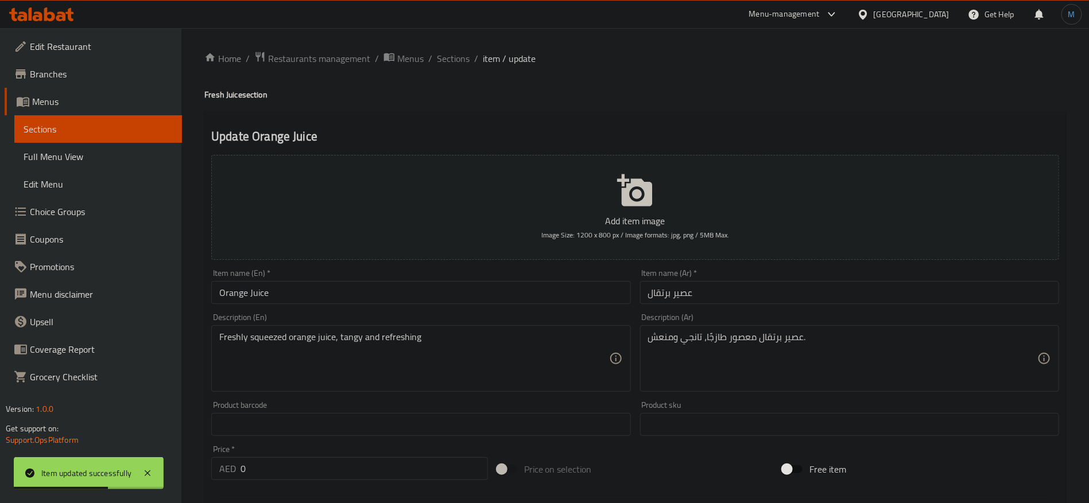
click at [456, 67] on div "Home / Restaurants management / Menus / Sections / item / update Fresh Juice se…" at bounding box center [635, 498] width 862 height 895
click at [456, 60] on span "Sections" at bounding box center [453, 59] width 33 height 14
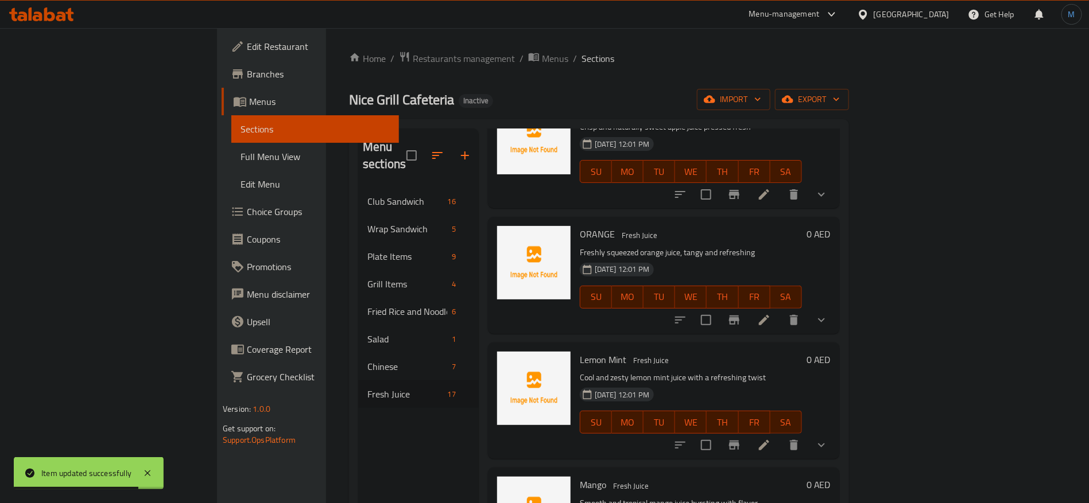
scroll to position [344, 0]
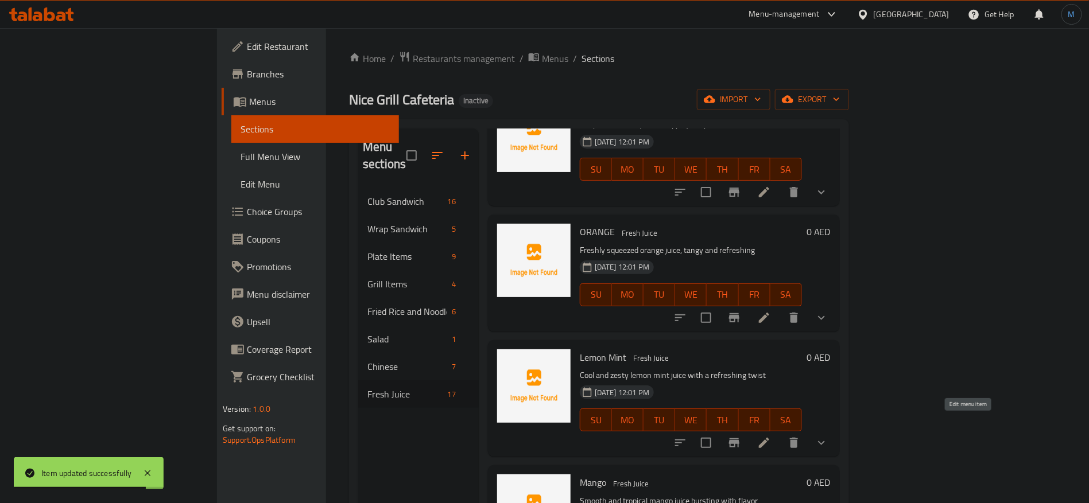
click at [769, 438] on icon at bounding box center [764, 443] width 10 height 10
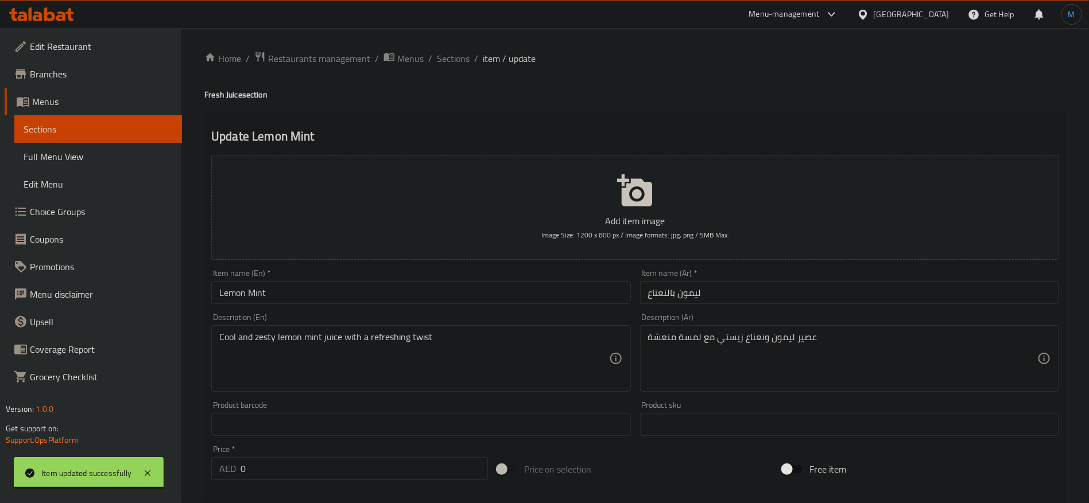
click at [730, 299] on input "ليمون بالنعناع" at bounding box center [849, 292] width 419 height 23
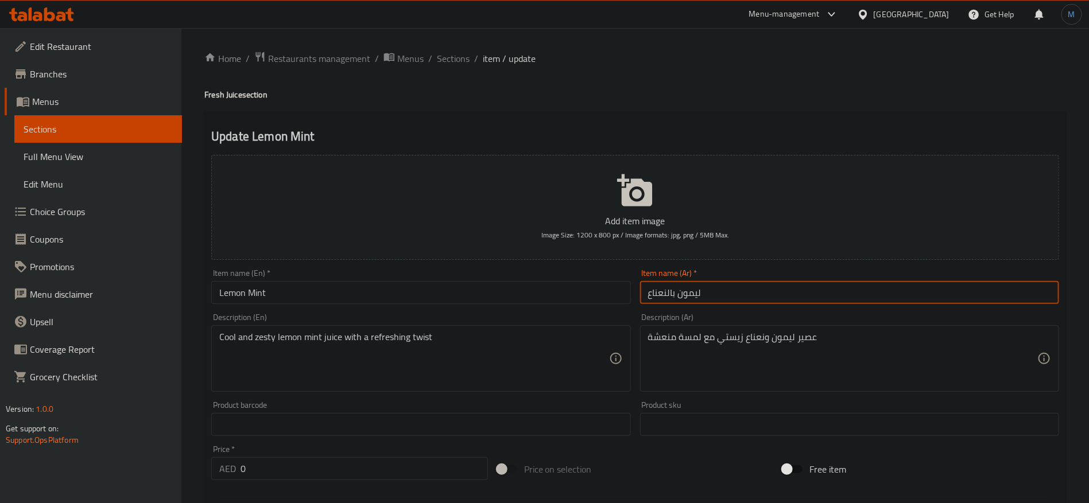
paste input "عصير"
type input "عصير ليمون بالنعناع"
click at [239, 87] on div "Home / Restaurants management / Menus / Sections / item / update Fresh Juice se…" at bounding box center [635, 449] width 862 height 796
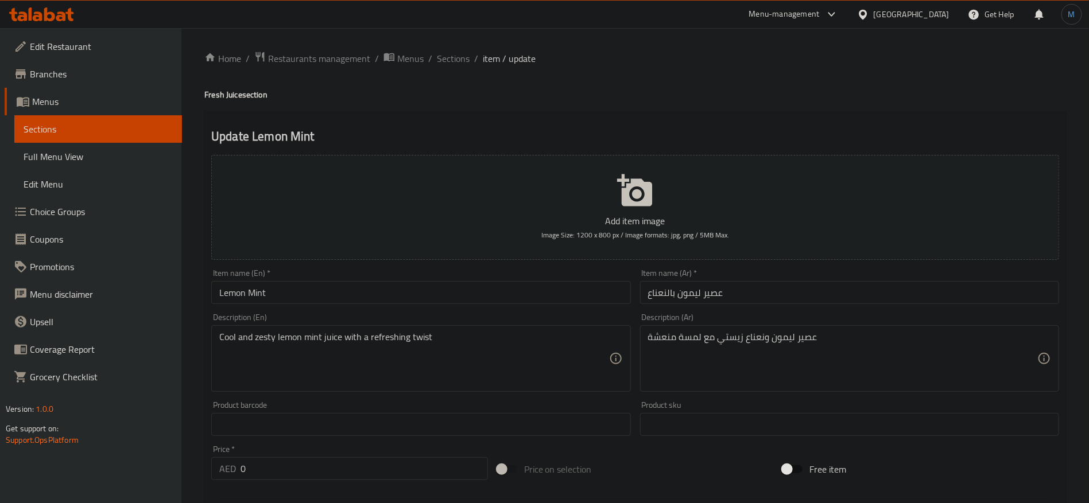
click at [234, 98] on h4 "Fresh Juice section" at bounding box center [635, 94] width 862 height 11
copy h4 "Juice"
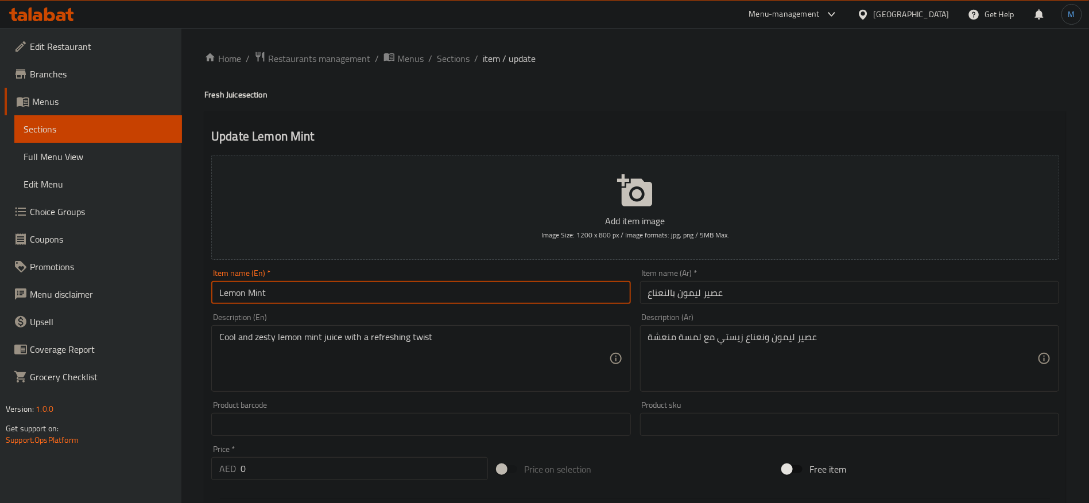
click at [339, 297] on input "Lemon Mint" at bounding box center [420, 292] width 419 height 23
paste input "Juice"
type input "Lemon Mint Juice"
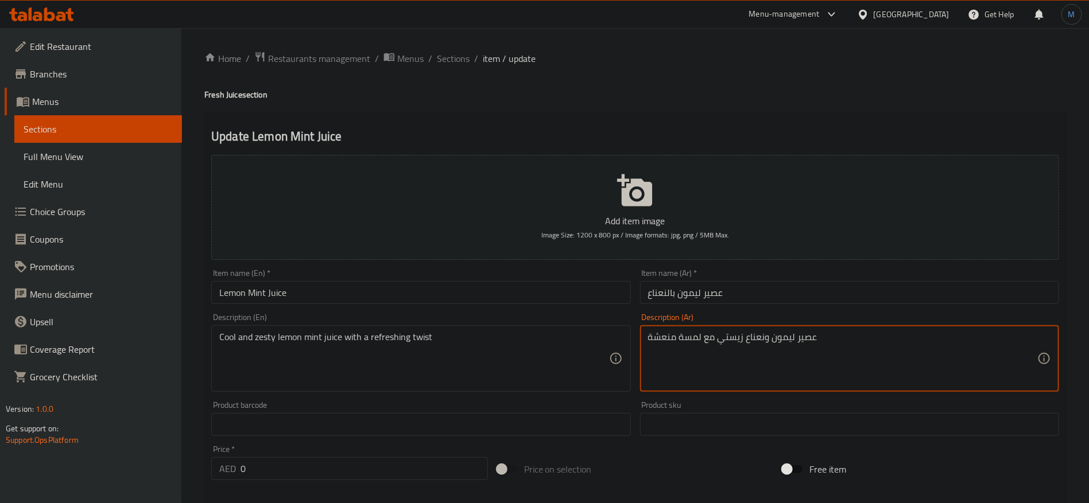
click at [743, 342] on textarea "عصير ليمون ونعناع زيستي مع لمسة منعشة" at bounding box center [842, 359] width 389 height 55
click at [686, 339] on textarea "عصير ليمون ونعناع كول وزيستي مع لمسة منعشة" at bounding box center [842, 359] width 389 height 55
click at [908, 340] on textarea "عصير ليمون ونعناع كول وزيستي مع تويست منعشة" at bounding box center [842, 359] width 389 height 55
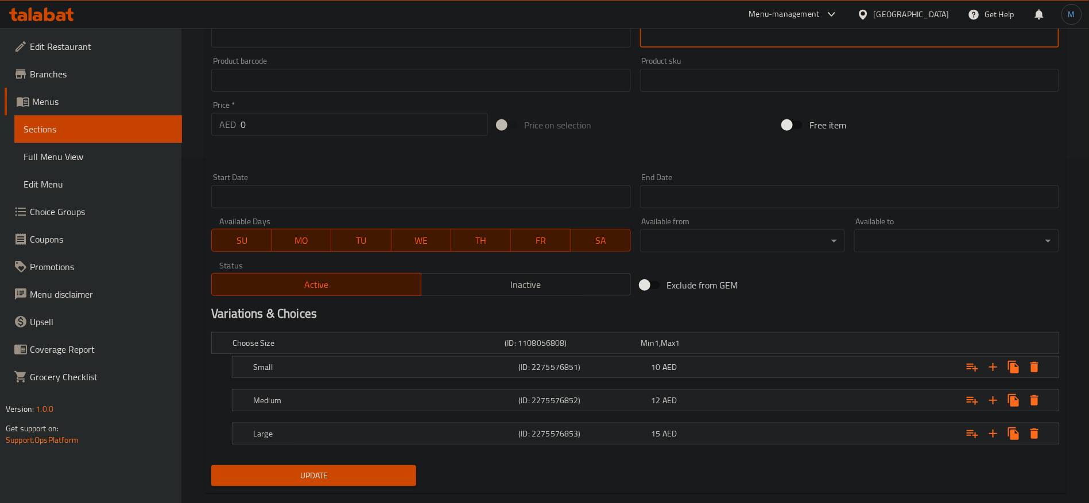
scroll to position [366, 0]
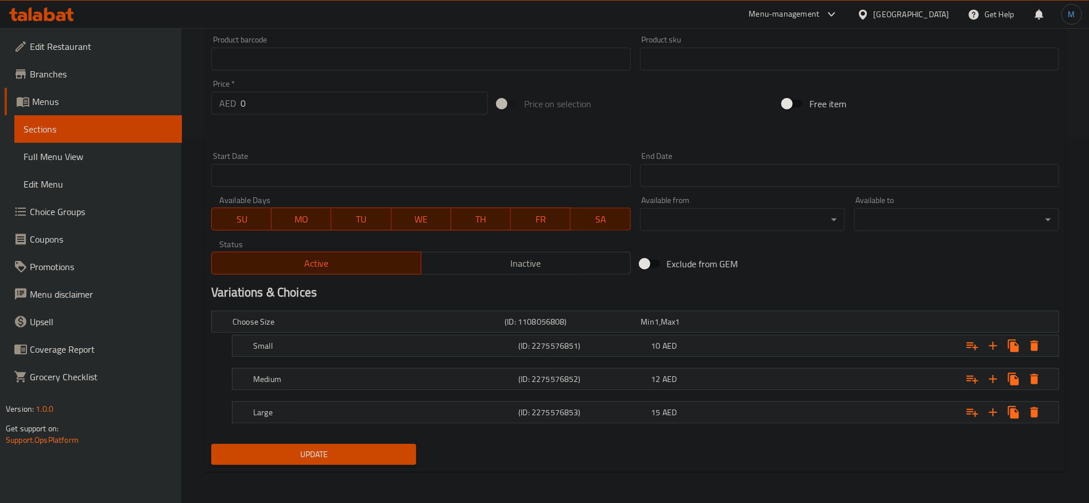
type textarea "عصير ليمون ونعناع كول وزيستي مع تويست منعش"
click at [644, 398] on nav at bounding box center [635, 397] width 848 height 9
click at [626, 336] on div "Small (ID: 2275576851) 10 AED" at bounding box center [649, 346] width 796 height 25
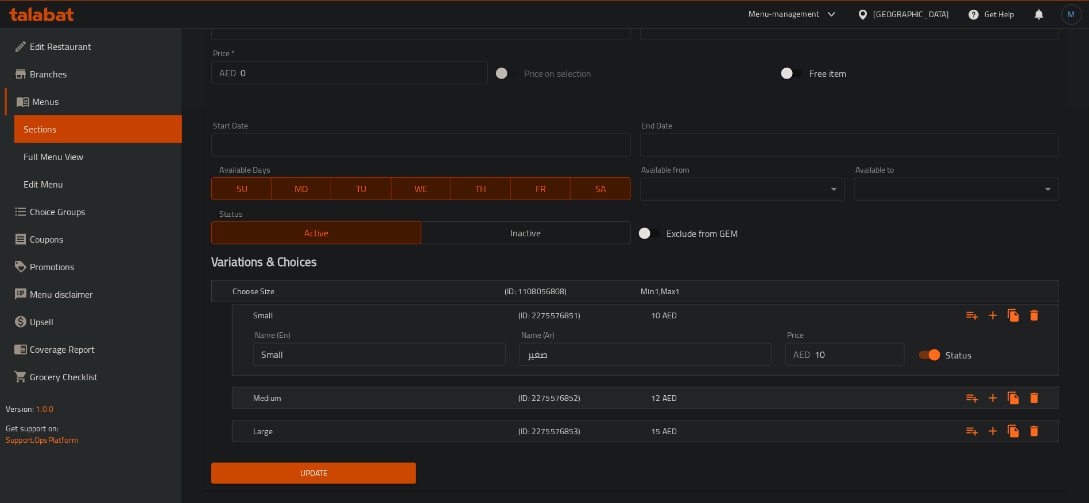
scroll to position [414, 0]
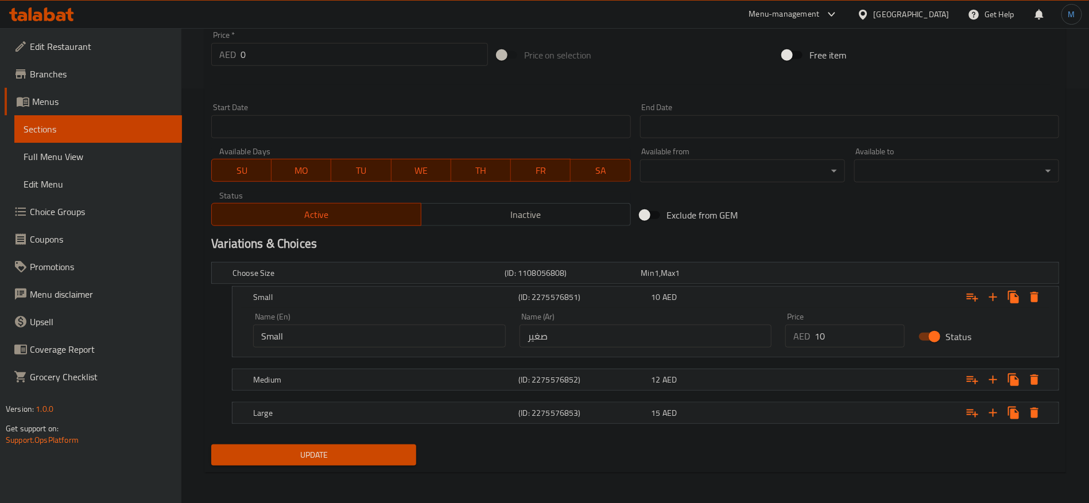
click at [633, 394] on nav at bounding box center [635, 397] width 848 height 9
click at [632, 377] on h5 "(ID: 2275576852)" at bounding box center [582, 379] width 128 height 11
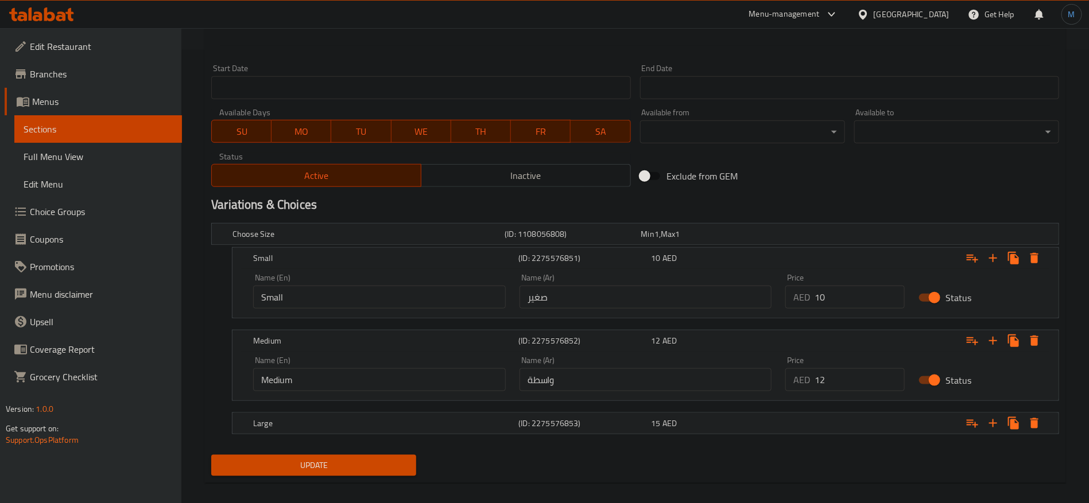
scroll to position [454, 0]
click at [613, 415] on div "(ID: 2275576853)" at bounding box center [582, 423] width 133 height 16
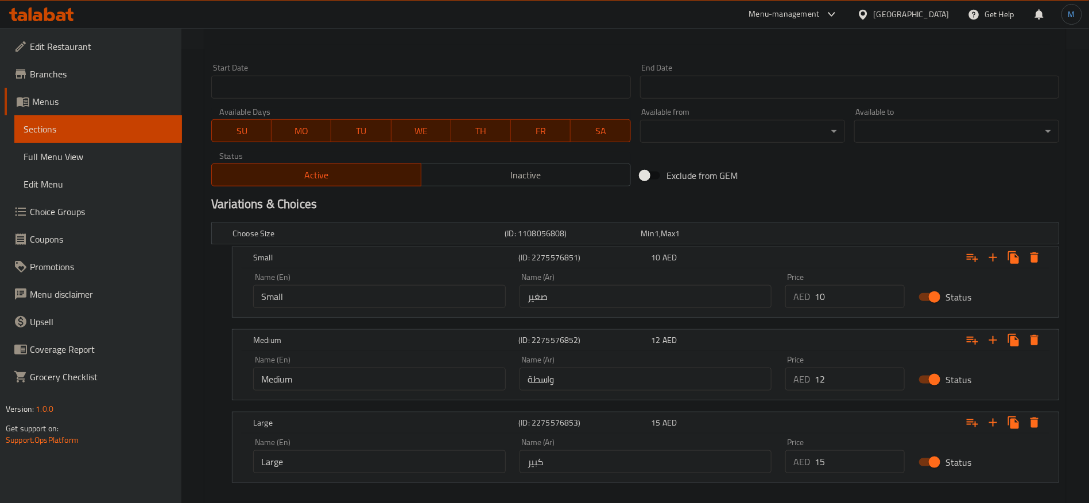
click at [597, 375] on input "واسطة" at bounding box center [646, 379] width 253 height 23
click at [597, 375] on input "text" at bounding box center [646, 379] width 253 height 23
type input "وسط"
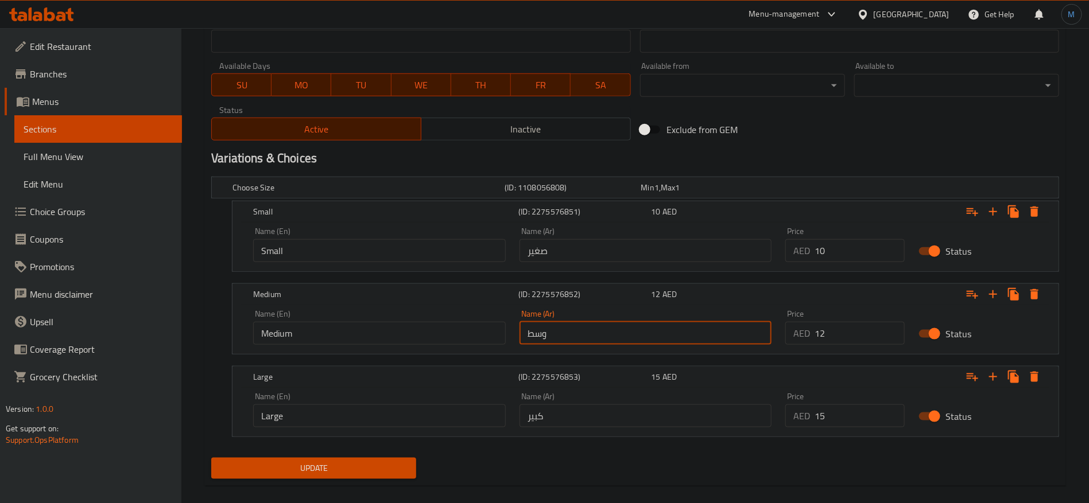
scroll to position [514, 0]
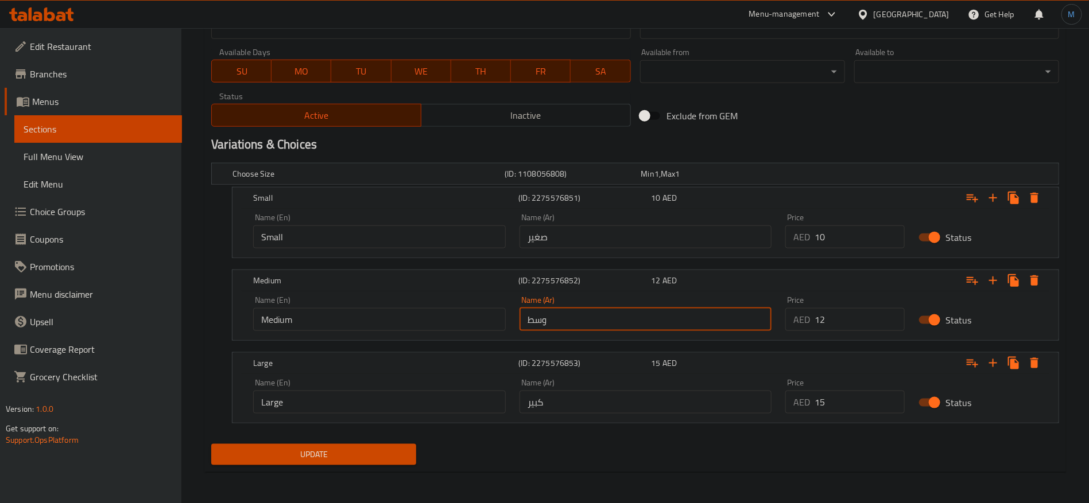
click at [396, 448] on span "Update" at bounding box center [313, 455] width 187 height 14
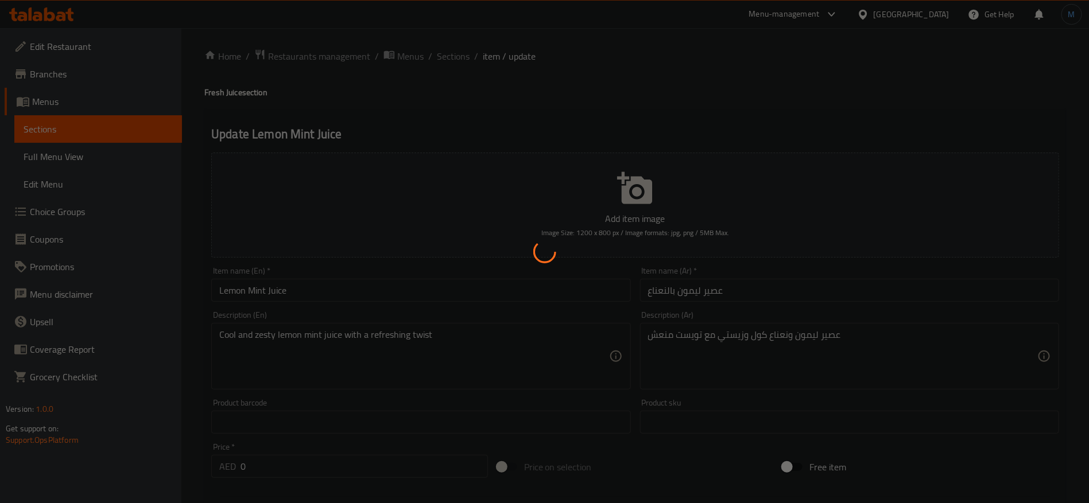
scroll to position [0, 0]
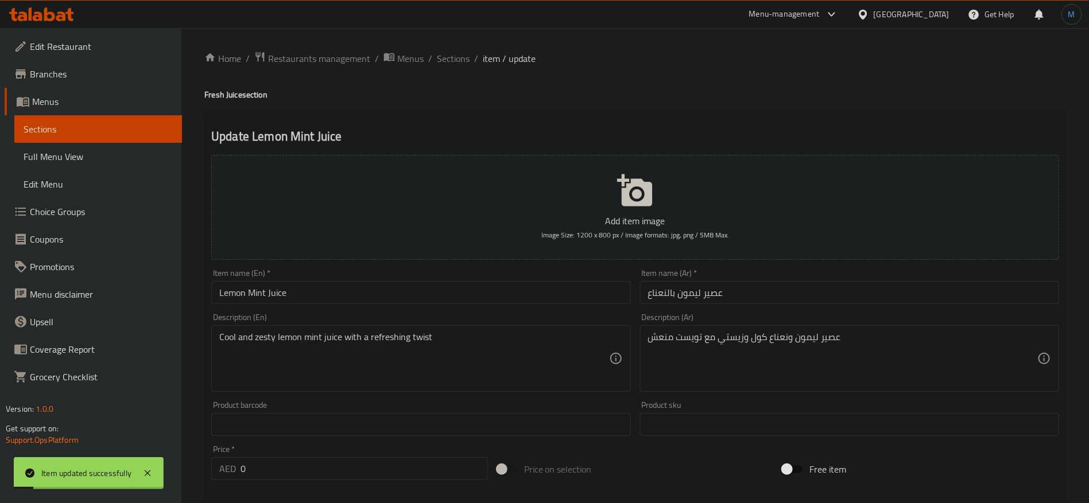
click at [710, 296] on input "عصير ليمون بالنعناع" at bounding box center [849, 292] width 419 height 23
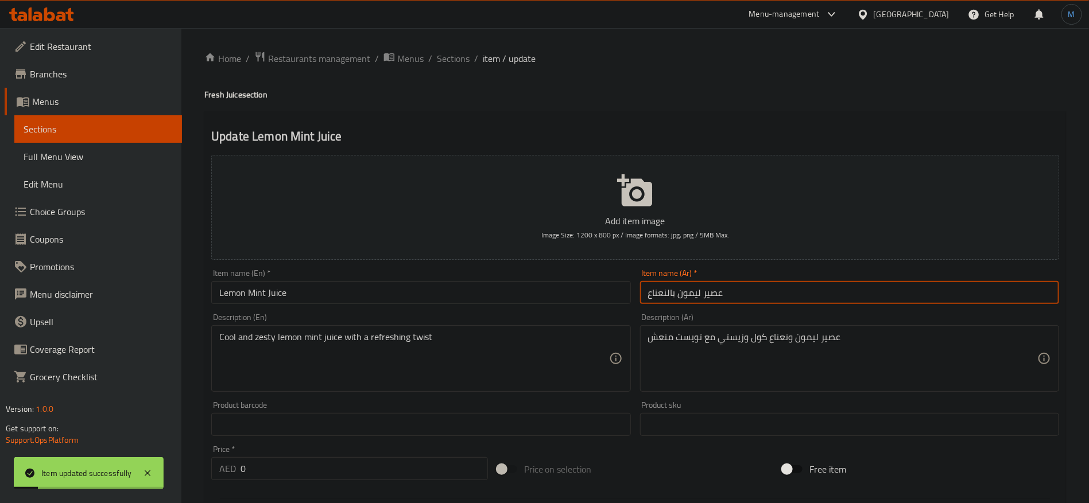
click at [710, 296] on input "عصير ليمون بالنعناع" at bounding box center [849, 292] width 419 height 23
click at [455, 60] on span "Sections" at bounding box center [453, 59] width 33 height 14
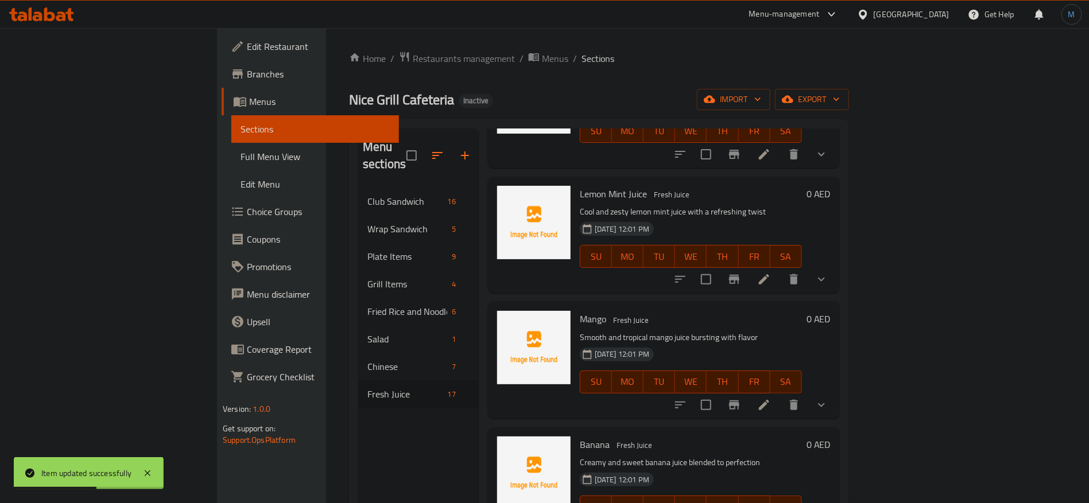
scroll to position [517, 0]
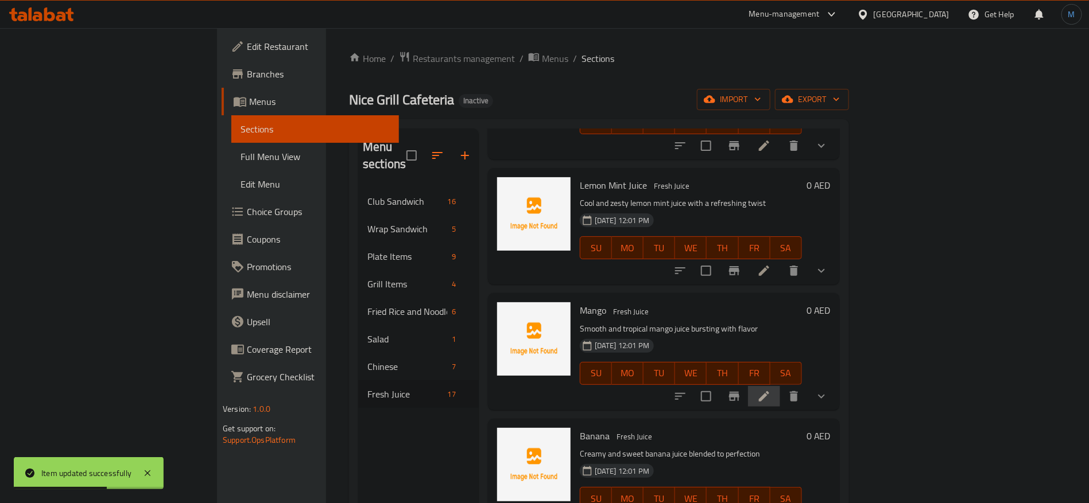
click at [780, 386] on li at bounding box center [764, 396] width 32 height 21
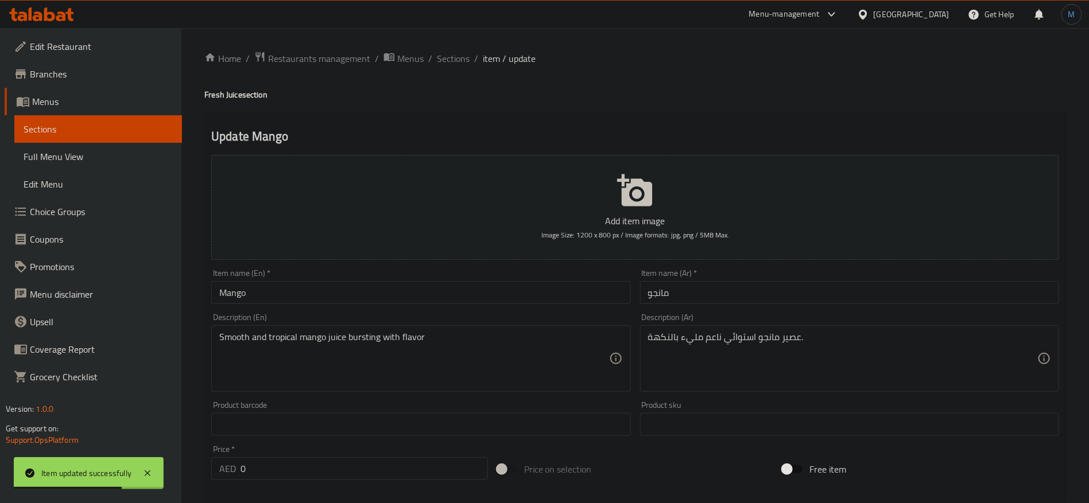
click at [704, 285] on input "مانجو" at bounding box center [849, 292] width 419 height 23
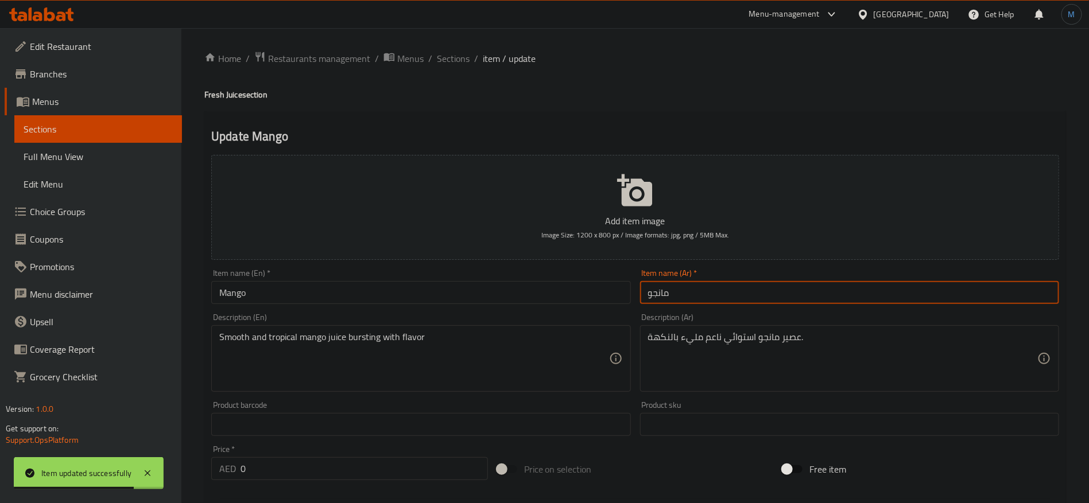
paste input "عصير"
type input "عصير مانجو"
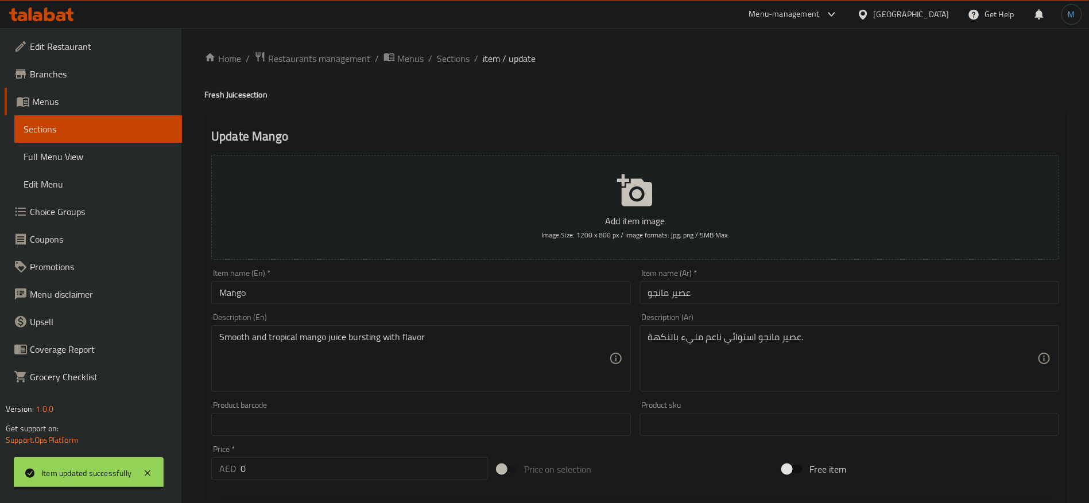
click at [211, 91] on h4 "Fresh Juice section" at bounding box center [635, 94] width 862 height 11
click at [224, 98] on h4 "Fresh Juice section" at bounding box center [635, 94] width 862 height 11
click at [227, 98] on h4 "Fresh Juice section" at bounding box center [635, 94] width 862 height 11
click at [239, 97] on h4 "Fresh Juice section" at bounding box center [635, 94] width 862 height 11
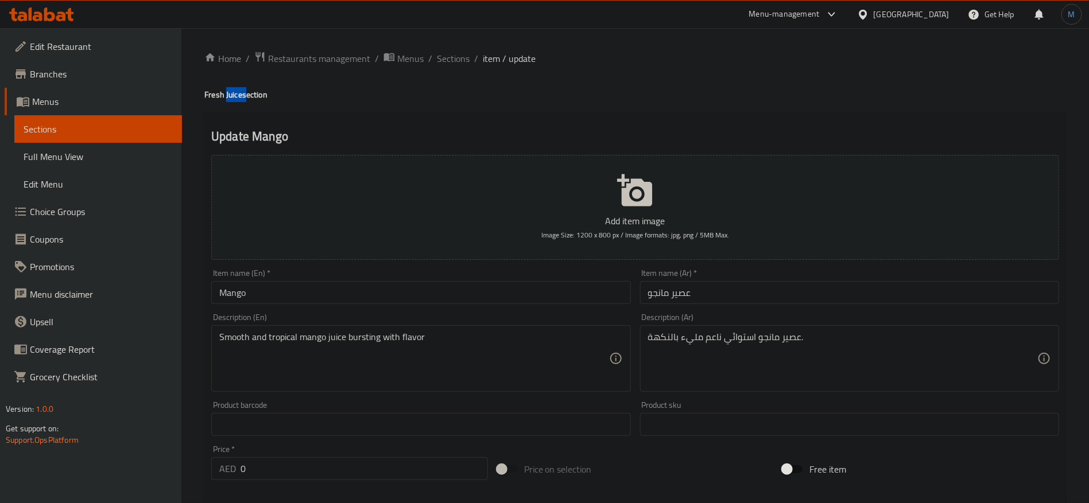
click at [239, 97] on h4 "Fresh Juice section" at bounding box center [635, 94] width 862 height 11
copy h4 "Juice"
click at [388, 290] on input "Mango" at bounding box center [420, 292] width 419 height 23
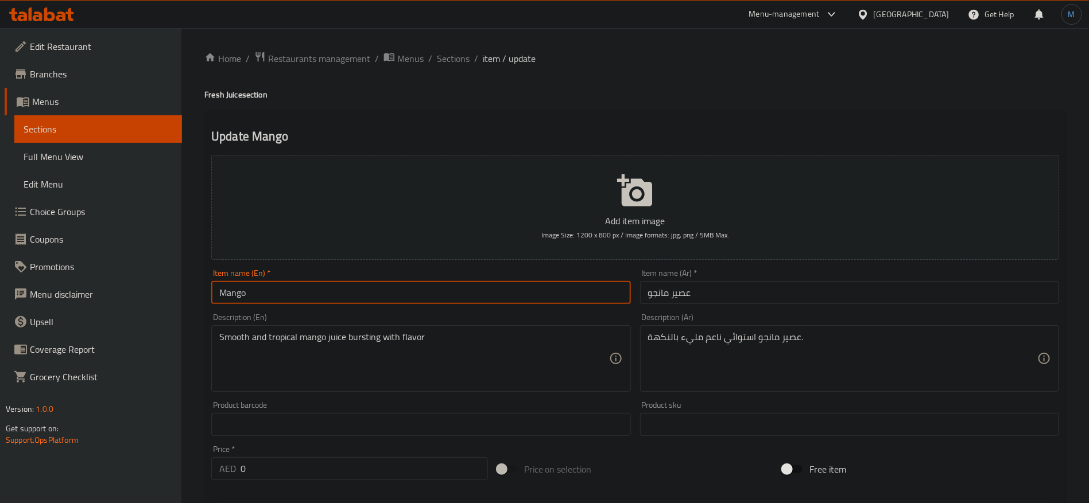
paste input "Juice"
type input "Mango Juice"
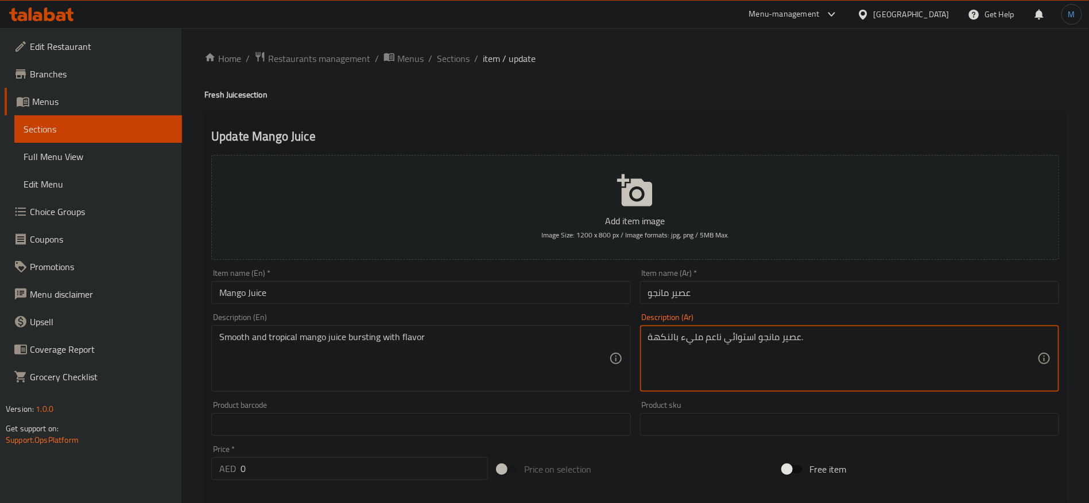
click at [742, 347] on textarea "عصير مانجو استوائي ناعم مليء بالنكهة." at bounding box center [842, 359] width 389 height 55
paste textarea "روبيكال"
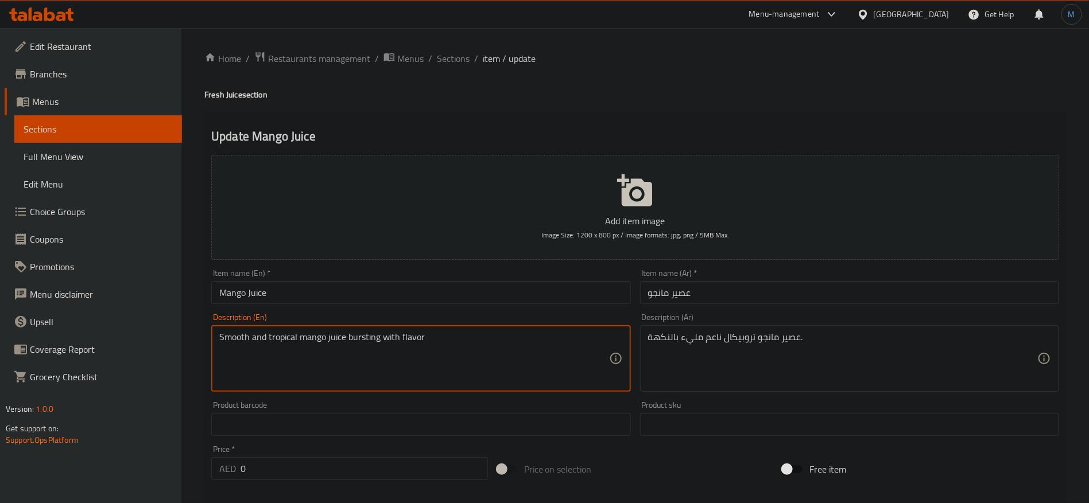
click at [362, 338] on textarea "Smooth and tropical mango juice bursting with flavor" at bounding box center [413, 359] width 389 height 55
drag, startPoint x: 362, startPoint y: 338, endPoint x: 404, endPoint y: 338, distance: 41.3
click at [404, 338] on textarea "Smooth and tropical mango juice bursting with flavor" at bounding box center [413, 359] width 389 height 55
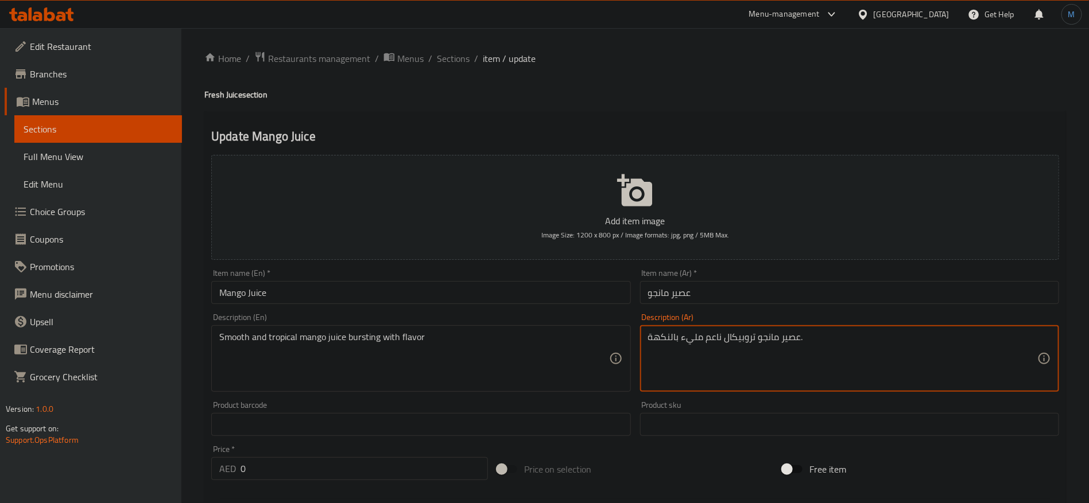
click at [695, 339] on textarea "عصير مانجو تروبيكال ناعم مليء بالنكهة." at bounding box center [842, 359] width 389 height 55
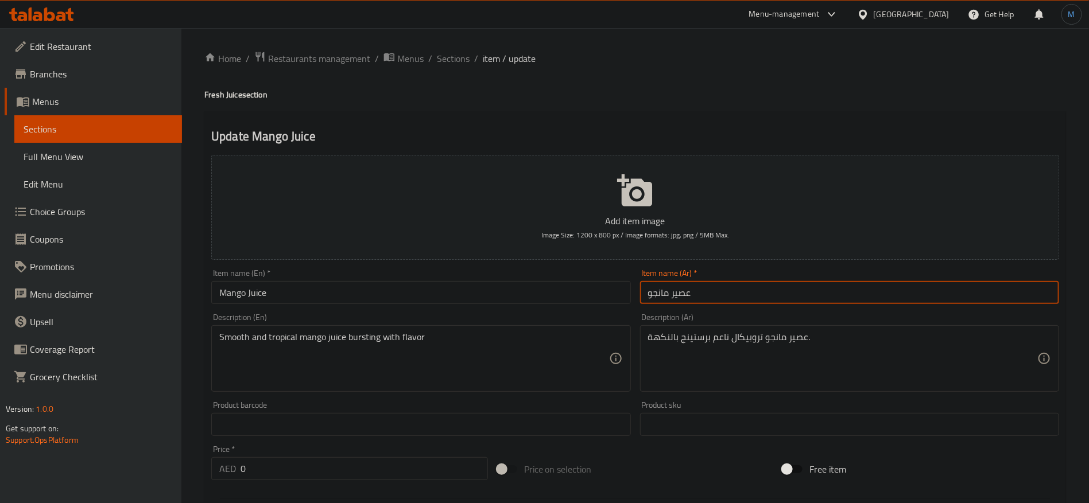
click at [861, 286] on input "عصير مانجو" at bounding box center [849, 292] width 419 height 23
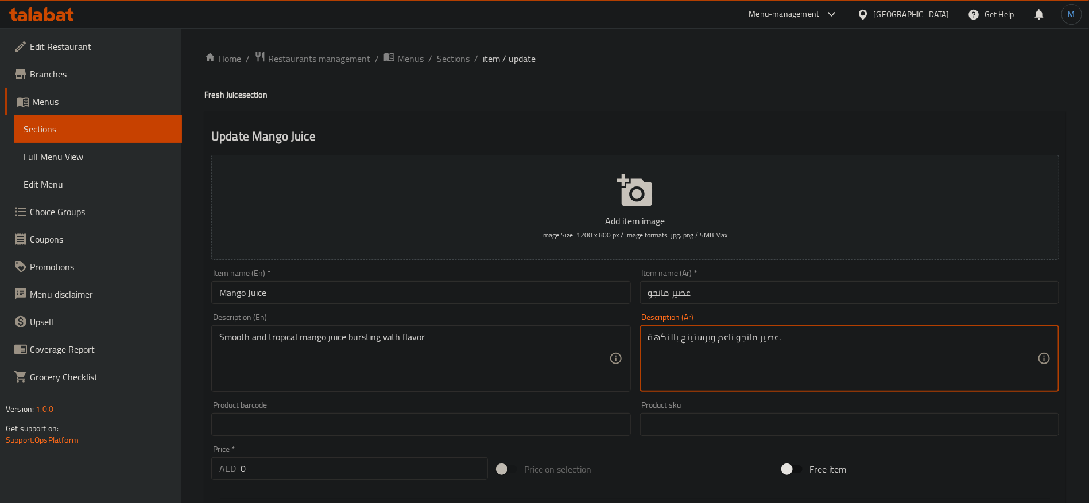
paste textarea "روبيكال"
type textarea "عصير مانجو ناعم وتروبيكال برستينج بالنكهة."
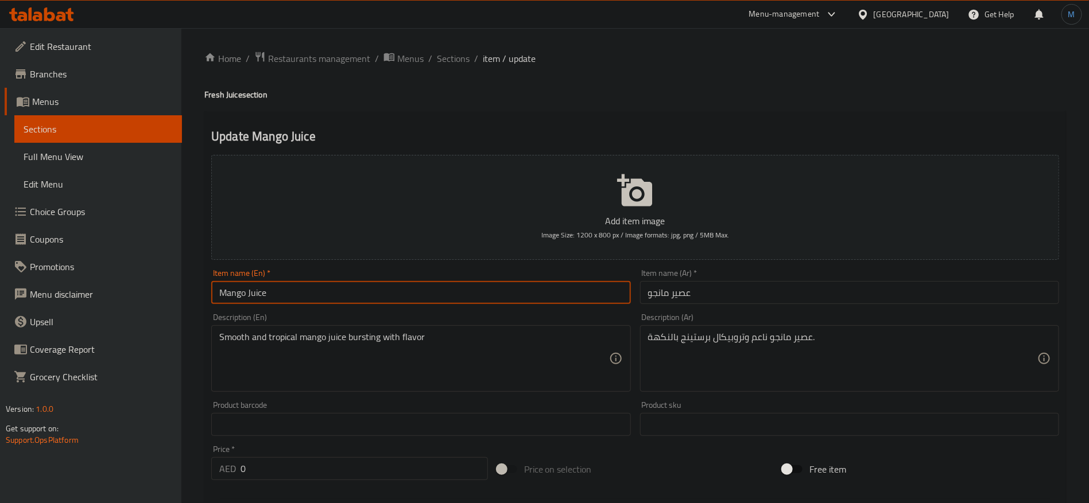
click at [545, 290] on input "Mango Juice" at bounding box center [420, 292] width 419 height 23
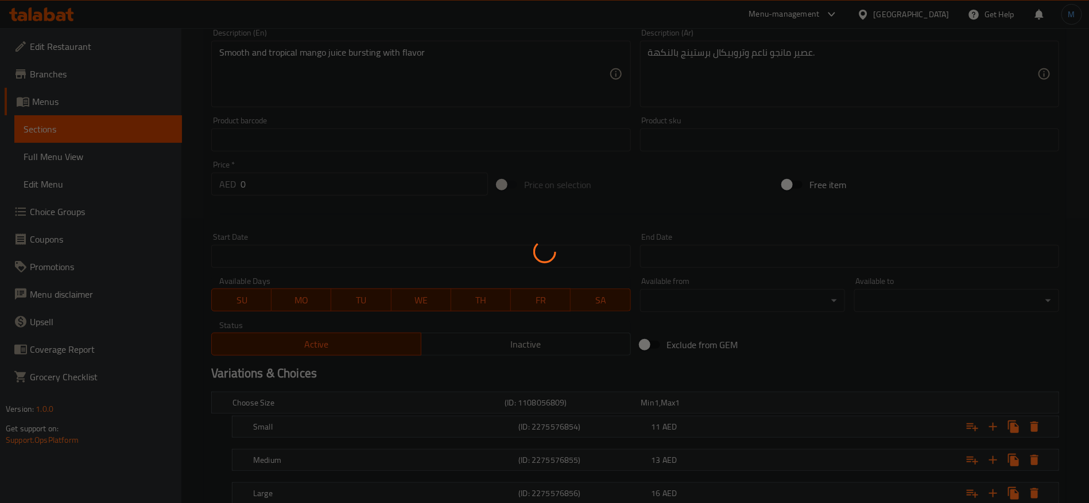
scroll to position [366, 0]
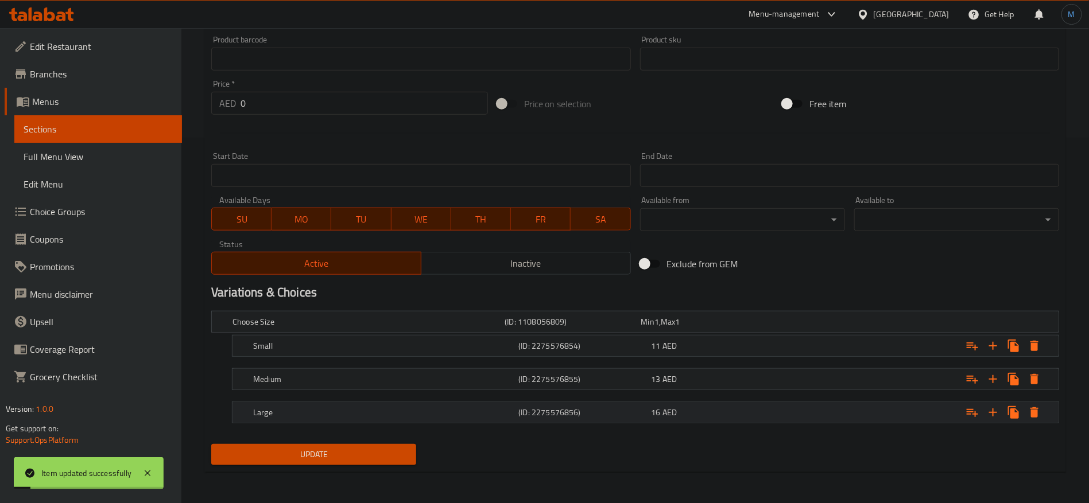
click at [631, 419] on div "(ID: 2275576856)" at bounding box center [582, 413] width 133 height 16
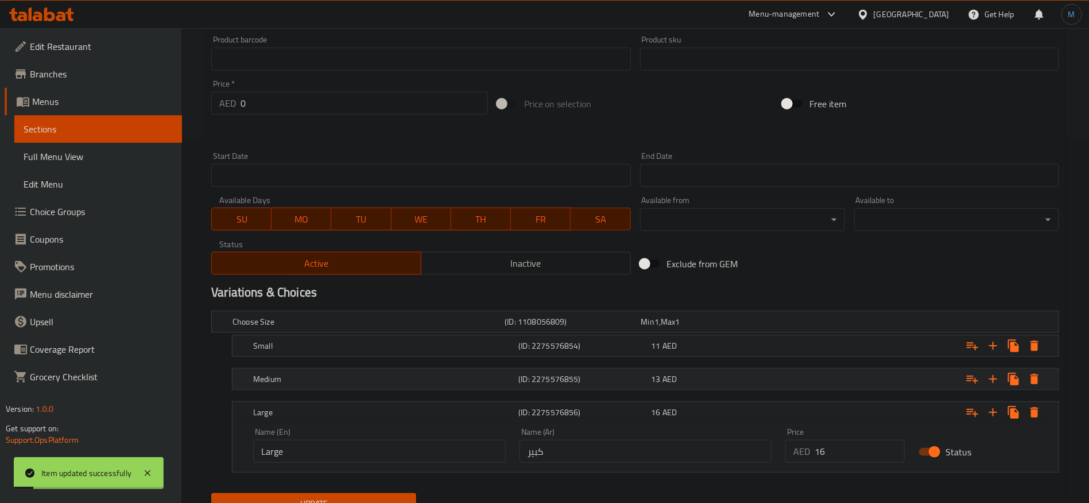
click at [632, 381] on h5 "(ID: 2275576855)" at bounding box center [582, 379] width 128 height 11
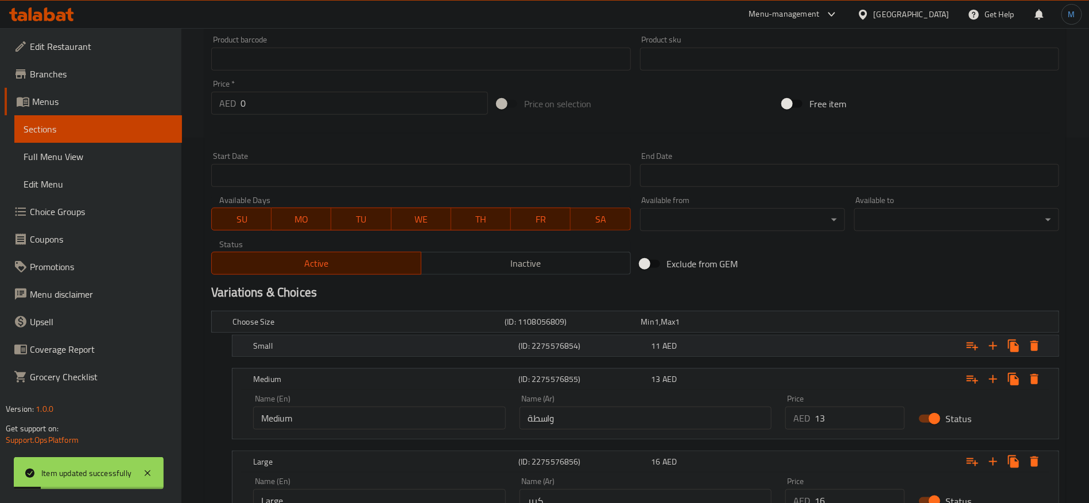
click at [632, 351] on h5 "(ID: 2275576854)" at bounding box center [582, 345] width 128 height 11
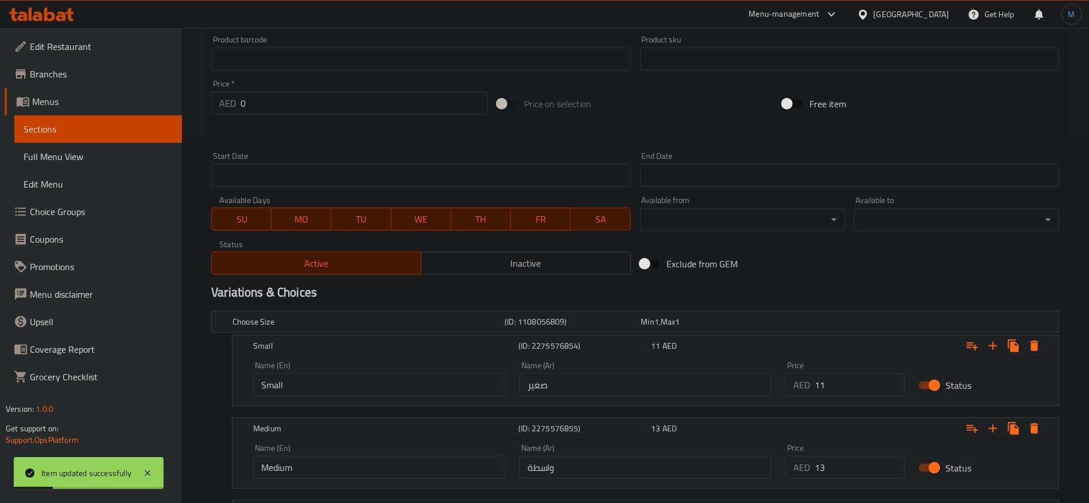
click at [595, 464] on input "واسطة" at bounding box center [646, 467] width 253 height 23
click at [591, 469] on input "واسطة" at bounding box center [646, 467] width 253 height 23
click at [591, 469] on input "text" at bounding box center [646, 467] width 253 height 23
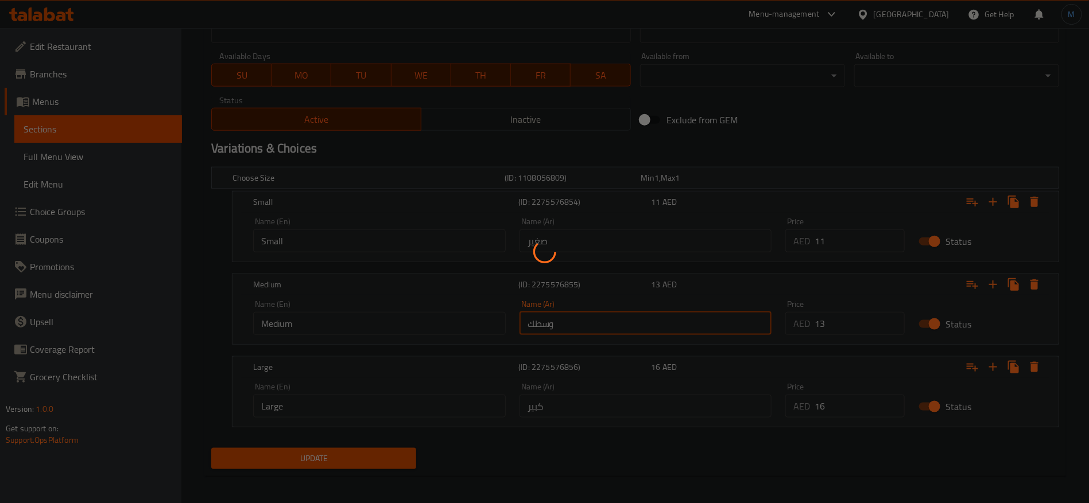
scroll to position [514, 0]
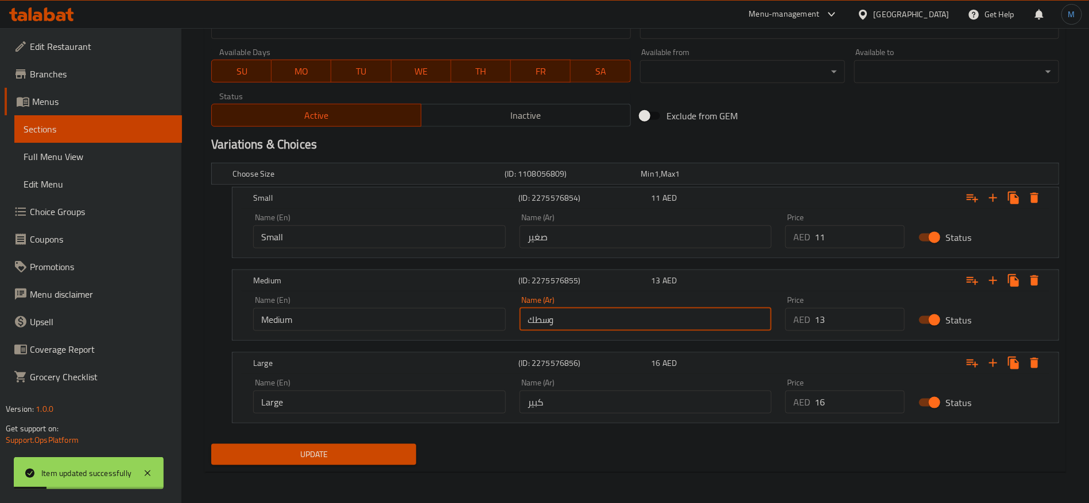
type input "وسط"
click at [211, 444] on button "Update" at bounding box center [313, 454] width 205 height 21
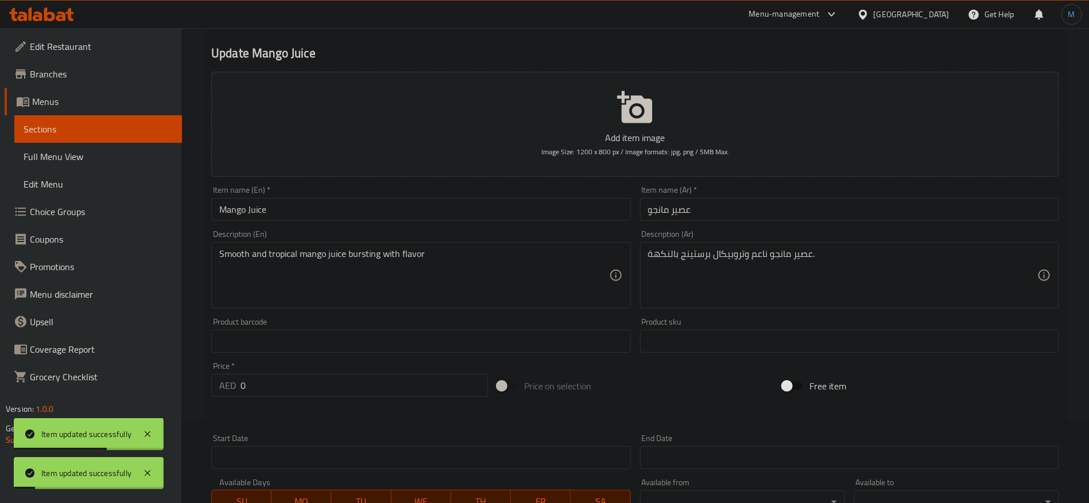
scroll to position [0, 0]
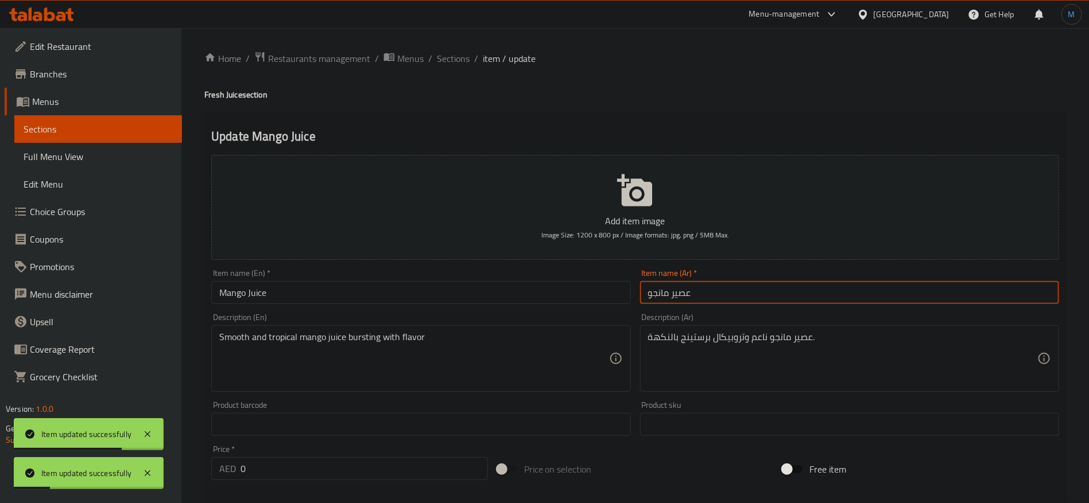
click at [685, 292] on input "عصير مانجو" at bounding box center [849, 292] width 419 height 23
click at [672, 293] on input "عصير مانجو" at bounding box center [849, 292] width 419 height 23
click at [677, 296] on input "عصير مانجو" at bounding box center [849, 292] width 419 height 23
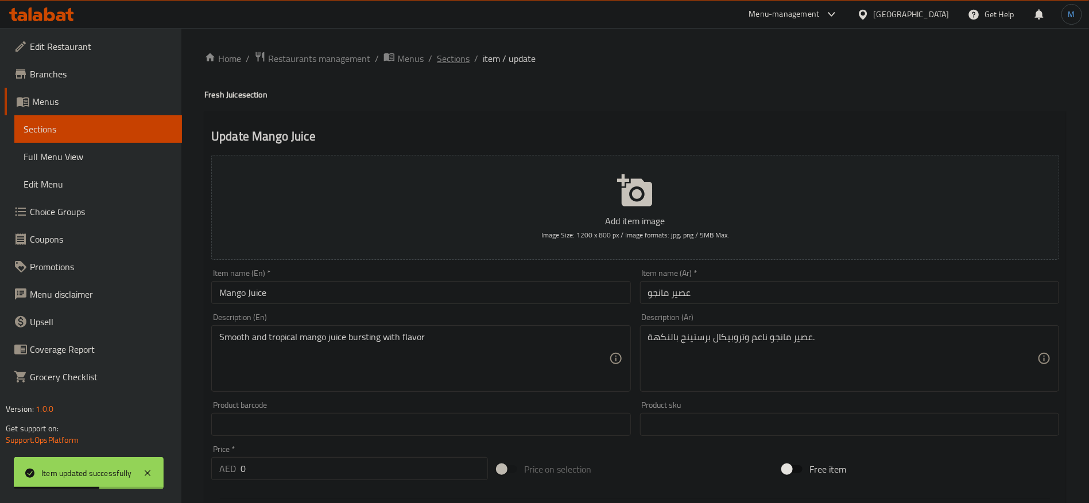
click at [459, 55] on span "Sections" at bounding box center [453, 59] width 33 height 14
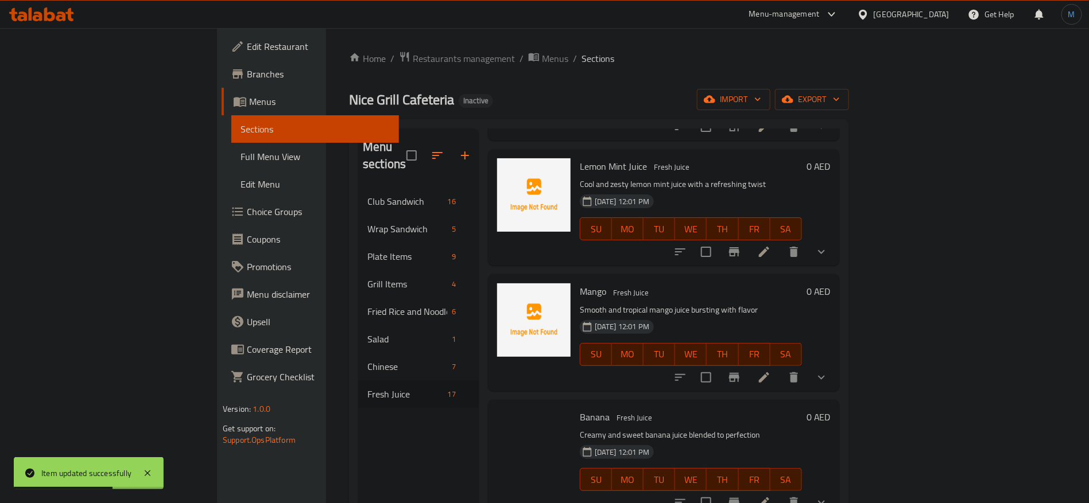
scroll to position [603, 0]
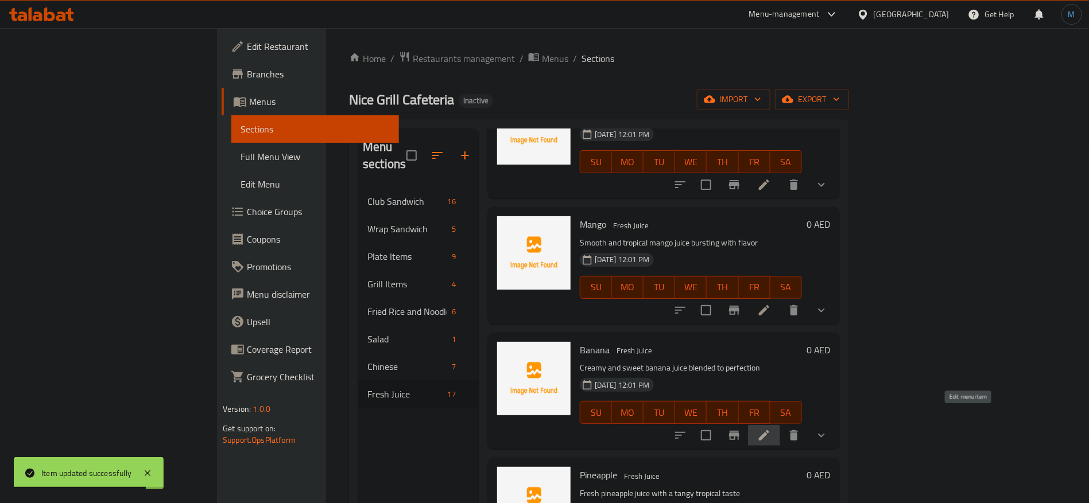
click at [771, 429] on icon at bounding box center [764, 436] width 14 height 14
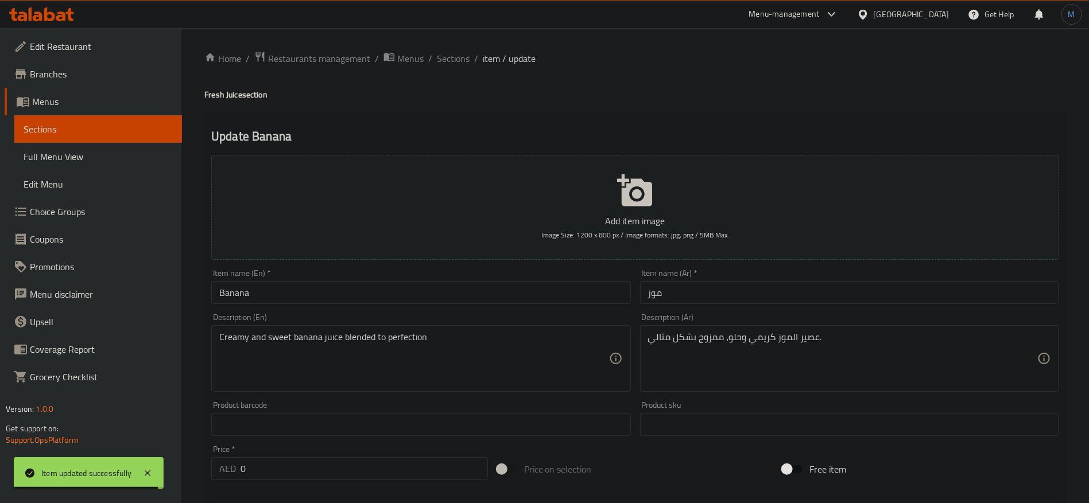
click at [755, 306] on div "Item name (Ar)   * موز Item name (Ar) *" at bounding box center [850, 287] width 428 height 44
click at [749, 301] on input "موز" at bounding box center [849, 292] width 419 height 23
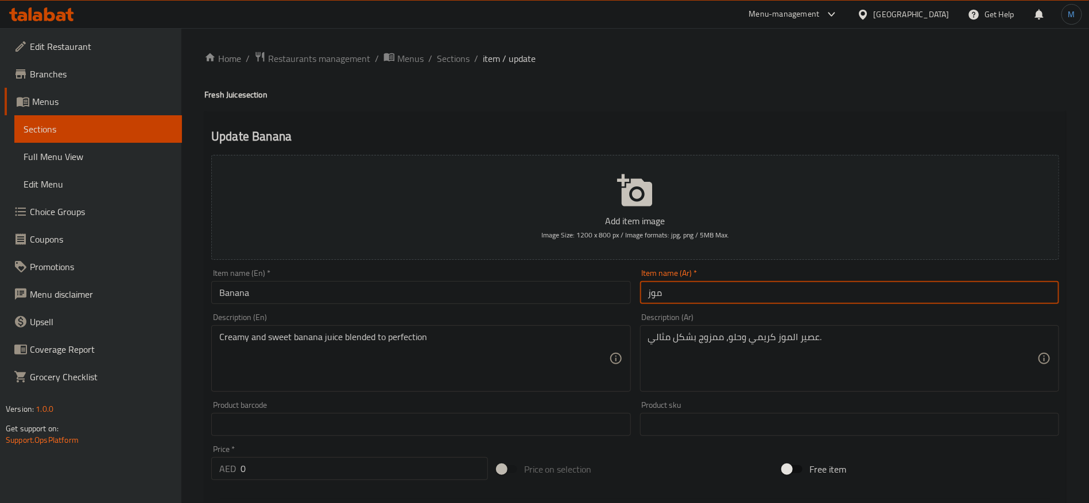
paste input "عصير"
type input "عصير موز"
click at [208, 89] on h4 "Fresh Juice section" at bounding box center [635, 94] width 862 height 11
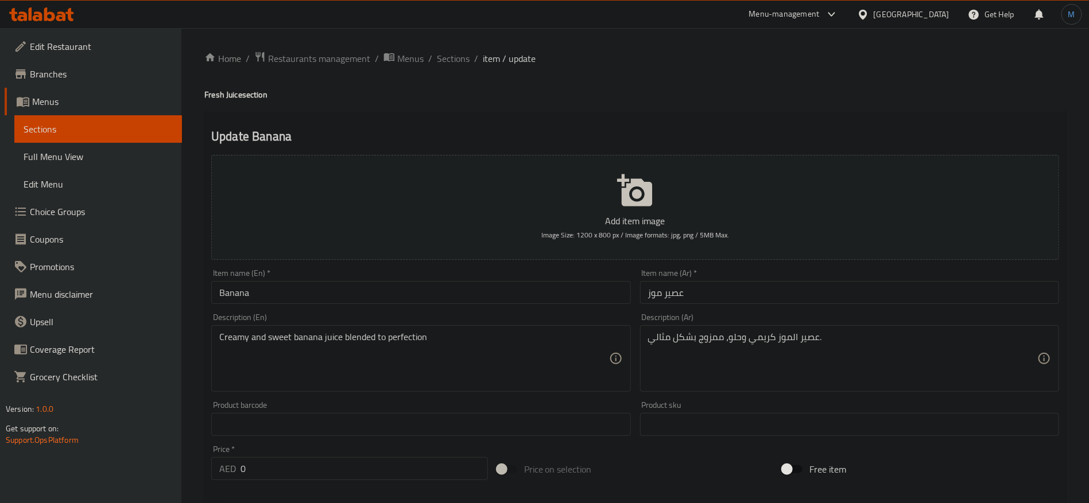
click at [231, 95] on h4 "Fresh Juice section" at bounding box center [635, 94] width 862 height 11
copy h4 "Juice"
drag, startPoint x: 313, startPoint y: 301, endPoint x: 313, endPoint y: 293, distance: 8.0
click at [313, 299] on input "Banana" at bounding box center [420, 292] width 419 height 23
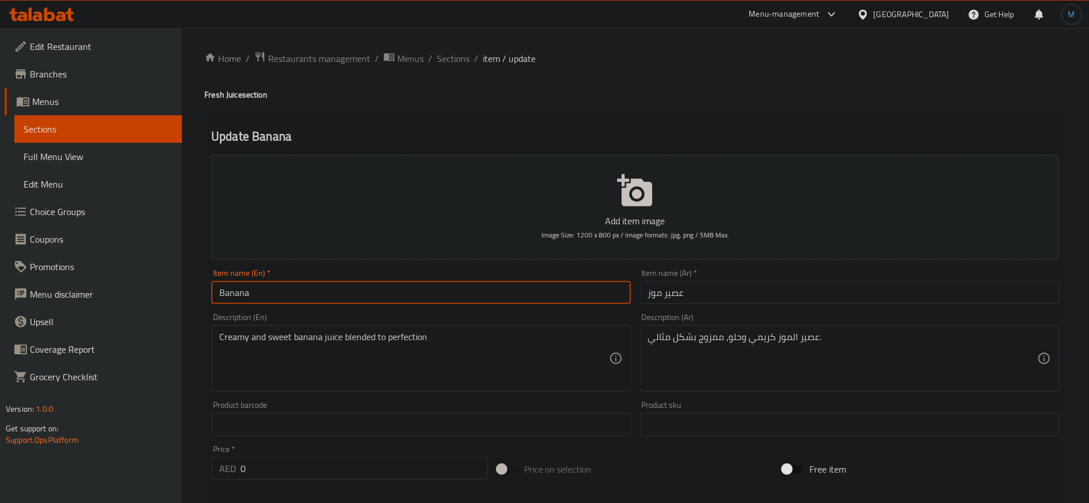
paste input "Juice"
type input "Banana Juice"
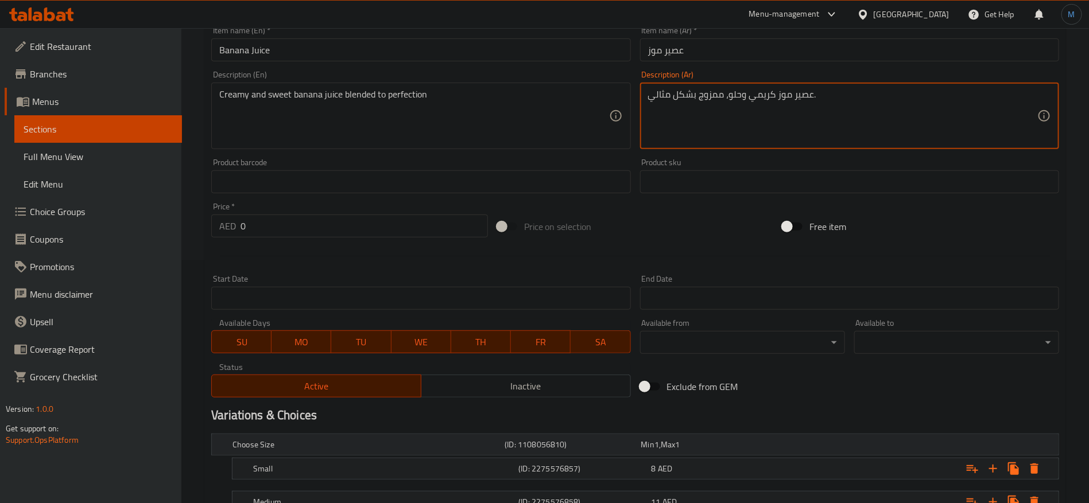
scroll to position [366, 0]
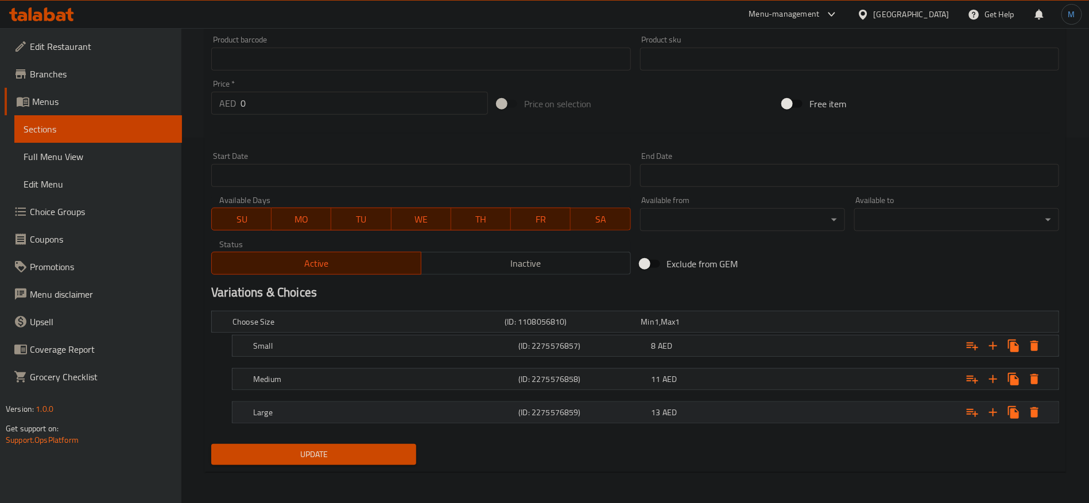
type textarea "عصير موز كريمي وحلو، ممزوج بشكل مثالي."
click at [761, 409] on div "13 AED" at bounding box center [716, 412] width 128 height 11
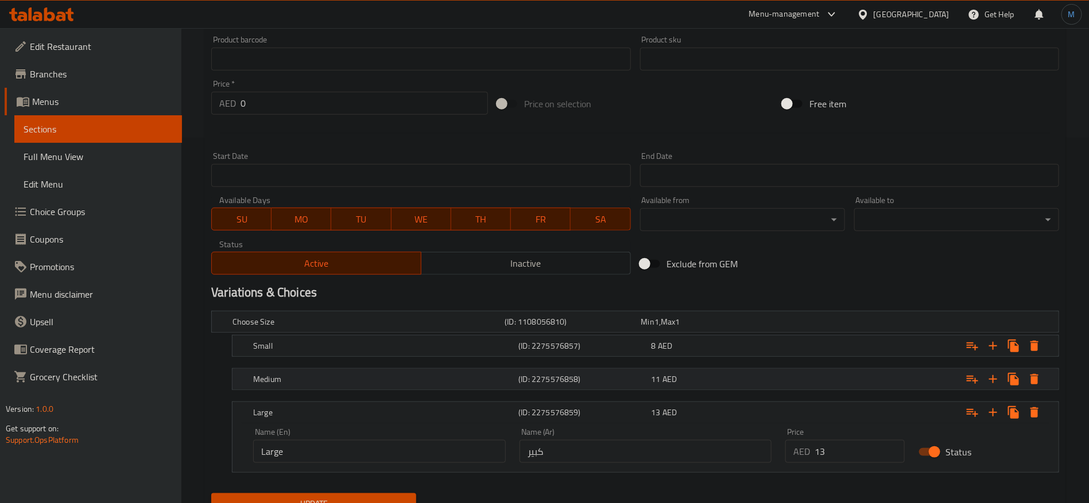
click at [715, 383] on div "11 AED" at bounding box center [716, 379] width 128 height 11
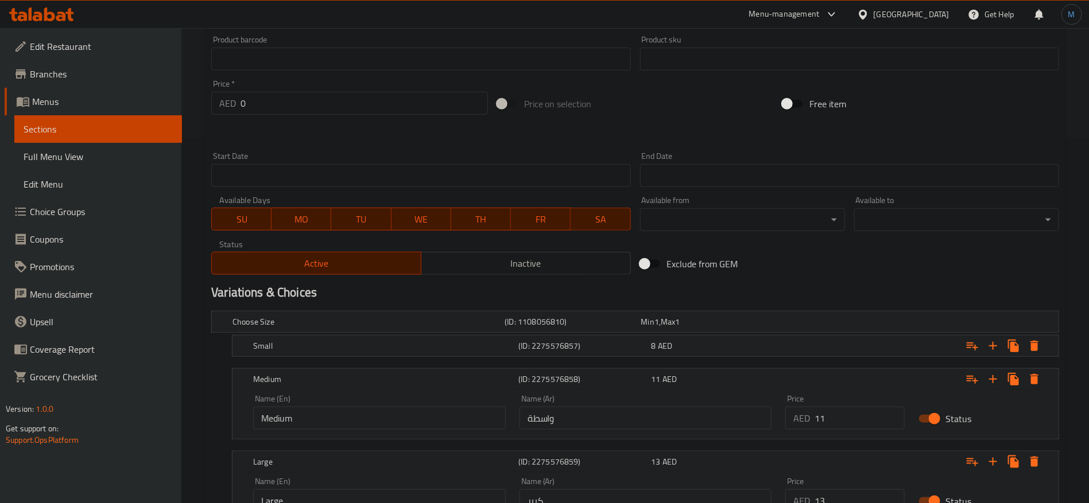
click at [692, 359] on nav at bounding box center [635, 363] width 848 height 9
click at [650, 423] on input "واسطة" at bounding box center [646, 418] width 253 height 23
click at [650, 423] on input "text" at bounding box center [646, 418] width 253 height 23
type input "وسط"
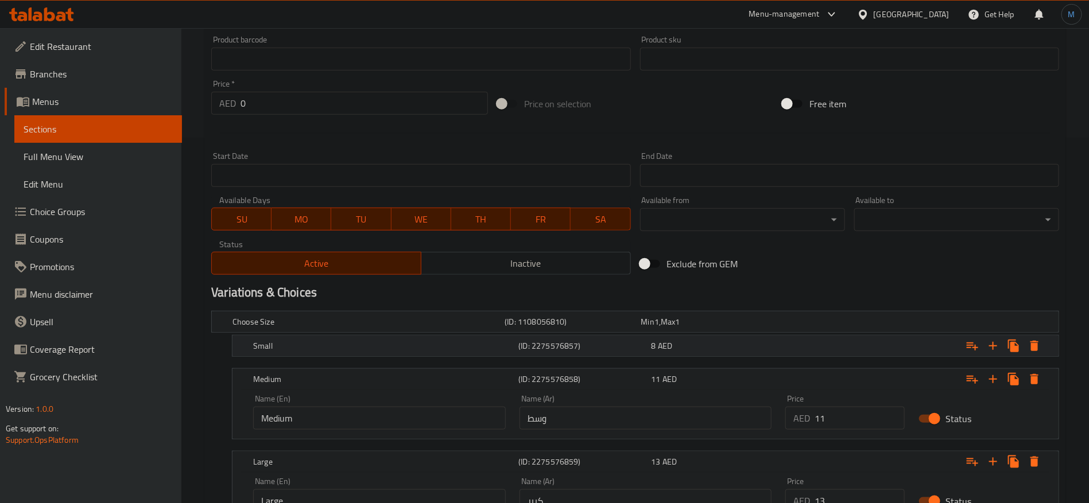
click at [641, 353] on div "(ID: 2275576857)" at bounding box center [582, 346] width 133 height 16
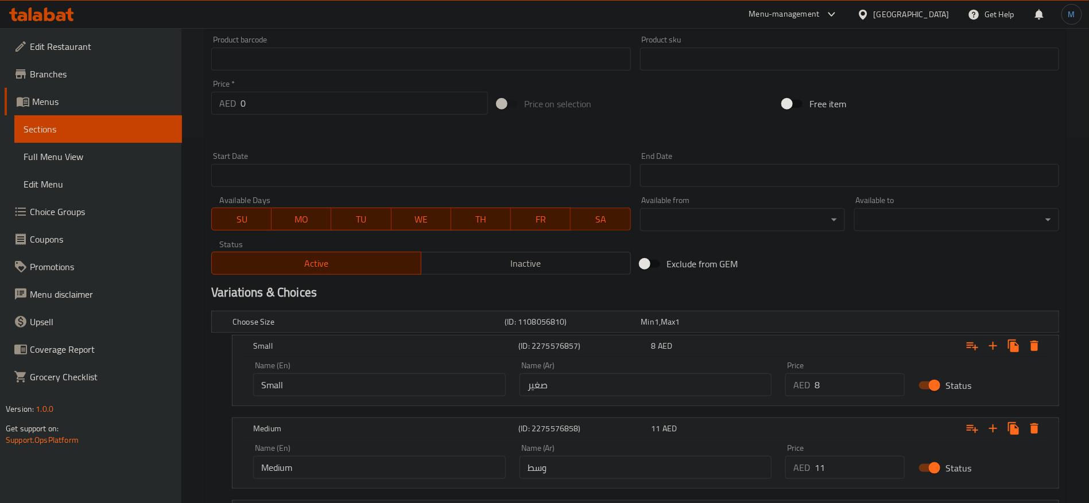
click at [641, 475] on input "وسط" at bounding box center [646, 467] width 253 height 23
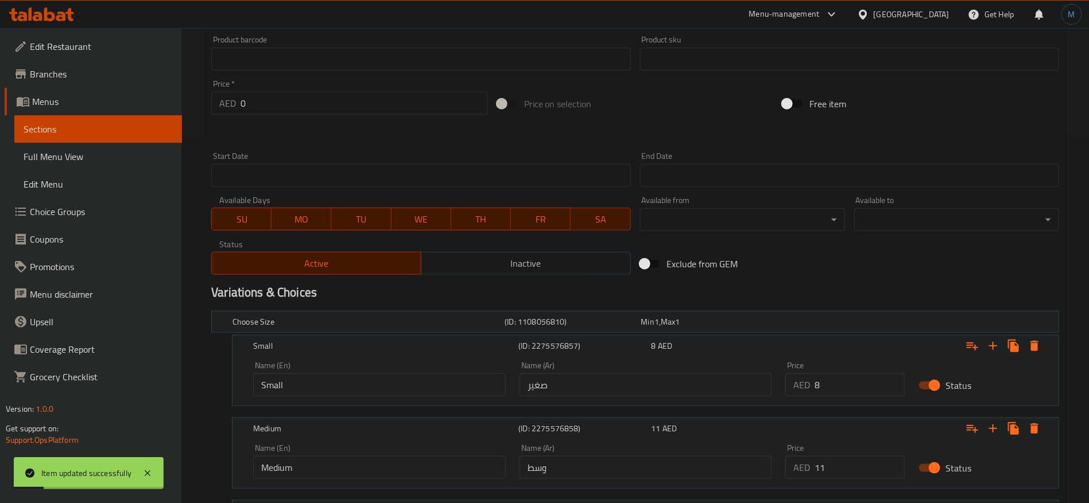
click at [853, 252] on div "Exclude from GEM" at bounding box center [779, 264] width 286 height 31
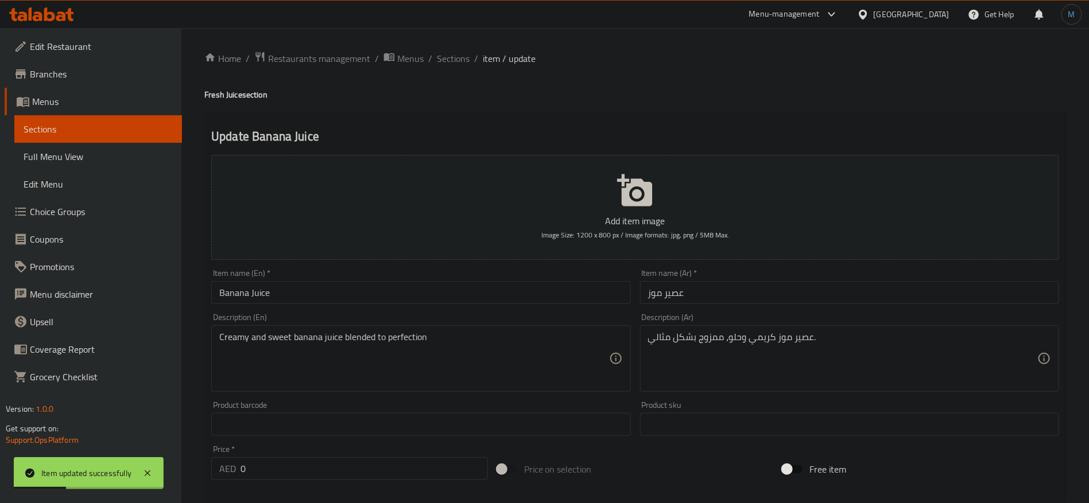
click at [671, 293] on input "عصير موز" at bounding box center [849, 292] width 419 height 23
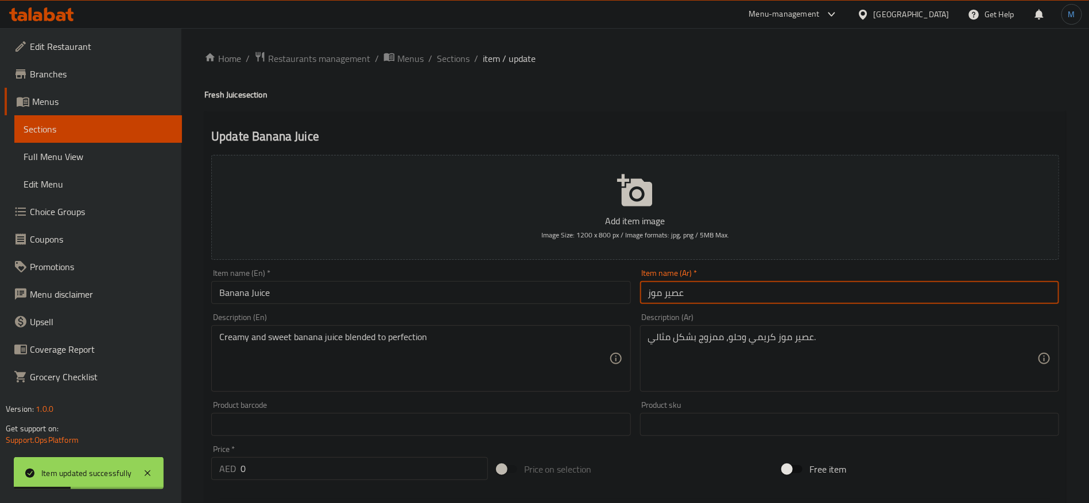
click at [671, 293] on input "عصير موز" at bounding box center [849, 292] width 419 height 23
click at [681, 286] on input "عصير موز" at bounding box center [849, 292] width 419 height 23
click at [679, 298] on input "عصير موز" at bounding box center [849, 292] width 419 height 23
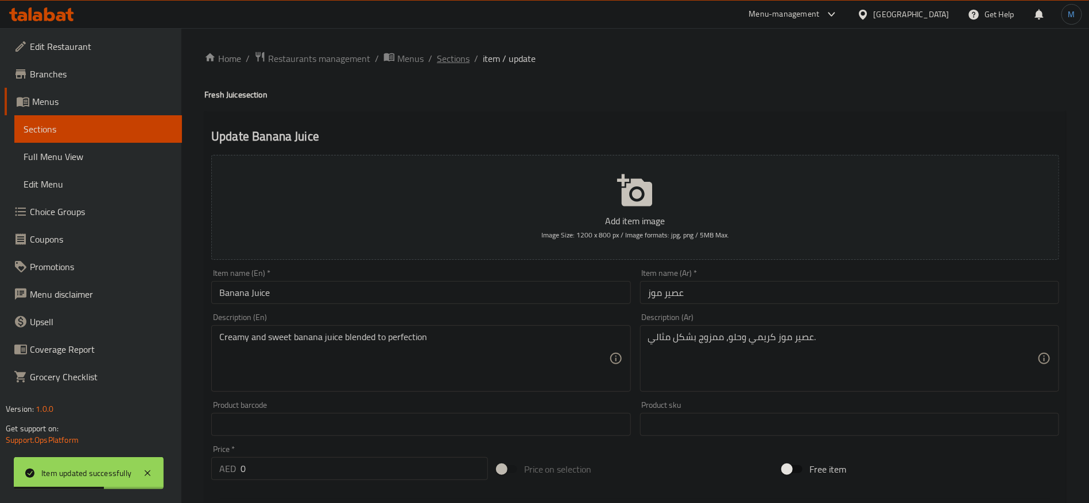
click at [452, 57] on span "Sections" at bounding box center [453, 59] width 33 height 14
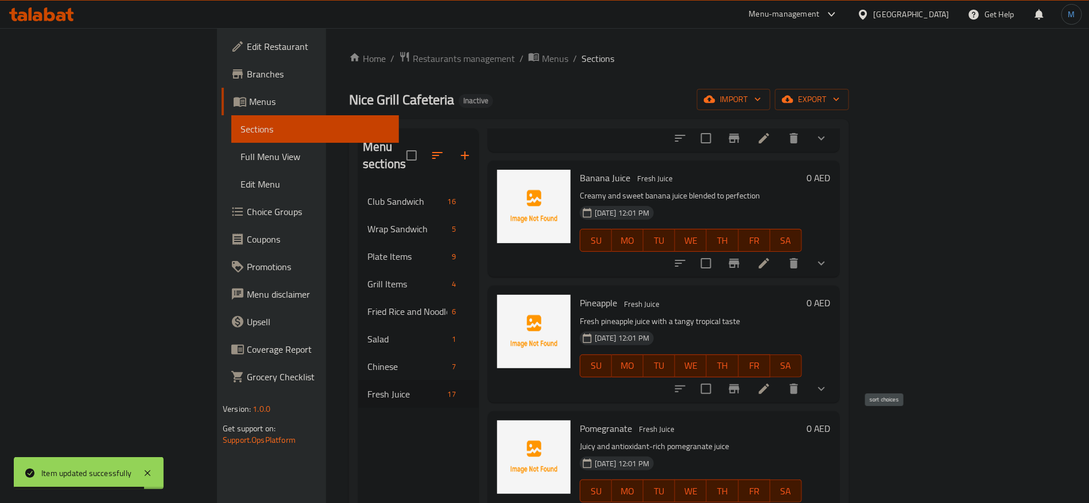
scroll to position [861, 0]
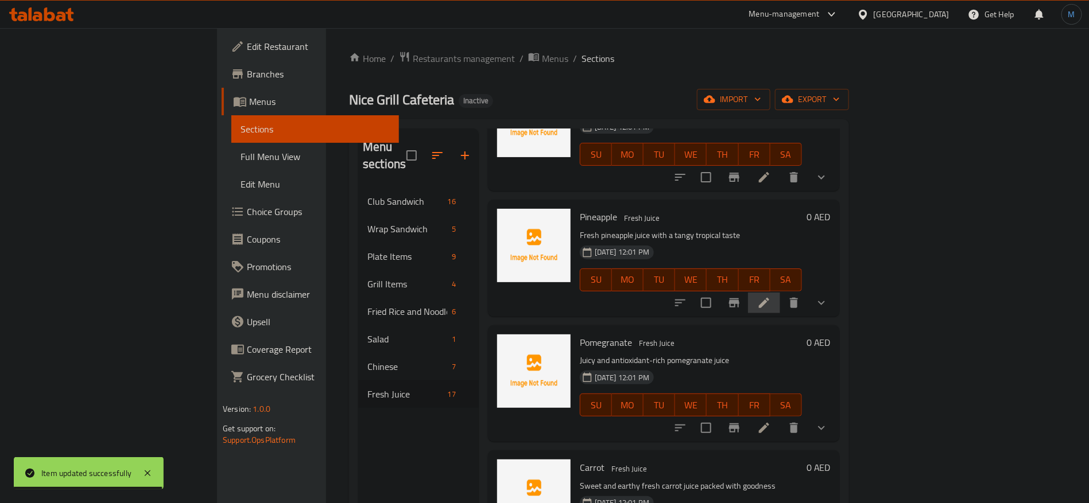
click at [780, 293] on li at bounding box center [764, 303] width 32 height 21
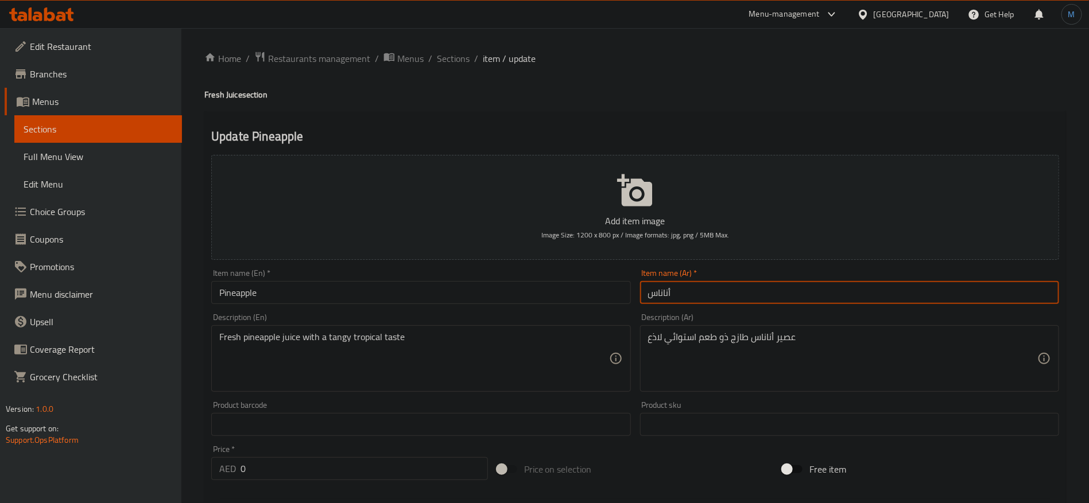
click at [702, 300] on input "أناناس" at bounding box center [849, 292] width 419 height 23
paste input "عصير"
type input "عصير أناناس"
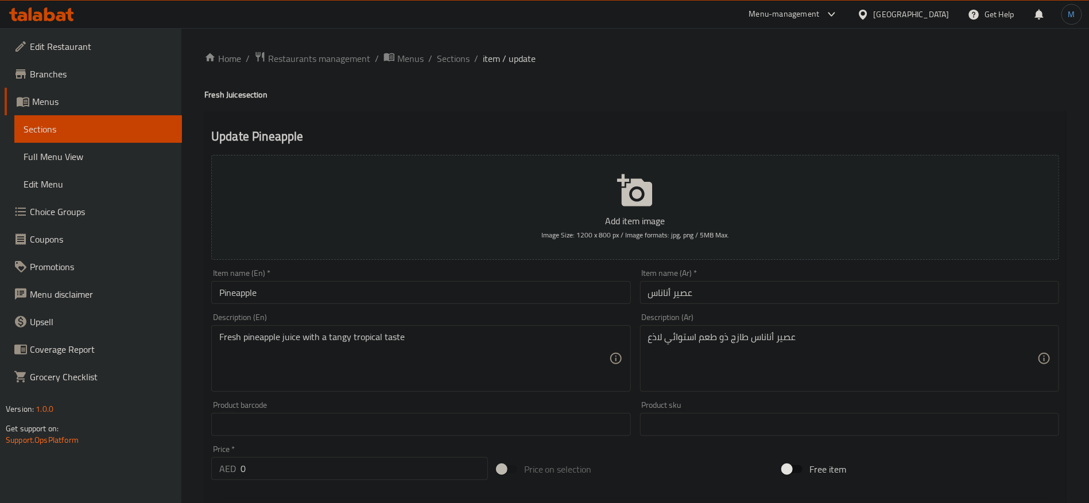
click at [228, 92] on h4 "Fresh Juice section" at bounding box center [635, 94] width 862 height 11
click at [231, 91] on h4 "Fresh Juice section" at bounding box center [635, 94] width 862 height 11
copy h4 "Juice"
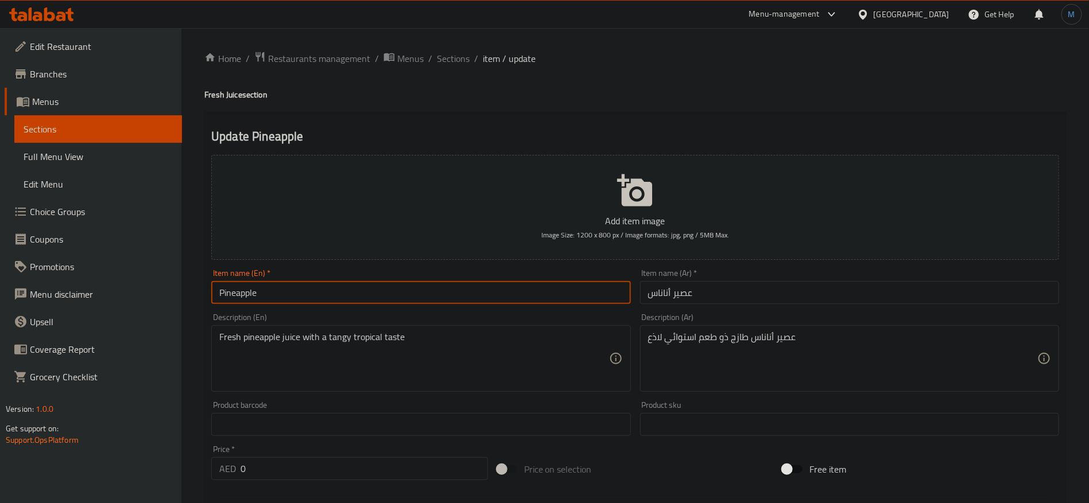
click at [315, 302] on input "Pineapple" at bounding box center [420, 292] width 419 height 23
paste input "Juice"
type input "Pineapple Juice"
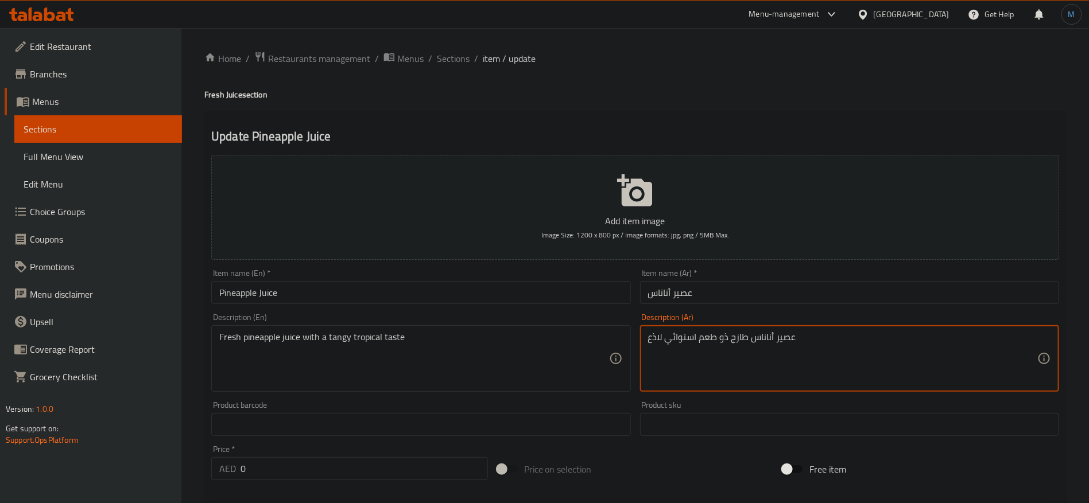
click at [723, 340] on textarea "عصير أناناس طازج ذو طعم استوائي لاذع" at bounding box center [842, 359] width 389 height 55
click at [685, 343] on textarea "عصير أناناس طازج مع طعم استوائي منعش" at bounding box center [842, 359] width 389 height 55
click at [694, 340] on textarea "عصير أناناس طازج مع طعم استوائي منعش" at bounding box center [842, 359] width 389 height 55
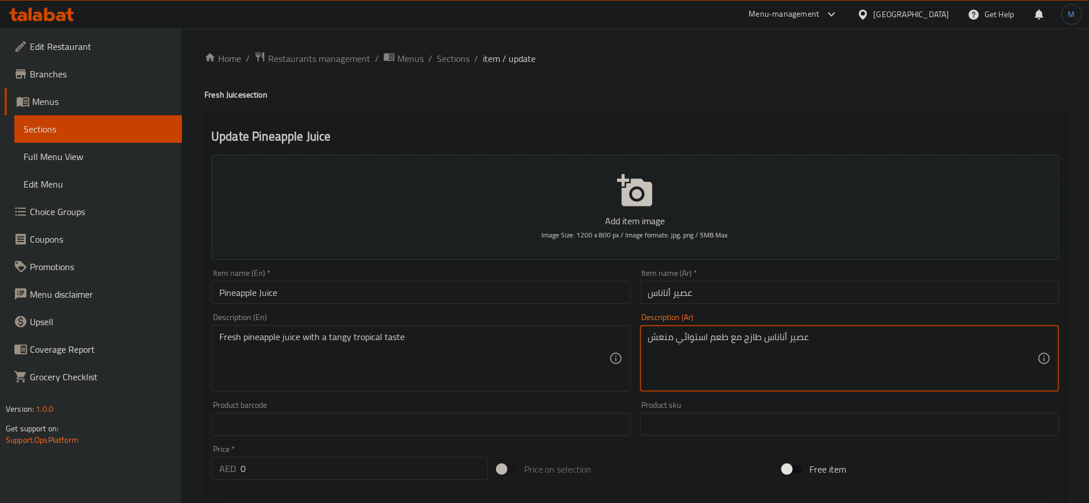
paste textarea "روبيكال"
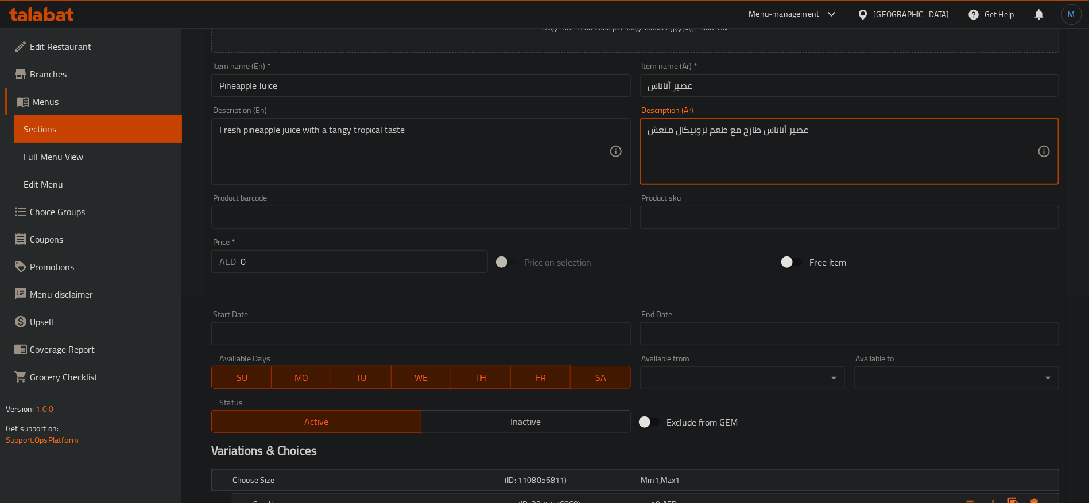
scroll to position [366, 0]
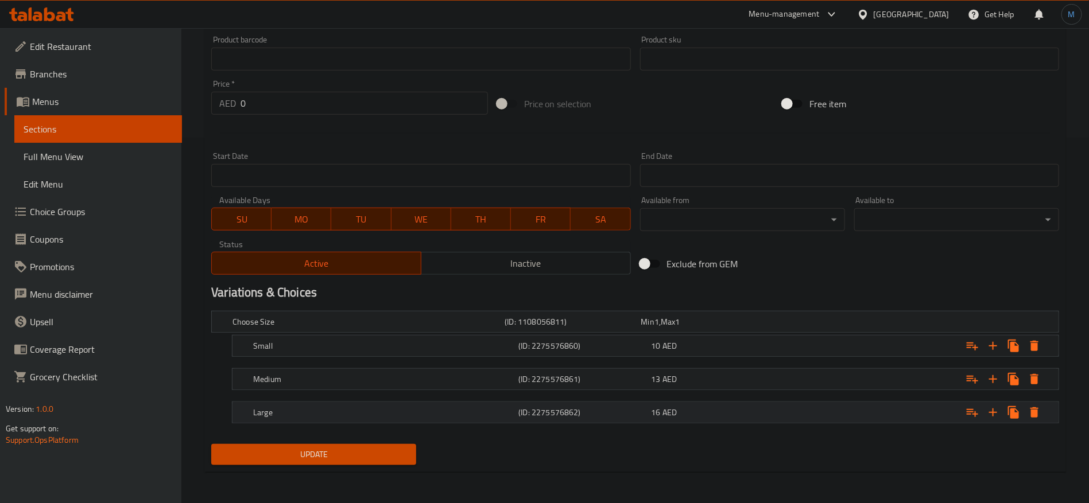
type textarea "عصير أناناس طازج مع طعم تروبيكال منعش"
click at [715, 412] on div "16 AED" at bounding box center [716, 412] width 128 height 11
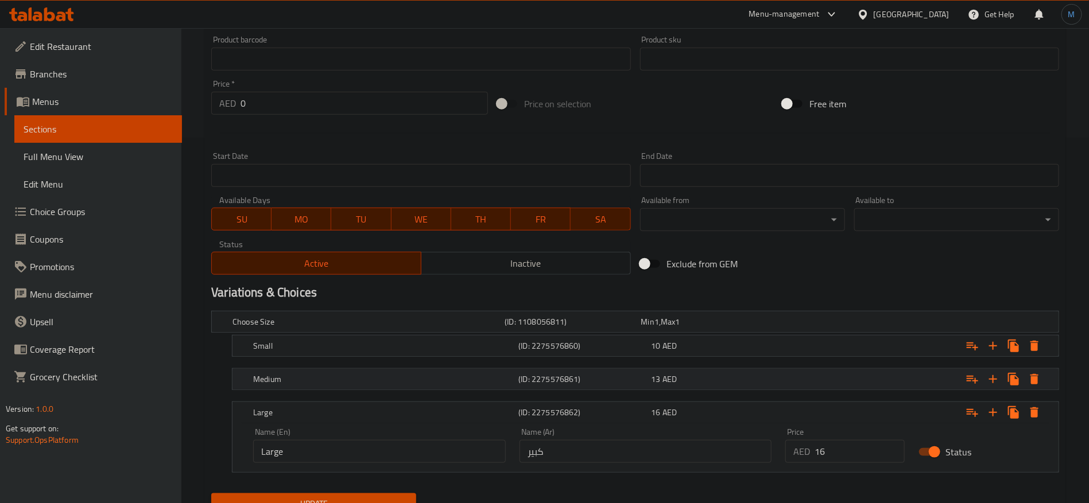
click at [707, 379] on div "13 AED" at bounding box center [716, 379] width 128 height 11
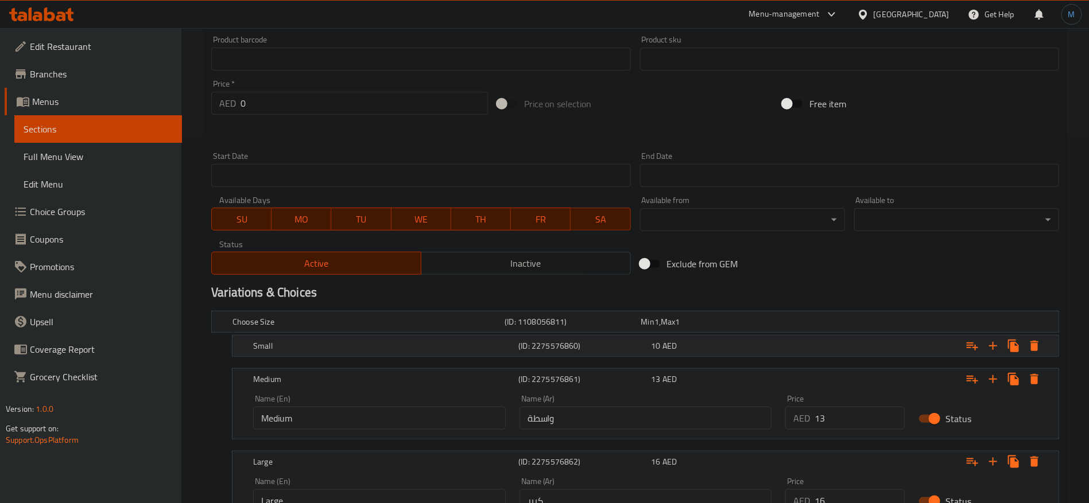
click at [697, 357] on div "Small (ID: 2275576860) 10 AED" at bounding box center [649, 346] width 796 height 25
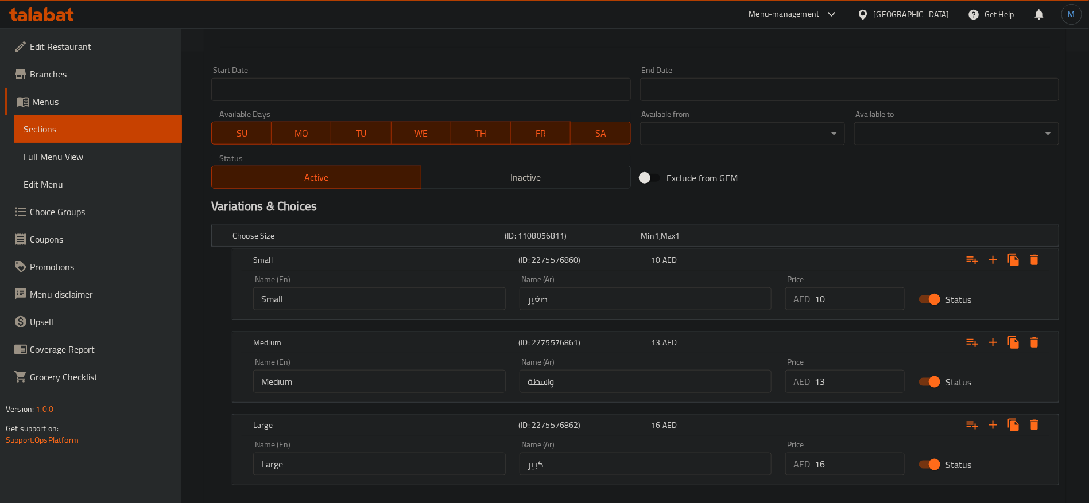
scroll to position [512, 0]
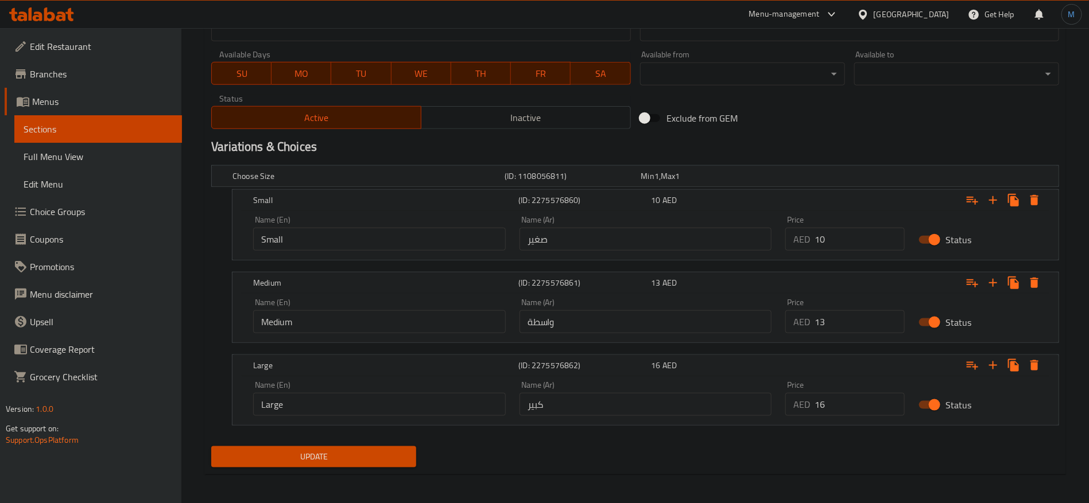
click at [638, 331] on input "واسطة" at bounding box center [646, 322] width 253 height 23
type input "وسط"
click at [211, 447] on button "Update" at bounding box center [313, 457] width 205 height 21
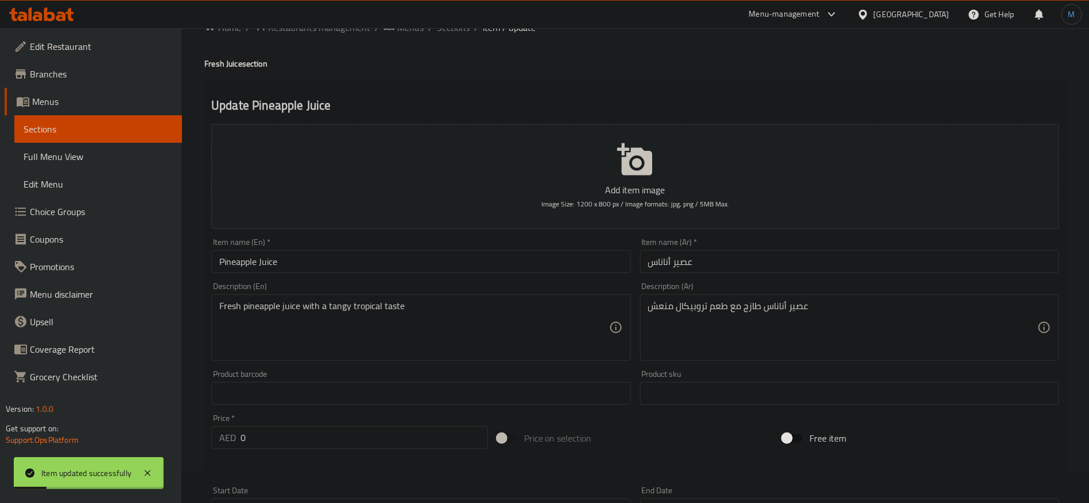
scroll to position [0, 0]
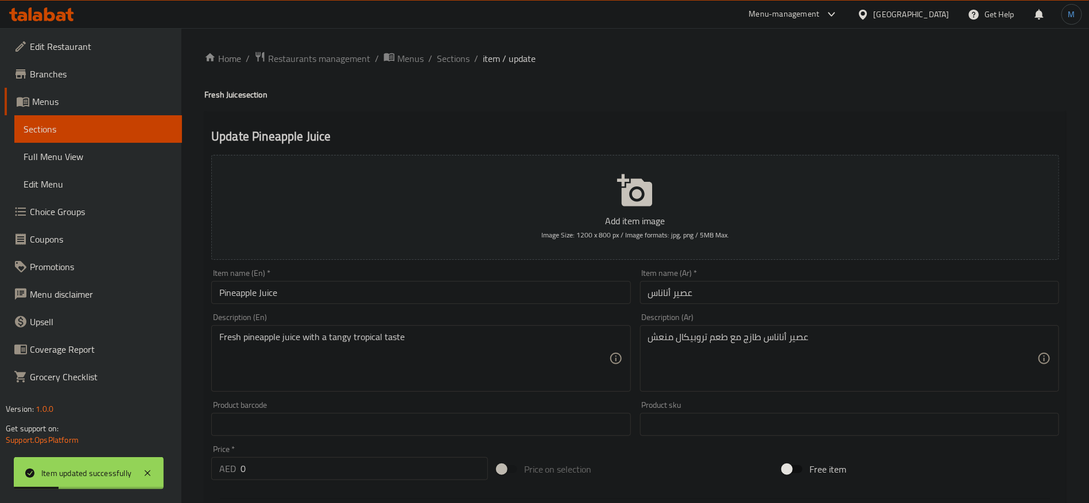
click at [422, 308] on div "Item name (En)   * Pineapple Juice Item name (En) *" at bounding box center [421, 287] width 428 height 44
click at [690, 294] on input "عصير أناناس" at bounding box center [849, 292] width 419 height 23
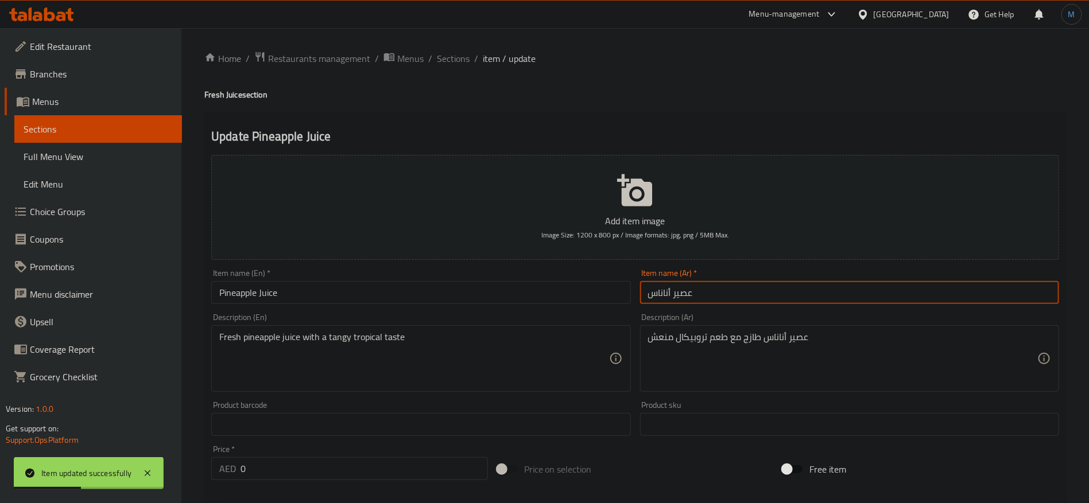
click at [690, 294] on input "عصير أناناس" at bounding box center [849, 292] width 419 height 23
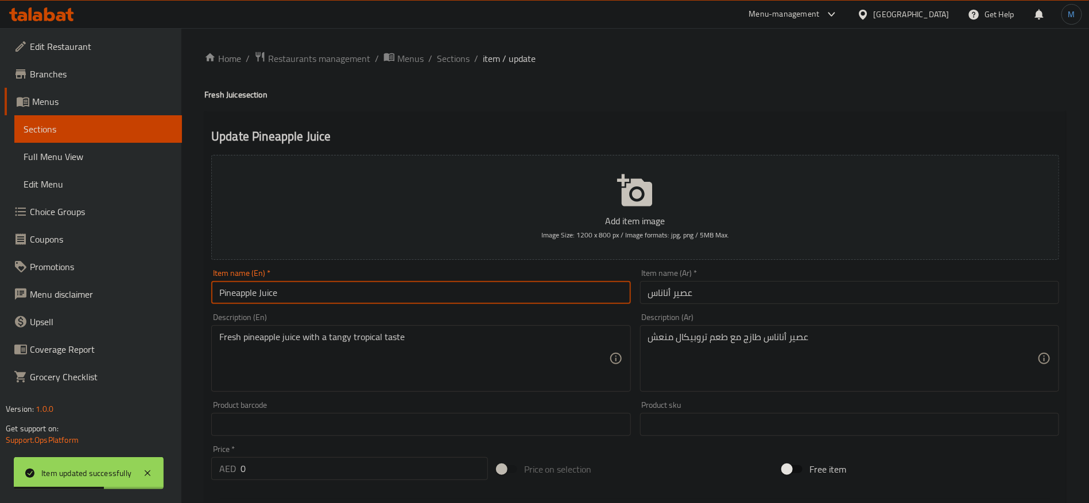
click at [579, 293] on input "Pineapple Juice" at bounding box center [420, 292] width 419 height 23
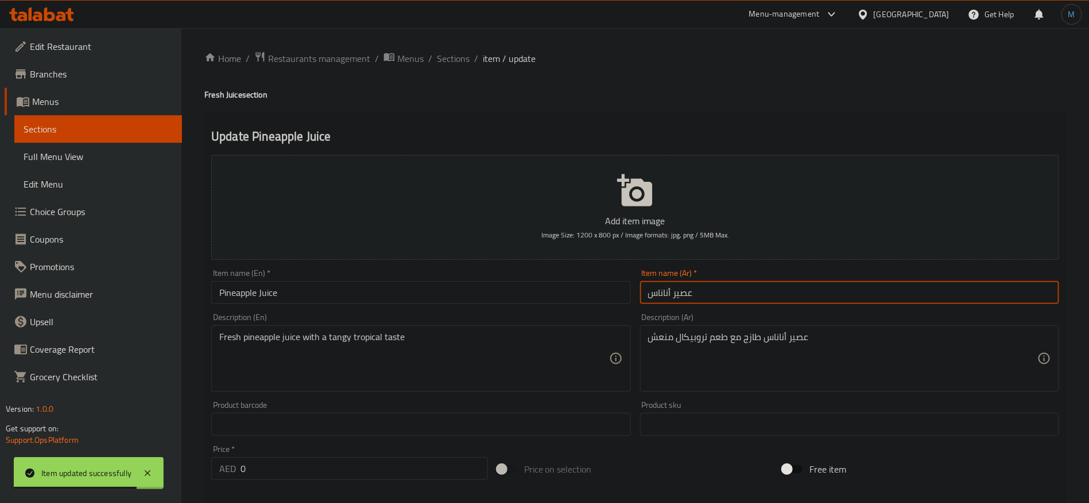
click at [688, 296] on input "عصير أناناس" at bounding box center [849, 292] width 419 height 23
click at [686, 296] on input "عصير أناناس" at bounding box center [849, 292] width 419 height 23
click at [681, 292] on input "عصير أناناس" at bounding box center [849, 292] width 419 height 23
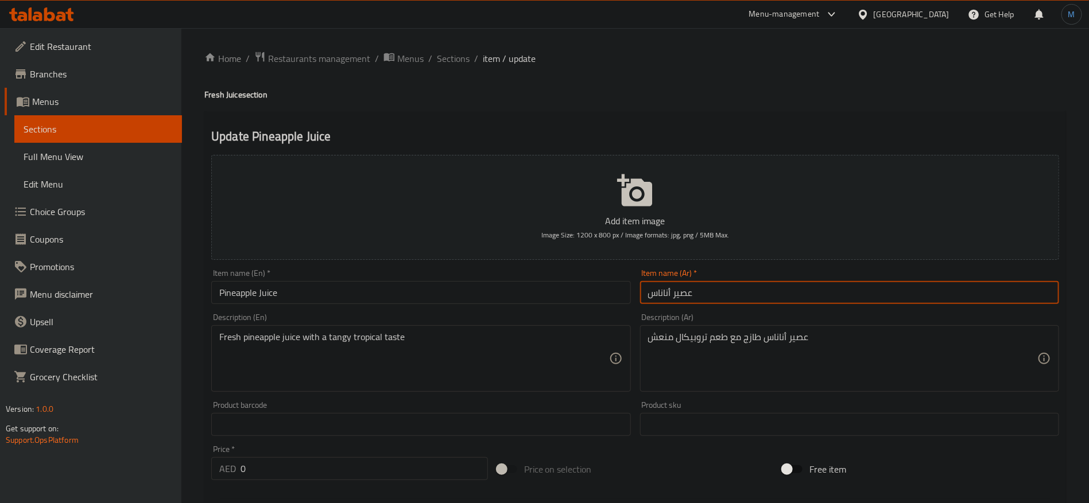
click at [681, 292] on input "عصير أناناس" at bounding box center [849, 292] width 419 height 23
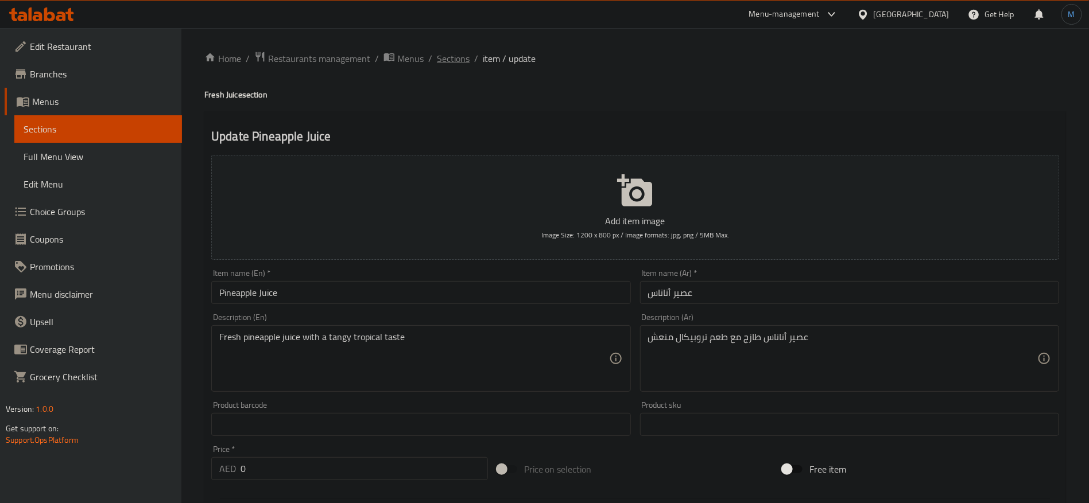
click at [455, 64] on span "Sections" at bounding box center [453, 59] width 33 height 14
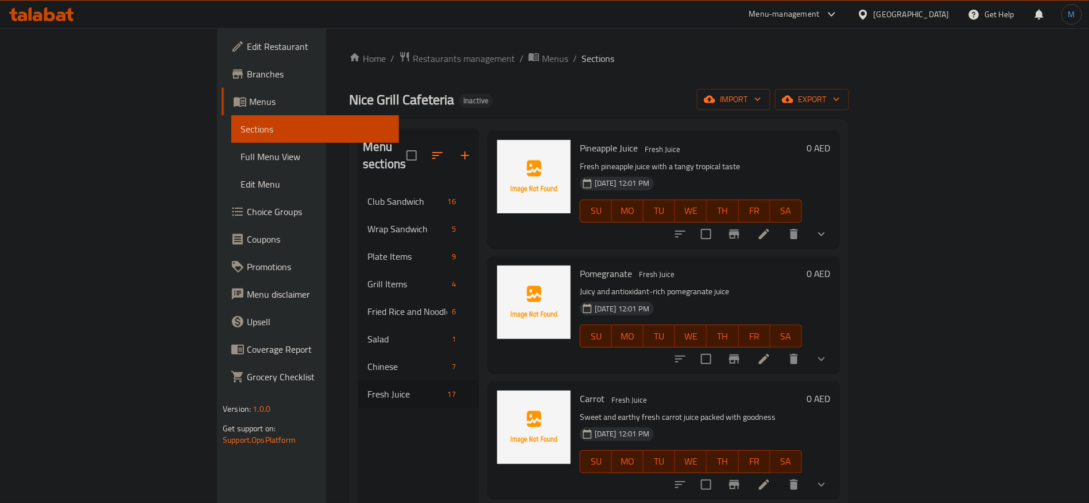
scroll to position [939, 0]
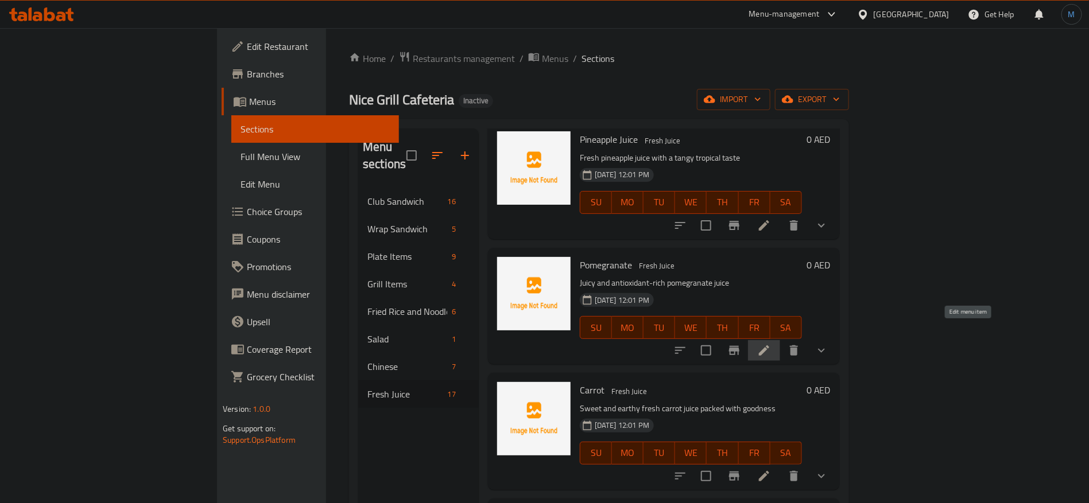
click at [771, 344] on icon at bounding box center [764, 351] width 14 height 14
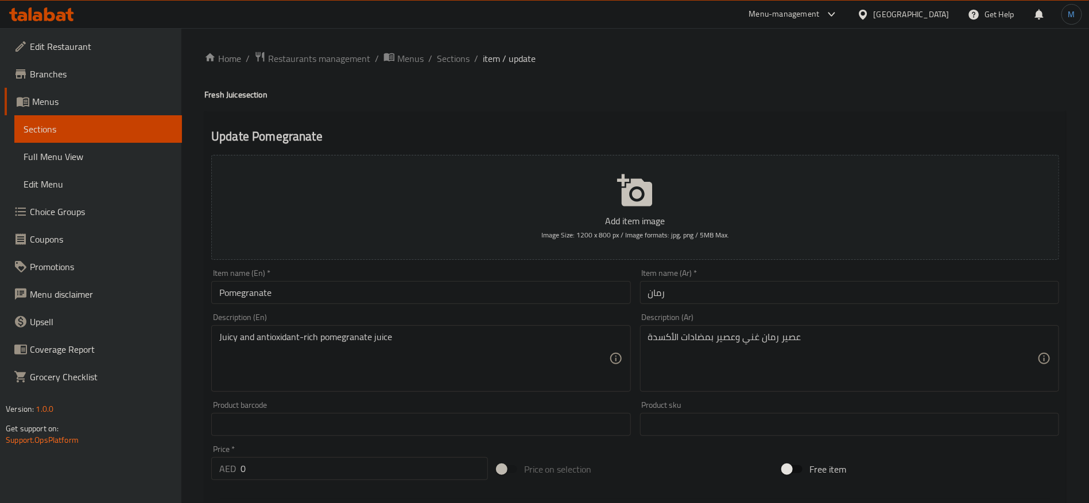
click at [694, 294] on input "رمان" at bounding box center [849, 292] width 419 height 23
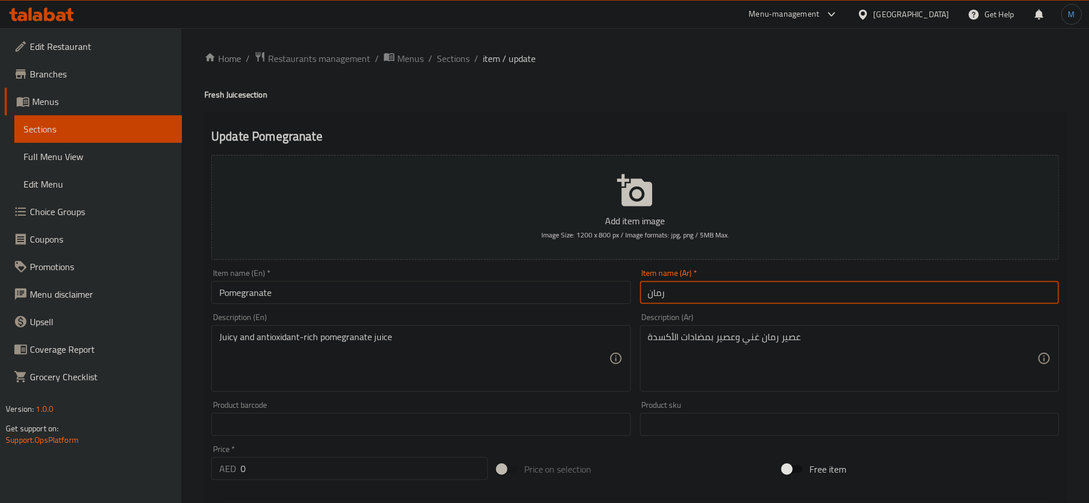
paste input "عصير"
type input "عصير رمان"
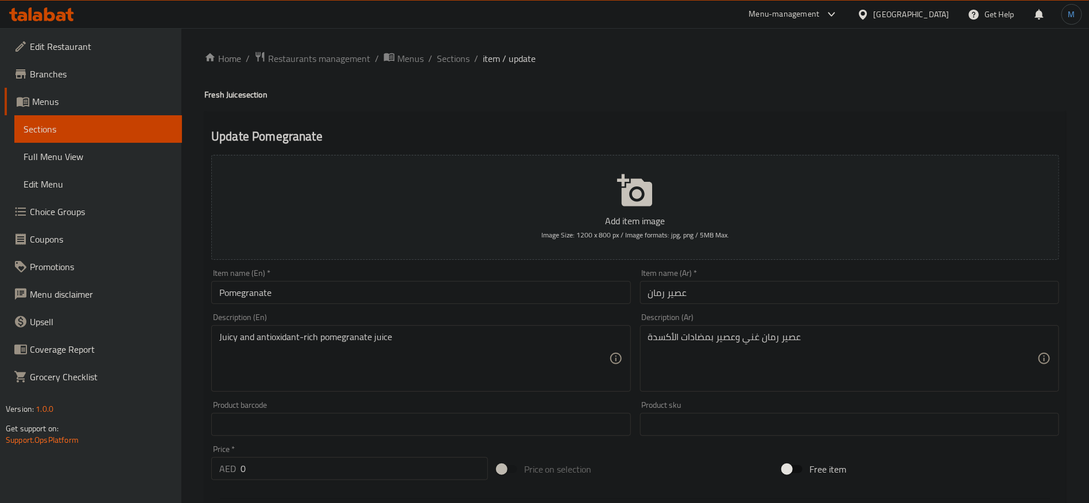
click at [327, 286] on input "Pomegranate" at bounding box center [420, 292] width 419 height 23
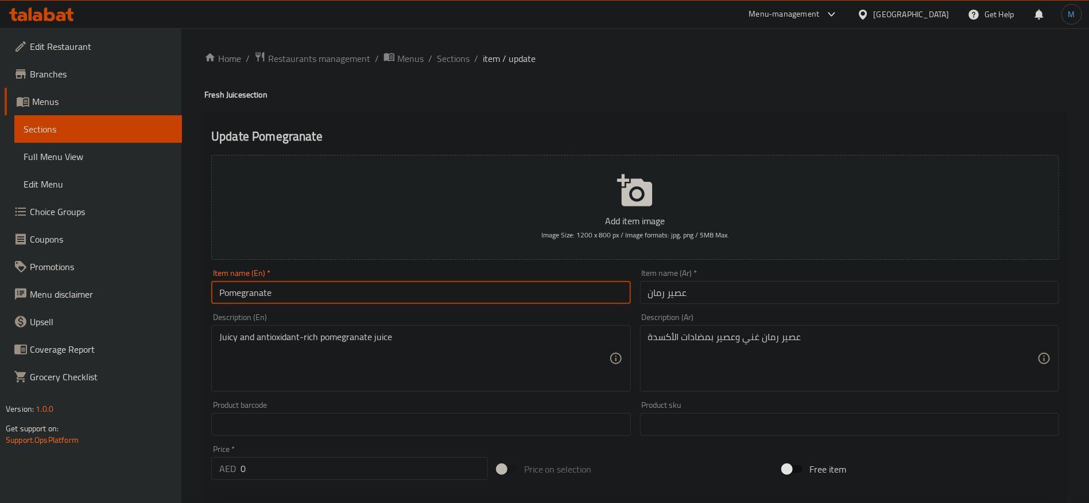
paste input "Juice"
type input "Pomegranate Juice"
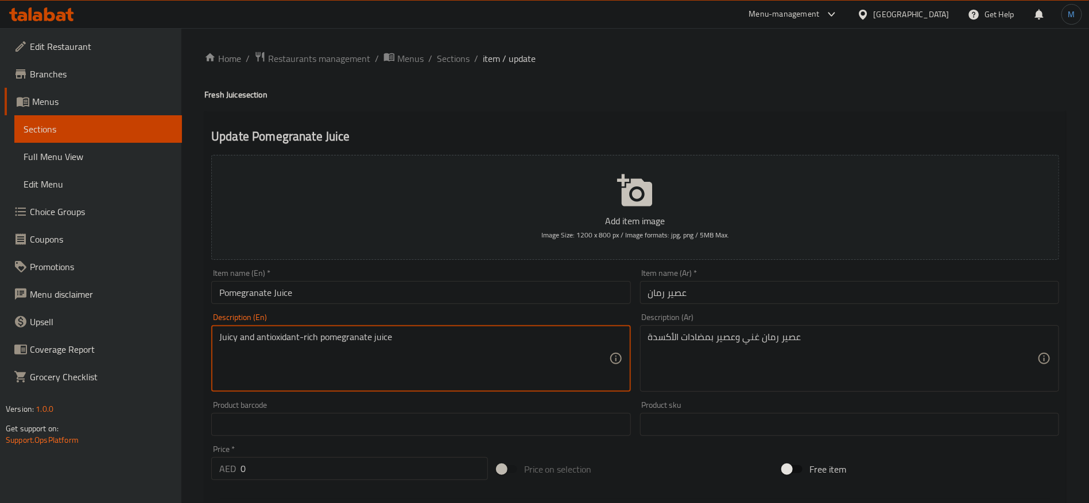
drag, startPoint x: 227, startPoint y: 338, endPoint x: 309, endPoint y: 336, distance: 81.5
click at [309, 336] on textarea "Juicy and antioxidant-rich pomegranate juice" at bounding box center [413, 359] width 389 height 55
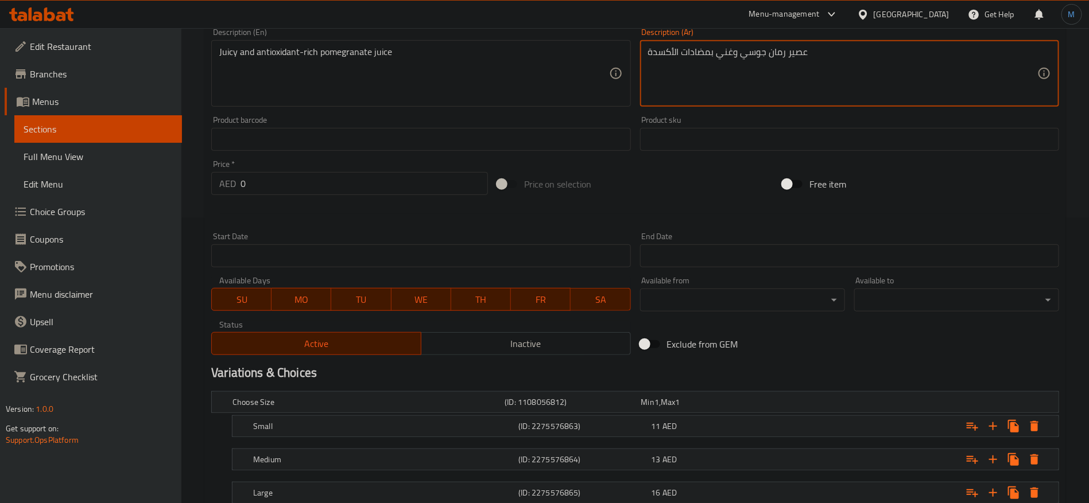
scroll to position [366, 0]
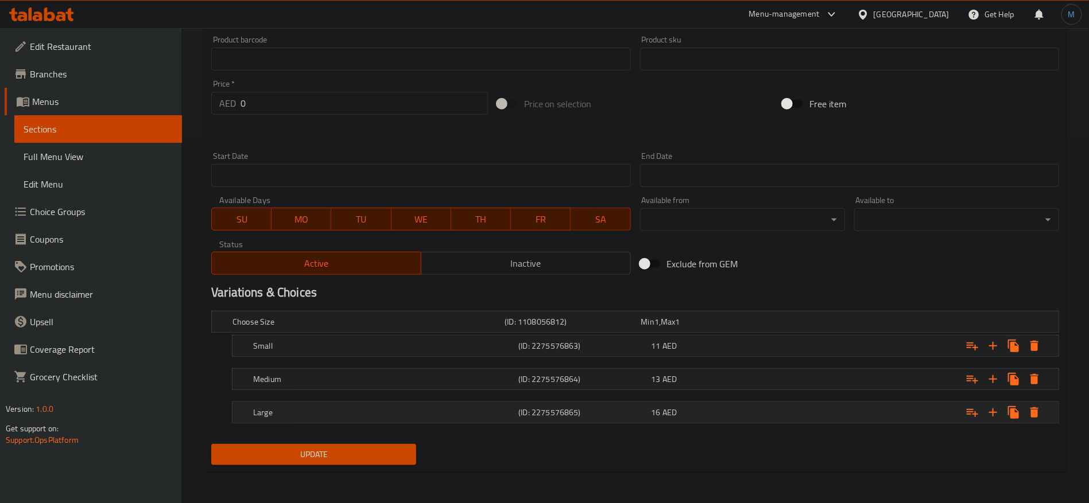
type textarea "عصير رمان جوسي وغني بمضادات الأكسدة"
click at [706, 412] on div "16 AED" at bounding box center [716, 412] width 128 height 11
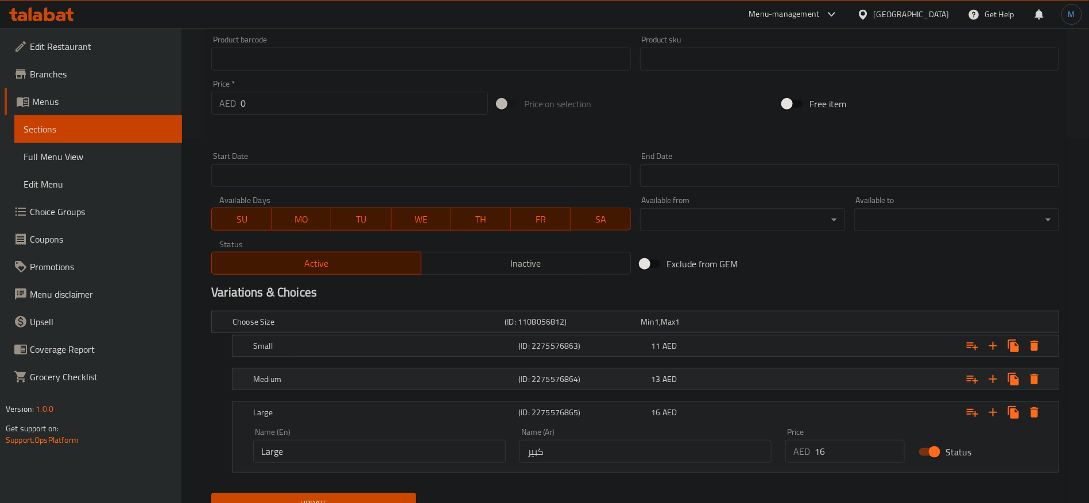
click at [672, 388] on div "Medium (ID: 2275576864) 13 AED" at bounding box center [649, 379] width 796 height 25
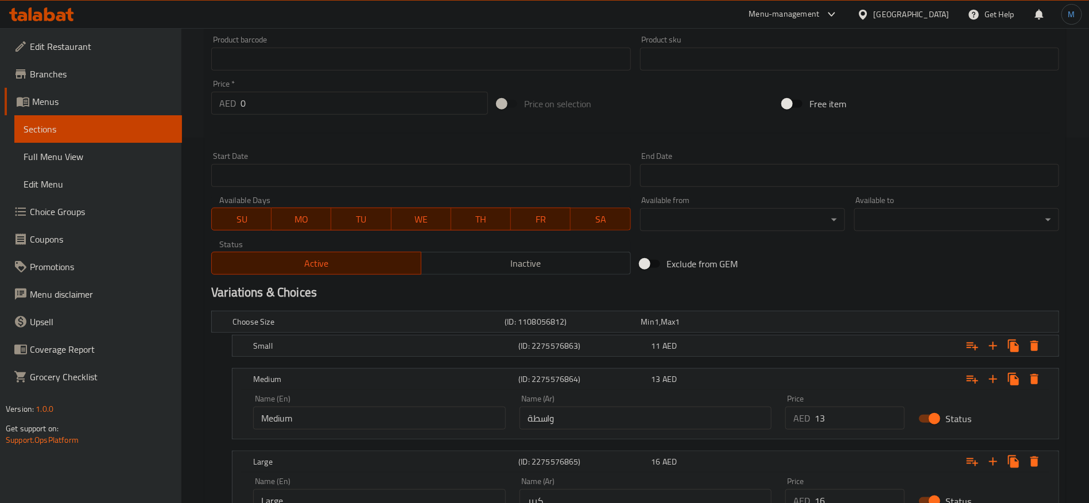
click at [611, 408] on input "واسطة" at bounding box center [646, 418] width 253 height 23
click at [610, 411] on input "text" at bounding box center [646, 418] width 253 height 23
type input "وسط"
click at [667, 347] on span "AED" at bounding box center [670, 346] width 14 height 15
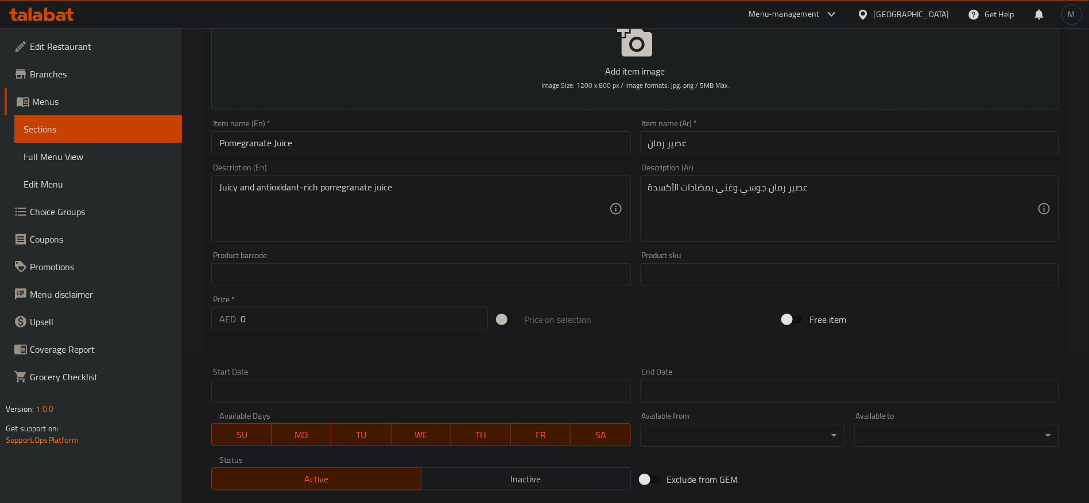
scroll to position [0, 0]
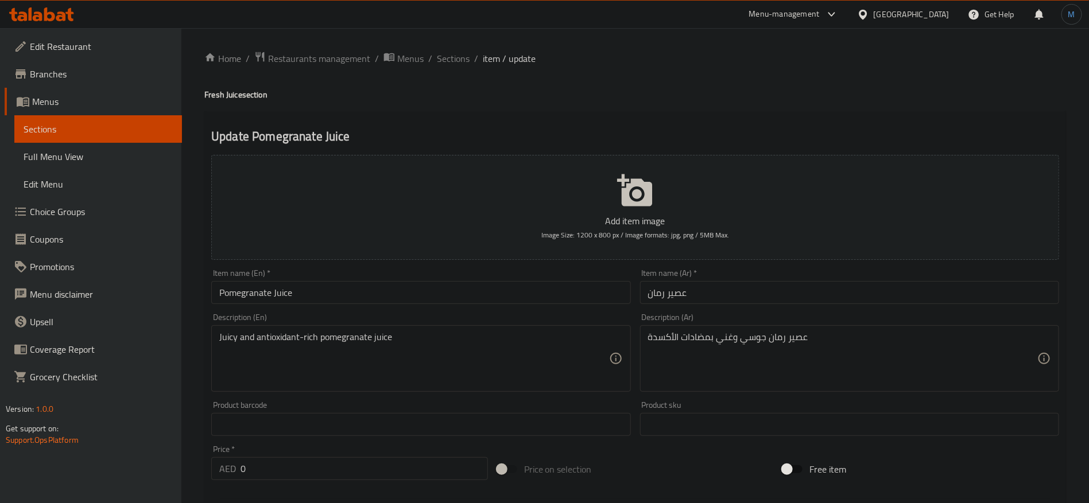
click at [683, 293] on input "عصير رمان" at bounding box center [849, 292] width 419 height 23
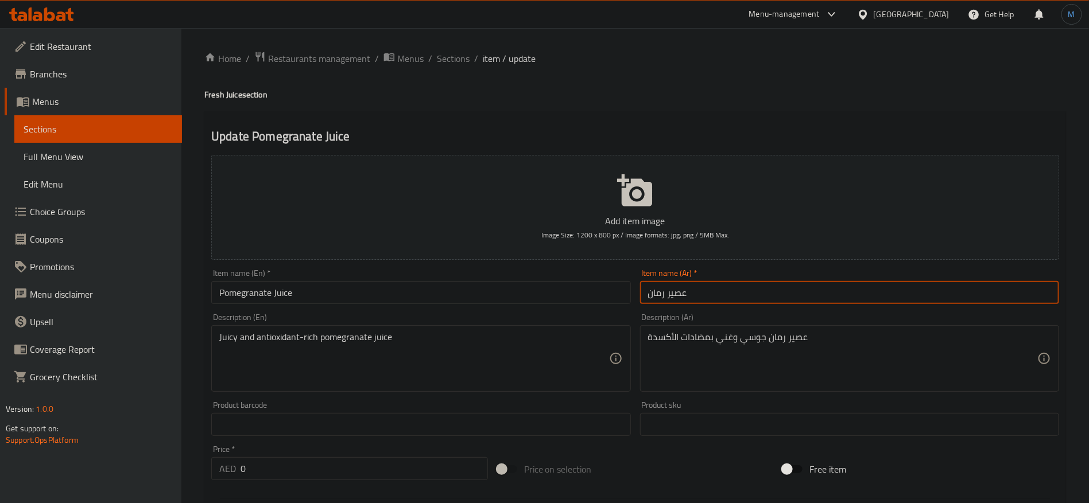
click at [683, 293] on input "عصير رمان" at bounding box center [849, 292] width 419 height 23
click at [664, 301] on input "عصير رمان" at bounding box center [849, 292] width 419 height 23
click at [684, 297] on input "عصير رمان" at bounding box center [849, 292] width 419 height 23
click at [679, 290] on input "عصير رمان" at bounding box center [849, 292] width 419 height 23
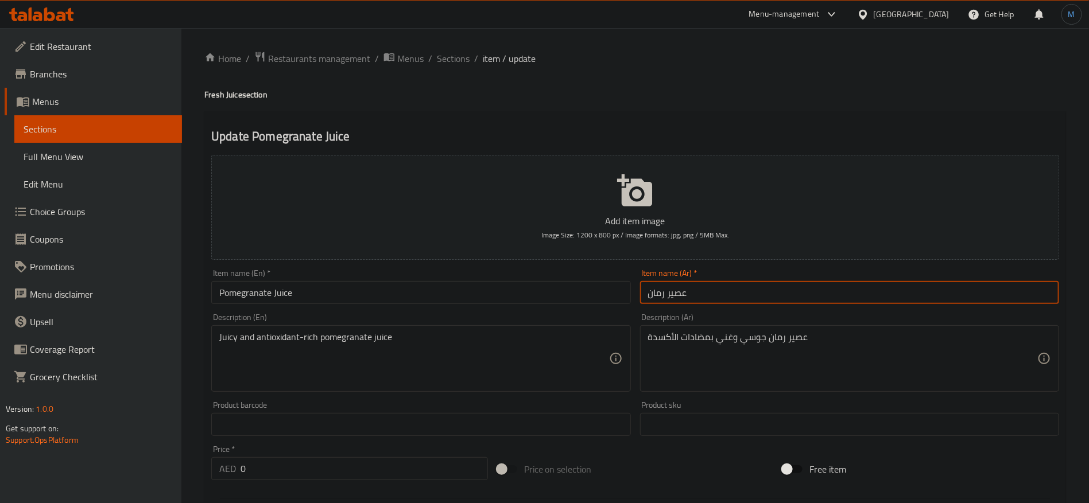
click at [679, 290] on input "عصير رمان" at bounding box center [849, 292] width 419 height 23
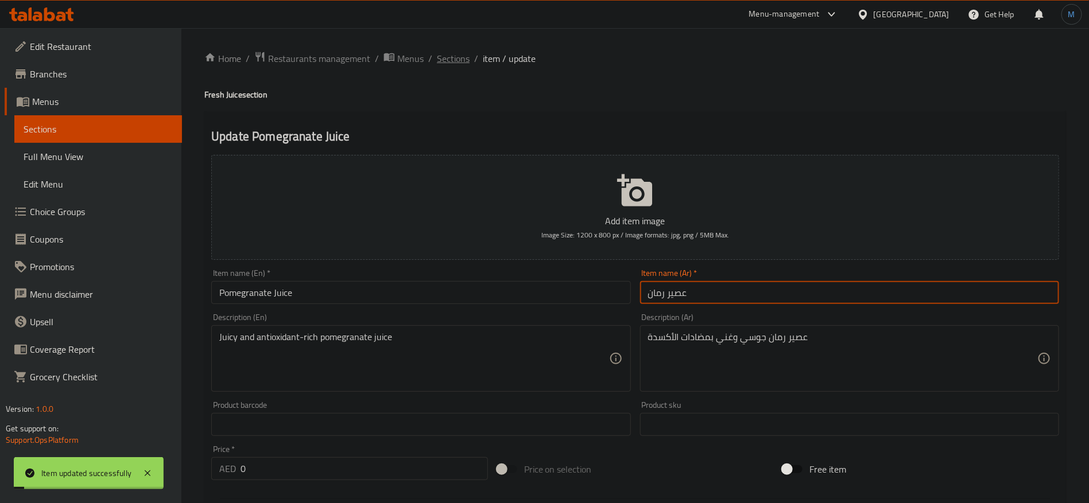
click at [456, 59] on span "Sections" at bounding box center [453, 59] width 33 height 14
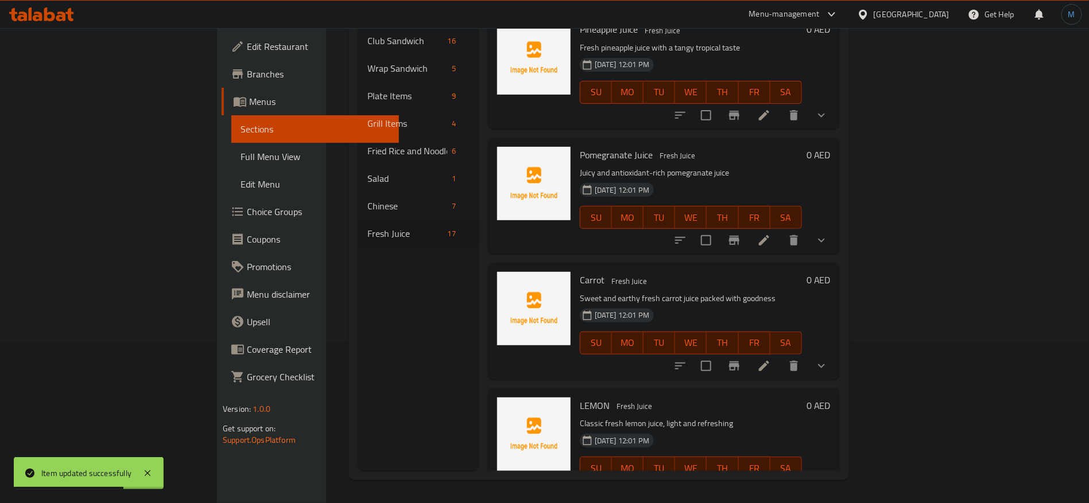
scroll to position [882, 0]
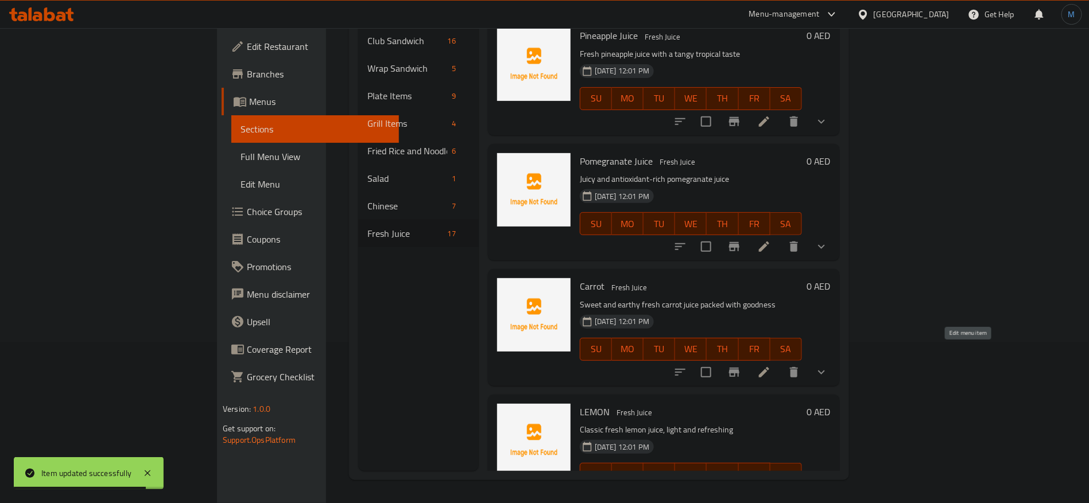
click at [771, 366] on icon at bounding box center [764, 373] width 14 height 14
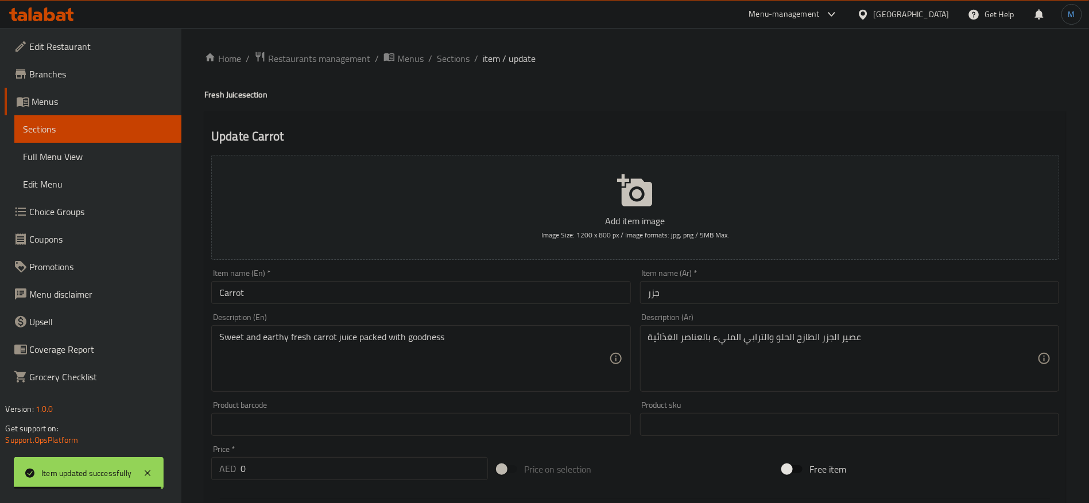
click at [730, 296] on input "جزر" at bounding box center [849, 292] width 419 height 23
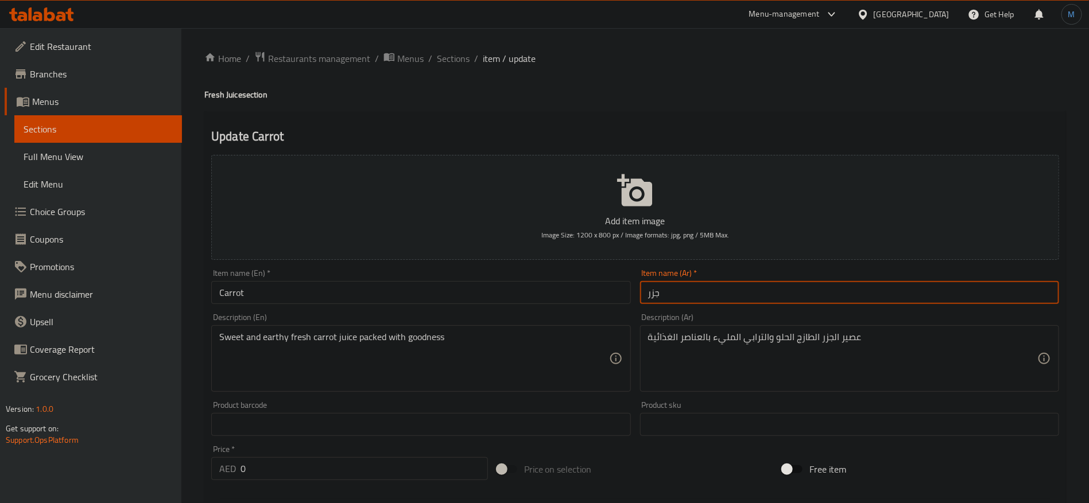
paste input "عصير"
type input "عصير جزر"
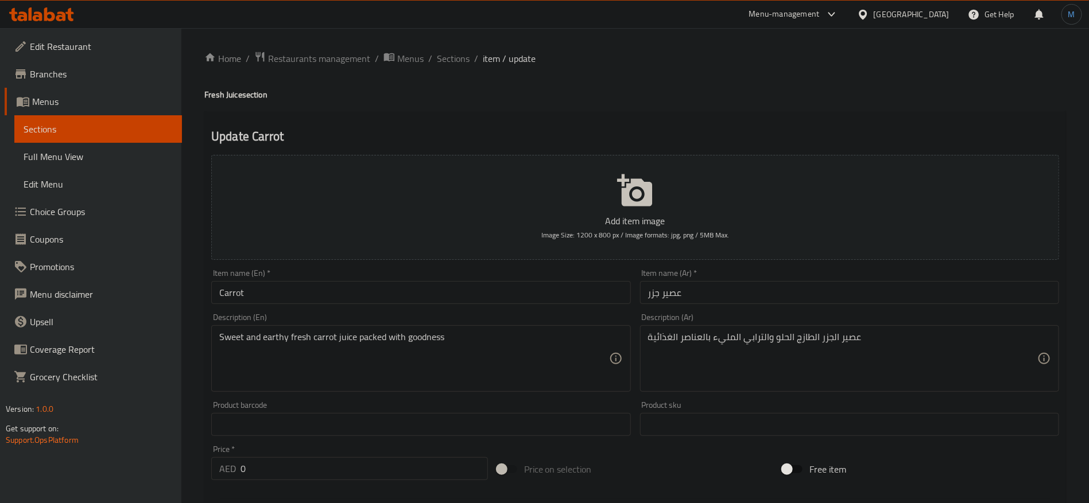
click at [354, 309] on div "Description (En) Sweet and earthy fresh carrot juice packed with goodness Descr…" at bounding box center [421, 353] width 428 height 88
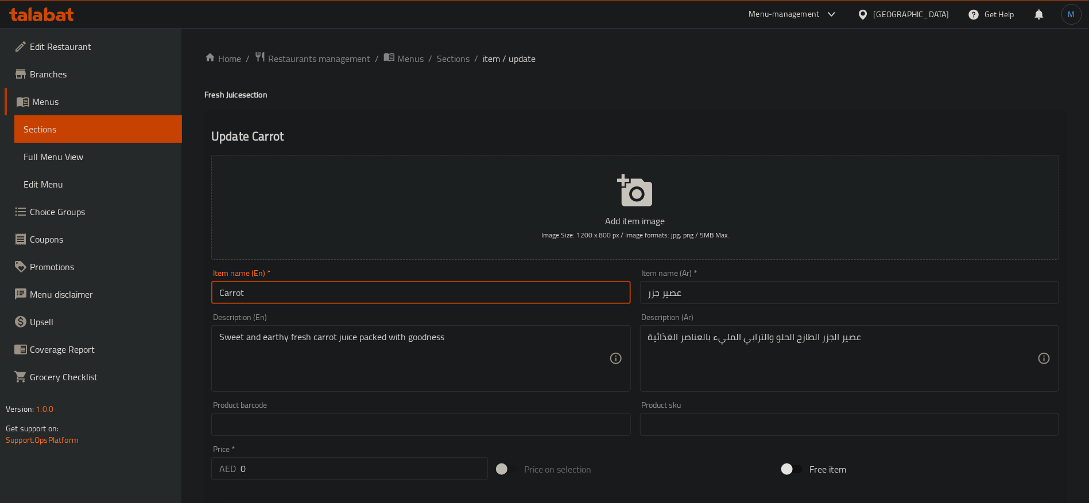
click at [358, 295] on input "Carrot" at bounding box center [420, 292] width 419 height 23
paste input "Juice"
type input "Carrot Juice"
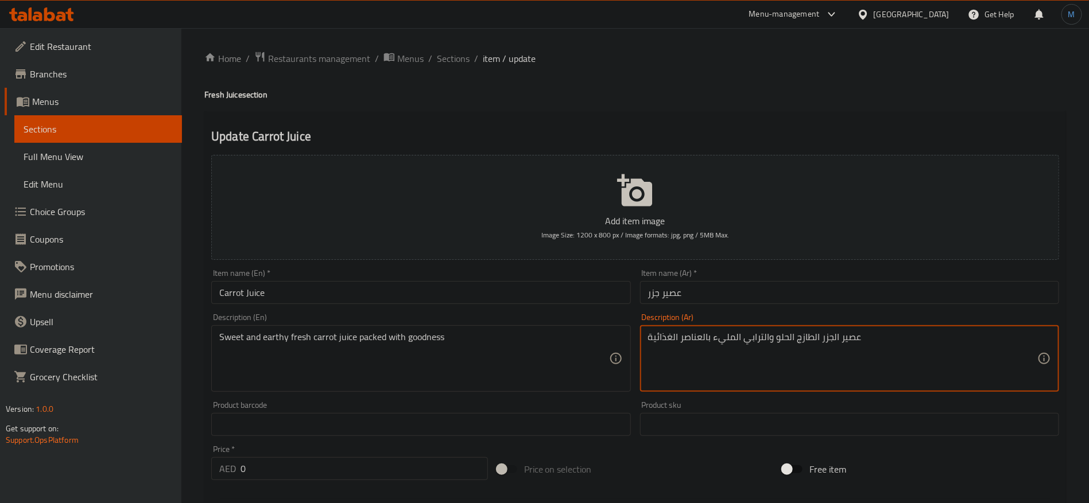
click at [765, 341] on textarea "عصير الجزر الطازج الحلو والترابي المليء بالعناصر الغذائية" at bounding box center [842, 359] width 389 height 55
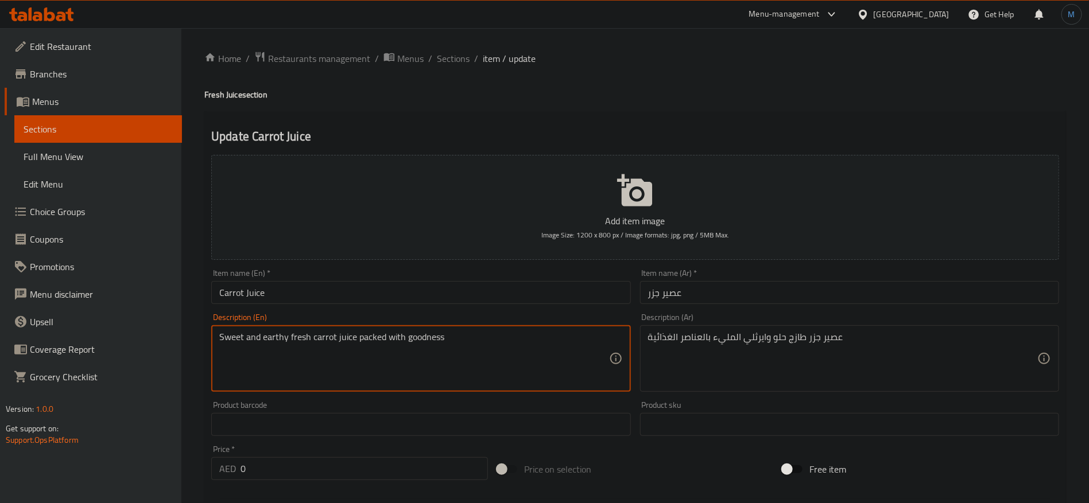
click at [428, 347] on textarea "Sweet and earthy fresh carrot juice packed with goodness" at bounding box center [413, 359] width 389 height 55
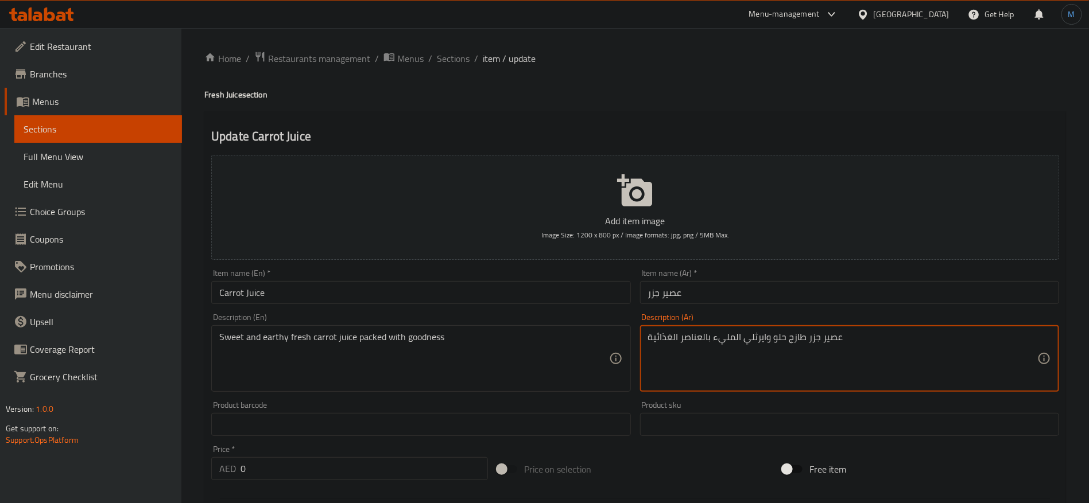
click at [667, 338] on textarea "عصير جزر طازج حلو وايرثلي المليء بالعناصر الغذائية" at bounding box center [842, 359] width 389 height 55
click at [689, 336] on textarea "عصير جزر طازج حلو وايرثلي المليء بالعناصر الغذائية" at bounding box center [842, 359] width 389 height 55
click at [680, 340] on textarea "عصير جزر طازج حلو وايرثلي المليء بجودنيس" at bounding box center [842, 359] width 389 height 55
type textarea "عصير جزر طازج حلو وايرثلي المليء بالجودنيس"
click at [711, 297] on input "عصير جزر" at bounding box center [849, 292] width 419 height 23
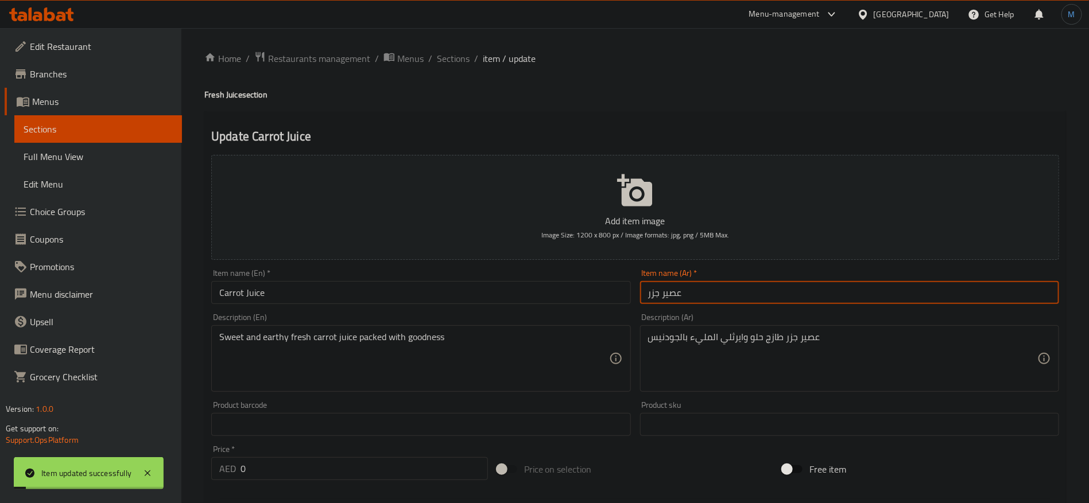
scroll to position [366, 0]
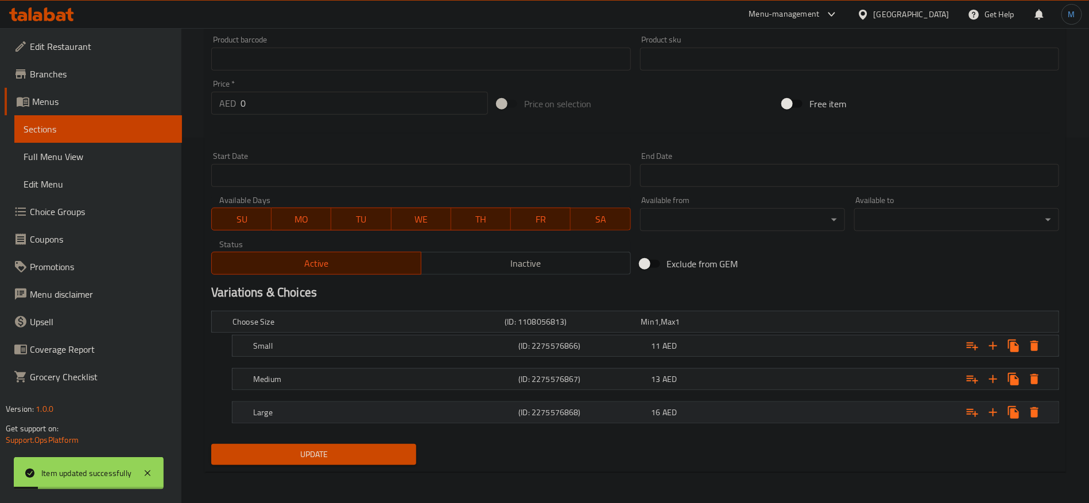
click at [536, 404] on div "Large (ID: 2275576868) 16 AED" at bounding box center [649, 412] width 796 height 25
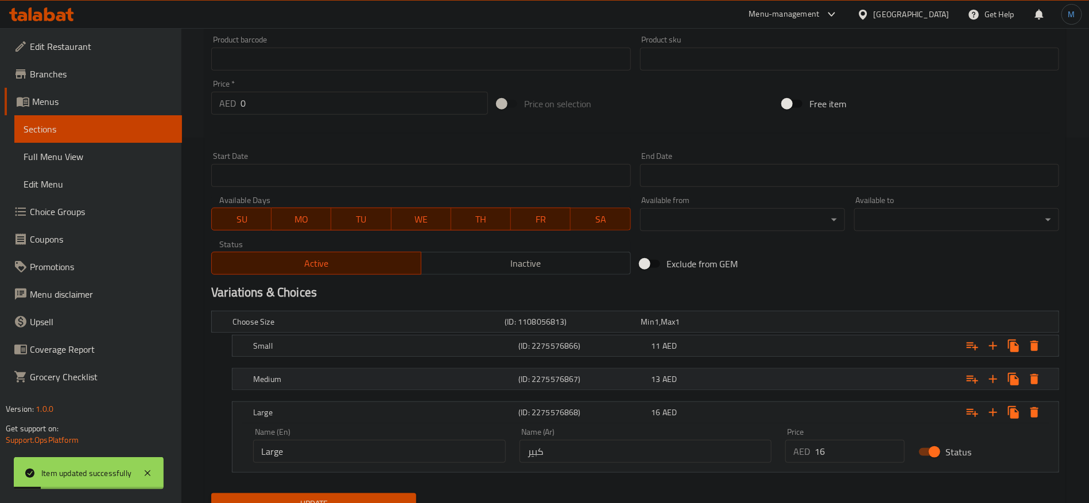
click at [537, 379] on h5 "(ID: 2275576867)" at bounding box center [582, 379] width 128 height 11
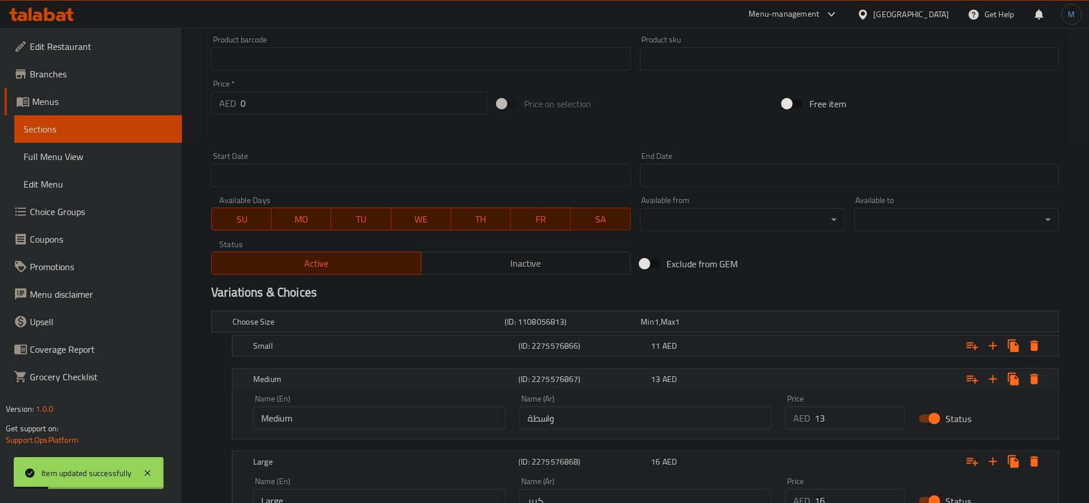
scroll to position [464, 0]
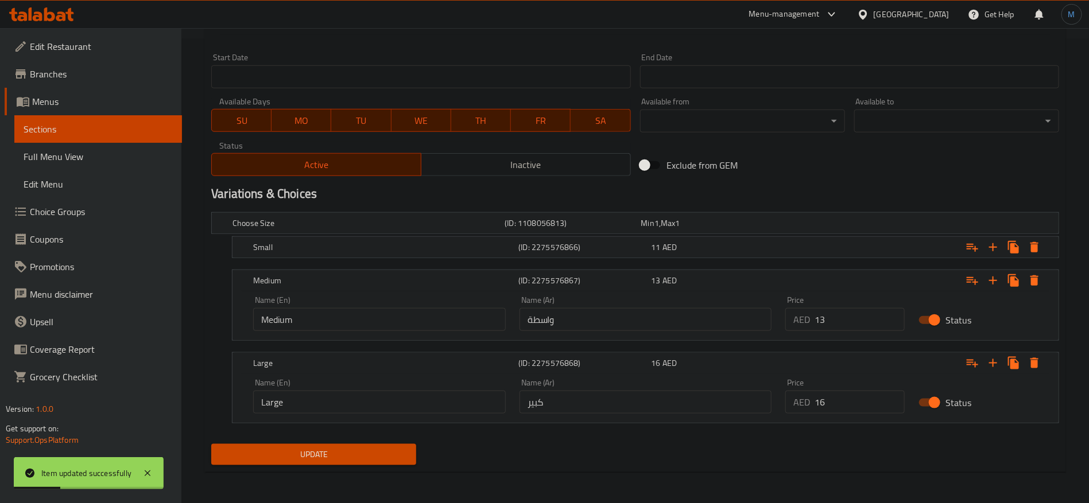
click at [579, 321] on input "واسطة" at bounding box center [646, 319] width 253 height 23
click at [579, 321] on input "text" at bounding box center [646, 319] width 253 height 23
type input "وسط"
click at [548, 238] on div "Small (ID: 2275576866) 11 AED" at bounding box center [649, 247] width 796 height 25
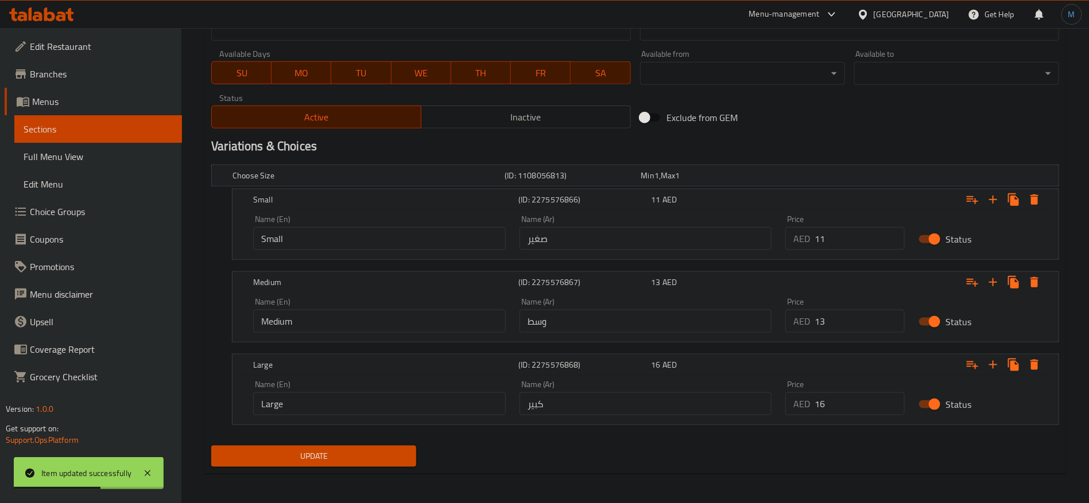
scroll to position [513, 0]
click at [420, 443] on div "Update" at bounding box center [314, 455] width 214 height 30
click at [416, 445] on button "Update" at bounding box center [313, 455] width 205 height 21
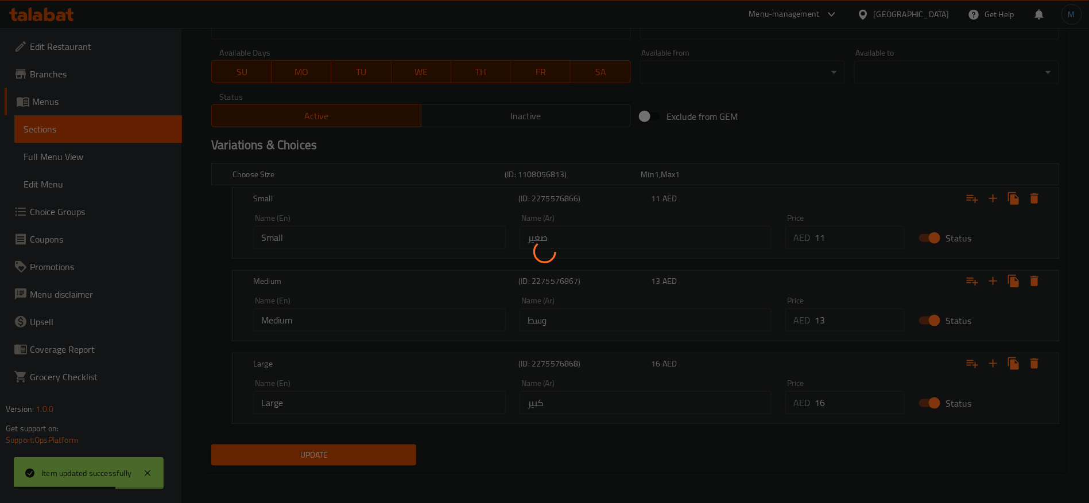
click at [409, 448] on div at bounding box center [544, 251] width 1089 height 503
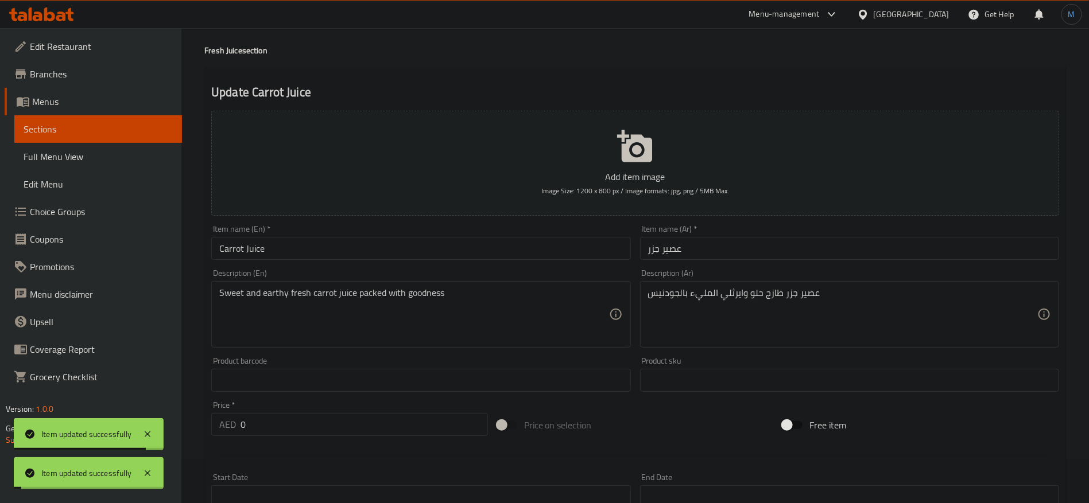
scroll to position [0, 0]
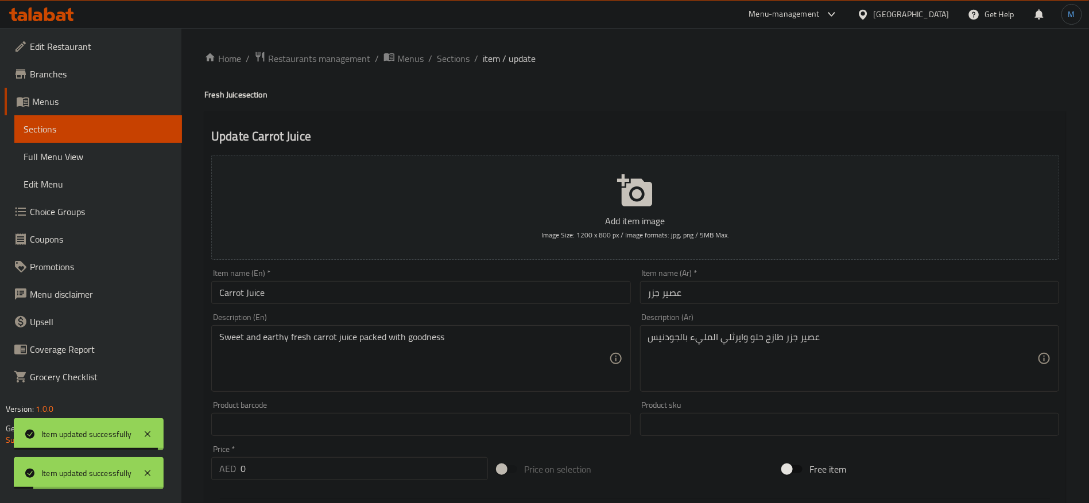
click at [337, 307] on div "Item name (En)   * Carrot Juice Item name (En) *" at bounding box center [421, 287] width 428 height 44
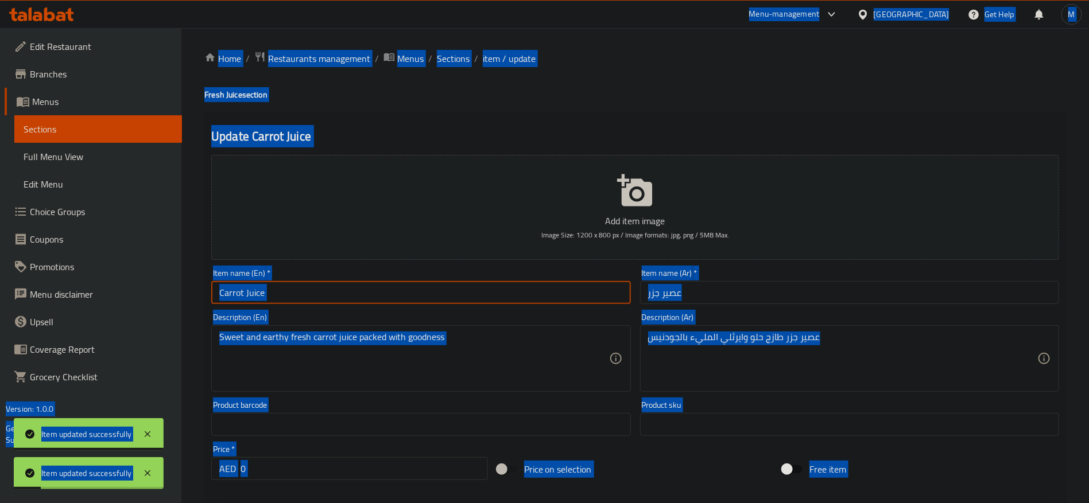
click at [341, 300] on input "Carrot Juice" at bounding box center [420, 292] width 419 height 23
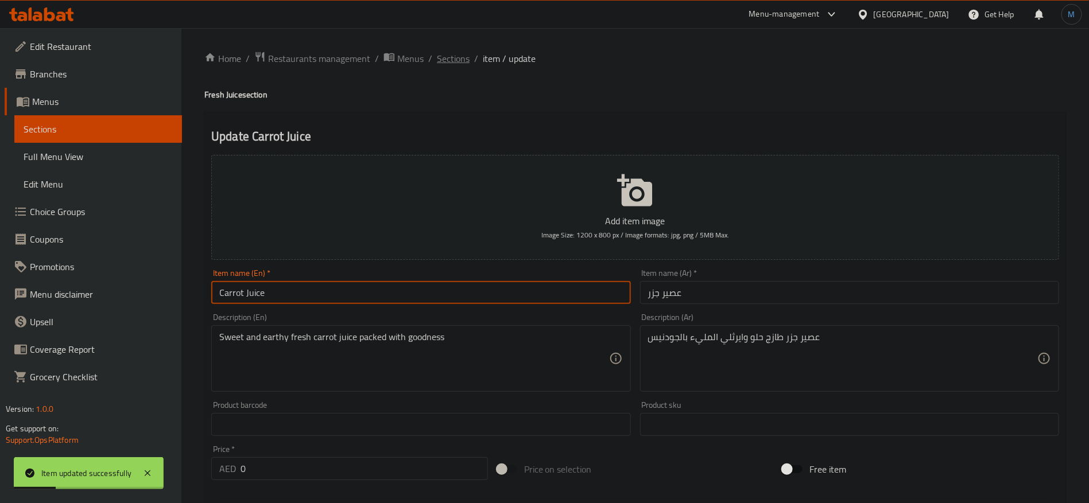
click at [458, 52] on span "Sections" at bounding box center [453, 59] width 33 height 14
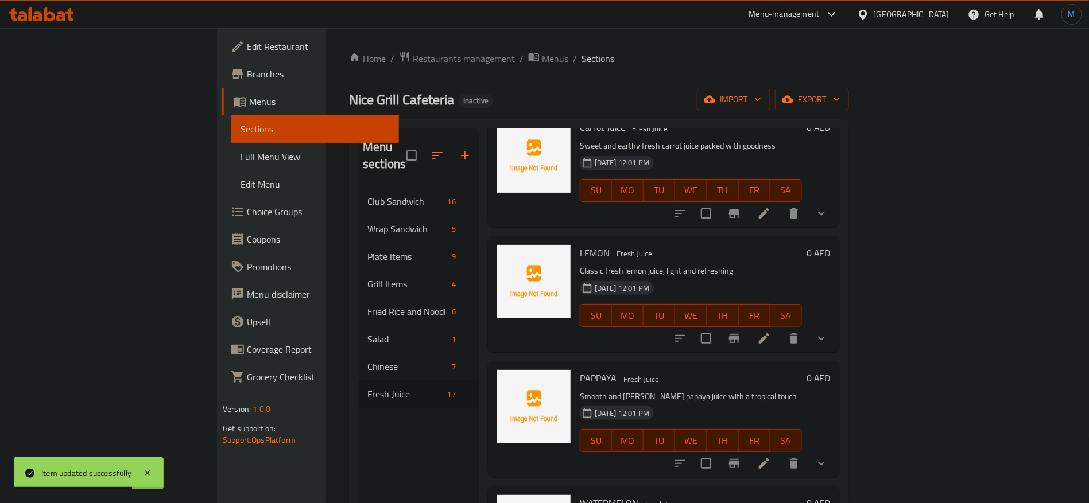
scroll to position [1208, 0]
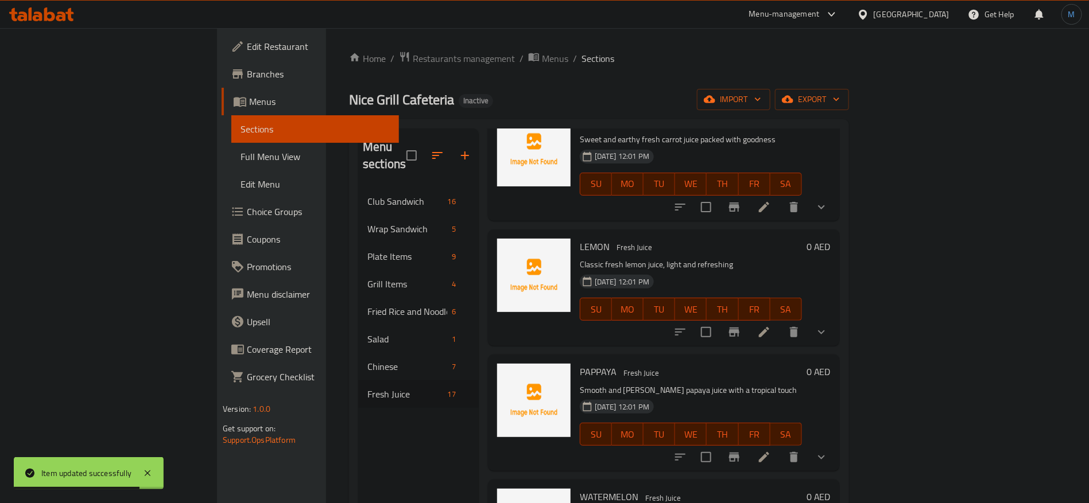
click at [780, 322] on li at bounding box center [764, 332] width 32 height 21
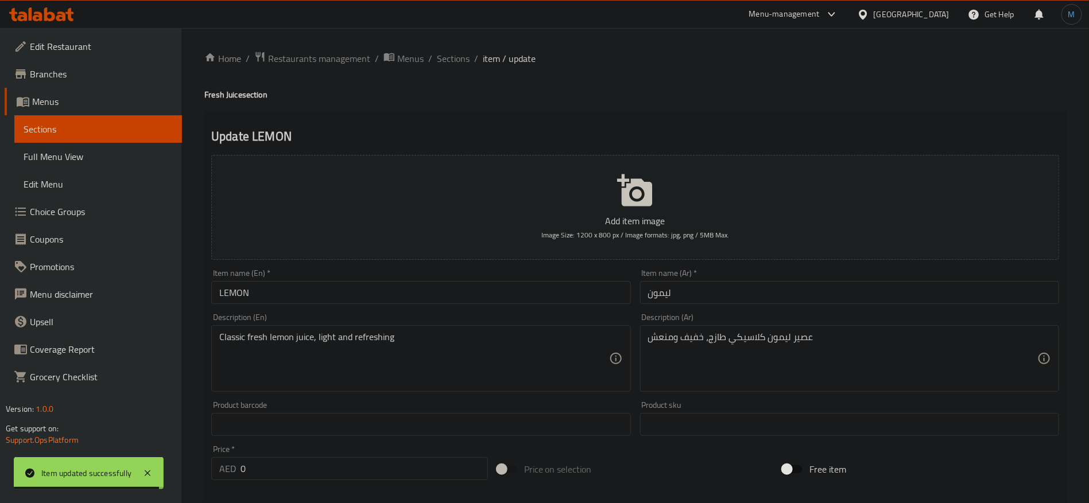
click at [683, 295] on input "ليمون" at bounding box center [849, 292] width 419 height 23
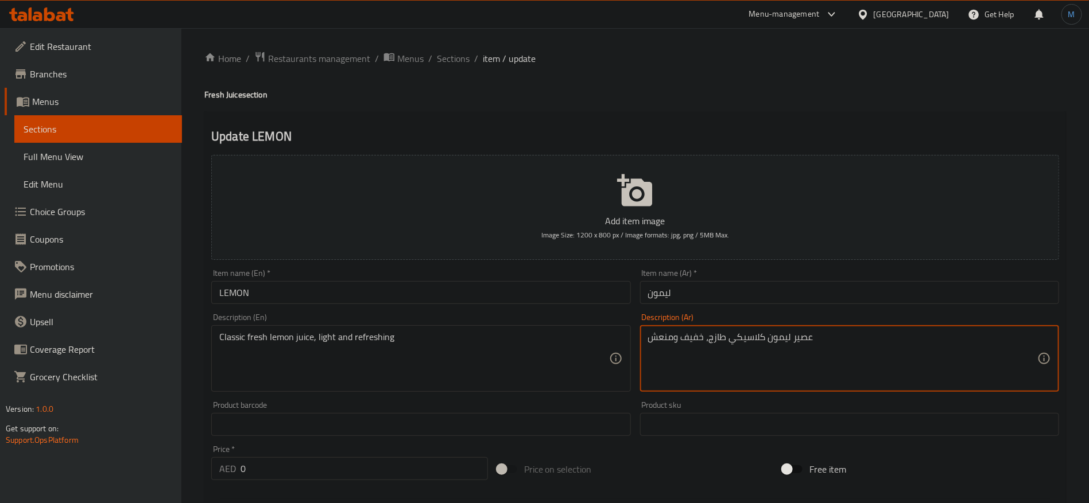
click at [802, 336] on textarea "عصير ليمون كلاسيكي طازج، خفيف ومنعش" at bounding box center [842, 359] width 389 height 55
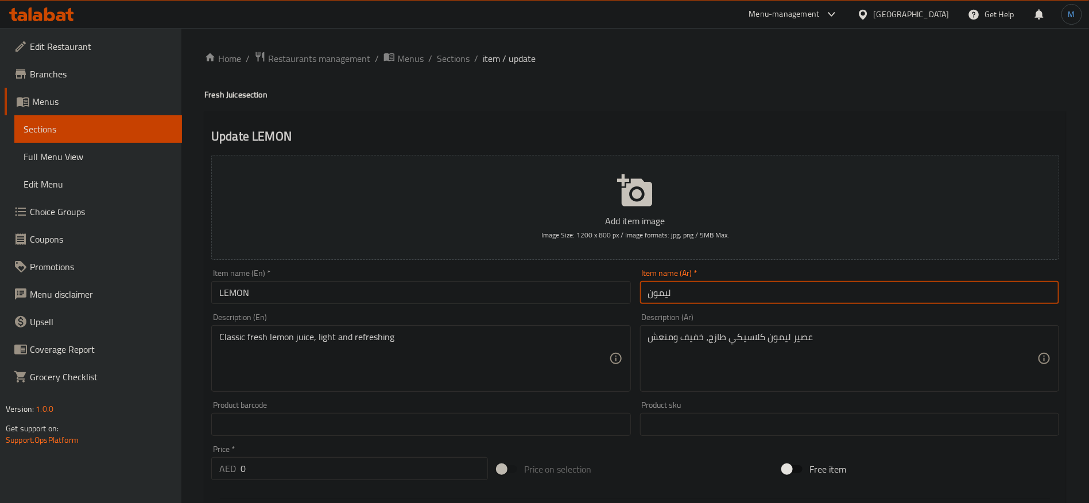
click at [811, 290] on input "ليمون" at bounding box center [849, 292] width 419 height 23
paste input "عصير"
type input "عصير ليمون"
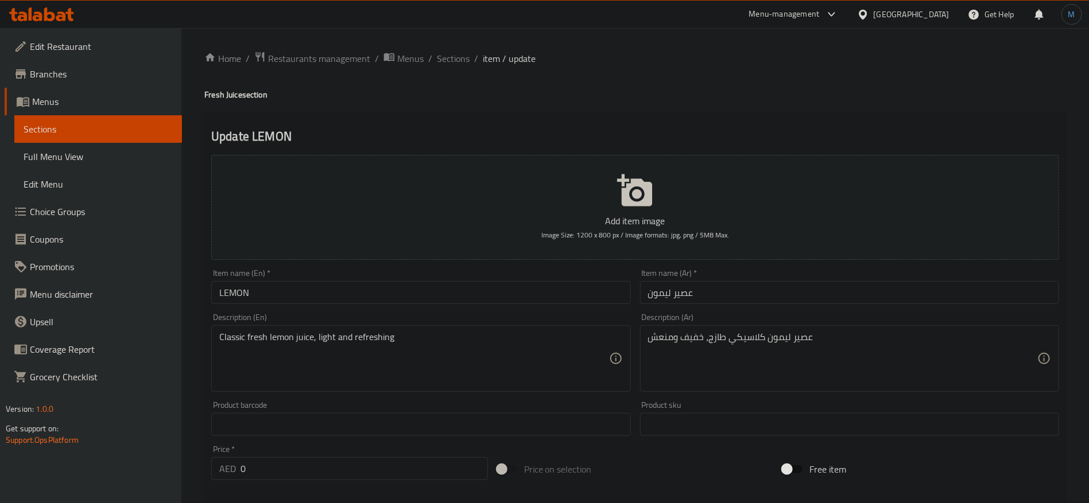
click at [231, 93] on h4 "Fresh Juice section" at bounding box center [635, 94] width 862 height 11
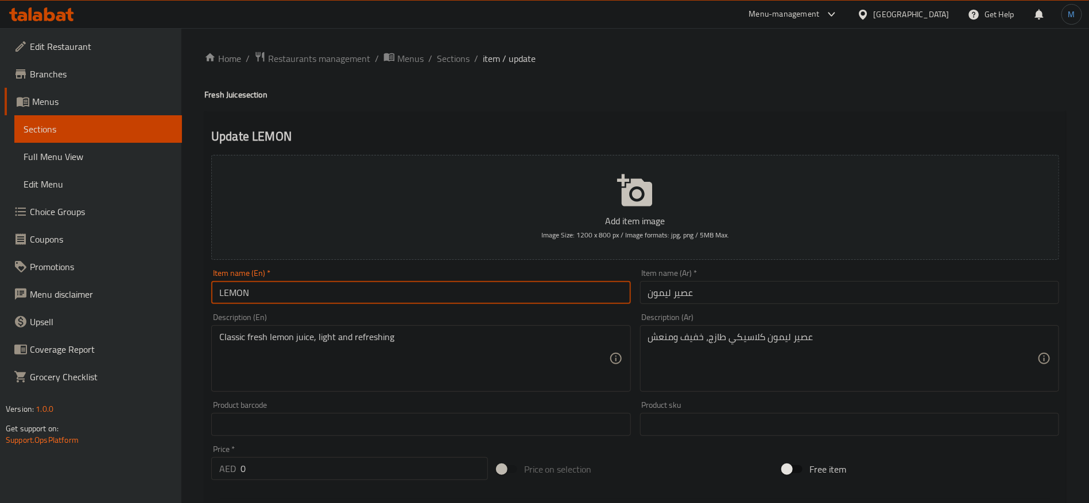
click at [334, 292] on input "LEMON" at bounding box center [420, 292] width 419 height 23
paste input "Juice"
type input "Lemon Juice"
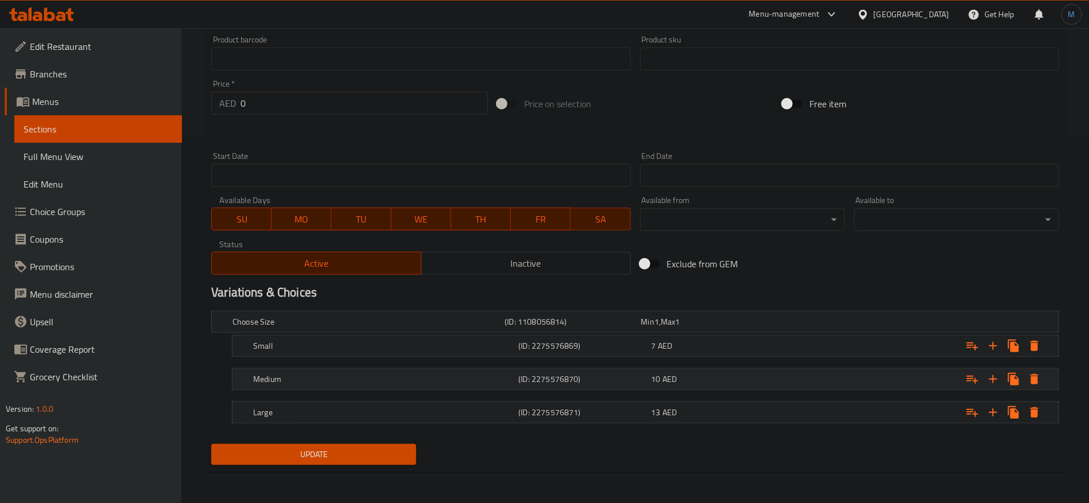
type textarea "عصير ليمون كلاسيك طازج، خفيف ومنعش"
click at [694, 379] on div "10 AED" at bounding box center [716, 379] width 128 height 11
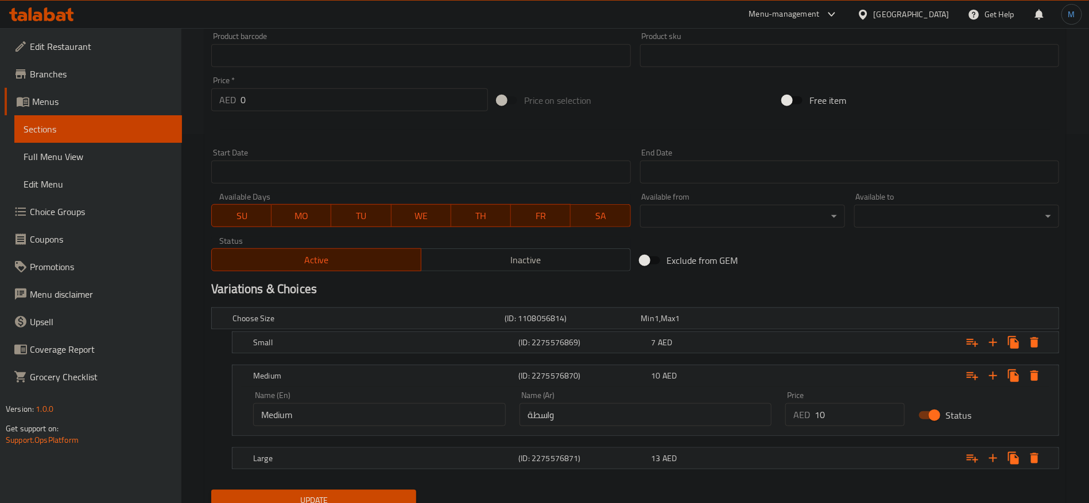
scroll to position [415, 0]
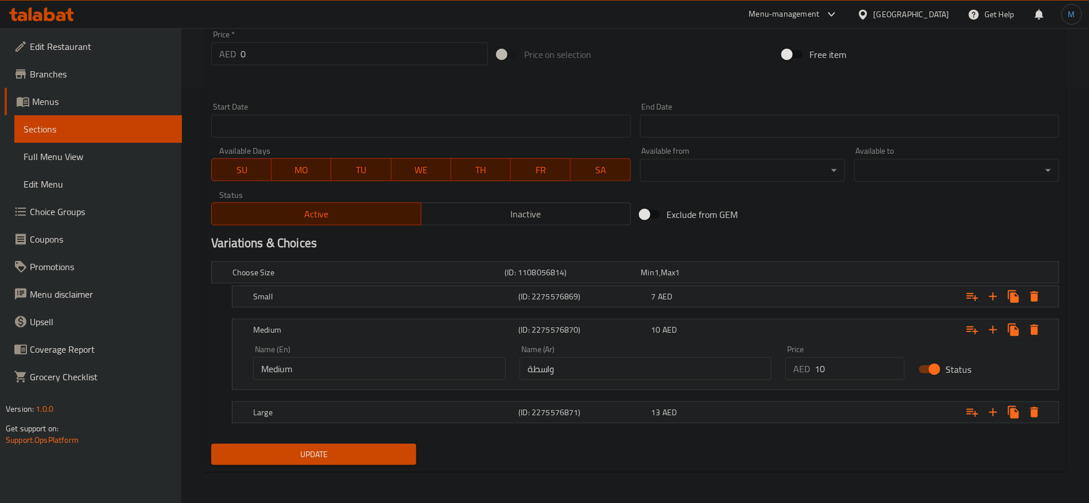
drag, startPoint x: 654, startPoint y: 400, endPoint x: 648, endPoint y: 381, distance: 20.0
click at [654, 399] on div "Choose Size (ID: 1108056814) Min 1 , Max 1 Name (En) Choose Size Name (En) Name…" at bounding box center [635, 348] width 857 height 183
click at [648, 380] on div "Name (Ar) واسطة Name (Ar)" at bounding box center [646, 363] width 266 height 49
click at [648, 377] on input "واسطة" at bounding box center [646, 369] width 253 height 23
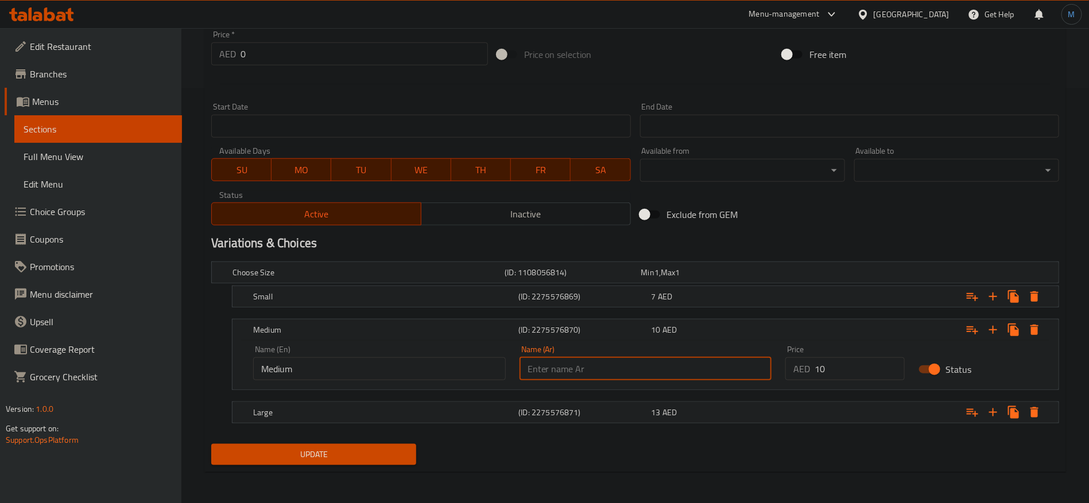
click at [648, 377] on input "text" at bounding box center [646, 369] width 253 height 23
type input "وسط"
click at [644, 397] on div "Choose Size (ID: 1108056814) Min 1 , Max 1 Name (En) Choose Size Name (En) Name…" at bounding box center [635, 348] width 857 height 183
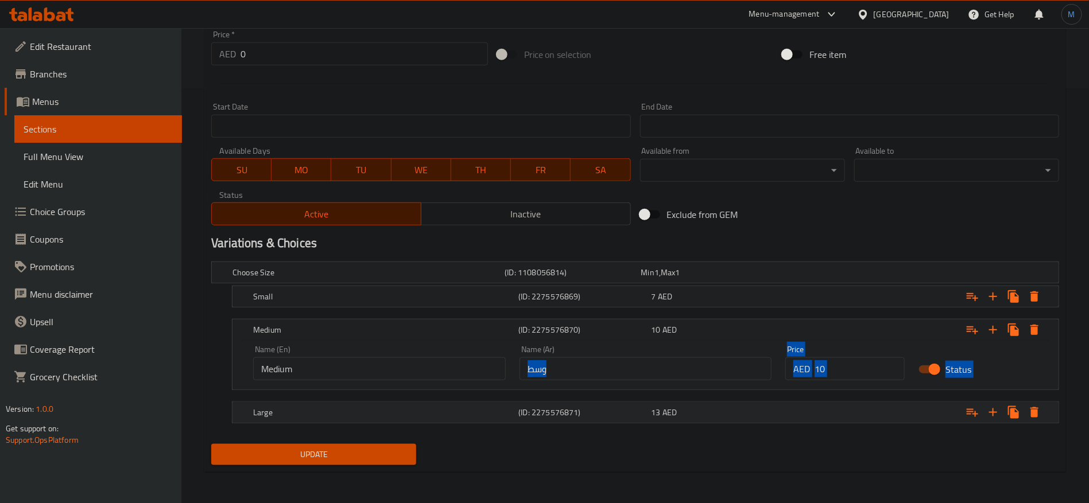
click at [644, 415] on h5 "(ID: 2275576871)" at bounding box center [582, 412] width 128 height 11
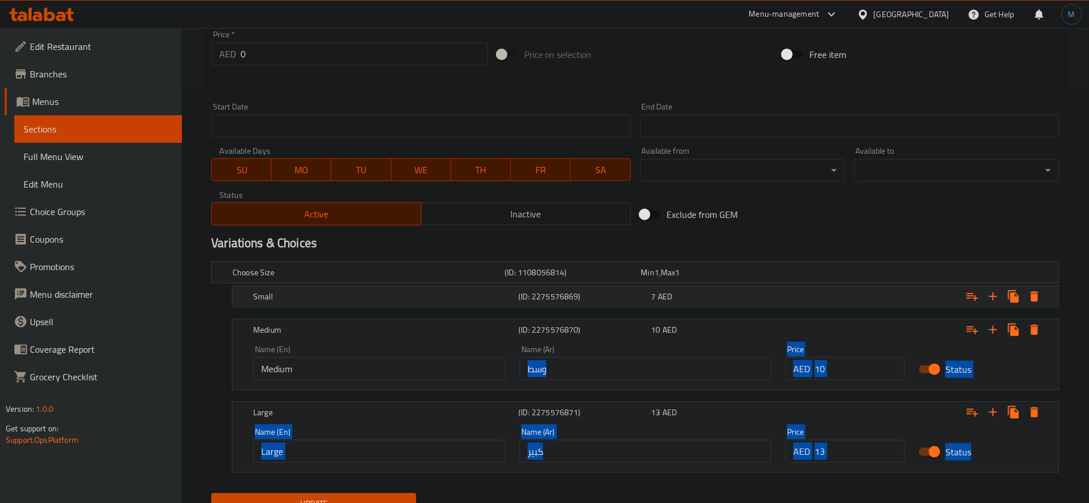
click at [655, 307] on div "Small (ID: 2275576869) 7 AED" at bounding box center [649, 296] width 796 height 25
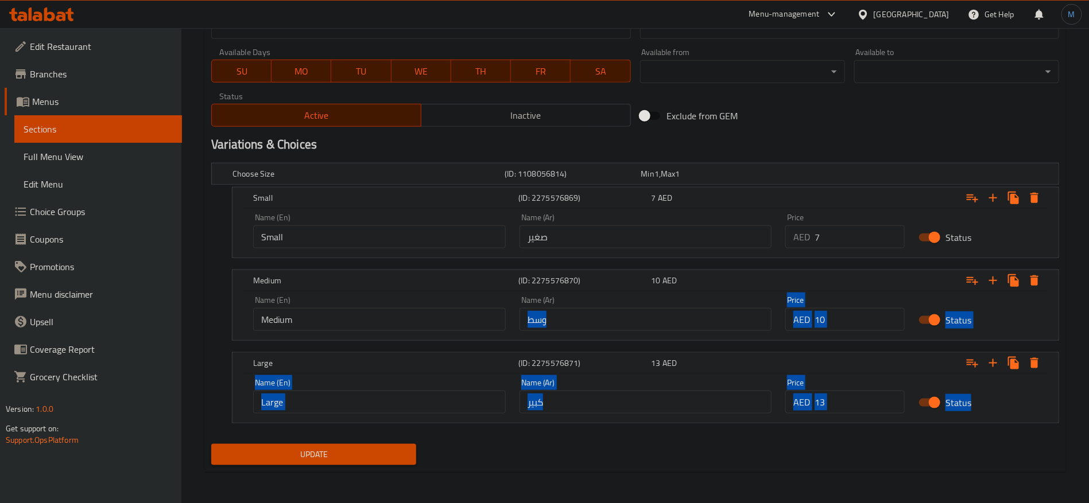
click at [401, 451] on span "Update" at bounding box center [313, 455] width 187 height 14
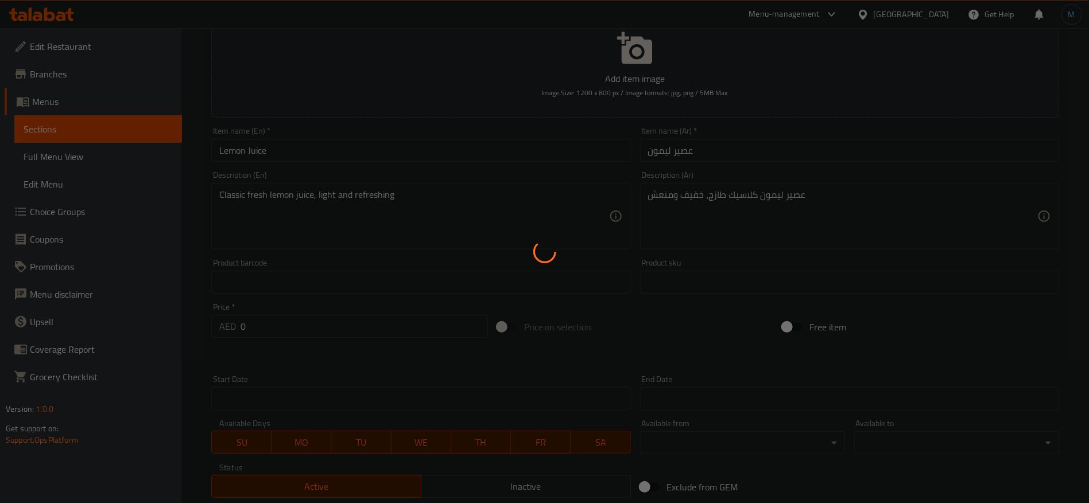
scroll to position [0, 0]
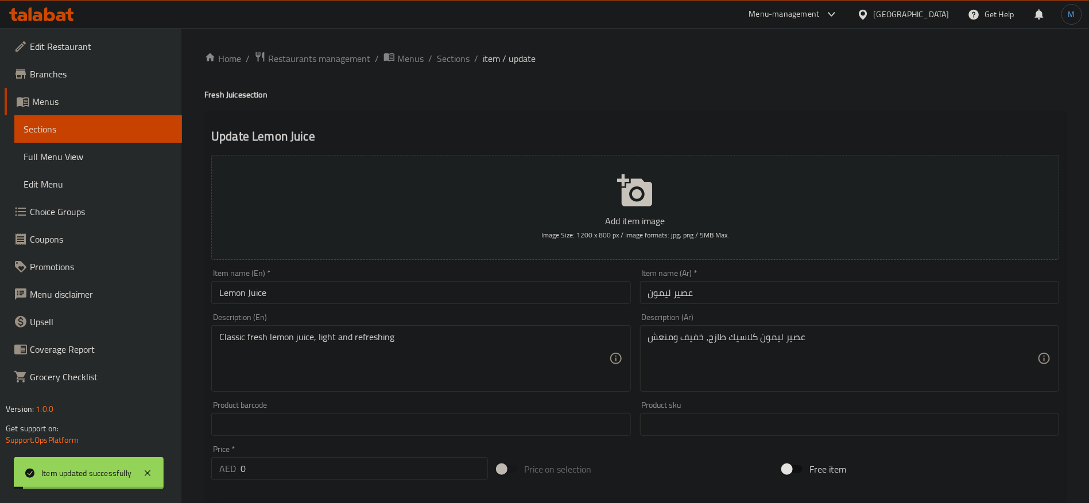
click at [544, 288] on input "Lemon Juice" at bounding box center [420, 292] width 419 height 23
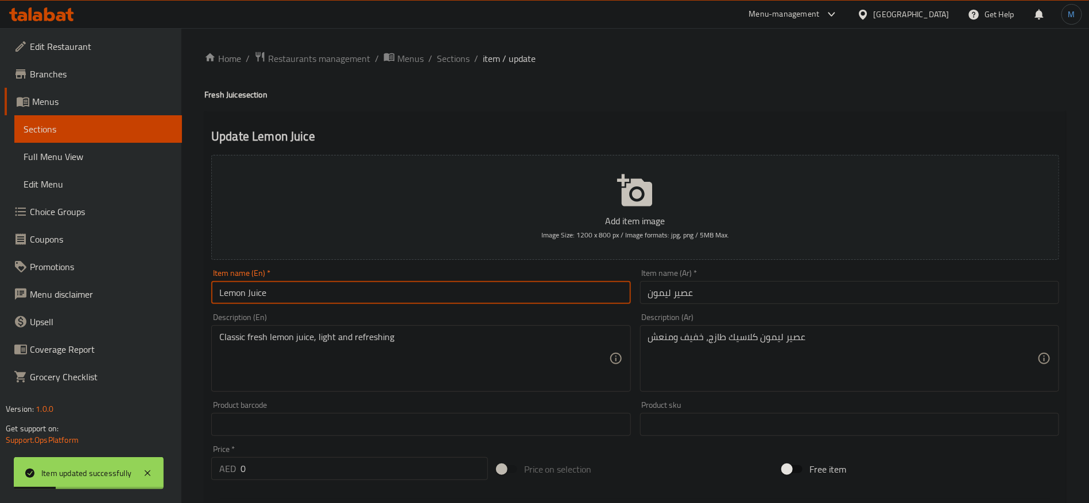
click at [690, 289] on input "عصير ليمون" at bounding box center [849, 292] width 419 height 23
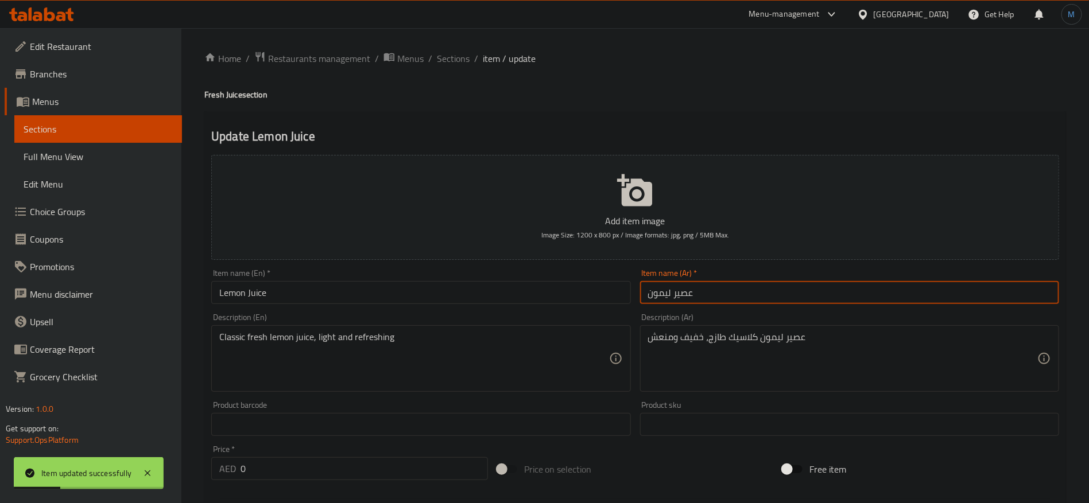
click at [690, 289] on input "عصير ليمون" at bounding box center [849, 292] width 419 height 23
click at [681, 289] on input "عصير ليمون" at bounding box center [849, 292] width 419 height 23
click at [691, 292] on input "عصير ليمون" at bounding box center [849, 292] width 419 height 23
click at [688, 292] on input "عصير ليمون" at bounding box center [849, 292] width 419 height 23
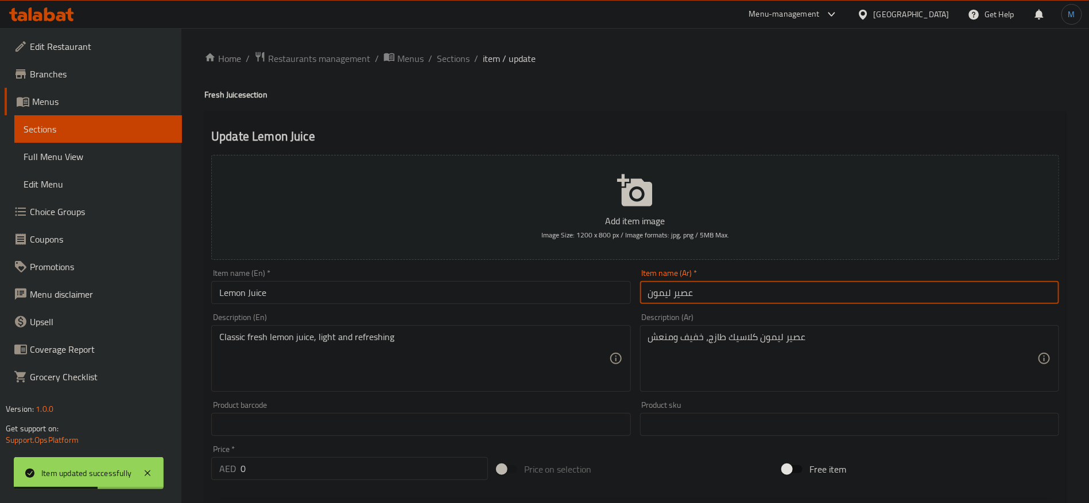
click at [688, 292] on input "عصير ليمون" at bounding box center [849, 292] width 419 height 23
click at [449, 61] on span "Sections" at bounding box center [453, 59] width 33 height 14
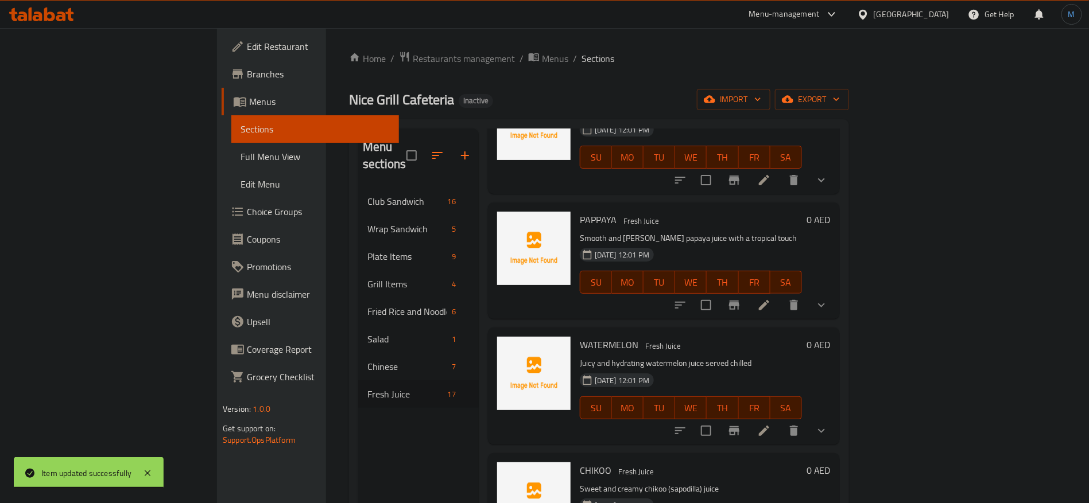
scroll to position [1362, 0]
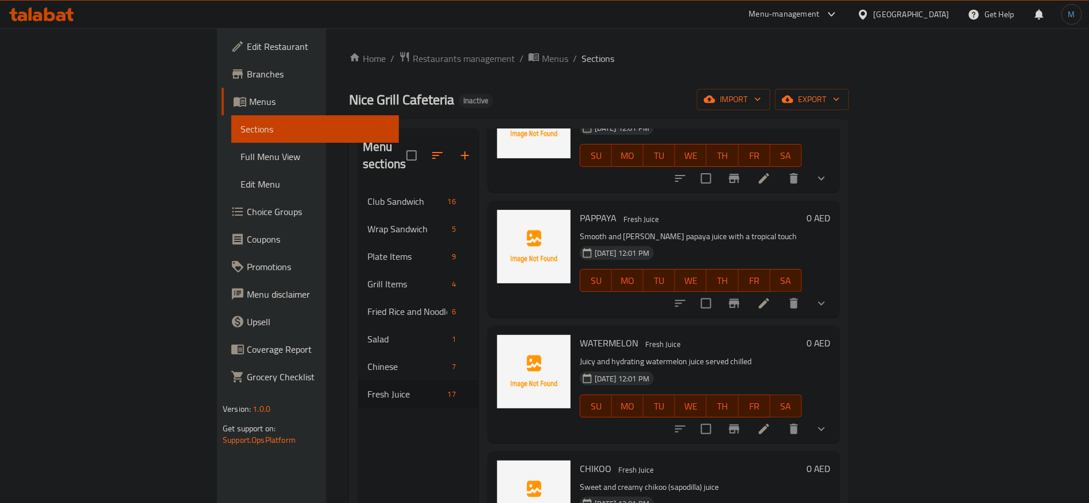
click at [771, 297] on icon at bounding box center [764, 304] width 14 height 14
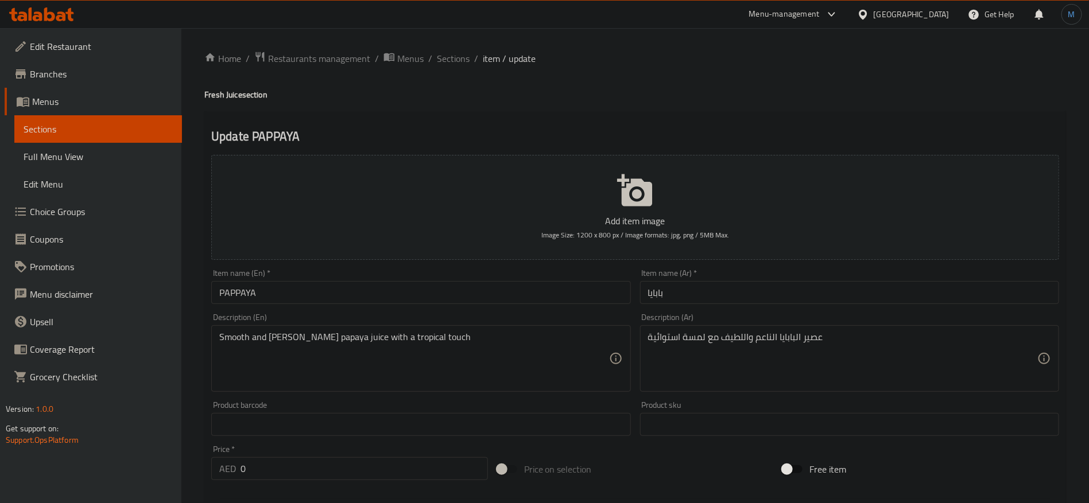
click at [779, 288] on input "بابايا" at bounding box center [849, 292] width 419 height 23
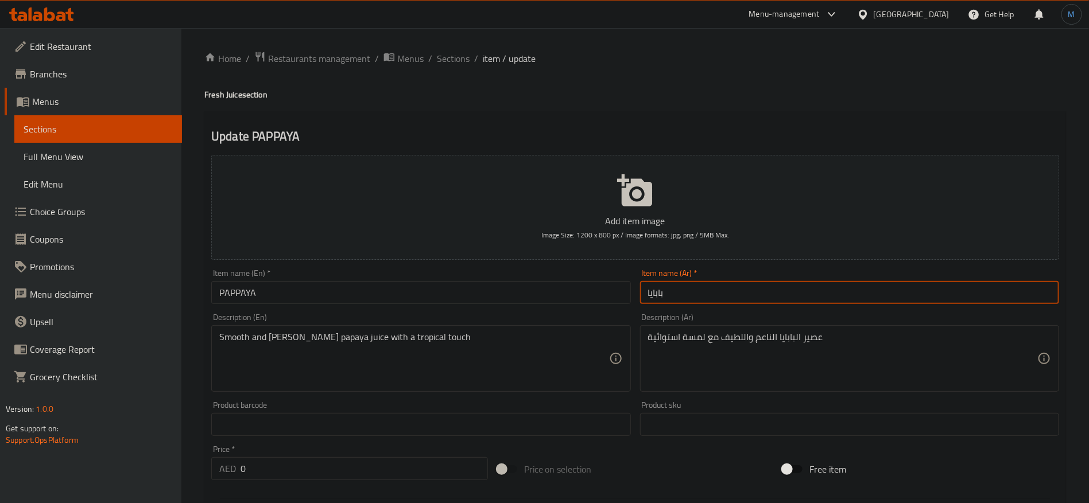
paste input "عصير"
type input "عصير بابايا"
click at [231, 97] on h4 "Fresh Juice section" at bounding box center [635, 94] width 862 height 11
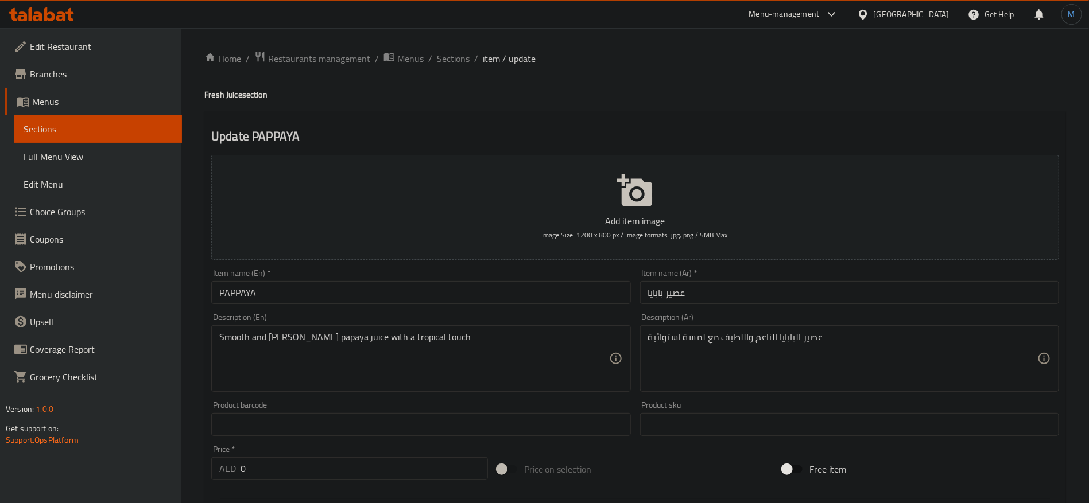
click at [225, 95] on h4 "Fresh Juice section" at bounding box center [635, 94] width 862 height 11
click at [308, 296] on input "PAPPAYA" at bounding box center [420, 292] width 419 height 23
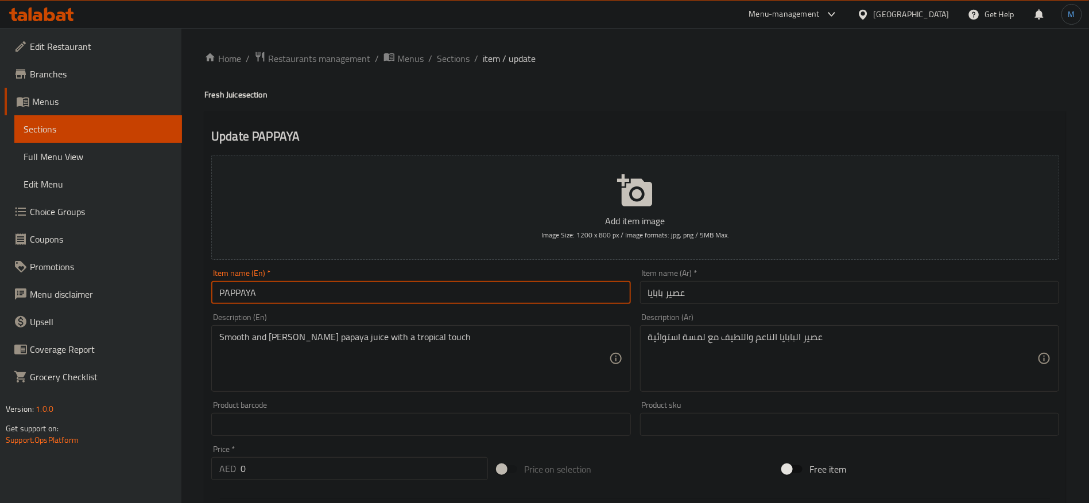
paste input "Juice"
click at [480, 282] on input "Pappaya Juice" at bounding box center [420, 292] width 419 height 23
paste input "[PERSON_NAME]"
type input "Papaya Juice"
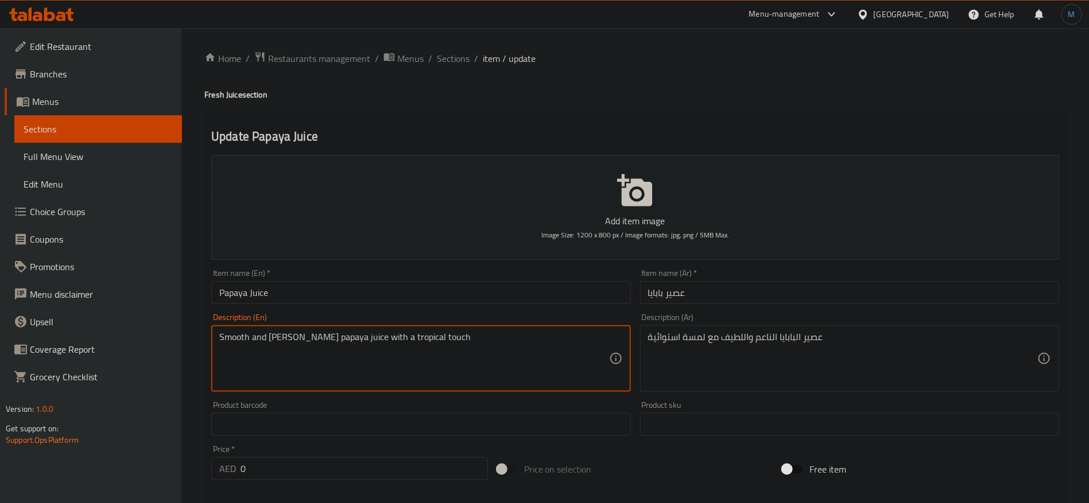
click at [274, 338] on textarea "Smooth and [PERSON_NAME] papaya juice with a tropical touch" at bounding box center [413, 359] width 389 height 55
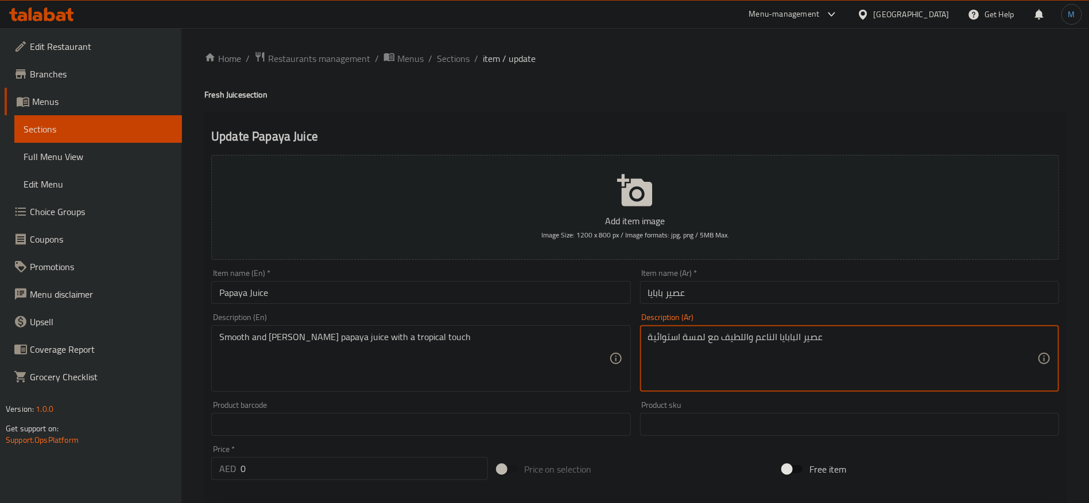
click at [739, 335] on textarea "عصير البابايا الناعم واللطيف مع لمسة استوائية" at bounding box center [842, 359] width 389 height 55
click at [661, 340] on textarea "عصير البابايا الناعم والميلو مع لمسة استوائية" at bounding box center [842, 359] width 389 height 55
paste textarea "روبيكال"
type textarea "عصير البابايا الناعم والميلو مع [PERSON_NAME]"
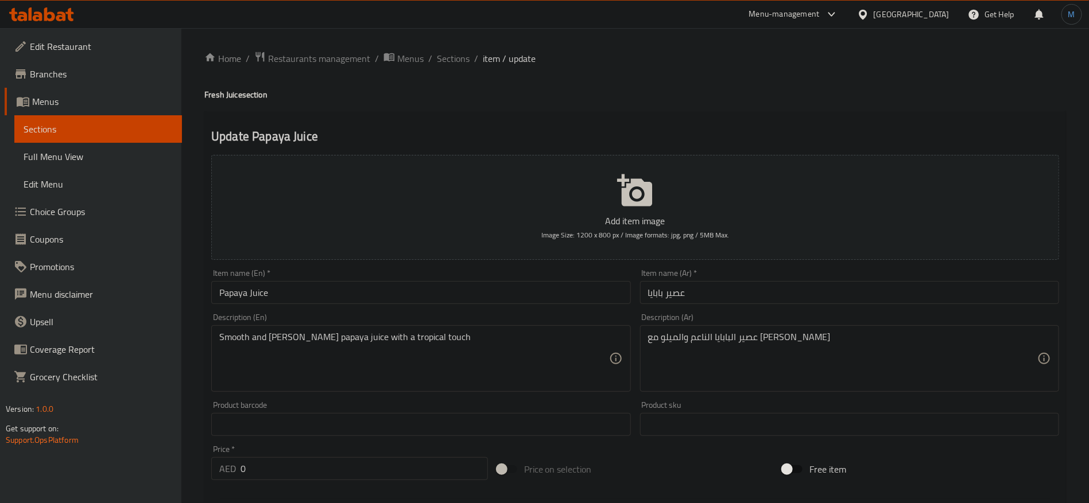
click at [758, 277] on div "Item name (Ar)   * عصير بابايا Item name (Ar) *" at bounding box center [849, 286] width 419 height 35
click at [750, 284] on input "عصير بابايا" at bounding box center [849, 292] width 419 height 23
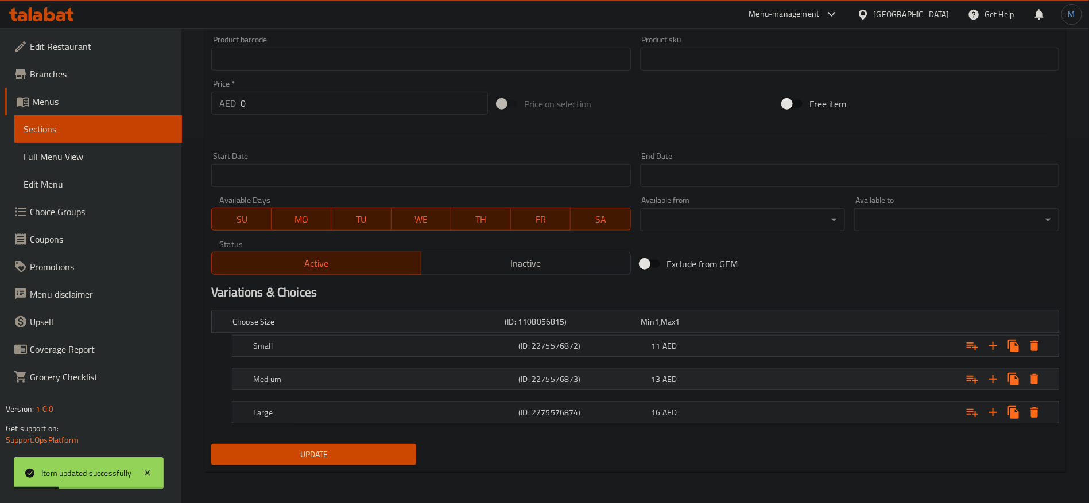
click at [565, 385] on div "(ID: 2275576873)" at bounding box center [582, 379] width 133 height 16
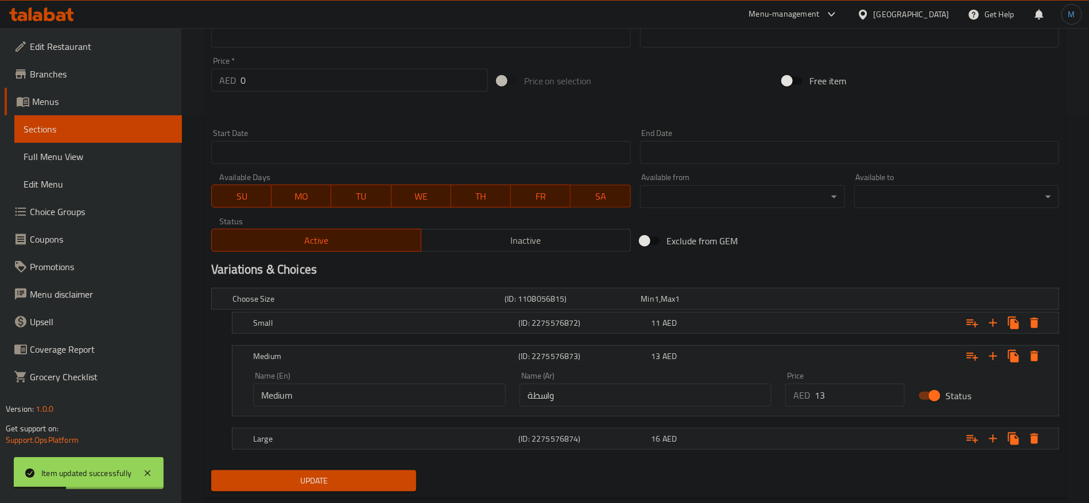
scroll to position [408, 0]
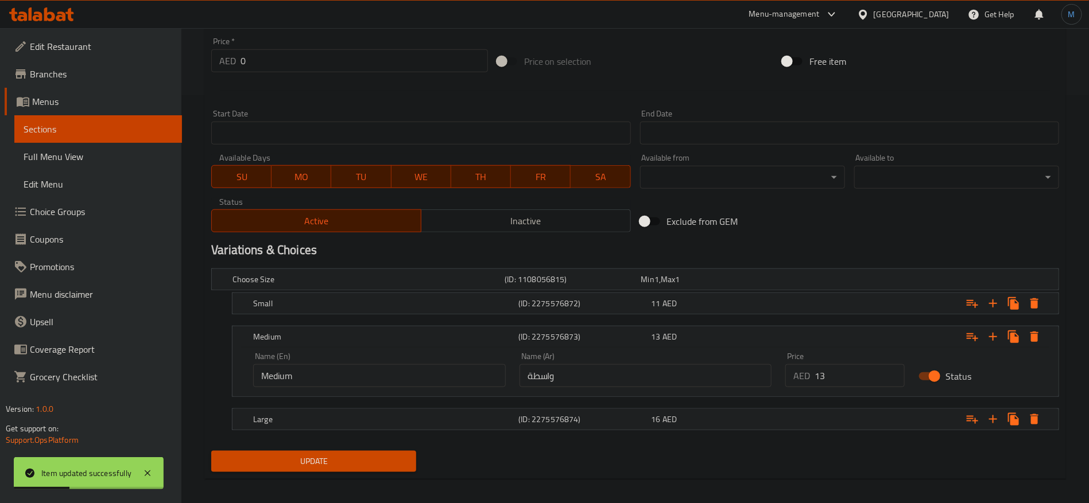
click at [582, 374] on input "واسطة" at bounding box center [646, 376] width 253 height 23
click at [582, 374] on input "text" at bounding box center [646, 376] width 253 height 23
type input "وسط"
click at [626, 429] on div "Large (ID: 2275576874) 16 AED" at bounding box center [649, 419] width 796 height 25
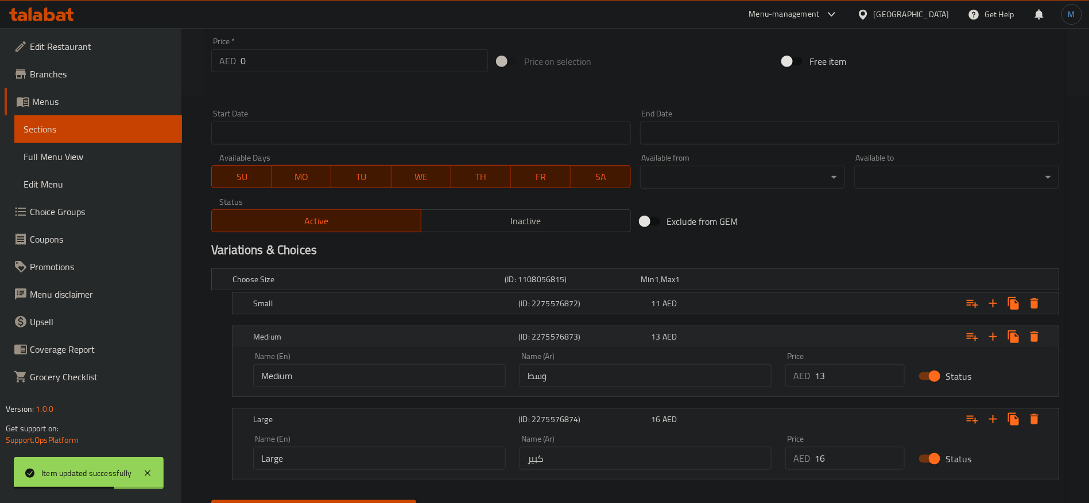
click at [622, 334] on h5 "(ID: 2275576873)" at bounding box center [582, 336] width 128 height 11
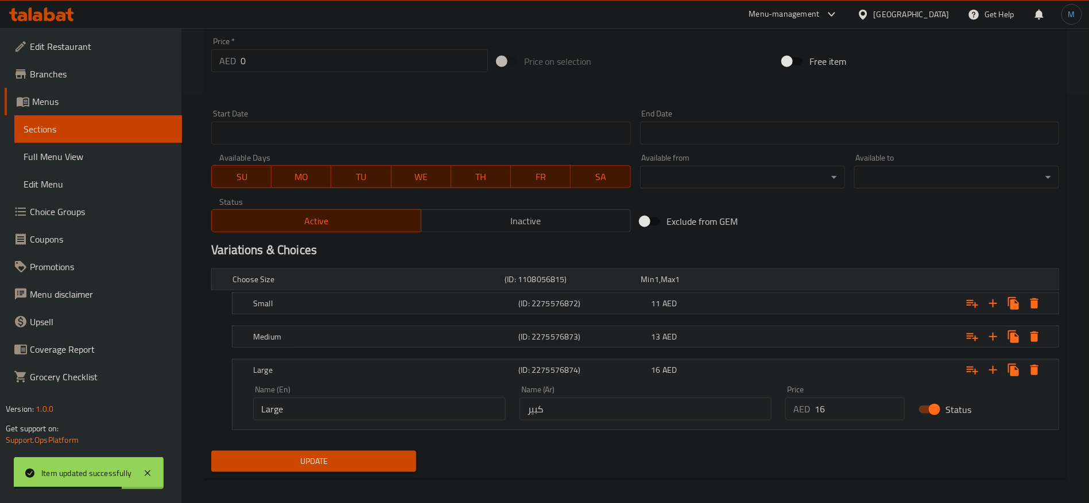
click at [610, 289] on div "Choose Size (ID: 1108056815) Min 1 , Max 1" at bounding box center [638, 279] width 817 height 25
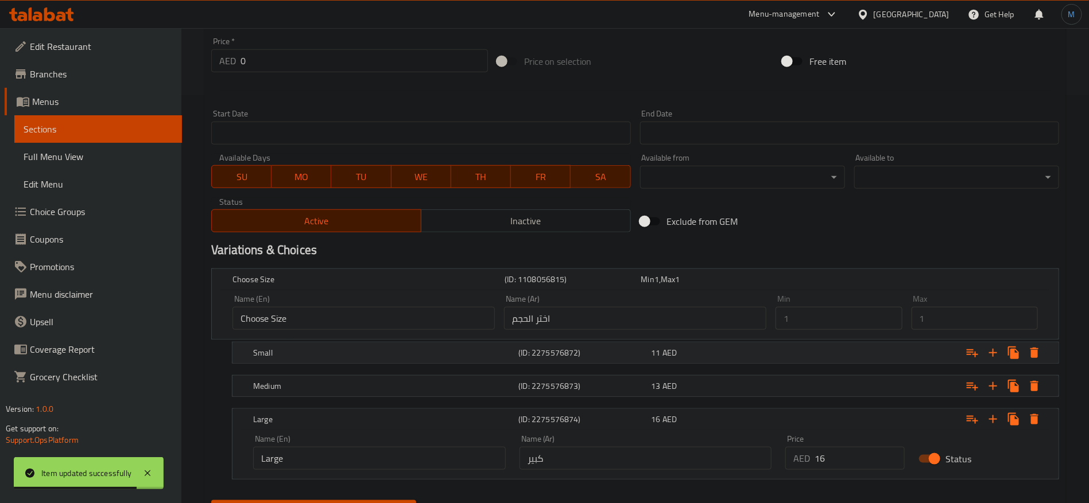
click at [596, 345] on div "(ID: 2275576872)" at bounding box center [582, 353] width 133 height 16
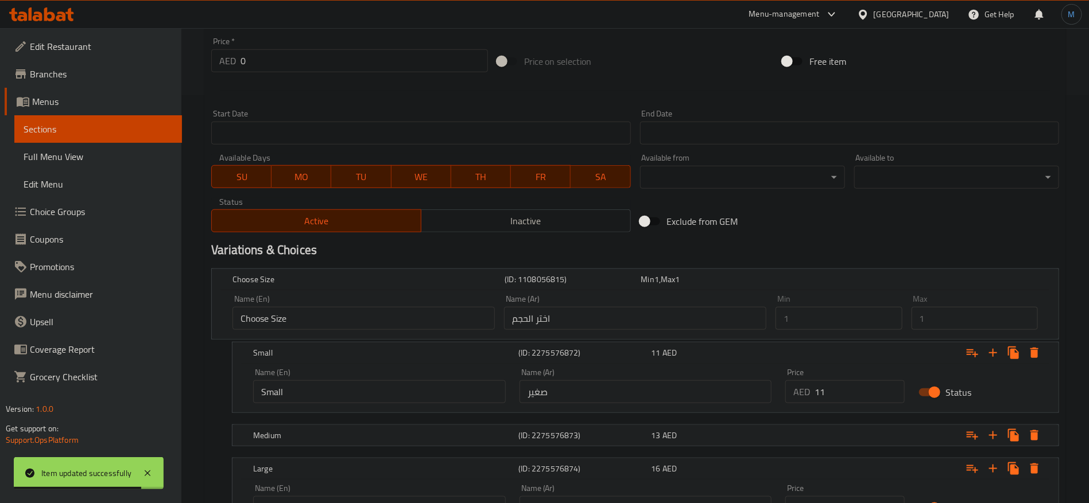
scroll to position [510, 0]
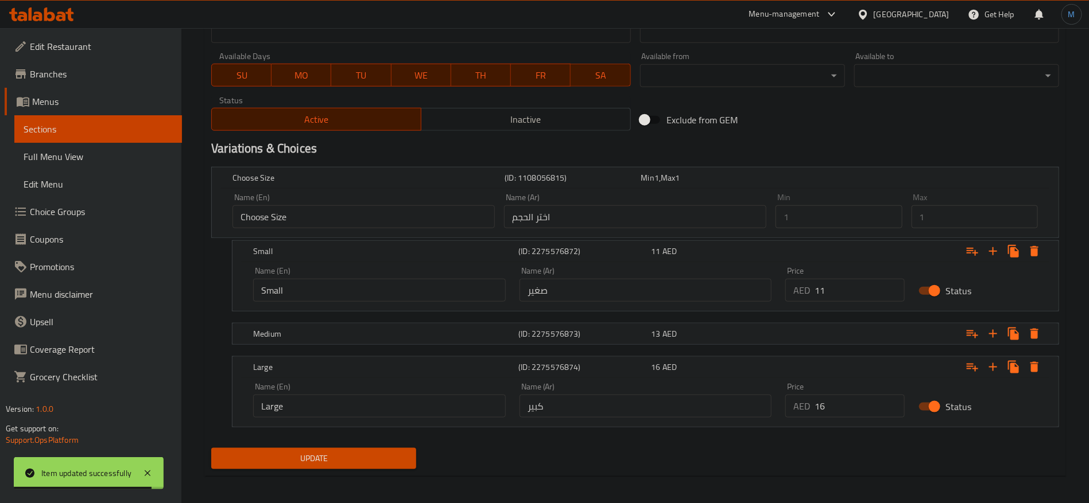
click at [396, 464] on span "Update" at bounding box center [313, 459] width 187 height 14
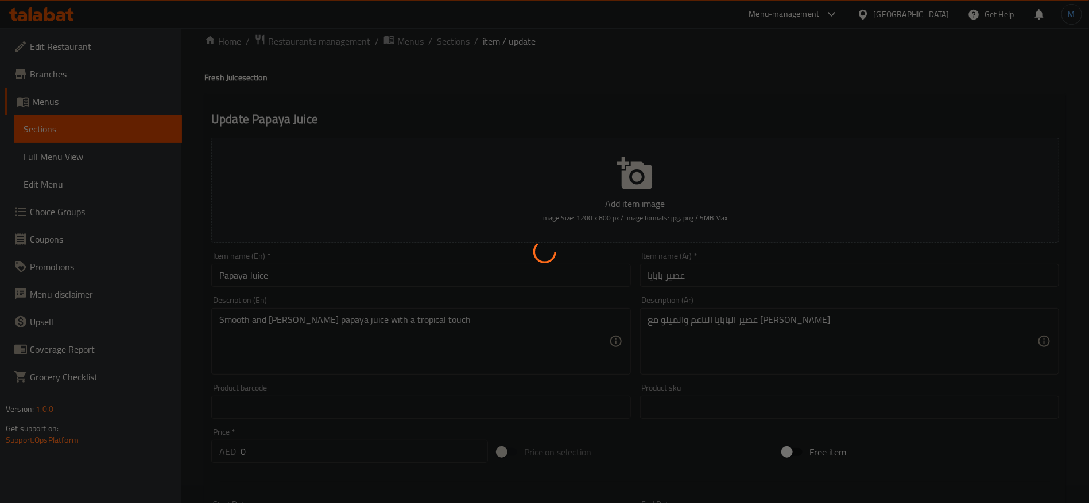
scroll to position [0, 0]
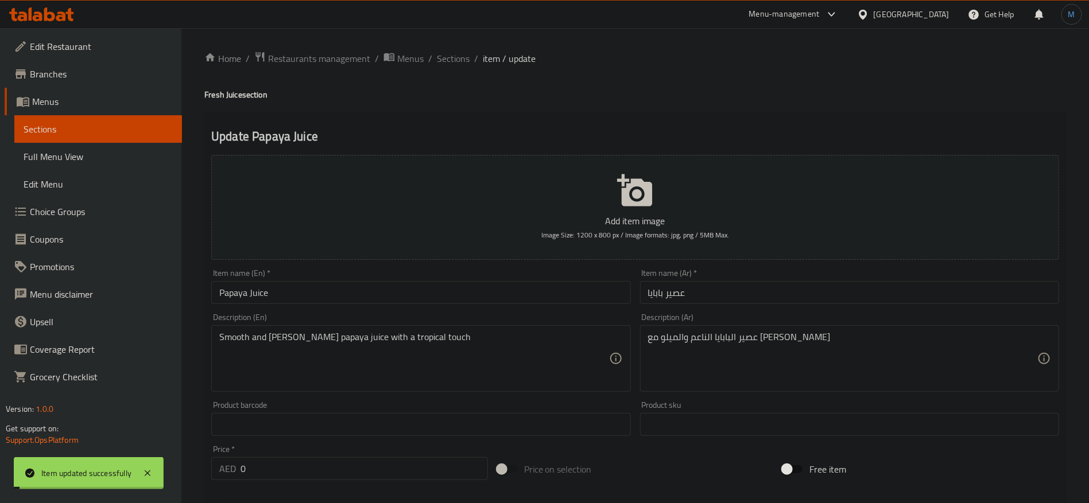
click at [676, 294] on input "عصير بابايا" at bounding box center [849, 292] width 419 height 23
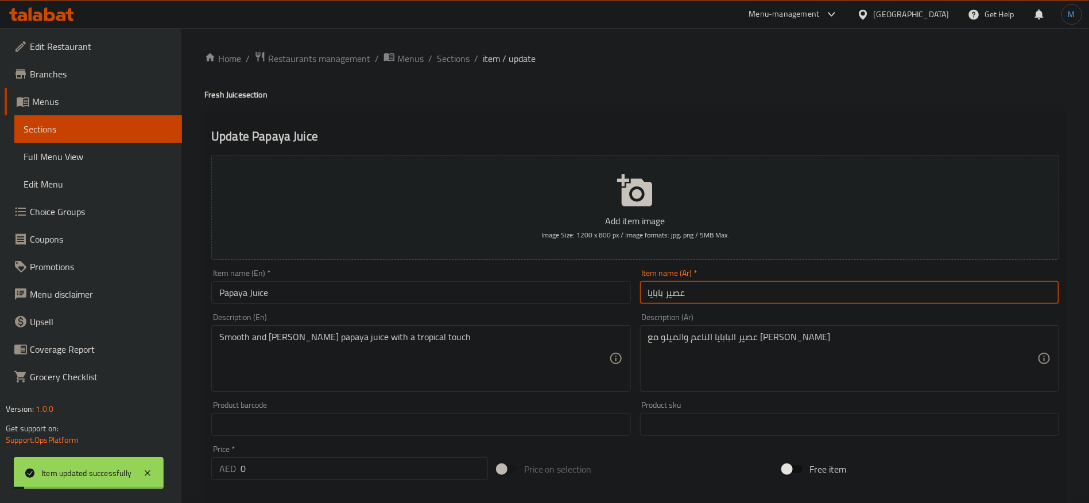
click at [676, 294] on input "عصير بابايا" at bounding box center [849, 292] width 419 height 23
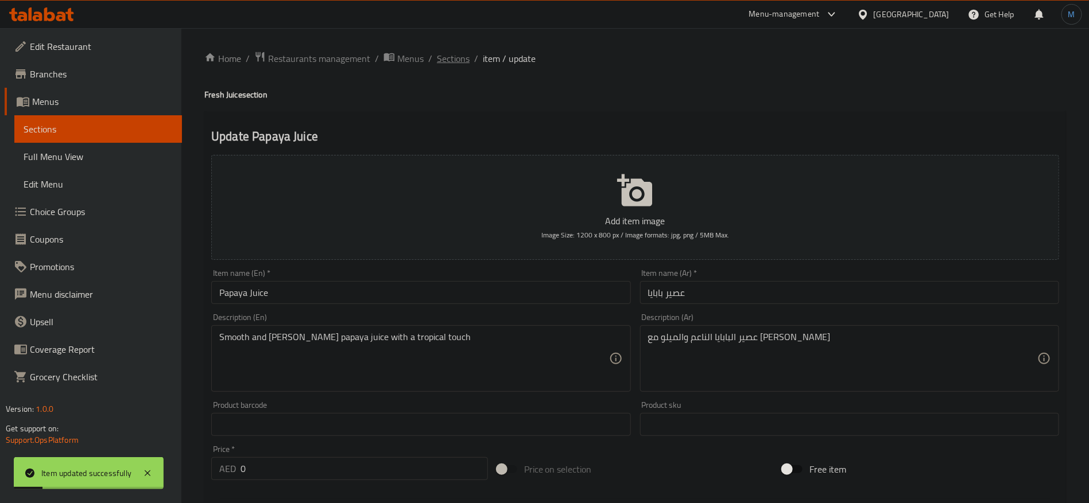
click at [445, 55] on span "Sections" at bounding box center [453, 59] width 33 height 14
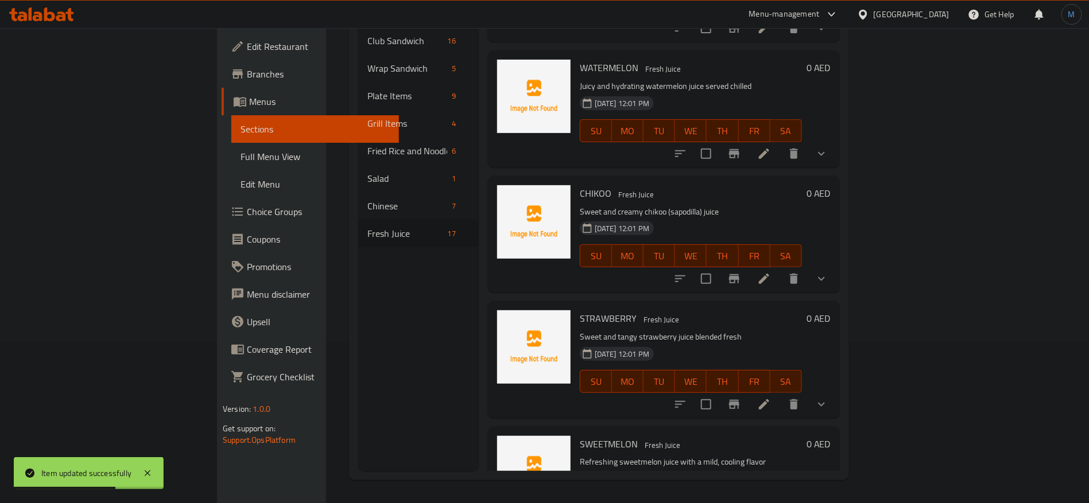
scroll to position [1226, 0]
click at [780, 394] on li at bounding box center [764, 404] width 32 height 21
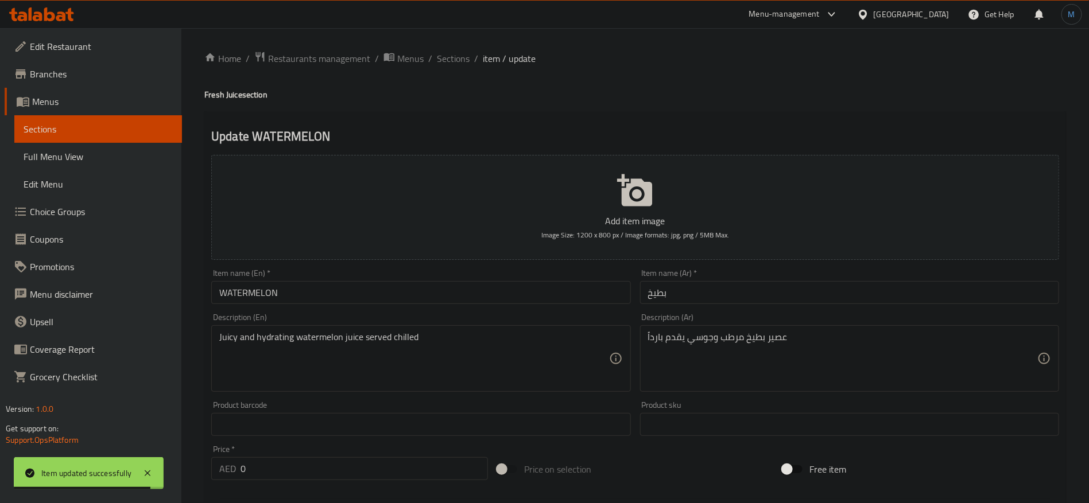
click at [739, 297] on input "بطيخ" at bounding box center [849, 292] width 419 height 23
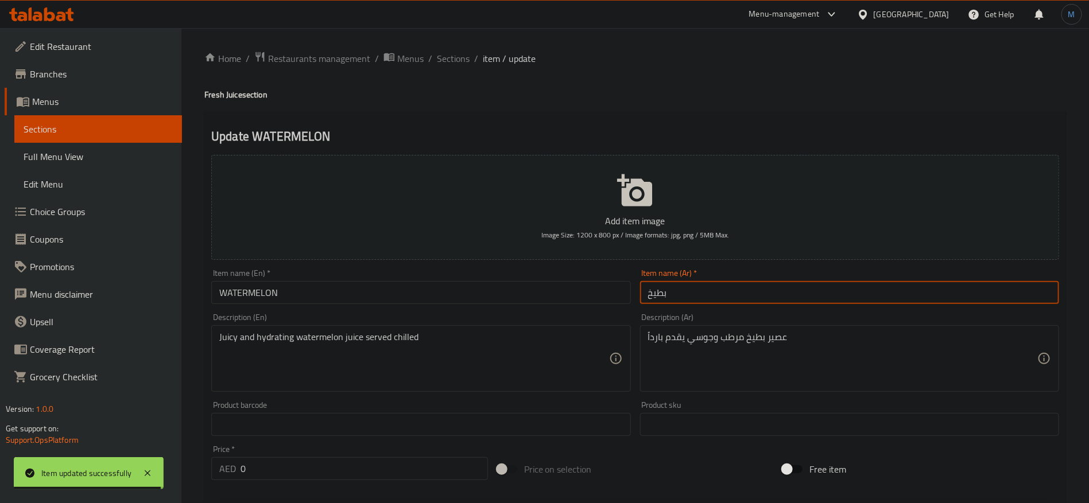
paste input "عصير"
type input "عصير بطيخ"
click at [217, 91] on h4 "Fresh Juice section" at bounding box center [635, 94] width 862 height 11
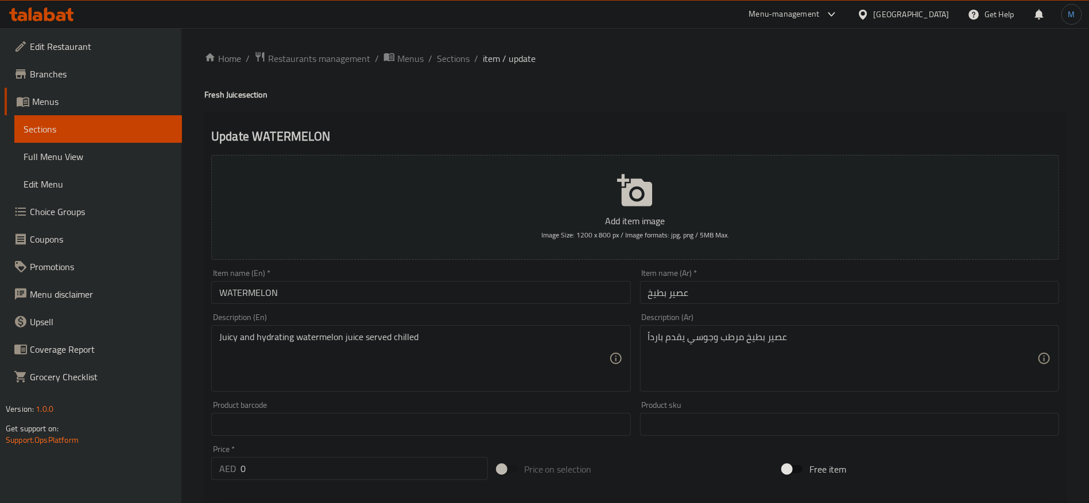
click at [236, 92] on h4 "Fresh Juice section" at bounding box center [635, 94] width 862 height 11
click at [321, 289] on input "WATERMELON" at bounding box center [420, 292] width 419 height 23
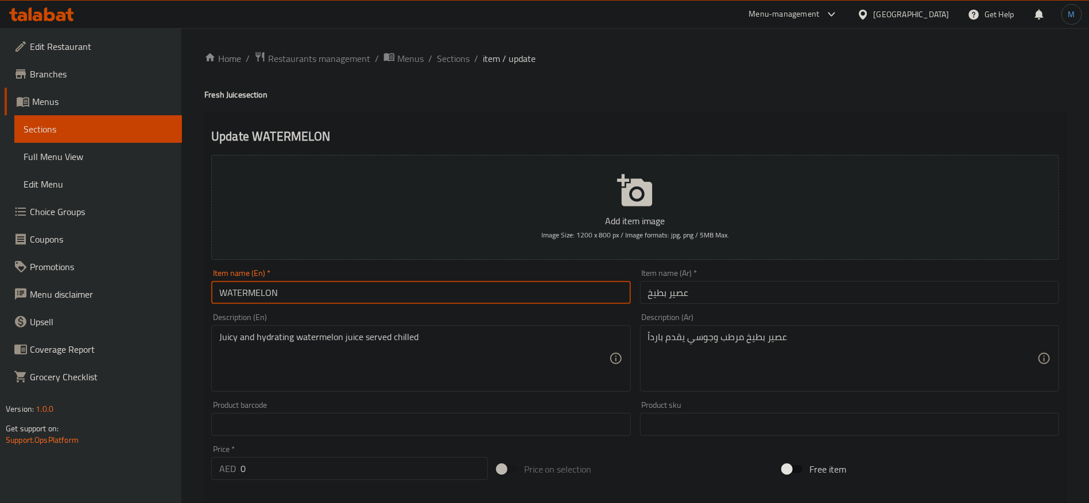
paste input "Juice"
type input "Watermelon Juice"
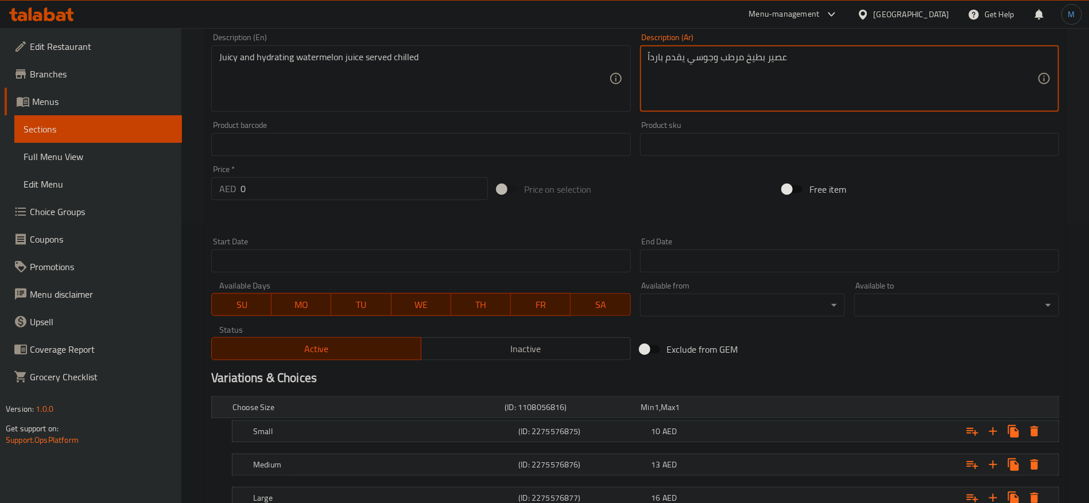
scroll to position [366, 0]
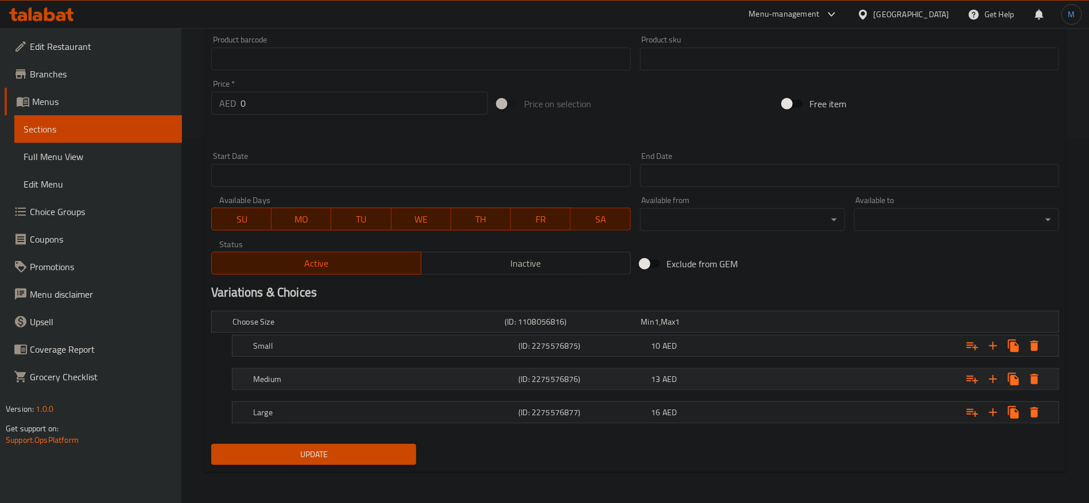
click at [664, 377] on span "AED" at bounding box center [670, 379] width 14 height 15
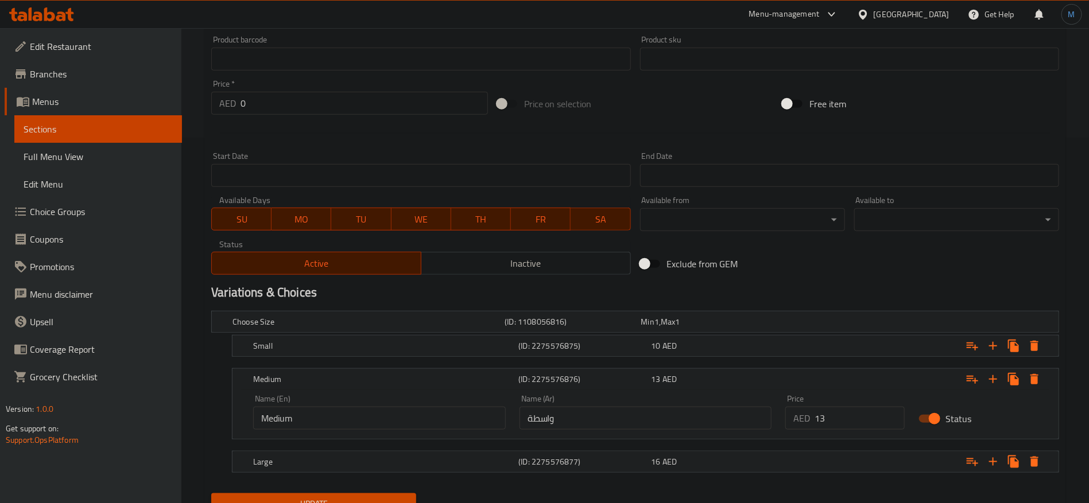
click at [630, 400] on div "Name (Ar) واسطة Name (Ar)" at bounding box center [646, 412] width 253 height 35
click at [623, 435] on div "Name (Ar) واسطة Name (Ar)" at bounding box center [646, 412] width 266 height 49
click at [621, 415] on input "واسطة" at bounding box center [646, 418] width 253 height 23
click at [621, 415] on input "text" at bounding box center [646, 418] width 253 height 23
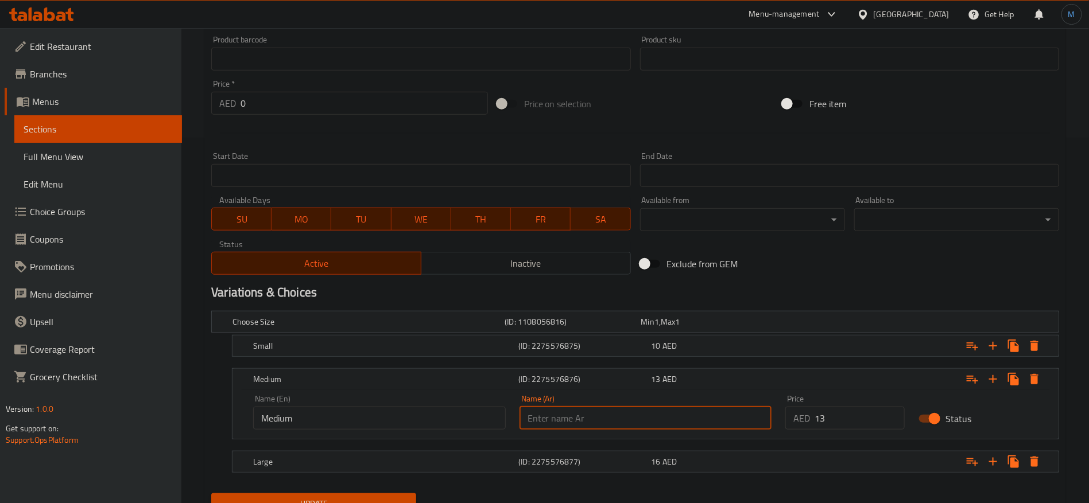
type input "وسط"
click at [211, 494] on button "Update" at bounding box center [313, 504] width 205 height 21
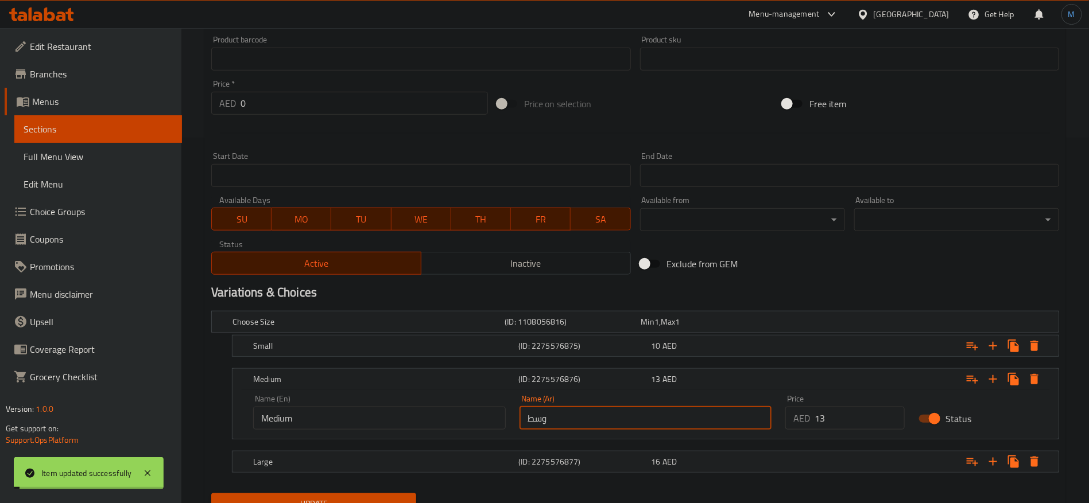
scroll to position [0, 0]
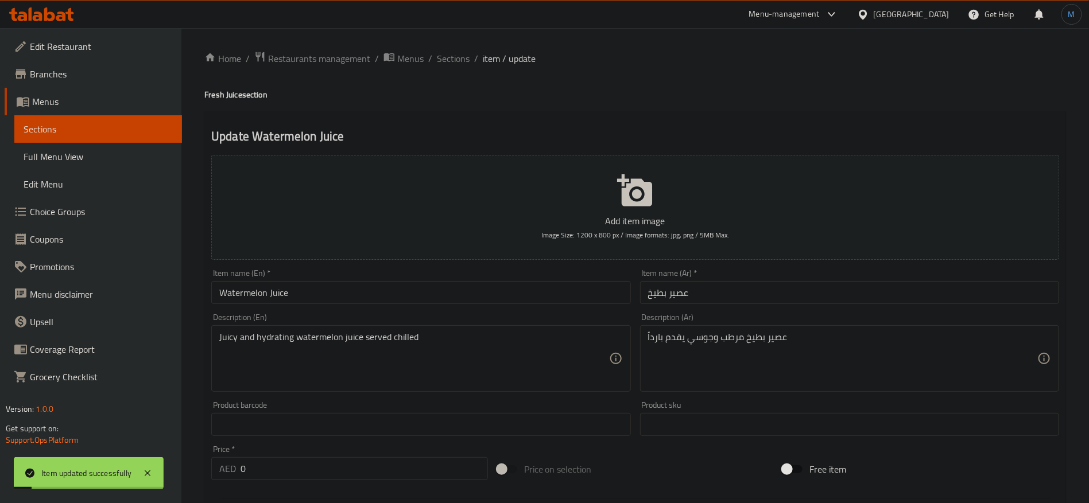
click at [383, 303] on input "Watermelon Juice" at bounding box center [420, 292] width 419 height 23
click at [683, 297] on input "عصير بطيخ" at bounding box center [849, 292] width 419 height 23
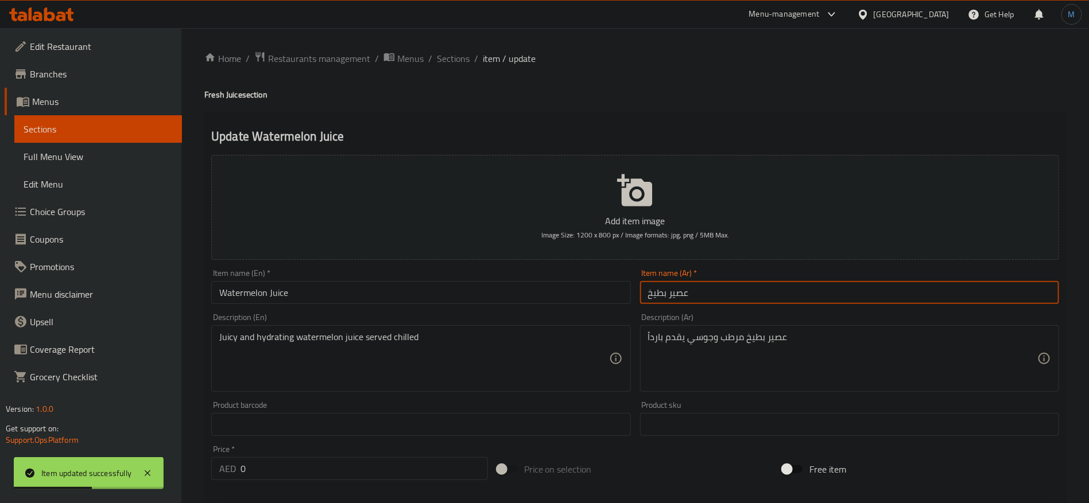
click at [683, 297] on input "عصير بطيخ" at bounding box center [849, 292] width 419 height 23
click at [680, 292] on input "عصير بطيخ" at bounding box center [849, 292] width 419 height 23
click at [451, 59] on span "Sections" at bounding box center [453, 59] width 33 height 14
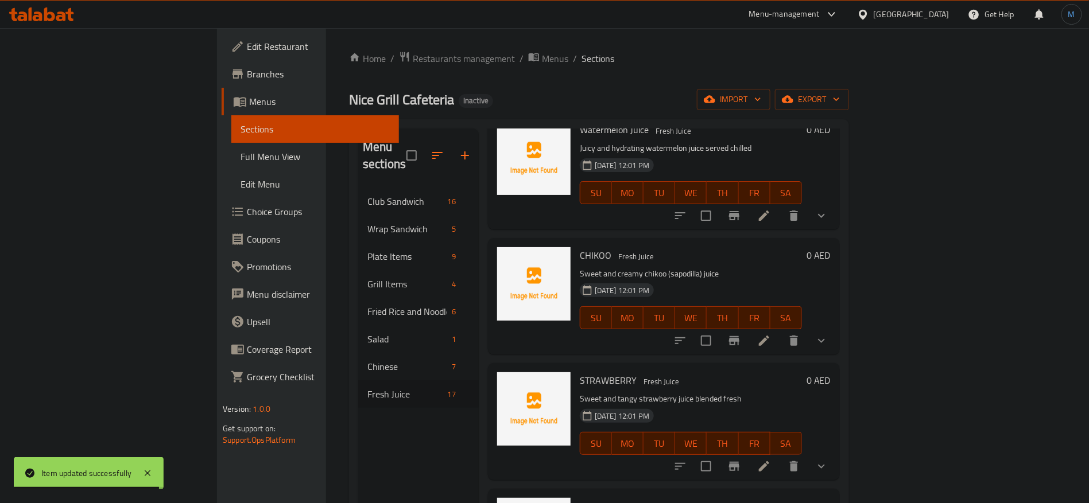
scroll to position [1584, 0]
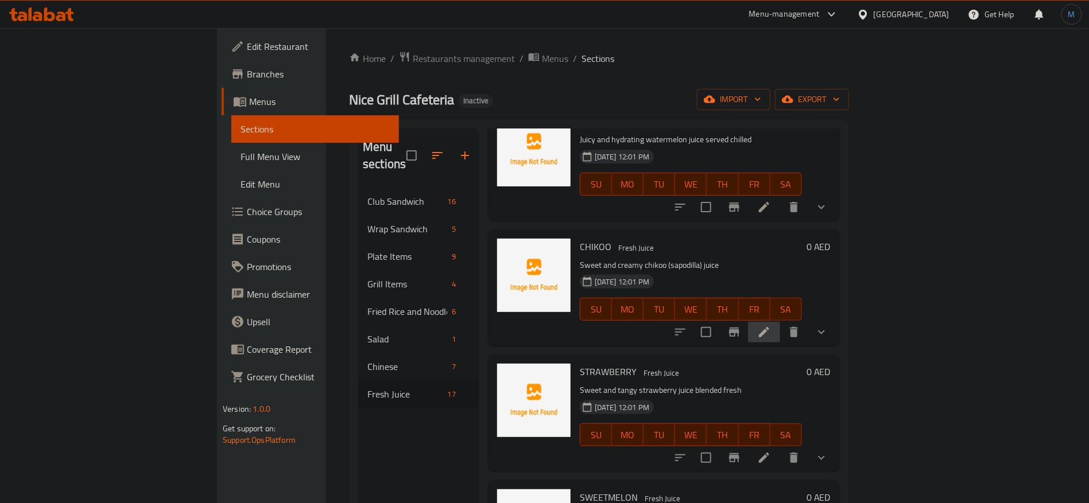
click at [780, 322] on li at bounding box center [764, 332] width 32 height 21
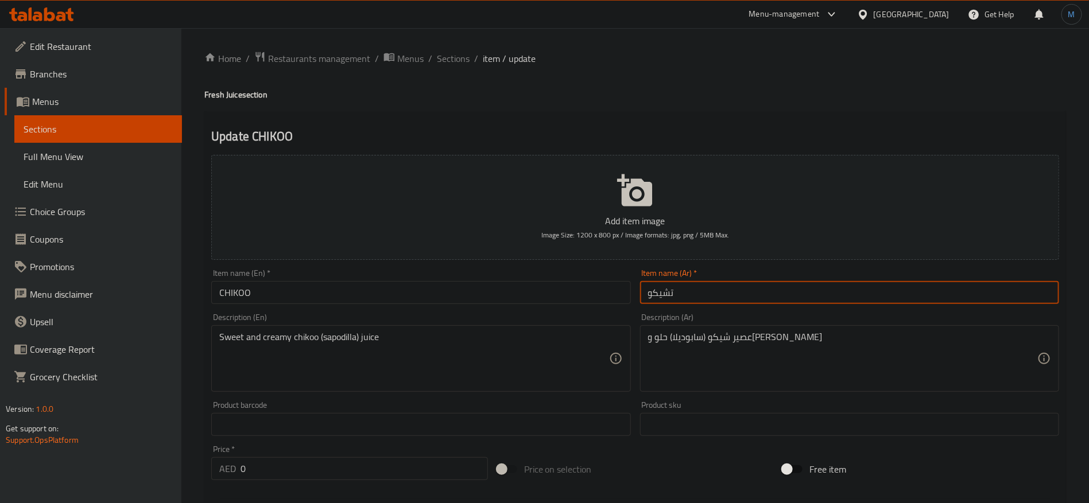
click at [697, 295] on input "تشيكو" at bounding box center [849, 292] width 419 height 23
paste input "عصير"
type input "عصير تشيكو"
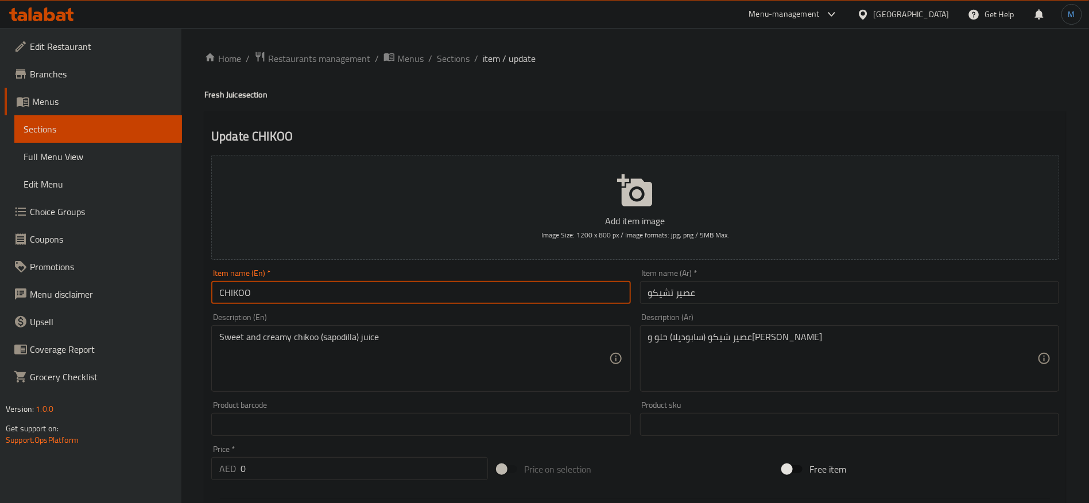
click at [553, 298] on input "CHIKOO" at bounding box center [420, 292] width 419 height 23
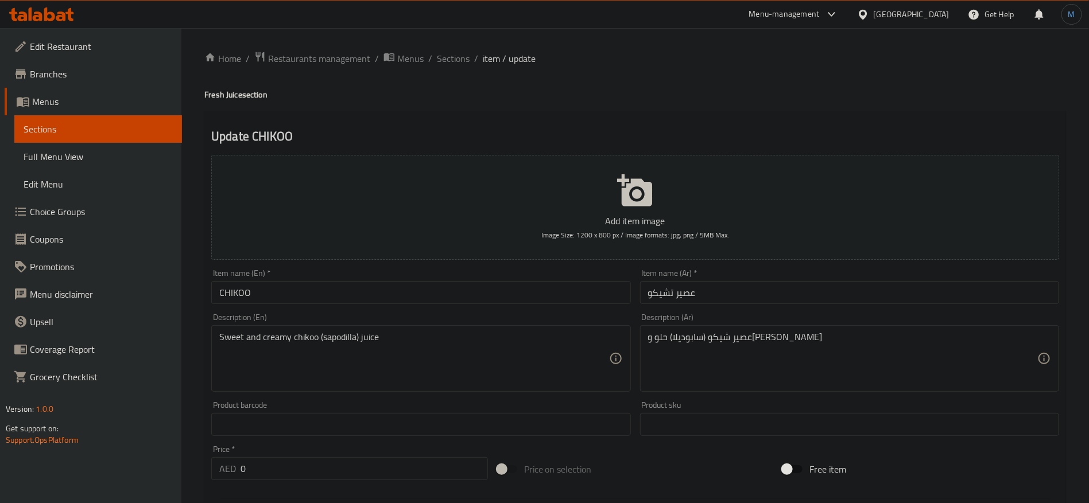
click at [230, 99] on h4 "Fresh Juice section" at bounding box center [635, 94] width 862 height 11
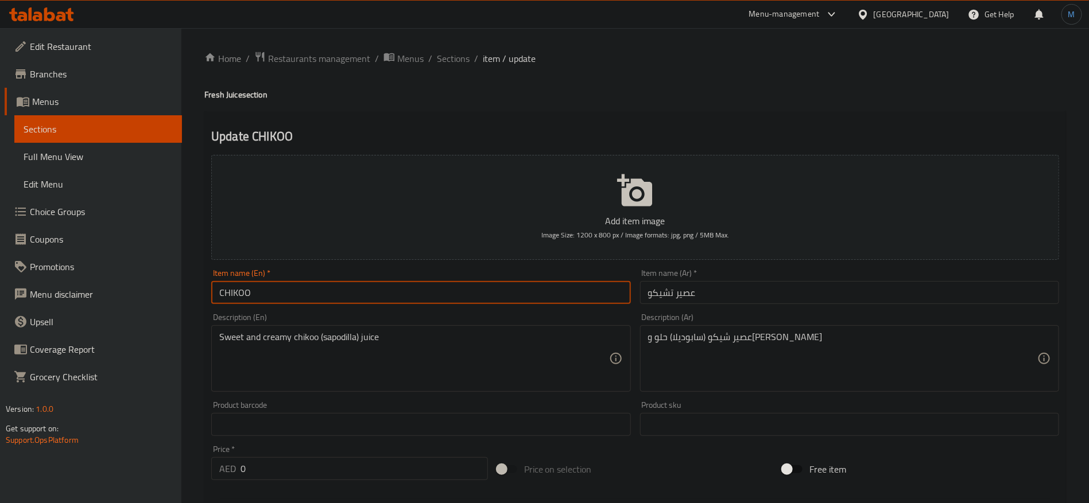
click at [389, 294] on input "CHIKOO" at bounding box center [420, 292] width 419 height 23
paste input "Juice"
type input "Chikoo Juice"
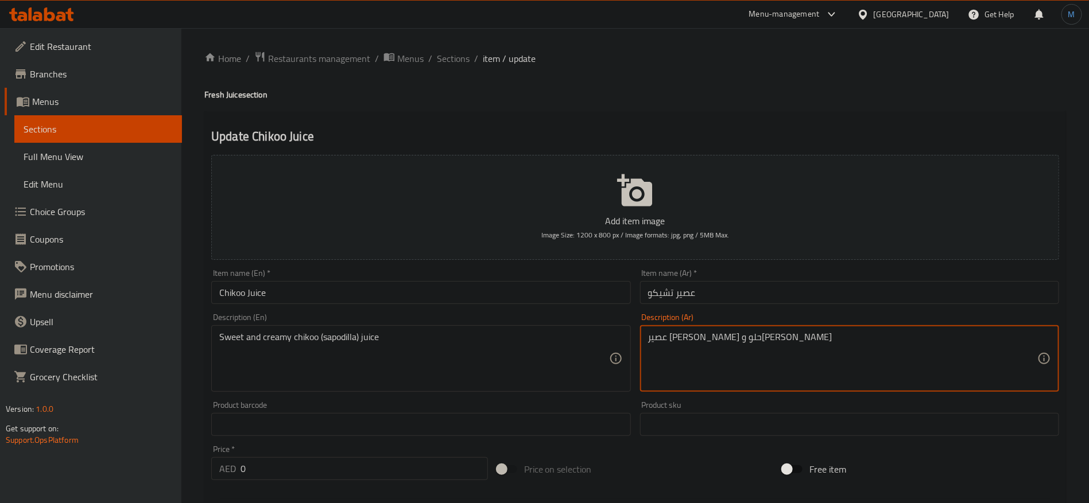
type textarea "عصير [PERSON_NAME] حلو و[PERSON_NAME]"
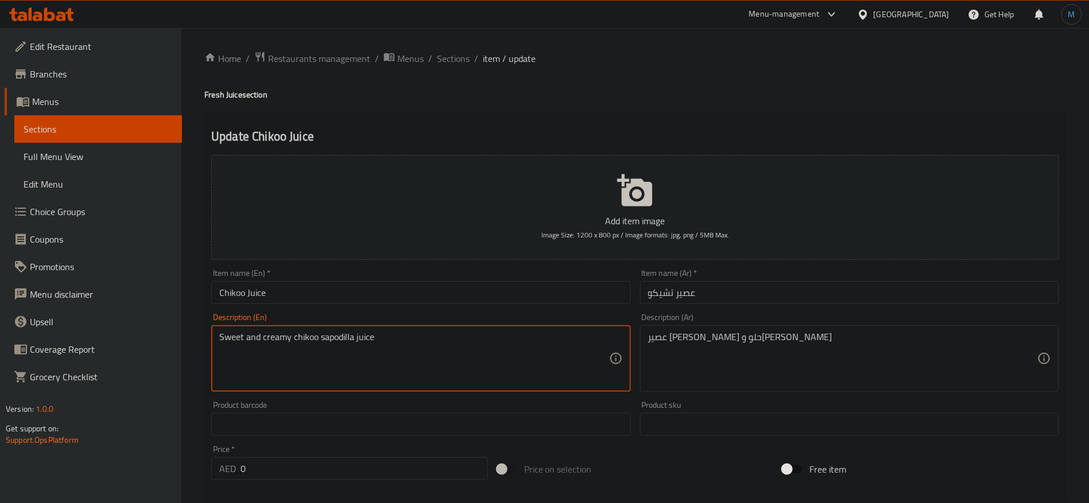
type textarea "Sweet and creamy chikoo sapodilla juice"
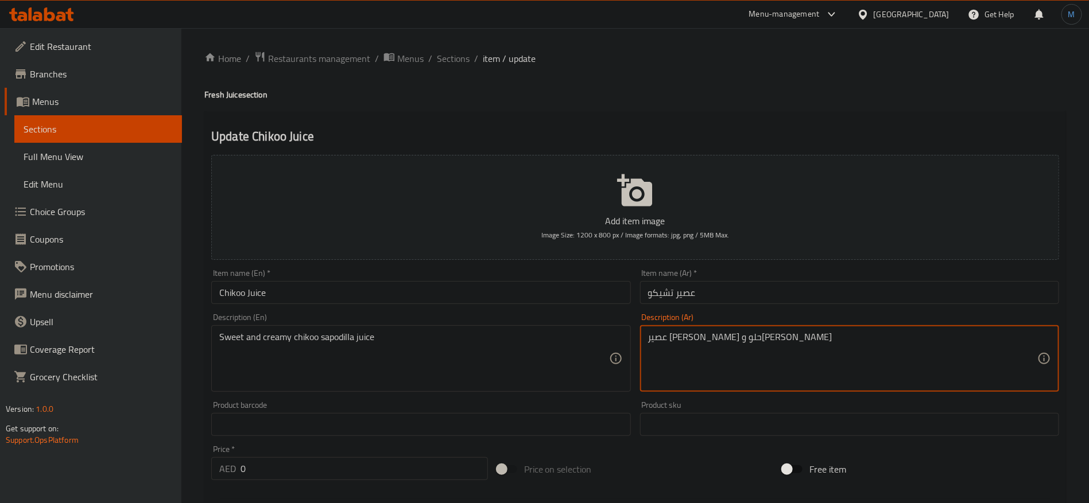
click at [711, 341] on textarea "عصير [PERSON_NAME] حلو و[PERSON_NAME]" at bounding box center [842, 359] width 389 height 55
paste textarea "سابوديلا"
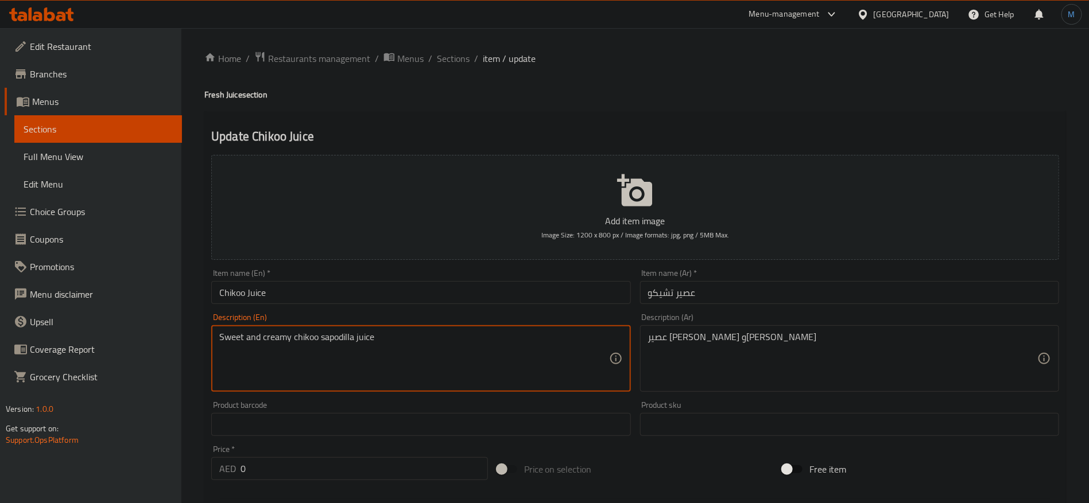
drag, startPoint x: 335, startPoint y: 338, endPoint x: 360, endPoint y: 340, distance: 24.8
click at [360, 340] on textarea "Sweet and creamy chikoo sapodilla juice" at bounding box center [413, 359] width 389 height 55
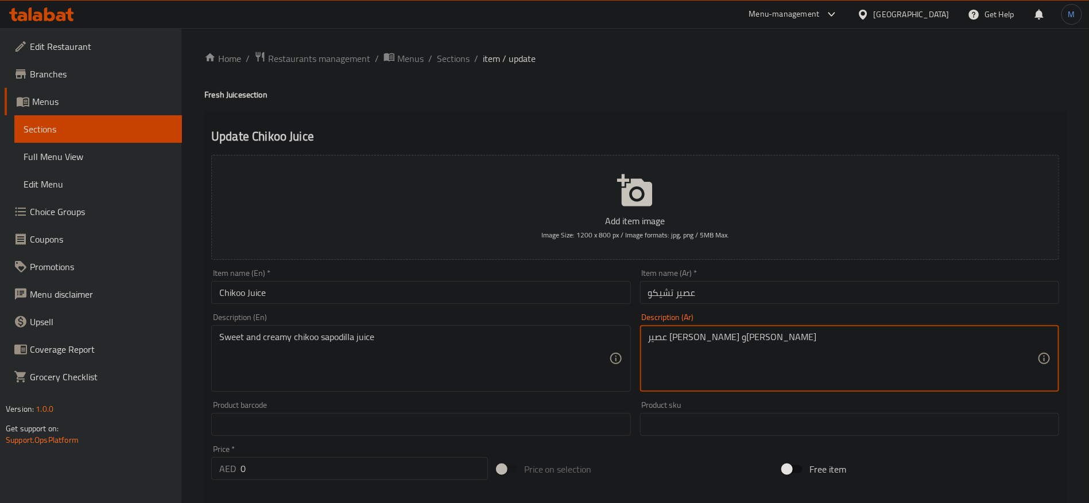
click at [669, 336] on textarea "عصير [PERSON_NAME] و[PERSON_NAME]" at bounding box center [842, 359] width 389 height 55
paste textarea "ابوديلا"
type textarea "عصير [PERSON_NAME] و[PERSON_NAME]"
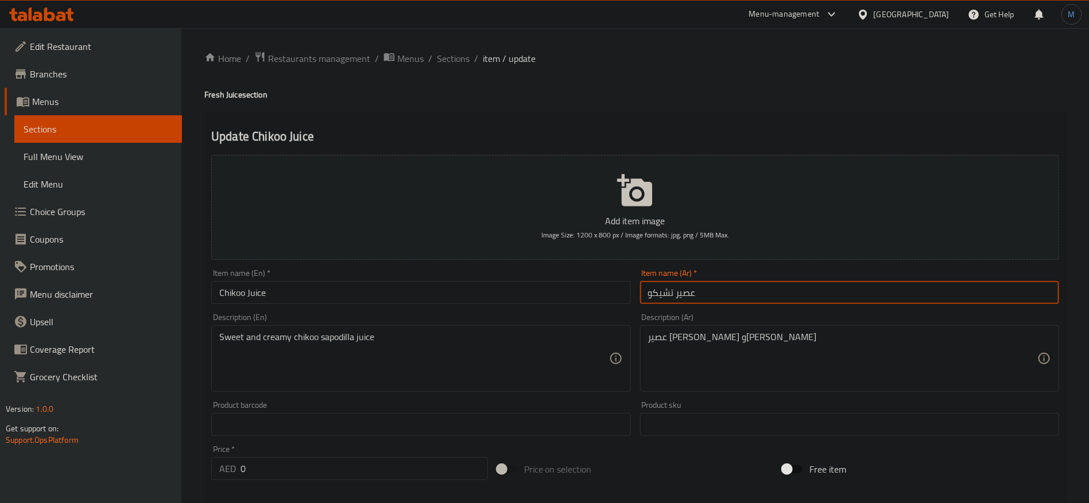
click at [795, 291] on input "عصير تشيكو" at bounding box center [849, 292] width 419 height 23
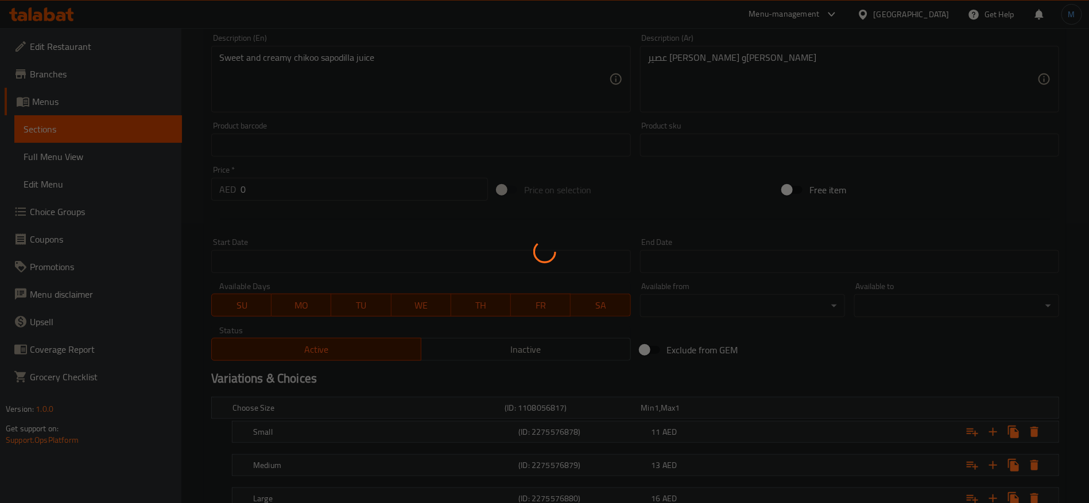
scroll to position [366, 0]
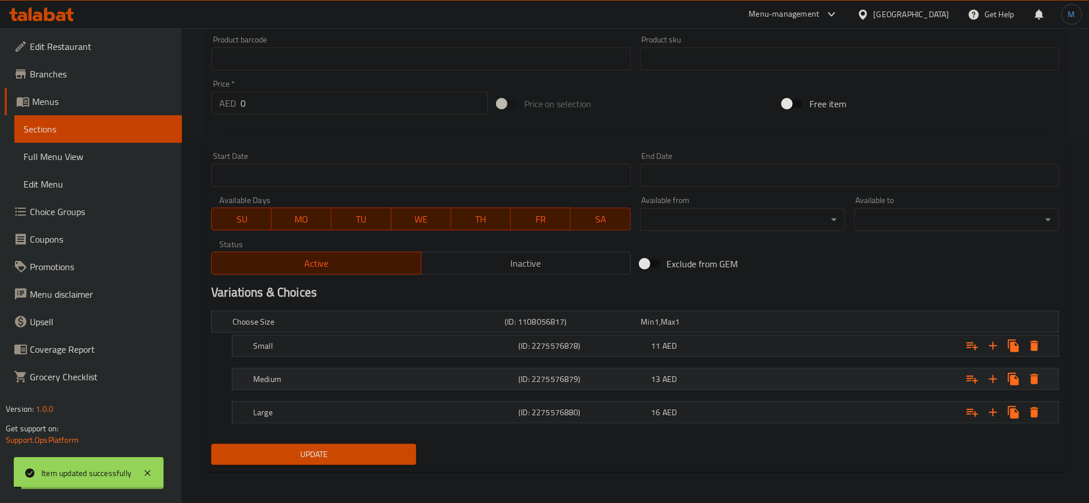
click at [655, 371] on div "13 AED" at bounding box center [715, 379] width 133 height 16
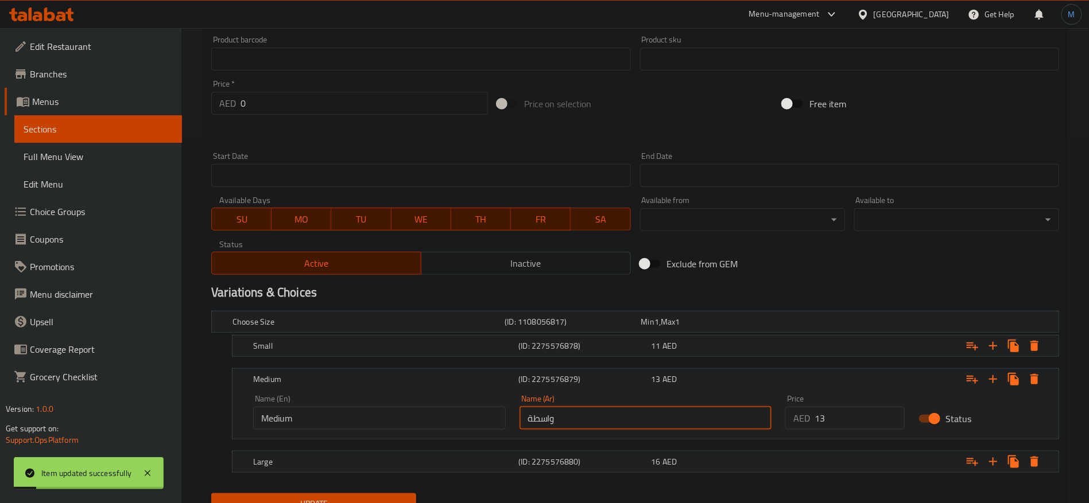
click at [654, 416] on input "واسطة" at bounding box center [646, 418] width 253 height 23
click at [654, 416] on input "text" at bounding box center [646, 418] width 253 height 23
type input "وسط"
click at [211, 494] on button "Update" at bounding box center [313, 504] width 205 height 21
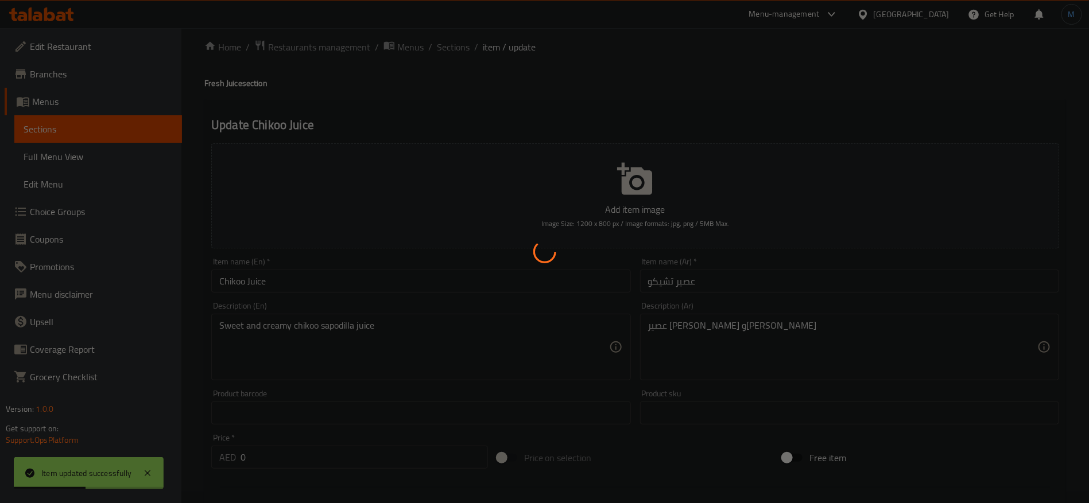
scroll to position [0, 0]
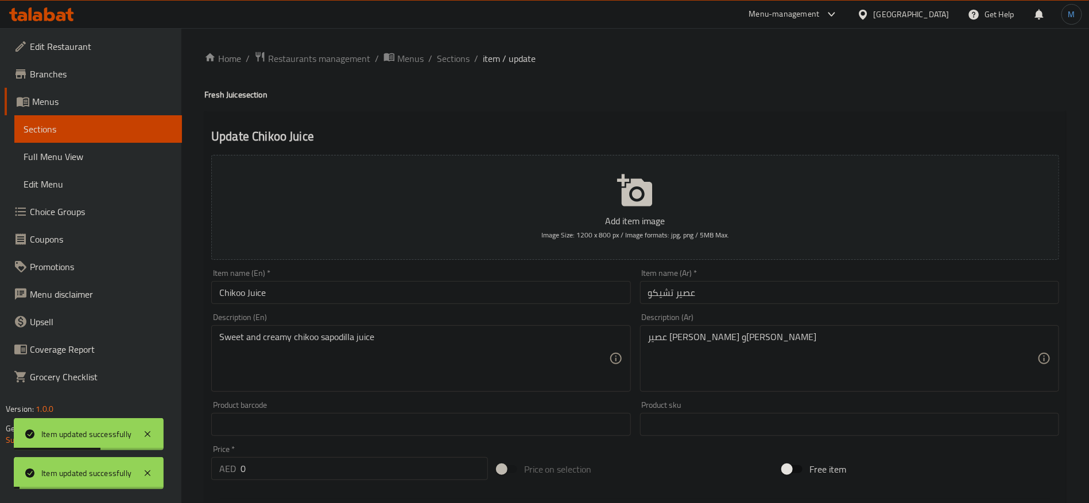
click at [432, 282] on input "Chikoo Juice" at bounding box center [420, 292] width 419 height 23
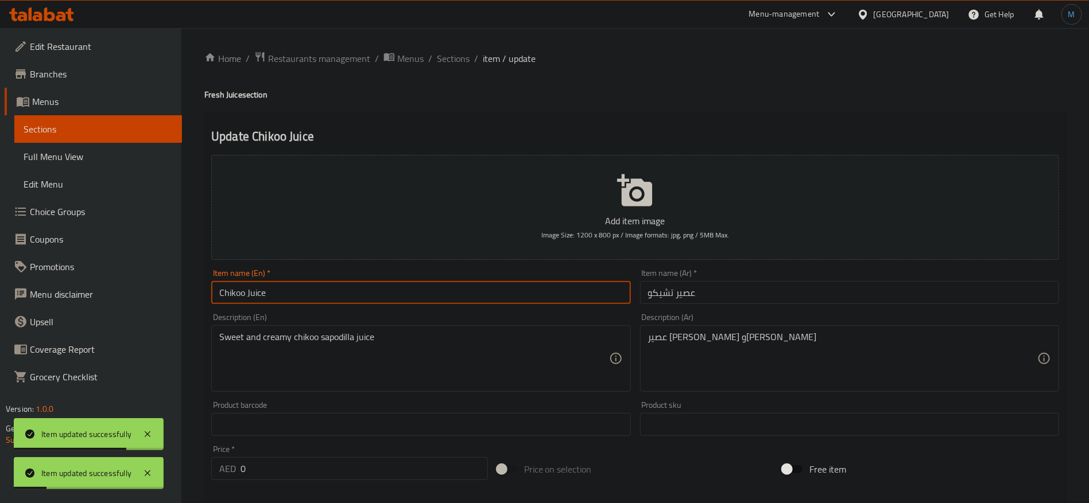
click at [691, 298] on input "عصير تشيكو" at bounding box center [849, 292] width 419 height 23
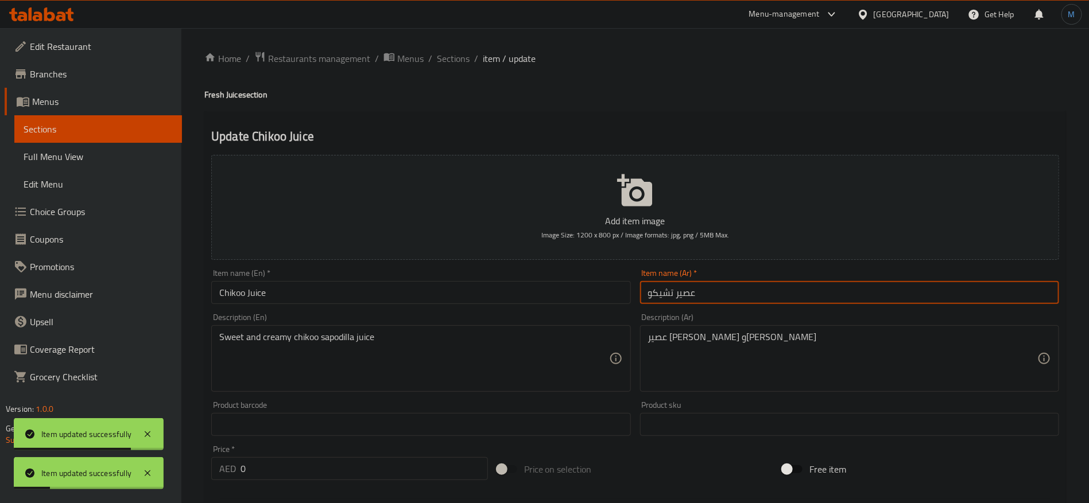
click at [691, 298] on input "عصير تشيكو" at bounding box center [849, 292] width 419 height 23
click at [452, 65] on span "Sections" at bounding box center [453, 59] width 33 height 14
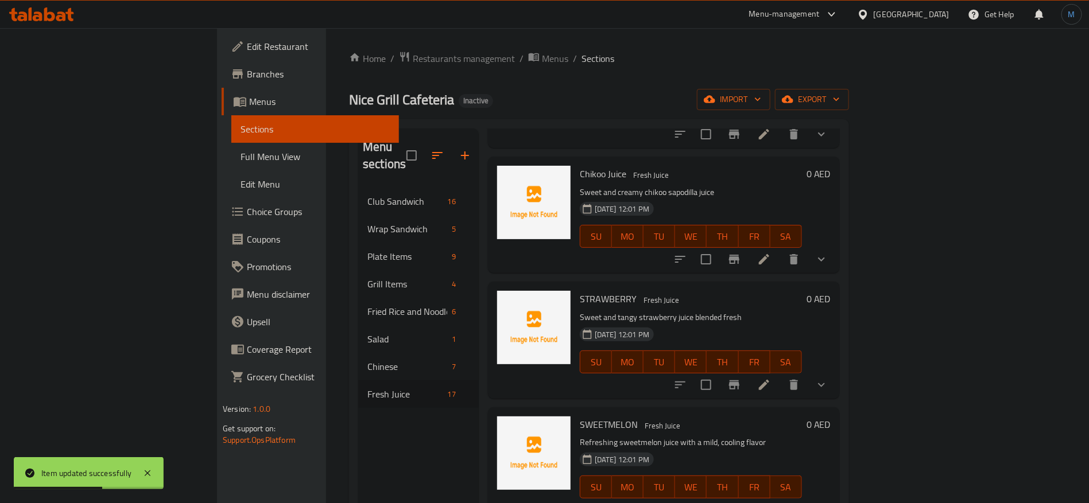
scroll to position [161, 0]
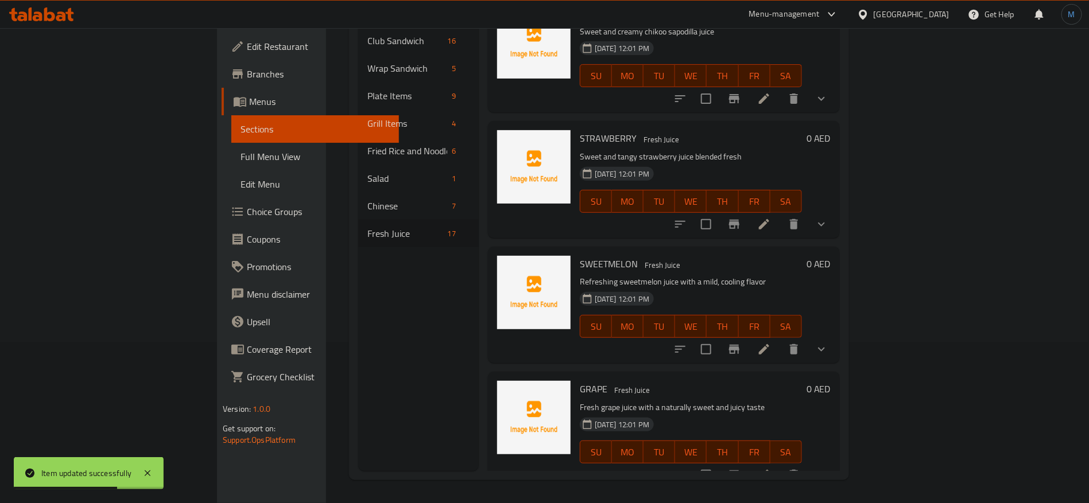
click at [780, 214] on li at bounding box center [764, 224] width 32 height 21
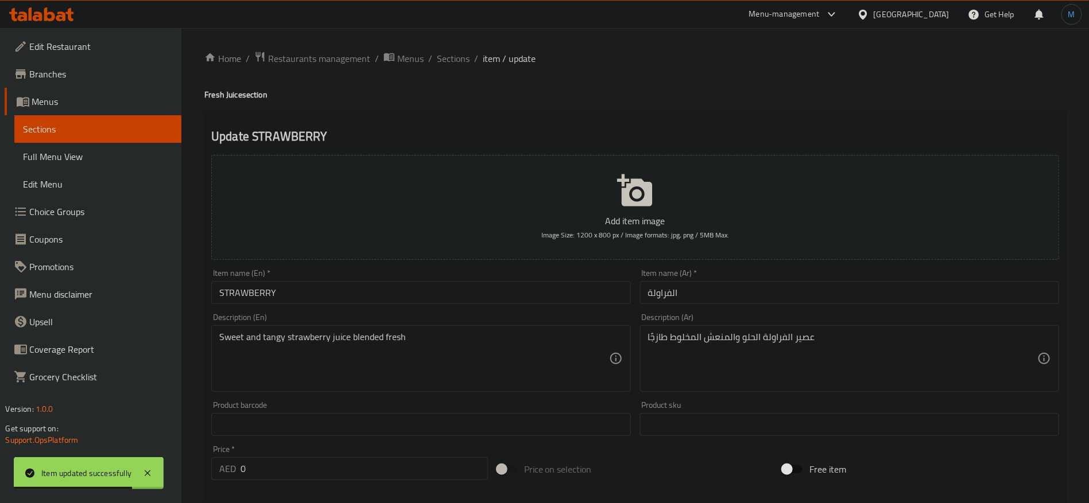
click at [718, 305] on div "Item name (Ar)   * الفراولة Item name (Ar) *" at bounding box center [850, 287] width 428 height 44
click at [723, 292] on input "الفراولة" at bounding box center [849, 292] width 419 height 23
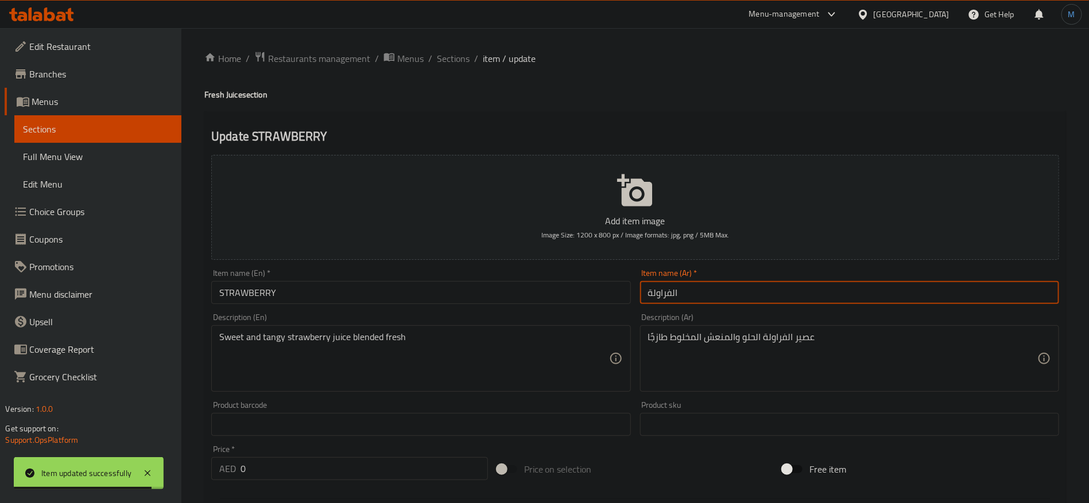
paste input "عصير"
type input "عصير الفراولة"
click at [231, 96] on h4 "Fresh Juice section" at bounding box center [635, 94] width 862 height 11
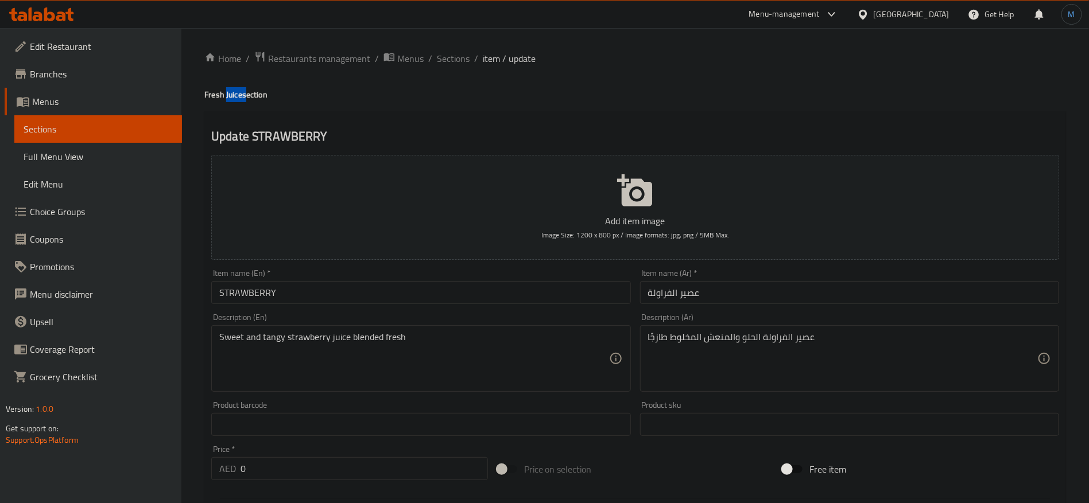
click at [231, 96] on h4 "Fresh Juice section" at bounding box center [635, 94] width 862 height 11
click at [396, 284] on input "STRAWBERRY" at bounding box center [420, 292] width 419 height 23
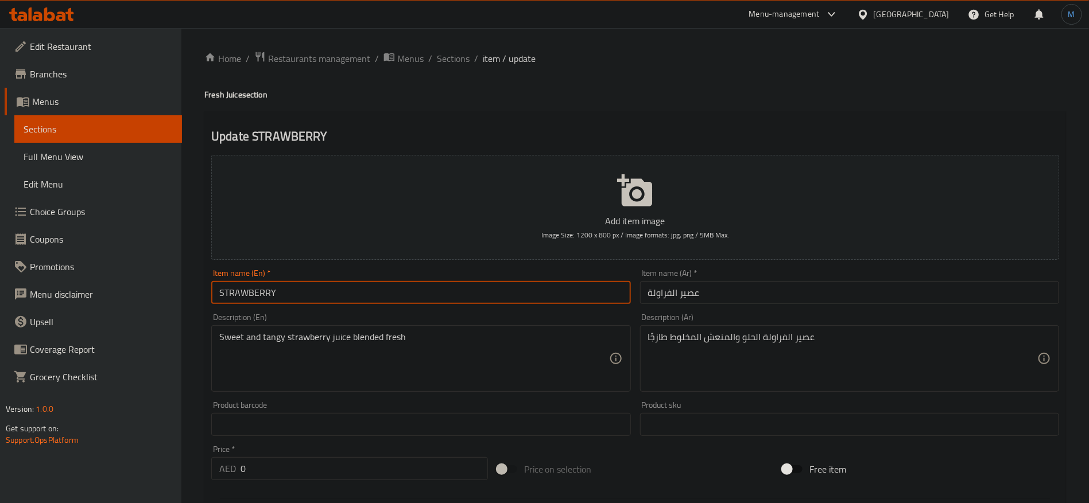
paste input "Juice"
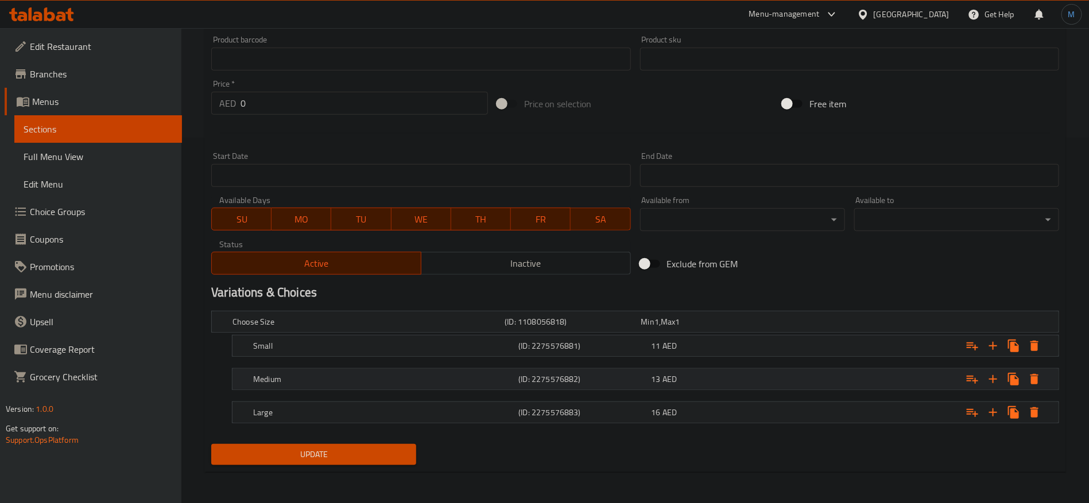
type input "Strawberry Juice"
click at [533, 371] on div "(ID: 2275576882)" at bounding box center [582, 379] width 133 height 16
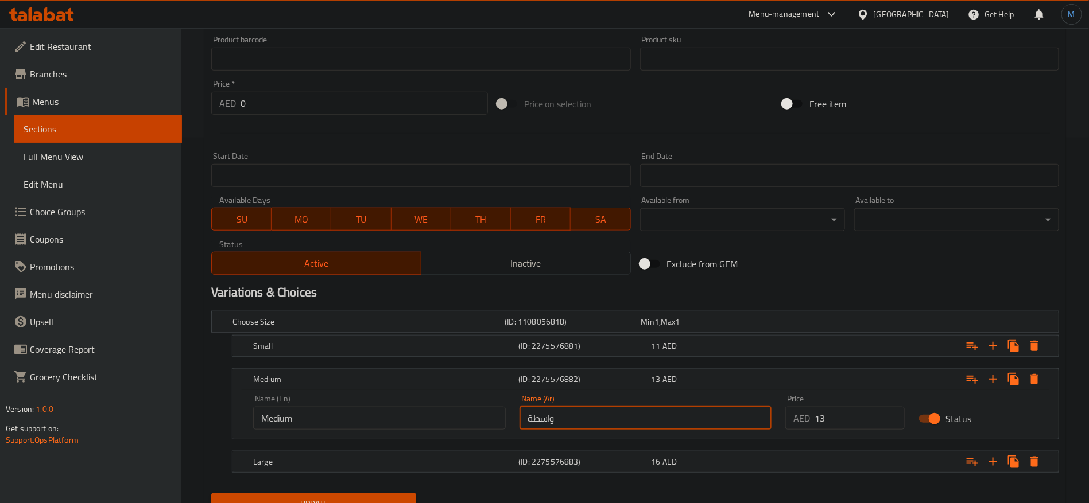
click at [612, 415] on input "واسطة" at bounding box center [646, 418] width 253 height 23
click at [612, 415] on input "text" at bounding box center [646, 418] width 253 height 23
type input "وسط"
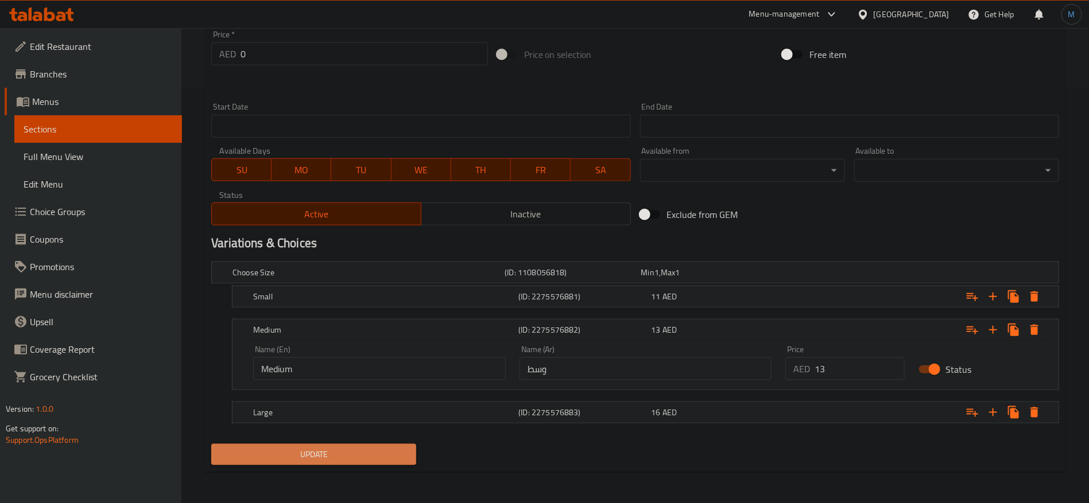
click at [368, 450] on span "Update" at bounding box center [313, 455] width 187 height 14
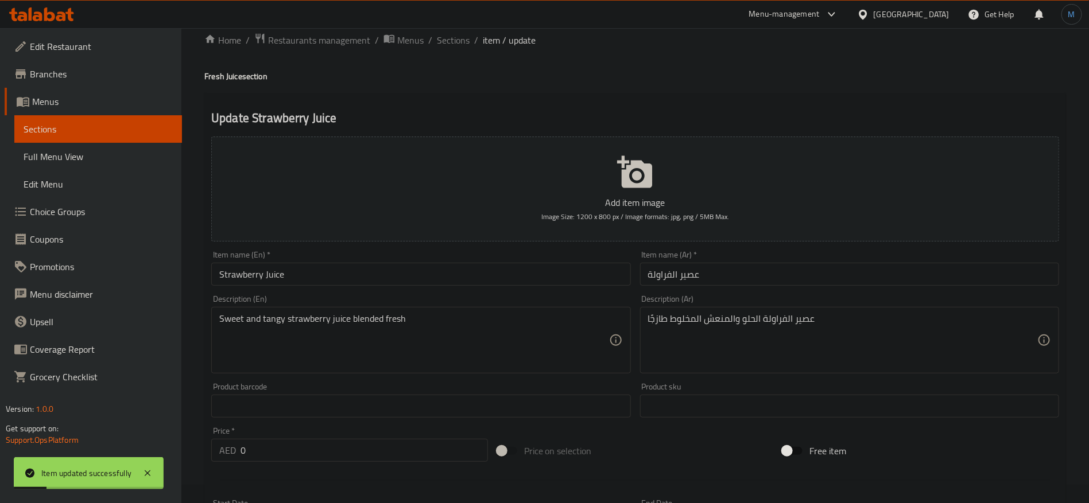
scroll to position [0, 0]
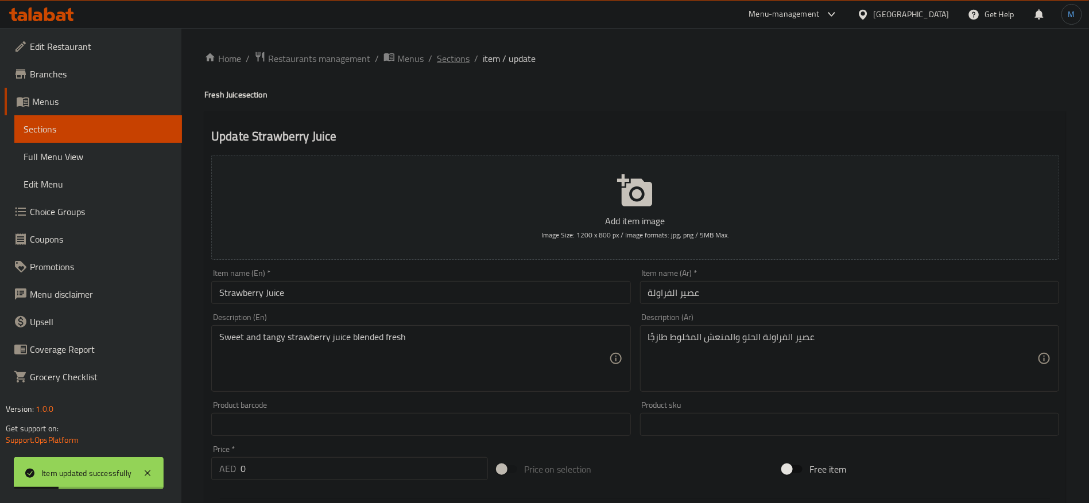
click at [466, 64] on span "Sections" at bounding box center [453, 59] width 33 height 14
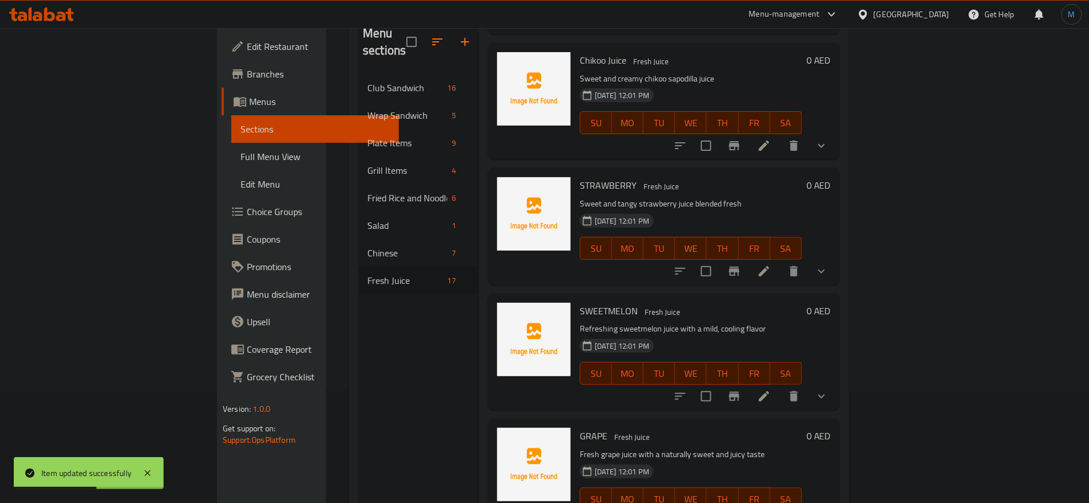
scroll to position [161, 0]
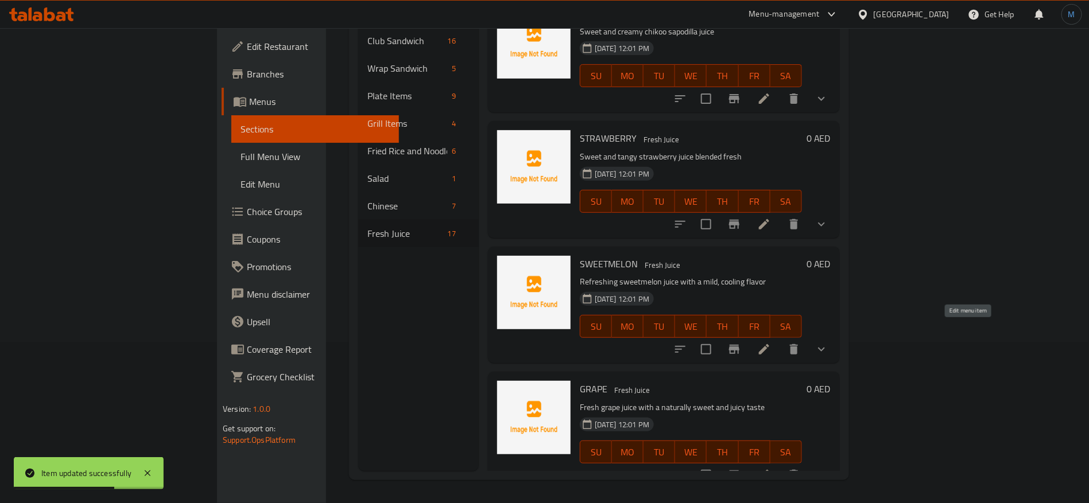
click at [771, 343] on icon at bounding box center [764, 350] width 14 height 14
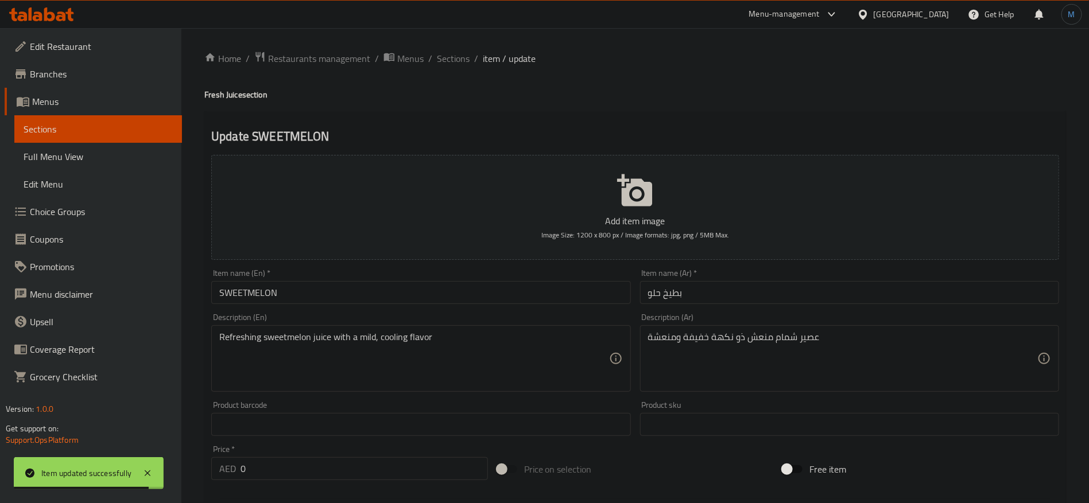
click at [463, 305] on div "Item name (En)   * SWEETMELON Item name (En) *" at bounding box center [421, 287] width 428 height 44
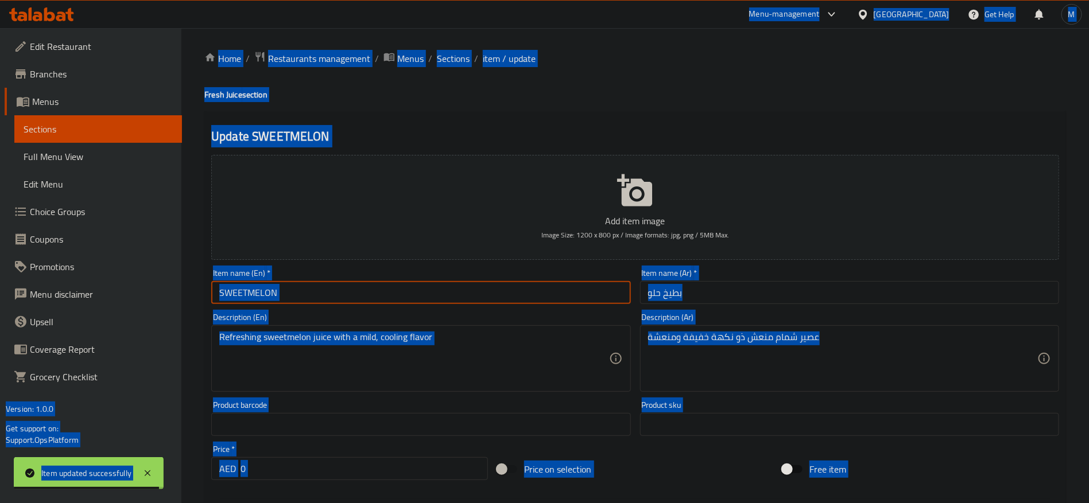
click at [462, 298] on input "SWEETMELON" at bounding box center [420, 292] width 419 height 23
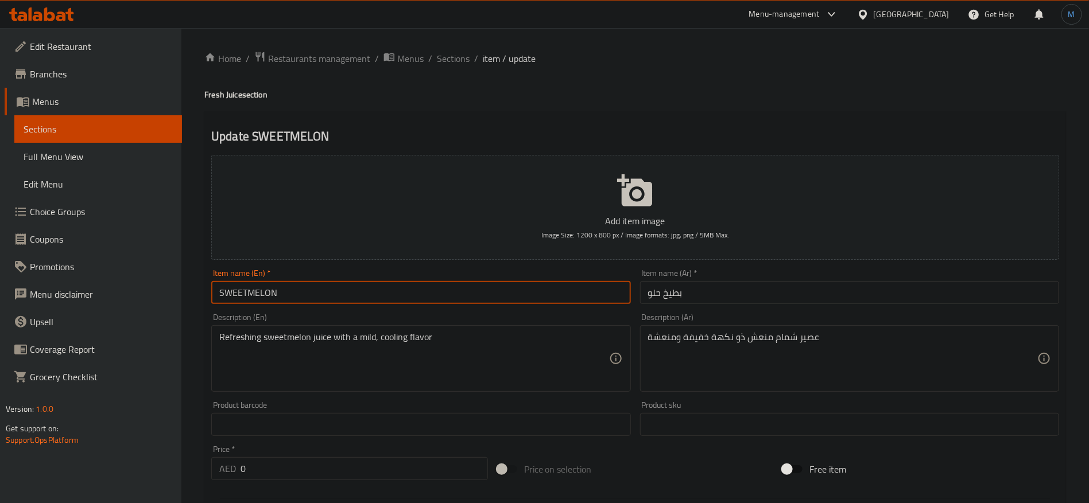
type input "Sweetmelon"
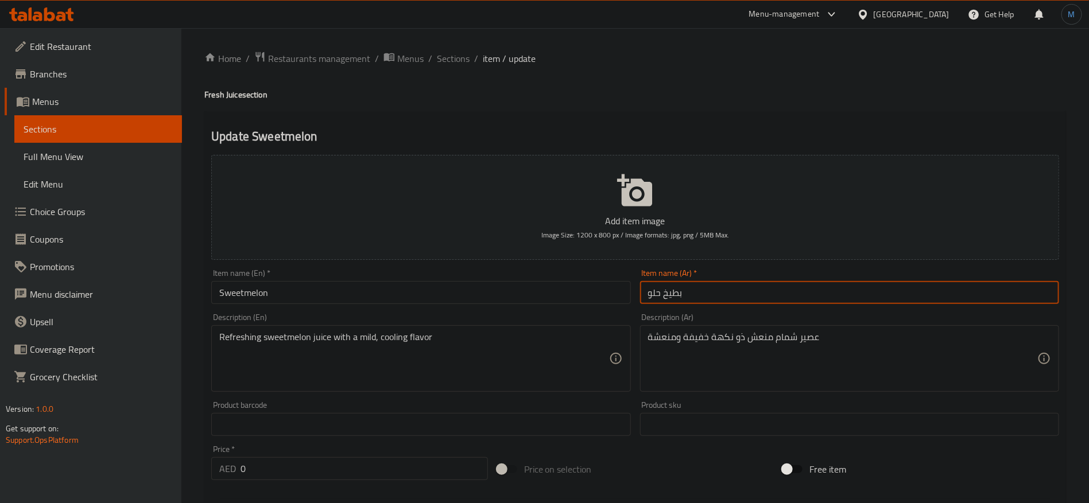
click at [766, 296] on input "بطيخ حلو" at bounding box center [849, 292] width 419 height 23
paste input "مام"
type input "شمام"
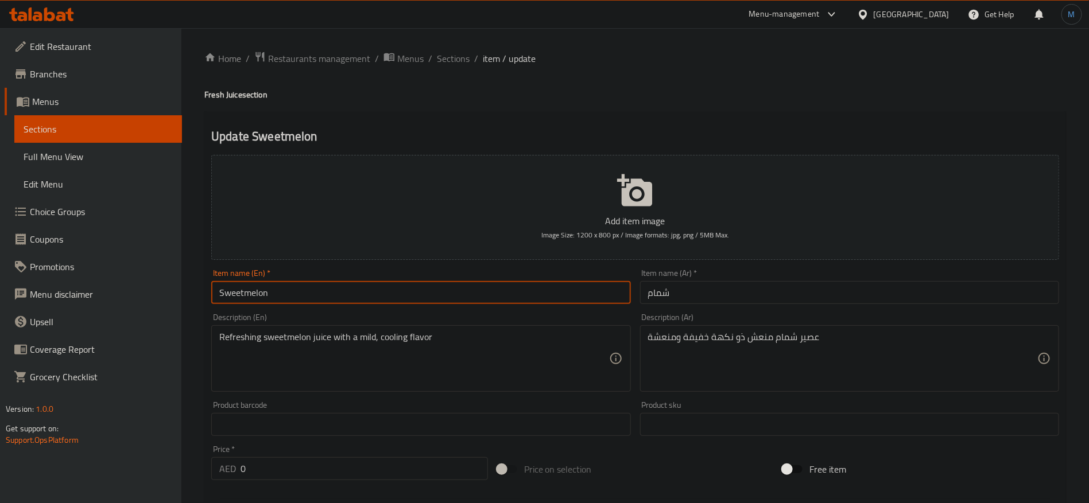
click at [407, 297] on input "Sweetmelon" at bounding box center [420, 292] width 419 height 23
click at [244, 295] on input "Sweetmelon" at bounding box center [420, 292] width 419 height 23
click at [224, 100] on h4 "Fresh Juice section" at bounding box center [635, 94] width 862 height 11
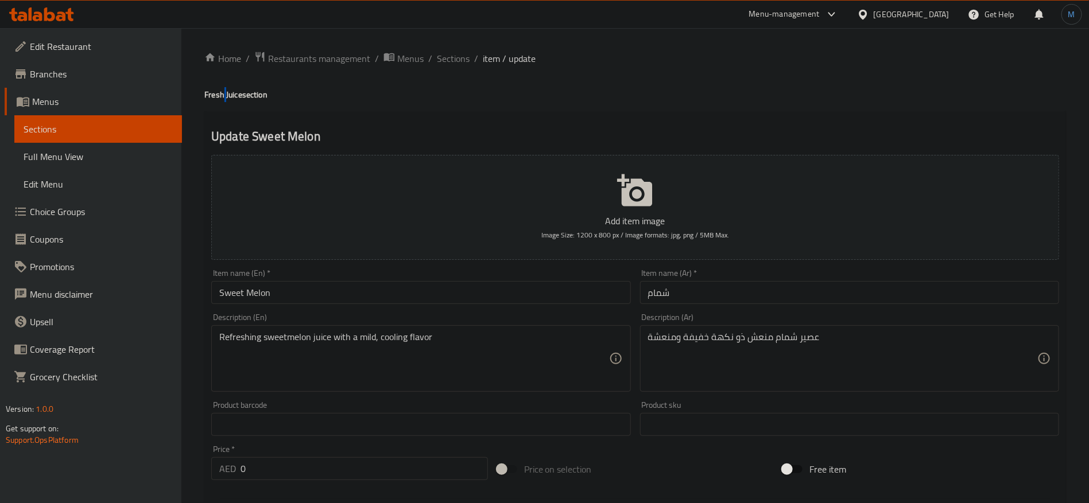
click at [224, 100] on h4 "Fresh Juice section" at bounding box center [635, 94] width 862 height 11
click at [226, 98] on h4 "Fresh Juice section" at bounding box center [635, 94] width 862 height 11
click at [233, 97] on h4 "Fresh Juice section" at bounding box center [635, 94] width 862 height 11
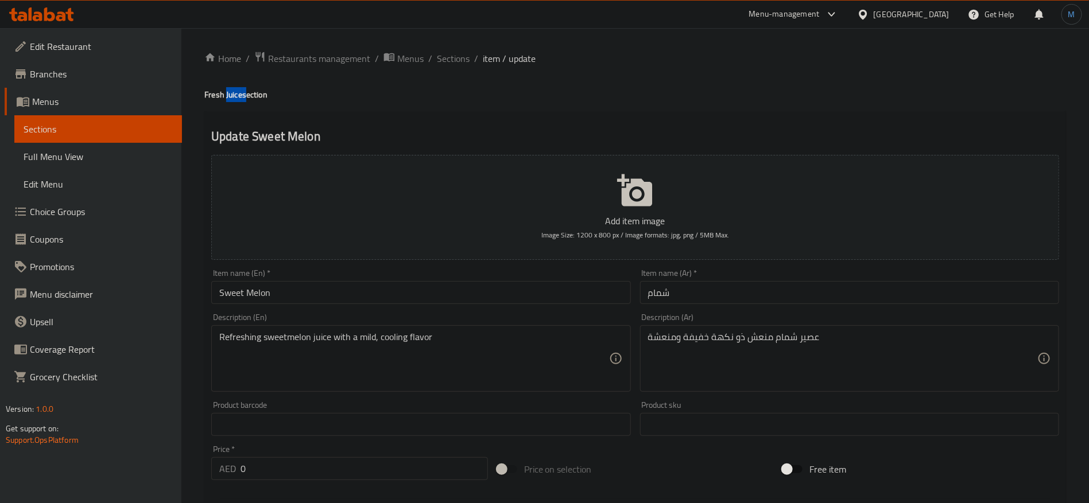
click at [233, 97] on h4 "Fresh Juice section" at bounding box center [635, 94] width 862 height 11
drag, startPoint x: 315, startPoint y: 276, endPoint x: 315, endPoint y: 291, distance: 15.5
click at [315, 280] on div "Item name (En)   * Sweet Melon Item name (En) *" at bounding box center [420, 286] width 419 height 35
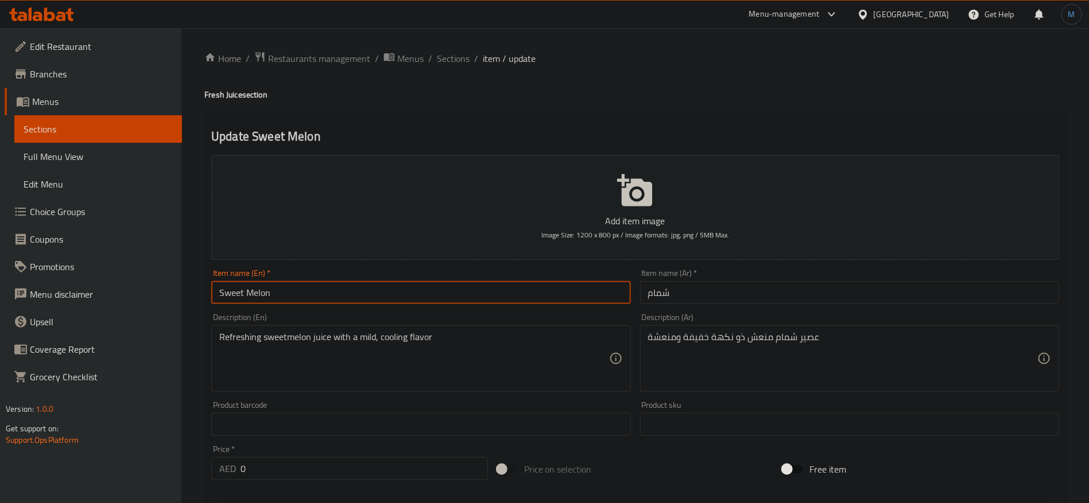
click at [315, 291] on input "Sweet Melon" at bounding box center [420, 292] width 419 height 23
paste input "Juice"
type input "Sweet Melon Juice"
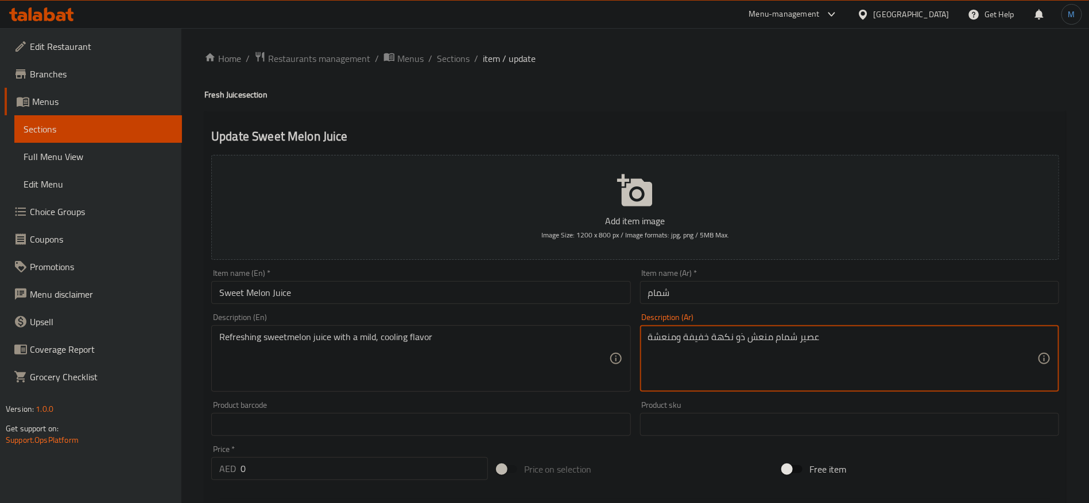
click at [809, 342] on textarea "عصير شمام منعش ذو نكهة خفيفة ومنعشة" at bounding box center [842, 359] width 389 height 55
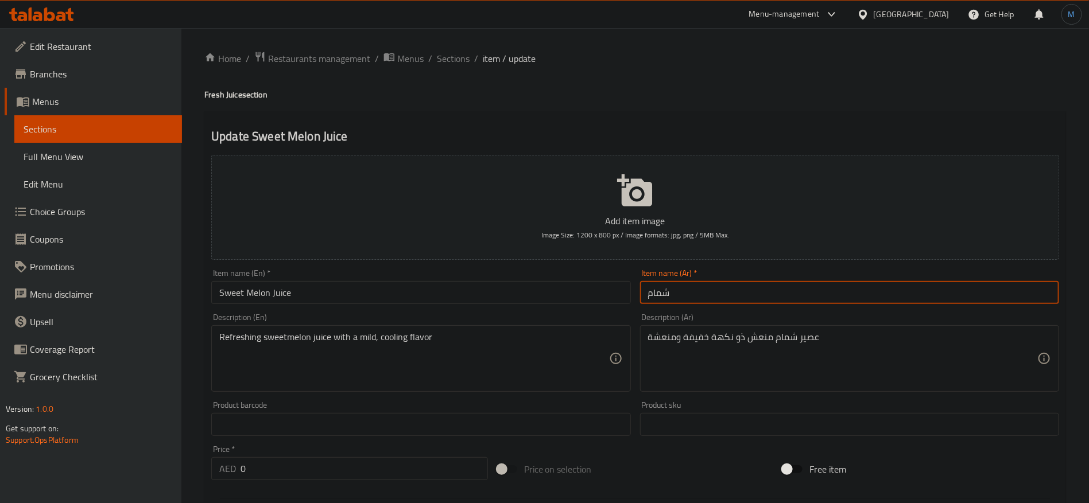
click at [770, 297] on input "شمام" at bounding box center [849, 292] width 419 height 23
paste input "عصير"
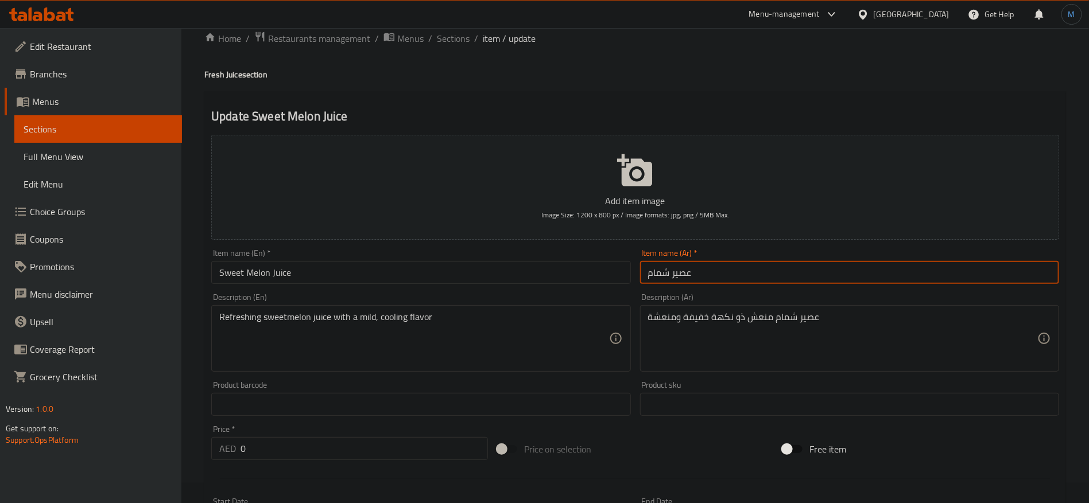
scroll to position [86, 0]
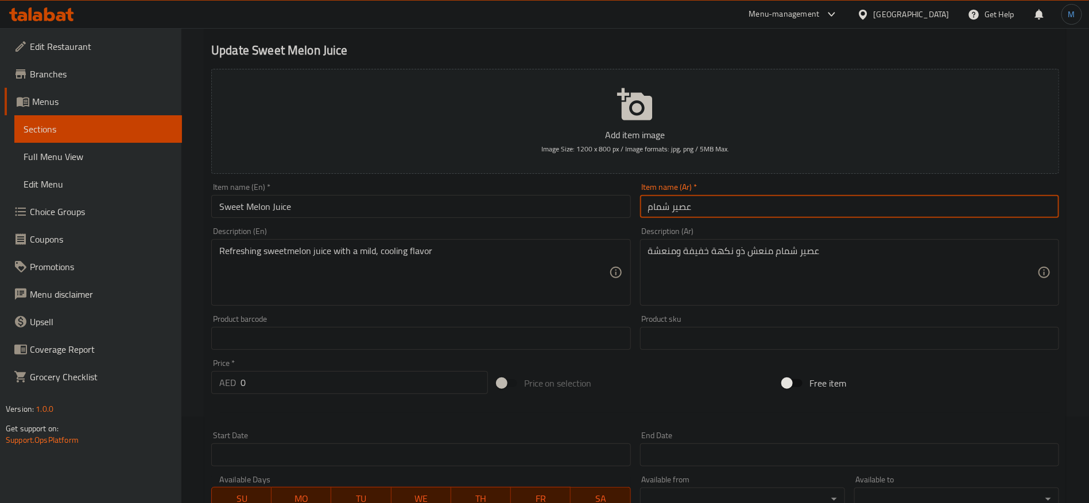
type input "عصير شمام"
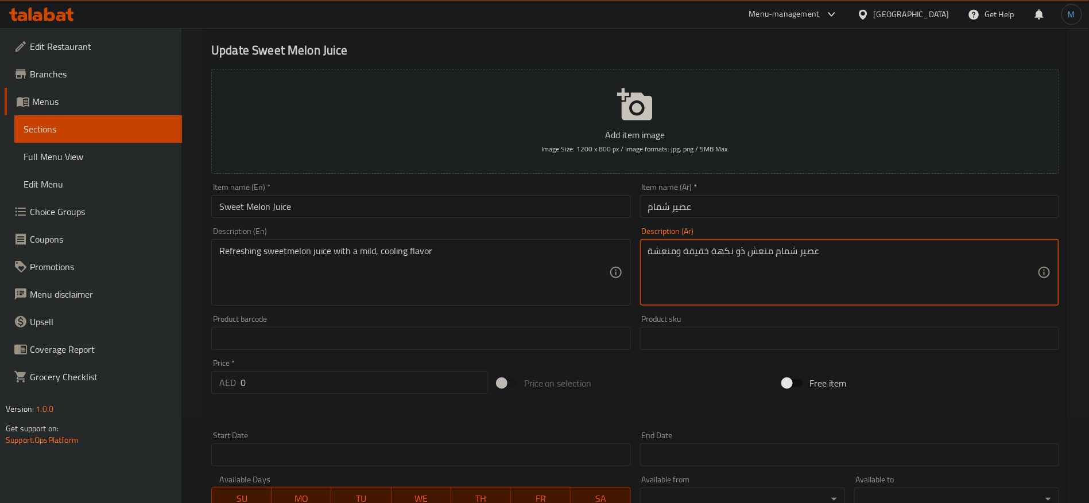
click at [737, 251] on textarea "عصير شمام منعش ذو نكهة خفيفة ومنعشة" at bounding box center [842, 273] width 389 height 55
type textarea "عصير شمام منعش مع نكهة خفيفة ومنعشة"
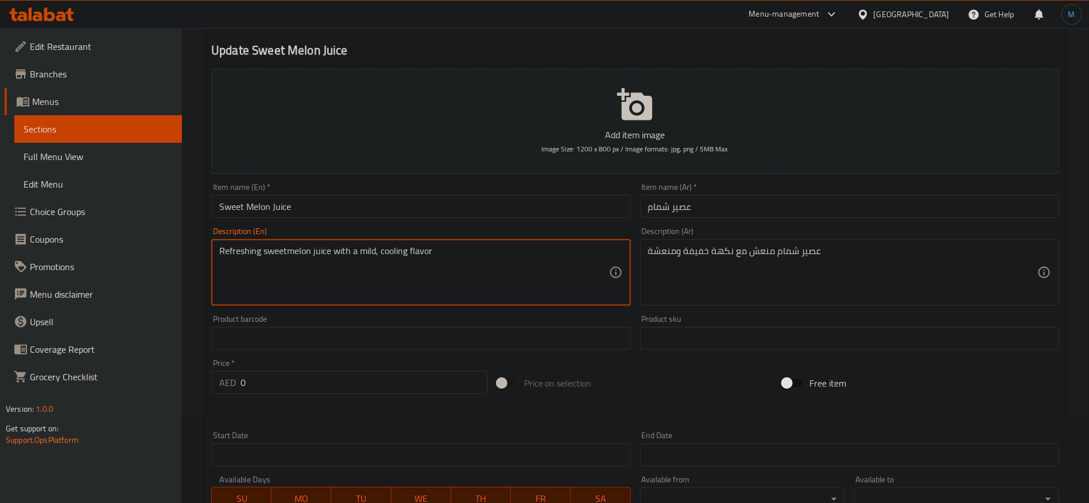
click at [371, 251] on textarea "Refreshing sweetmelon juice with a mild, cooling flavor" at bounding box center [413, 273] width 389 height 55
click at [400, 246] on textarea "Refreshing sweet melon juice with a mild, cooling flavor" at bounding box center [413, 273] width 389 height 55
type textarea "Refreshing sweet melon juice with a mild, cooling flavor"
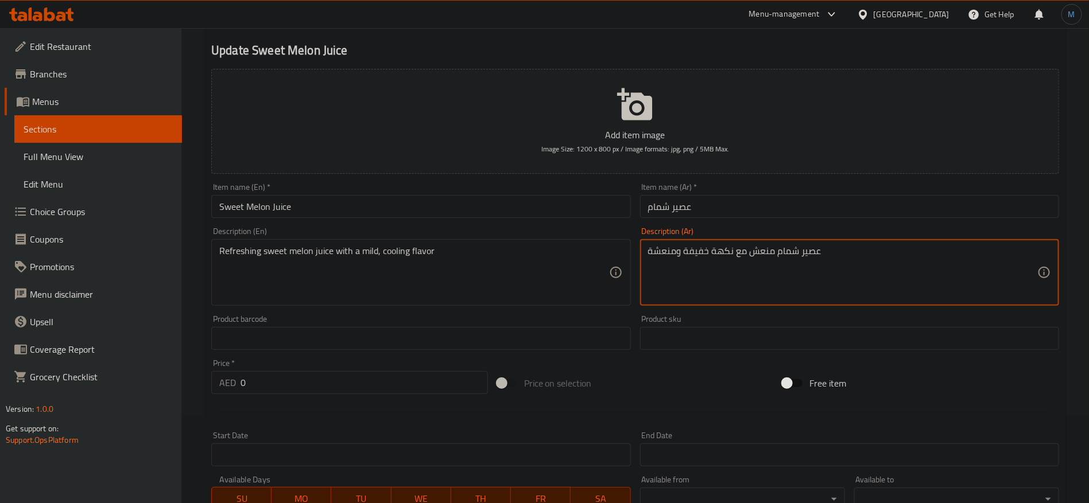
click at [674, 253] on textarea "عصير شمام منعش مع نكهة خفيفة ومنعشة" at bounding box center [842, 273] width 389 height 55
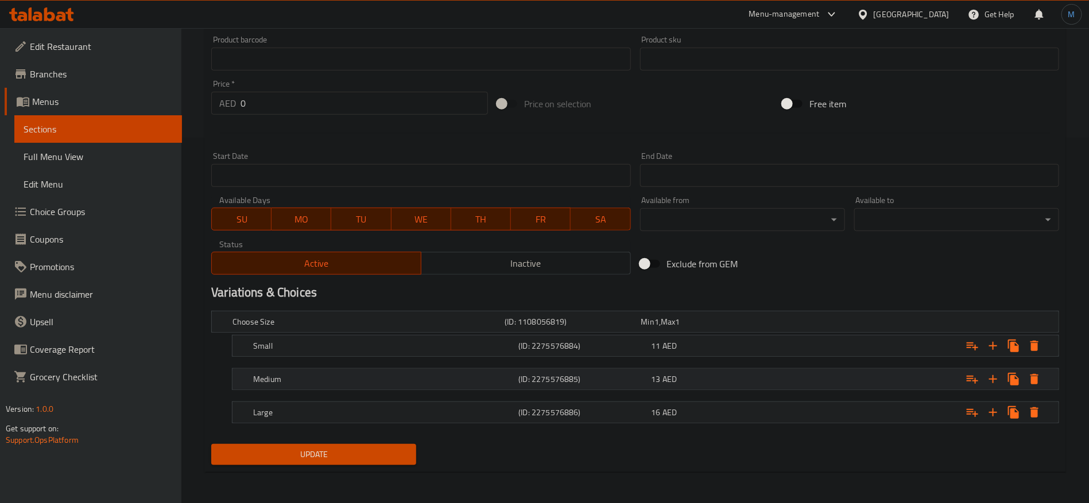
type textarea "عصير شمام منعش مع نكهة خفيفة وكولينج"
click at [595, 383] on h5 "(ID: 2275576885)" at bounding box center [582, 379] width 128 height 11
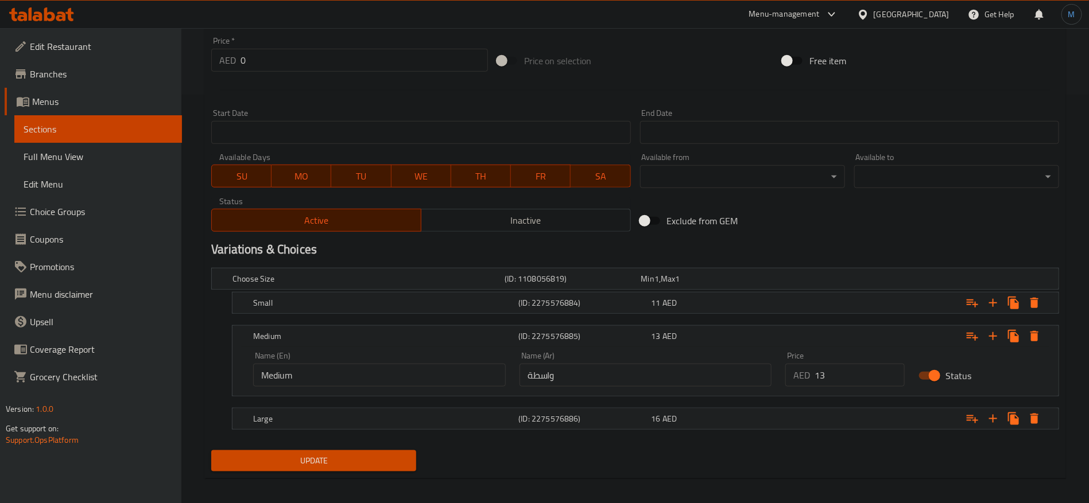
scroll to position [413, 0]
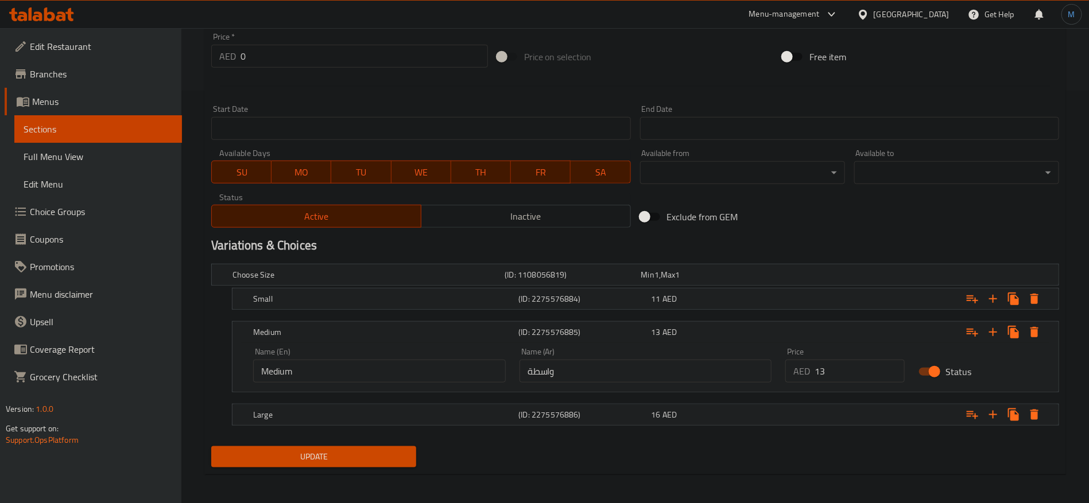
click at [590, 385] on div "Name (Ar) واسطة Name (Ar)" at bounding box center [646, 365] width 266 height 49
click at [587, 372] on input "واسطة" at bounding box center [646, 371] width 253 height 23
click at [586, 367] on input "text" at bounding box center [646, 371] width 253 height 23
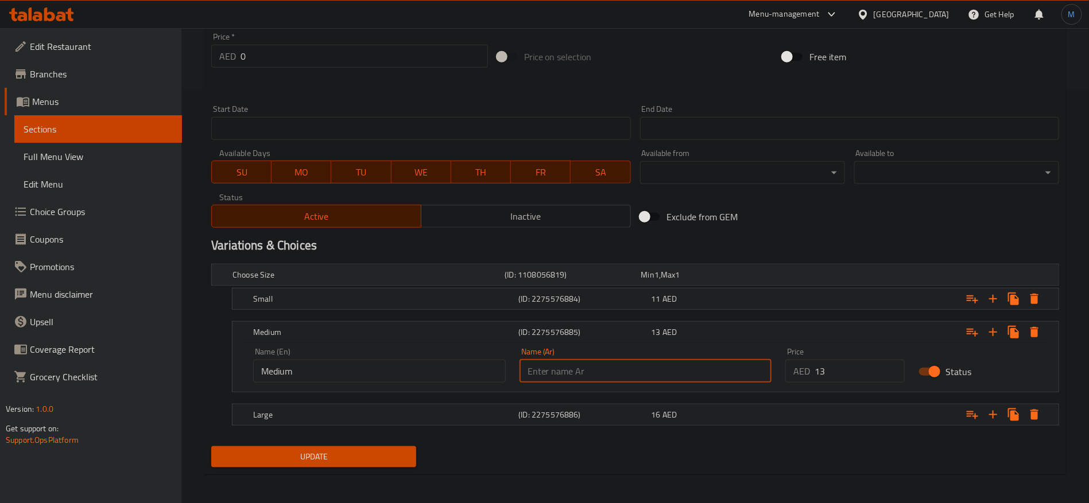
type input "وسط"
click at [582, 421] on div "(ID: 2275576886)" at bounding box center [582, 415] width 133 height 16
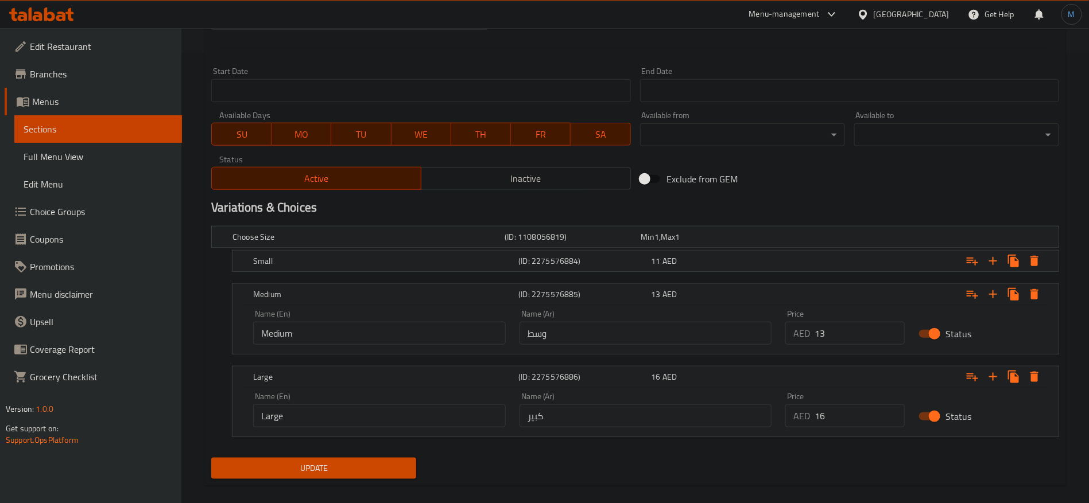
scroll to position [464, 0]
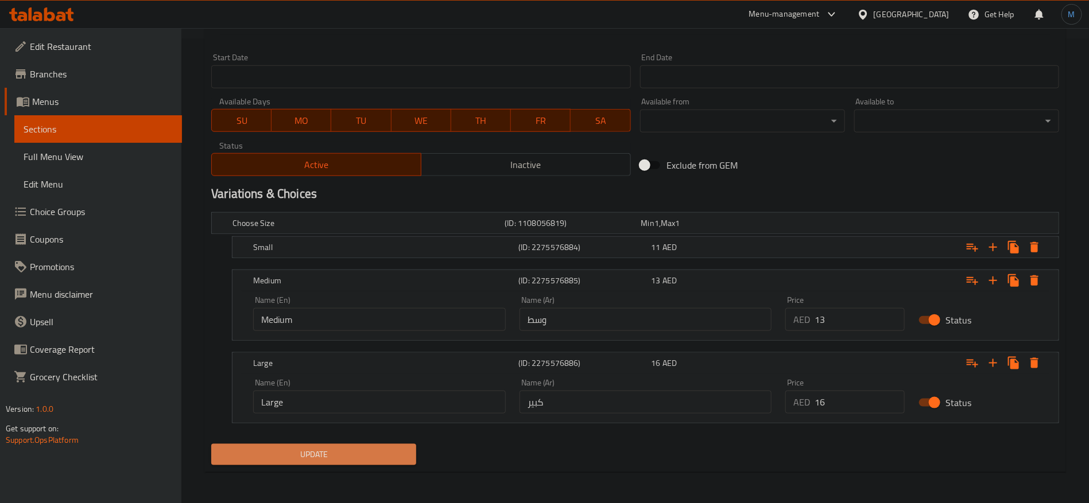
click at [412, 444] on button "Update" at bounding box center [313, 454] width 205 height 21
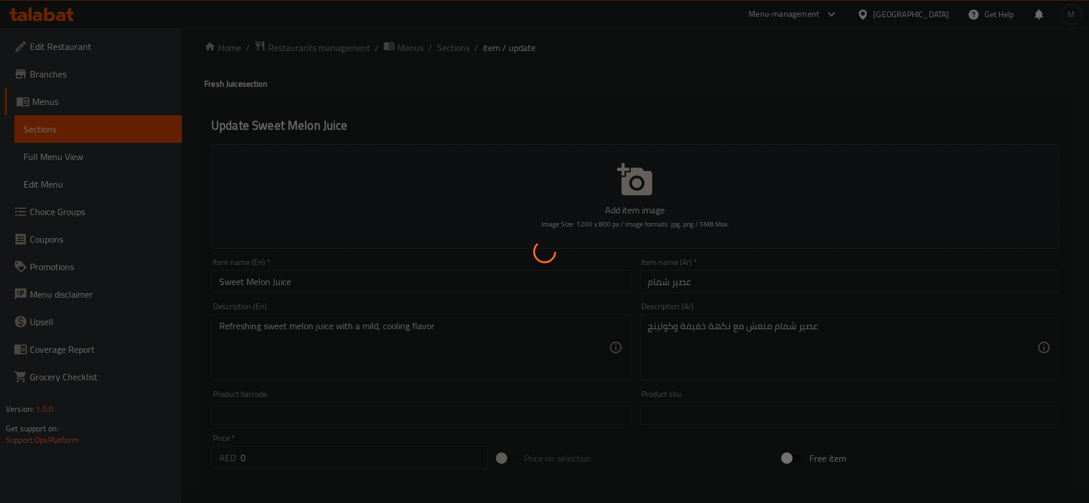
scroll to position [0, 0]
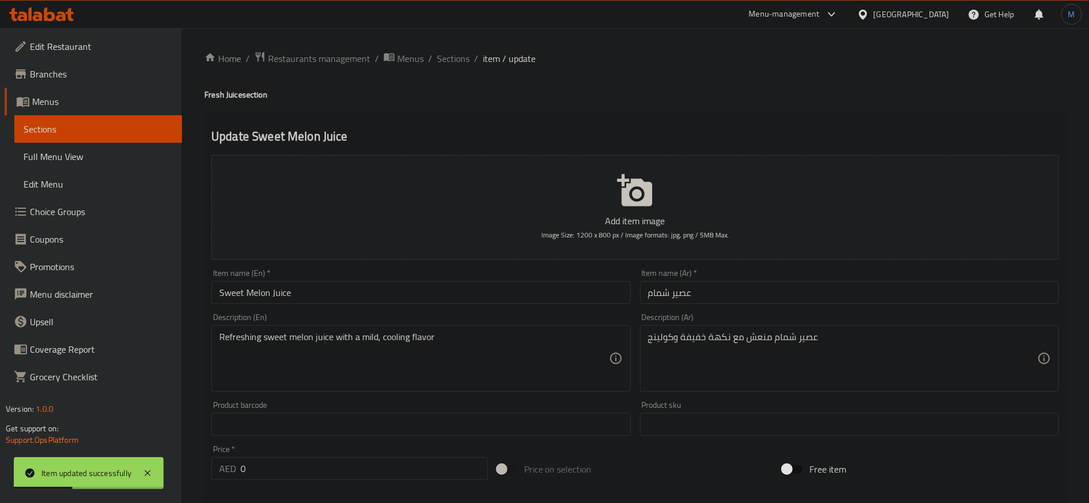
click at [394, 305] on div "Item name (En)   * Sweet Melon Juice Item name (En) *" at bounding box center [421, 287] width 428 height 44
click at [397, 292] on input "Sweet Melon Juice" at bounding box center [420, 292] width 419 height 23
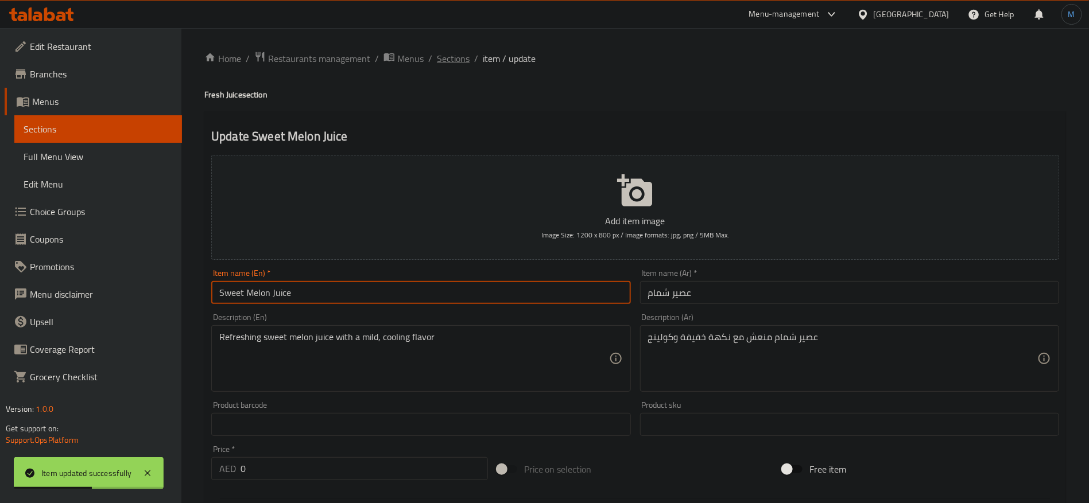
click at [459, 65] on span "Sections" at bounding box center [453, 59] width 33 height 14
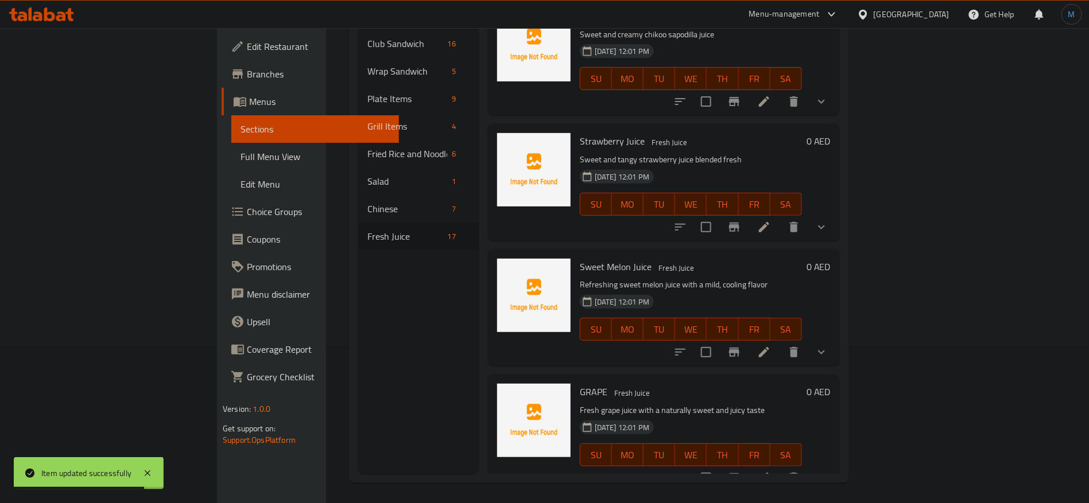
scroll to position [161, 0]
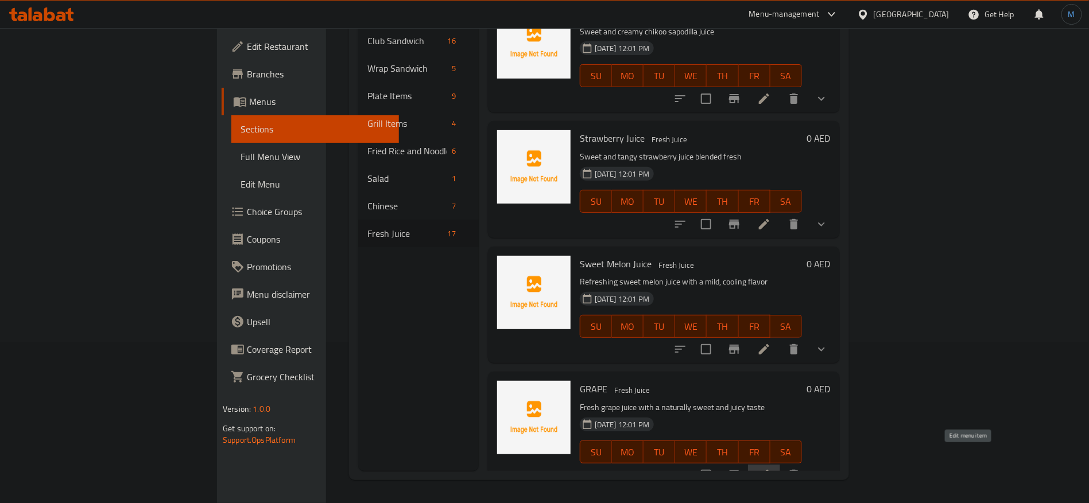
click at [769, 470] on icon at bounding box center [764, 475] width 10 height 10
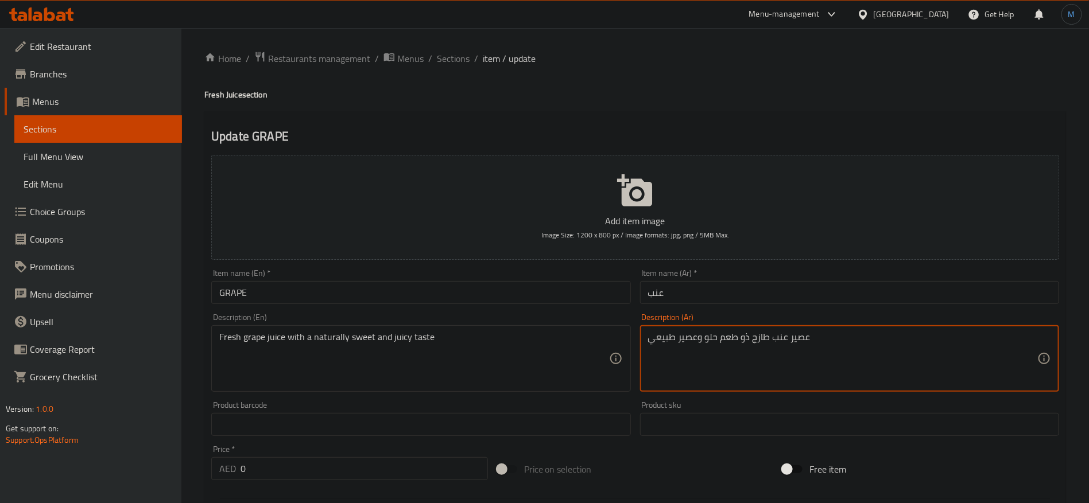
click at [794, 338] on textarea "عصير عنب طازج ذو طعم حلو وعصير طبيعي" at bounding box center [842, 359] width 389 height 55
click at [767, 303] on input "عنب" at bounding box center [849, 292] width 419 height 23
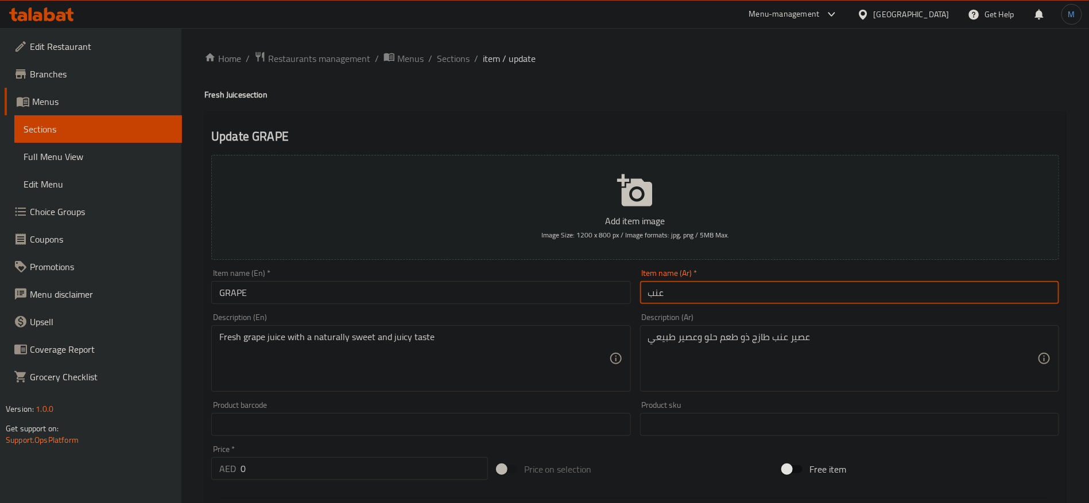
paste input "عصير"
type input "عصير عنب"
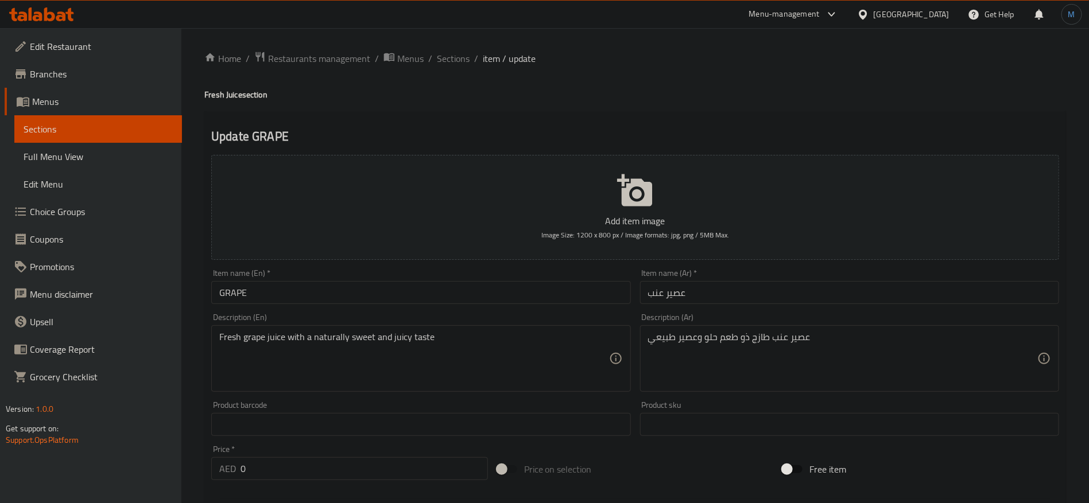
click at [235, 91] on h4 "Fresh Juice section" at bounding box center [635, 94] width 862 height 11
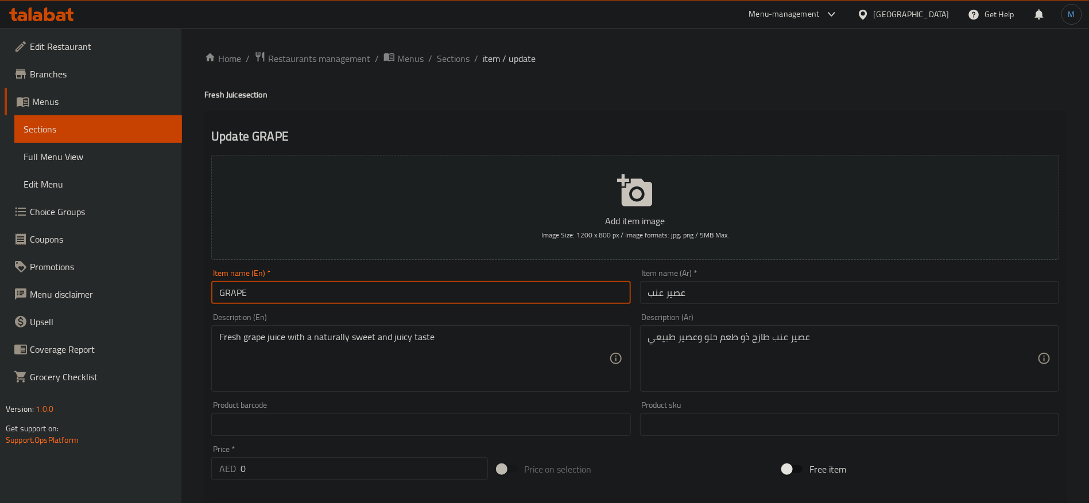
click at [339, 288] on input "GRAPE" at bounding box center [420, 292] width 419 height 23
paste input "Juice"
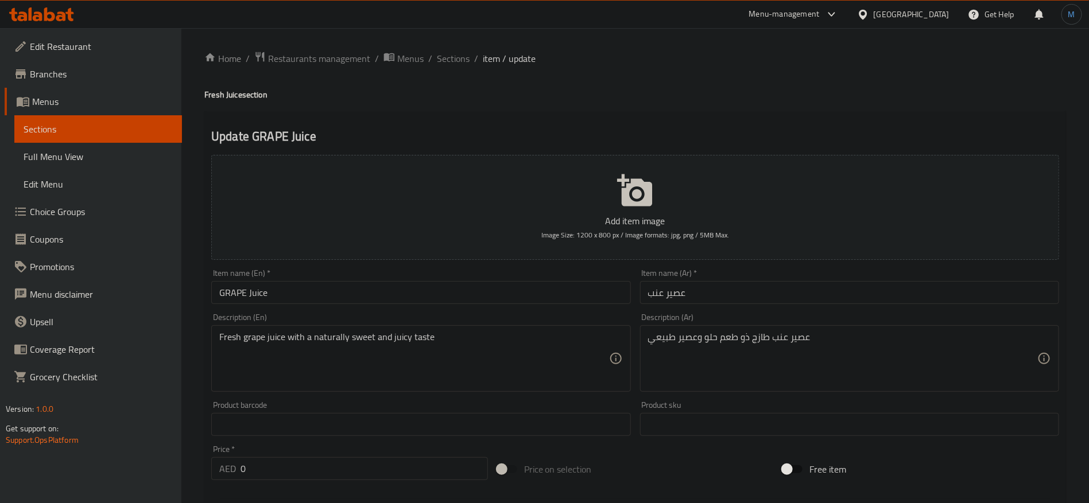
type input "Grape Juice"
click at [747, 338] on textarea "عصير عنب طازج ذو طعم حلو وعصير طبيعي" at bounding box center [842, 359] width 389 height 55
type textarea "عصير عنب طازج مع طعم حلو طبيعي وجوسي"
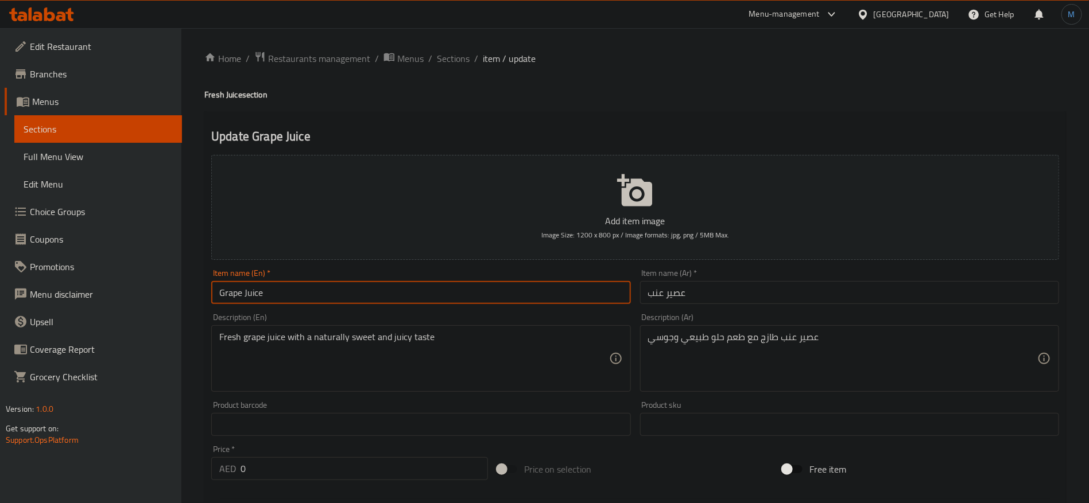
click at [445, 289] on input "Grape Juice" at bounding box center [420, 292] width 419 height 23
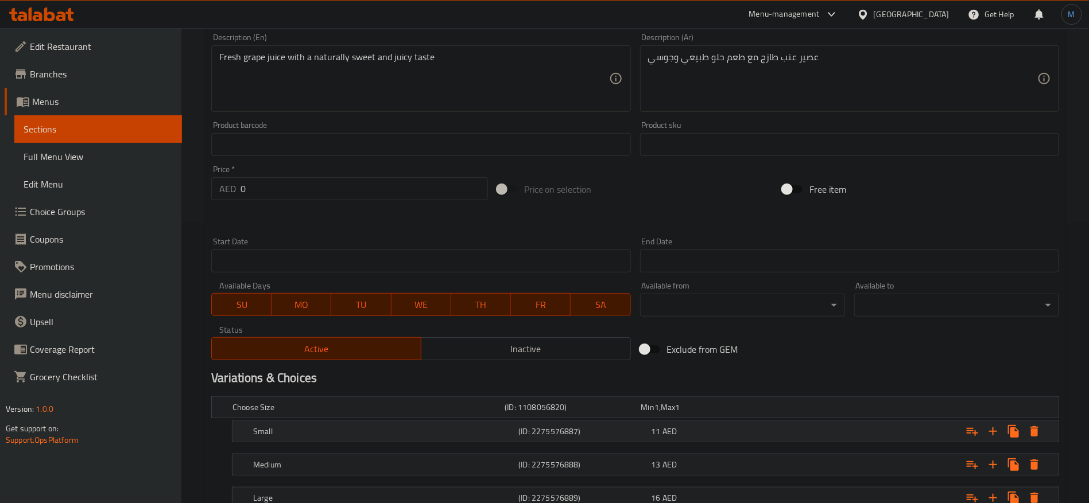
scroll to position [366, 0]
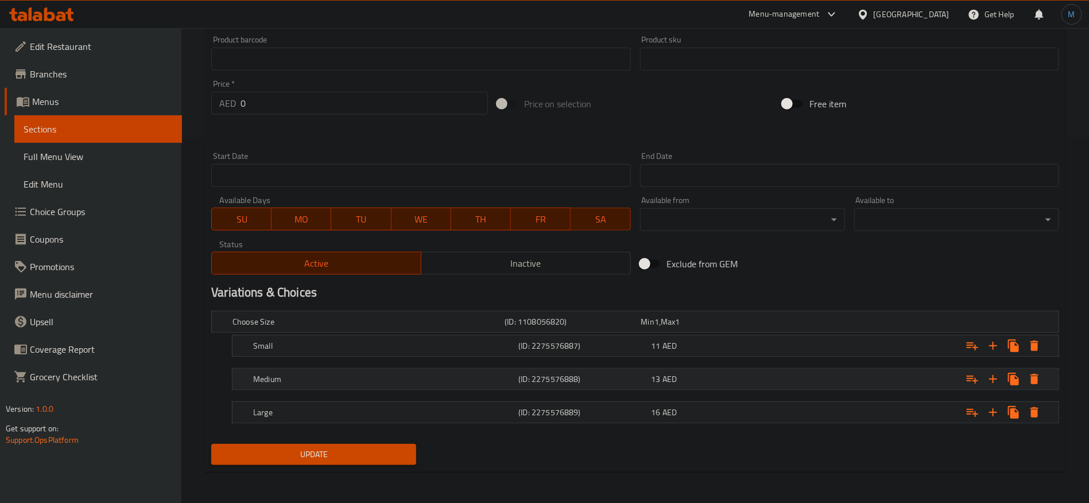
click at [718, 367] on div "Medium (ID: 2275576888) 13 AED" at bounding box center [649, 379] width 796 height 25
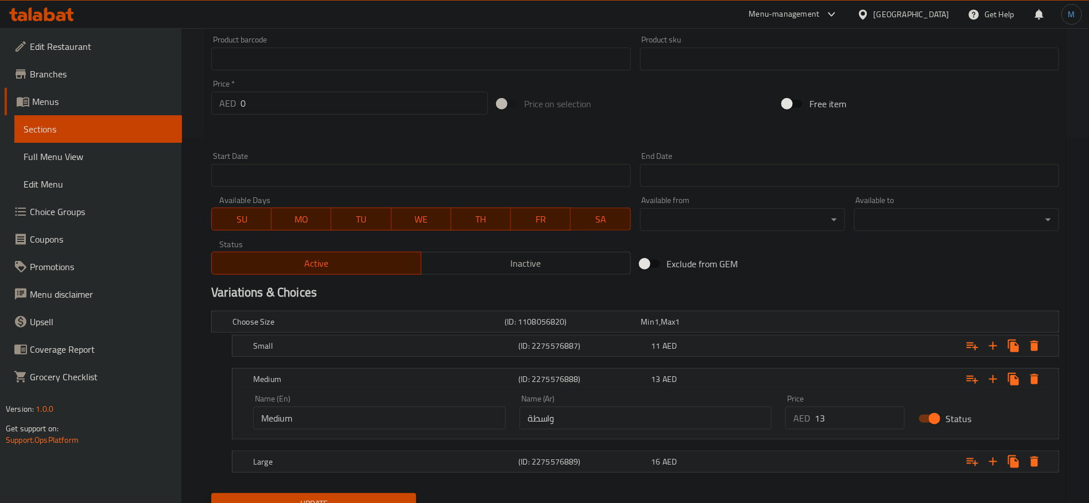
click at [640, 420] on input "واسطة" at bounding box center [646, 418] width 253 height 23
click at [640, 420] on input "text" at bounding box center [646, 418] width 253 height 23
type input "وسط"
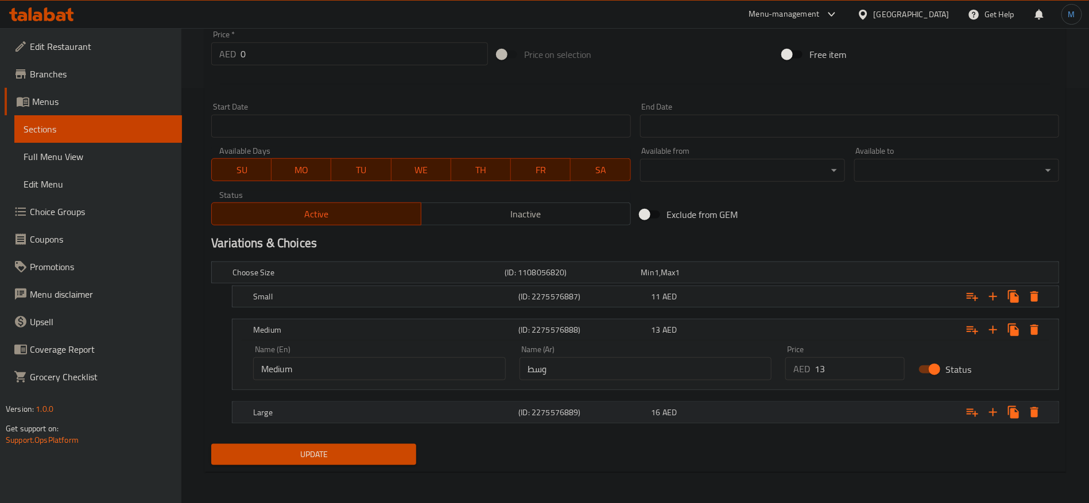
click at [580, 410] on h5 "(ID: 2275576889)" at bounding box center [582, 412] width 128 height 11
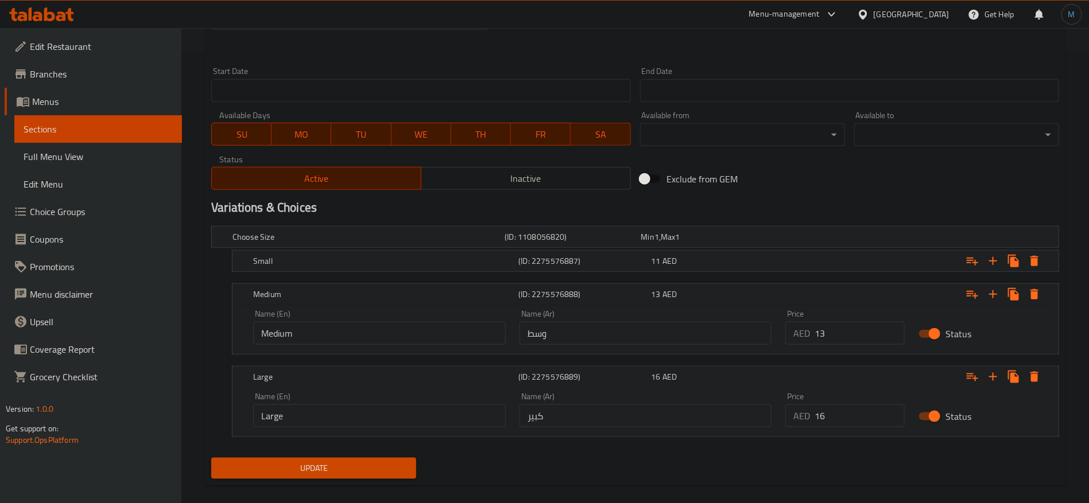
scroll to position [464, 0]
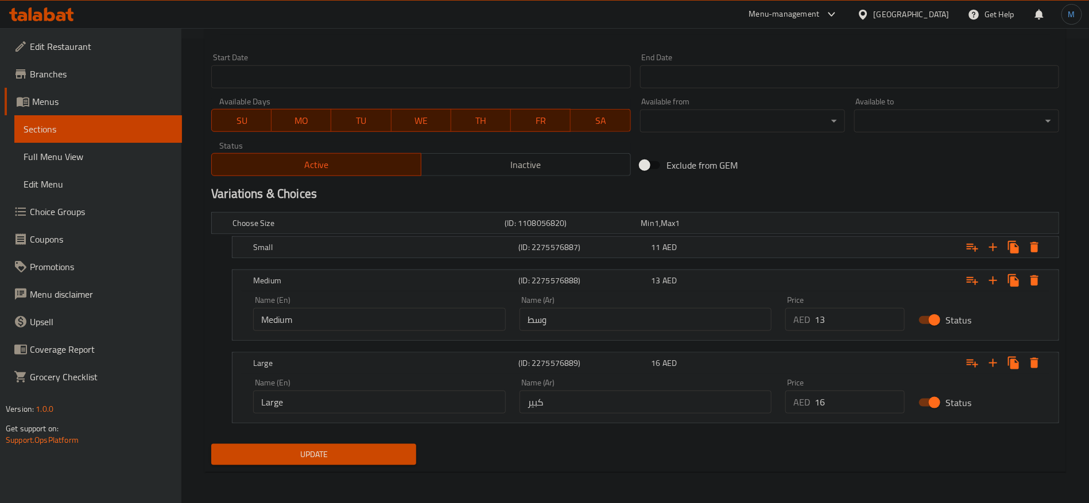
click at [354, 467] on div "Update" at bounding box center [314, 455] width 214 height 30
click at [355, 463] on button "Update" at bounding box center [313, 454] width 205 height 21
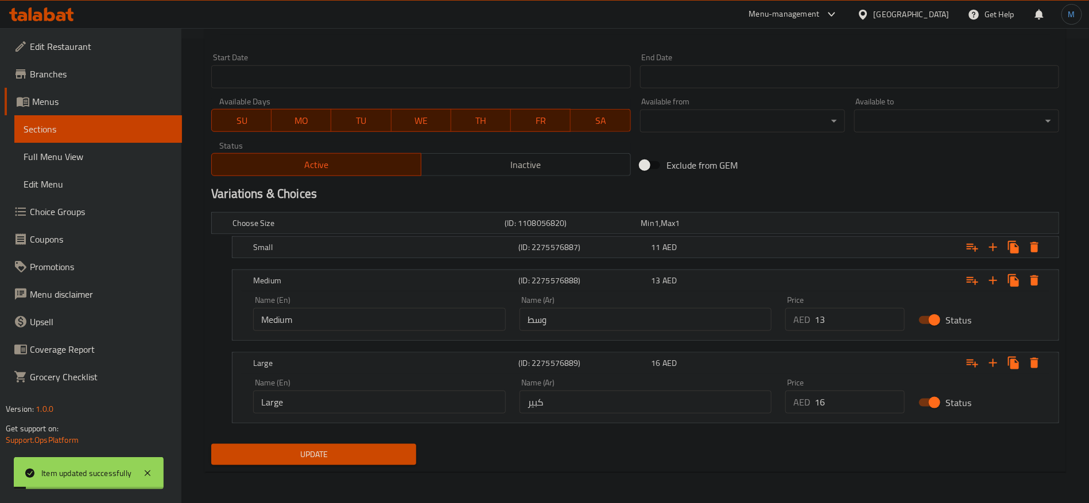
scroll to position [0, 0]
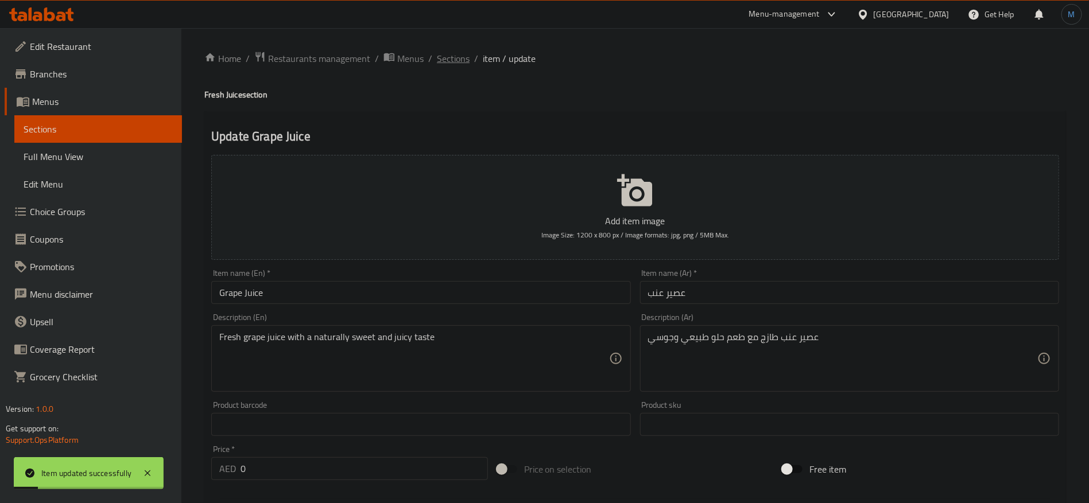
click at [452, 55] on span "Sections" at bounding box center [453, 59] width 33 height 14
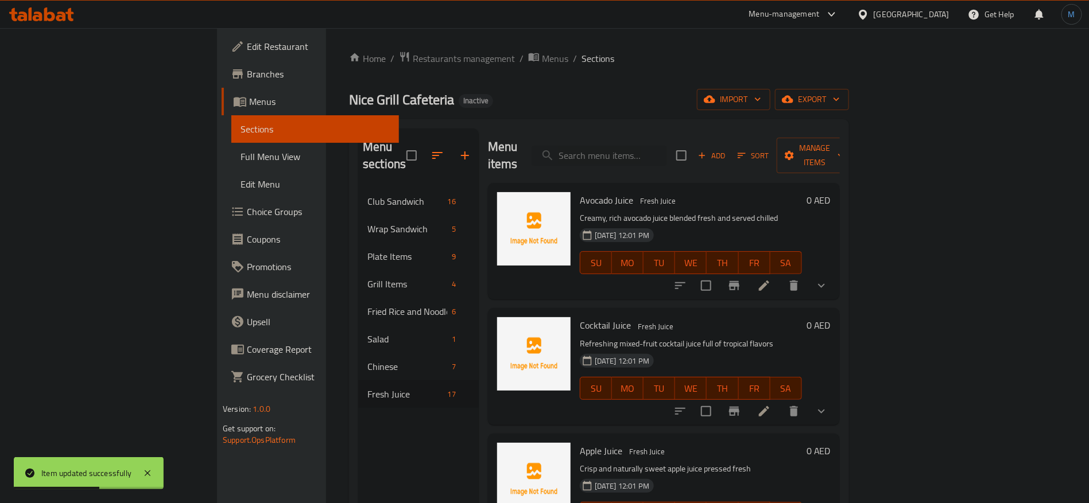
click at [241, 162] on span "Full Menu View" at bounding box center [315, 157] width 149 height 14
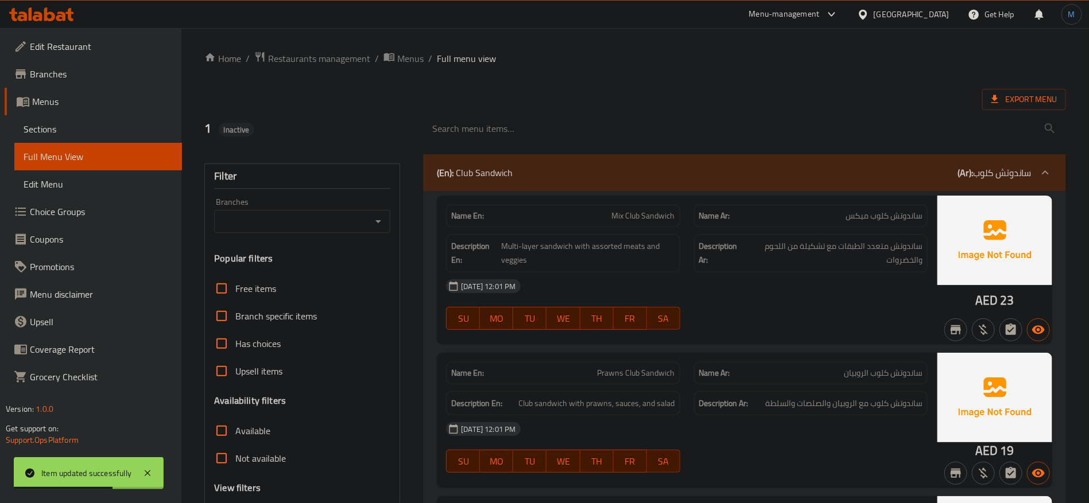
scroll to position [258, 0]
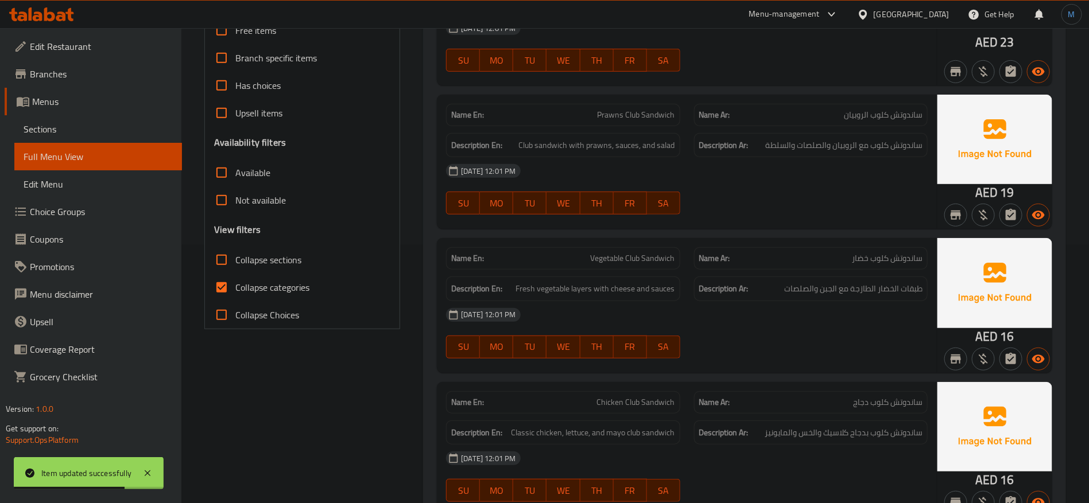
click at [239, 291] on span "Collapse categories" at bounding box center [272, 288] width 74 height 14
click at [235, 291] on input "Collapse categories" at bounding box center [222, 288] width 28 height 28
checkbox input "false"
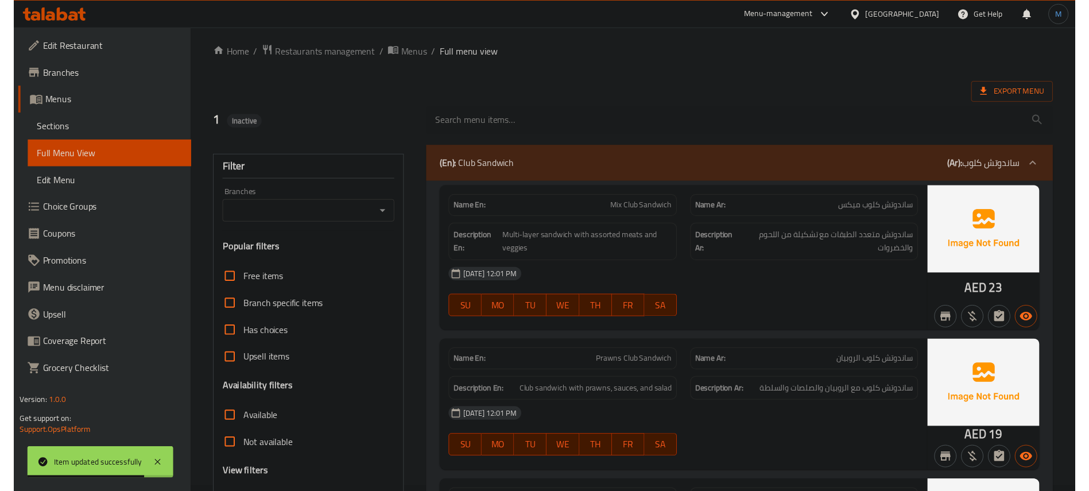
scroll to position [0, 0]
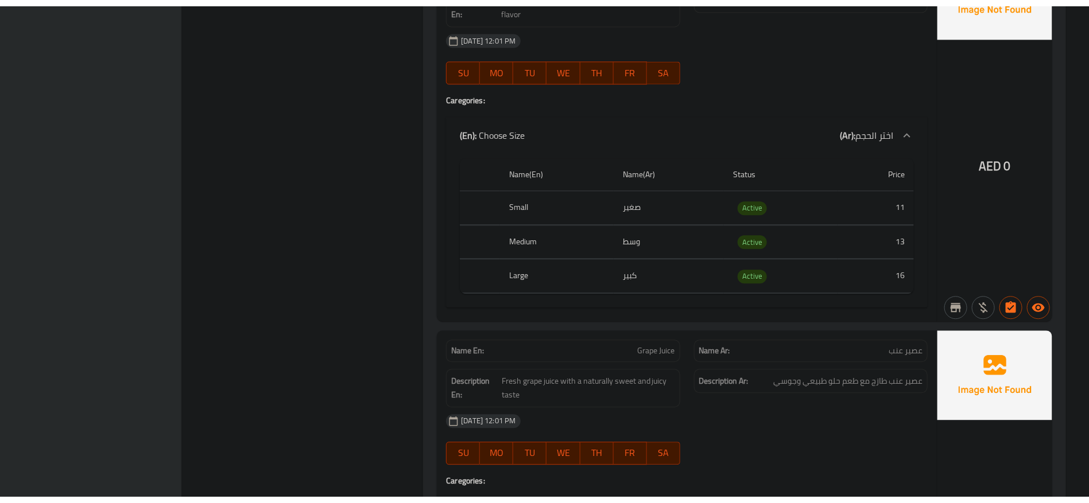
scroll to position [14492, 0]
